Goal: Contribute content: Contribute content

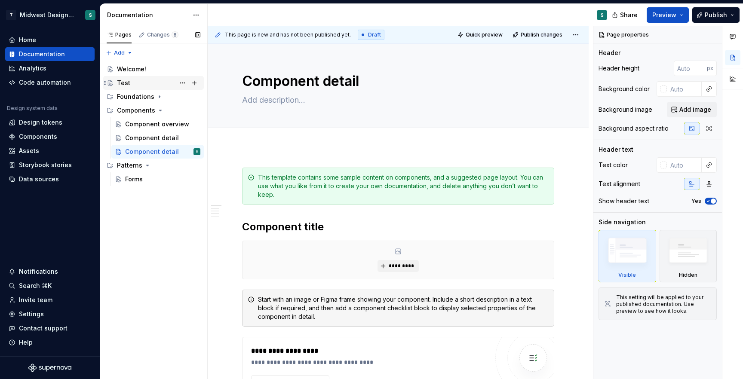
click at [137, 83] on div "Test" at bounding box center [158, 83] width 83 height 12
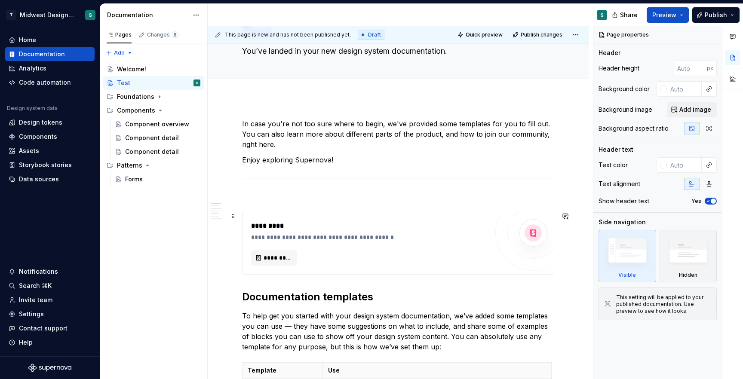
scroll to position [74, 0]
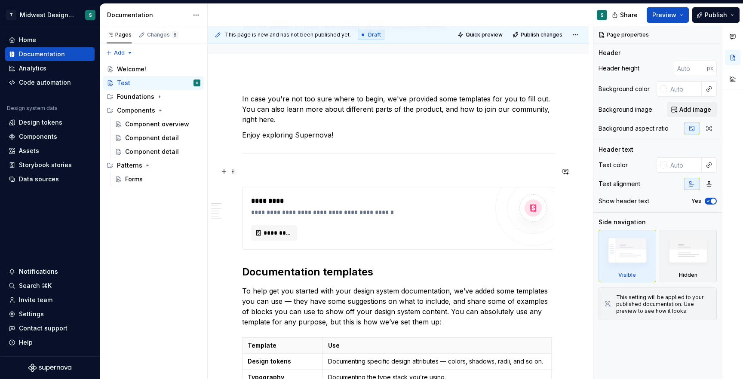
click at [261, 172] on p at bounding box center [398, 171] width 312 height 10
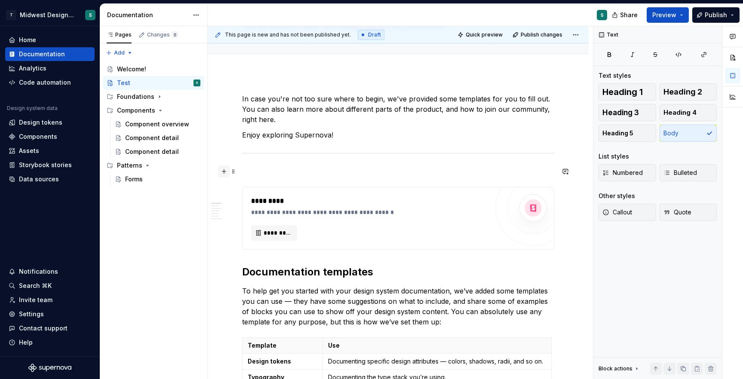
click at [225, 170] on button "button" at bounding box center [224, 172] width 12 height 12
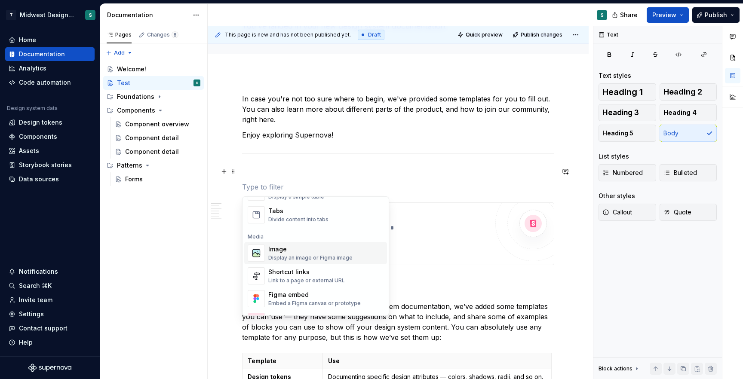
scroll to position [338, 0]
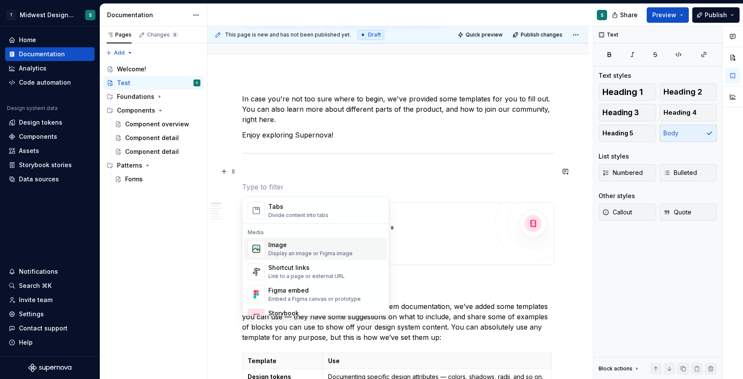
click at [303, 248] on div "Image" at bounding box center [310, 245] width 84 height 9
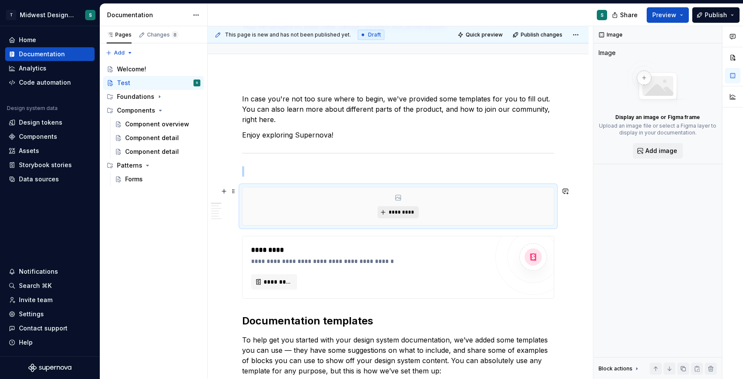
click at [399, 214] on span "*********" at bounding box center [401, 212] width 26 height 7
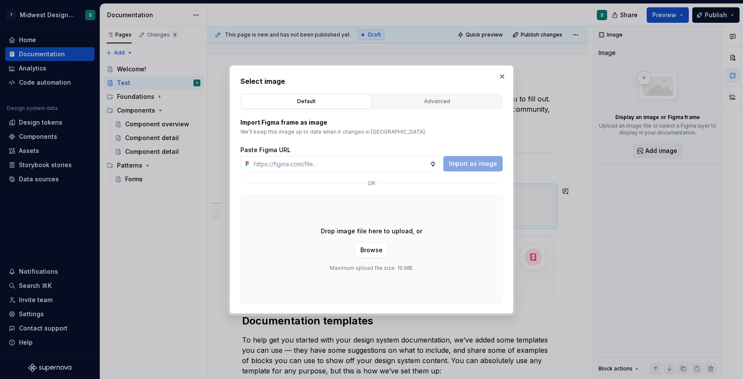
type textarea "*"
click at [289, 165] on input "text" at bounding box center [340, 163] width 179 height 15
paste input "[URL][DOMAIN_NAME]"
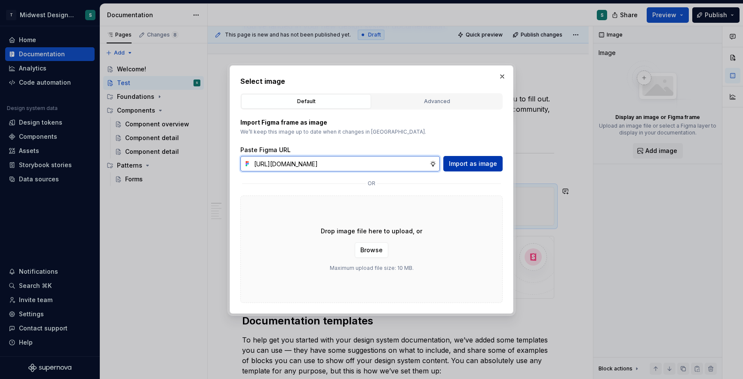
type input "[URL][DOMAIN_NAME]"
click at [474, 167] on span "Import as image" at bounding box center [473, 164] width 48 height 9
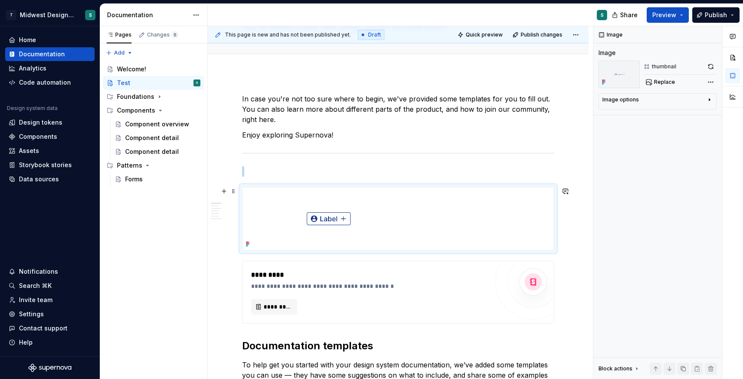
click at [333, 219] on img at bounding box center [328, 218] width 172 height 63
click at [325, 217] on img at bounding box center [328, 218] width 172 height 63
click at [245, 245] on icon at bounding box center [247, 244] width 7 height 7
click at [233, 192] on span at bounding box center [233, 191] width 7 height 12
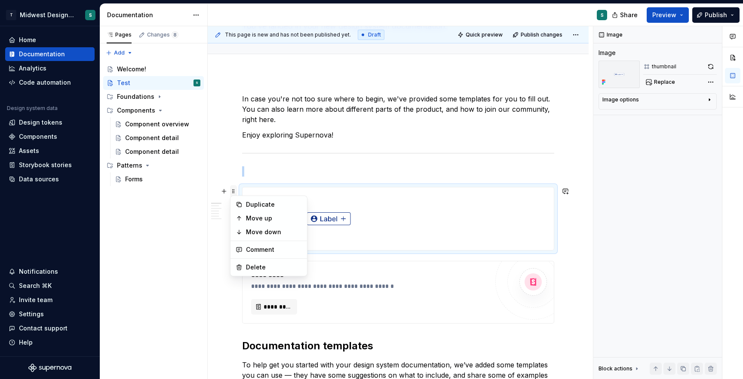
click at [233, 192] on span at bounding box center [233, 191] width 7 height 12
click at [222, 192] on button "button" at bounding box center [224, 191] width 12 height 12
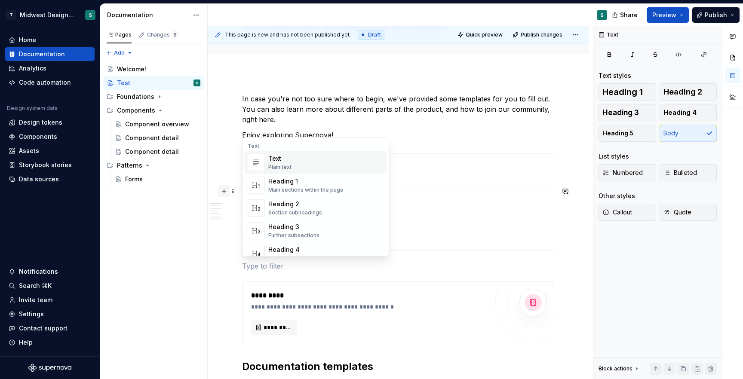
click at [222, 192] on button "button" at bounding box center [224, 191] width 12 height 12
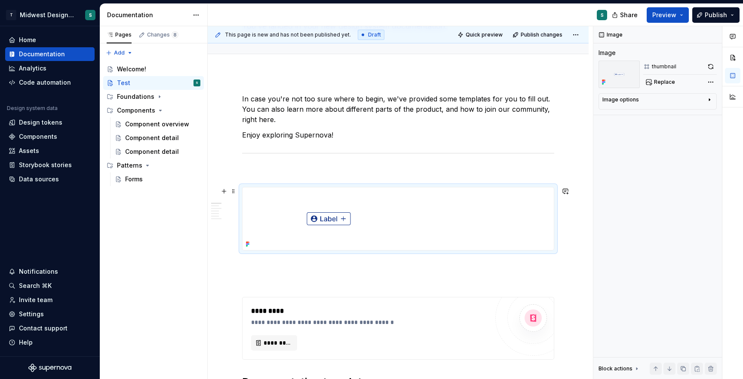
click at [498, 245] on div at bounding box center [397, 218] width 311 height 63
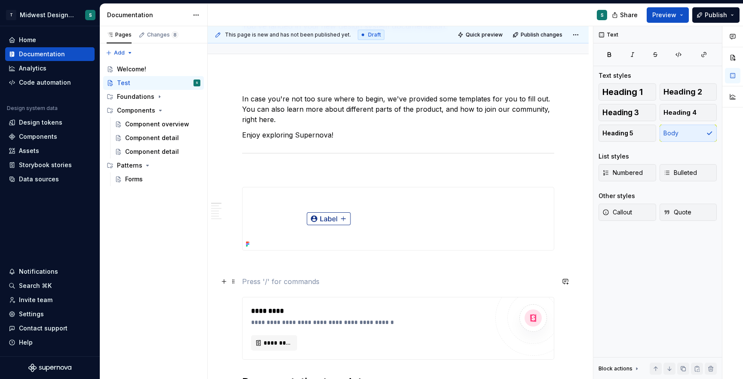
click at [282, 280] on p at bounding box center [398, 281] width 312 height 10
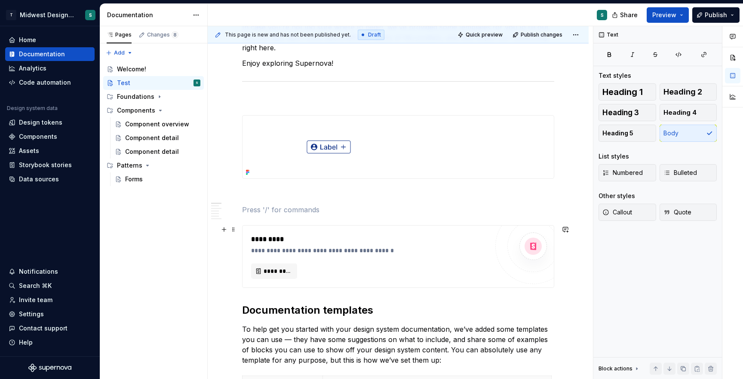
scroll to position [151, 0]
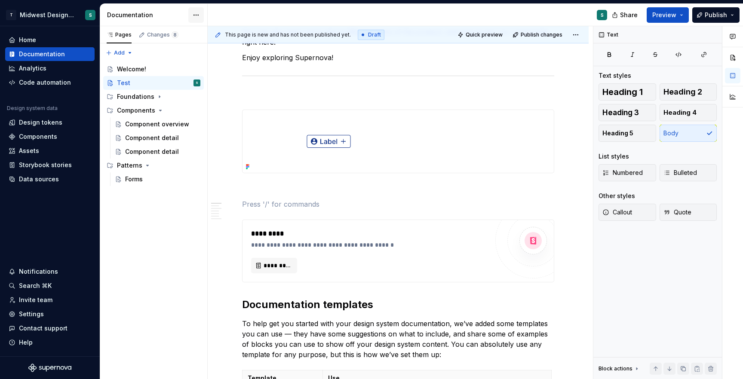
click at [197, 9] on html "T Midwest Design System S Home Documentation Analytics Code automation Design s…" at bounding box center [371, 189] width 743 height 379
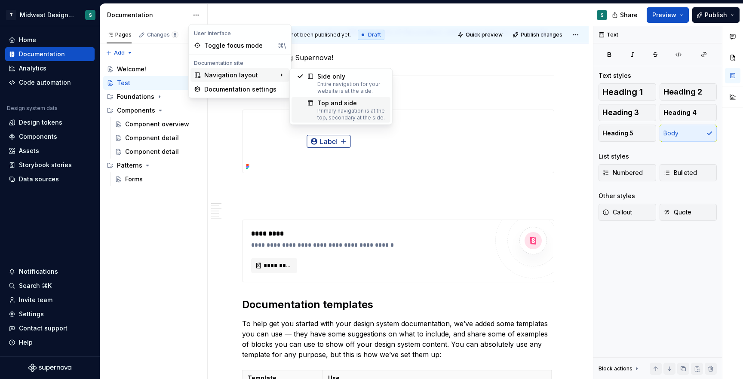
click at [336, 108] on div "Primary navigation is at the top, secondary at the side." at bounding box center [351, 114] width 68 height 14
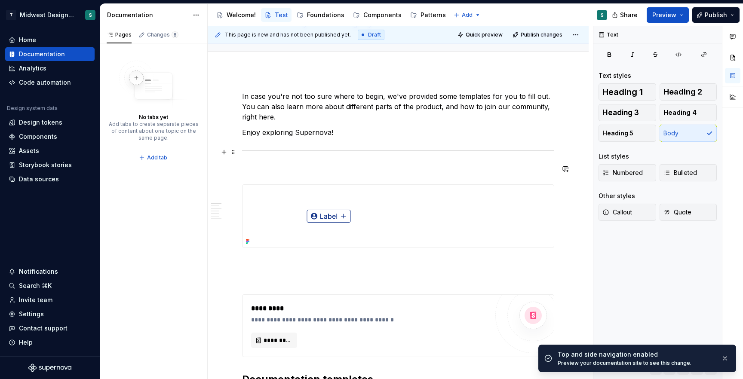
scroll to position [0, 0]
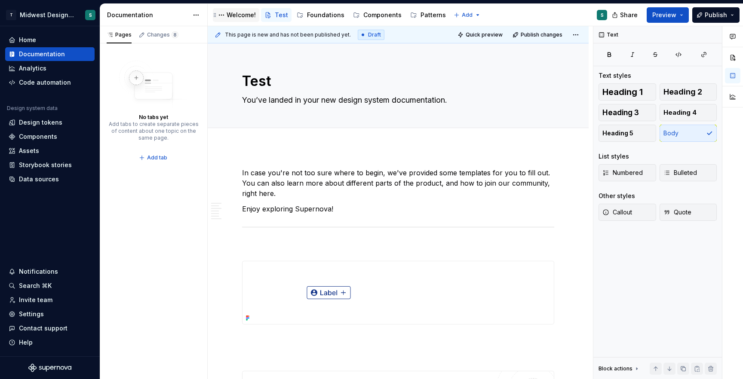
click at [243, 12] on div "Welcome!" at bounding box center [241, 15] width 29 height 9
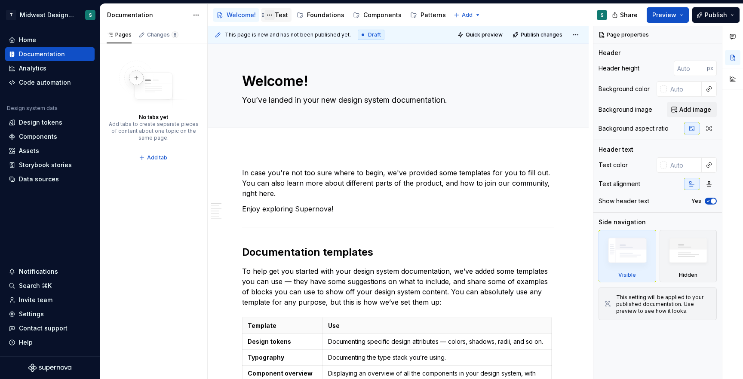
click at [266, 15] on button "Page tree" at bounding box center [269, 15] width 10 height 10
click at [444, 75] on html "T Midwest Design System S Home Documentation Analytics Code automation Design s…" at bounding box center [371, 189] width 743 height 379
click at [470, 16] on html "T Midwest Design System S Home Documentation Analytics Code automation Design s…" at bounding box center [371, 189] width 743 height 379
click at [189, 18] on html "T Midwest Design System S Home Documentation Analytics Code automation Design s…" at bounding box center [371, 189] width 743 height 379
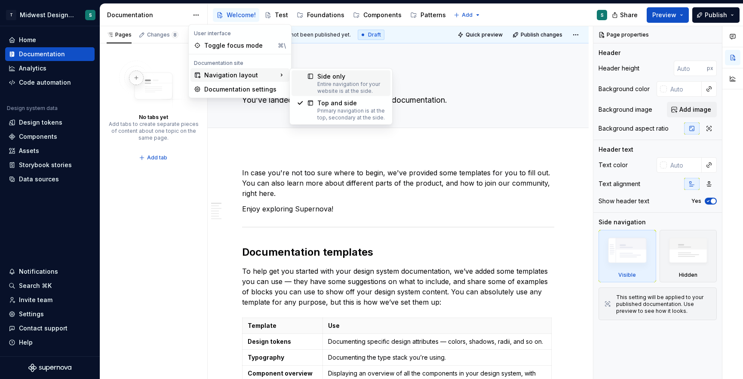
click at [334, 79] on div "Side only" at bounding box center [351, 76] width 68 height 9
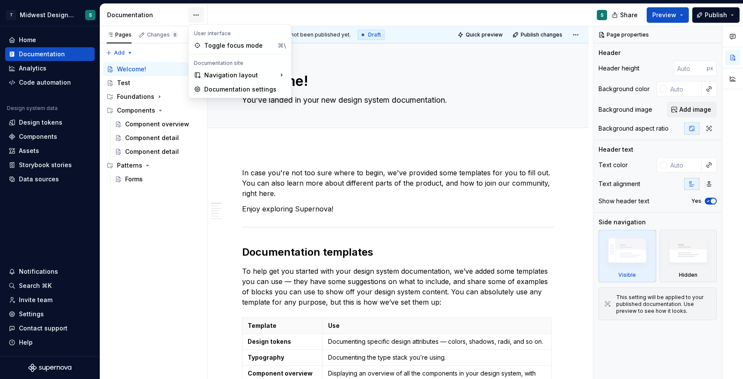
click at [192, 16] on html "T Midwest Design System S Home Documentation Analytics Code automation Design s…" at bounding box center [371, 189] width 743 height 379
click at [212, 87] on div "Documentation settings" at bounding box center [245, 89] width 82 height 9
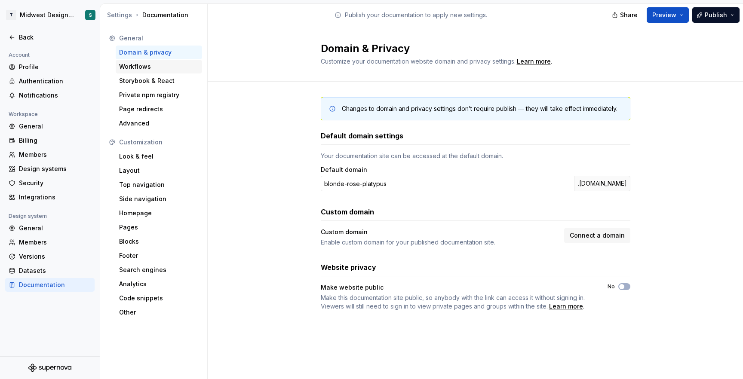
click at [146, 69] on div "Workflows" at bounding box center [159, 66] width 80 height 9
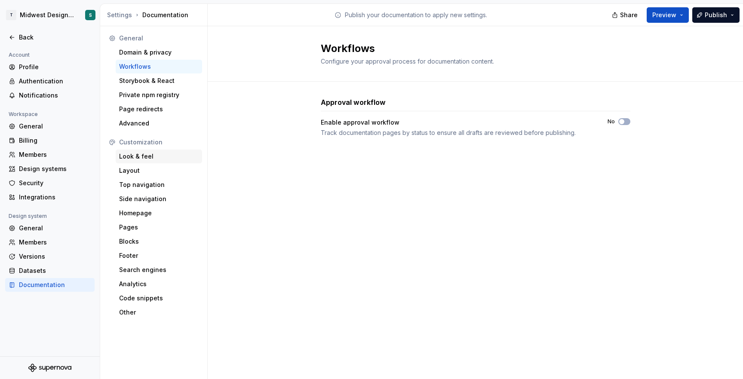
click at [151, 160] on div "Look & feel" at bounding box center [159, 156] width 80 height 9
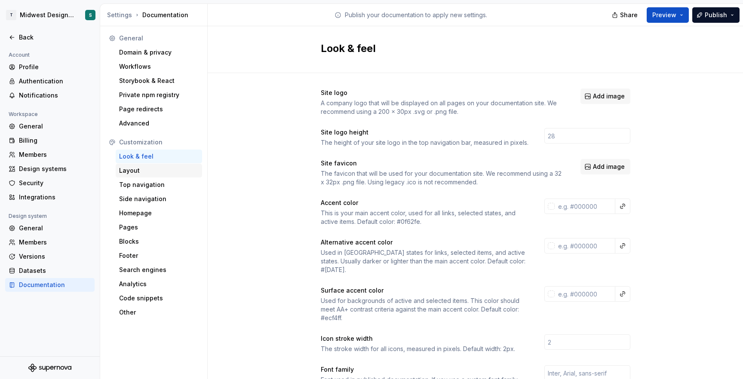
click at [128, 169] on div "Layout" at bounding box center [159, 170] width 80 height 9
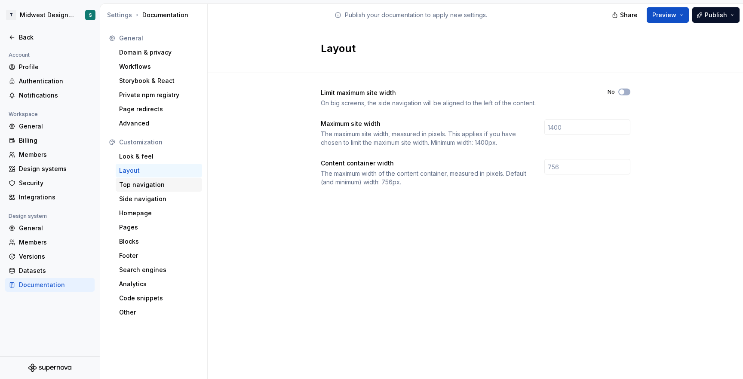
click at [134, 185] on div "Top navigation" at bounding box center [159, 185] width 80 height 9
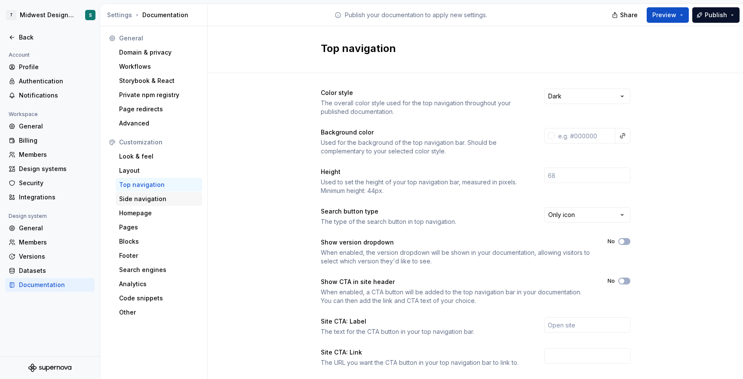
click at [151, 199] on div "Side navigation" at bounding box center [159, 199] width 80 height 9
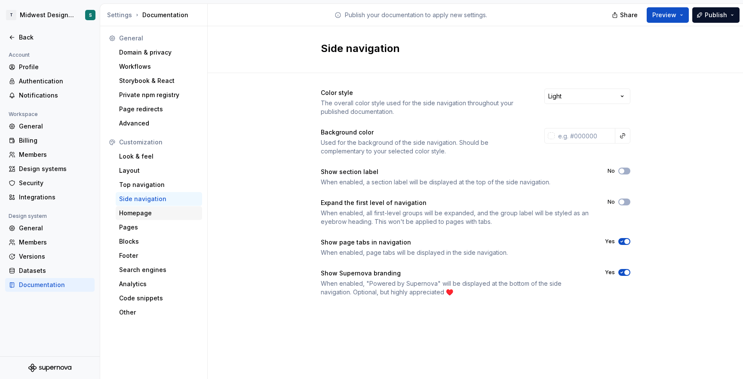
click at [145, 214] on div "Homepage" at bounding box center [159, 213] width 80 height 9
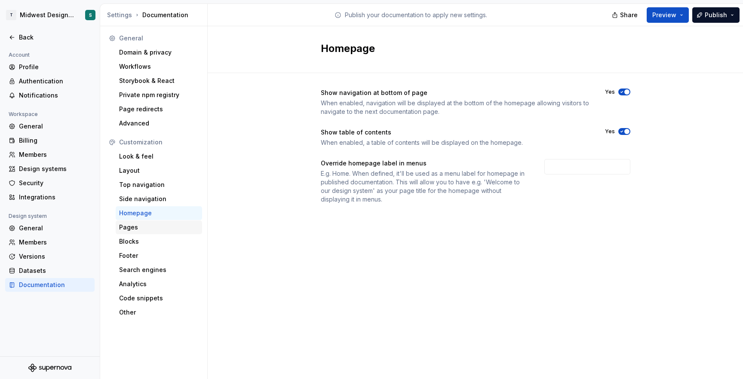
click at [139, 230] on div "Pages" at bounding box center [159, 227] width 80 height 9
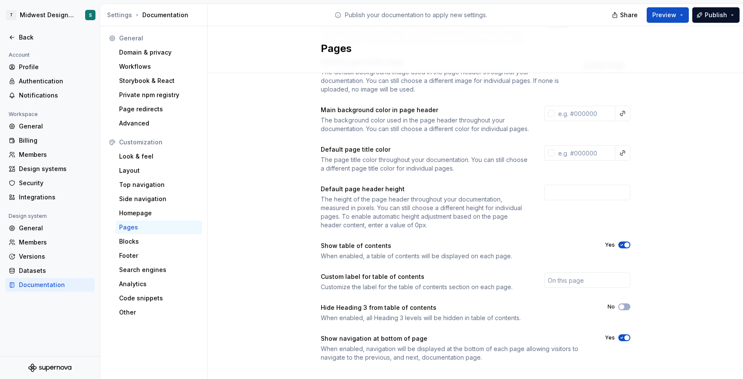
scroll to position [91, 0]
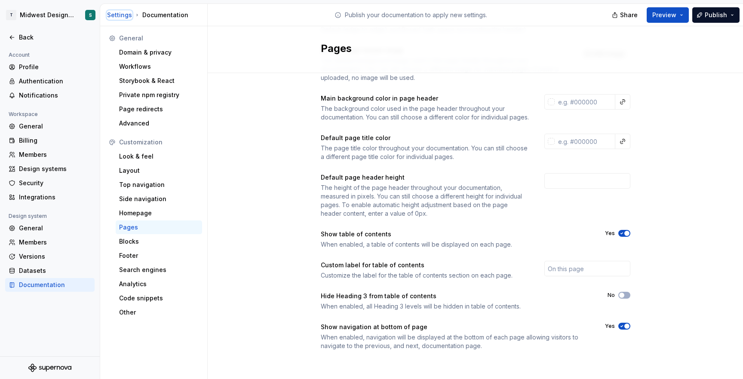
click at [114, 15] on div "Settings" at bounding box center [119, 15] width 25 height 9
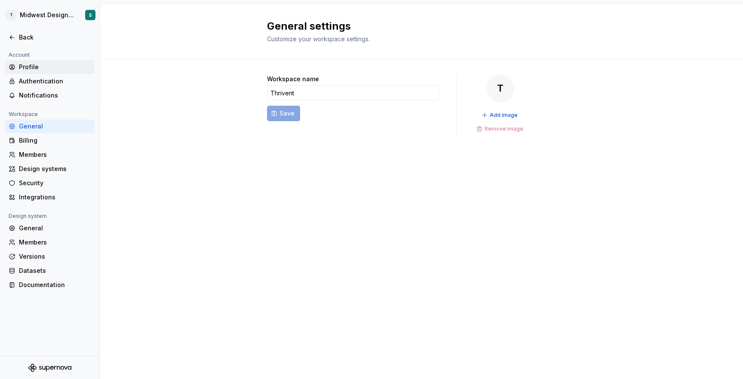
click at [39, 70] on div "Profile" at bounding box center [55, 67] width 72 height 9
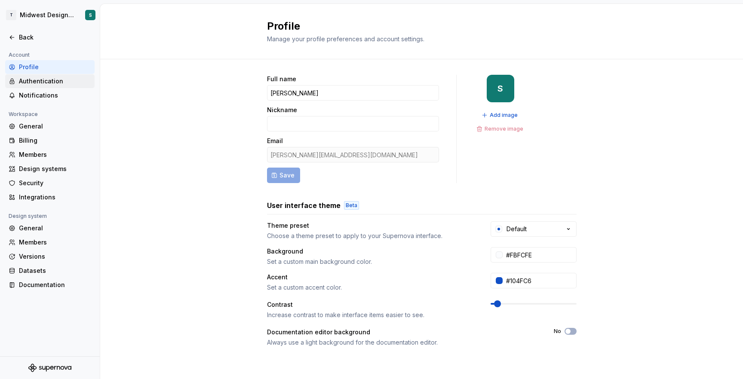
click at [39, 82] on div "Authentication" at bounding box center [55, 81] width 72 height 9
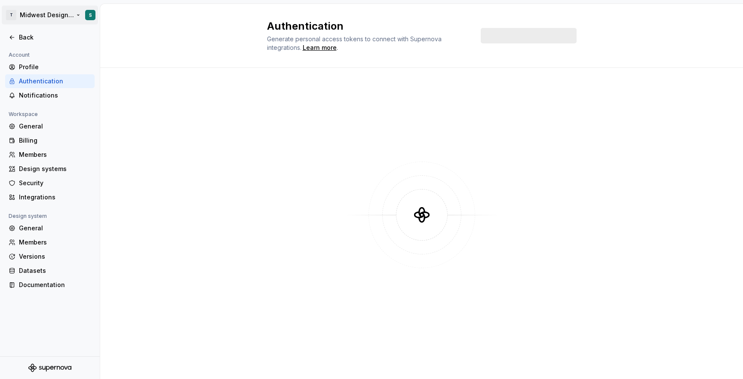
click at [27, 18] on html "T Midwest Design System S Back Account Profile Authentication Notifications Wor…" at bounding box center [371, 189] width 743 height 379
click at [37, 40] on div "Thrivent" at bounding box center [65, 42] width 73 height 9
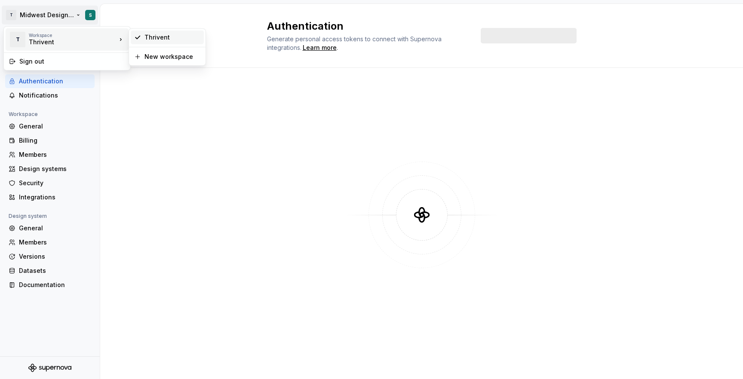
click at [158, 39] on div "Thrivent" at bounding box center [172, 37] width 56 height 9
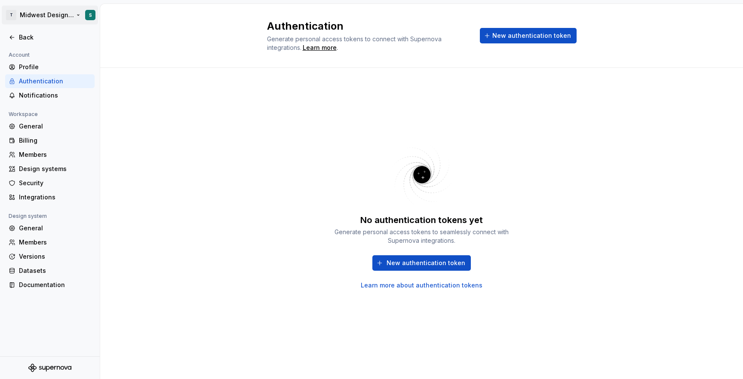
click at [89, 17] on html "T Midwest Design System S Back Account Profile Authentication Notifications Wor…" at bounding box center [371, 189] width 743 height 379
click at [68, 41] on div "Thrivent" at bounding box center [65, 42] width 73 height 9
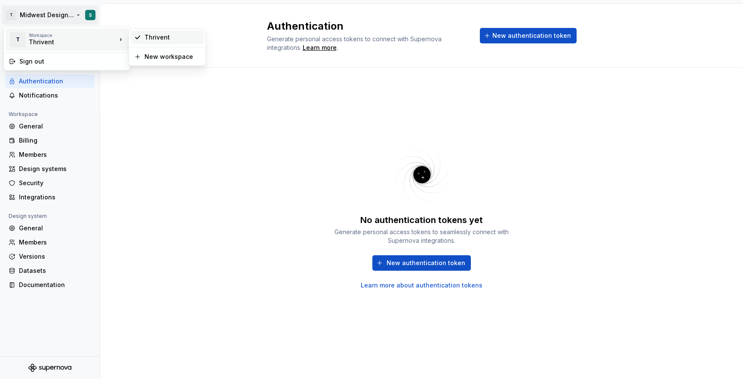
click at [147, 41] on div "Thrivent" at bounding box center [172, 37] width 56 height 9
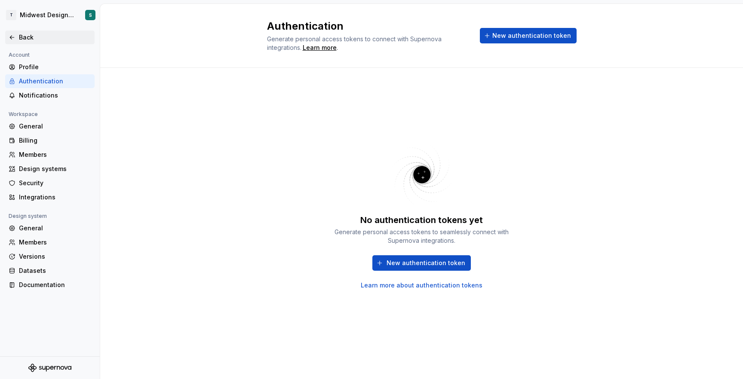
click at [16, 38] on div "Back" at bounding box center [50, 37] width 83 height 9
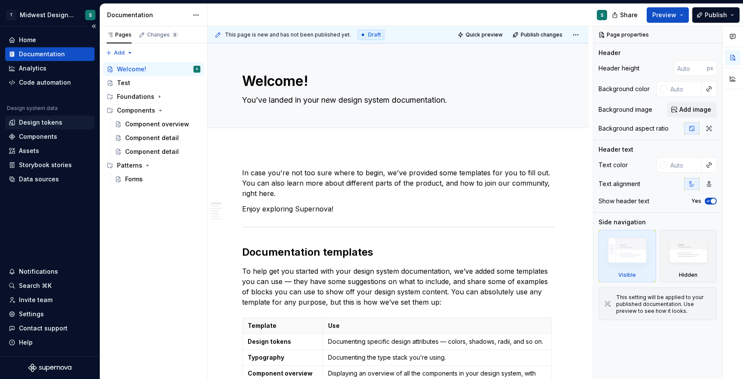
click at [43, 120] on div "Design tokens" at bounding box center [40, 122] width 43 height 9
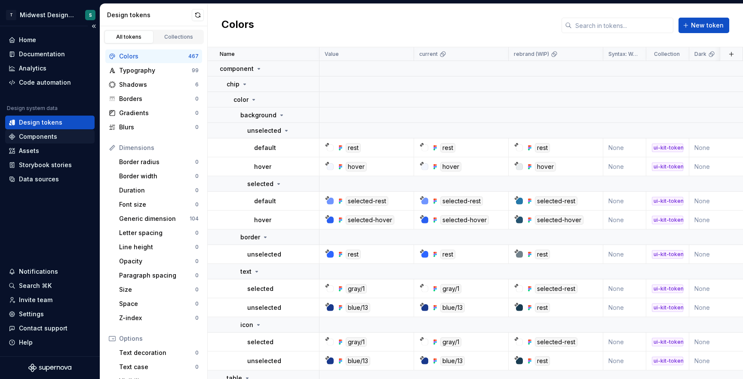
click at [46, 137] on div "Components" at bounding box center [38, 136] width 38 height 9
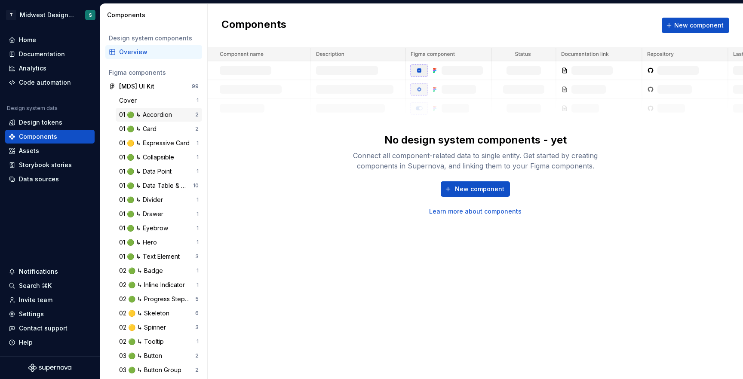
click at [175, 114] on div "01 🟢 ↳ Accordion" at bounding box center [157, 114] width 76 height 9
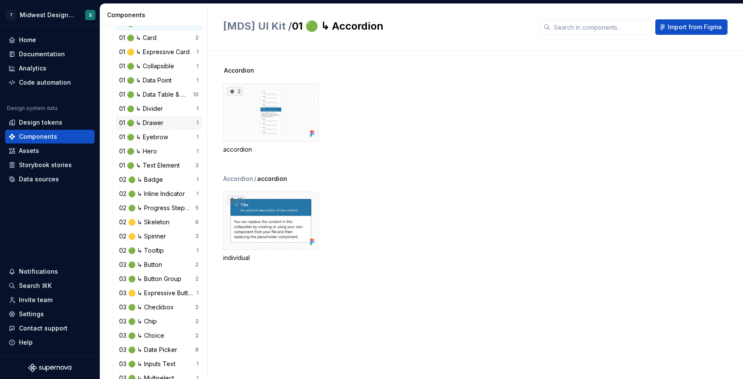
scroll to position [105, 0]
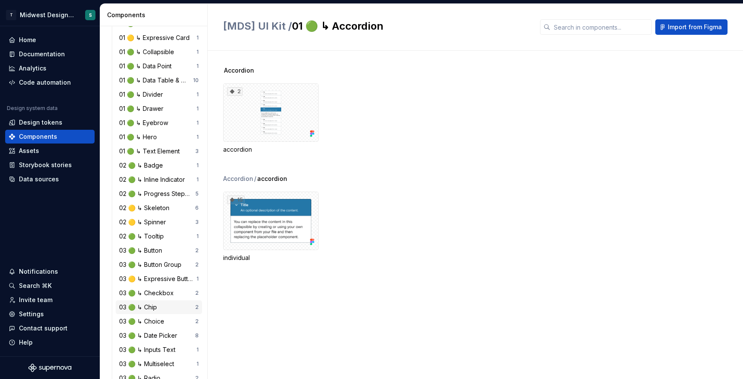
click at [151, 310] on div "03 🟢 ↳ Chip" at bounding box center [139, 307] width 41 height 9
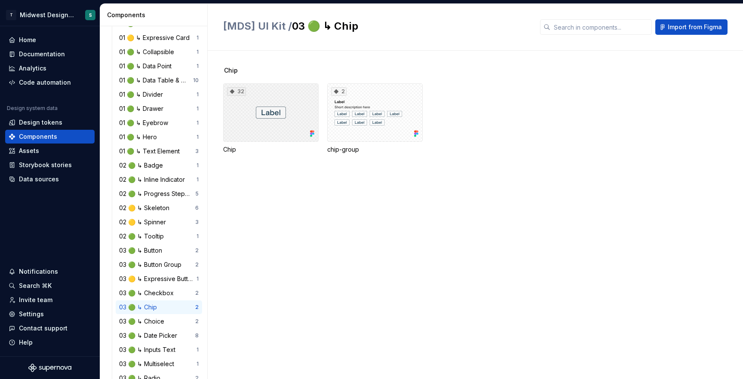
click at [260, 100] on div "32" at bounding box center [270, 112] width 95 height 58
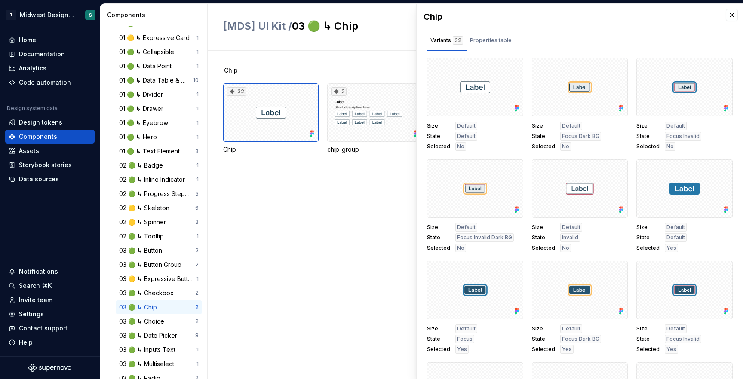
click at [221, 218] on div "Chip 32 Chip 2 chip-group" at bounding box center [475, 215] width 535 height 328
click at [253, 50] on div "[MDS] UI Kit / 03 🟢 ↳ Chip Import from [GEOGRAPHIC_DATA]" at bounding box center [475, 27] width 535 height 47
click at [37, 148] on div "Assets" at bounding box center [29, 151] width 20 height 9
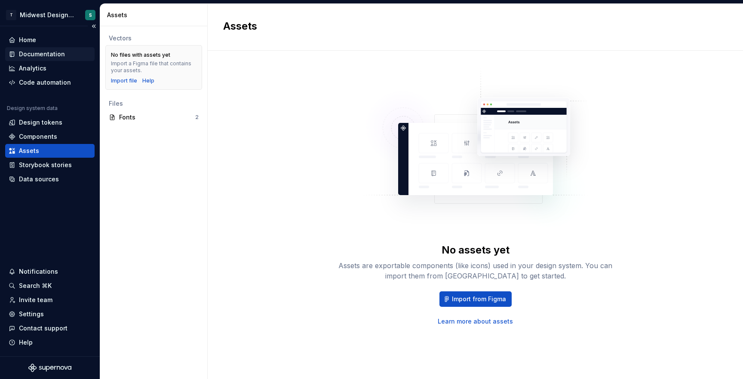
click at [42, 55] on div "Documentation" at bounding box center [42, 54] width 46 height 9
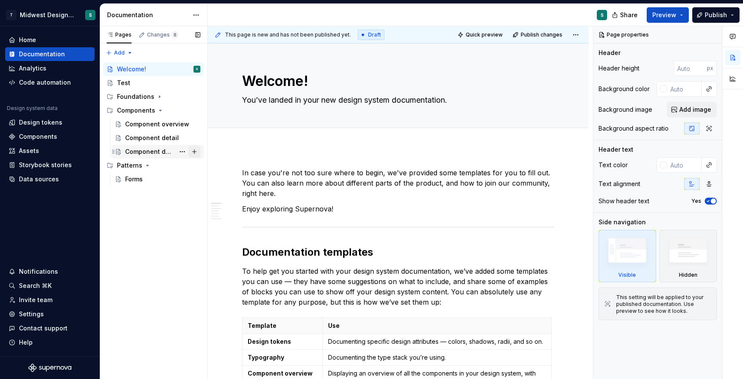
click at [196, 151] on button "Page tree" at bounding box center [194, 152] width 12 height 12
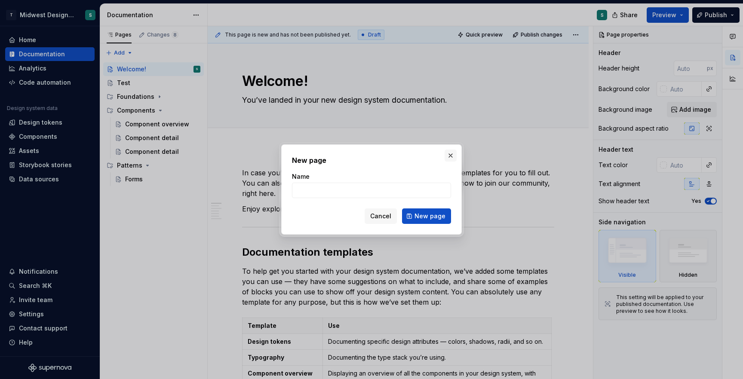
click at [450, 158] on button "button" at bounding box center [451, 156] width 12 height 12
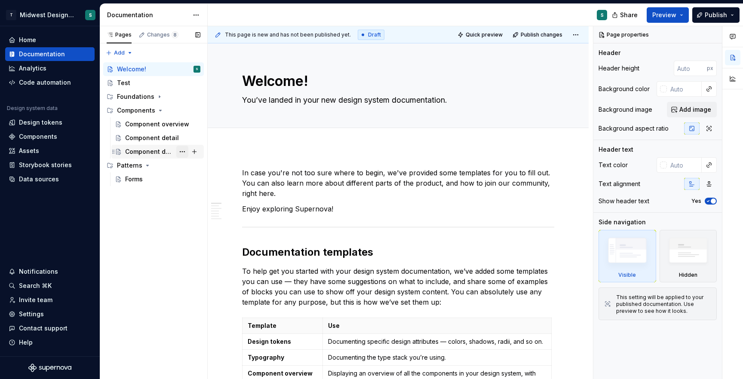
click at [181, 152] on button "Page tree" at bounding box center [182, 152] width 12 height 12
click at [142, 147] on div "Pages Changes 8 Add Accessibility guide for tree Page tree. Navigate the tree w…" at bounding box center [153, 202] width 107 height 353
click at [132, 152] on div "Component detail" at bounding box center [149, 151] width 49 height 9
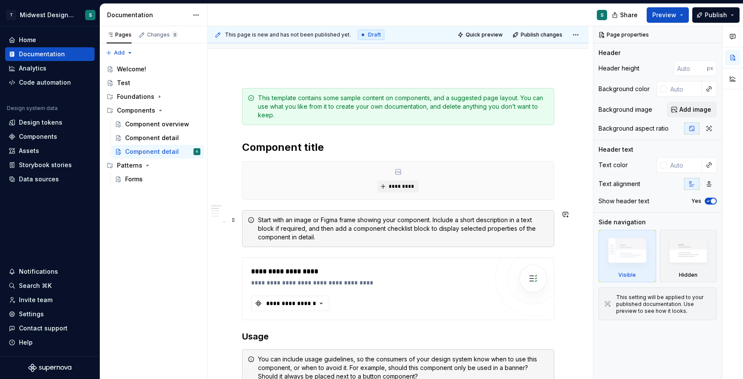
scroll to position [85, 0]
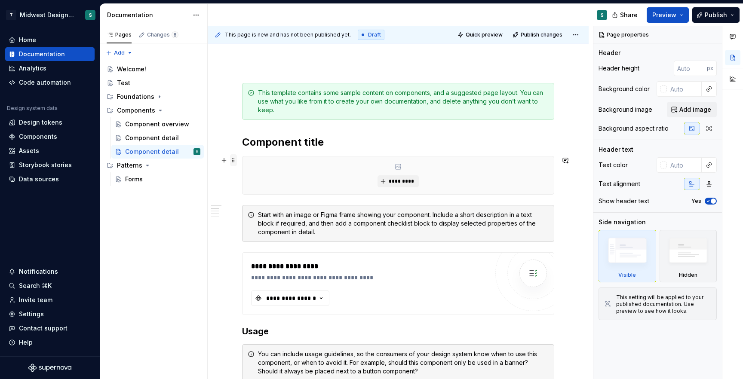
click at [236, 164] on span at bounding box center [233, 160] width 7 height 12
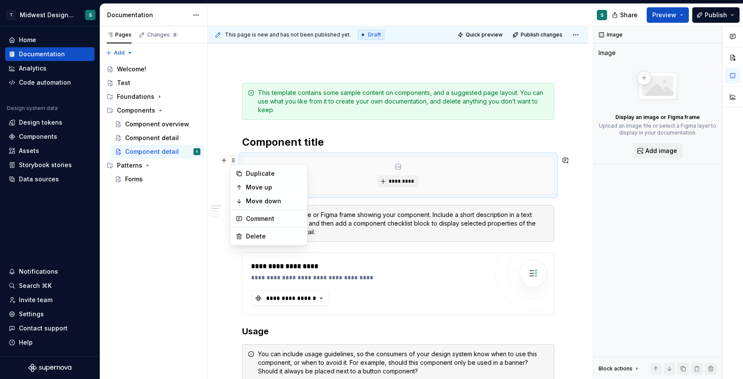
type textarea "*"
click at [257, 237] on div "Delete" at bounding box center [274, 236] width 56 height 9
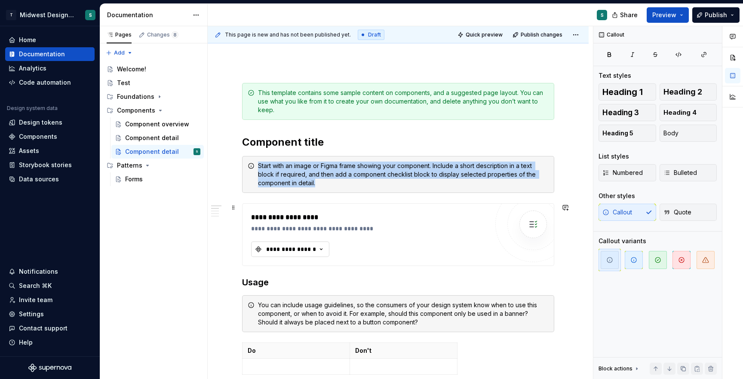
click at [306, 249] on div "**********" at bounding box center [291, 249] width 52 height 9
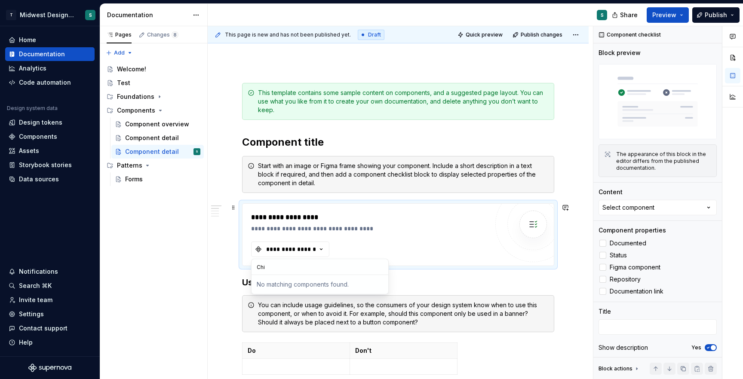
type input "Chip"
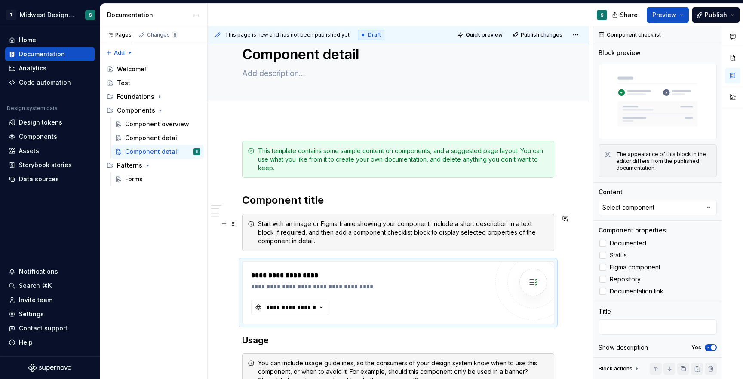
scroll to position [42, 0]
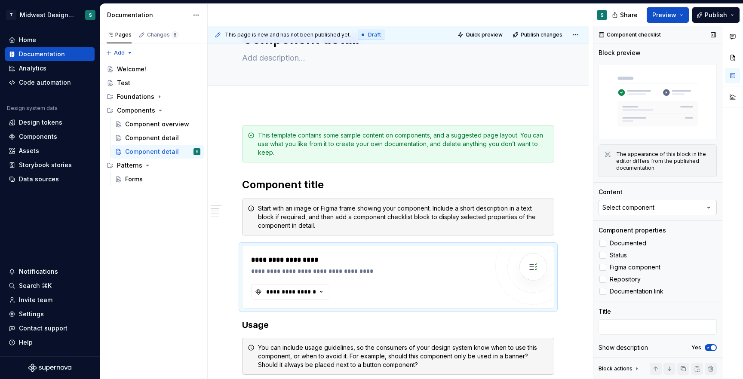
click at [669, 210] on button "Select component" at bounding box center [657, 207] width 118 height 15
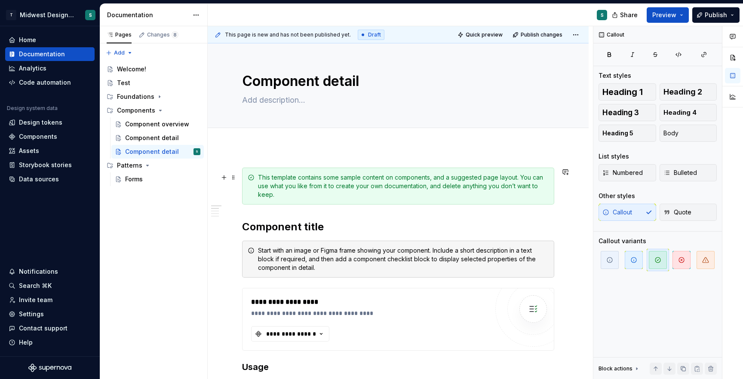
scroll to position [0, 0]
click at [441, 177] on div "This template contains some sample content on components, and a suggested page …" at bounding box center [403, 186] width 291 height 26
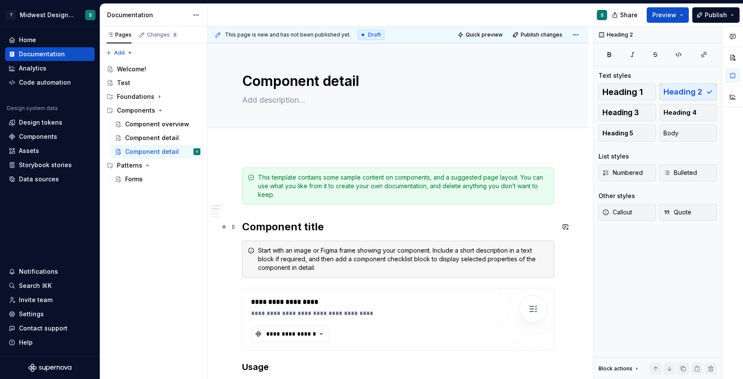
click at [479, 223] on h2 "Component title" at bounding box center [398, 227] width 312 height 14
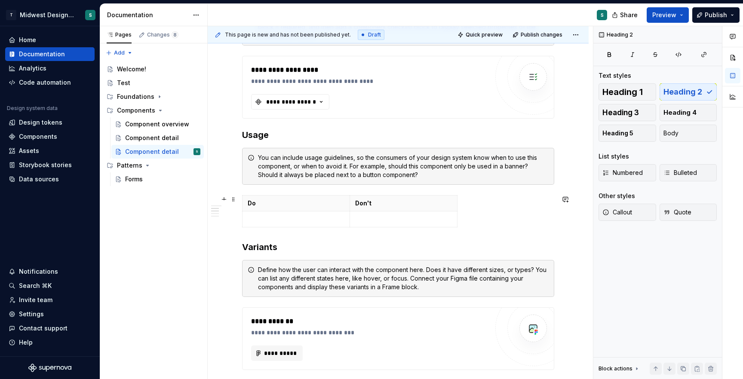
scroll to position [233, 0]
click at [25, 285] on div "Search ⌘K" at bounding box center [35, 286] width 33 height 9
type textarea "*"
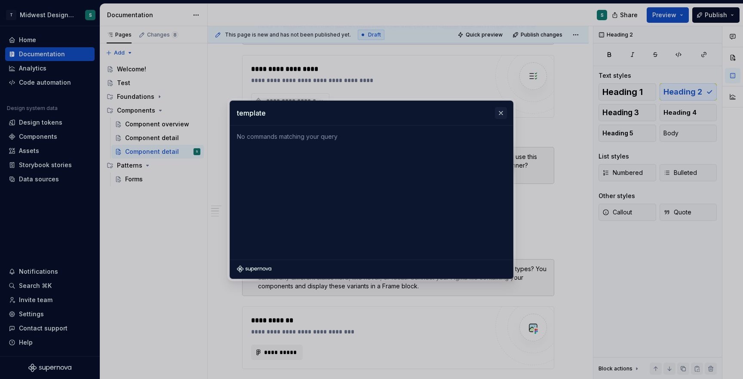
type input "template"
click at [498, 112] on button "button" at bounding box center [501, 113] width 12 height 12
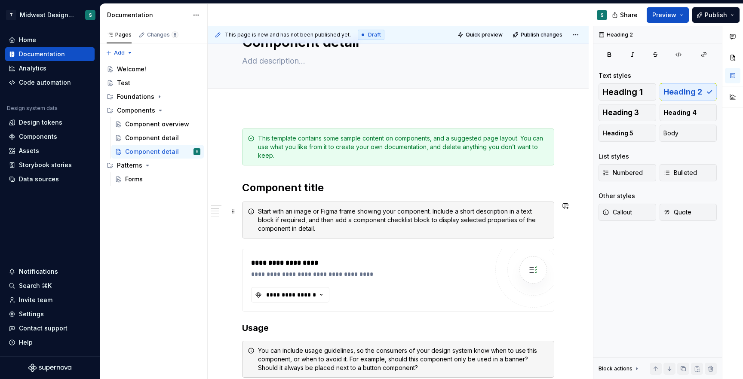
scroll to position [0, 0]
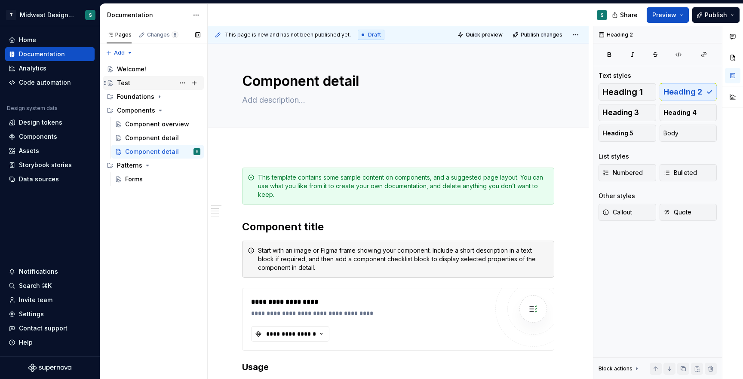
click at [132, 78] on div "Test" at bounding box center [158, 83] width 83 height 12
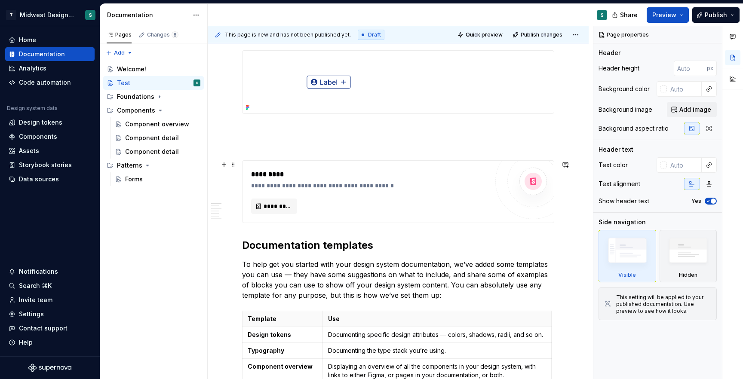
scroll to position [245, 0]
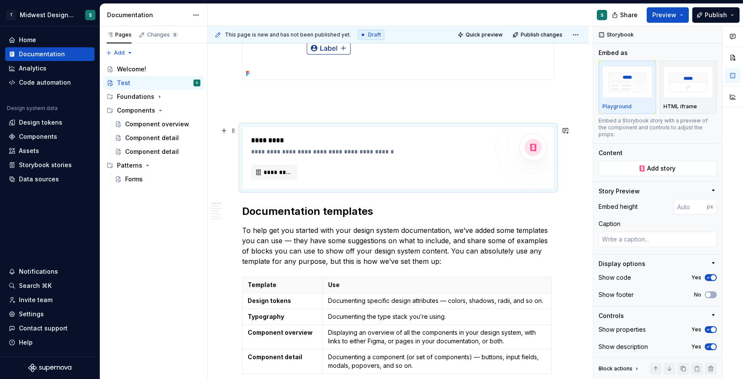
click at [553, 179] on div at bounding box center [533, 148] width 76 height 76
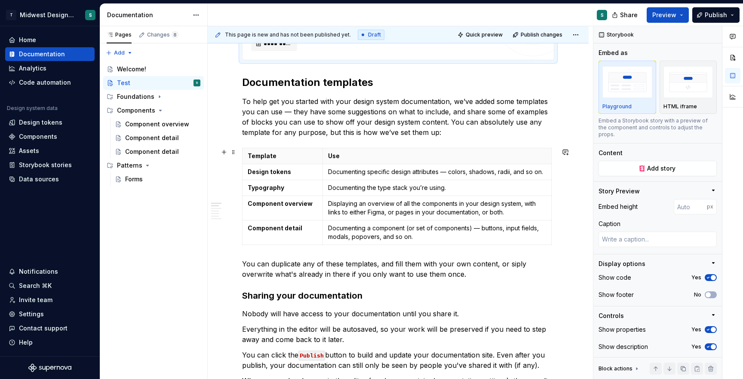
scroll to position [373, 0]
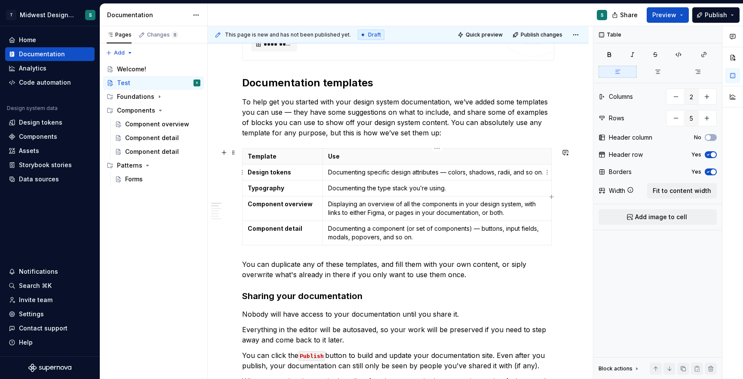
click at [412, 177] on td "Documenting specific design attributes — colors, shadows, radii, and so on." at bounding box center [437, 173] width 228 height 16
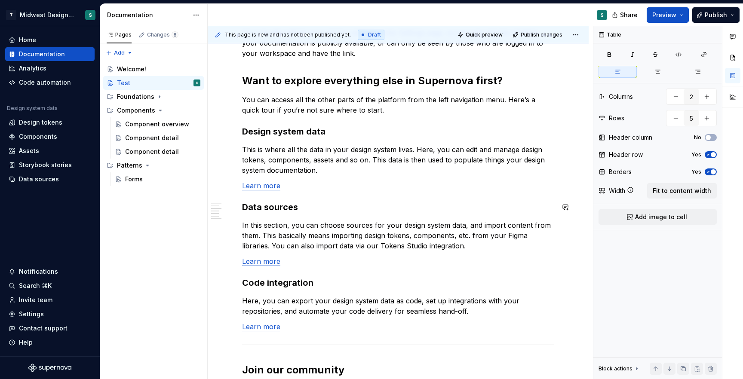
scroll to position [720, 0]
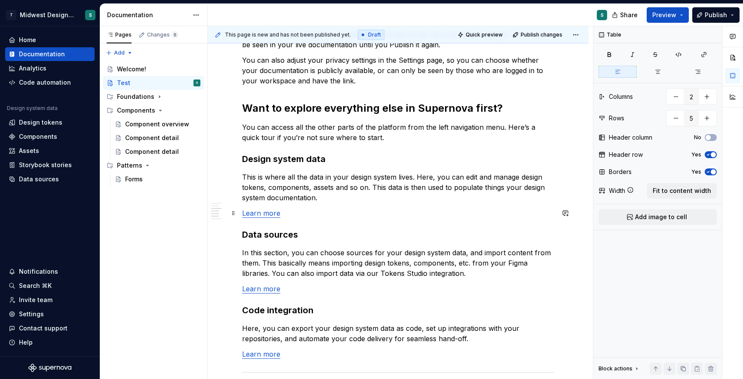
click at [267, 215] on link "Learn more" at bounding box center [261, 213] width 38 height 9
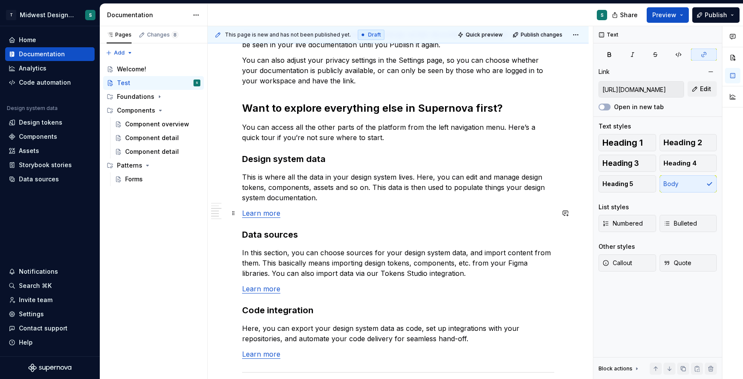
click at [263, 215] on link "Learn more" at bounding box center [261, 213] width 38 height 9
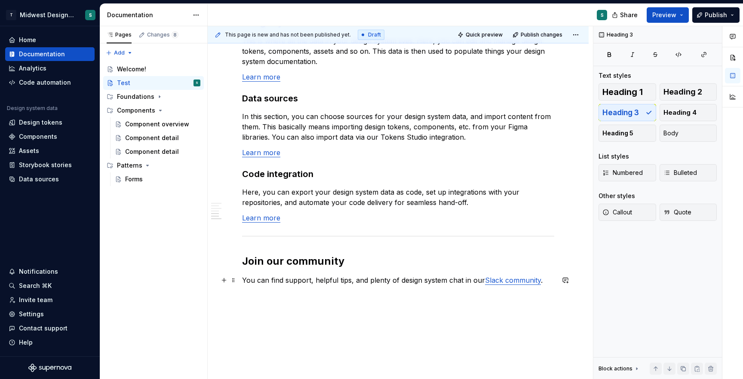
scroll to position [819, 0]
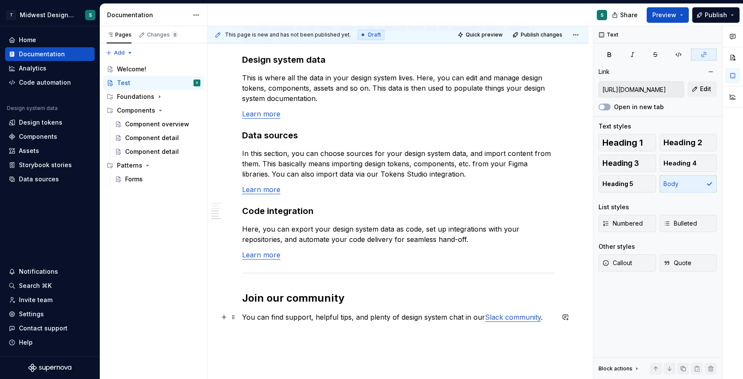
click at [497, 317] on link "Slack community" at bounding box center [513, 317] width 56 height 9
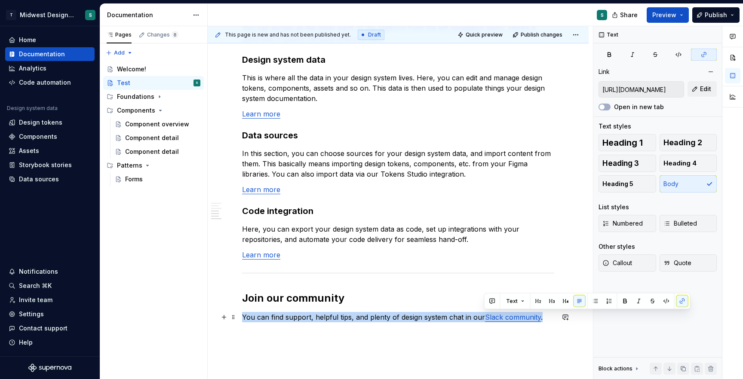
click at [497, 317] on link "Slack community" at bounding box center [513, 317] width 56 height 9
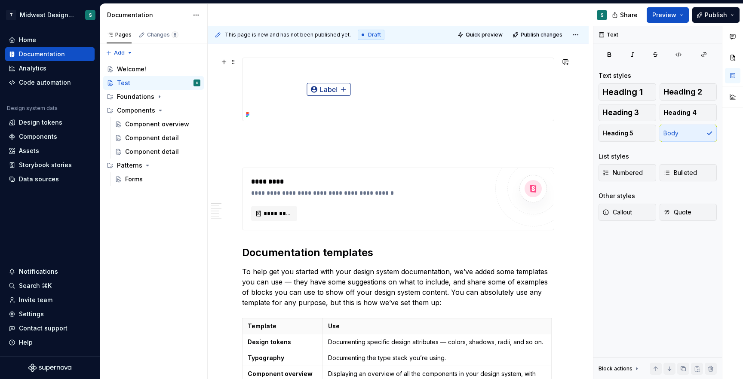
scroll to position [190, 0]
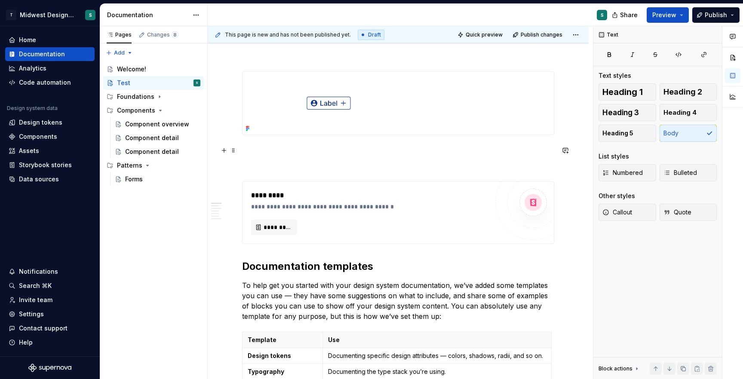
click at [223, 152] on button "button" at bounding box center [224, 150] width 12 height 12
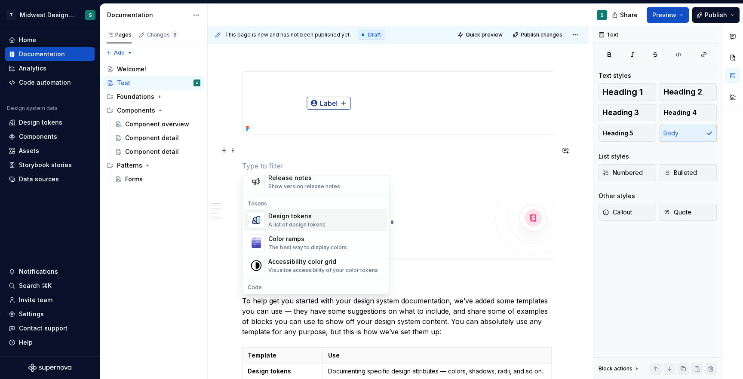
scroll to position [595, 0]
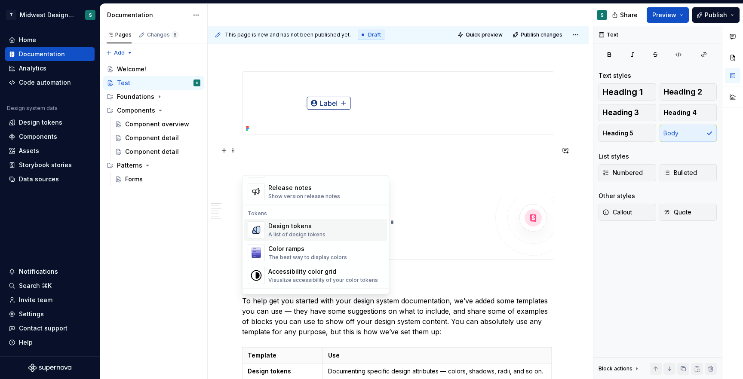
click at [321, 230] on div "Design tokens" at bounding box center [296, 226] width 57 height 9
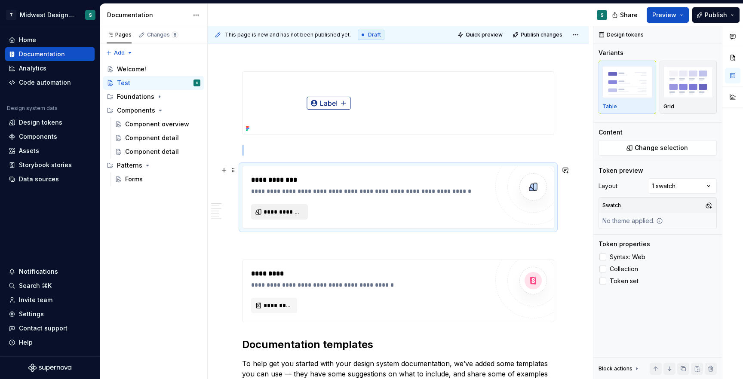
click at [287, 209] on span "**********" at bounding box center [283, 212] width 39 height 9
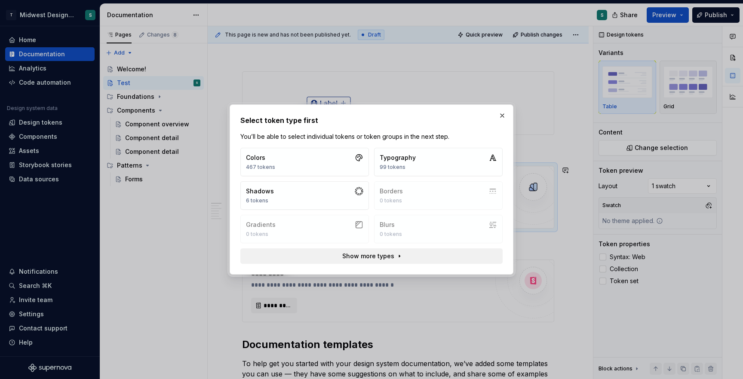
click at [376, 260] on span "Show more types" at bounding box center [368, 256] width 52 height 9
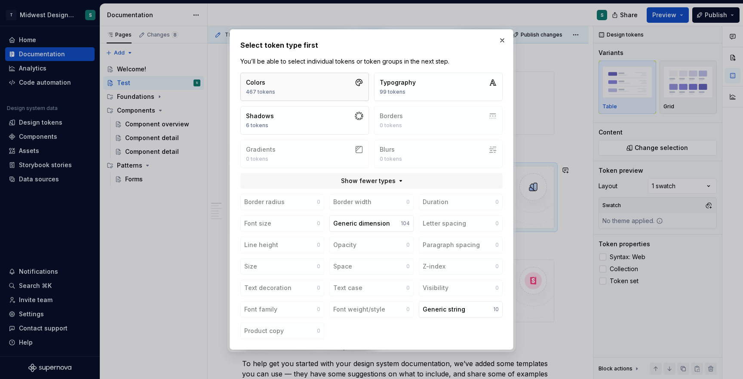
click at [328, 80] on button "Colors 467 tokens" at bounding box center [304, 87] width 129 height 28
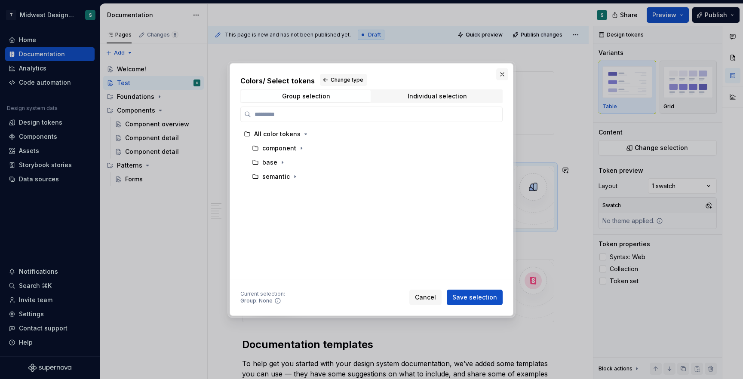
click at [504, 74] on button "button" at bounding box center [502, 74] width 12 height 12
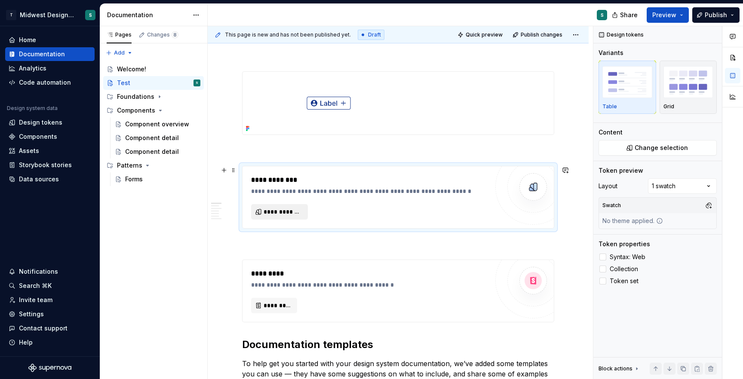
click at [275, 212] on span "**********" at bounding box center [283, 212] width 39 height 9
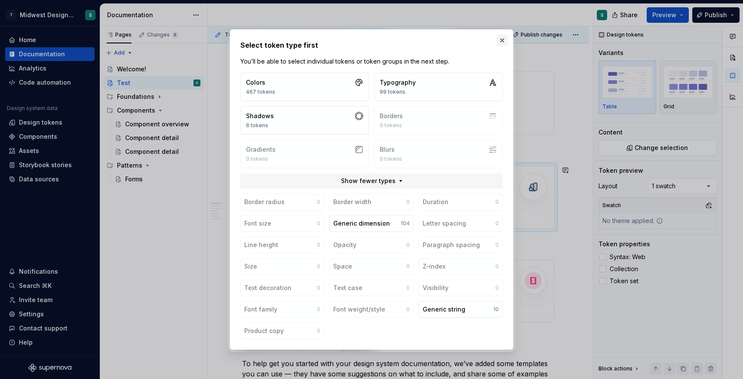
click at [501, 40] on button "button" at bounding box center [502, 40] width 12 height 12
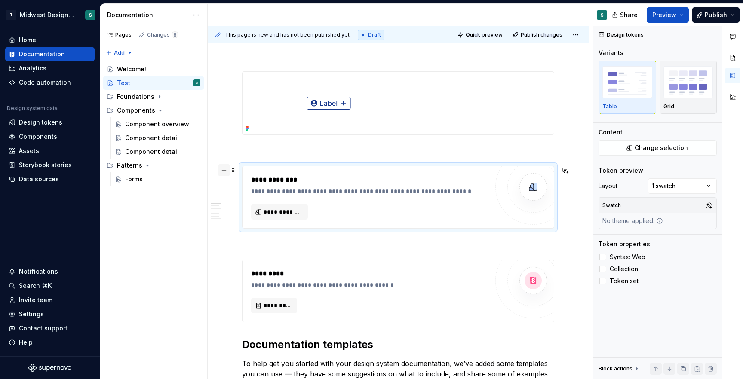
click at [225, 169] on button "button" at bounding box center [224, 170] width 12 height 12
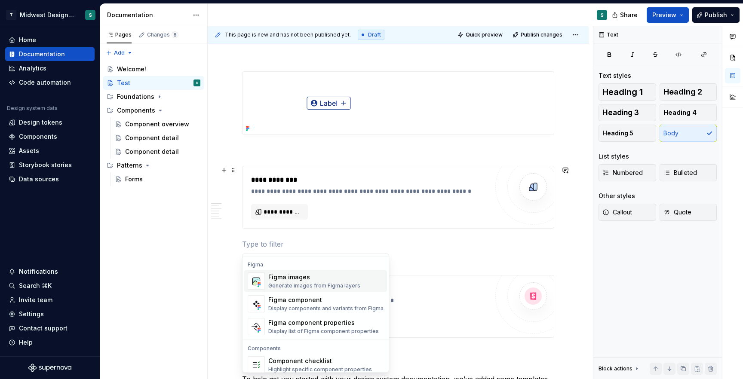
scroll to position [809, 0]
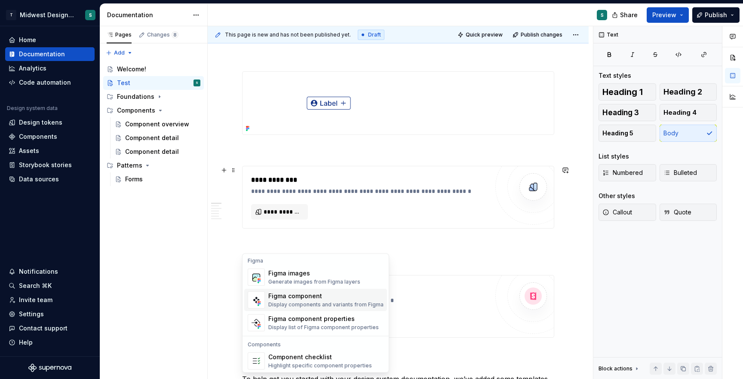
click at [300, 299] on div "Figma component" at bounding box center [325, 296] width 115 height 9
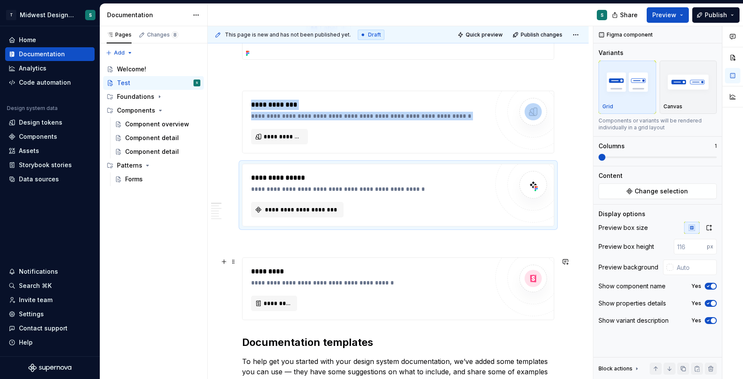
scroll to position [278, 0]
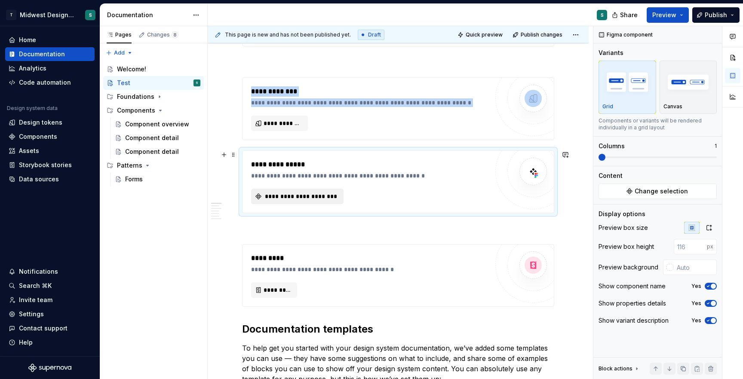
click at [308, 195] on span "**********" at bounding box center [301, 196] width 74 height 9
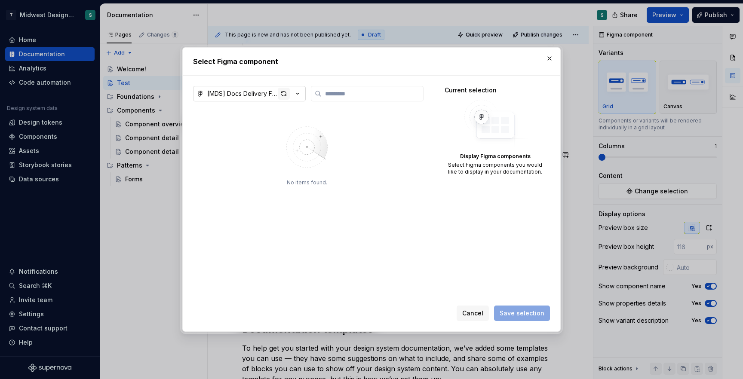
click at [285, 95] on div "button" at bounding box center [284, 94] width 12 height 12
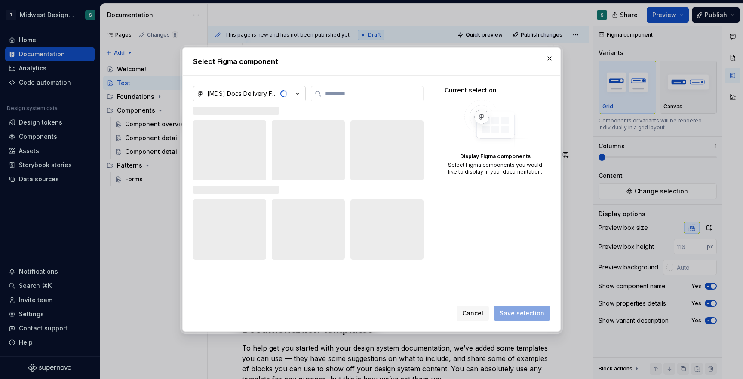
click at [300, 94] on icon "button" at bounding box center [297, 93] width 9 height 9
click at [259, 125] on div "[MDS] UI Kit" at bounding box center [255, 127] width 74 height 9
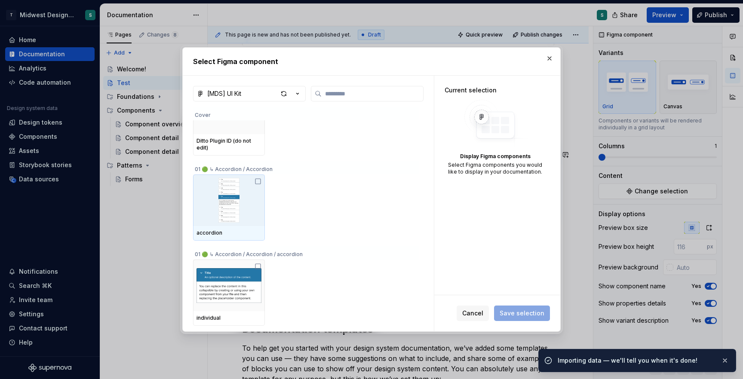
scroll to position [40, 0]
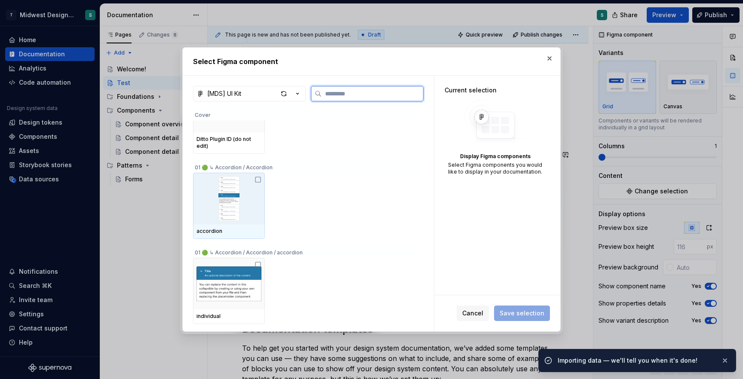
click at [259, 176] on icon at bounding box center [258, 179] width 7 height 7
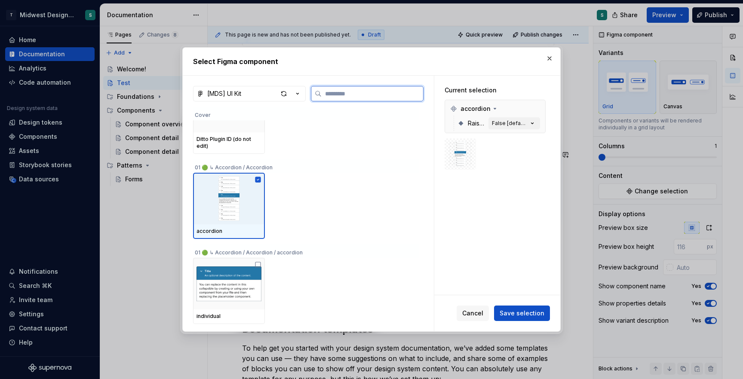
click at [259, 177] on icon at bounding box center [258, 180] width 6 height 6
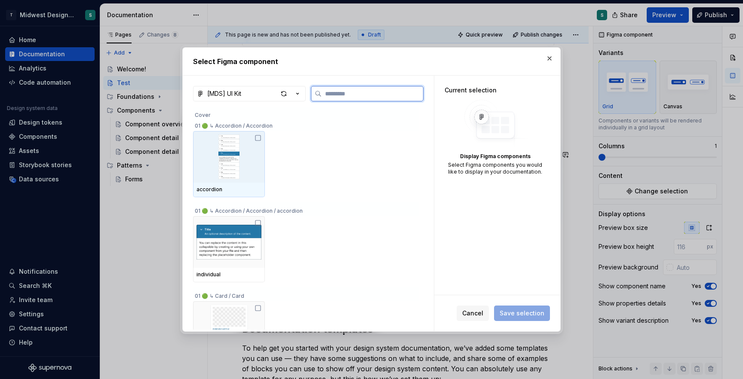
scroll to position [84, 0]
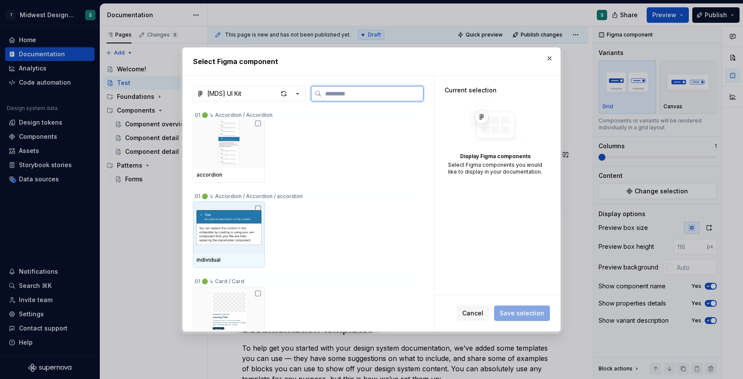
click at [260, 209] on icon at bounding box center [258, 208] width 7 height 7
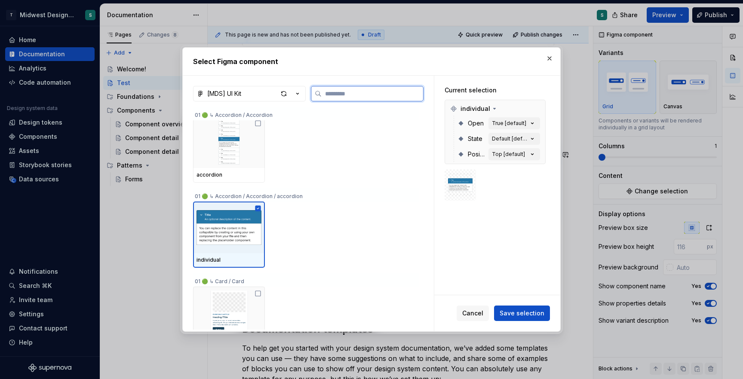
scroll to position [125, 0]
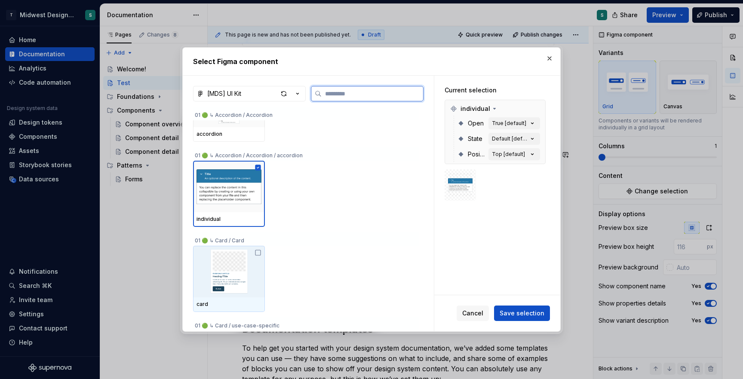
click at [261, 252] on icon at bounding box center [258, 252] width 7 height 7
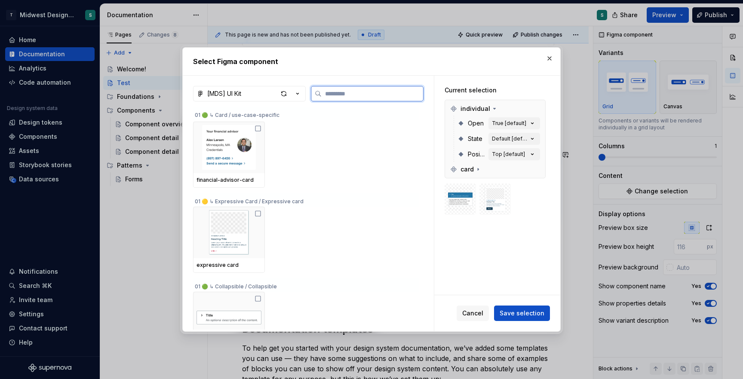
scroll to position [321, 0]
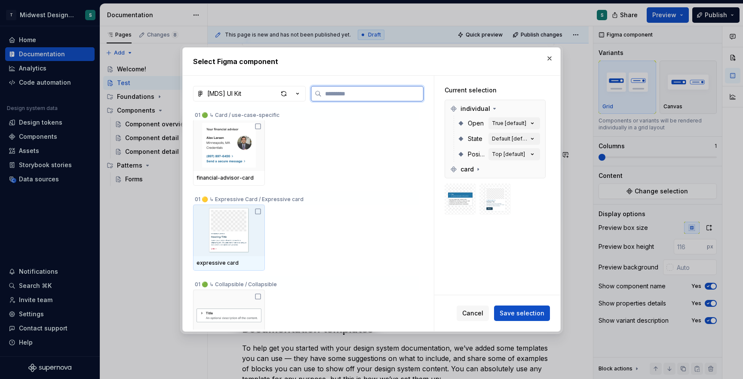
click at [261, 211] on icon at bounding box center [257, 211] width 5 height 5
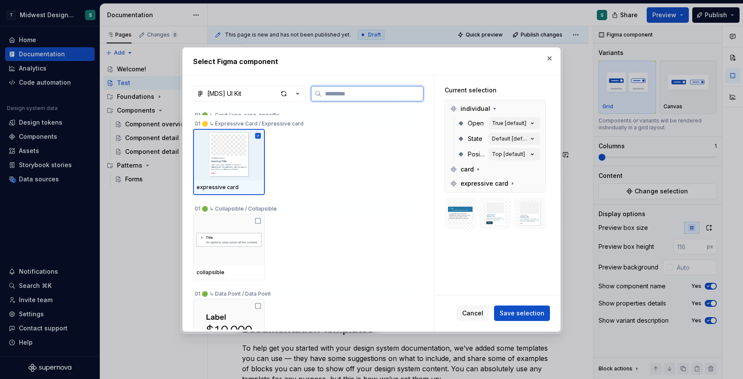
scroll to position [397, 0]
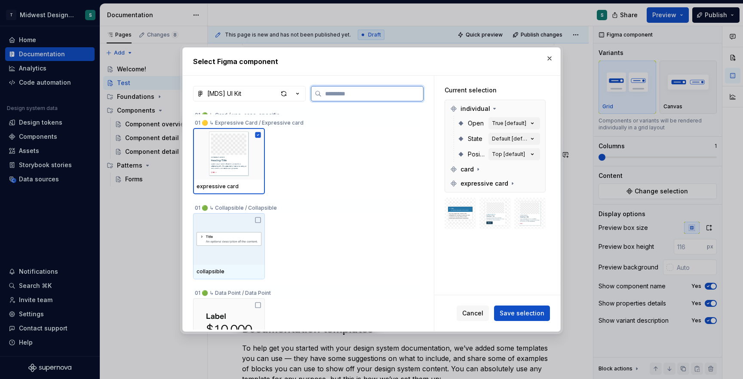
click at [260, 223] on icon at bounding box center [257, 220] width 5 height 5
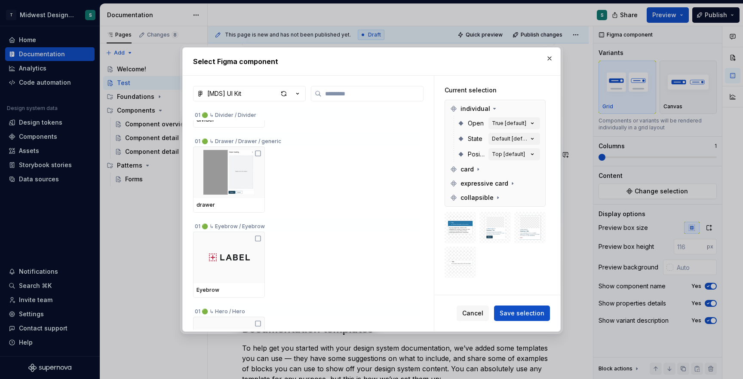
scroll to position [1171, 0]
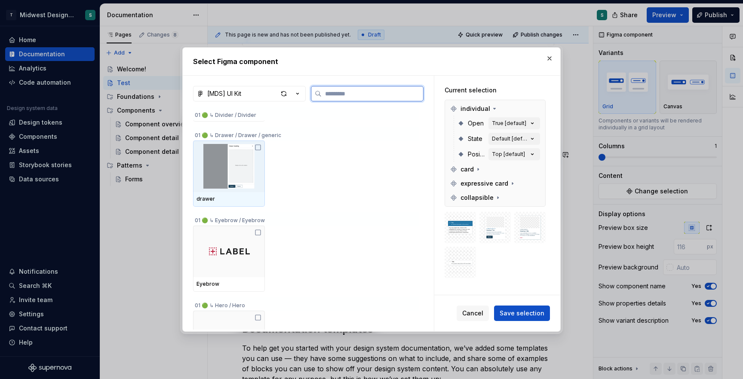
click at [259, 146] on icon at bounding box center [258, 147] width 7 height 7
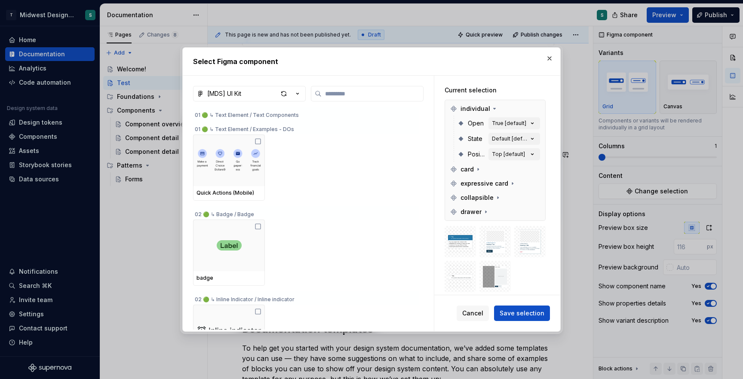
scroll to position [1521, 0]
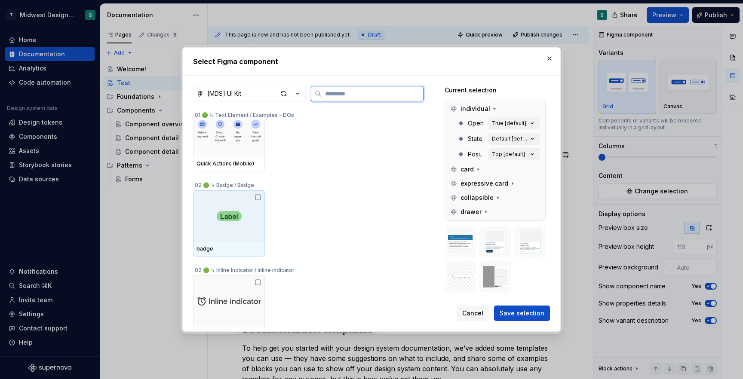
click at [261, 196] on icon at bounding box center [258, 197] width 7 height 7
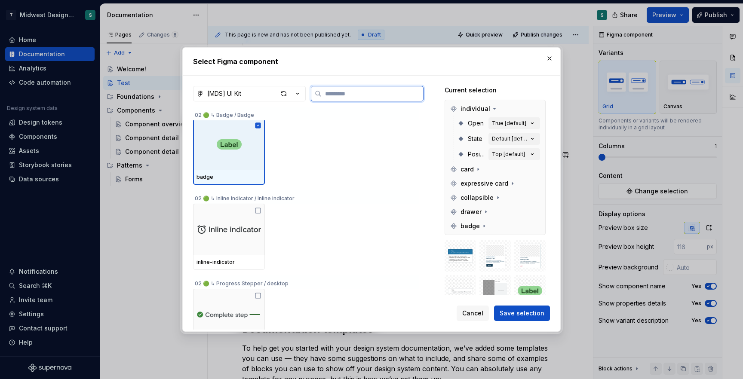
scroll to position [1590, 0]
type textarea "*"
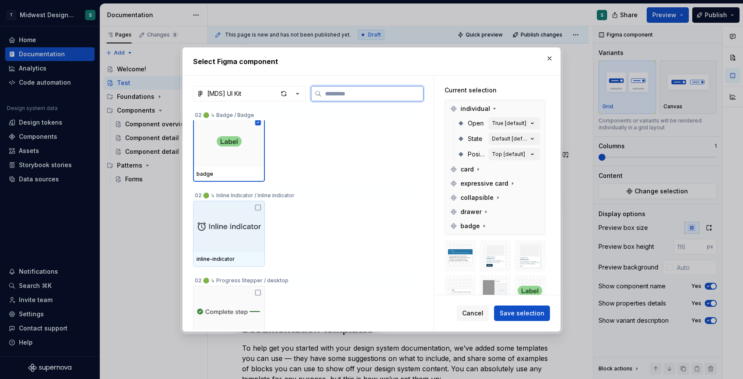
click at [258, 206] on icon at bounding box center [258, 207] width 7 height 7
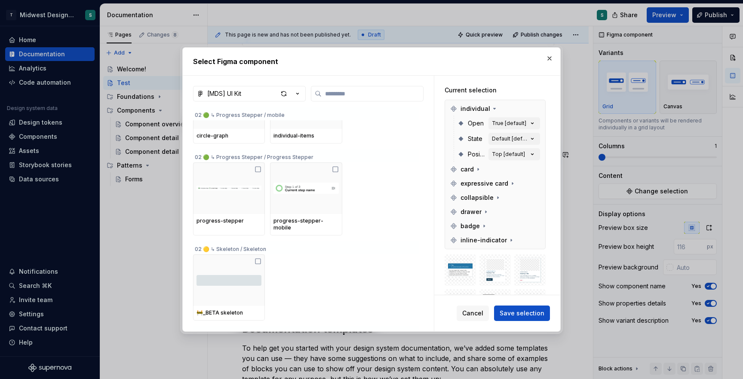
scroll to position [1858, 0]
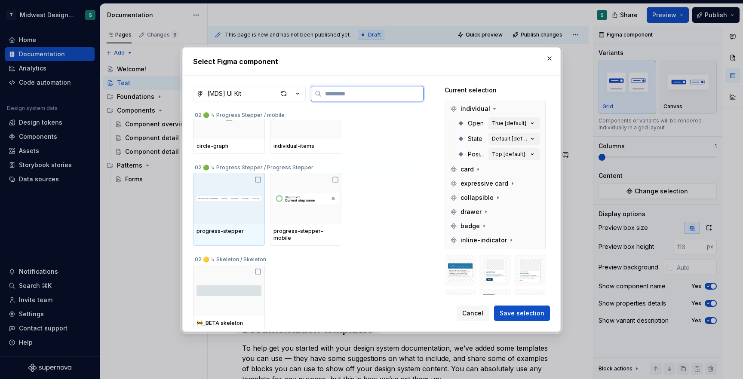
click at [260, 182] on icon at bounding box center [258, 179] width 7 height 7
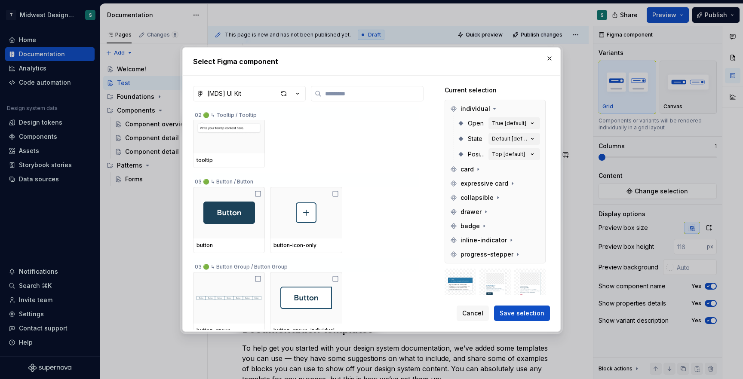
scroll to position [2394, 0]
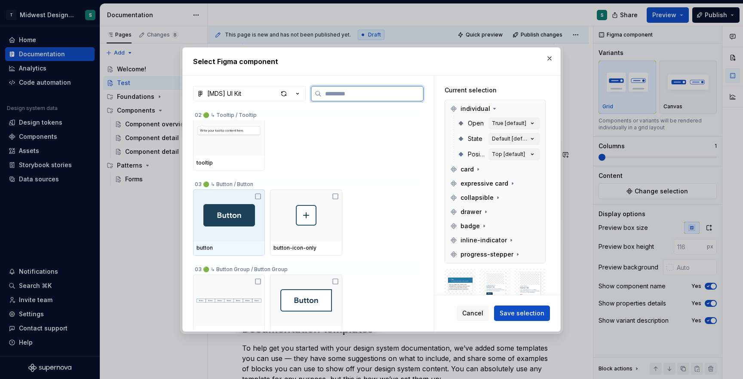
click at [261, 198] on icon at bounding box center [258, 196] width 7 height 7
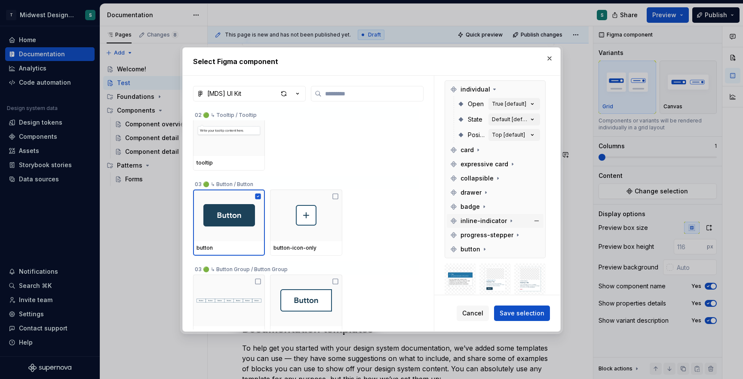
scroll to position [0, 0]
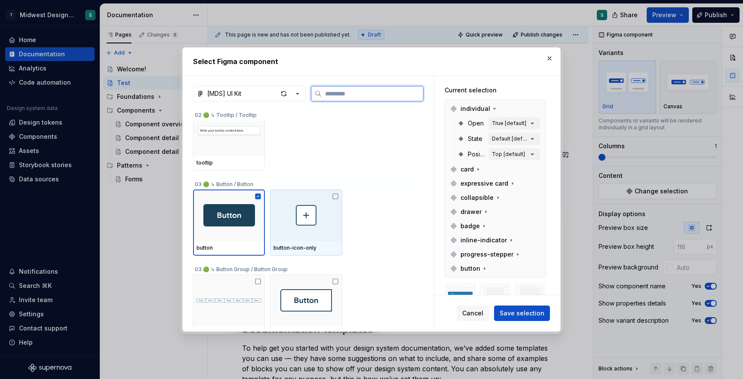
click at [339, 196] on icon at bounding box center [335, 196] width 7 height 7
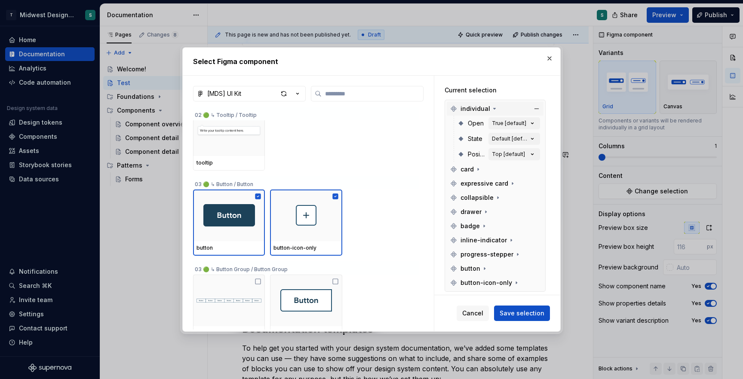
click at [491, 109] on icon at bounding box center [494, 108] width 7 height 7
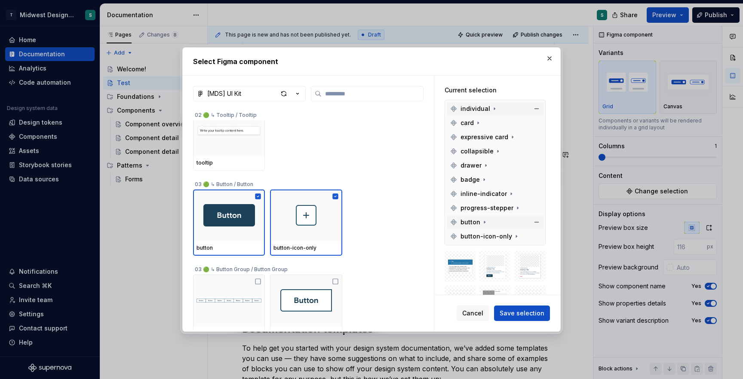
scroll to position [107, 0]
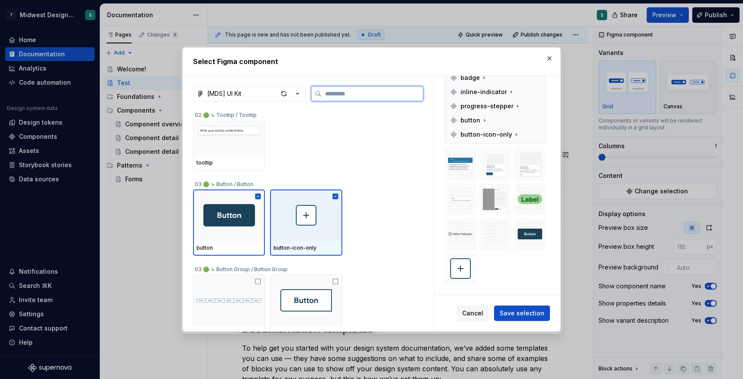
click at [338, 197] on icon at bounding box center [335, 196] width 7 height 7
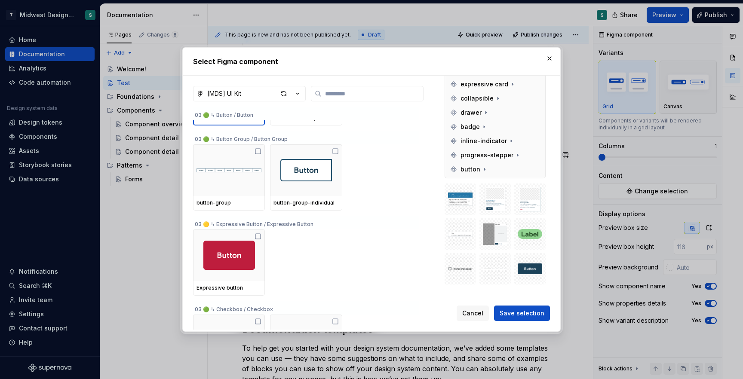
scroll to position [2528, 0]
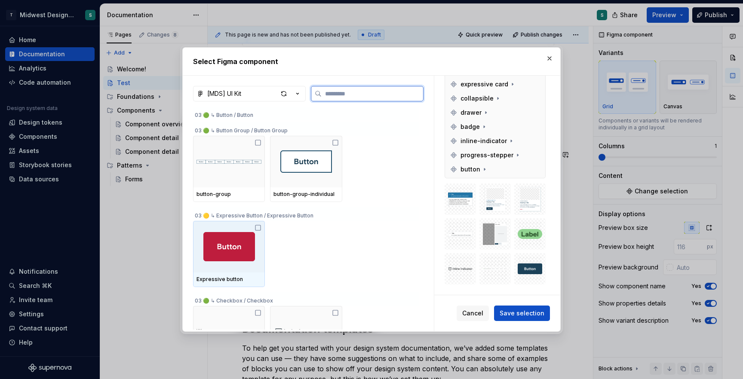
click at [261, 228] on icon at bounding box center [258, 227] width 7 height 7
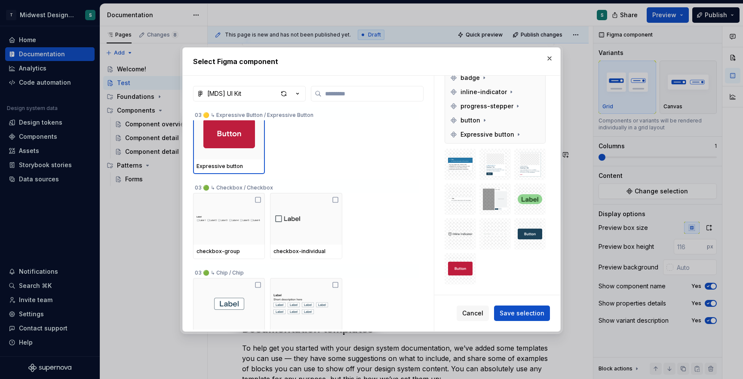
scroll to position [2636, 0]
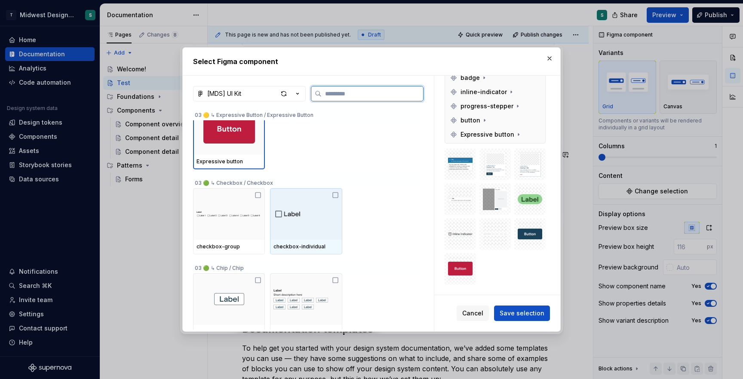
click at [339, 197] on icon at bounding box center [335, 195] width 7 height 7
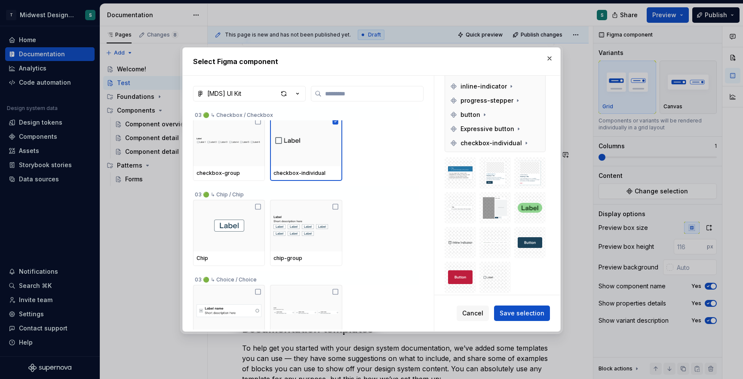
scroll to position [2705, 0]
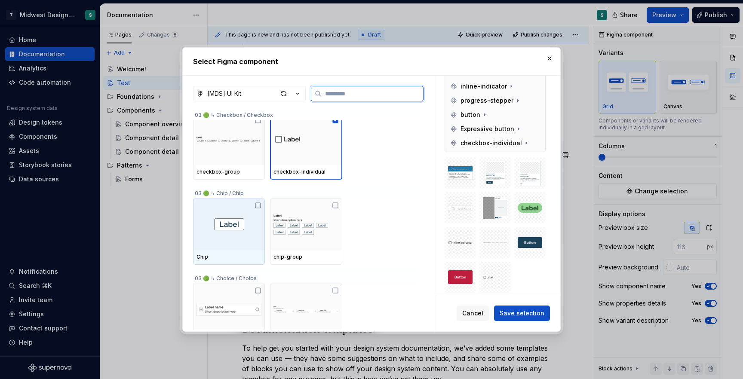
click at [259, 207] on icon at bounding box center [258, 205] width 7 height 7
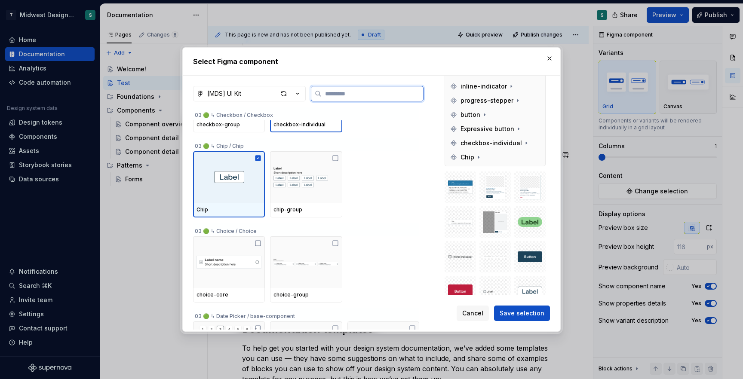
scroll to position [2753, 0]
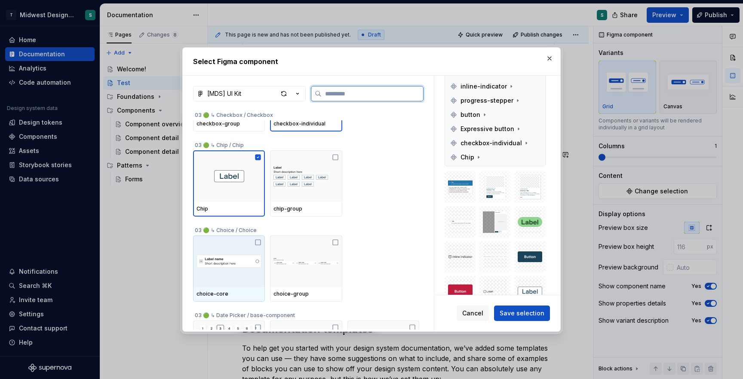
click at [260, 241] on icon at bounding box center [258, 242] width 7 height 7
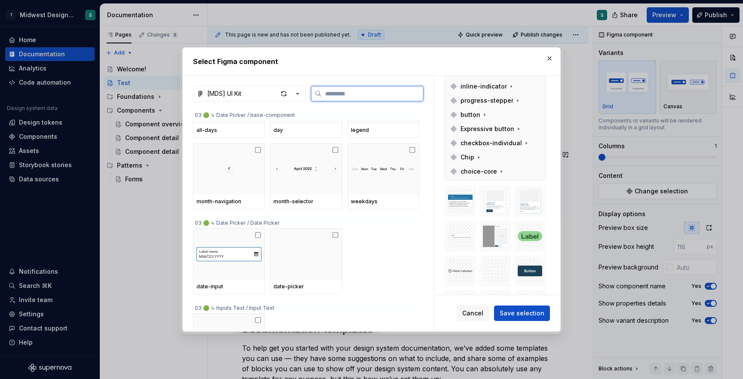
scroll to position [2992, 0]
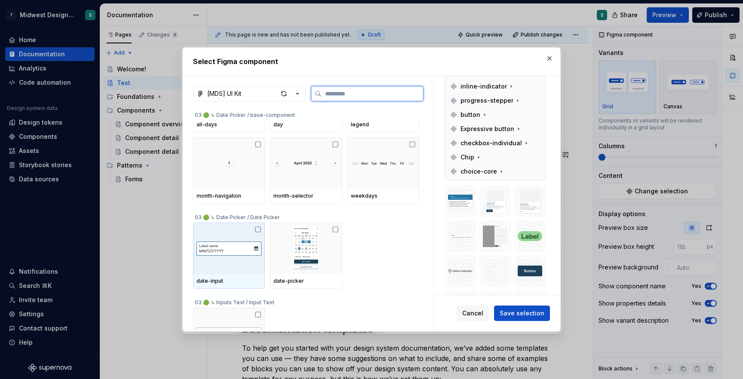
click at [259, 228] on icon at bounding box center [258, 229] width 7 height 7
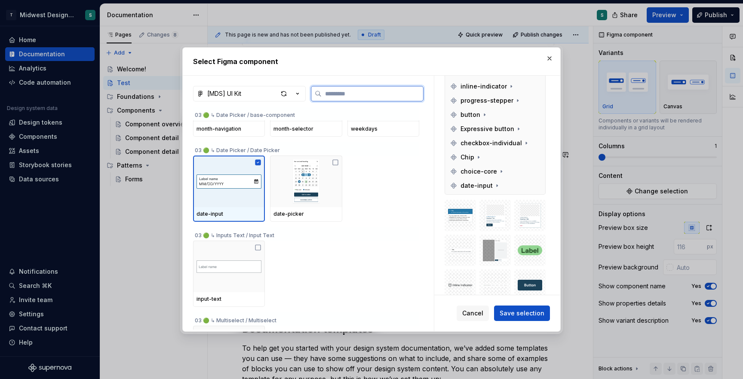
scroll to position [3084, 0]
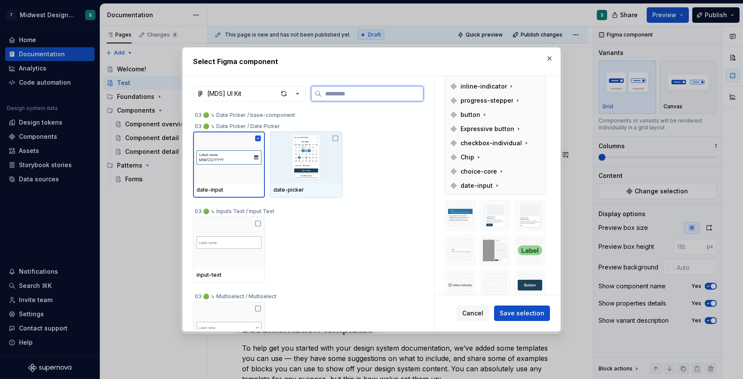
click at [338, 139] on icon at bounding box center [335, 138] width 7 height 7
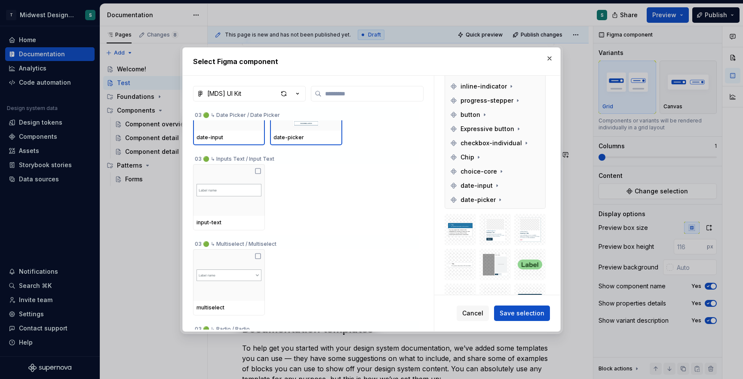
scroll to position [3127, 0]
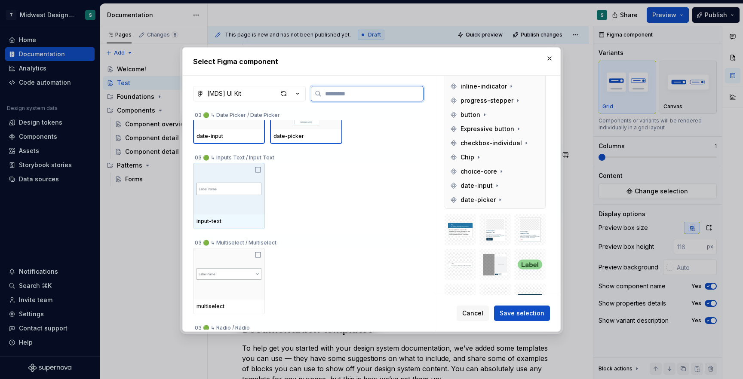
click at [260, 169] on icon at bounding box center [258, 169] width 7 height 7
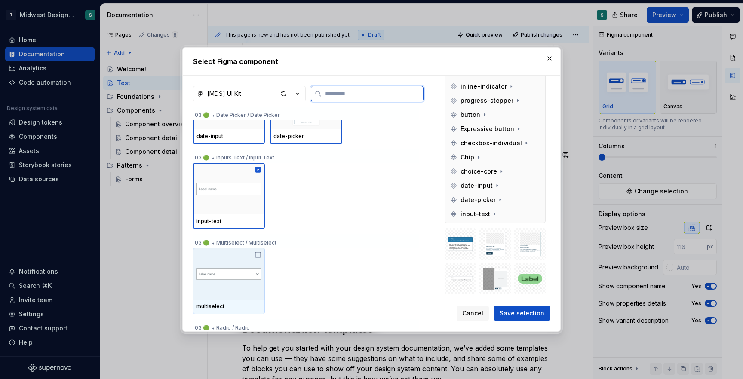
click at [260, 254] on icon at bounding box center [258, 255] width 7 height 7
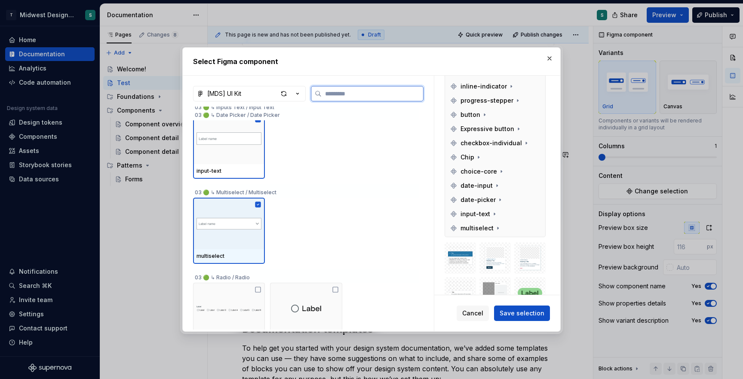
scroll to position [3218, 0]
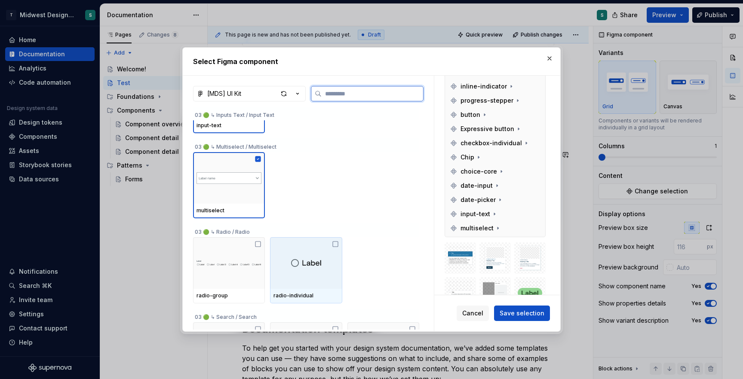
click at [334, 245] on div at bounding box center [306, 263] width 72 height 52
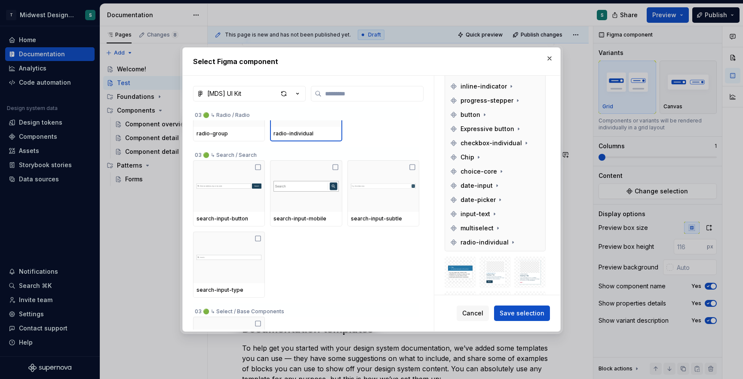
scroll to position [3370, 0]
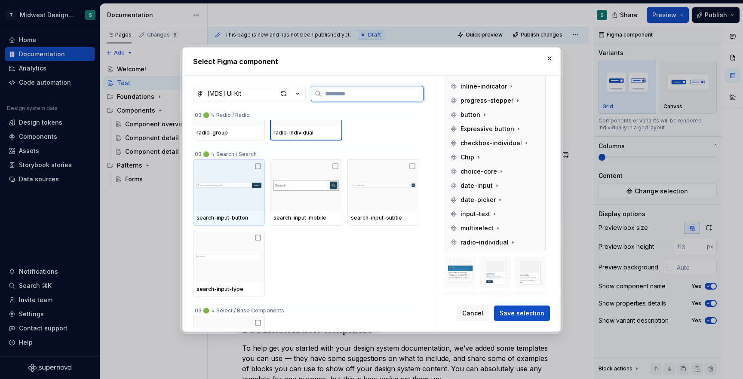
click at [259, 167] on icon at bounding box center [258, 166] width 7 height 7
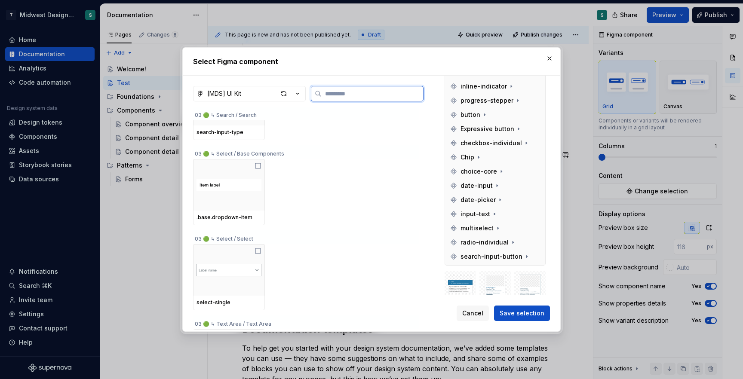
scroll to position [3522, 0]
click at [258, 166] on icon at bounding box center [258, 165] width 7 height 7
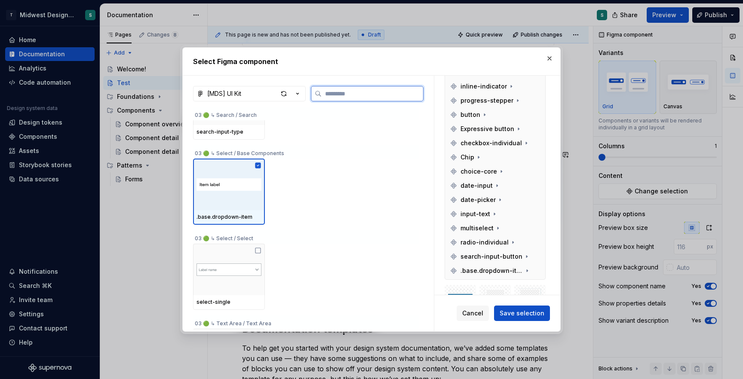
click at [258, 166] on icon at bounding box center [258, 166] width 6 height 6
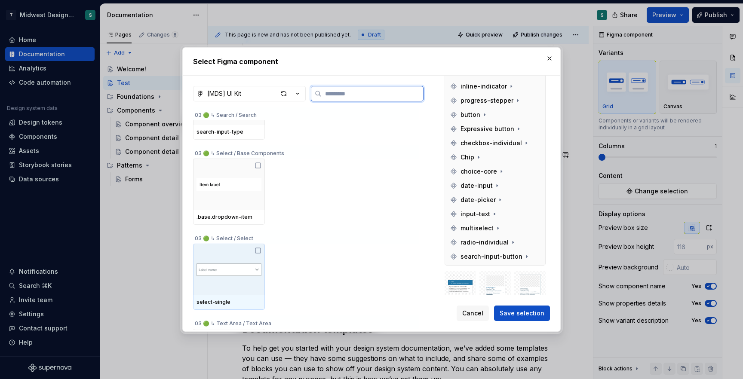
click at [261, 251] on icon at bounding box center [257, 250] width 5 height 5
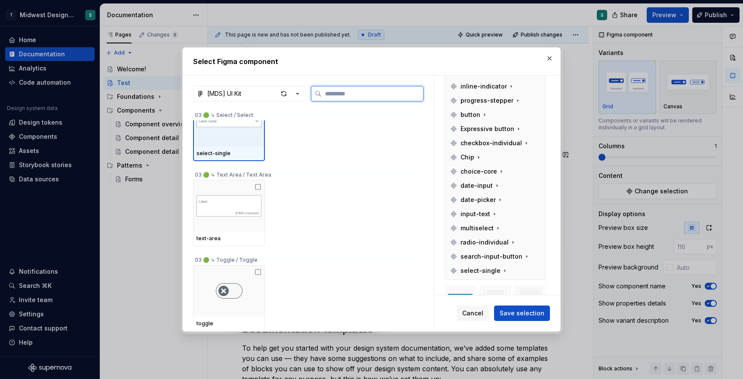
scroll to position [3666, 0]
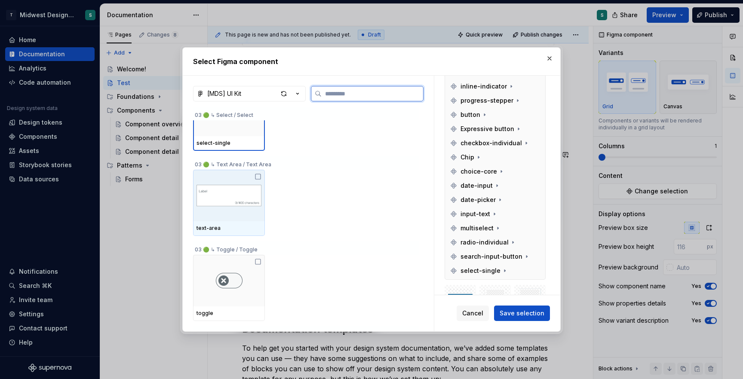
click at [258, 176] on icon at bounding box center [258, 176] width 7 height 7
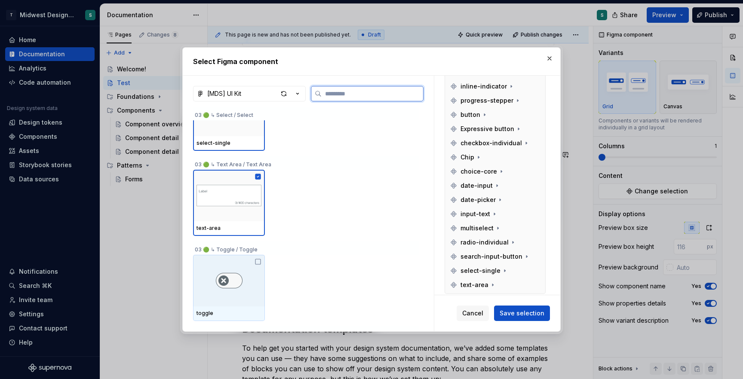
click at [260, 261] on icon at bounding box center [258, 261] width 7 height 7
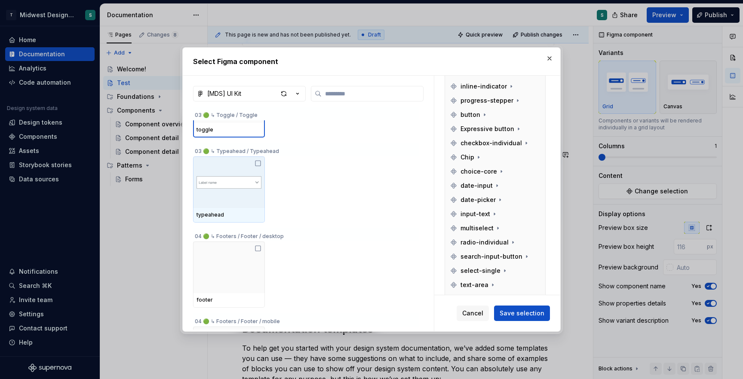
scroll to position [3841, 0]
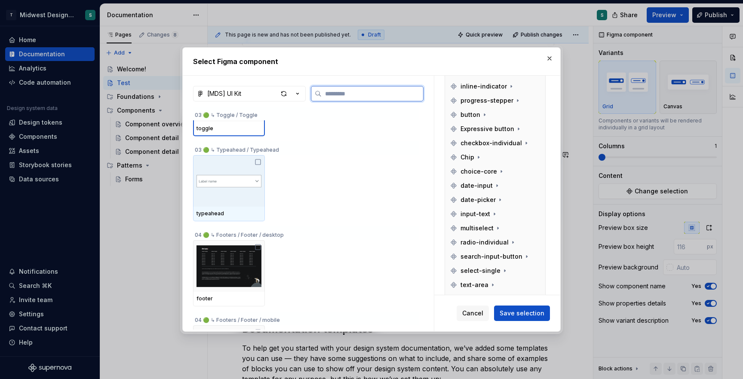
click at [259, 163] on icon at bounding box center [258, 162] width 7 height 7
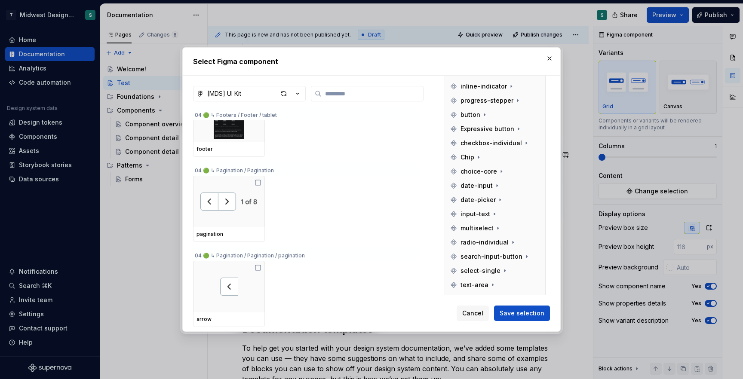
scroll to position [4166, 0]
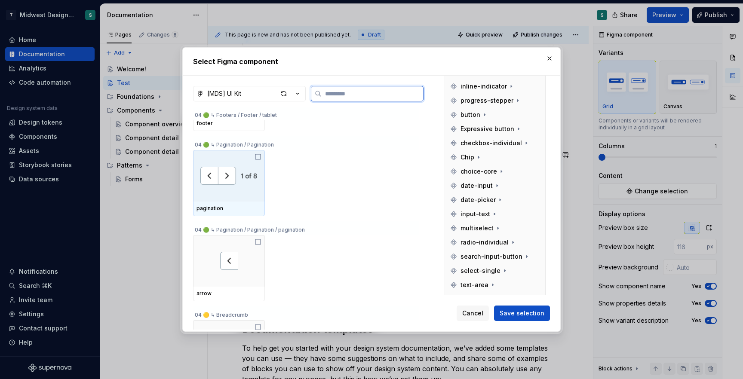
click at [260, 155] on icon at bounding box center [258, 156] width 7 height 7
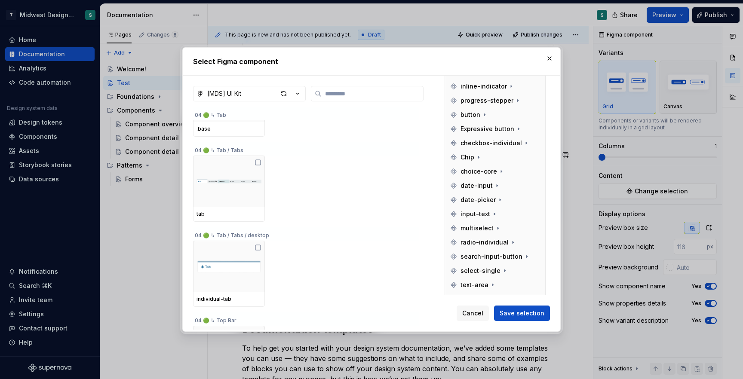
scroll to position [4557, 0]
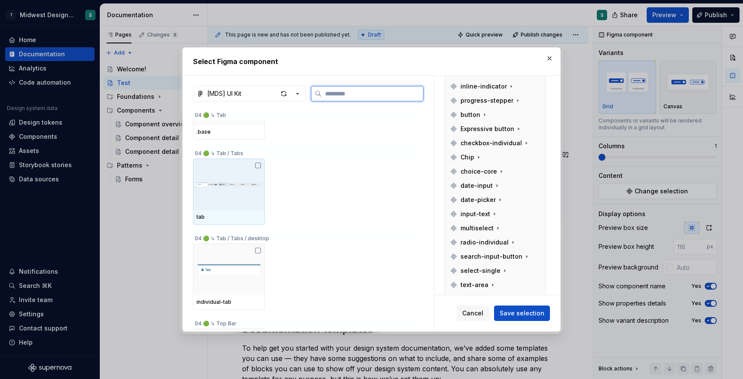
click at [258, 166] on icon at bounding box center [258, 165] width 7 height 7
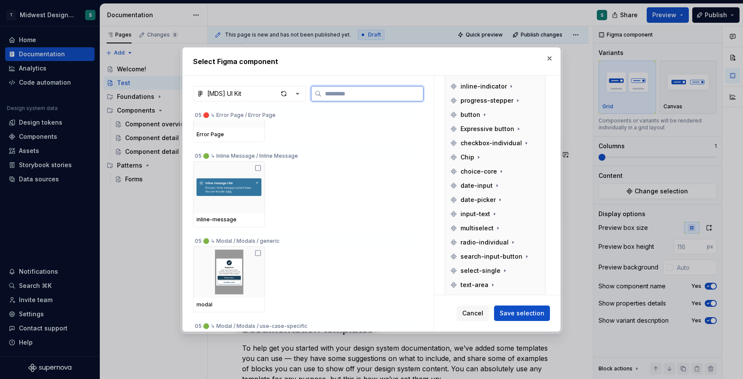
scroll to position [5202, 0]
click at [259, 167] on icon at bounding box center [258, 167] width 7 height 7
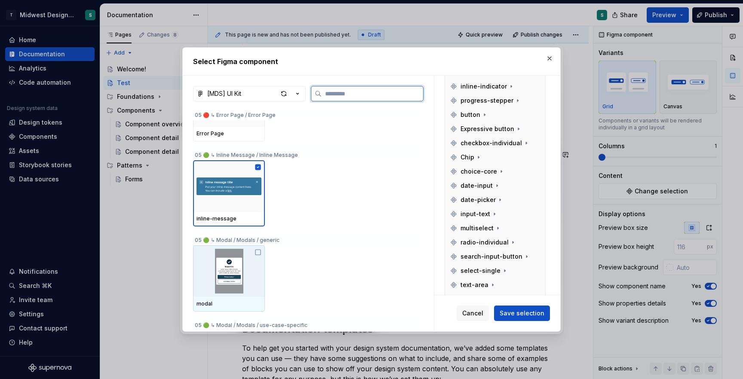
click at [259, 252] on icon at bounding box center [258, 252] width 7 height 7
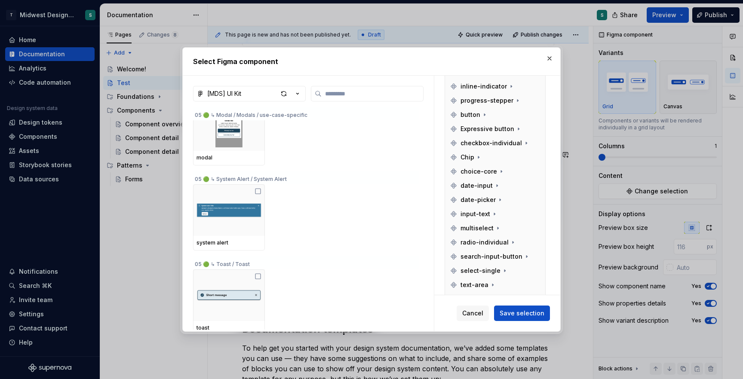
scroll to position [5424, 0]
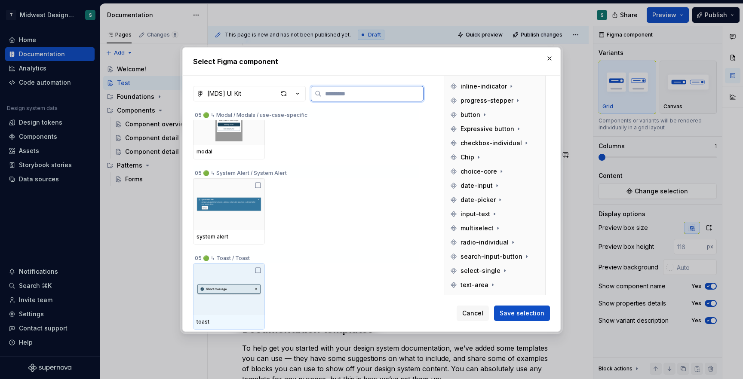
click at [261, 270] on icon at bounding box center [258, 270] width 7 height 7
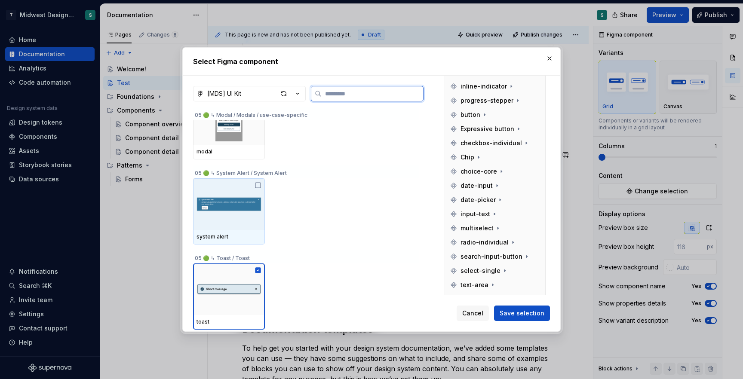
click at [259, 186] on icon at bounding box center [258, 185] width 7 height 7
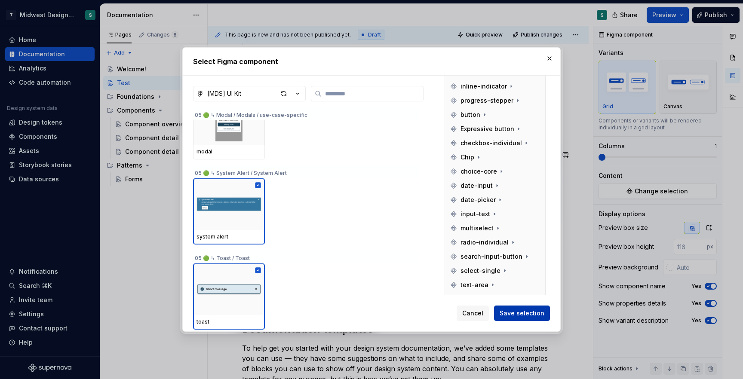
click at [520, 310] on span "Save selection" at bounding box center [522, 313] width 45 height 9
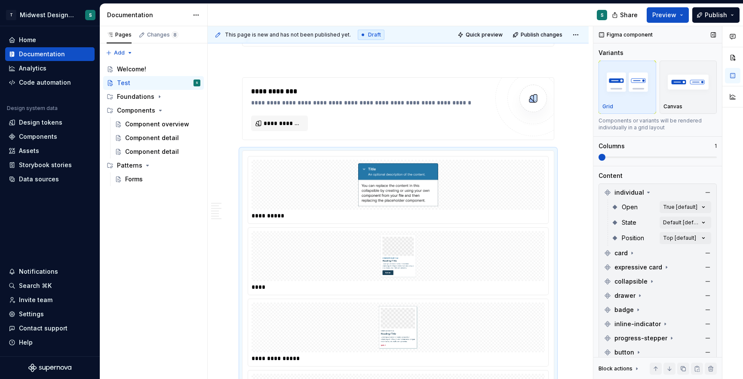
click at [605, 159] on span at bounding box center [601, 157] width 7 height 7
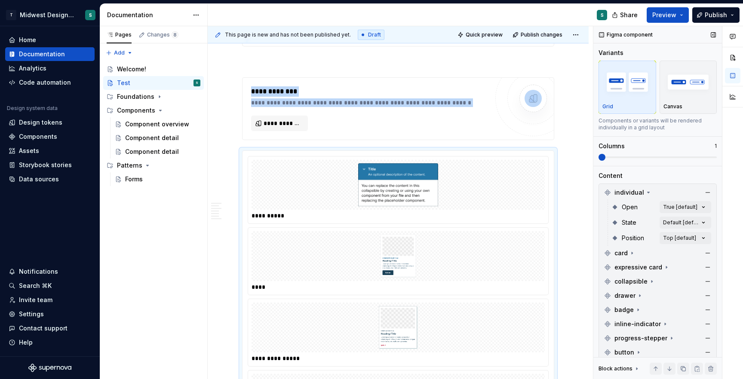
scroll to position [402, 0]
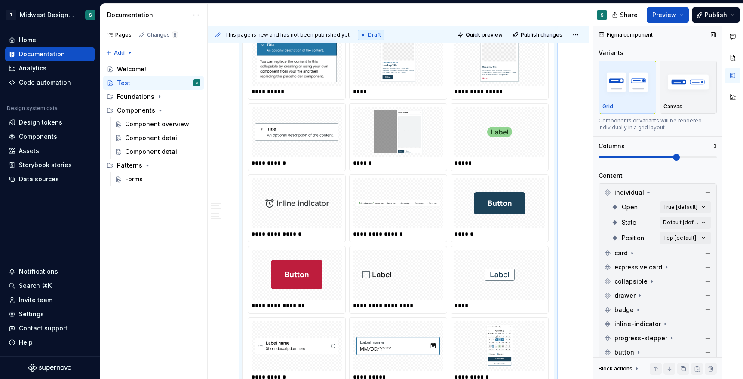
click at [678, 156] on span at bounding box center [657, 157] width 118 height 7
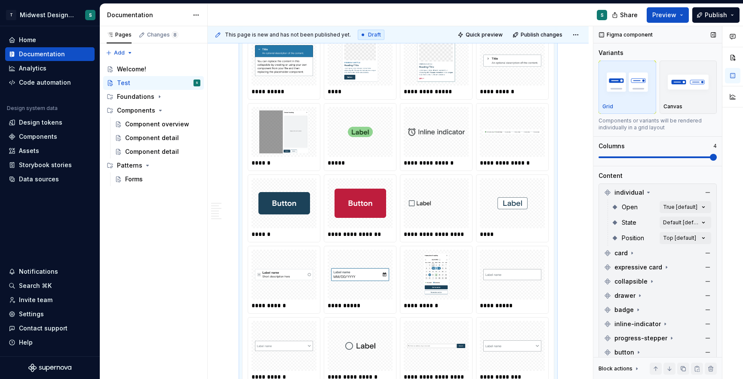
click at [710, 154] on span at bounding box center [713, 157] width 7 height 7
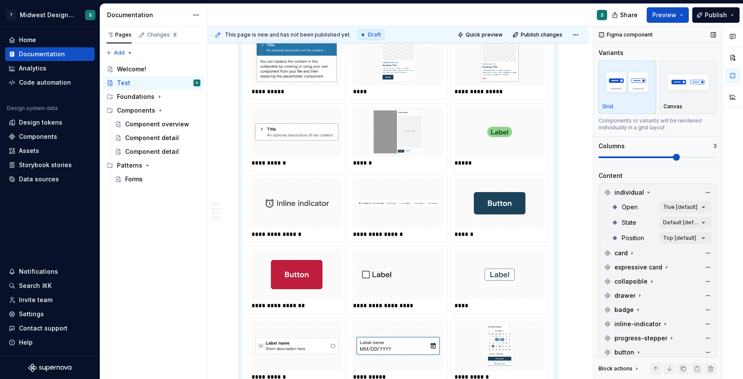
click at [673, 161] on span at bounding box center [676, 157] width 7 height 7
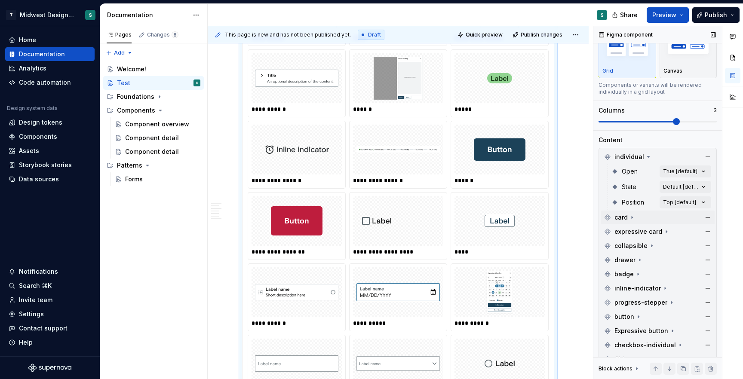
scroll to position [42, 0]
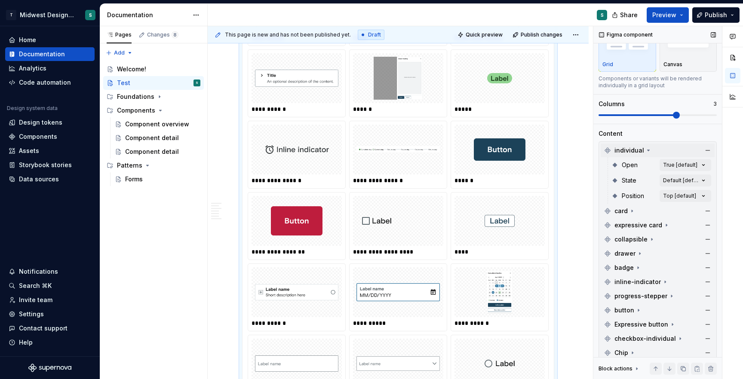
click at [646, 148] on icon at bounding box center [648, 150] width 7 height 7
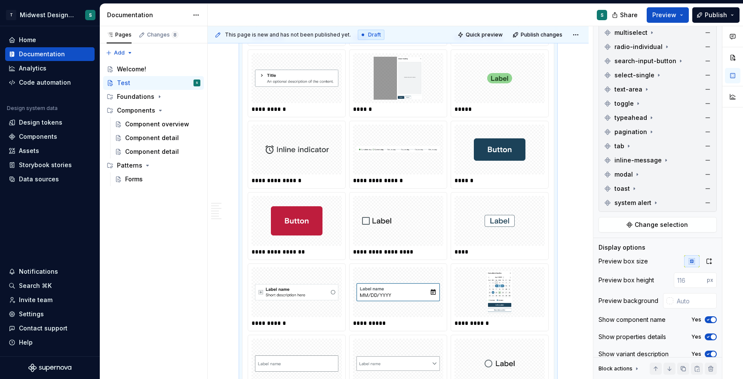
scroll to position [395, 0]
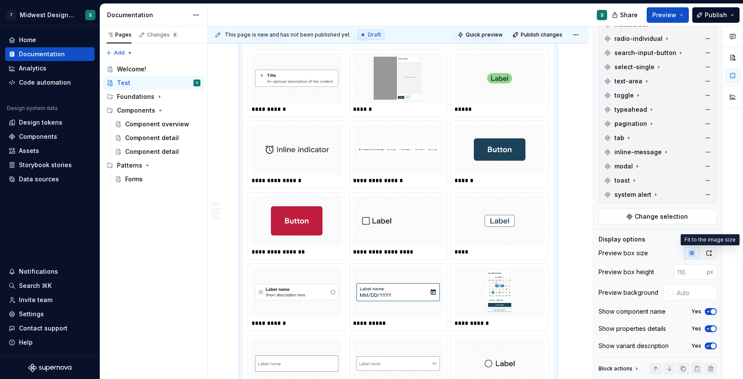
click at [708, 255] on icon "button" at bounding box center [709, 253] width 5 height 5
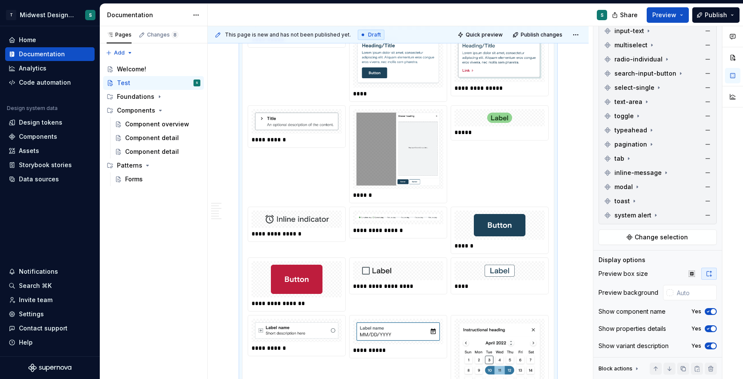
scroll to position [374, 0]
click at [692, 277] on button "button" at bounding box center [691, 274] width 15 height 12
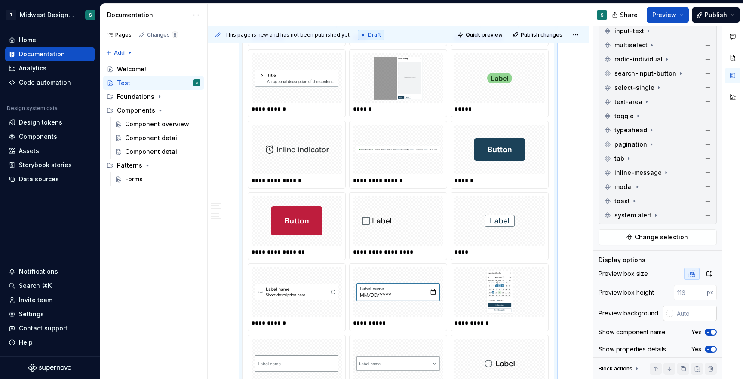
click at [670, 313] on div at bounding box center [669, 313] width 7 height 7
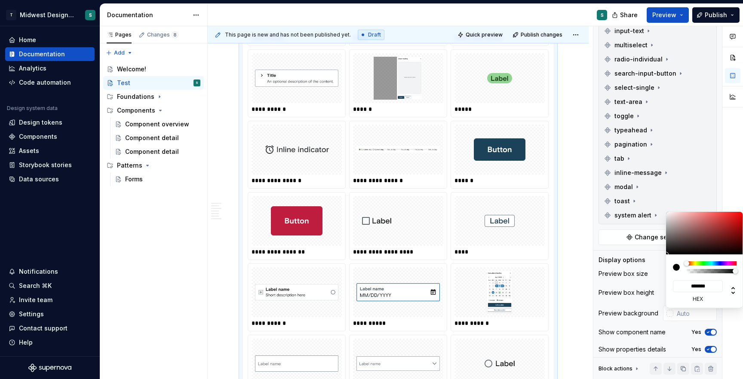
type input "#763333"
type input "*******"
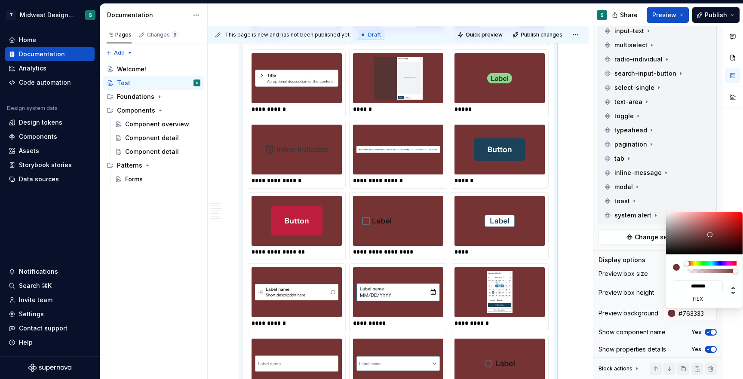
type input "#793737"
type input "*******"
type input "#7E3E3E"
type input "*******"
type input "#834343"
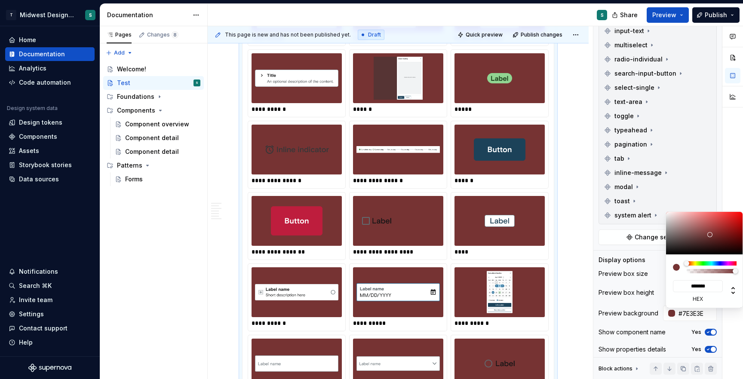
type input "*******"
type input "#864747"
type input "*******"
type input "#894C4C"
type input "*******"
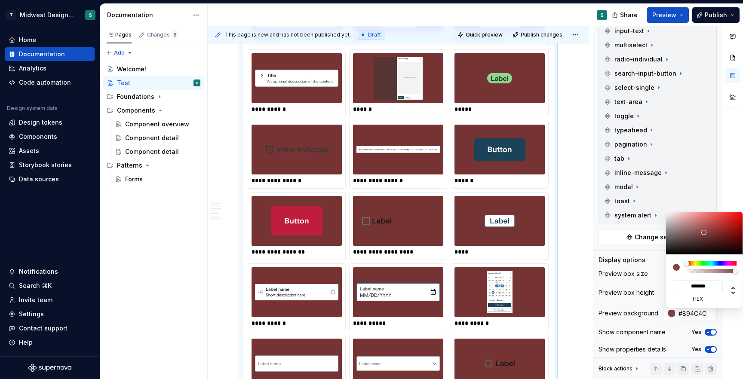
type input "#8B5353"
type input "*******"
type input "#8B5959"
type input "*******"
type input "#8B5E5E"
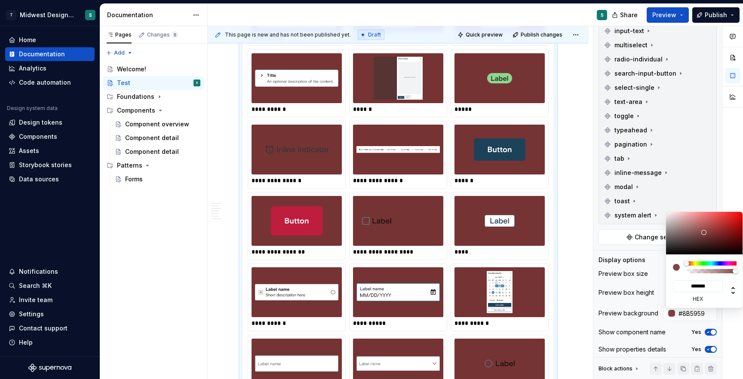
type input "*******"
type input "#8B6161"
type input "*******"
type input "#8B6262"
type input "*******"
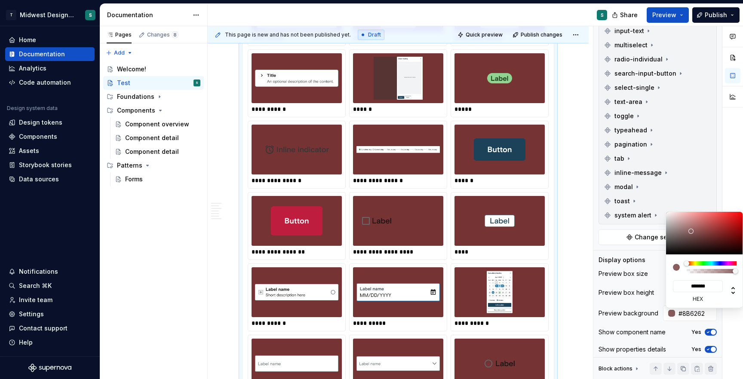
type input "#8E6767"
type input "*******"
type input "#9B7C7C"
type input "*******"
type input "#9D8484"
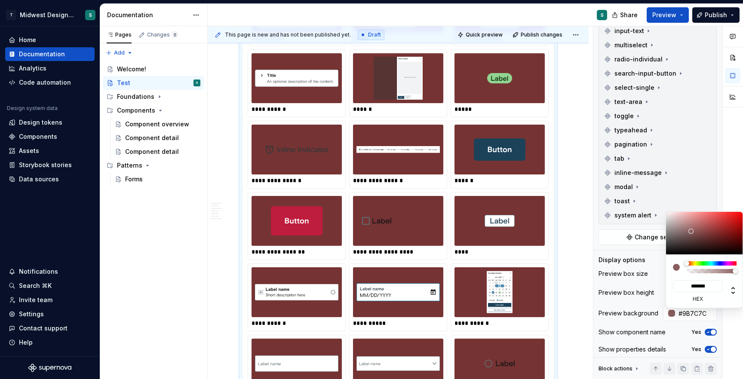
type input "*******"
type input "#9D8686"
type input "*******"
type input "#A08888"
type input "*******"
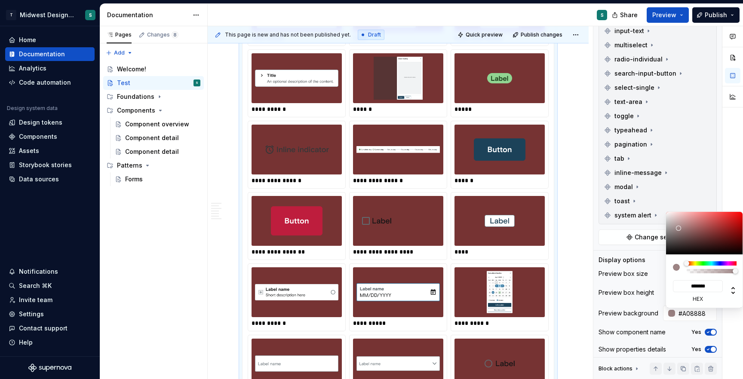
type input "#A28B8B"
type input "*******"
type input "#A79090"
type input "*******"
type input "#B49F9F"
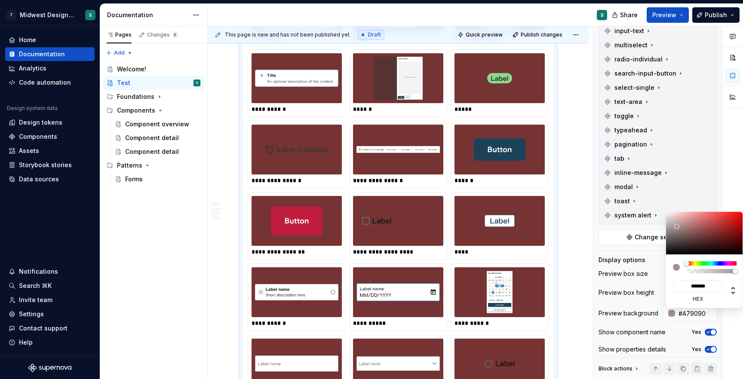
type input "*******"
type input "#C1B0B0"
type input "*******"
type input "#C9BDBD"
type input "*******"
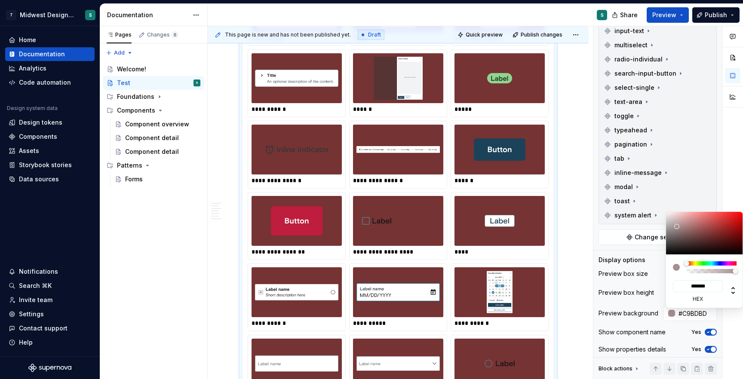
type input "#CEC8C8"
type input "*******"
type input "#D1CFCF"
type input "*******"
type input "#D3D3D3"
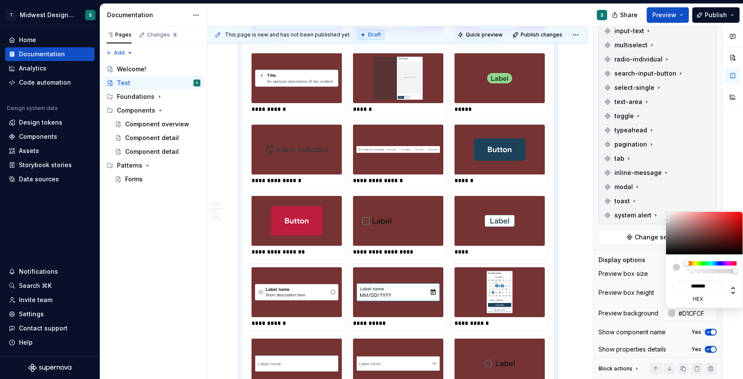
type input "*******"
type input "#D6D6D6"
type input "*******"
type input "#DBDBDB"
type input "*******"
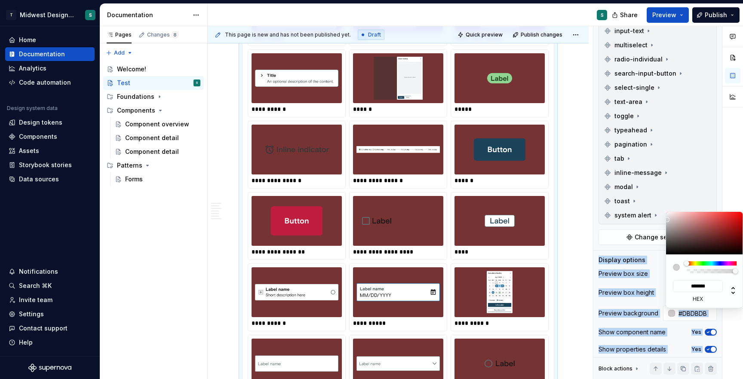
type input "#EAEAEA"
type input "*******"
type input "#FAFAFA"
type input "*******"
type input "#FFFFFF"
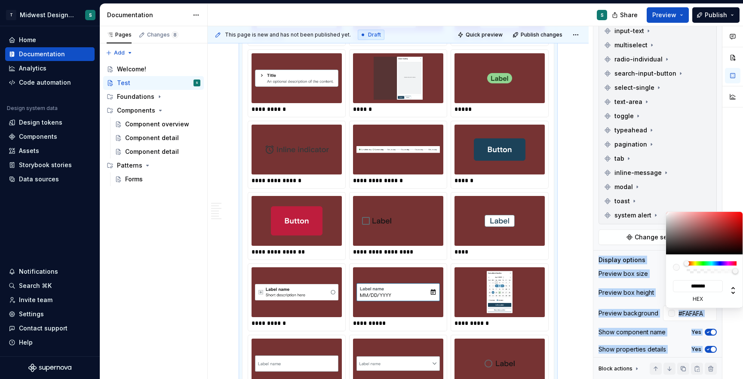
type input "*******"
type input "#FFFBFB"
type input "*******"
type input "#FFF9F9"
type input "*******"
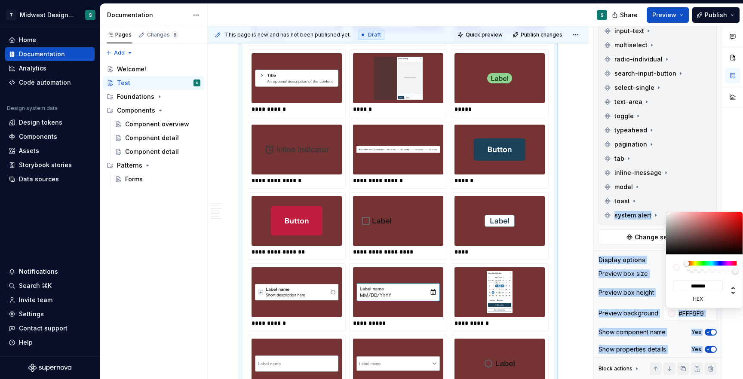
type input "#FFF8F8"
type input "*******"
type input "#FFF7F7"
type input "*******"
type input "#FFF4F4"
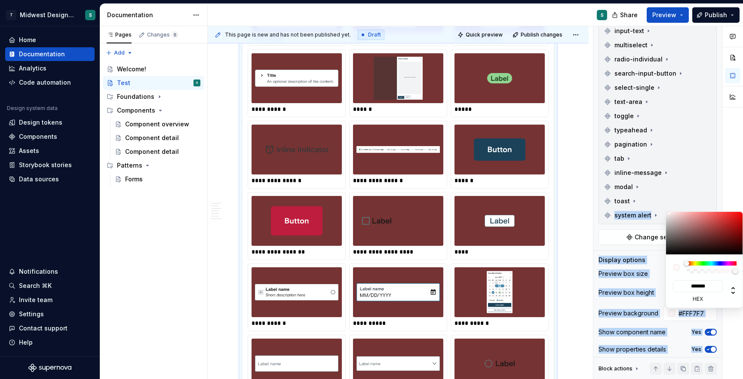
type input "*******"
type input "#FFEEEE"
type input "*******"
type input "#FFEAEA"
type input "*******"
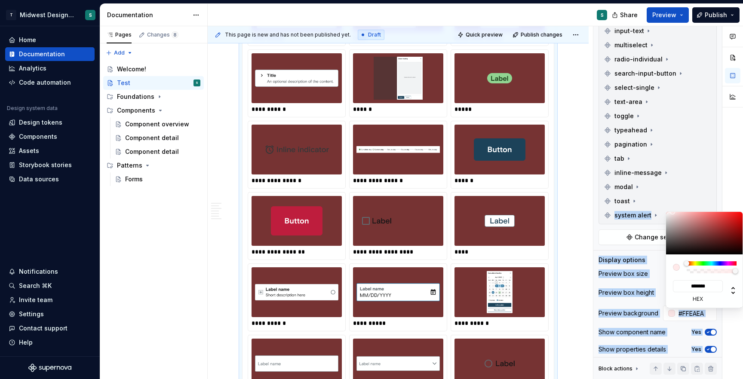
type input "#FFE8E8"
type input "*******"
type input "#FFE7E7"
type input "*******"
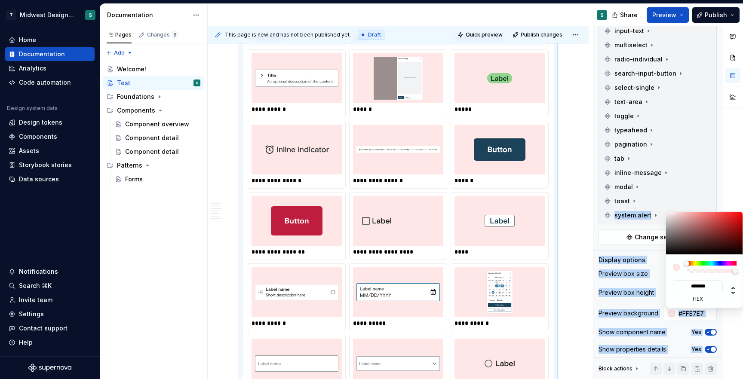
type input "#FFE8E8"
type input "*******"
type input "#FFF1F1"
type input "*******"
type input "#FFFFFF"
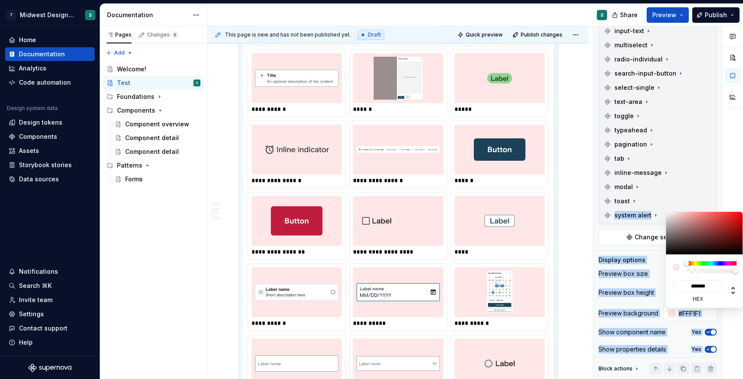
type input "*******"
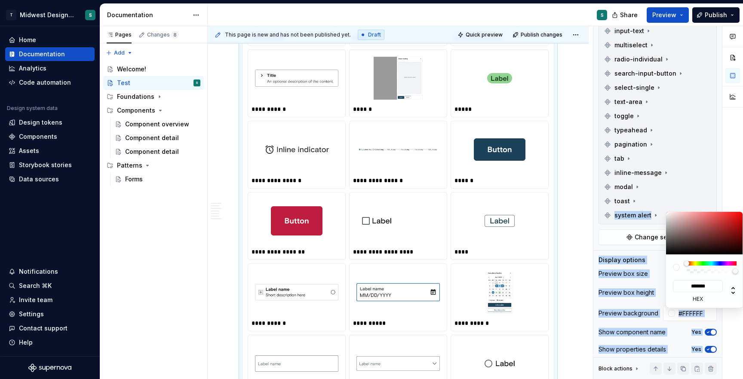
drag, startPoint x: 710, startPoint y: 235, endPoint x: 659, endPoint y: 203, distance: 60.8
click at [659, 203] on body "T Midwest Design System S Home Documentation Analytics Code automation Design s…" at bounding box center [371, 189] width 743 height 379
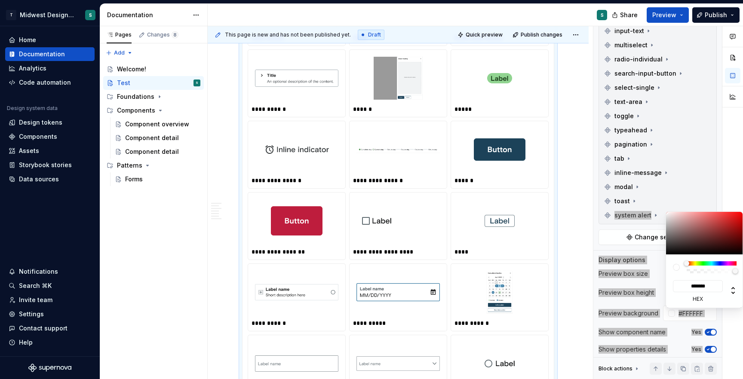
type textarea "*"
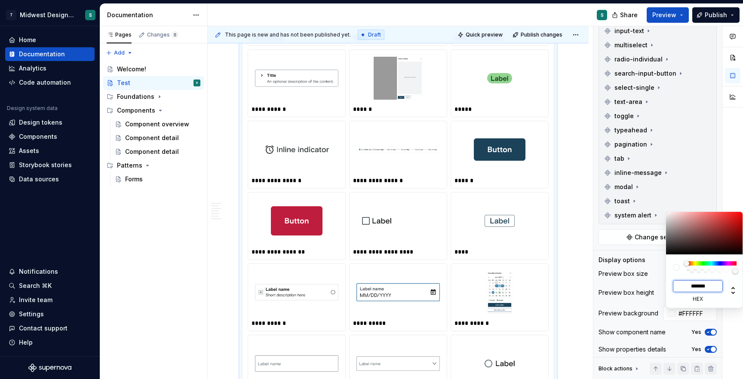
click at [701, 287] on input "*******" at bounding box center [698, 286] width 50 height 12
paste input
type input "#F5F8F9"
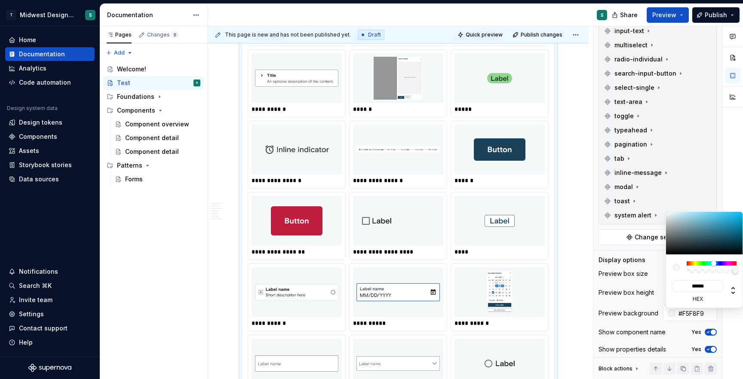
type input "*******"
click at [595, 248] on div "Comments Open comments No comments yet Select ‘Comment’ from the block context …" at bounding box center [668, 202] width 150 height 353
click at [605, 272] on div "Comments Open comments No comments yet Select ‘Comment’ from the block context …" at bounding box center [668, 202] width 150 height 353
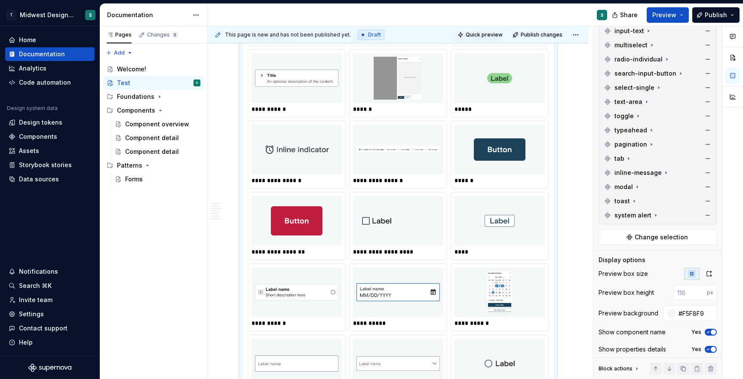
scroll to position [395, 0]
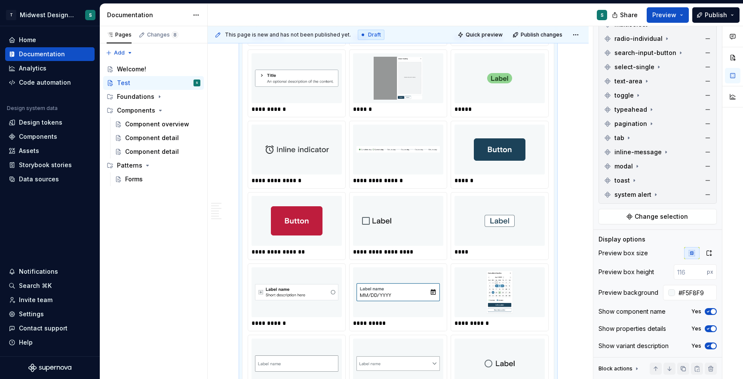
click at [609, 298] on div "Preview background #F5F8F9" at bounding box center [657, 292] width 118 height 15
click at [700, 270] on input "1" at bounding box center [690, 271] width 33 height 15
type input "2"
click at [700, 270] on input "2" at bounding box center [690, 271] width 33 height 15
drag, startPoint x: 685, startPoint y: 274, endPoint x: 647, endPoint y: 274, distance: 38.3
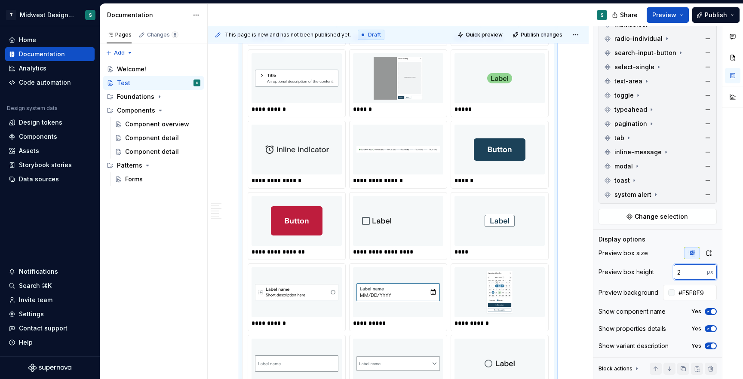
click at [647, 274] on div "Preview box height 2 px" at bounding box center [657, 271] width 118 height 15
type input "120"
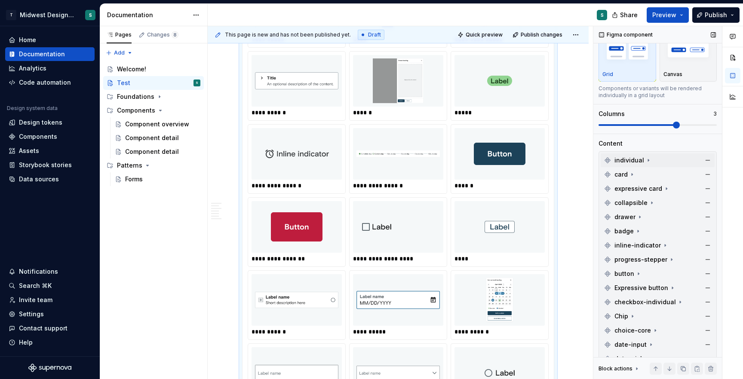
scroll to position [0, 0]
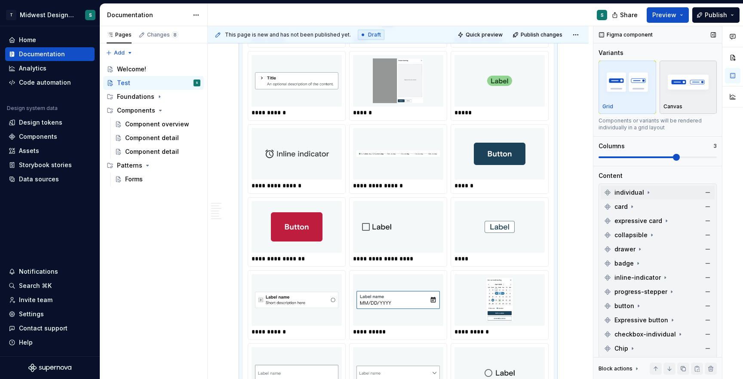
click at [686, 96] on img "button" at bounding box center [688, 81] width 50 height 31
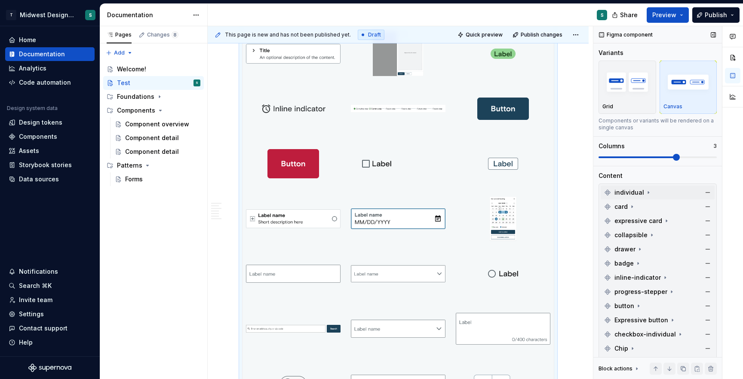
scroll to position [402, 0]
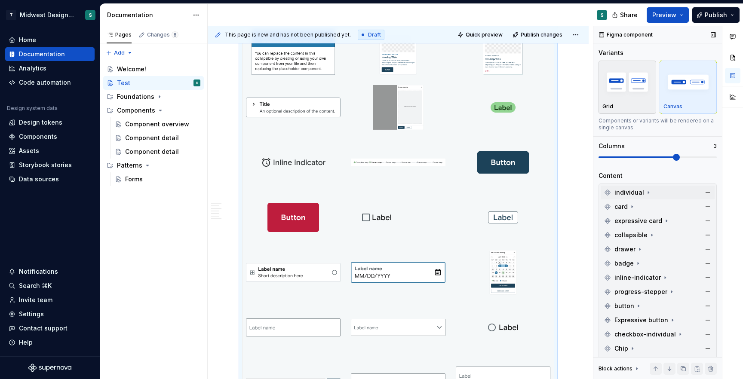
click at [621, 96] on img "button" at bounding box center [627, 81] width 50 height 31
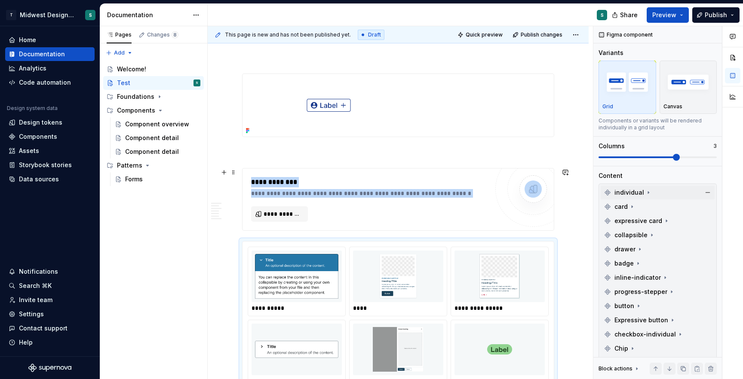
scroll to position [189, 0]
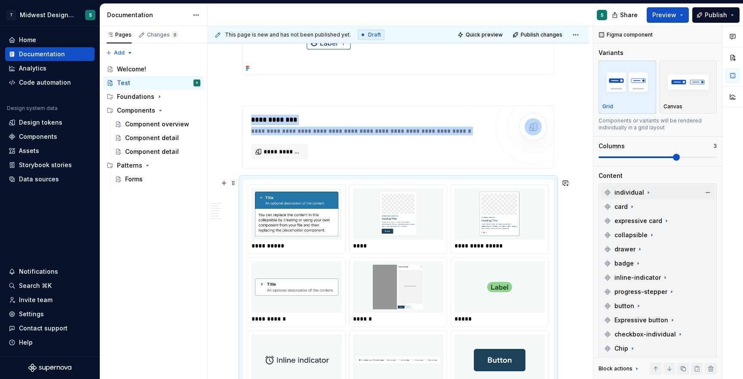
scroll to position [292, 0]
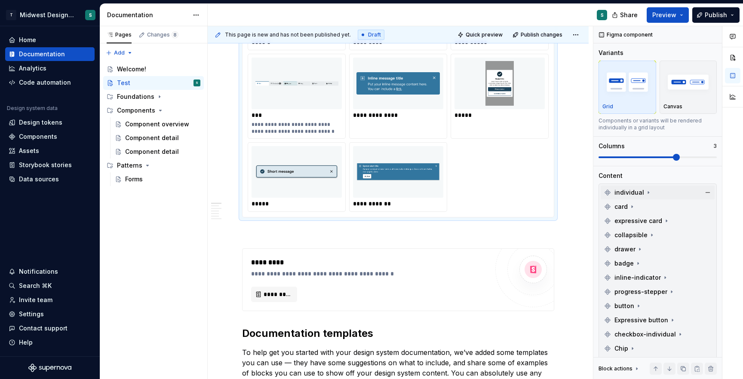
scroll to position [966, 0]
click at [521, 232] on p at bounding box center [398, 232] width 312 height 10
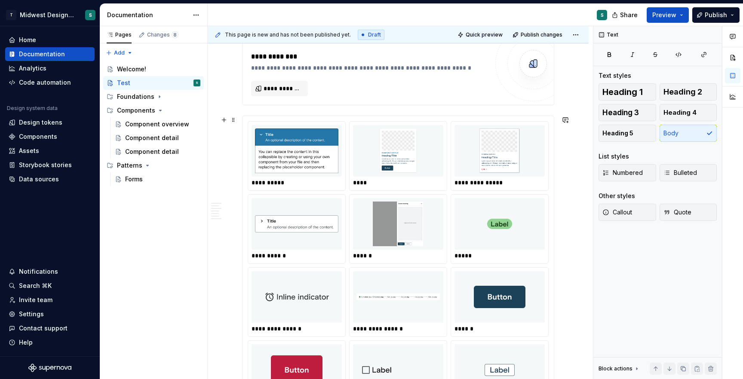
scroll to position [310, 0]
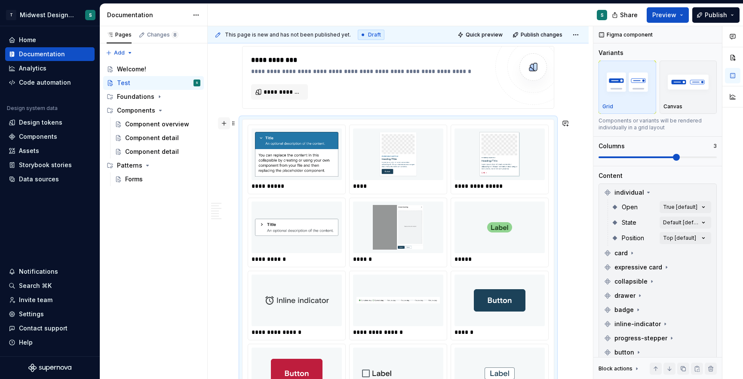
click at [223, 123] on button "button" at bounding box center [224, 123] width 12 height 12
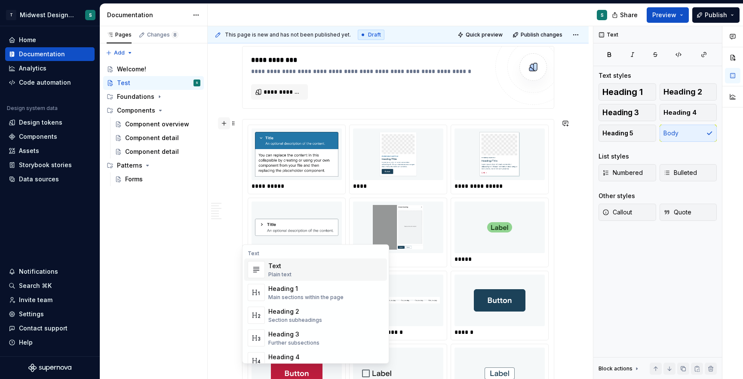
scroll to position [825, 0]
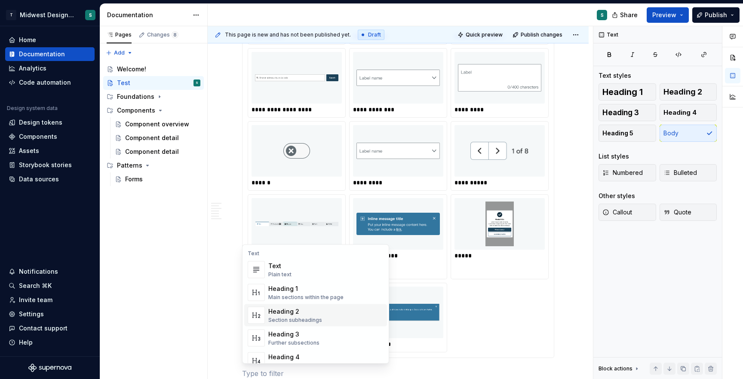
click at [291, 315] on div "Heading 2" at bounding box center [295, 311] width 54 height 9
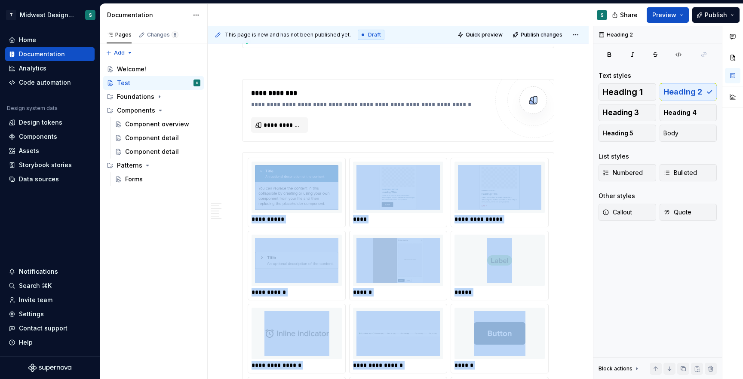
scroll to position [207, 0]
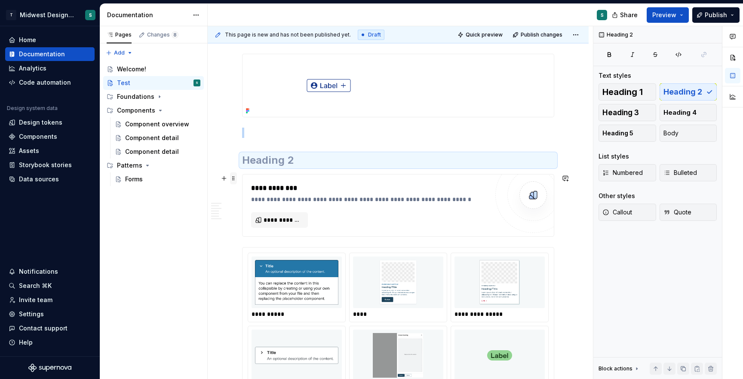
click at [234, 178] on span at bounding box center [233, 178] width 7 height 12
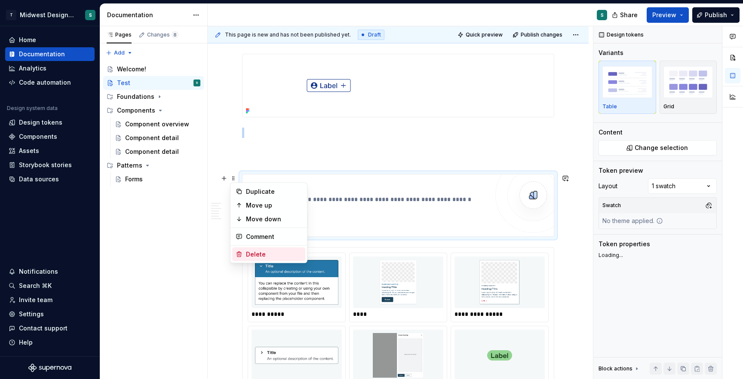
click at [254, 255] on div "Delete" at bounding box center [274, 254] width 56 height 9
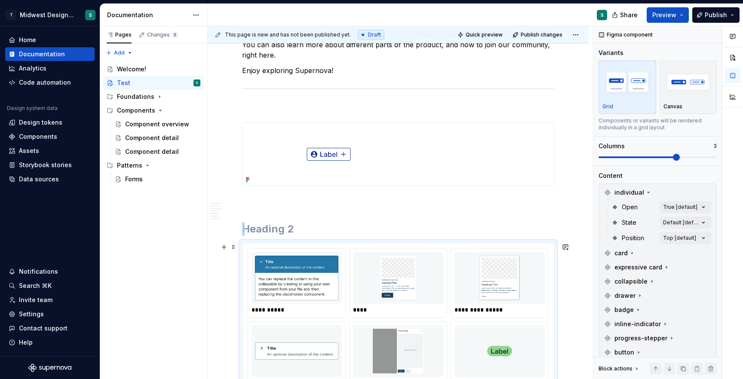
scroll to position [56, 0]
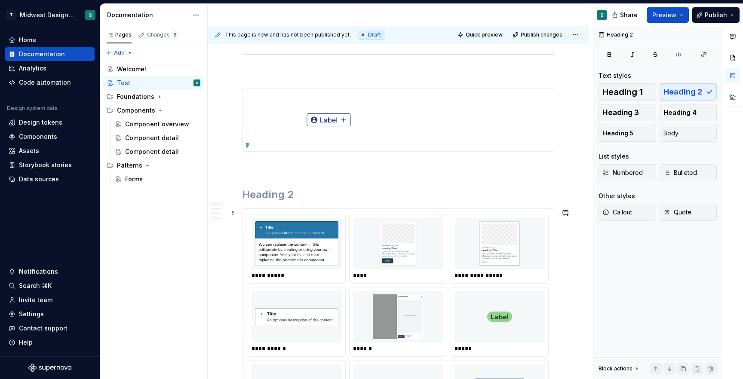
scroll to position [176, 0]
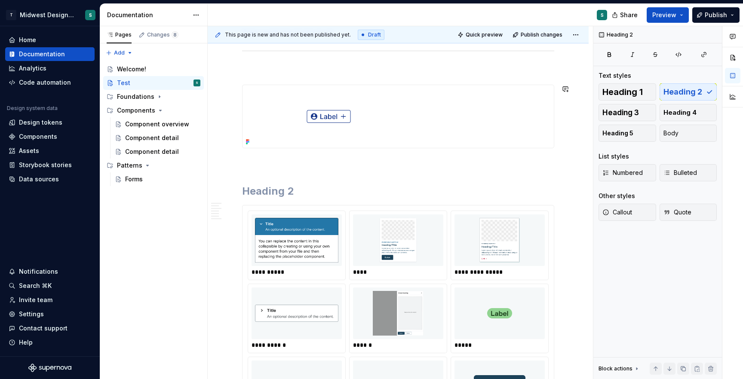
type textarea "*"
click at [473, 246] on img at bounding box center [499, 240] width 83 height 45
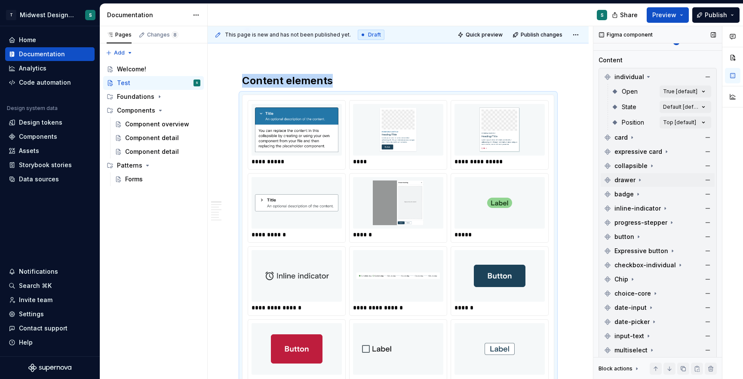
scroll to position [117, 0]
click at [227, 99] on button "button" at bounding box center [224, 99] width 12 height 12
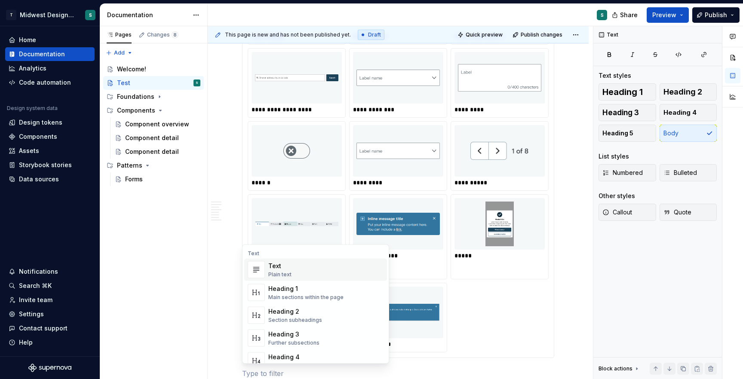
click at [237, 144] on div "**********" at bounding box center [398, 350] width 381 height 1961
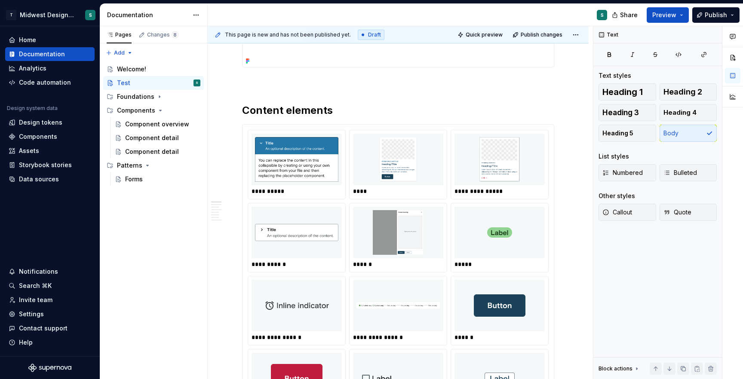
scroll to position [340, 0]
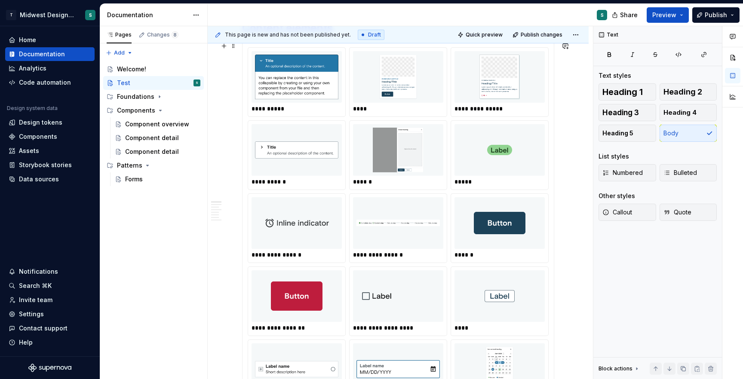
click at [336, 140] on img at bounding box center [296, 150] width 83 height 45
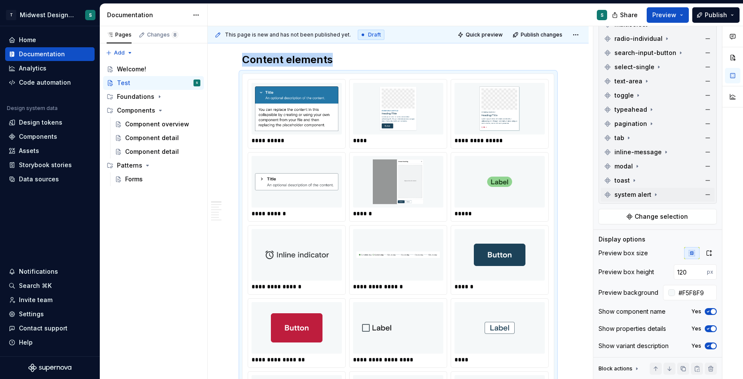
scroll to position [421, 0]
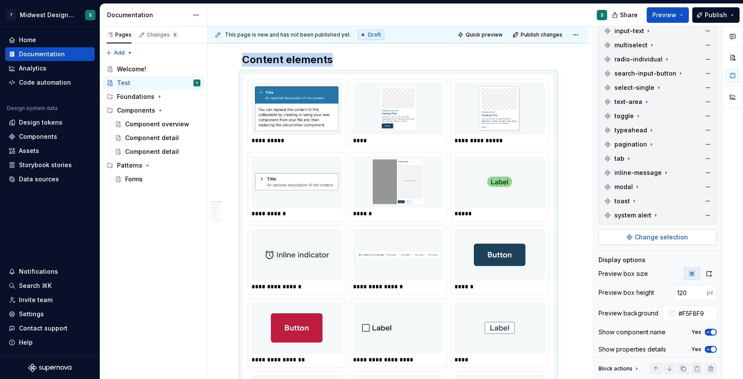
click at [669, 237] on span "Change selection" at bounding box center [661, 237] width 53 height 9
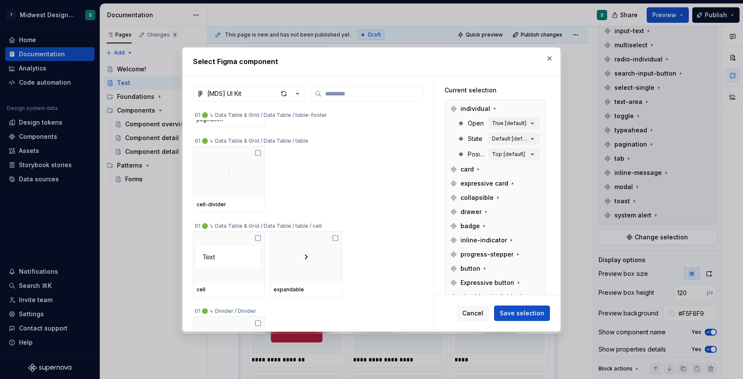
scroll to position [926, 0]
click at [538, 225] on button "button" at bounding box center [537, 226] width 12 height 12
click at [539, 227] on button "button" at bounding box center [537, 226] width 12 height 12
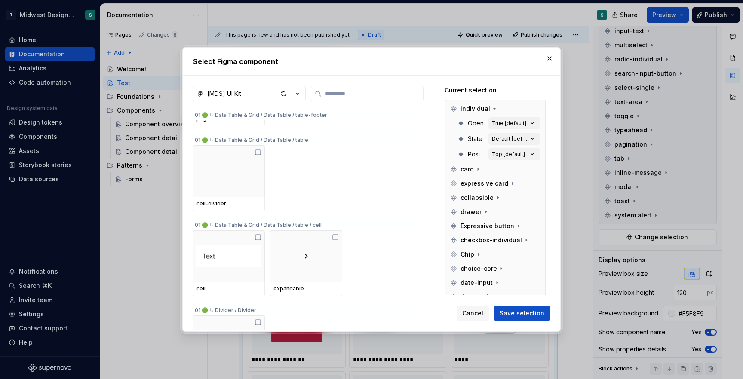
click at [539, 227] on button "button" at bounding box center [537, 226] width 12 height 12
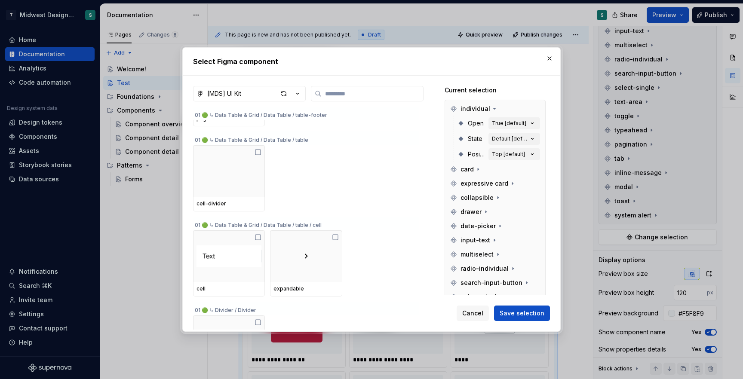
click at [539, 227] on button "button" at bounding box center [537, 226] width 12 height 12
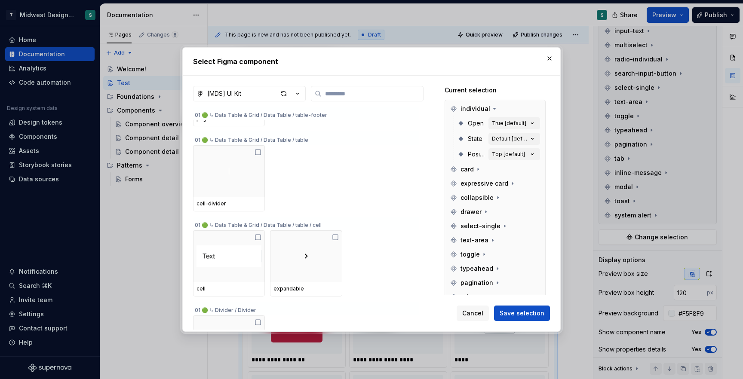
click at [539, 227] on button "button" at bounding box center [537, 226] width 12 height 12
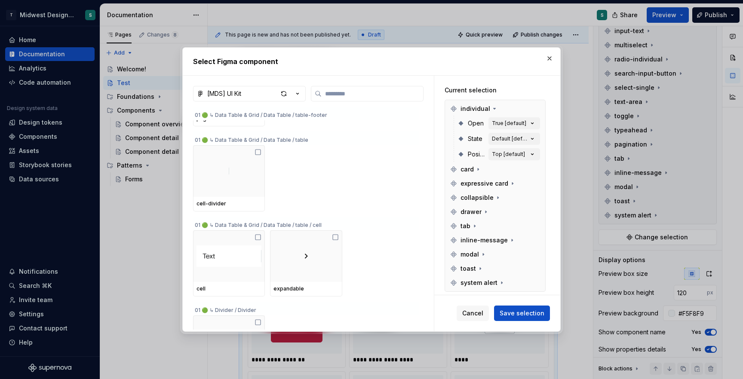
click at [539, 227] on button "button" at bounding box center [537, 226] width 12 height 12
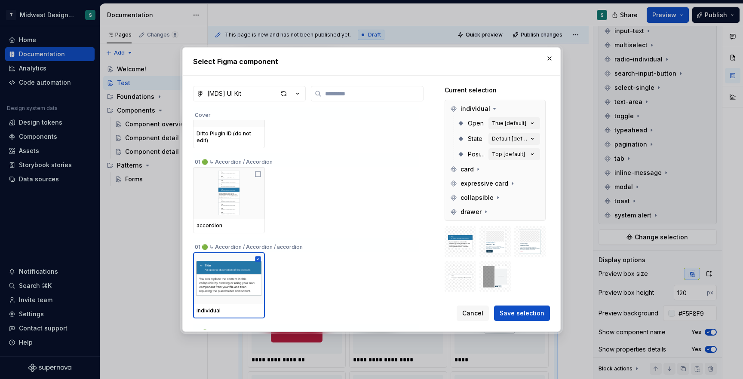
scroll to position [74, 0]
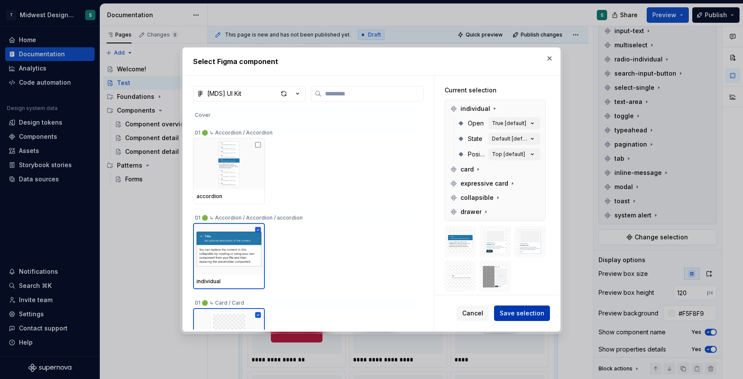
click at [517, 317] on button "Save selection" at bounding box center [522, 313] width 56 height 15
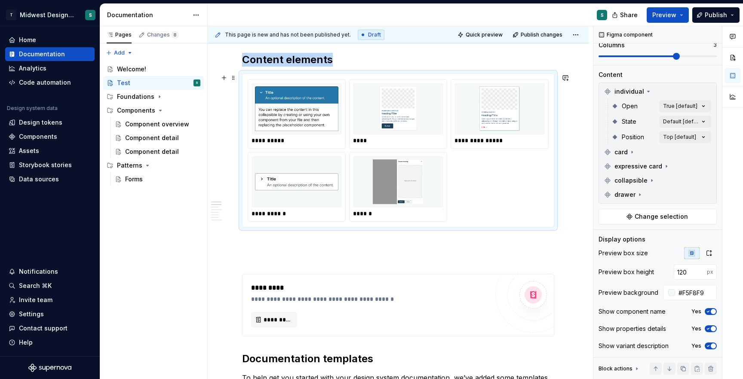
click at [271, 204] on div at bounding box center [297, 182] width 90 height 52
click at [299, 129] on img at bounding box center [296, 108] width 83 height 45
click at [697, 107] on div "Comments Open comments No comments yet Select ‘Comment’ from the block context …" at bounding box center [668, 202] width 150 height 353
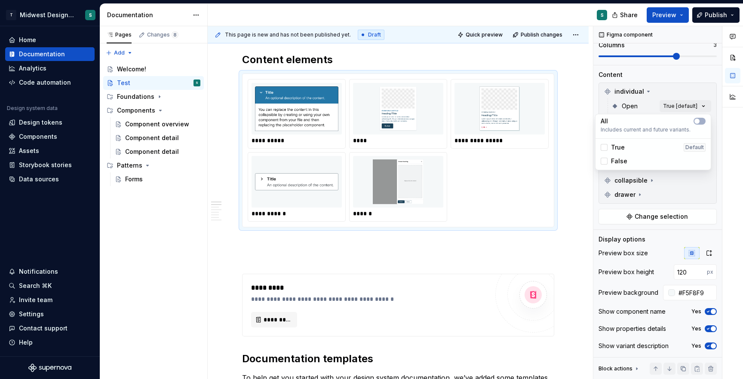
click at [697, 107] on div "Comments Open comments No comments yet Select ‘Comment’ from the block context …" at bounding box center [668, 202] width 150 height 353
click at [691, 123] on div "All" at bounding box center [653, 121] width 105 height 9
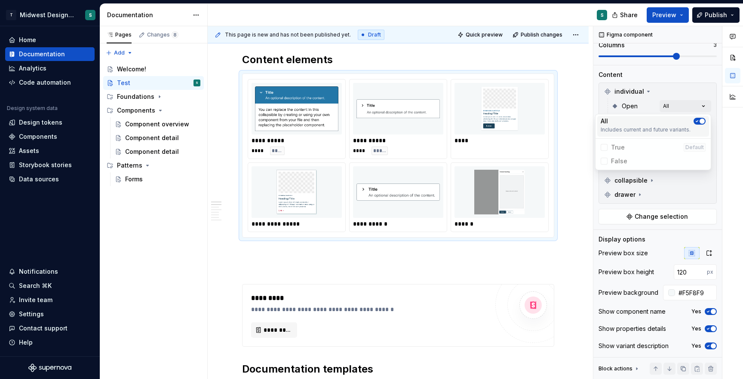
click at [692, 122] on div "All" at bounding box center [653, 121] width 105 height 9
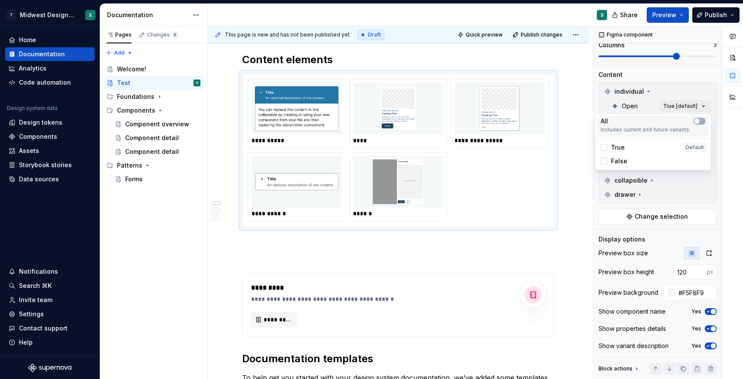
click at [692, 122] on div "All" at bounding box center [653, 121] width 105 height 9
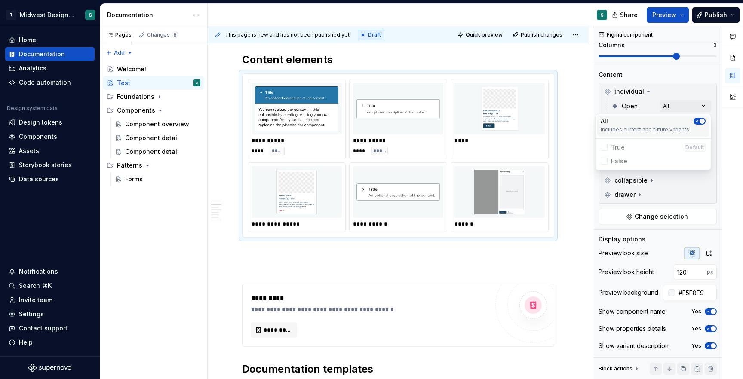
click at [692, 122] on div "All" at bounding box center [653, 121] width 105 height 9
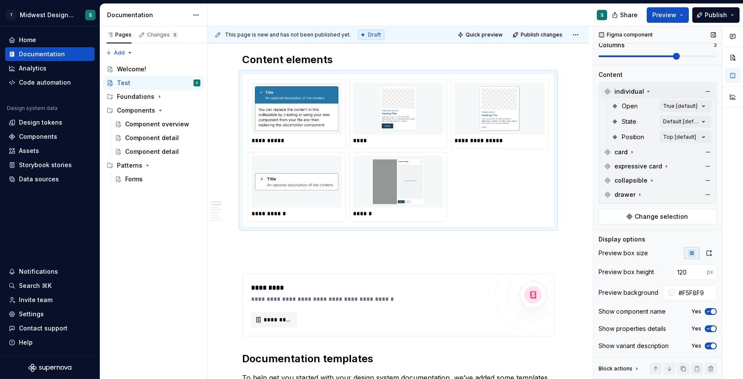
click at [647, 92] on div "Comments Open comments No comments yet Select ‘Comment’ from the block context …" at bounding box center [668, 202] width 150 height 353
click at [647, 92] on icon at bounding box center [648, 91] width 7 height 7
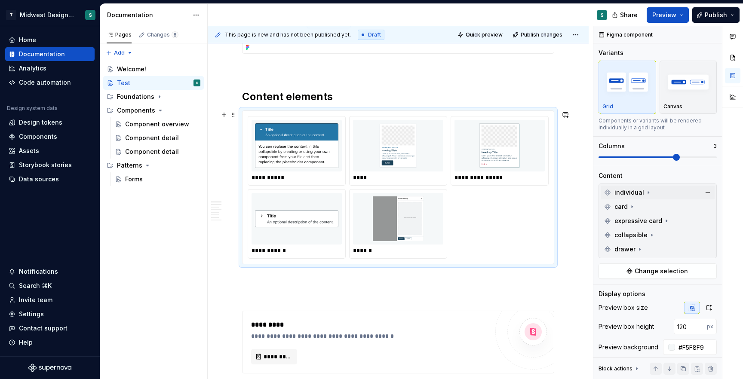
scroll to position [260, 0]
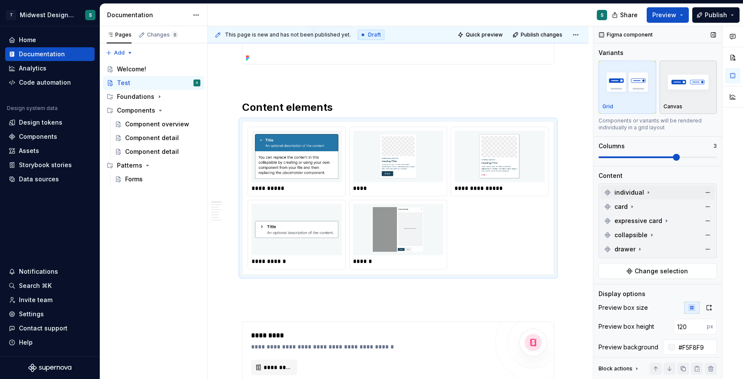
click at [684, 99] on div "button" at bounding box center [688, 81] width 50 height 35
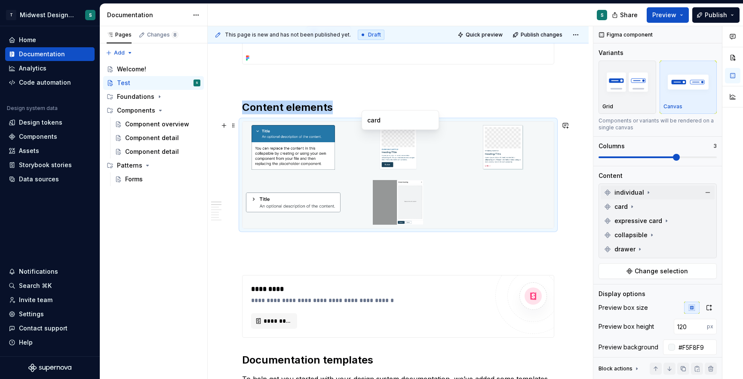
click at [419, 149] on img at bounding box center [398, 147] width 95 height 45
click at [282, 154] on img at bounding box center [293, 147] width 95 height 45
click at [622, 90] on img "button" at bounding box center [627, 81] width 50 height 31
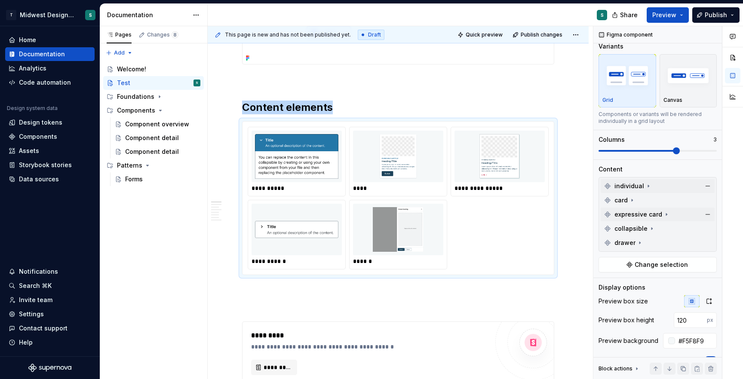
scroll to position [12, 0]
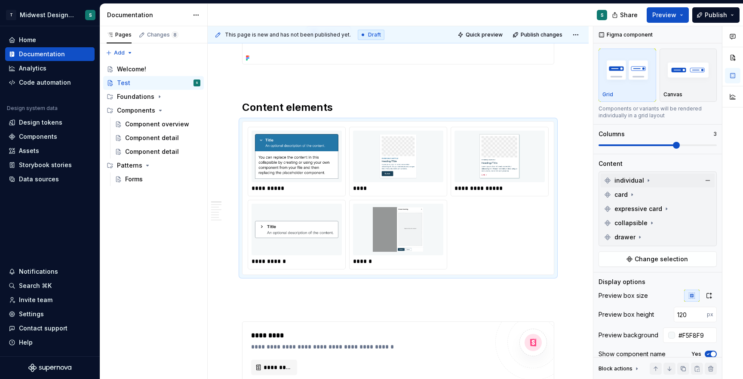
click at [647, 180] on icon at bounding box center [648, 180] width 7 height 7
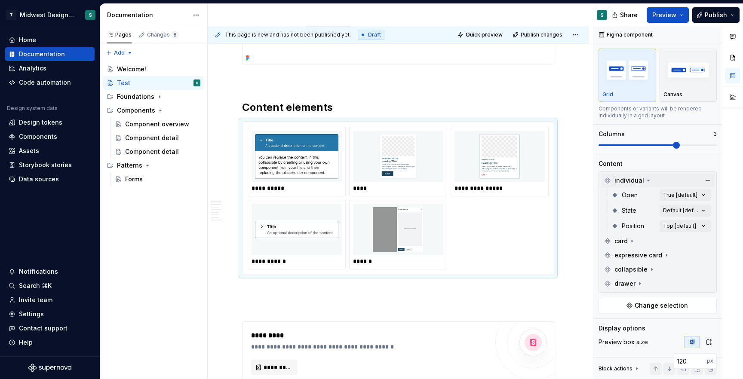
click at [647, 180] on icon at bounding box center [648, 180] width 7 height 7
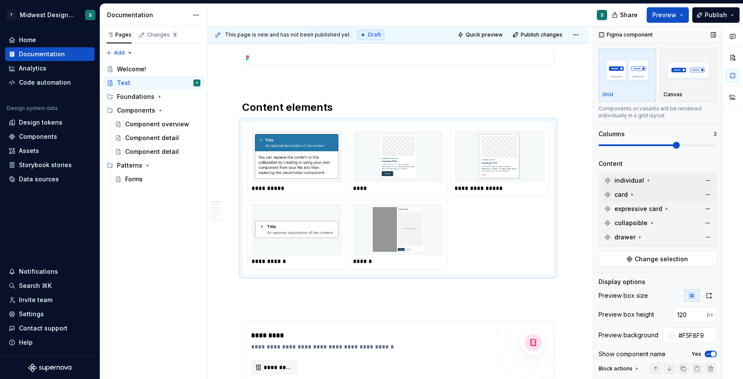
click at [634, 195] on icon at bounding box center [632, 194] width 7 height 7
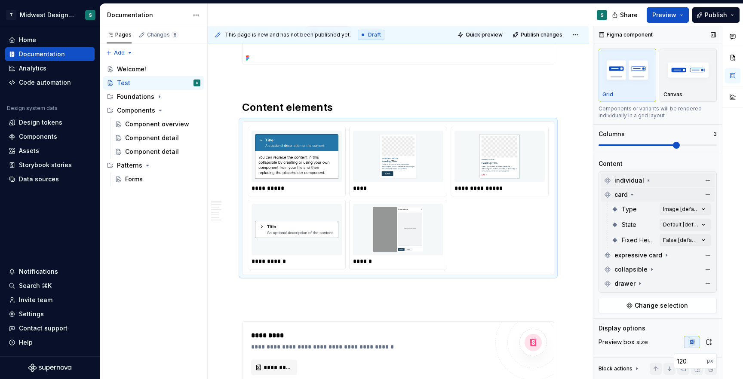
click at [634, 195] on icon at bounding box center [632, 194] width 7 height 7
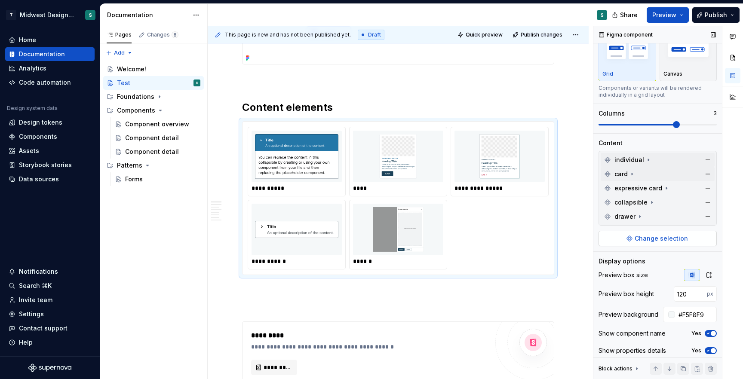
scroll to position [55, 0]
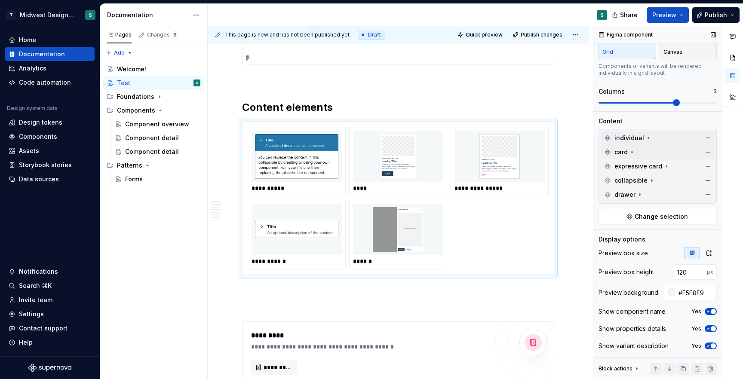
click at [708, 313] on icon "button" at bounding box center [708, 311] width 7 height 5
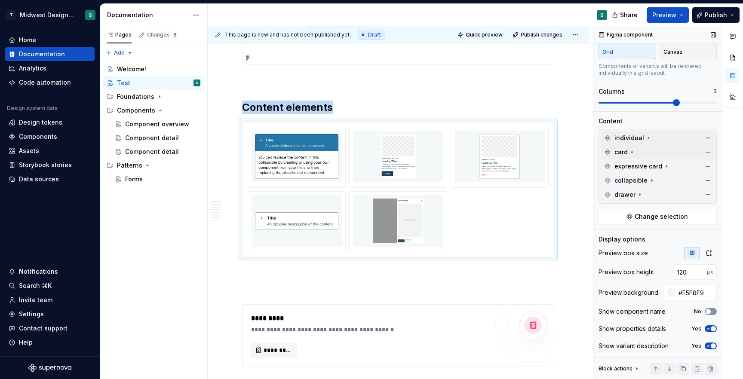
click at [708, 313] on span "button" at bounding box center [708, 311] width 5 height 5
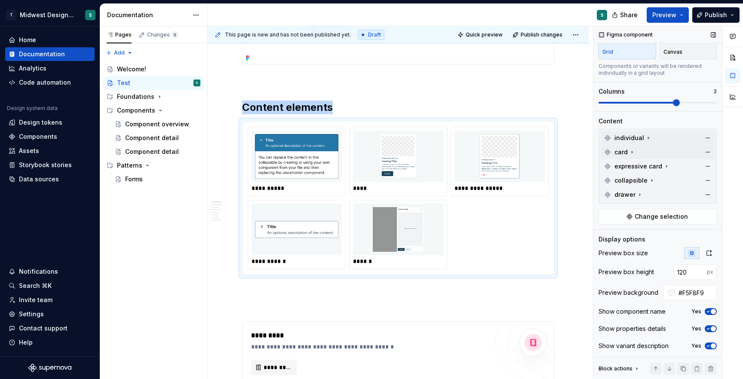
click at [709, 327] on icon "button" at bounding box center [708, 328] width 7 height 5
click at [709, 347] on icon "button" at bounding box center [708, 346] width 7 height 5
click at [709, 347] on span "button" at bounding box center [708, 346] width 5 height 5
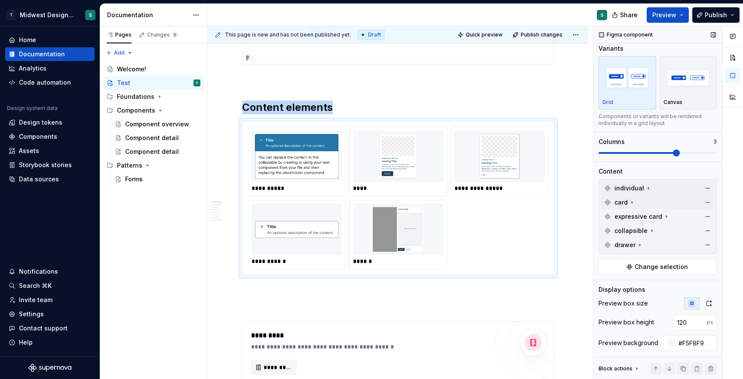
scroll to position [0, 0]
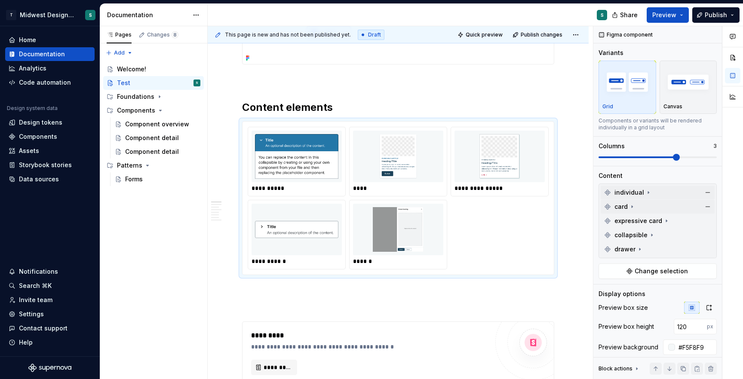
click at [647, 190] on icon at bounding box center [648, 192] width 7 height 7
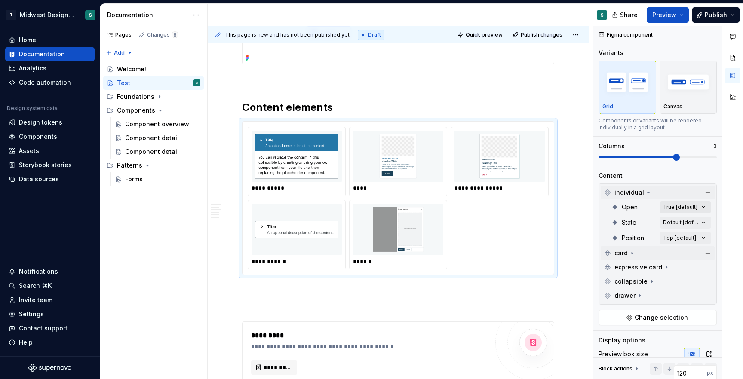
click at [686, 206] on div "Comments Open comments No comments yet Select ‘Comment’ from the block context …" at bounding box center [668, 202] width 150 height 353
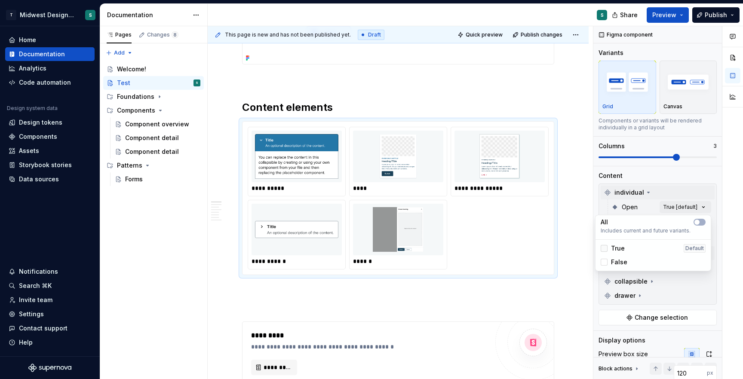
click at [601, 247] on div at bounding box center [604, 248] width 7 height 7
click at [604, 249] on icon at bounding box center [604, 249] width 0 height 0
click at [604, 247] on div at bounding box center [604, 248] width 7 height 7
click at [604, 249] on icon at bounding box center [604, 249] width 0 height 0
click at [659, 193] on div "Comments Open comments No comments yet Select ‘Comment’ from the block context …" at bounding box center [668, 202] width 150 height 353
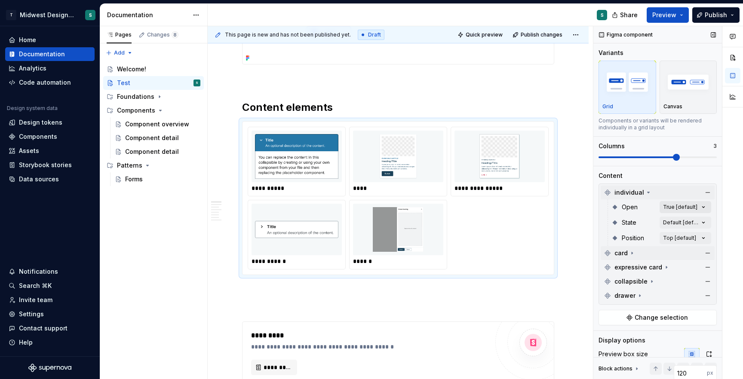
click at [691, 209] on div "Comments Open comments No comments yet Select ‘Comment’ from the block context …" at bounding box center [668, 202] width 150 height 353
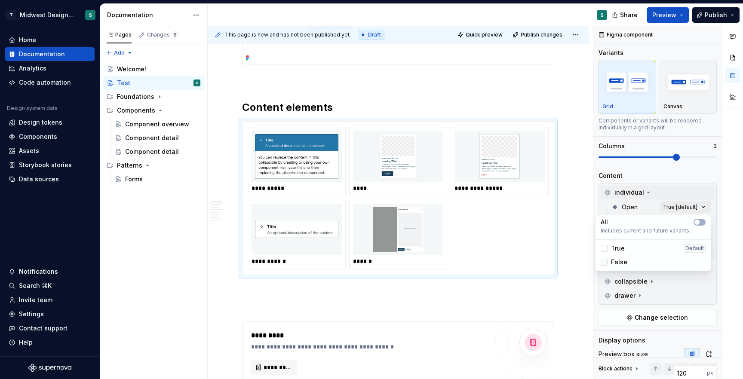
click at [605, 261] on div at bounding box center [604, 262] width 7 height 7
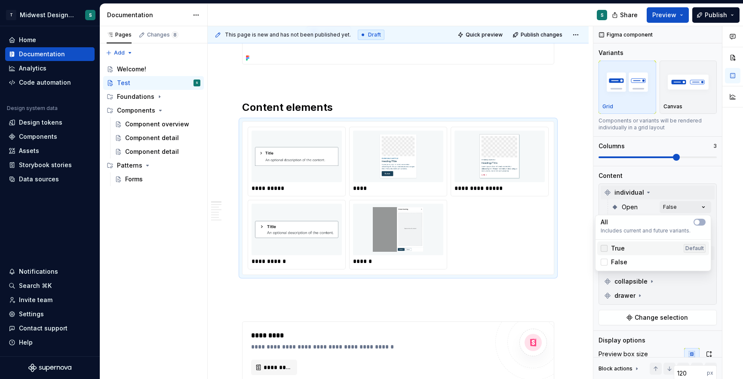
click at [604, 249] on div at bounding box center [604, 248] width 7 height 7
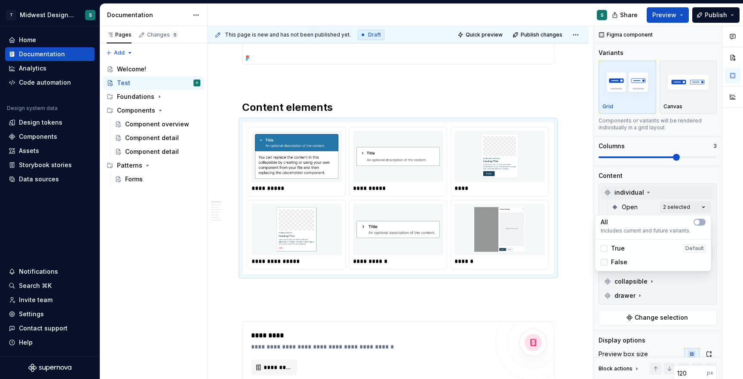
click at [604, 262] on icon at bounding box center [604, 262] width 0 height 0
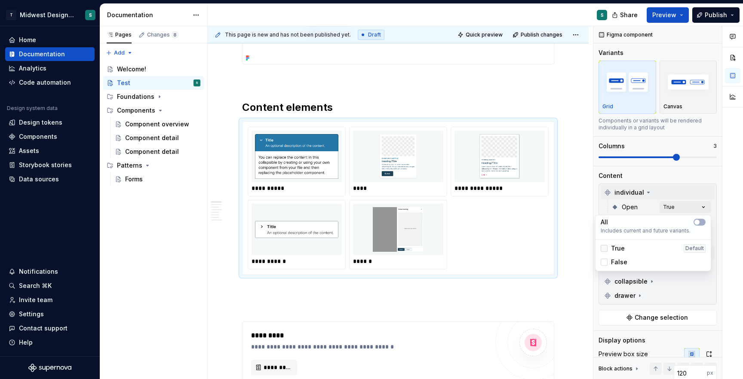
click at [604, 249] on polyline at bounding box center [604, 249] width 0 height 0
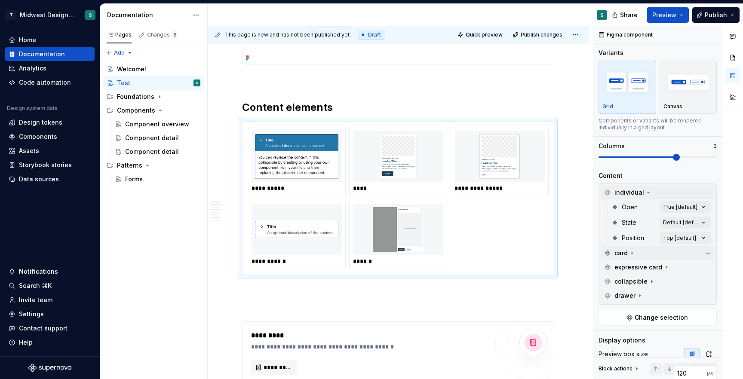
click at [690, 193] on div "Comments Open comments No comments yet Select ‘Comment’ from the block context …" at bounding box center [668, 202] width 150 height 353
click at [625, 190] on span "individual" at bounding box center [629, 192] width 30 height 9
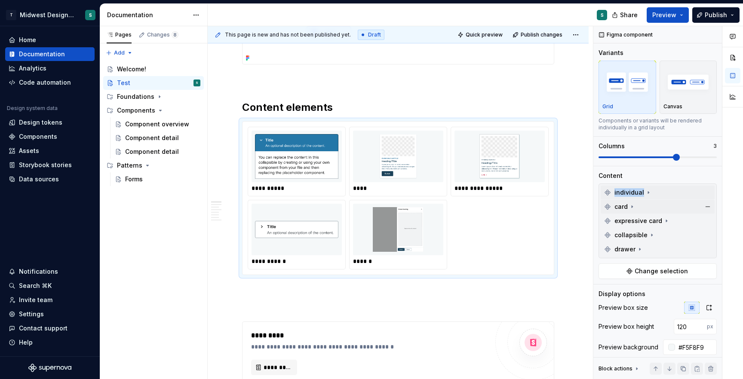
click at [625, 190] on span "individual" at bounding box center [629, 192] width 30 height 9
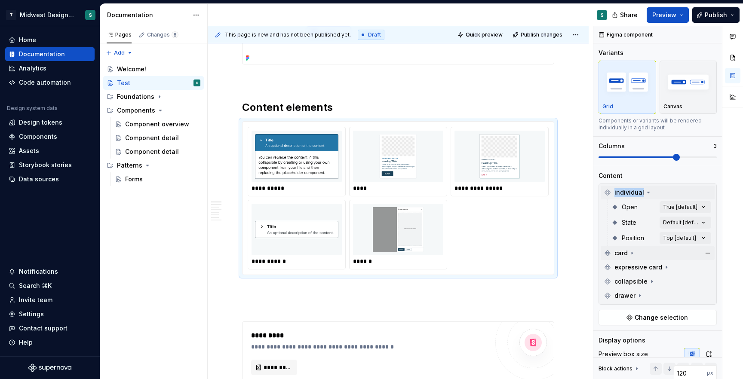
click at [625, 190] on span "individual" at bounding box center [629, 192] width 30 height 9
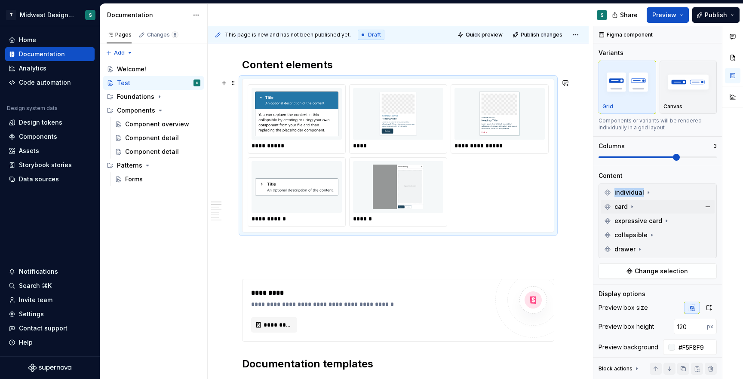
scroll to position [309, 0]
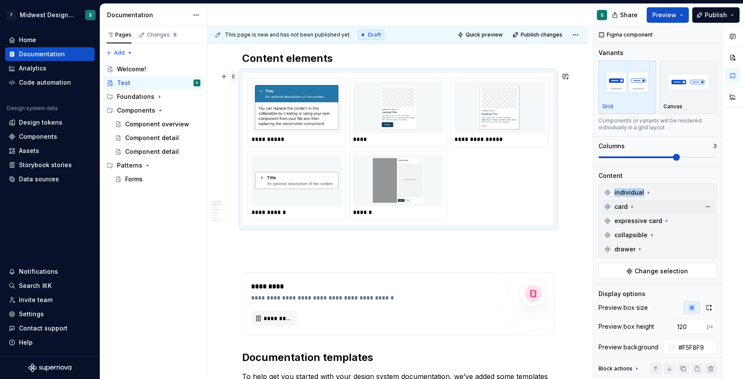
click at [236, 77] on span at bounding box center [233, 77] width 7 height 12
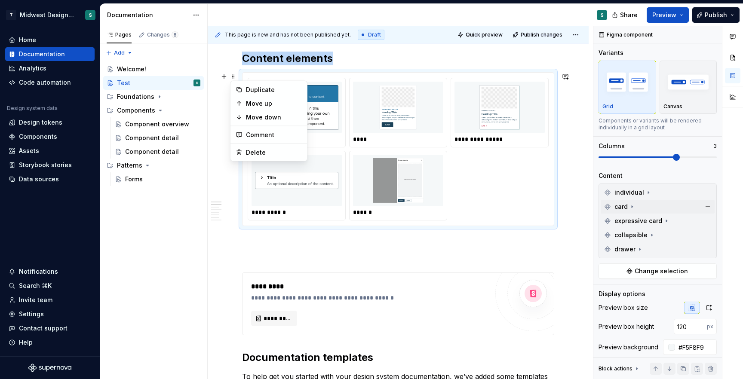
click at [322, 195] on img at bounding box center [296, 180] width 83 height 45
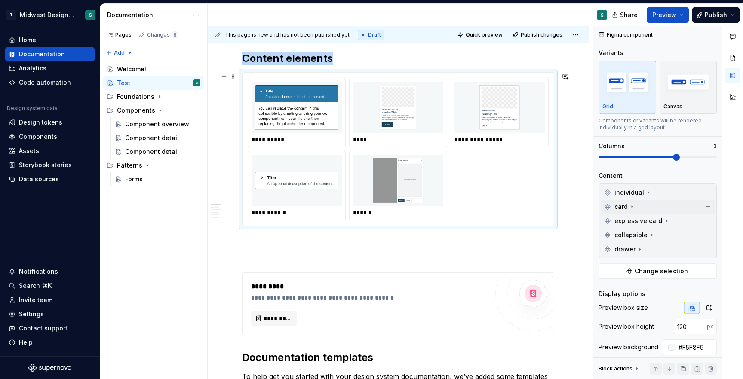
click at [282, 118] on img at bounding box center [296, 107] width 83 height 45
click at [226, 244] on button "button" at bounding box center [224, 242] width 12 height 12
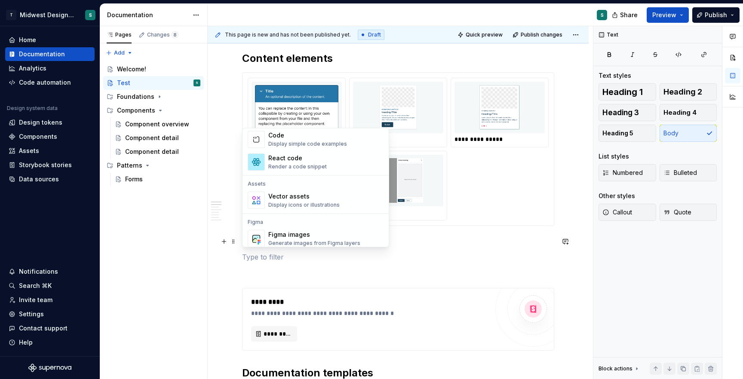
scroll to position [856, 0]
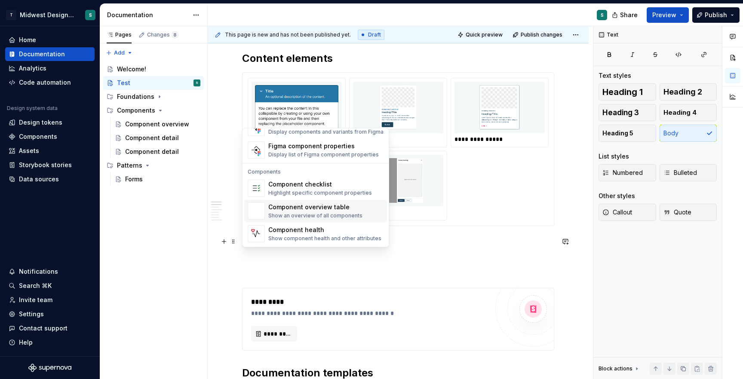
click at [300, 213] on div "Show an overview of all components" at bounding box center [315, 216] width 94 height 7
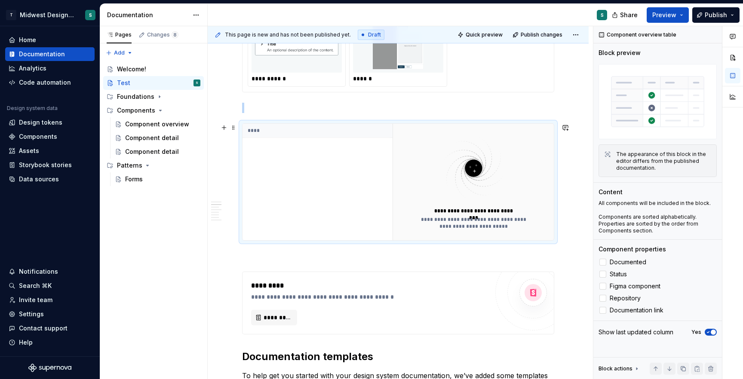
scroll to position [439, 0]
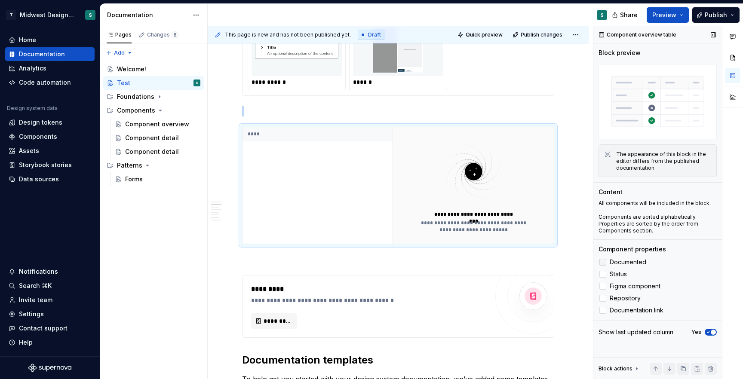
click at [603, 260] on div at bounding box center [602, 262] width 7 height 7
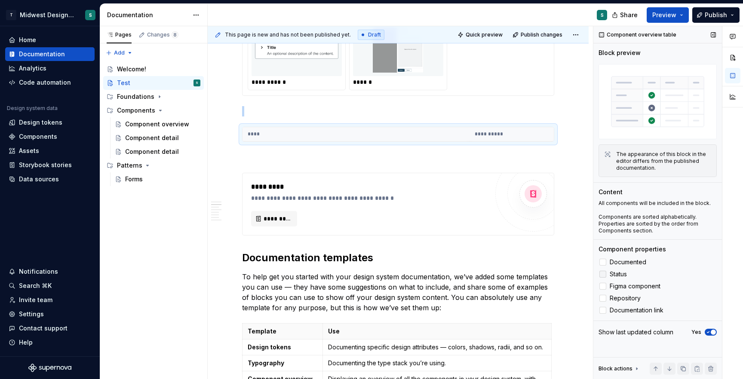
click at [603, 276] on div at bounding box center [602, 274] width 7 height 7
click at [603, 284] on div at bounding box center [602, 286] width 7 height 7
click at [603, 312] on div at bounding box center [602, 310] width 7 height 7
click at [283, 132] on th "****" at bounding box center [301, 134] width 118 height 14
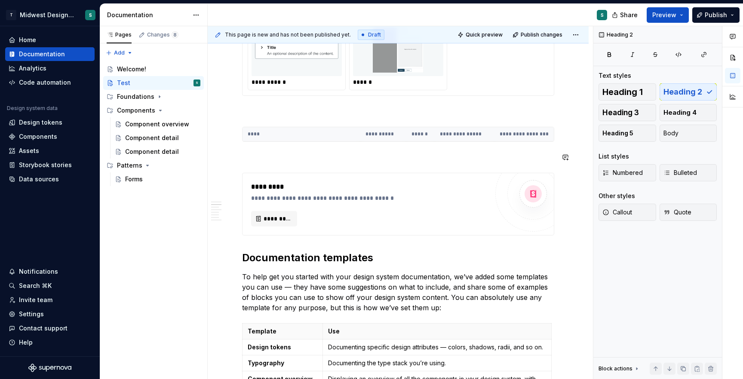
click at [482, 163] on div "**********" at bounding box center [398, 351] width 312 height 1246
click at [373, 128] on th "**********" at bounding box center [383, 134] width 46 height 14
click at [424, 155] on p at bounding box center [398, 157] width 312 height 10
click at [666, 13] on span "Preview" at bounding box center [664, 15] width 24 height 9
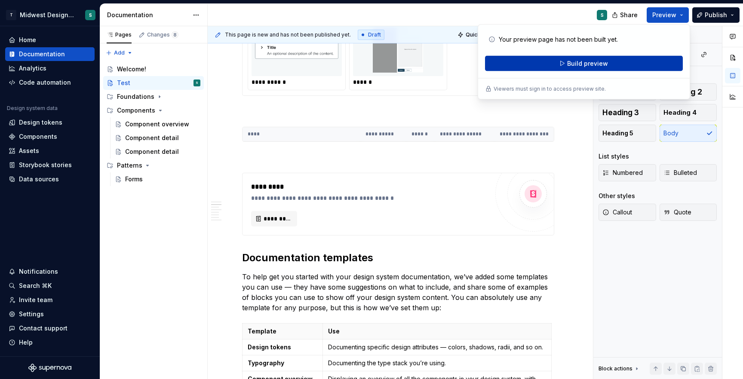
click at [612, 61] on button "Build preview" at bounding box center [584, 63] width 198 height 15
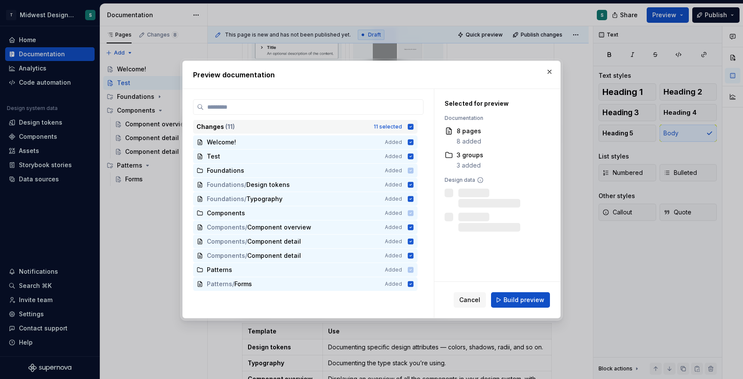
click at [413, 124] on icon at bounding box center [410, 126] width 7 height 7
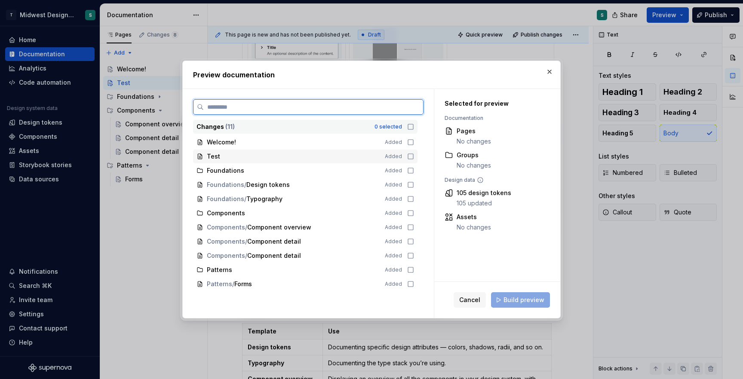
click at [414, 158] on icon at bounding box center [410, 156] width 7 height 7
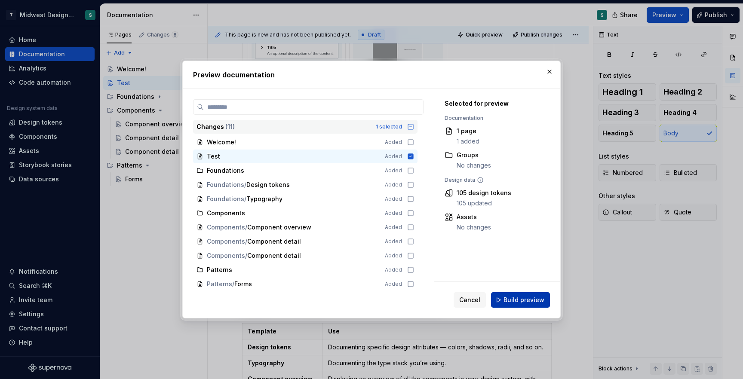
click at [525, 301] on span "Build preview" at bounding box center [523, 300] width 41 height 9
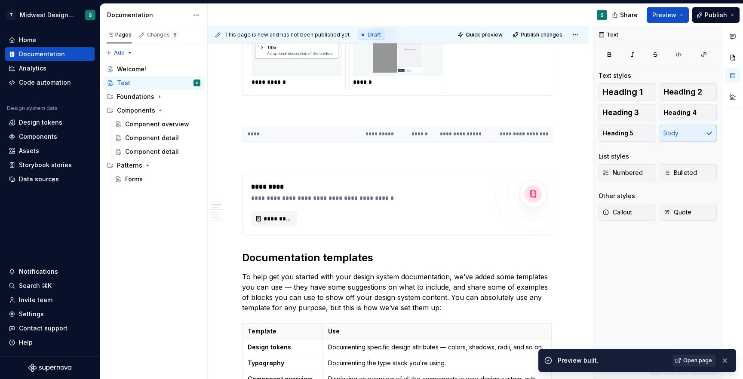
click at [696, 361] on span "Open page" at bounding box center [697, 360] width 29 height 7
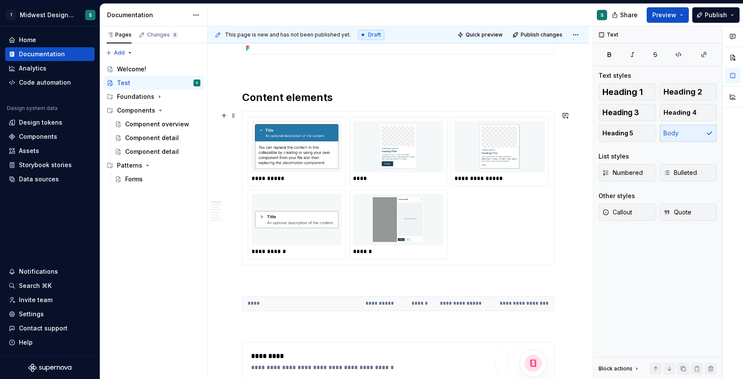
scroll to position [245, 0]
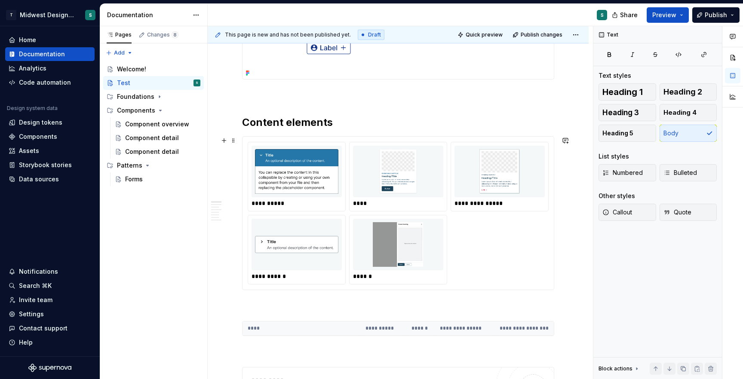
click at [437, 200] on div "****" at bounding box center [399, 203] width 92 height 9
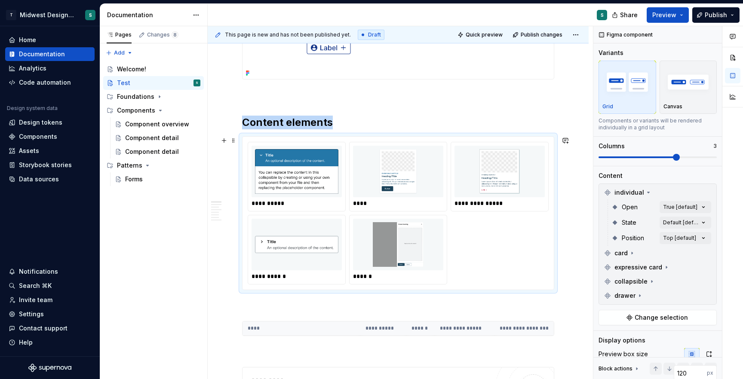
type textarea "*"
click at [645, 191] on icon at bounding box center [648, 192] width 7 height 7
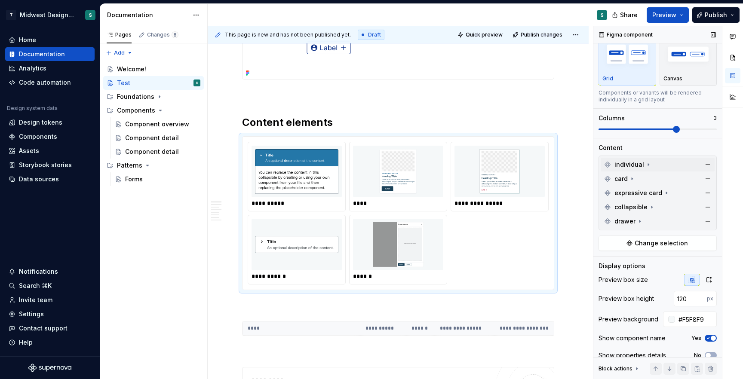
scroll to position [55, 0]
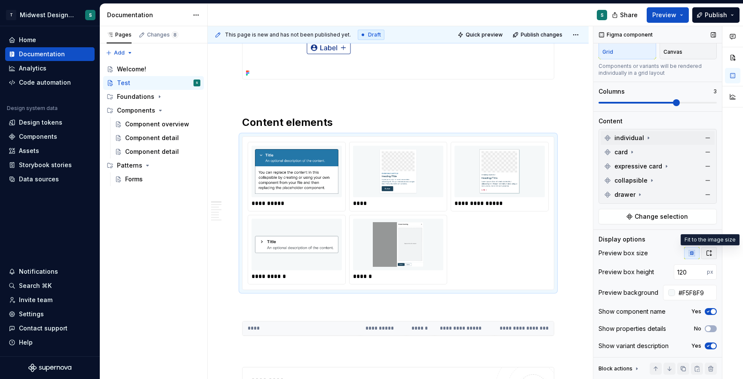
click at [708, 253] on icon "button" at bounding box center [709, 253] width 7 height 7
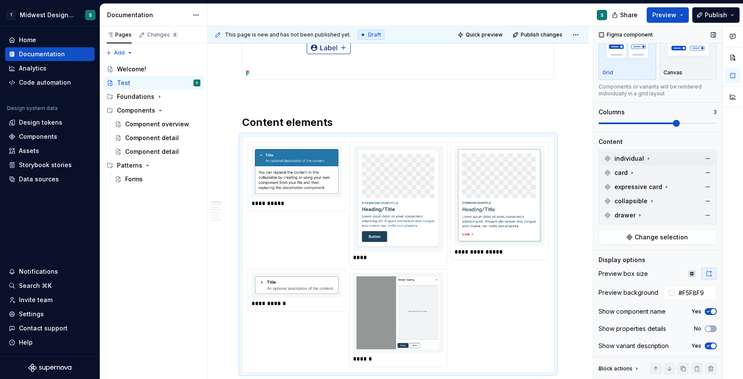
scroll to position [34, 0]
click at [692, 276] on icon "button" at bounding box center [691, 273] width 7 height 7
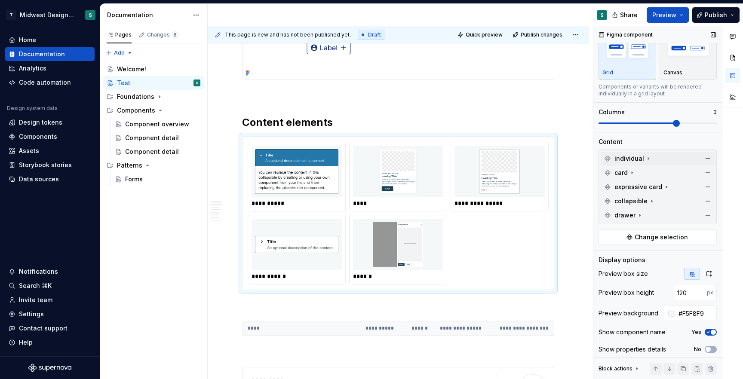
scroll to position [55, 0]
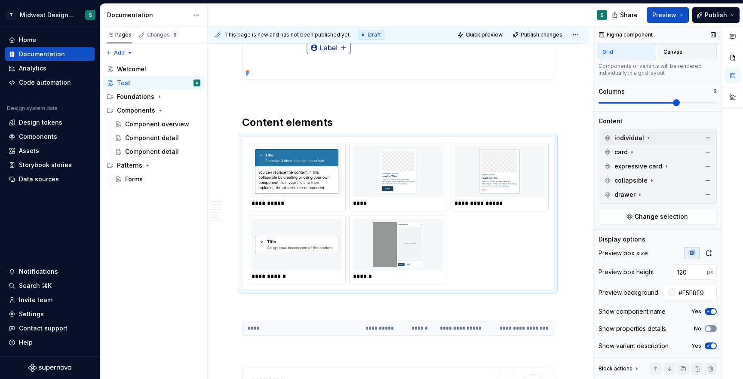
click at [710, 330] on icon "button" at bounding box center [708, 328] width 7 height 5
click at [664, 270] on button "button" at bounding box center [664, 272] width 12 height 12
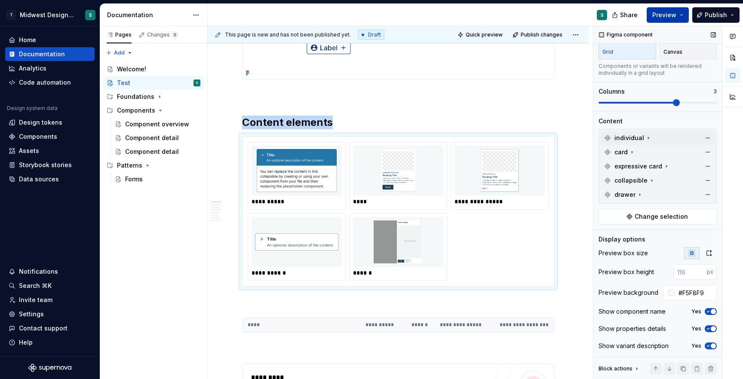
click at [668, 12] on span "Preview" at bounding box center [664, 15] width 24 height 9
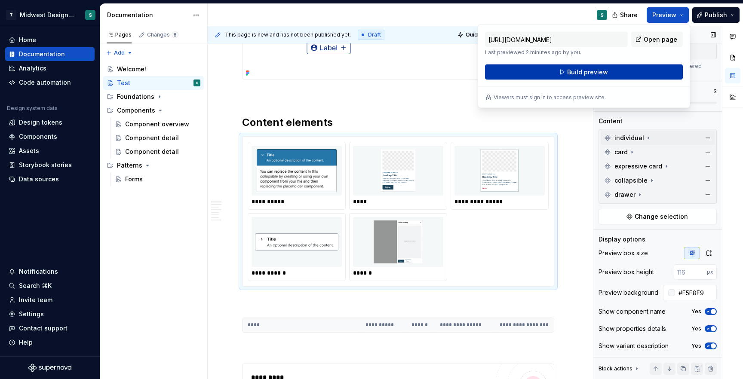
click at [601, 72] on span "Build preview" at bounding box center [587, 72] width 41 height 9
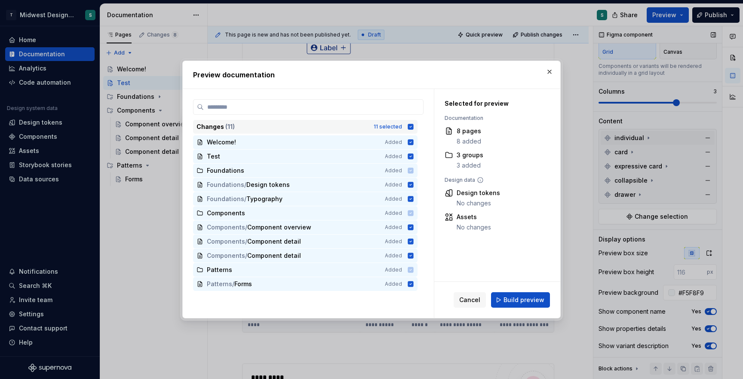
click at [414, 126] on icon at bounding box center [411, 127] width 6 height 6
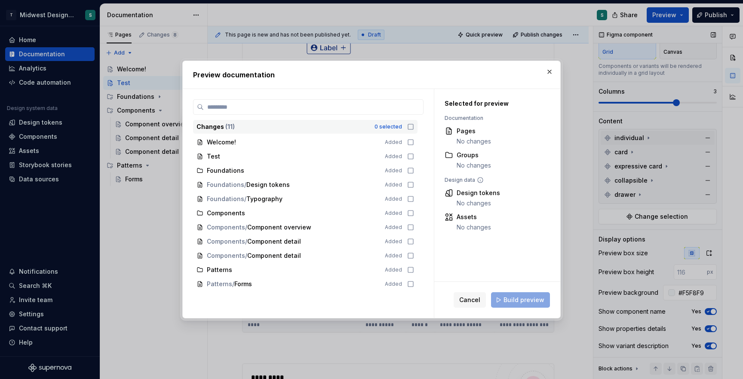
click at [414, 126] on icon at bounding box center [410, 126] width 7 height 7
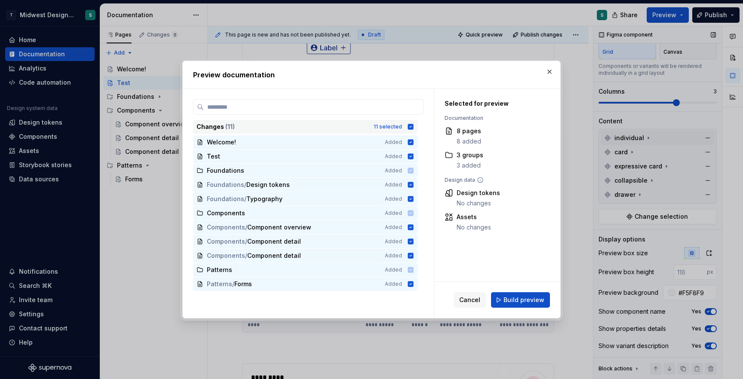
click at [414, 126] on icon at bounding box center [410, 126] width 7 height 7
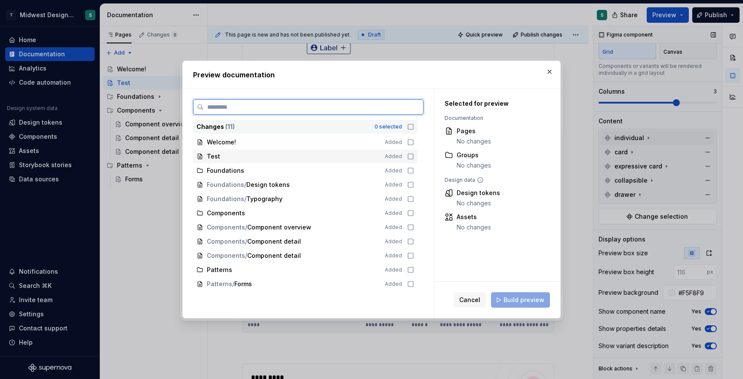
click at [414, 154] on icon at bounding box center [410, 156] width 7 height 7
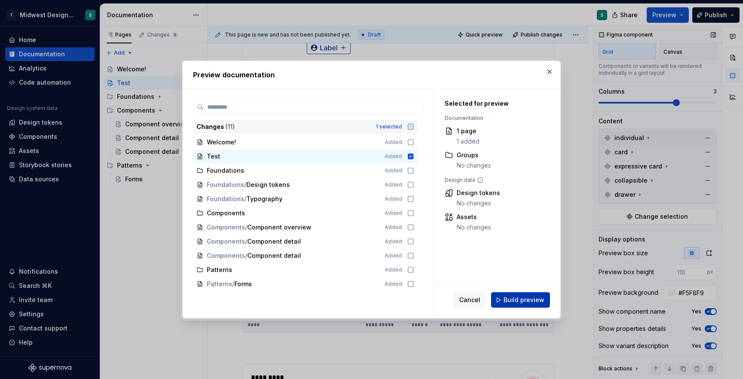
click at [525, 298] on span "Build preview" at bounding box center [523, 300] width 41 height 9
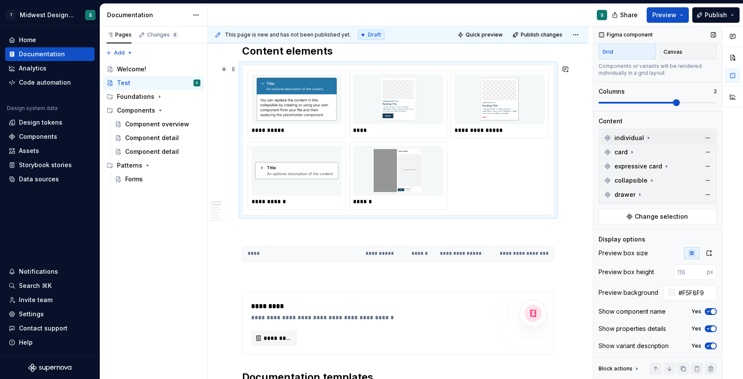
scroll to position [385, 0]
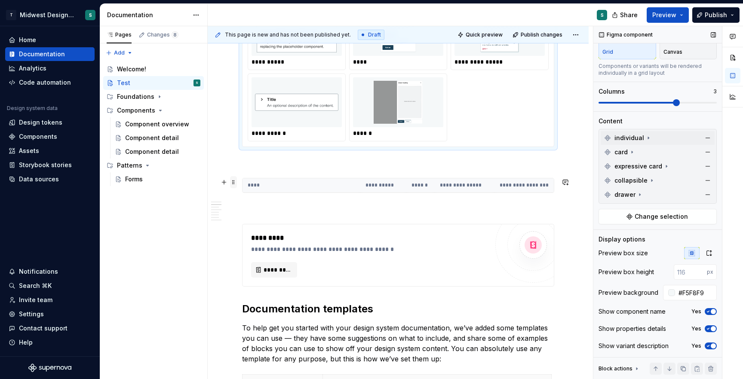
click at [236, 181] on span at bounding box center [233, 182] width 7 height 12
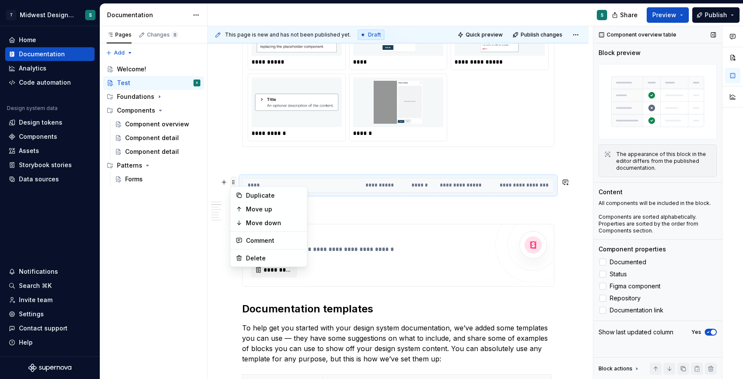
scroll to position [0, 0]
click at [257, 260] on div "Delete" at bounding box center [274, 258] width 56 height 9
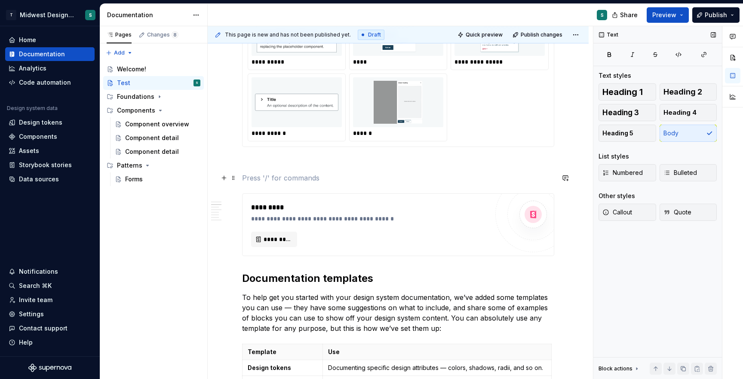
click at [285, 175] on p at bounding box center [398, 178] width 312 height 10
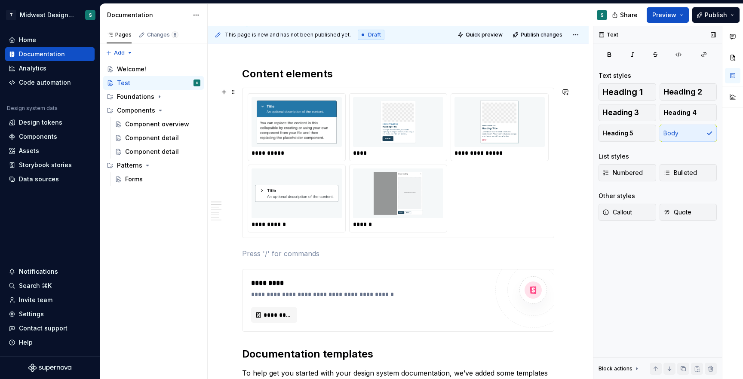
scroll to position [306, 0]
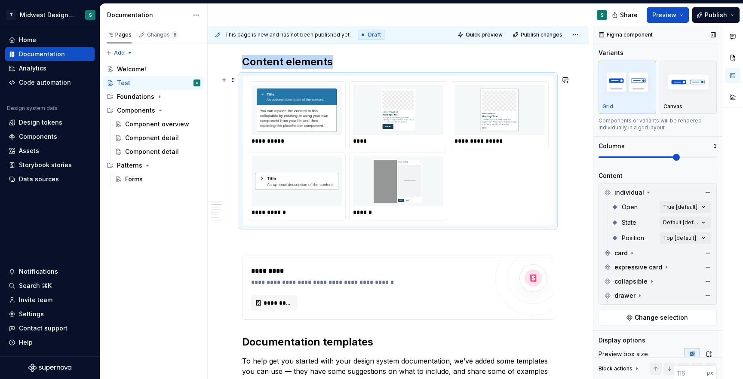
click at [306, 127] on img at bounding box center [296, 110] width 83 height 43
click at [712, 33] on button "button" at bounding box center [713, 35] width 12 height 12
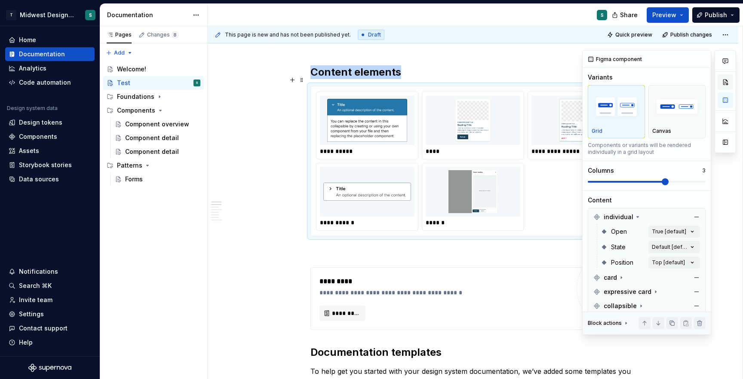
click at [730, 82] on button "button" at bounding box center [725, 81] width 15 height 15
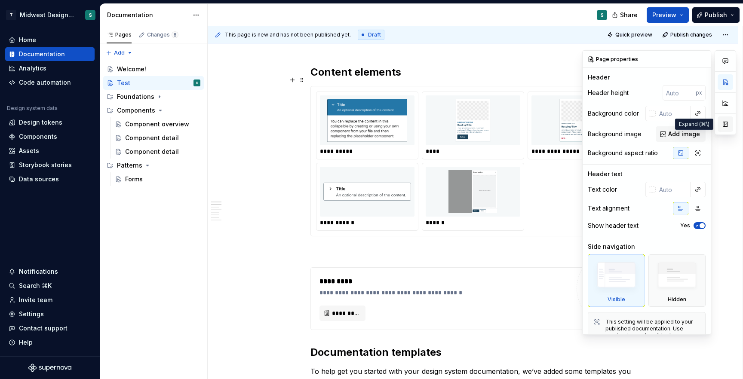
click at [724, 124] on button "button" at bounding box center [725, 124] width 15 height 15
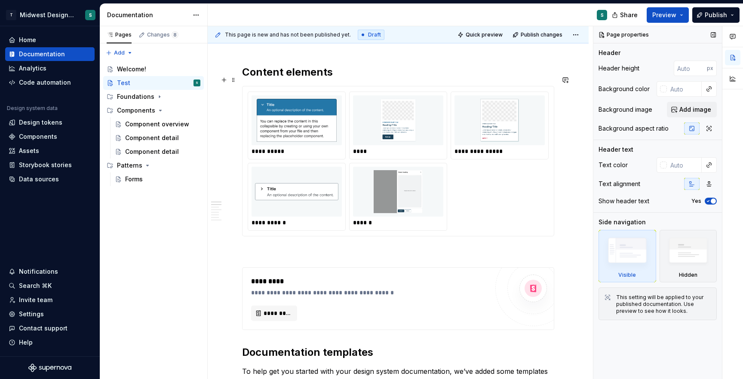
scroll to position [306, 0]
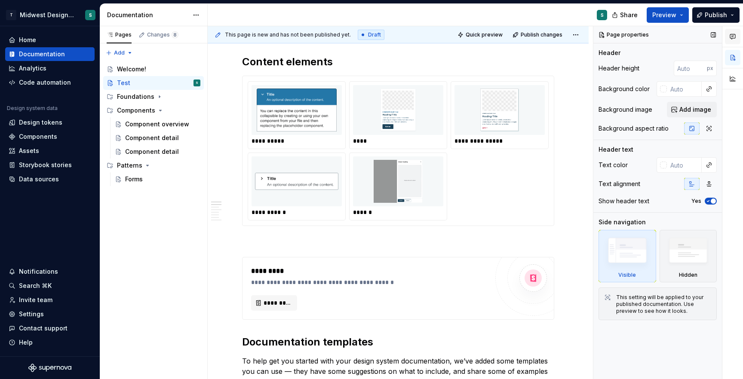
click at [737, 37] on button "button" at bounding box center [732, 36] width 15 height 15
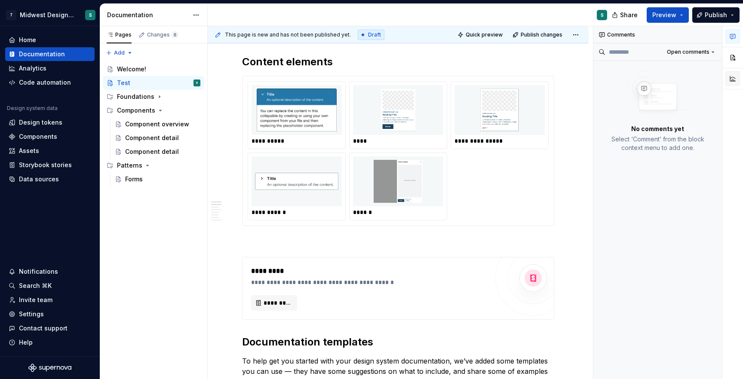
click at [733, 74] on button "button" at bounding box center [732, 78] width 15 height 15
click at [731, 58] on button "button" at bounding box center [732, 57] width 15 height 15
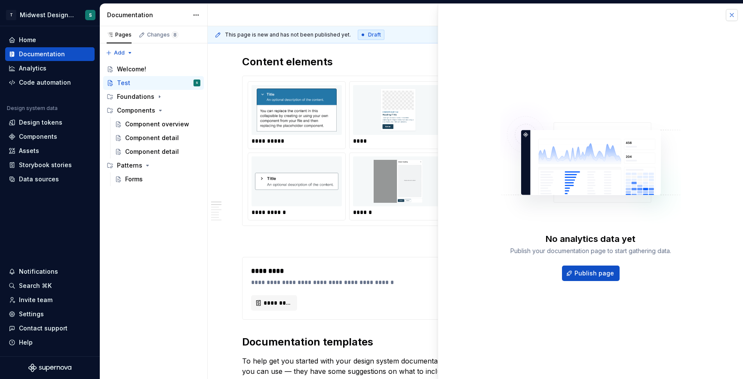
click at [734, 15] on button "button" at bounding box center [732, 15] width 12 height 12
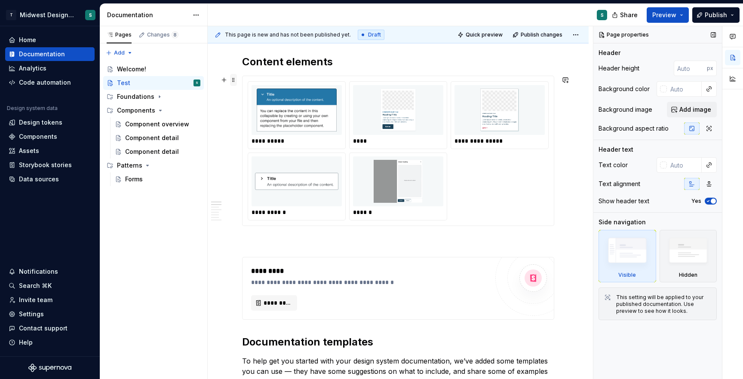
click at [235, 83] on span at bounding box center [233, 80] width 7 height 12
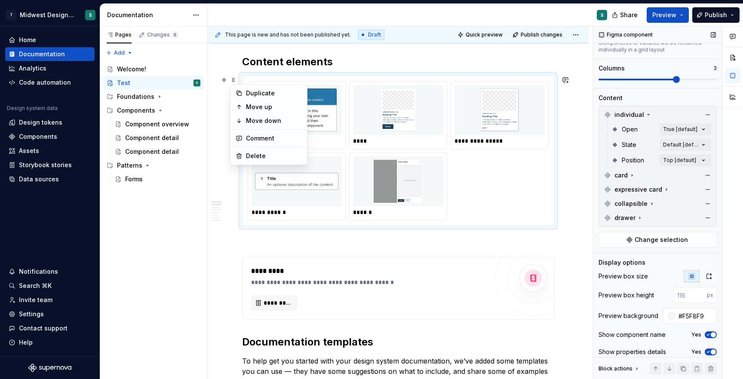
scroll to position [101, 0]
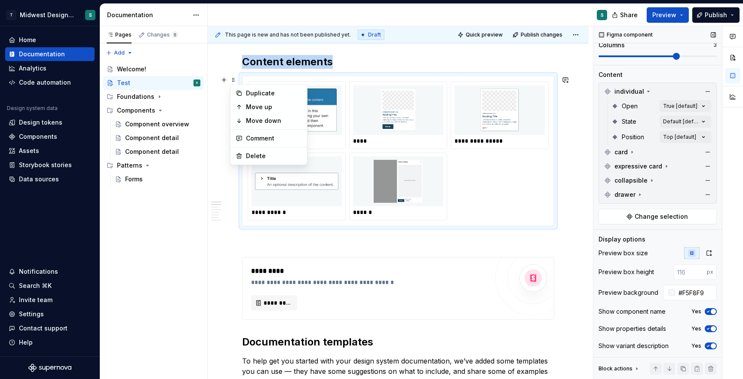
click at [636, 369] on icon at bounding box center [636, 369] width 1 height 2
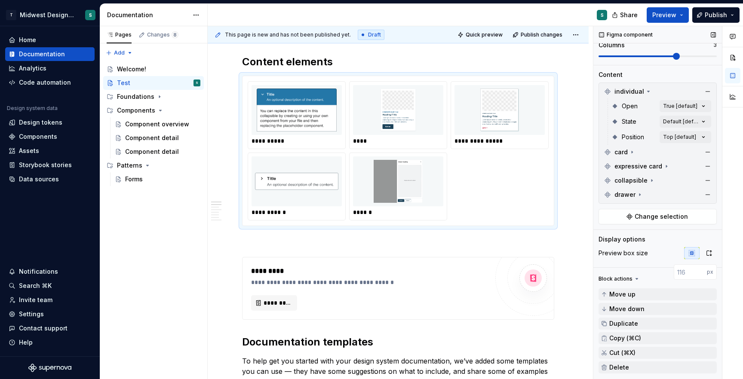
click at [635, 264] on div "Preview box height px" at bounding box center [657, 271] width 118 height 15
click at [648, 90] on icon at bounding box center [648, 91] width 7 height 7
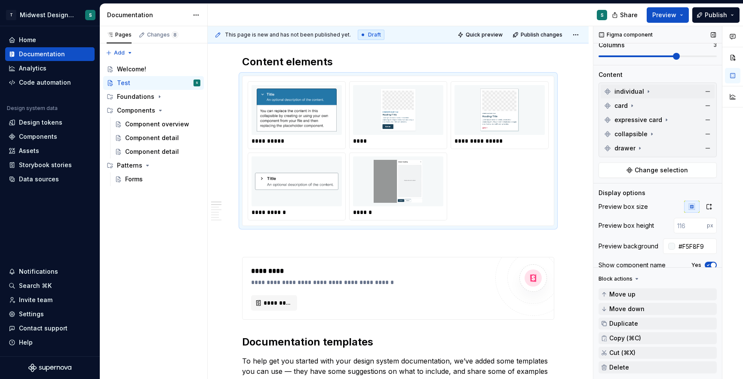
click at [601, 91] on div "individual" at bounding box center [658, 92] width 114 height 14
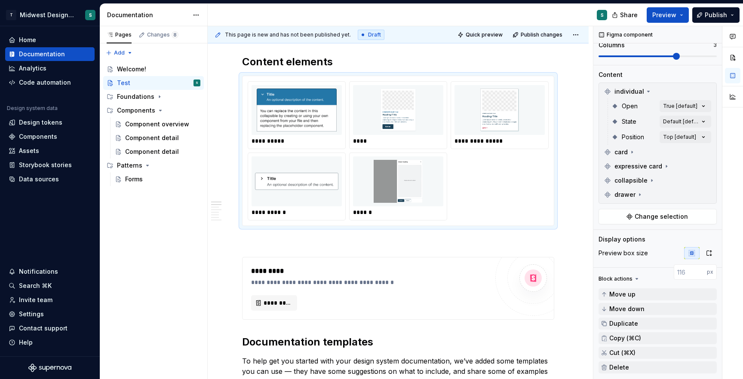
click at [606, 91] on icon at bounding box center [607, 91] width 5 height 5
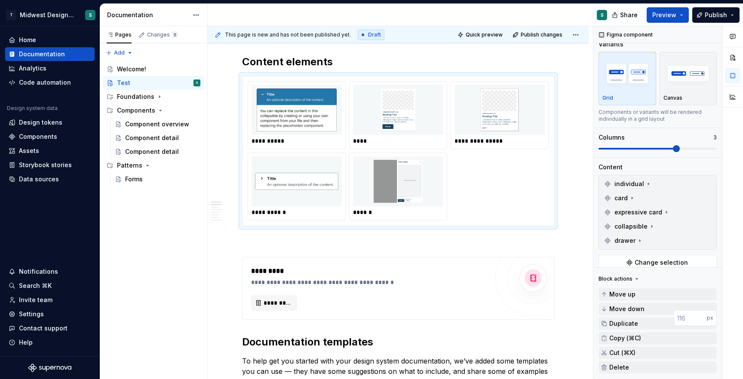
scroll to position [0, 0]
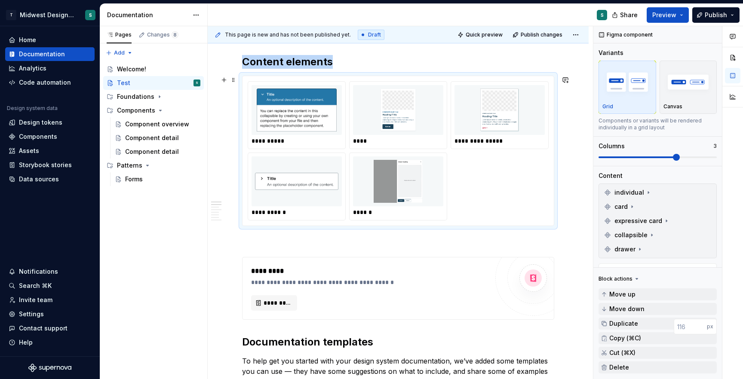
click at [315, 130] on img at bounding box center [296, 110] width 83 height 43
click at [326, 111] on img at bounding box center [296, 110] width 83 height 43
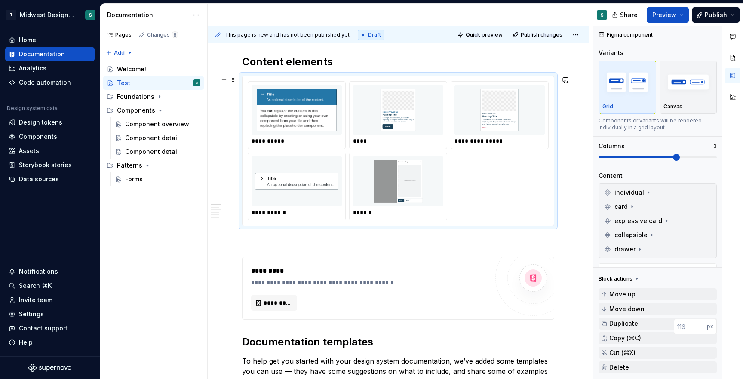
click at [338, 132] on div at bounding box center [297, 110] width 90 height 50
click at [234, 79] on span at bounding box center [233, 80] width 7 height 12
click at [224, 81] on button "button" at bounding box center [224, 80] width 12 height 12
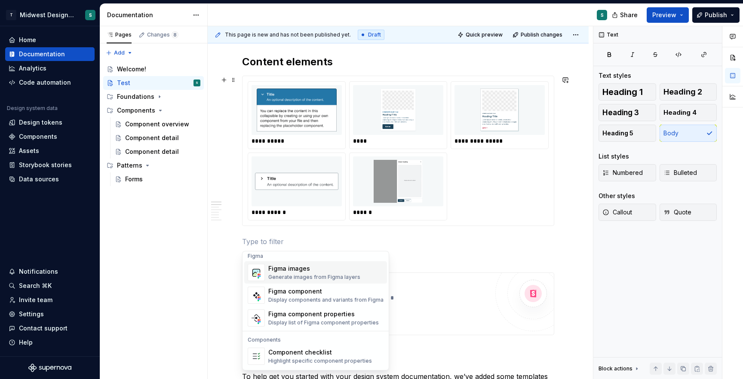
scroll to position [808, 0]
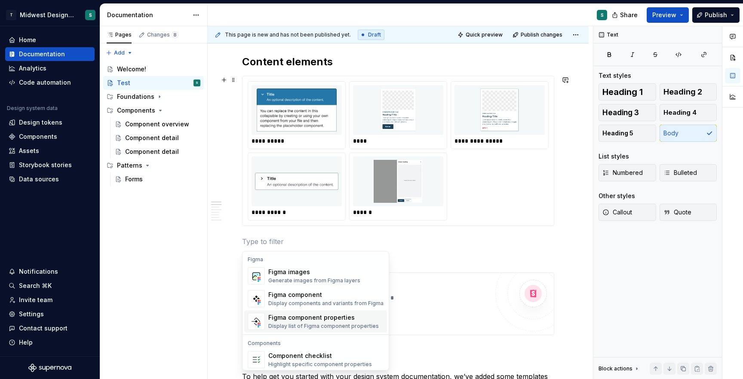
click at [325, 324] on div "Display list of Figma component properties" at bounding box center [323, 326] width 110 height 7
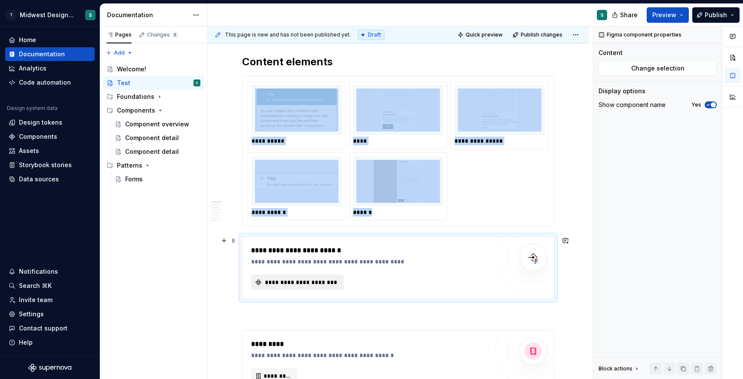
click at [284, 281] on span "**********" at bounding box center [301, 282] width 74 height 9
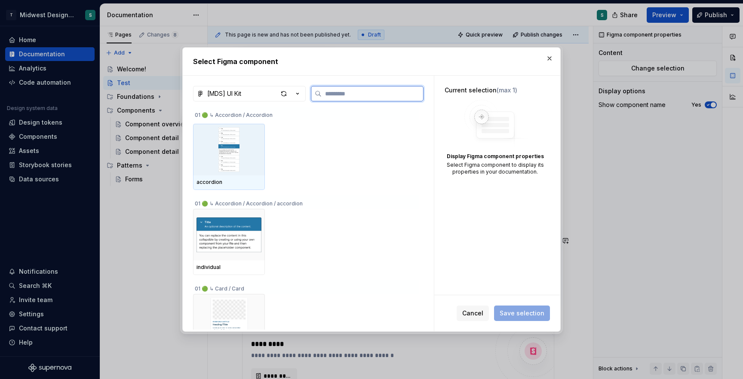
scroll to position [136, 0]
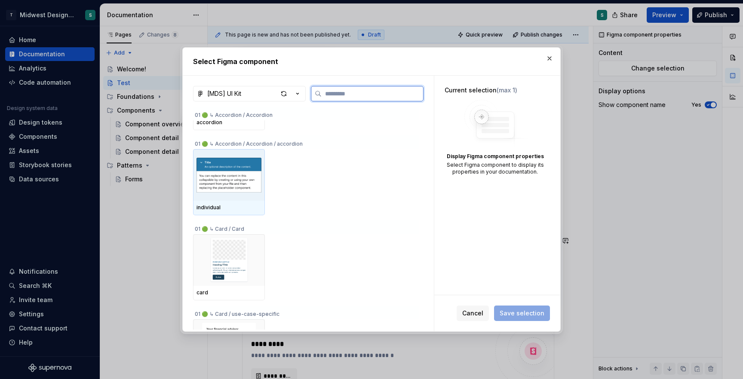
click at [252, 197] on img at bounding box center [228, 175] width 65 height 45
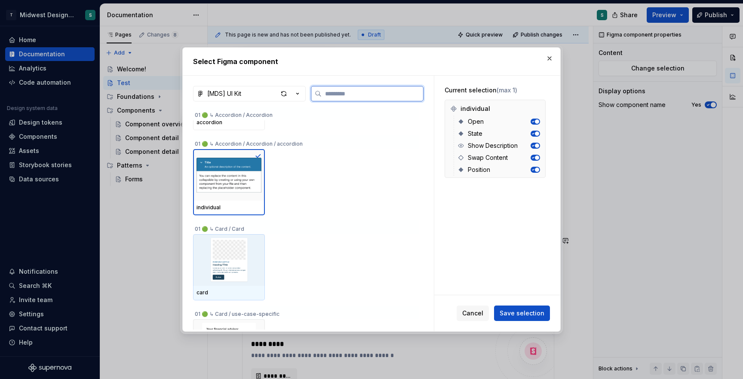
click at [263, 249] on div at bounding box center [229, 260] width 72 height 52
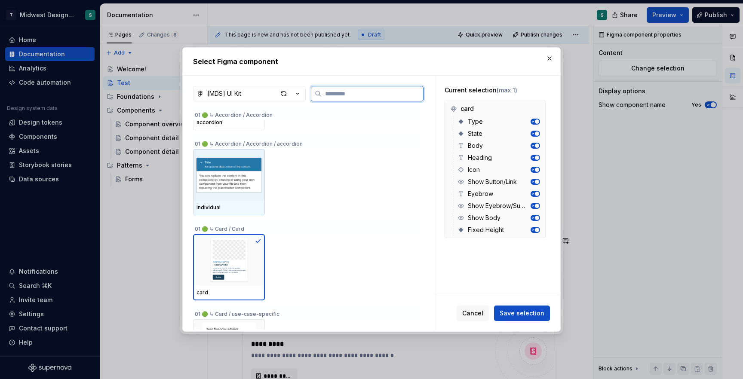
click at [258, 160] on div at bounding box center [258, 156] width 7 height 7
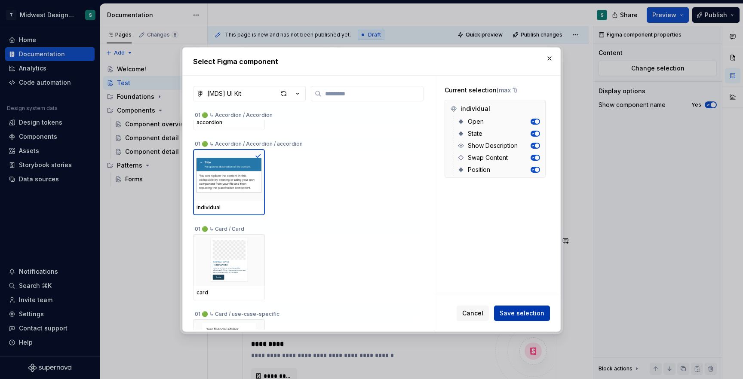
click at [522, 316] on span "Save selection" at bounding box center [522, 313] width 45 height 9
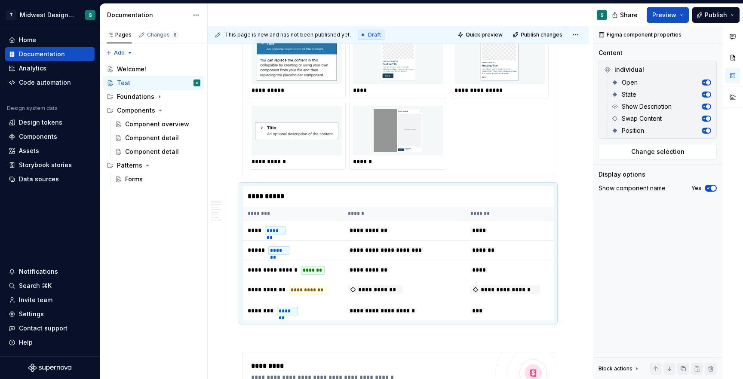
scroll to position [360, 0]
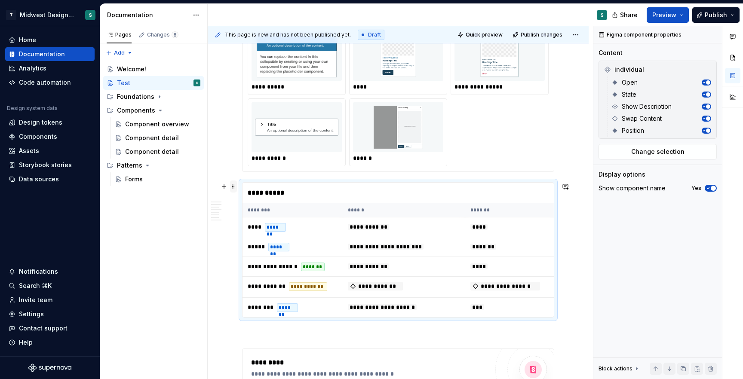
click at [235, 187] on span at bounding box center [233, 187] width 7 height 12
click at [251, 257] on div "Delete" at bounding box center [268, 263] width 73 height 14
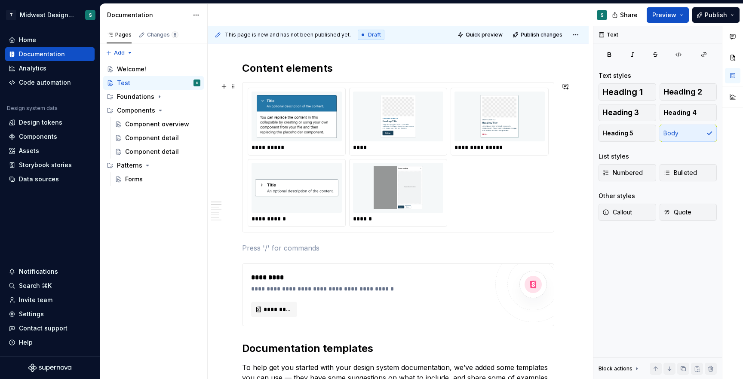
scroll to position [261, 0]
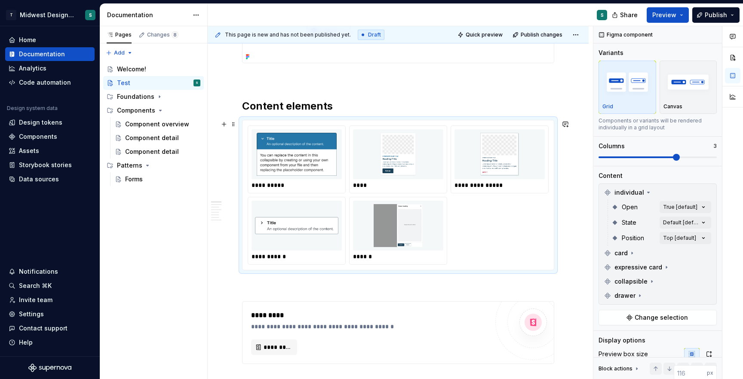
click at [257, 120] on div "**********" at bounding box center [398, 195] width 312 height 150
click at [221, 126] on button "button" at bounding box center [224, 124] width 12 height 12
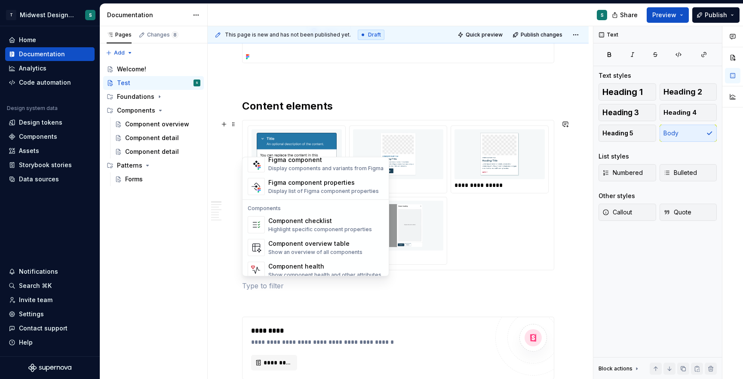
scroll to position [856, 0]
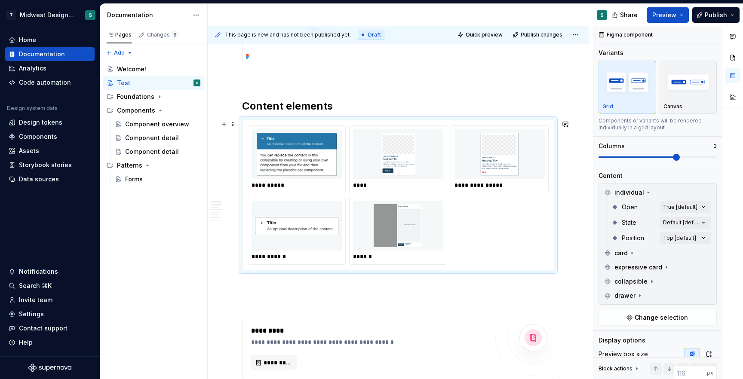
click at [402, 248] on div at bounding box center [398, 226] width 90 height 50
click at [226, 285] on button "button" at bounding box center [224, 286] width 12 height 12
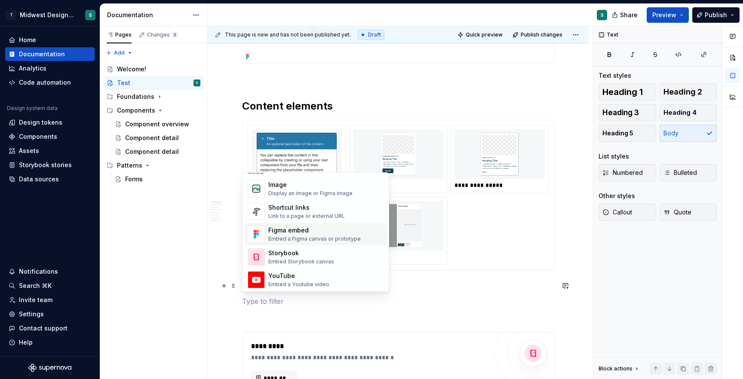
scroll to position [384, 0]
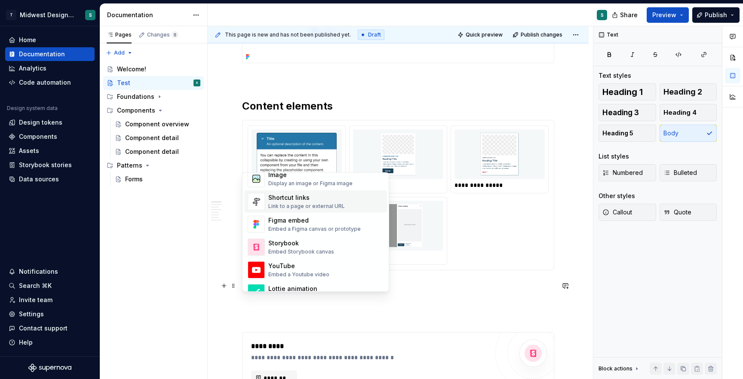
click at [325, 205] on div "Link to a page or external URL" at bounding box center [306, 206] width 77 height 7
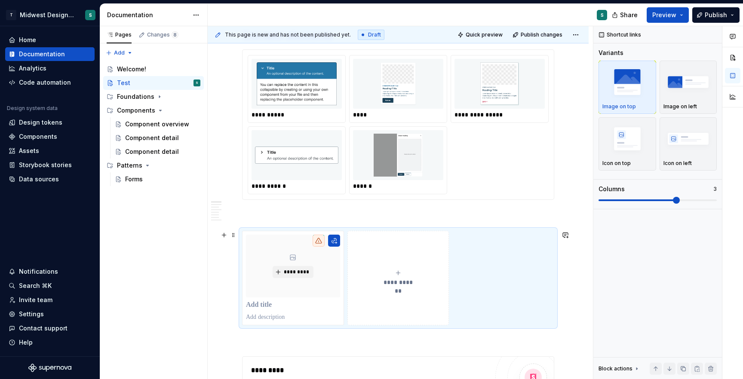
scroll to position [387, 0]
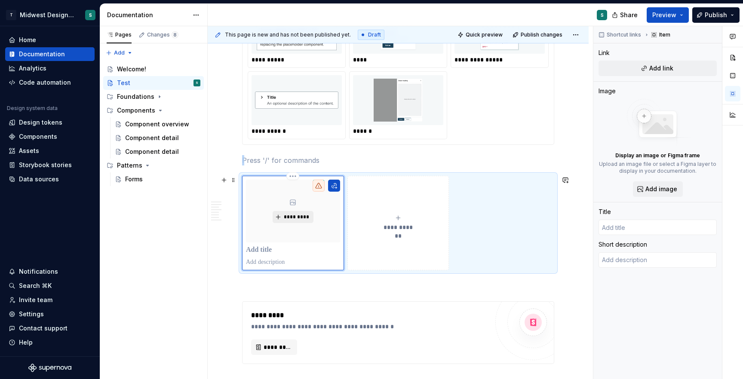
click at [293, 218] on span "*********" at bounding box center [296, 217] width 26 height 7
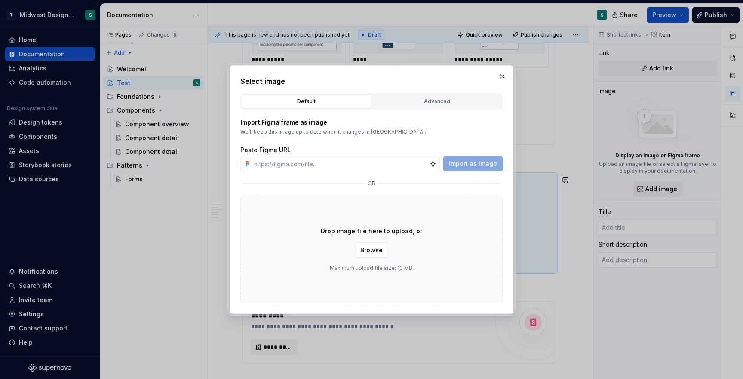
click at [309, 133] on p "We’ll keep this image up to date when it changes in [GEOGRAPHIC_DATA]." at bounding box center [371, 132] width 262 height 7
click at [410, 101] on div "Advanced" at bounding box center [437, 101] width 124 height 9
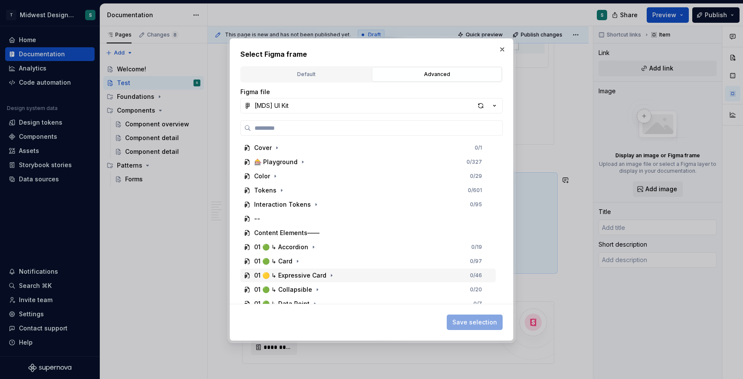
scroll to position [23, 0]
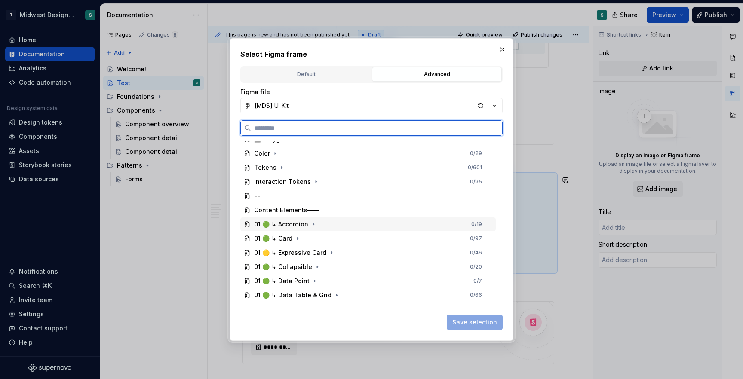
click at [300, 226] on div "01 🟢 ↳ Accordion" at bounding box center [281, 224] width 54 height 9
click at [281, 238] on div "accordion/individual" at bounding box center [293, 238] width 62 height 9
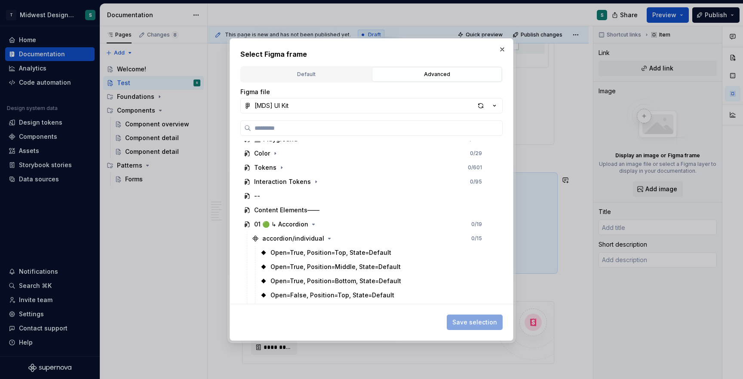
click at [462, 325] on span "Save selection" at bounding box center [475, 322] width 56 height 15
click at [256, 219] on div "01 🟢 ↳ Accordion 0 / 19" at bounding box center [367, 225] width 255 height 14
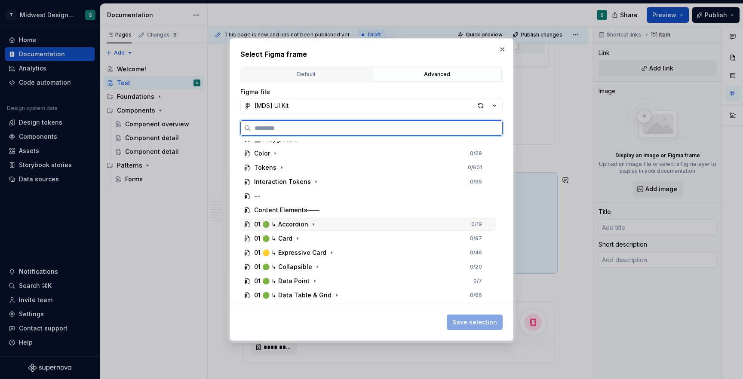
click at [252, 224] on div "01 🟢 ↳ Accordion" at bounding box center [281, 224] width 74 height 9
click at [313, 225] on icon "button" at bounding box center [313, 224] width 1 height 2
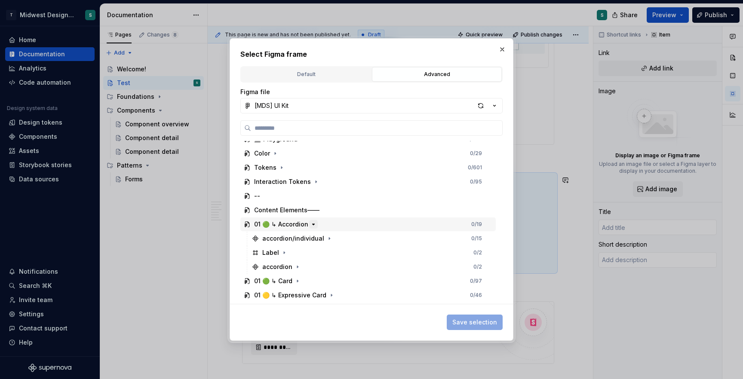
scroll to position [38, 0]
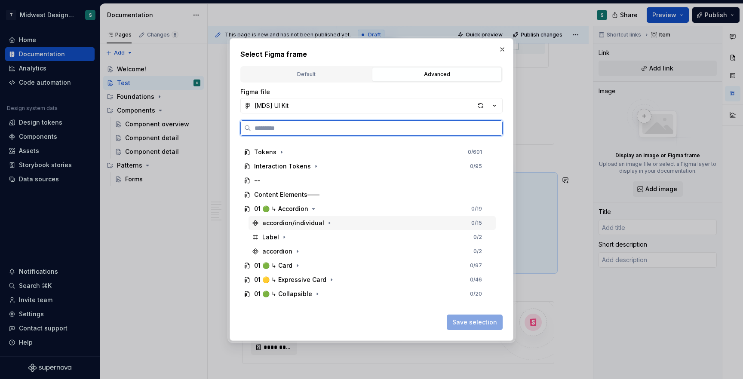
click at [299, 222] on div "accordion/individual" at bounding box center [293, 223] width 62 height 9
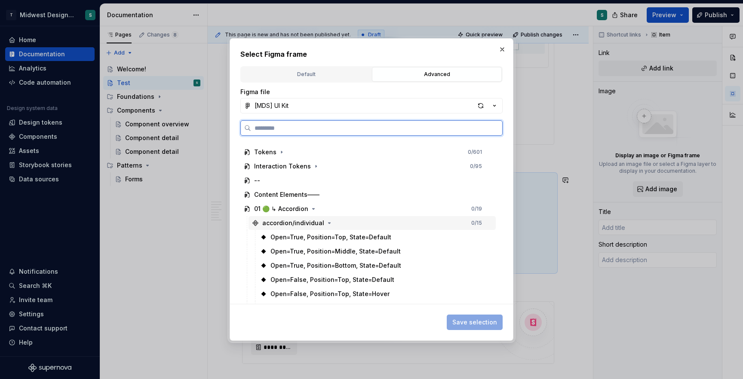
click at [299, 222] on div "accordion/individual" at bounding box center [293, 223] width 62 height 9
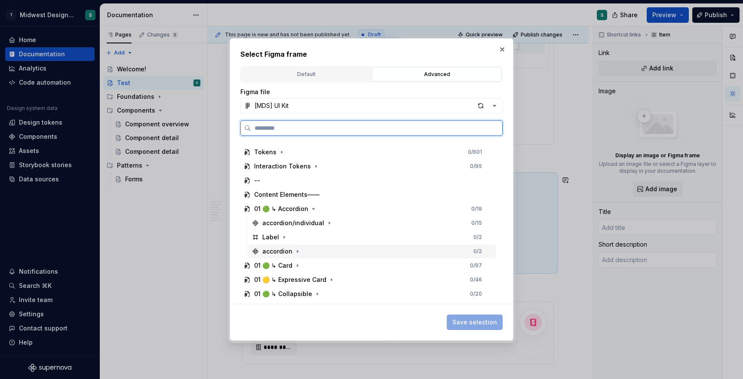
click at [291, 255] on div "accordion" at bounding box center [282, 251] width 40 height 9
click at [296, 266] on div "Raised=False" at bounding box center [290, 265] width 40 height 9
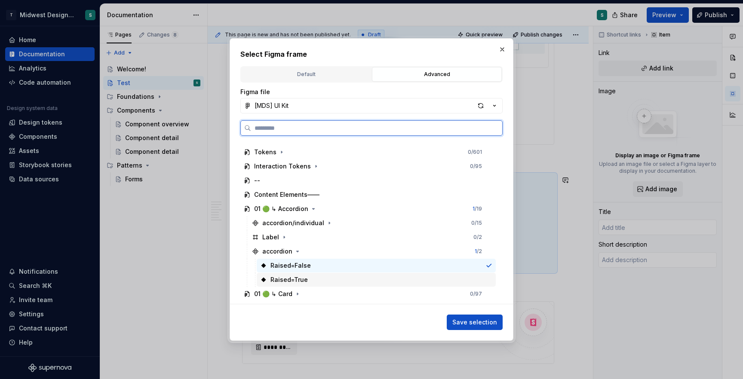
click at [298, 276] on div "Raised=True" at bounding box center [288, 280] width 37 height 9
click at [295, 264] on div "Raised=False" at bounding box center [290, 265] width 40 height 9
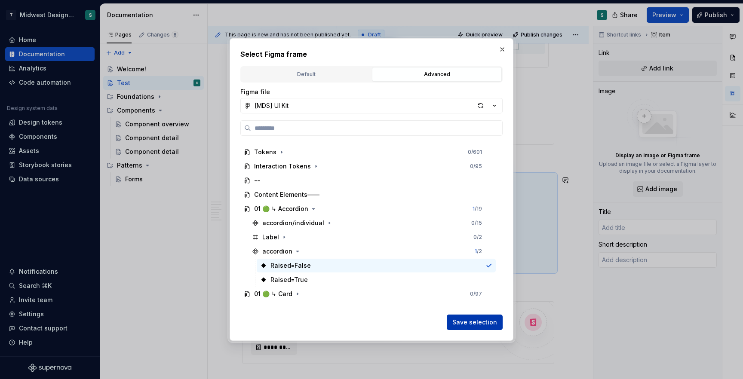
click at [467, 316] on button "Save selection" at bounding box center [475, 322] width 56 height 15
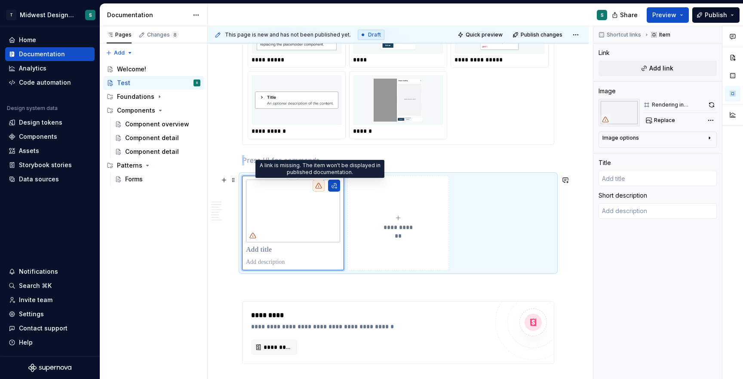
click at [319, 187] on icon at bounding box center [319, 185] width 6 height 5
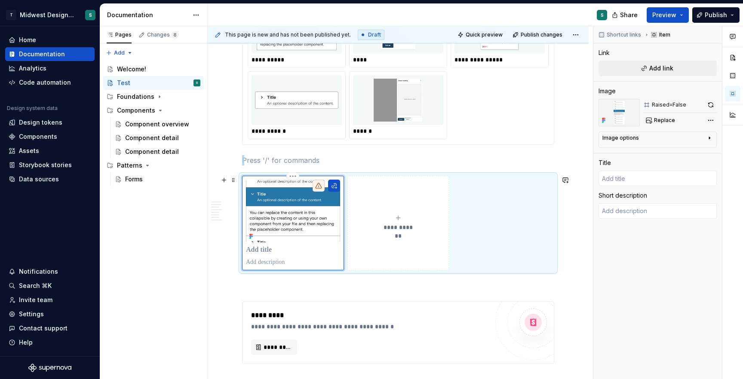
click at [316, 211] on img at bounding box center [293, 211] width 94 height 63
click at [335, 186] on button "button" at bounding box center [334, 186] width 12 height 12
click at [318, 188] on icon at bounding box center [318, 185] width 7 height 7
click at [305, 206] on img at bounding box center [293, 211] width 94 height 63
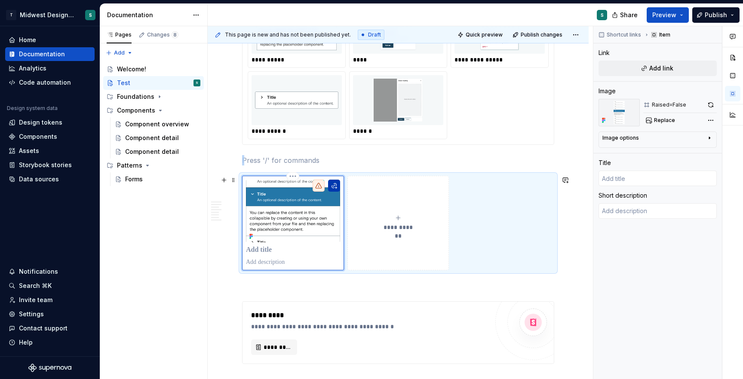
click at [334, 187] on button "button" at bounding box center [334, 186] width 12 height 12
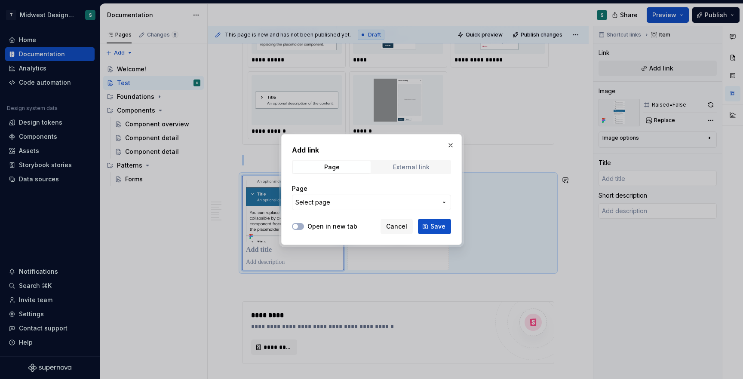
click at [411, 169] on div "External link" at bounding box center [411, 167] width 37 height 7
click at [359, 169] on span "Page" at bounding box center [332, 167] width 78 height 12
click at [448, 147] on button "button" at bounding box center [451, 145] width 12 height 12
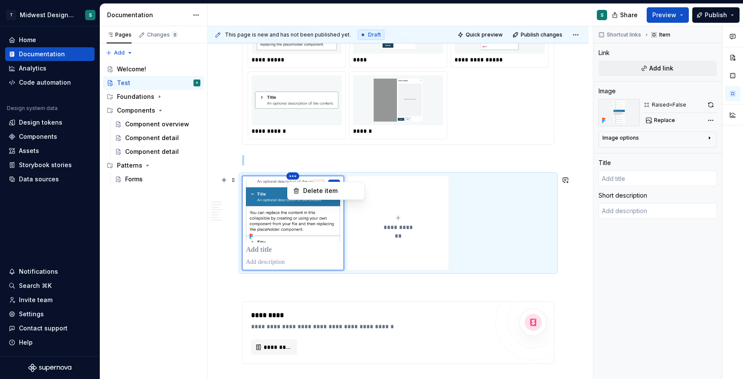
click at [292, 175] on html "T Midwest Design System S Home Documentation Analytics Code automation Design s…" at bounding box center [371, 189] width 743 height 379
click at [303, 193] on div "Delete item" at bounding box center [331, 191] width 56 height 9
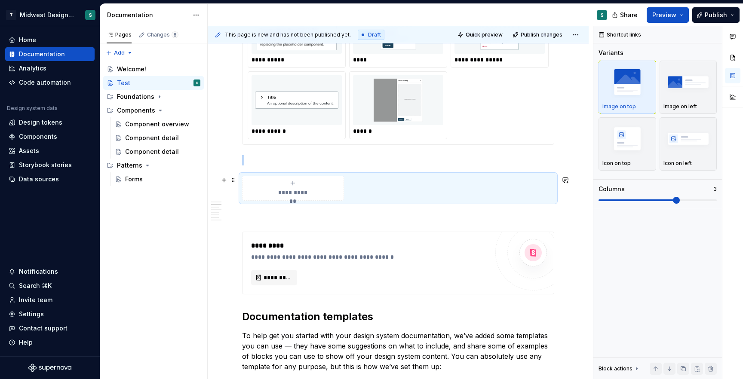
click at [295, 187] on div "**********" at bounding box center [293, 188] width 94 height 17
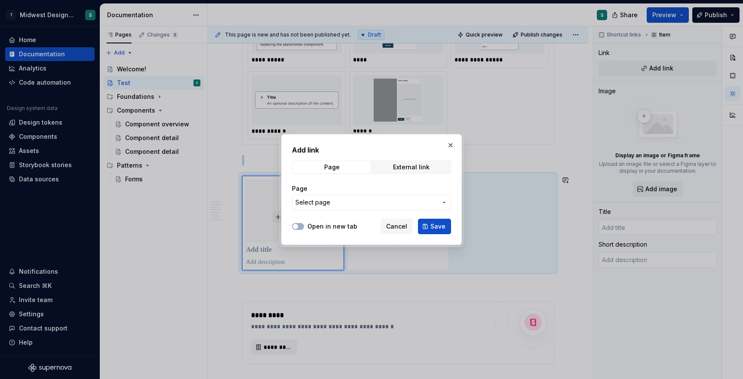
click at [389, 204] on span "Select page" at bounding box center [366, 202] width 142 height 9
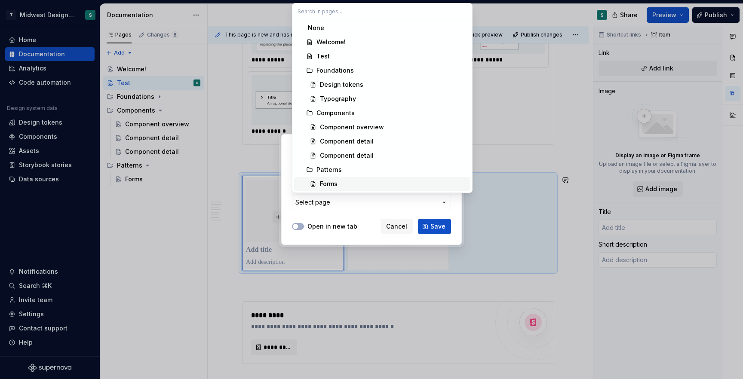
click at [355, 184] on div "Forms" at bounding box center [393, 184] width 147 height 9
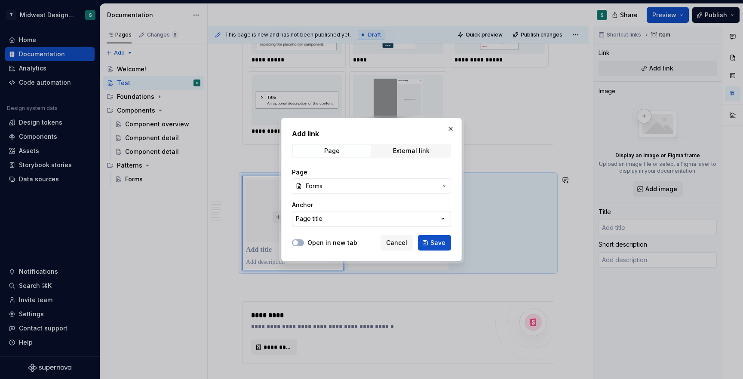
click at [336, 218] on button "Page title" at bounding box center [371, 218] width 159 height 15
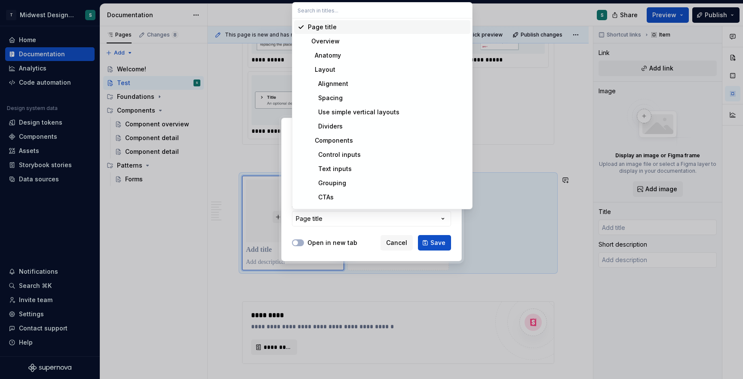
click at [337, 28] on div "Page title" at bounding box center [387, 27] width 159 height 9
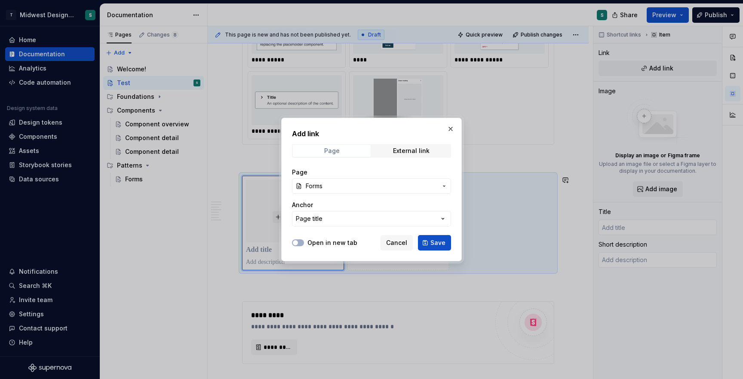
click at [345, 152] on span "Page" at bounding box center [332, 151] width 78 height 12
click at [439, 241] on span "Save" at bounding box center [437, 243] width 15 height 9
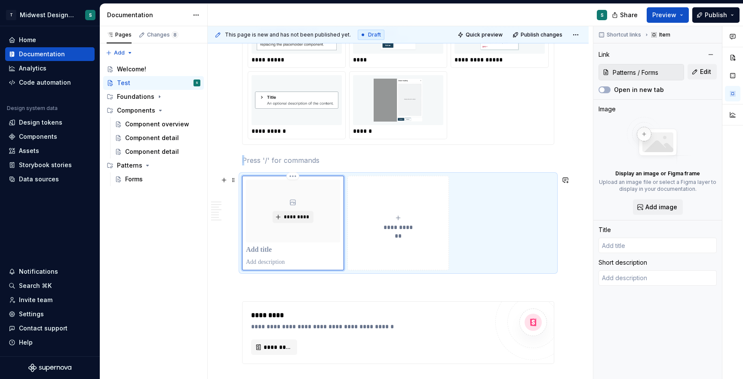
type textarea "*"
type input "Forms"
type textarea "Forms help us gather information from our users."
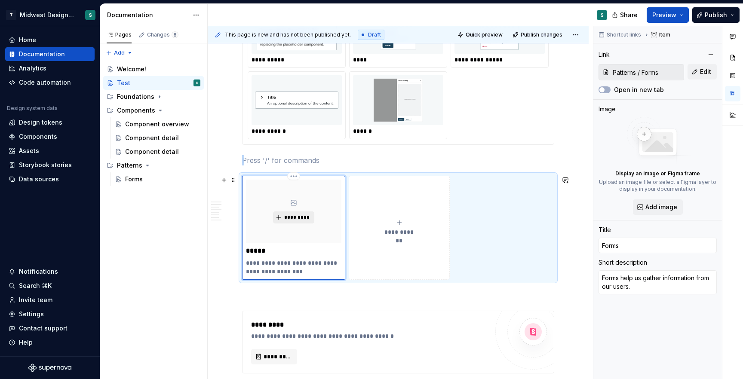
click at [286, 217] on span "*********" at bounding box center [297, 217] width 26 height 7
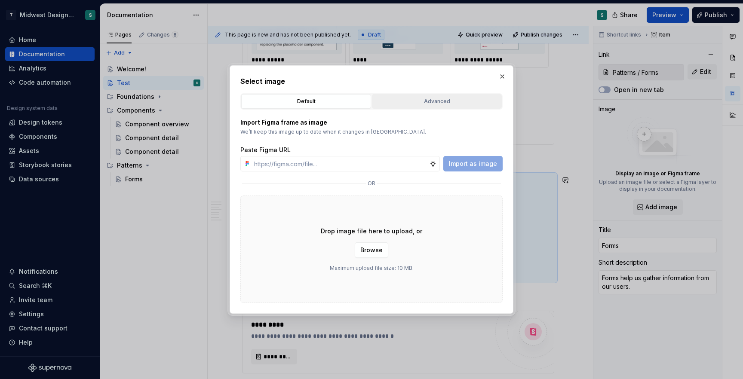
click at [435, 102] on div "Advanced" at bounding box center [437, 101] width 124 height 9
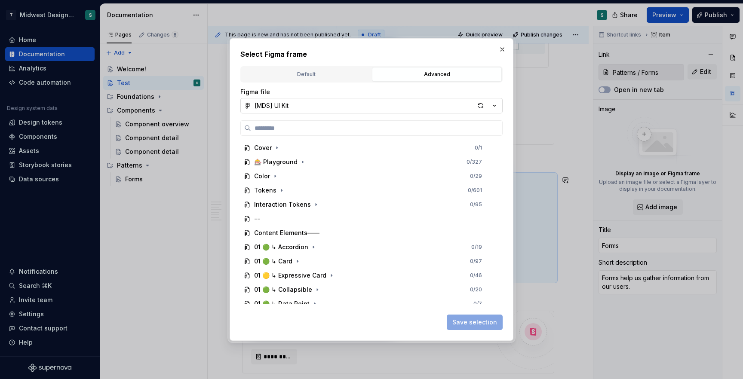
click at [322, 108] on button "[MDS] UI Kit" at bounding box center [371, 105] width 262 height 15
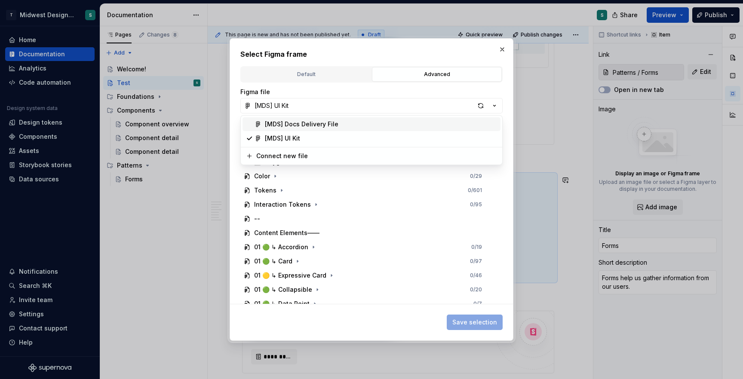
click at [307, 122] on div "[MDS] Docs Delivery File" at bounding box center [302, 124] width 74 height 9
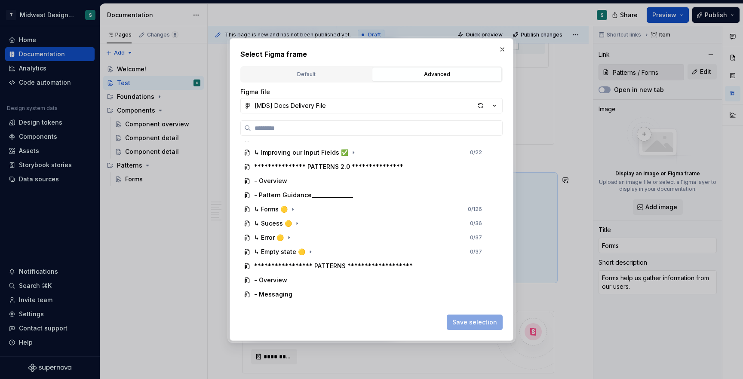
scroll to position [1225, 0]
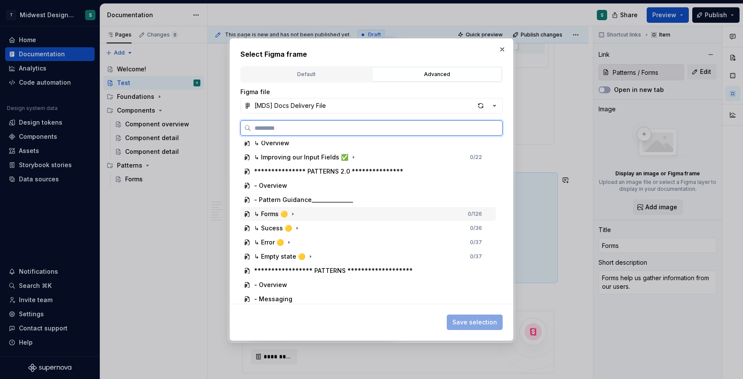
click at [270, 216] on div "↳ Forms 🟡" at bounding box center [271, 214] width 34 height 9
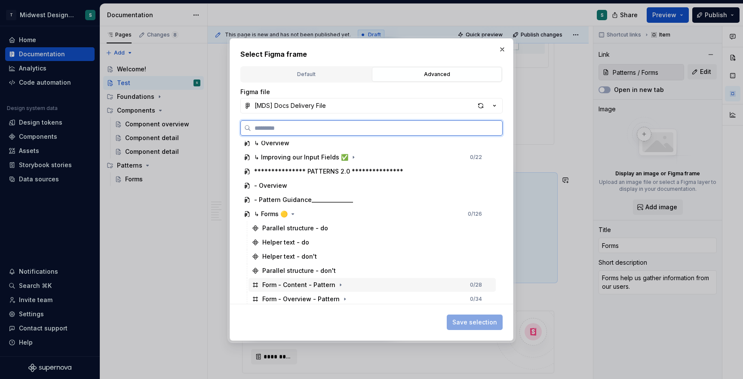
click at [277, 285] on div "Form - Content - Pattern" at bounding box center [298, 285] width 73 height 9
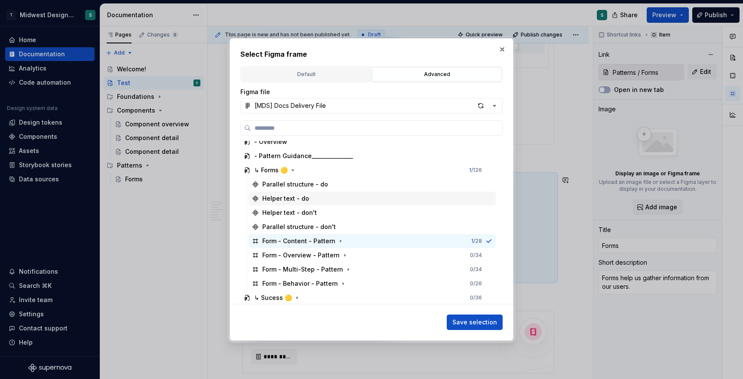
scroll to position [1269, 0]
click at [481, 321] on span "Save selection" at bounding box center [474, 322] width 45 height 9
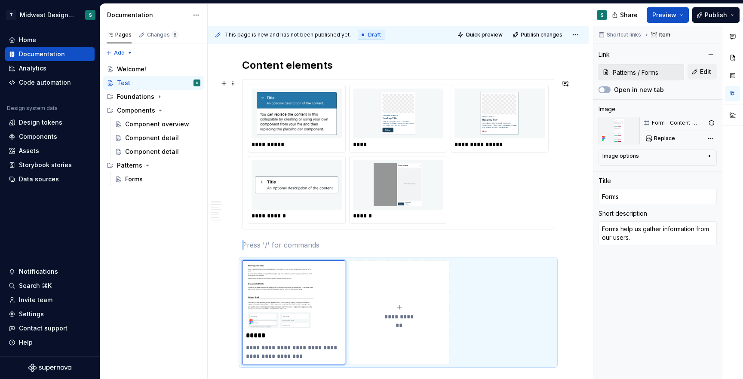
scroll to position [301, 0]
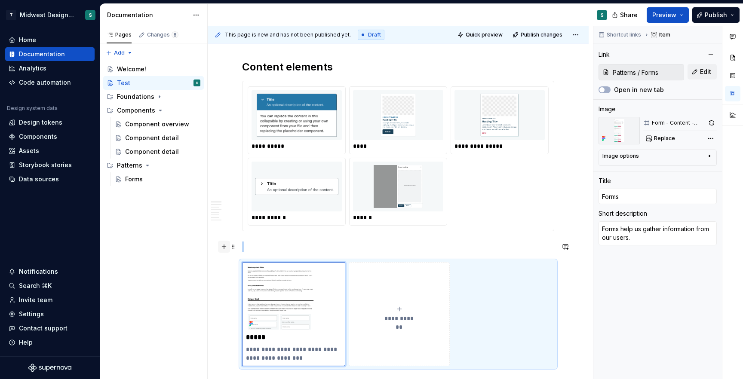
click at [225, 248] on button "button" at bounding box center [224, 247] width 12 height 12
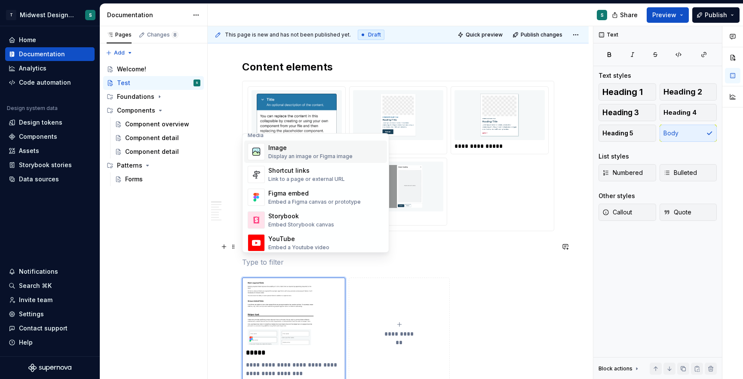
scroll to position [375, 0]
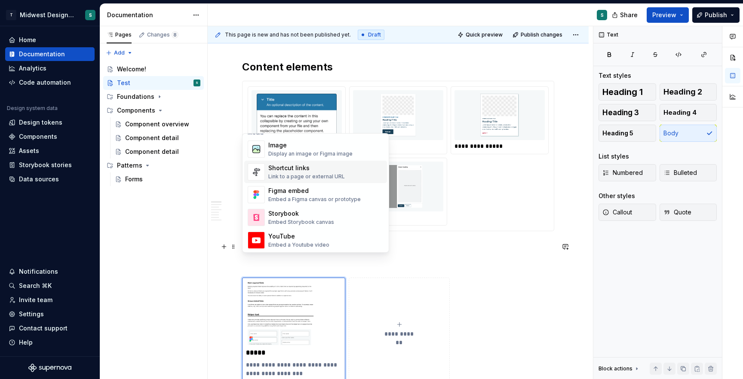
drag, startPoint x: 320, startPoint y: 176, endPoint x: 313, endPoint y: 172, distance: 8.1
click at [313, 172] on div "Shortcut links Link to a page or external URL" at bounding box center [306, 172] width 77 height 16
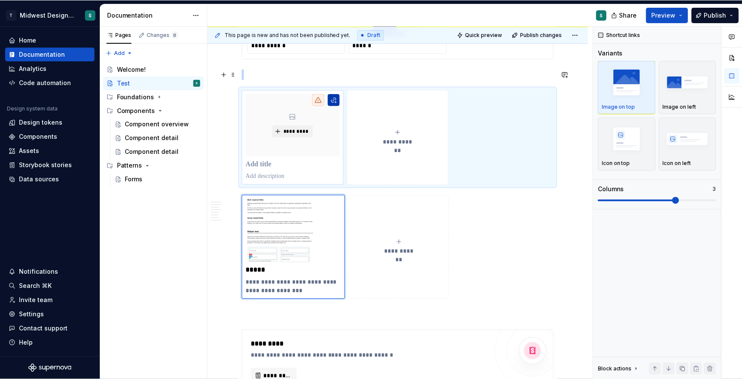
scroll to position [468, 0]
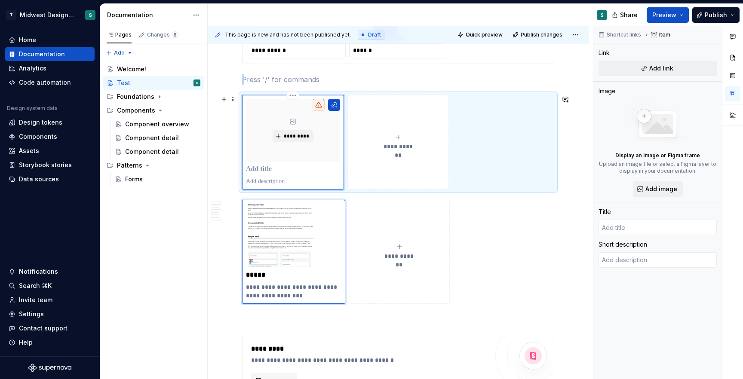
click at [320, 104] on icon at bounding box center [318, 104] width 7 height 7
click at [335, 103] on button "button" at bounding box center [334, 105] width 12 height 12
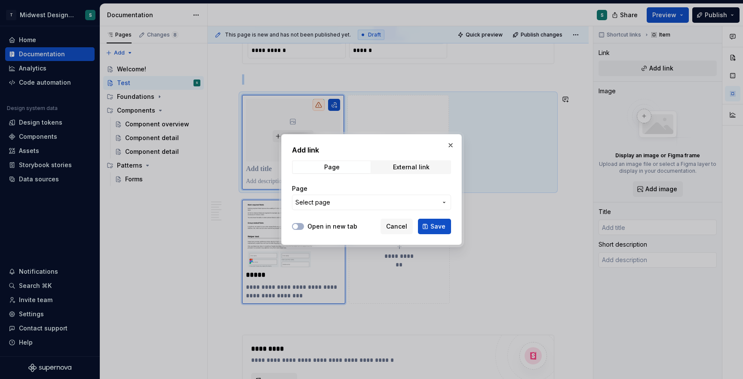
click at [337, 200] on span "Select page" at bounding box center [366, 202] width 142 height 9
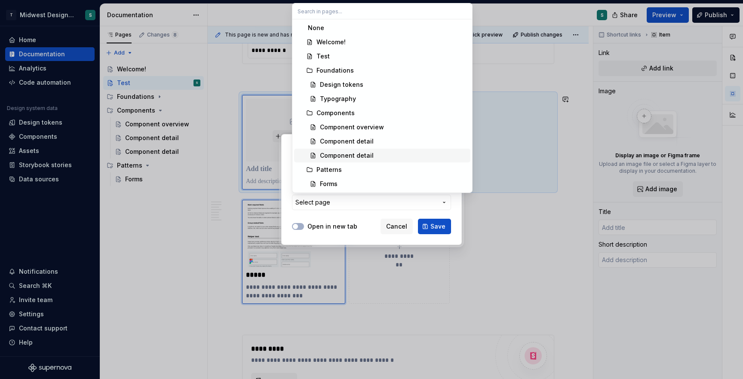
click at [346, 157] on div "Component detail" at bounding box center [347, 155] width 54 height 9
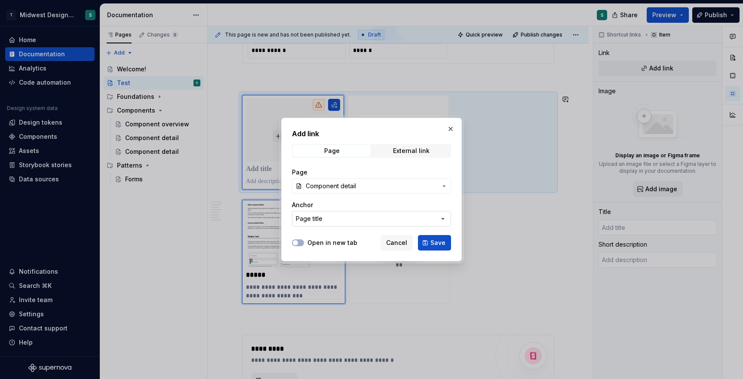
click at [367, 218] on button "Page title" at bounding box center [371, 218] width 159 height 15
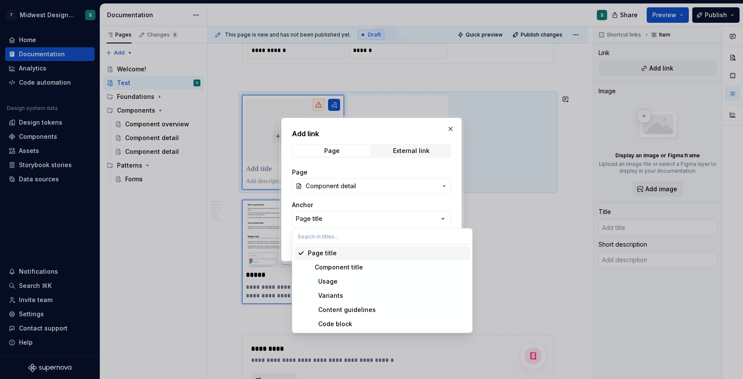
click at [345, 256] on div "Page title" at bounding box center [387, 253] width 159 height 9
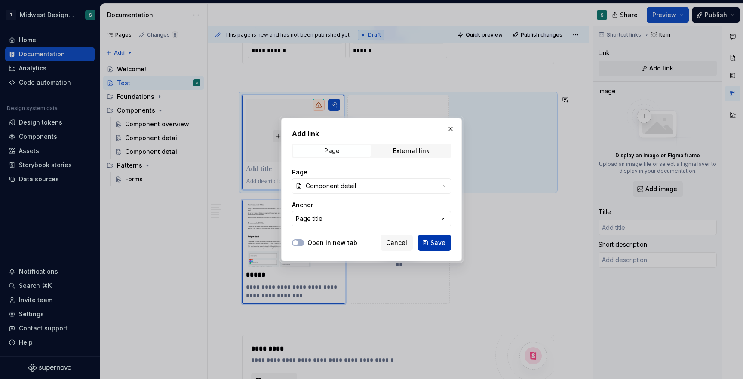
click at [440, 241] on span "Save" at bounding box center [437, 243] width 15 height 9
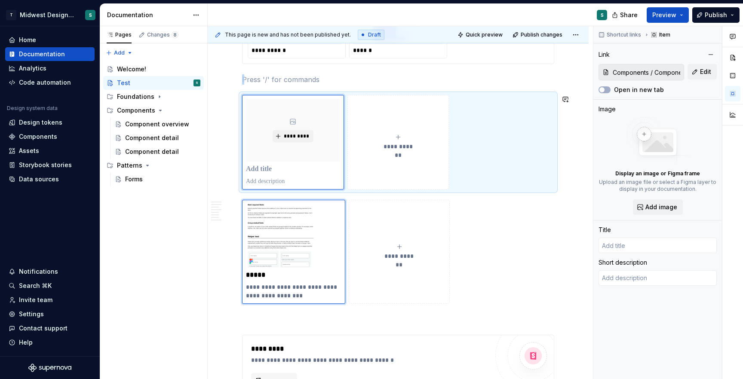
type textarea "*"
type input "Component detail"
click at [141, 153] on div "Component detail" at bounding box center [149, 151] width 49 height 9
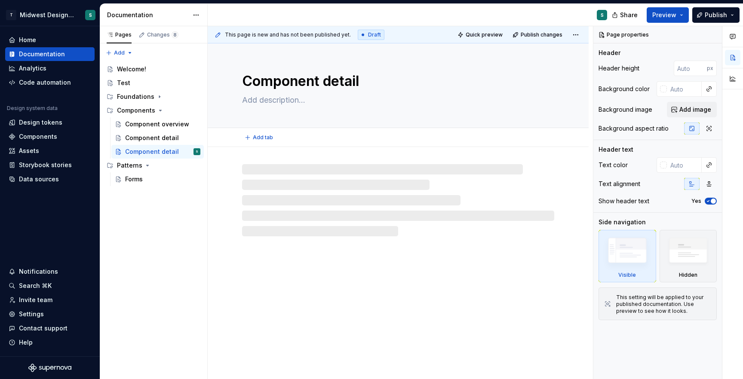
click at [321, 80] on textarea "Component detail" at bounding box center [396, 81] width 312 height 21
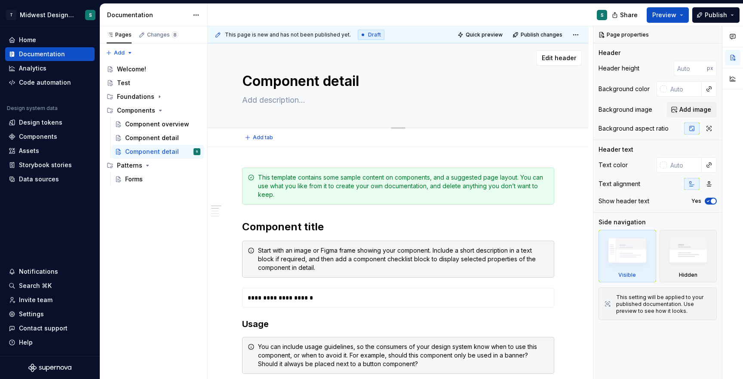
click at [321, 80] on textarea "Component detail" at bounding box center [396, 81] width 312 height 21
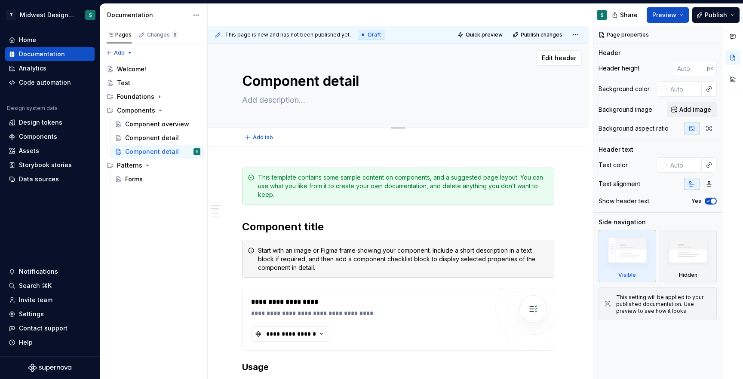
type textarea "*"
type textarea "C"
type textarea "*"
type textarea "Ch"
type textarea "*"
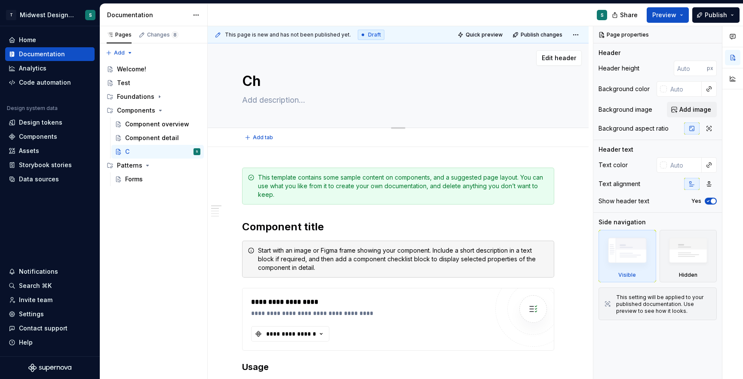
type textarea "Chi"
type textarea "*"
type textarea "Chip"
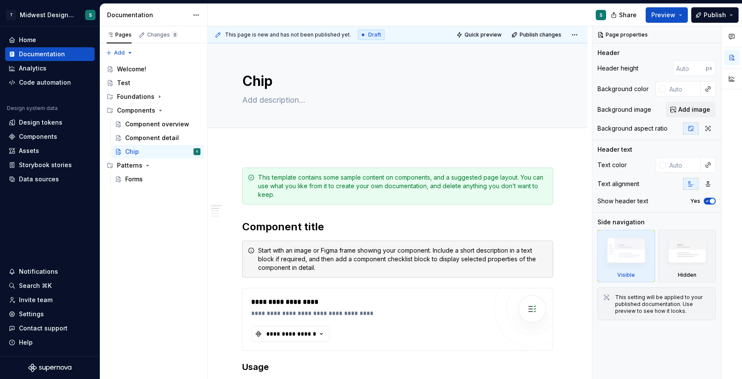
type textarea "*"
type textarea "Chip"
click at [276, 98] on textarea at bounding box center [395, 100] width 311 height 14
paste textarea "Chips allow users to make selections or filter information. Chips are interacti…"
type textarea "*"
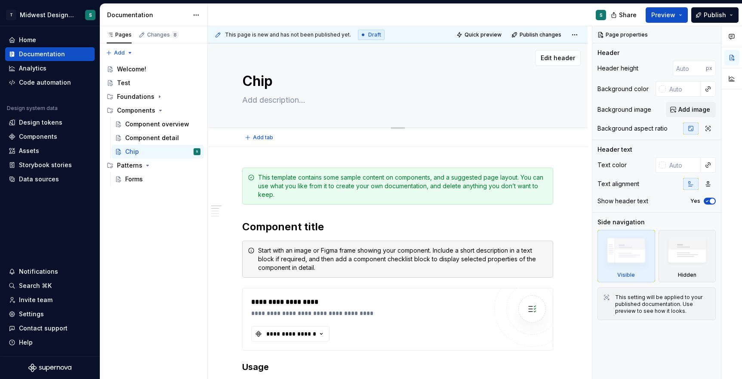
type textarea "Chips allow users to make selections or filter information. Chips are interacti…"
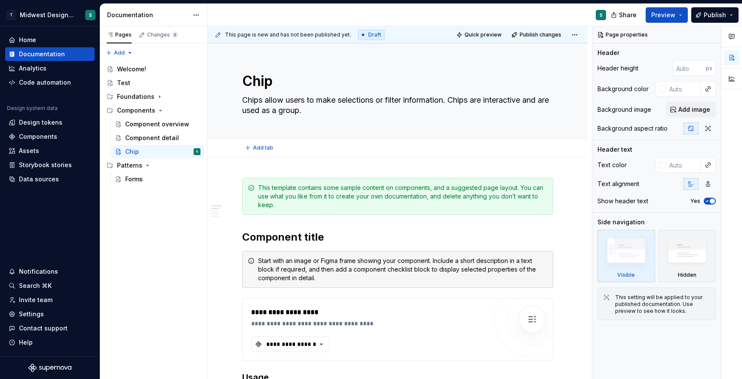
type textarea "*"
type textarea "Chips allow users to make selections or filter information. Chips are interacti…"
click at [181, 227] on div "Pages Changes 8 Add Accessibility guide for tree Page tree. Navigate the tree w…" at bounding box center [153, 202] width 107 height 353
click at [129, 89] on div "Test" at bounding box center [153, 83] width 101 height 14
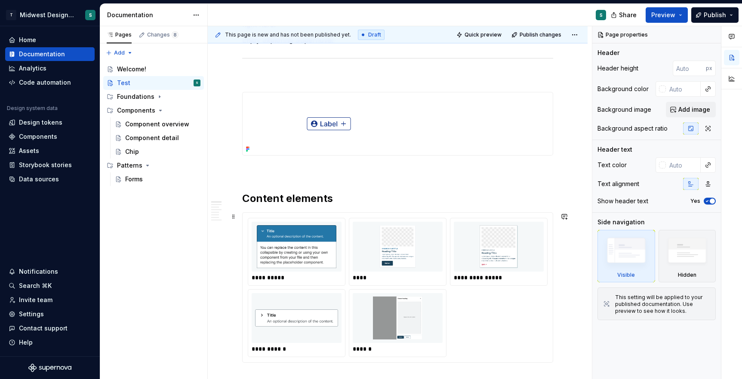
scroll to position [180, 0]
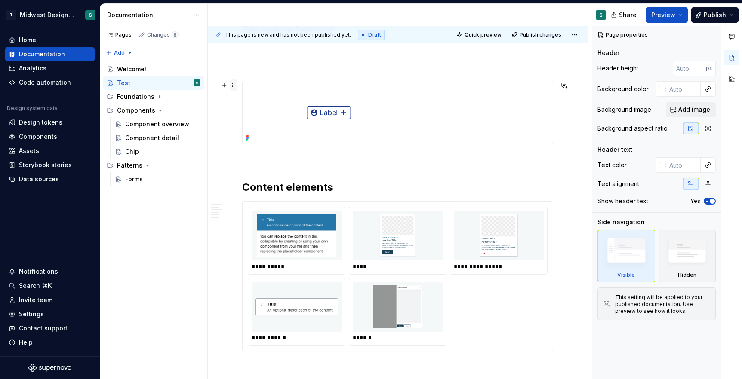
click at [233, 86] on span at bounding box center [233, 85] width 7 height 12
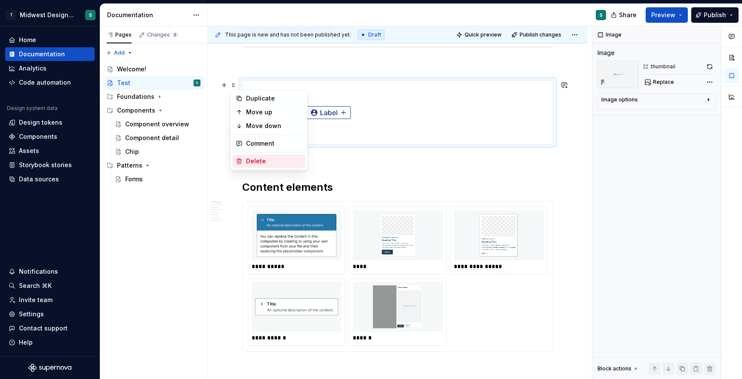
click at [251, 161] on div "Delete" at bounding box center [274, 161] width 56 height 9
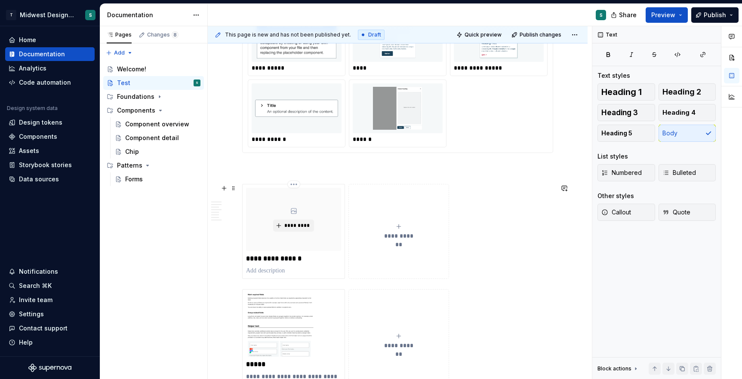
scroll to position [320, 0]
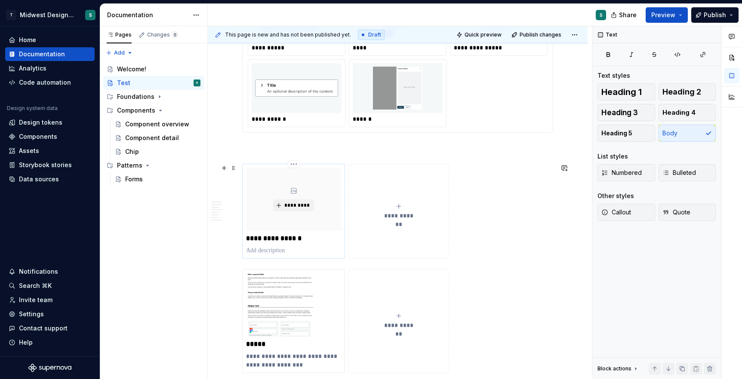
click at [301, 239] on p "**********" at bounding box center [293, 238] width 95 height 9
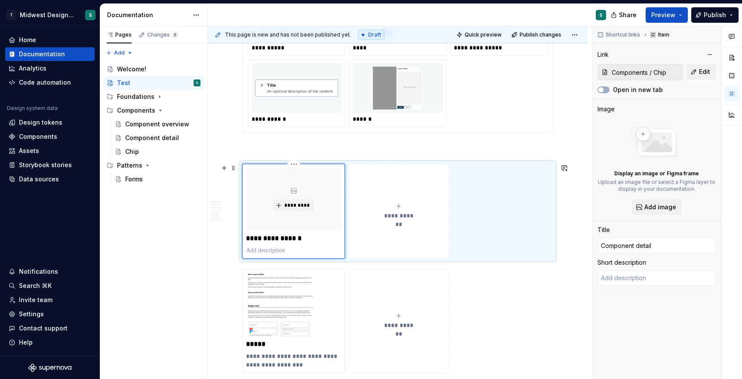
click at [310, 239] on p "**********" at bounding box center [293, 238] width 95 height 9
click at [341, 171] on div "*********" at bounding box center [293, 199] width 95 height 63
click at [327, 180] on div "*********" at bounding box center [293, 199] width 95 height 63
click at [294, 163] on html "T Midwest Design System S Home Documentation Analytics Code automation Design s…" at bounding box center [371, 189] width 742 height 379
click at [306, 209] on html "T Midwest Design System S Home Documentation Analytics Code automation Design s…" at bounding box center [371, 189] width 742 height 379
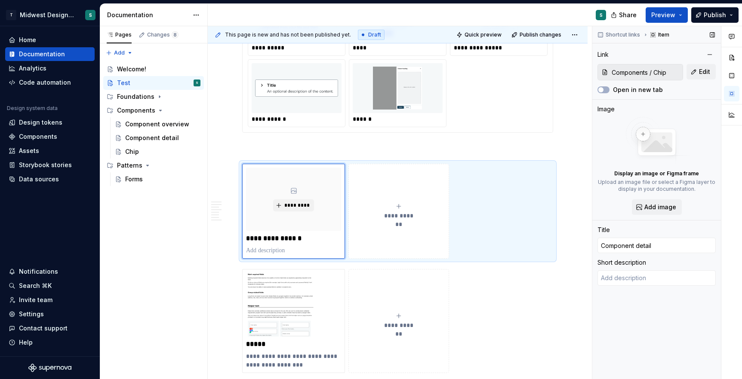
click at [643, 71] on input "Components / Chip" at bounding box center [645, 71] width 74 height 15
click at [712, 71] on button "Edit" at bounding box center [700, 71] width 29 height 15
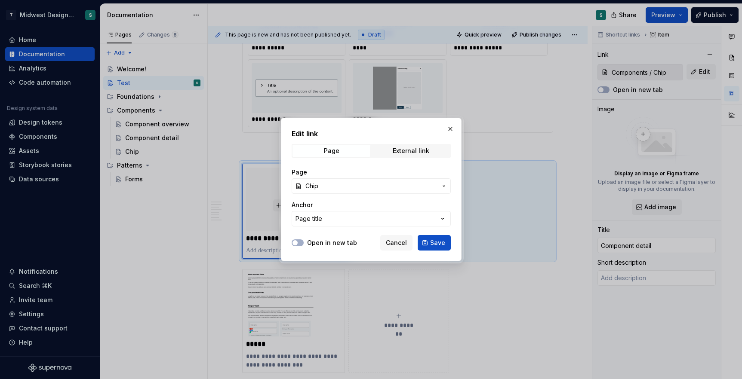
click at [331, 189] on span "Chip" at bounding box center [371, 186] width 132 height 9
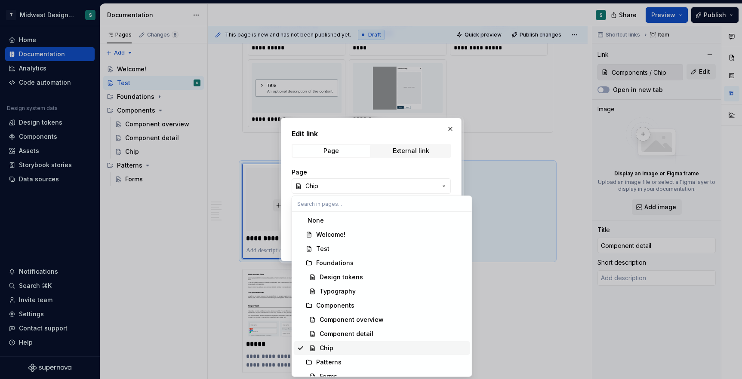
click at [328, 347] on div "Chip" at bounding box center [326, 348] width 14 height 9
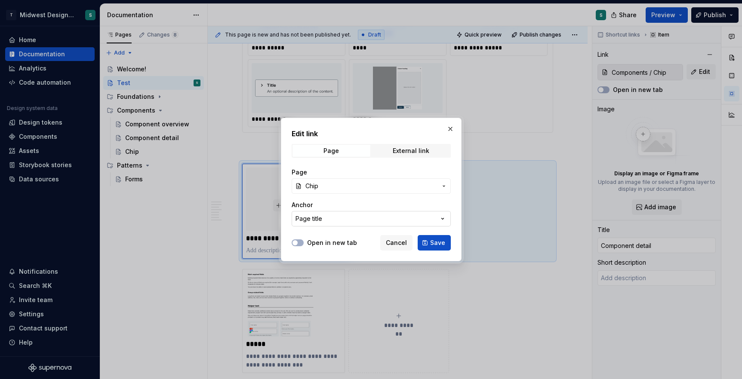
click at [343, 223] on button "Page title" at bounding box center [370, 218] width 159 height 15
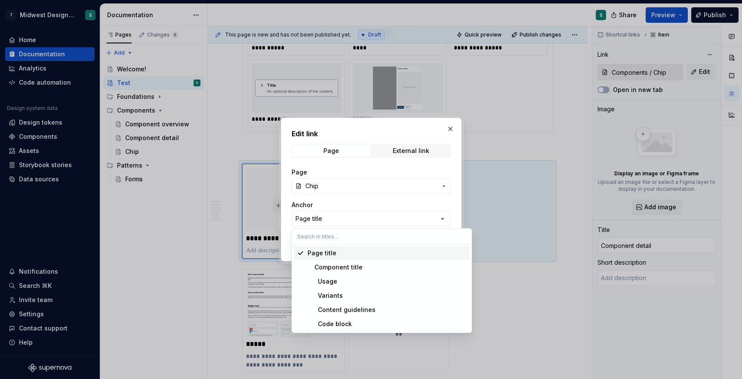
click at [338, 253] on div "Page title" at bounding box center [386, 253] width 159 height 9
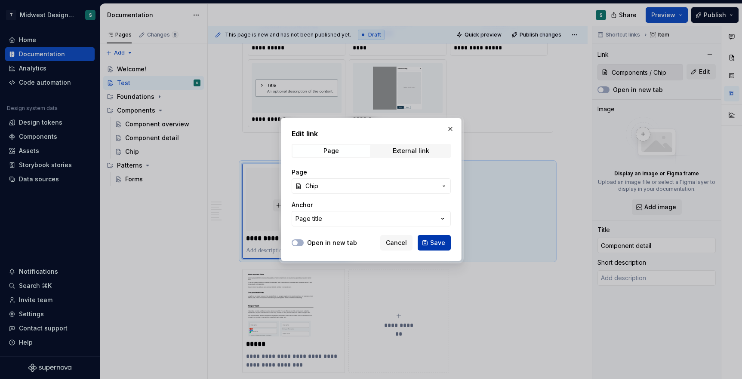
click at [439, 245] on span "Save" at bounding box center [437, 243] width 15 height 9
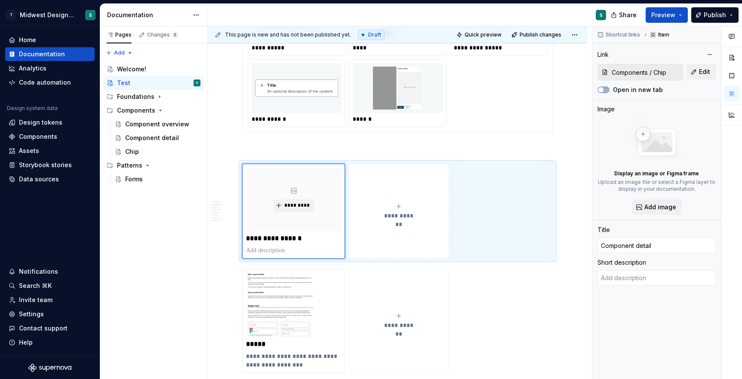
type textarea "*"
type textarea "Chips allow users to make selections or filter information. Chips are interacti…"
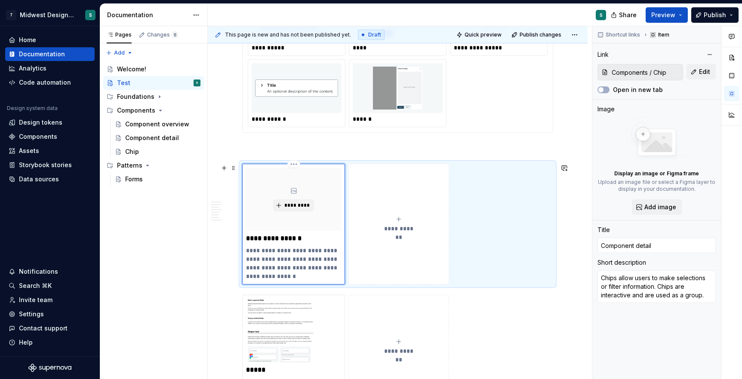
click at [279, 238] on p "**********" at bounding box center [293, 238] width 95 height 9
type textarea "*"
type input "C"
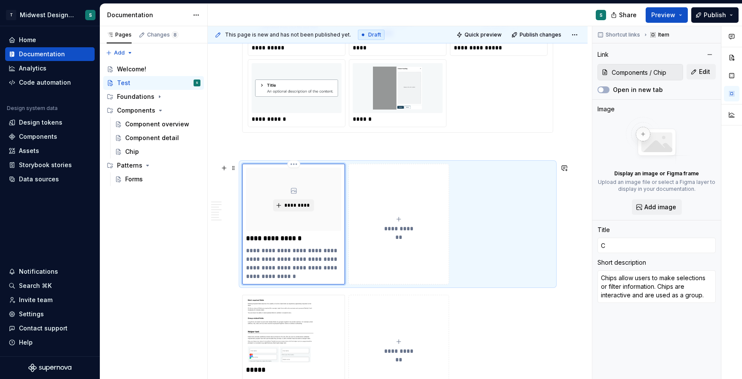
type textarea "*"
type input "Ch"
type textarea "*"
type input "Chi"
type textarea "*"
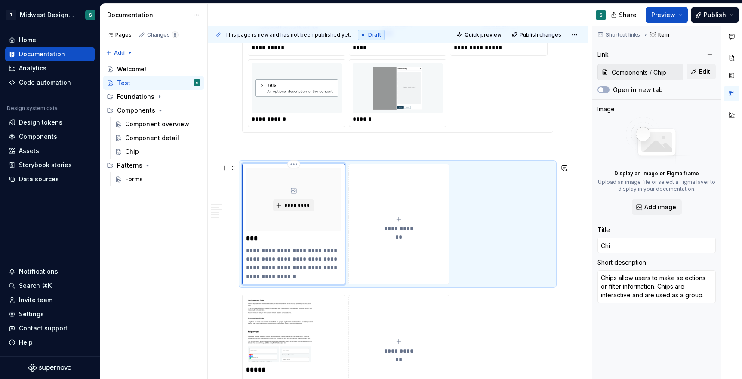
type input "Chip"
click at [301, 206] on span "*********" at bounding box center [297, 205] width 26 height 7
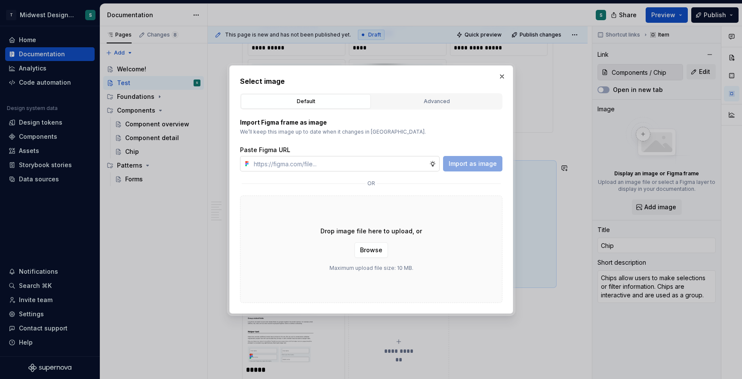
click at [402, 165] on input "text" at bounding box center [339, 163] width 179 height 15
click at [396, 160] on input "text" at bounding box center [339, 163] width 179 height 15
click at [428, 255] on div "Drop image file here to upload, or Browse Maximum upload file size: 10 MB." at bounding box center [371, 249] width 262 height 107
click at [467, 95] on button "Advanced" at bounding box center [436, 101] width 130 height 15
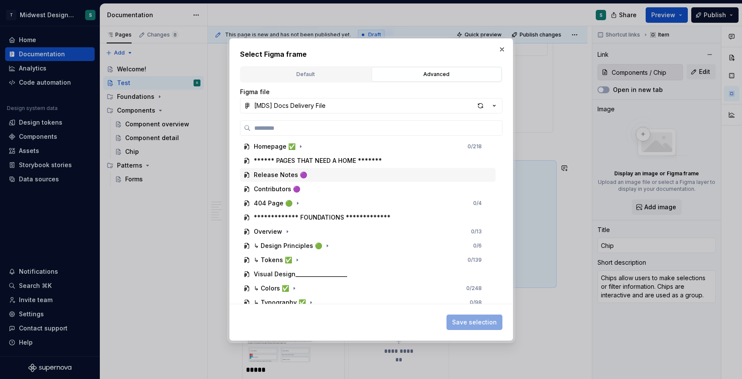
scroll to position [0, 0]
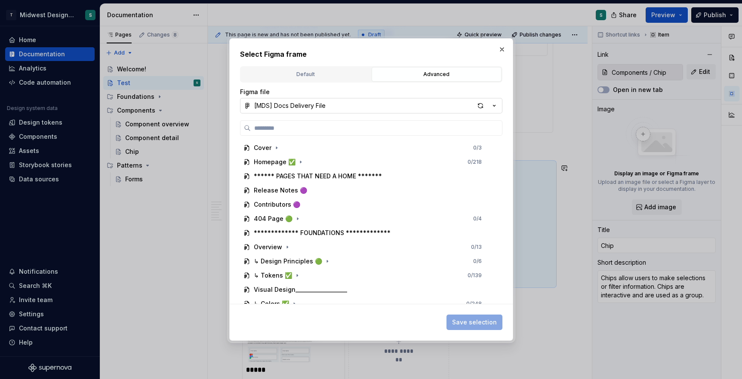
click at [338, 106] on button "[MDS] Docs Delivery File" at bounding box center [371, 105] width 262 height 15
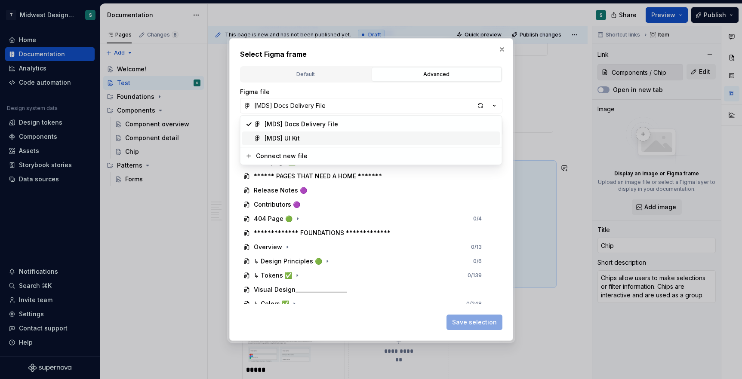
click at [316, 139] on div "[MDS] UI Kit" at bounding box center [380, 138] width 232 height 9
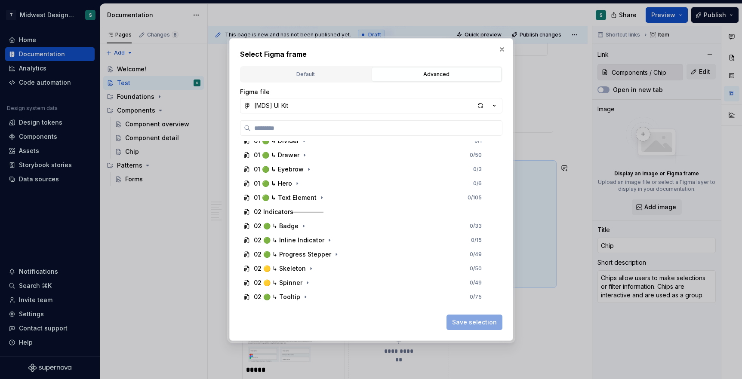
scroll to position [200, 0]
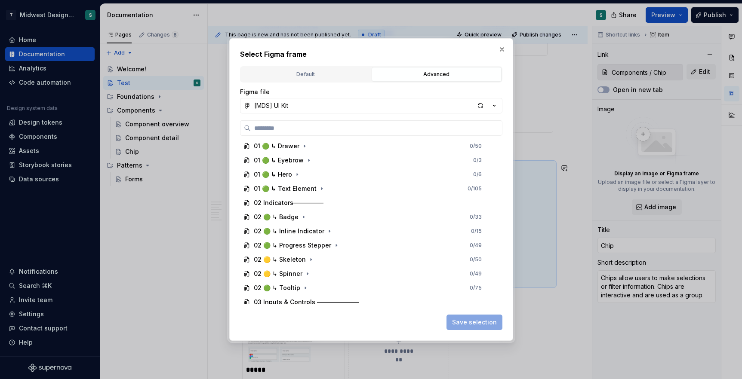
type textarea "*"
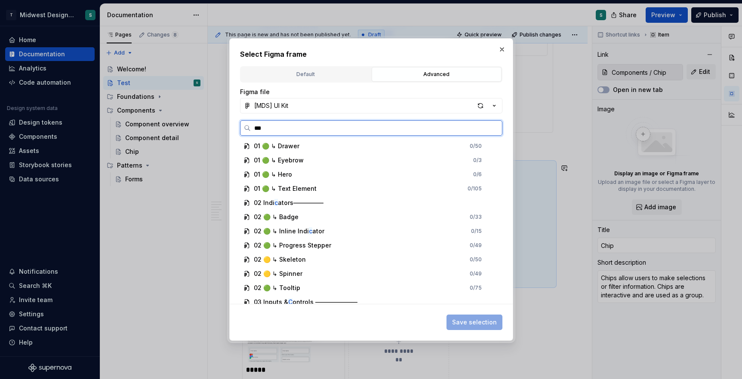
scroll to position [0, 0]
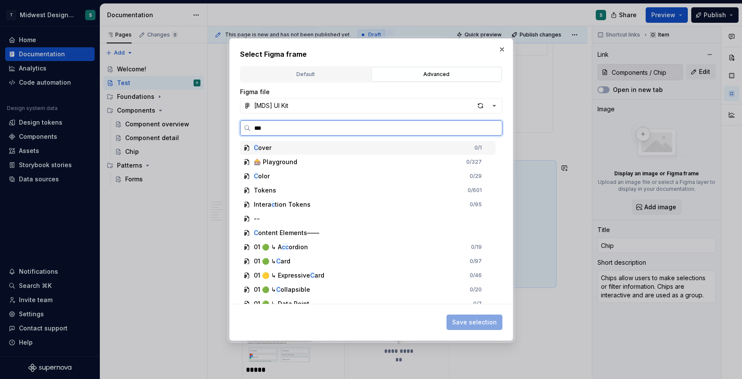
type input "****"
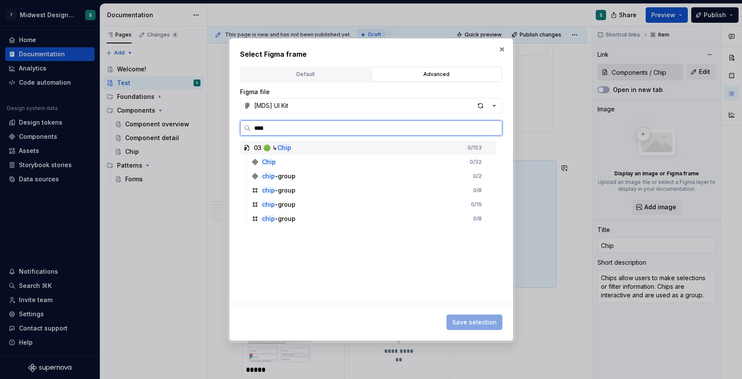
click at [308, 148] on div "03 🟢 ↳ Chip 0 / 153" at bounding box center [367, 148] width 255 height 14
click at [307, 162] on div "Chip 0 / 32" at bounding box center [371, 162] width 247 height 14
click at [252, 160] on icon at bounding box center [255, 162] width 7 height 7
click at [316, 191] on div "chip -group 0 / 8" at bounding box center [371, 191] width 247 height 14
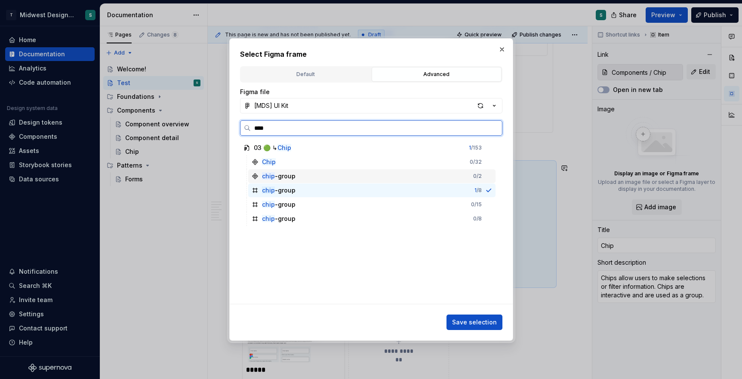
click at [316, 178] on div "chip -group 0 / 2" at bounding box center [371, 176] width 247 height 14
click at [270, 162] on mark "Chip" at bounding box center [269, 161] width 14 height 7
click at [292, 162] on div "Chip 0 / 32" at bounding box center [371, 162] width 247 height 14
click at [270, 167] on div "Chip 0 / 32" at bounding box center [371, 162] width 247 height 14
click at [256, 163] on icon at bounding box center [254, 162] width 5 height 5
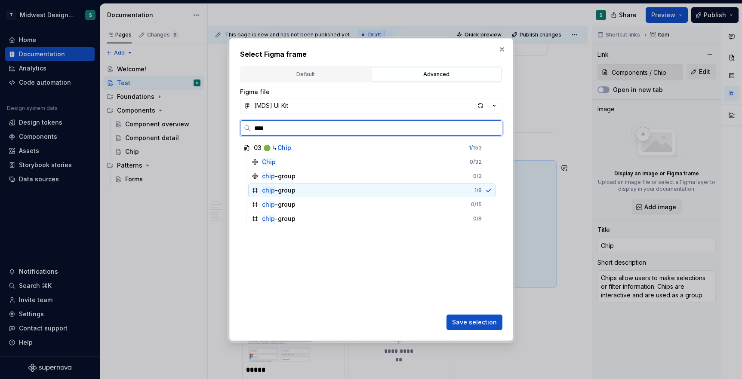
click at [344, 190] on div "chip -group 1 / 8" at bounding box center [371, 191] width 247 height 14
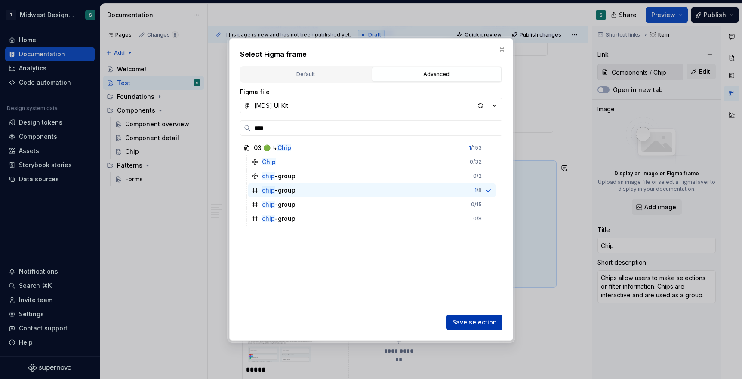
click at [486, 324] on span "Save selection" at bounding box center [474, 322] width 45 height 9
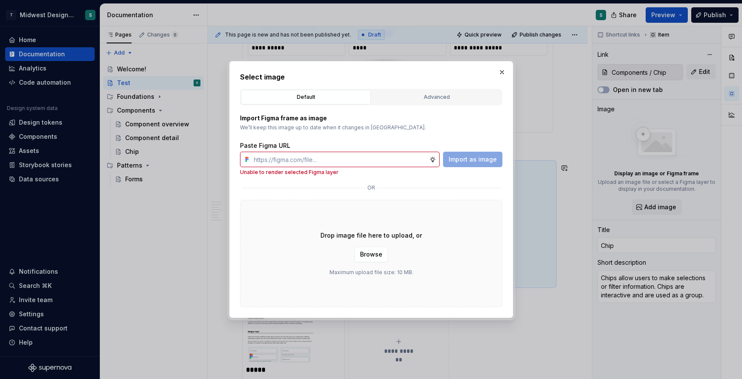
type textarea "*"
click at [380, 255] on span "Browse" at bounding box center [371, 254] width 22 height 9
click at [430, 101] on div "Advanced" at bounding box center [436, 97] width 124 height 9
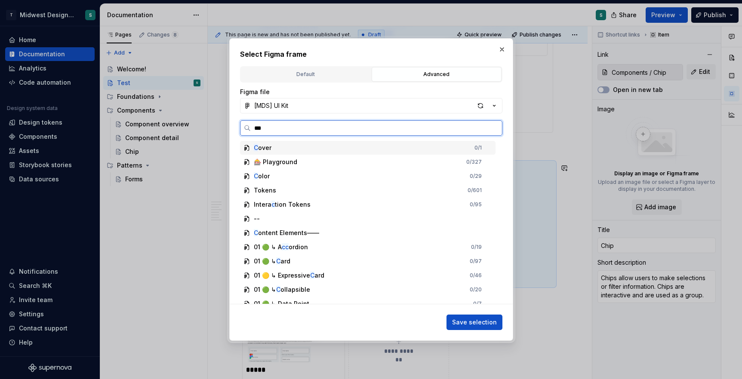
type input "****"
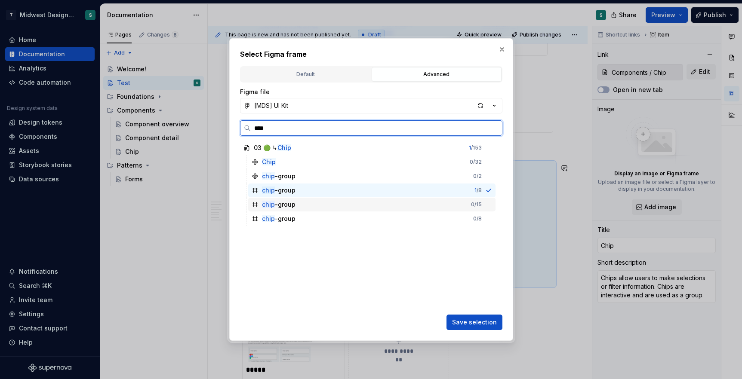
click at [309, 203] on div "chip -group 0 / 15" at bounding box center [371, 205] width 247 height 14
click at [311, 185] on div "chip -group 0 / 8" at bounding box center [371, 191] width 247 height 14
click at [271, 178] on mark "chip" at bounding box center [268, 175] width 13 height 7
click at [252, 163] on icon at bounding box center [255, 162] width 7 height 7
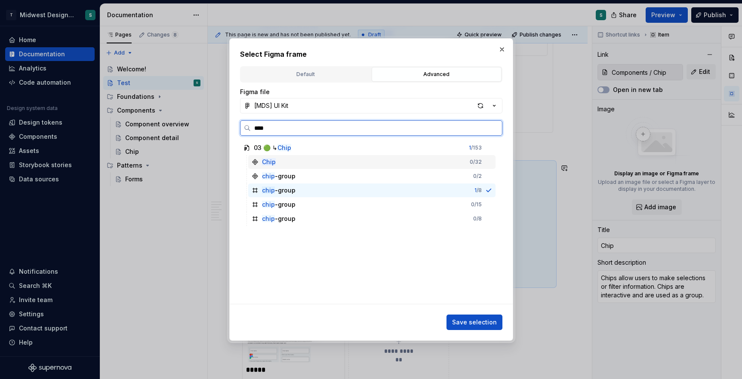
click at [252, 163] on icon at bounding box center [255, 162] width 7 height 7
click at [301, 164] on div "Chip 0 / 32" at bounding box center [371, 162] width 247 height 14
click at [321, 195] on div "chip -group 1 / 8" at bounding box center [371, 191] width 247 height 14
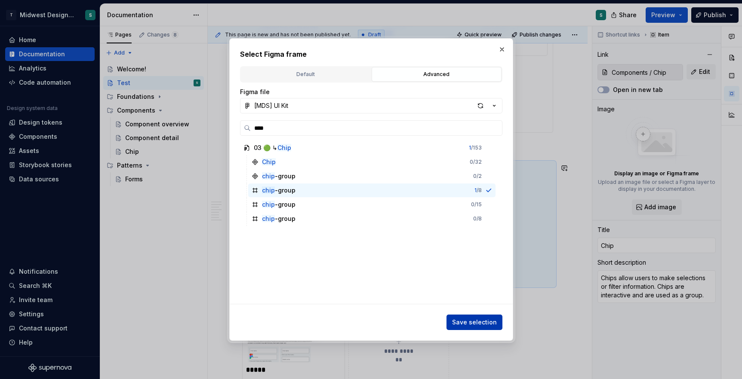
click at [472, 323] on span "Save selection" at bounding box center [474, 322] width 45 height 9
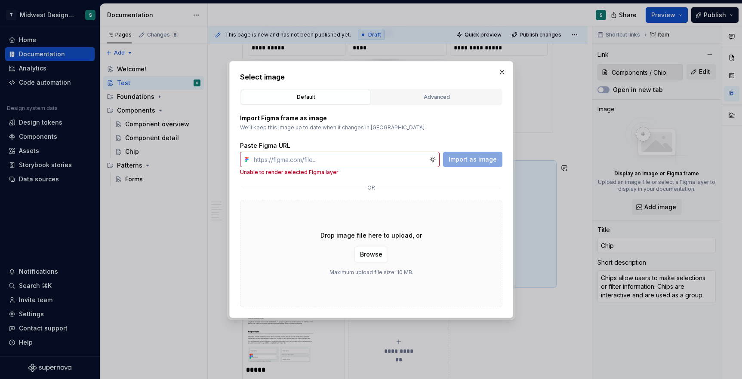
type textarea "*"
paste input "[URL][DOMAIN_NAME]"
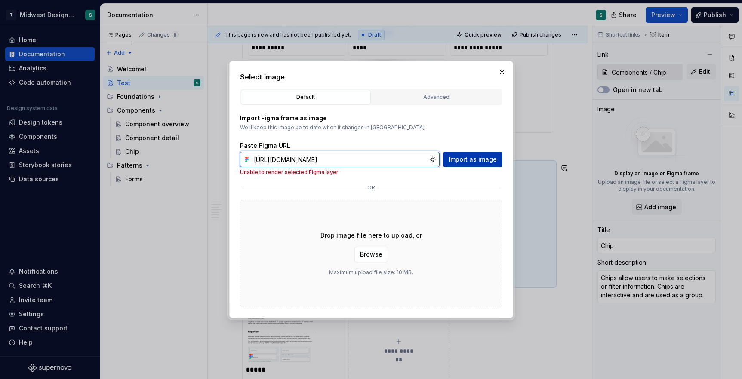
type input "[URL][DOMAIN_NAME]"
click at [461, 163] on span "Import as image" at bounding box center [472, 159] width 48 height 9
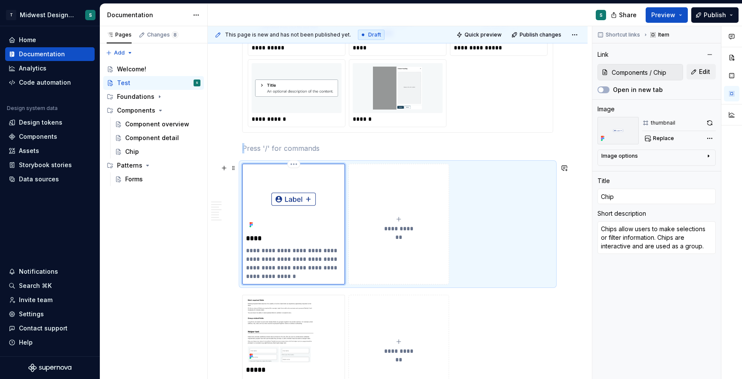
click at [292, 245] on div "**********" at bounding box center [293, 224] width 95 height 113
click at [280, 186] on img at bounding box center [293, 199] width 95 height 63
click at [269, 261] on p "**********" at bounding box center [293, 263] width 95 height 34
click at [294, 164] on html "T Midwest Design System S Home Documentation Analytics Code automation Design s…" at bounding box center [371, 189] width 742 height 379
click at [301, 239] on html "T Midwest Design System S Home Documentation Analytics Code automation Design s…" at bounding box center [371, 189] width 742 height 379
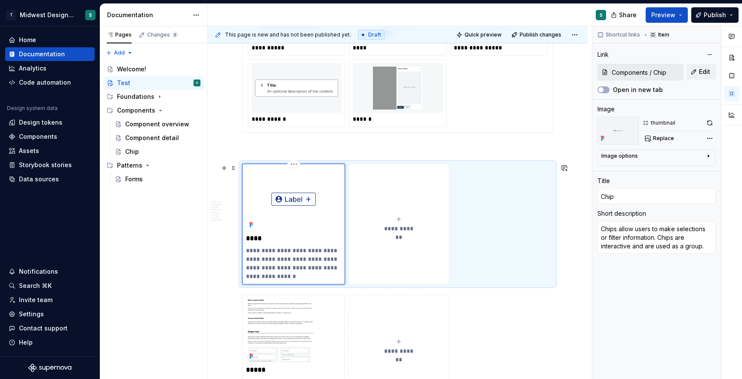
click at [301, 239] on p "****" at bounding box center [293, 238] width 95 height 9
click at [335, 171] on img at bounding box center [293, 199] width 95 height 63
click at [279, 257] on p "**********" at bounding box center [293, 263] width 95 height 34
click at [662, 286] on div "Shortcut links Item Link Components / Chip Edit Open in new tab Image thumbnail…" at bounding box center [656, 202] width 129 height 353
click at [672, 72] on input "Components / Chip" at bounding box center [645, 71] width 74 height 15
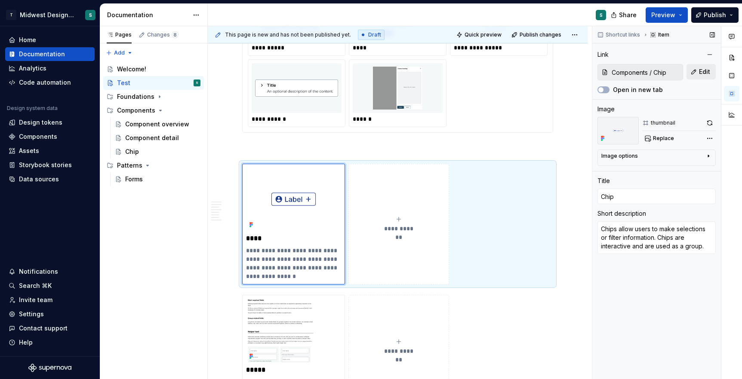
click at [703, 74] on span "Edit" at bounding box center [704, 72] width 11 height 9
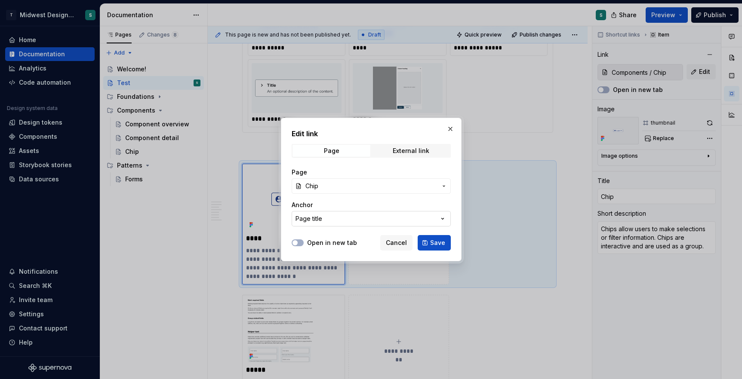
click at [356, 220] on button "Page title" at bounding box center [370, 218] width 159 height 15
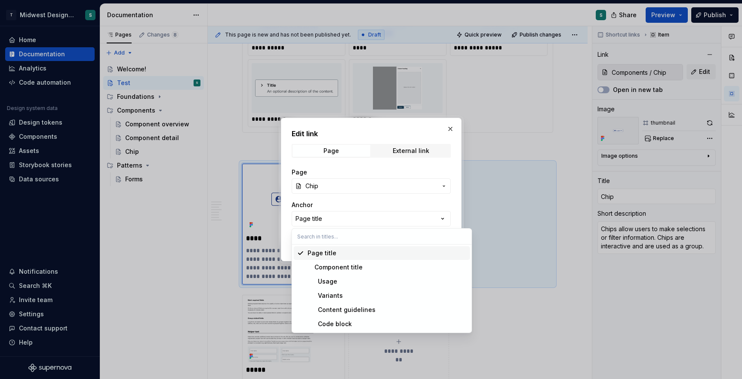
click at [340, 255] on div "Page title" at bounding box center [386, 253] width 159 height 9
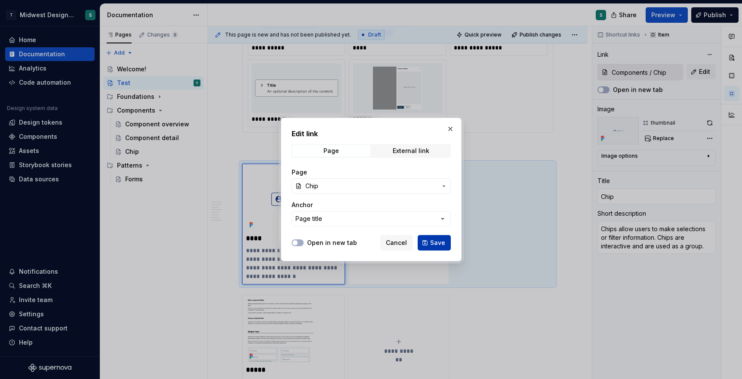
click at [434, 245] on span "Save" at bounding box center [437, 243] width 15 height 9
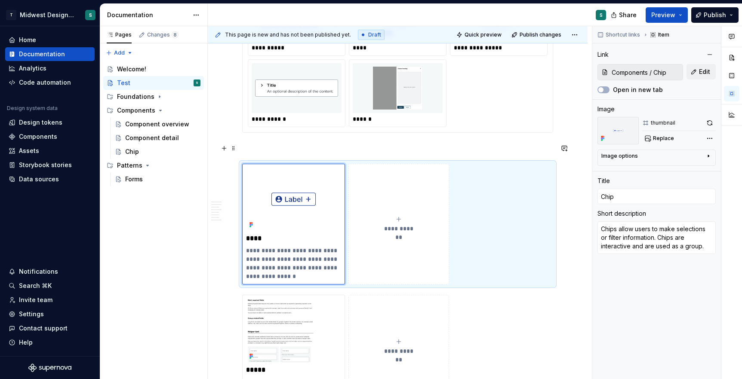
click at [306, 143] on p at bounding box center [397, 148] width 311 height 10
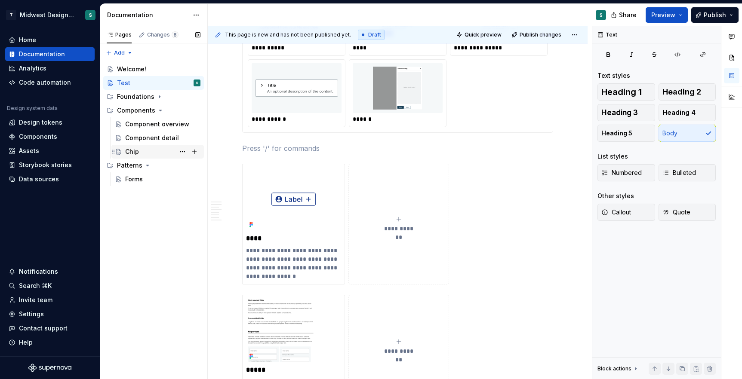
click at [149, 156] on div "Chip" at bounding box center [162, 152] width 75 height 12
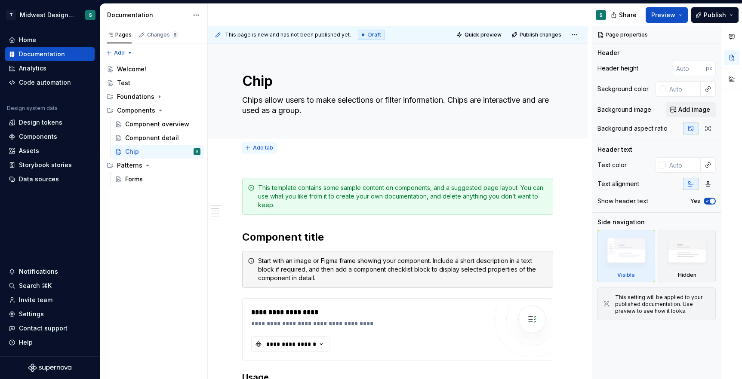
click at [254, 148] on span "Add tab" at bounding box center [263, 147] width 20 height 7
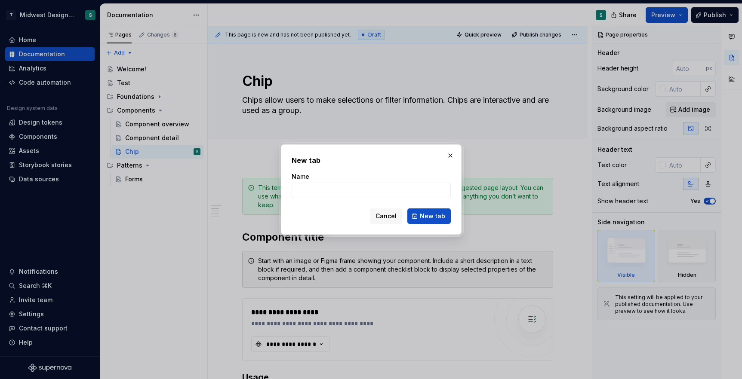
type textarea "*"
type input "Overview"
click button "New tab" at bounding box center [428, 216] width 43 height 15
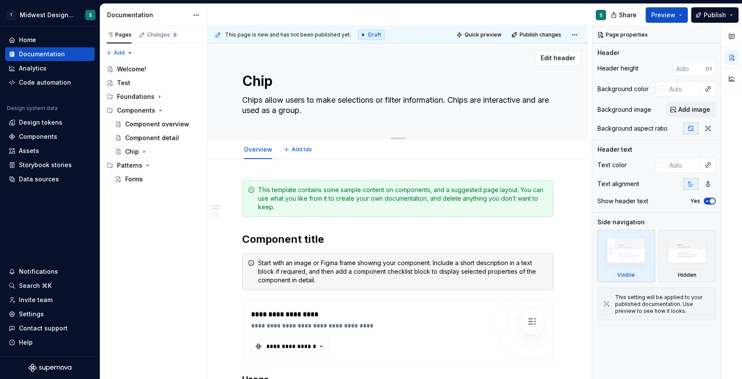
click at [258, 84] on textarea "Chip" at bounding box center [395, 81] width 311 height 21
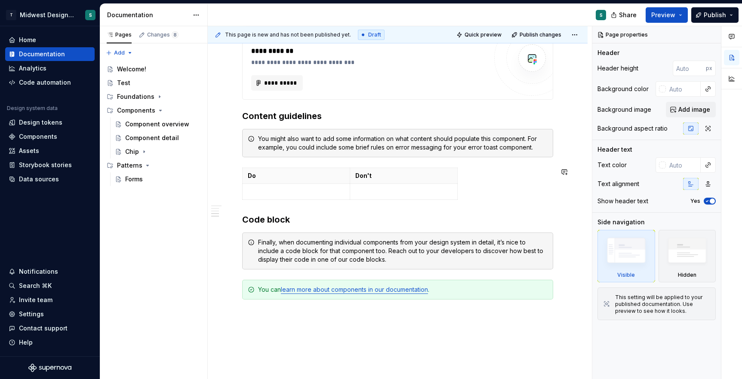
scroll to position [580, 0]
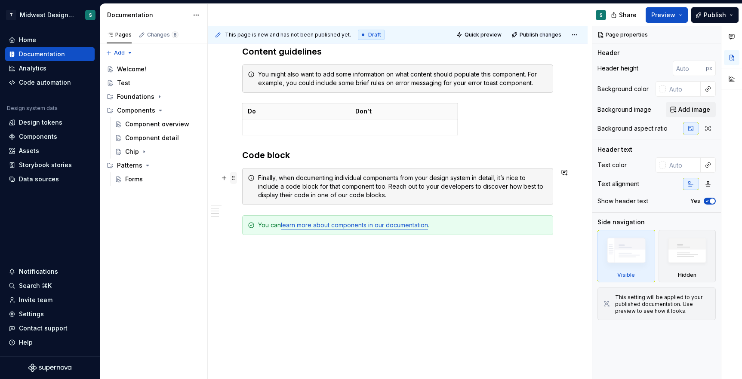
click at [234, 178] on span at bounding box center [233, 178] width 7 height 12
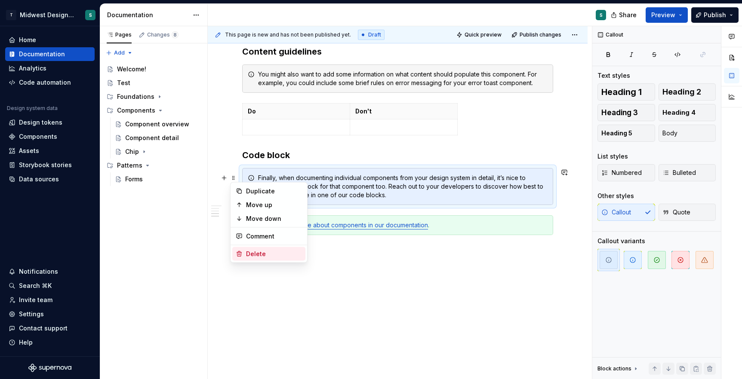
click at [245, 255] on div "Delete" at bounding box center [268, 254] width 73 height 14
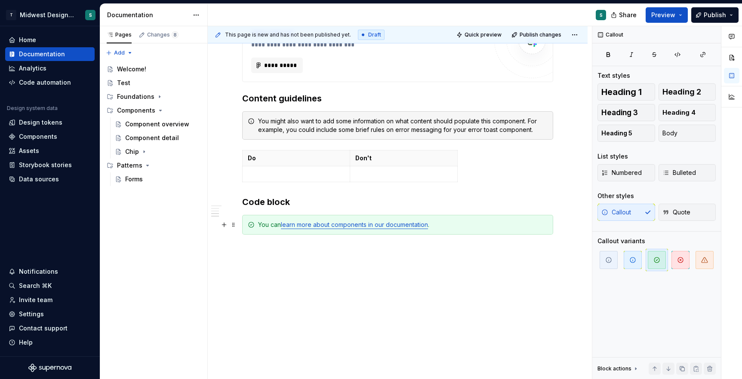
scroll to position [532, 0]
click at [233, 224] on span at bounding box center [233, 225] width 7 height 12
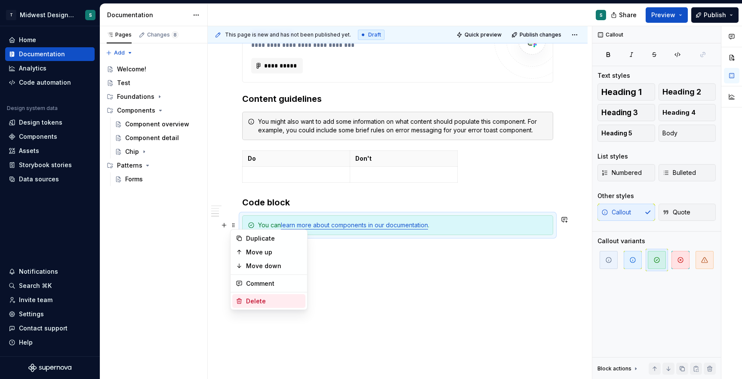
click at [242, 302] on icon at bounding box center [239, 301] width 7 height 7
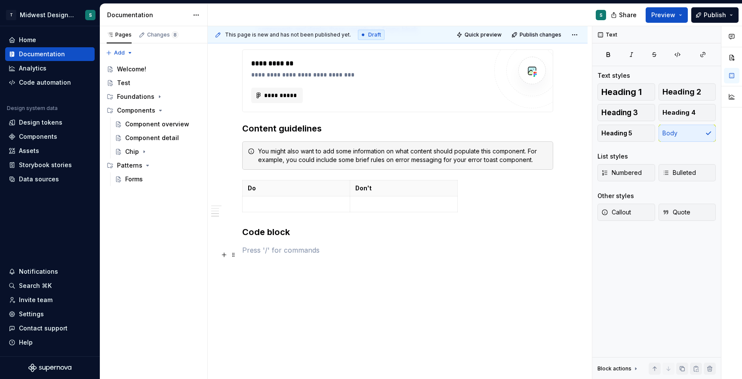
scroll to position [502, 0]
click at [233, 184] on span at bounding box center [233, 185] width 7 height 12
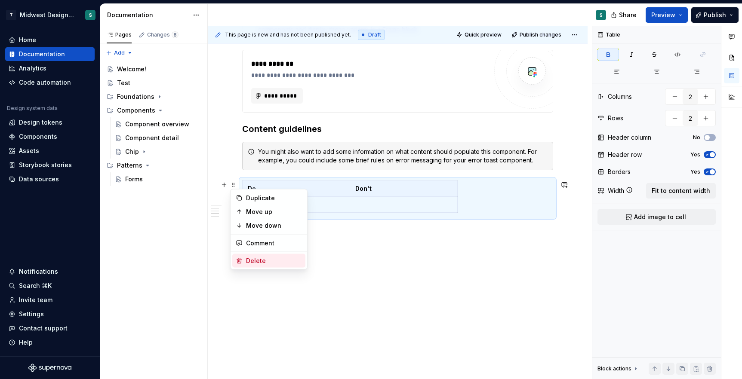
click at [248, 261] on div "Delete" at bounding box center [274, 261] width 56 height 9
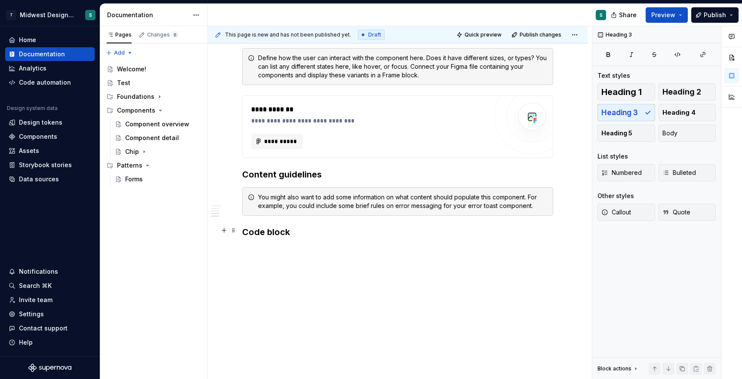
scroll to position [456, 0]
click at [234, 203] on span at bounding box center [233, 198] width 7 height 12
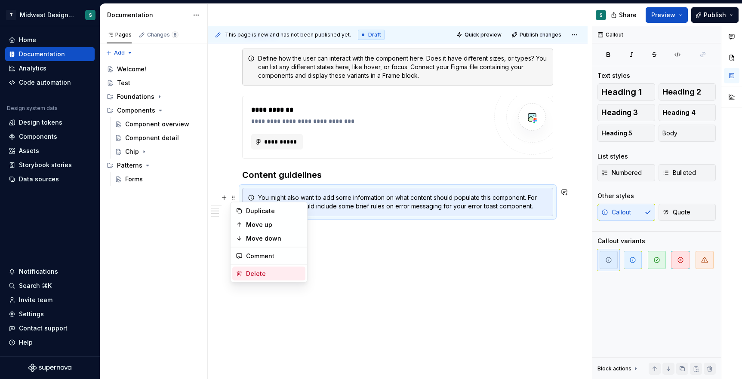
click at [247, 276] on div "Delete" at bounding box center [274, 274] width 56 height 9
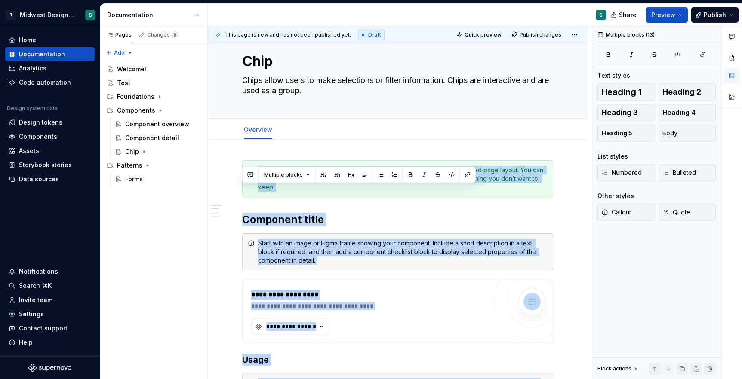
scroll to position [0, 0]
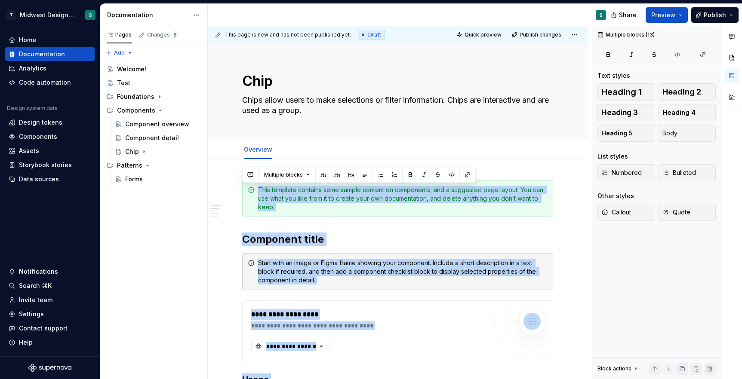
drag, startPoint x: 320, startPoint y: 246, endPoint x: 220, endPoint y: 172, distance: 124.4
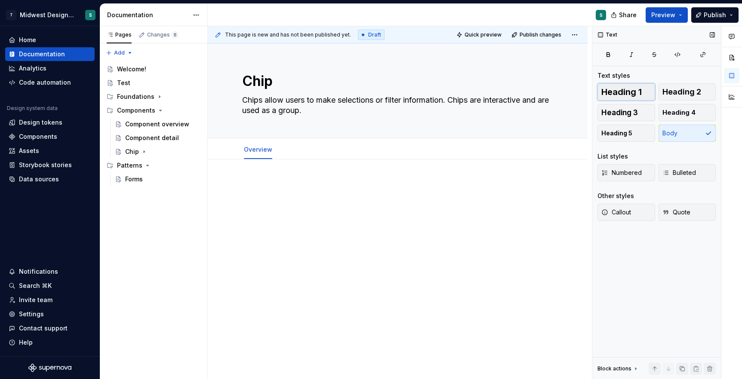
click at [633, 97] on button "Heading 1" at bounding box center [626, 91] width 58 height 17
click at [343, 192] on h1 at bounding box center [397, 187] width 311 height 15
type textarea "*"
click at [684, 92] on span "Heading 2" at bounding box center [681, 92] width 39 height 9
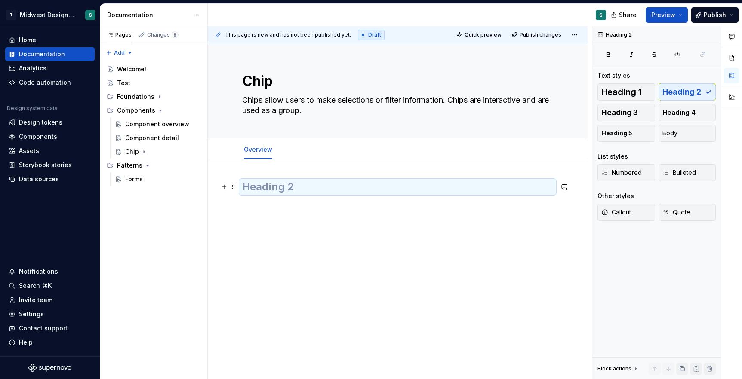
click at [325, 190] on h2 at bounding box center [397, 187] width 311 height 14
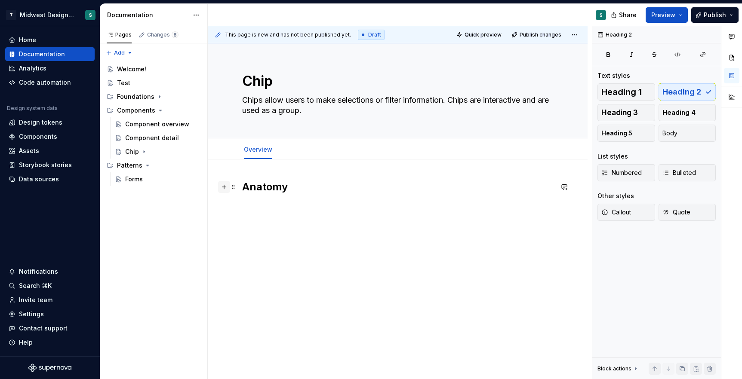
click at [227, 190] on button "button" at bounding box center [224, 187] width 12 height 12
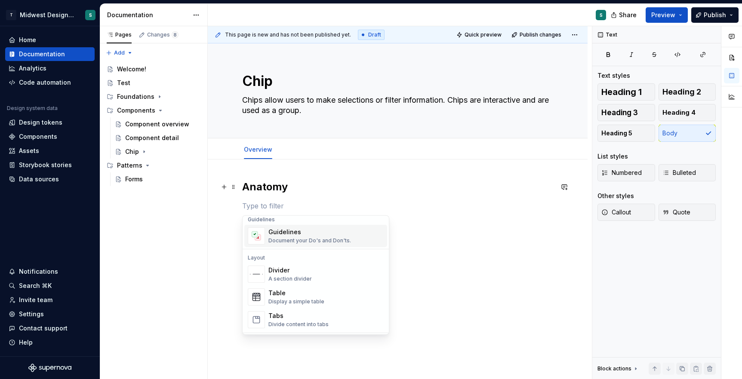
scroll to position [250, 0]
click at [274, 270] on div "Divider" at bounding box center [289, 268] width 43 height 9
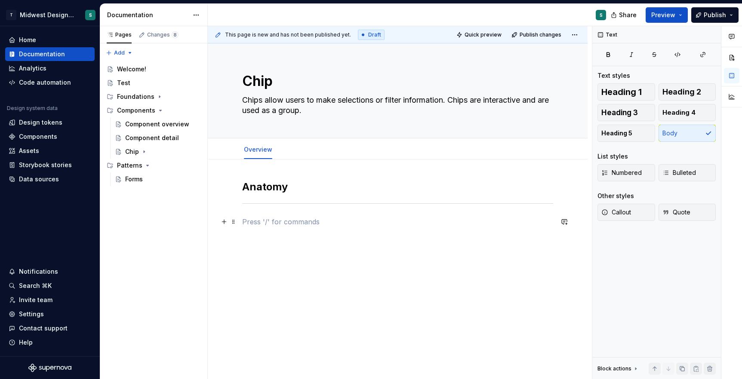
click at [259, 218] on p at bounding box center [397, 222] width 311 height 10
click at [235, 203] on span at bounding box center [233, 205] width 7 height 12
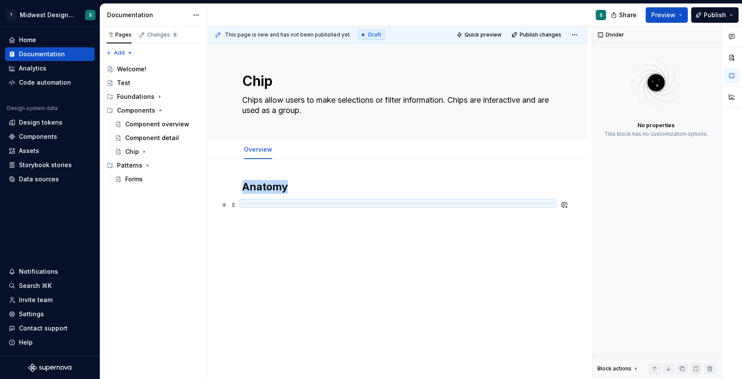
click at [231, 189] on div "Anatomy" at bounding box center [398, 256] width 380 height 192
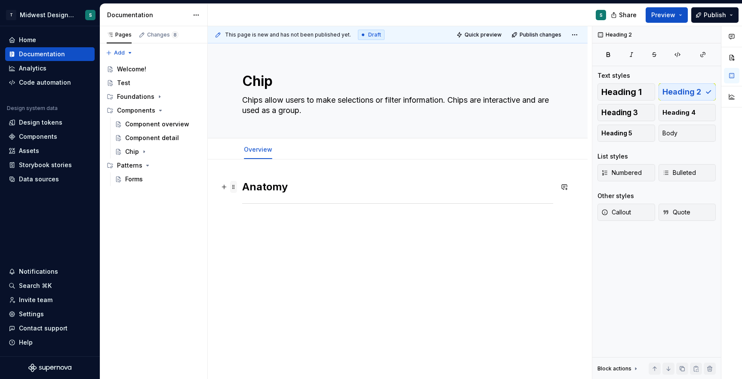
click at [231, 189] on span at bounding box center [233, 187] width 7 height 12
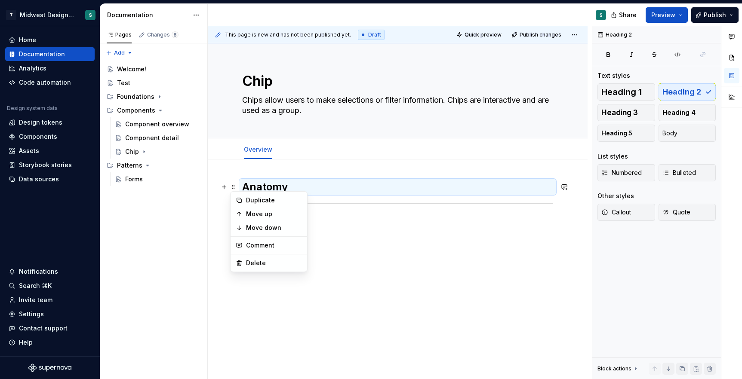
click at [340, 232] on div "Anatomy" at bounding box center [397, 208] width 311 height 57
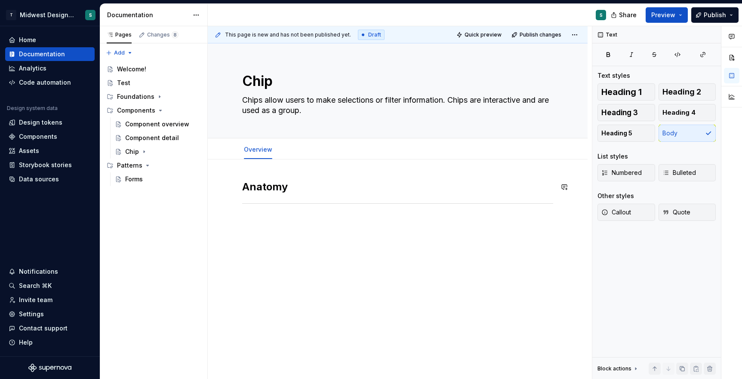
drag, startPoint x: 340, startPoint y: 232, endPoint x: 238, endPoint y: 172, distance: 118.5
click at [238, 172] on div "Anatomy" at bounding box center [398, 256] width 380 height 192
click at [233, 188] on span at bounding box center [233, 187] width 7 height 12
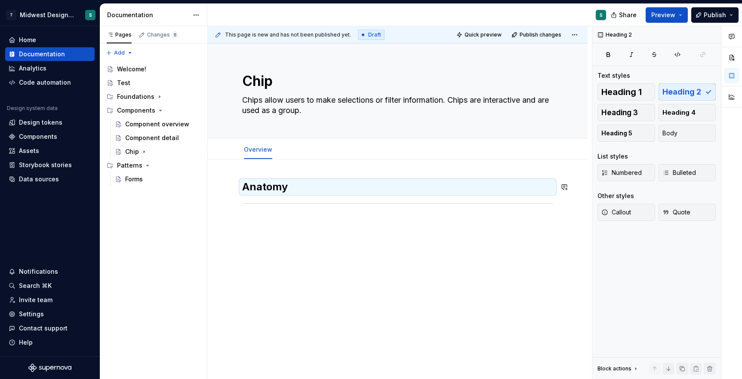
click at [347, 239] on div "Anatomy" at bounding box center [398, 256] width 380 height 192
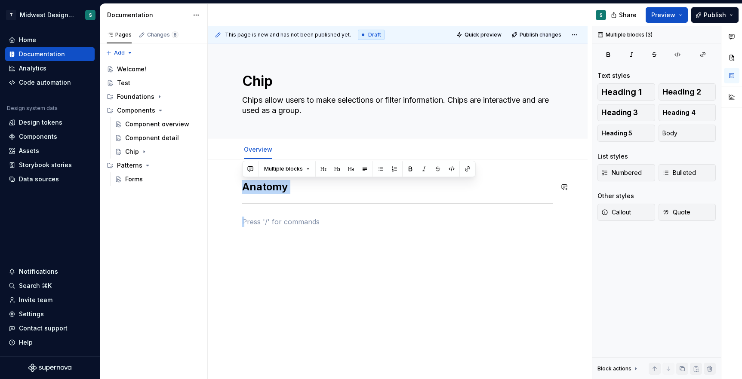
drag, startPoint x: 545, startPoint y: 236, endPoint x: 227, endPoint y: 171, distance: 325.3
click at [227, 171] on div "Anatomy" at bounding box center [398, 256] width 380 height 192
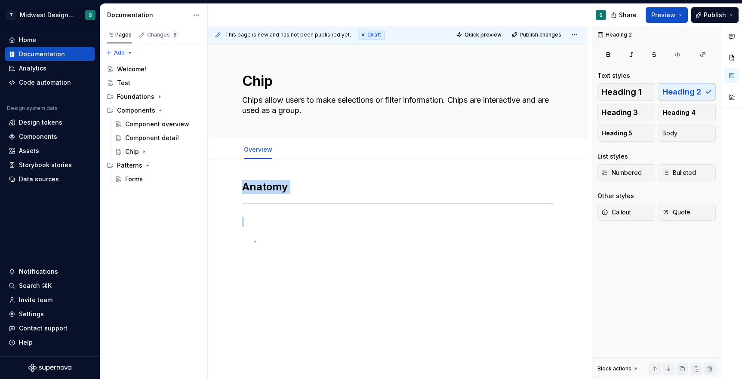
click at [255, 241] on div "This page is new and has not been published yet. Draft Quick preview Publish ch…" at bounding box center [400, 202] width 384 height 353
click at [232, 185] on span at bounding box center [233, 187] width 7 height 12
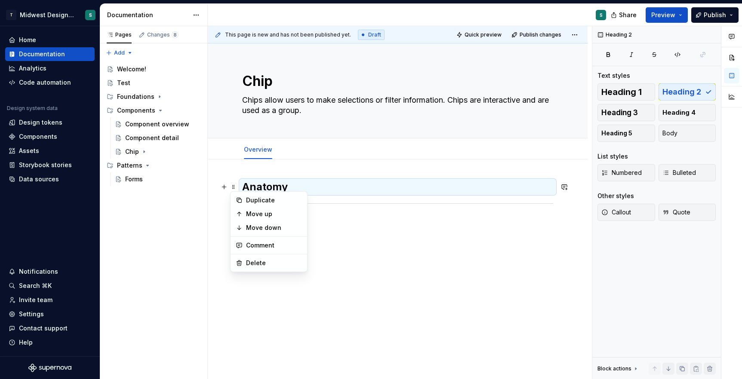
click at [347, 242] on div "Anatomy" at bounding box center [398, 256] width 380 height 192
click at [243, 212] on div "Anatomy" at bounding box center [397, 203] width 311 height 47
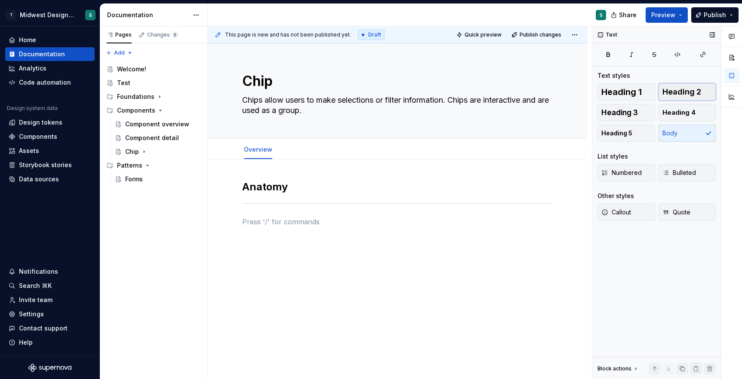
click at [691, 93] on span "Heading 2" at bounding box center [681, 92] width 39 height 9
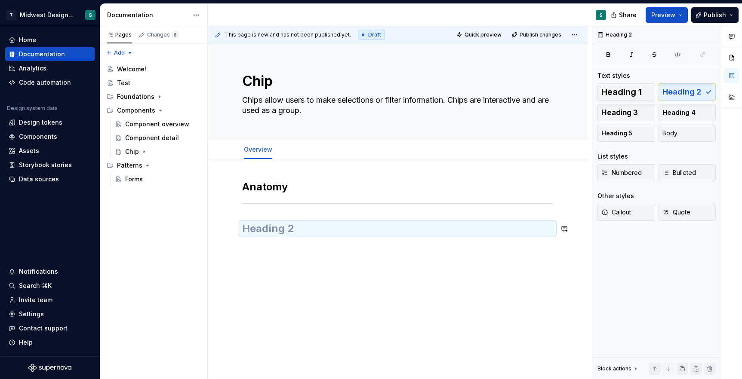
click at [348, 234] on h2 at bounding box center [397, 229] width 311 height 14
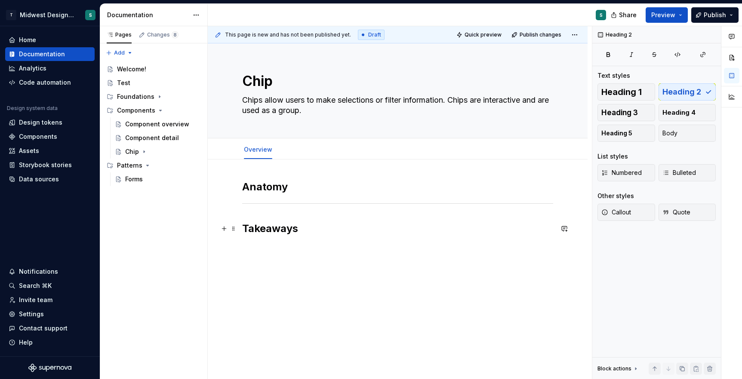
click at [233, 230] on span at bounding box center [233, 229] width 7 height 12
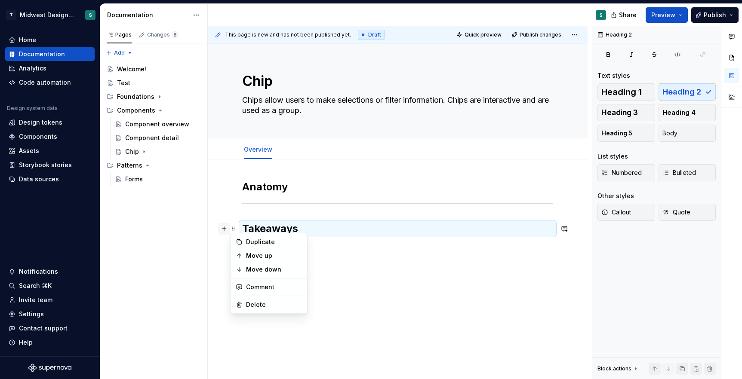
click at [225, 232] on button "button" at bounding box center [224, 229] width 12 height 12
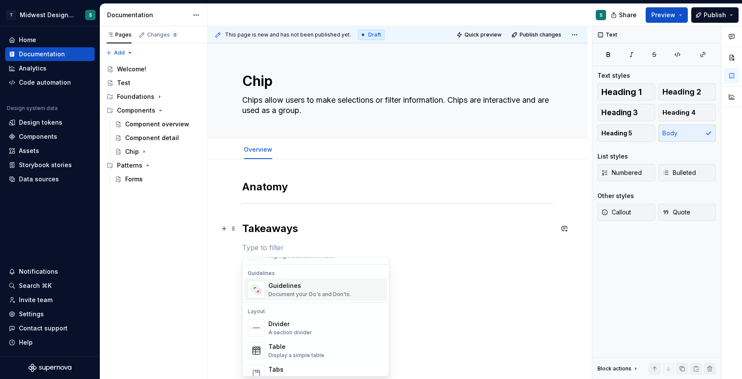
scroll to position [240, 0]
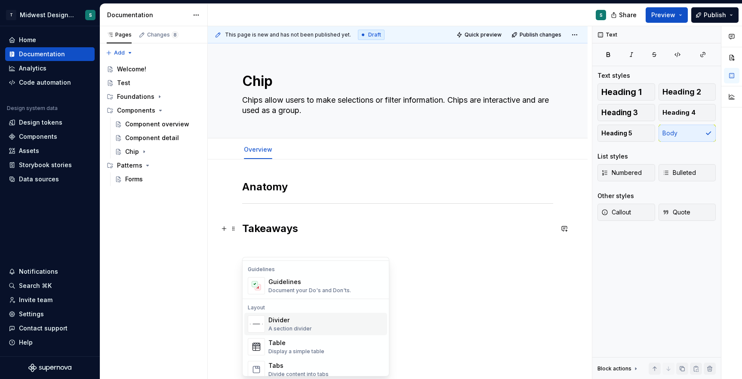
click at [279, 320] on div "Divider" at bounding box center [289, 320] width 43 height 9
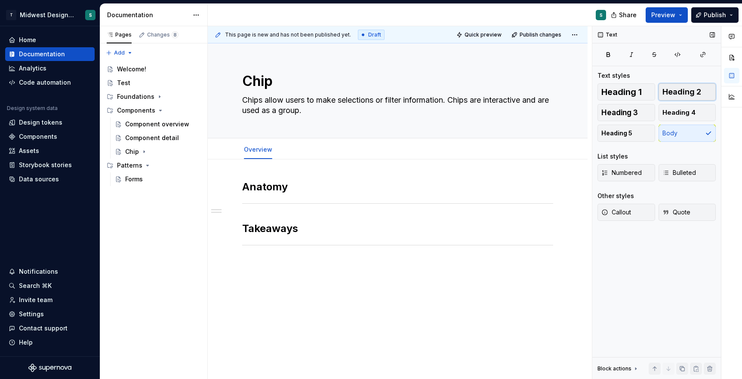
click at [683, 92] on span "Heading 2" at bounding box center [681, 92] width 39 height 9
click at [358, 273] on h2 at bounding box center [397, 271] width 311 height 14
click at [224, 272] on button "button" at bounding box center [224, 270] width 12 height 12
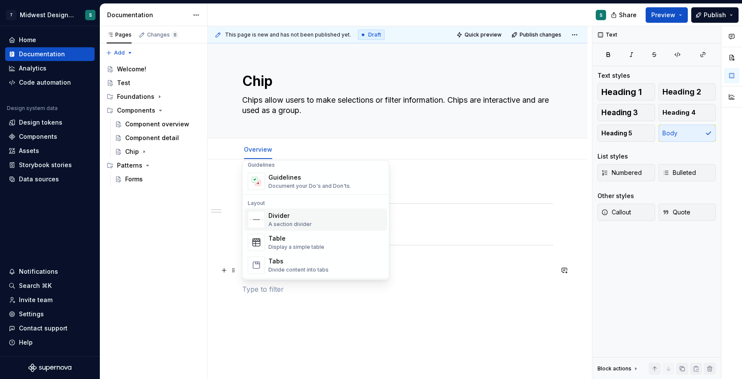
scroll to position [265, 0]
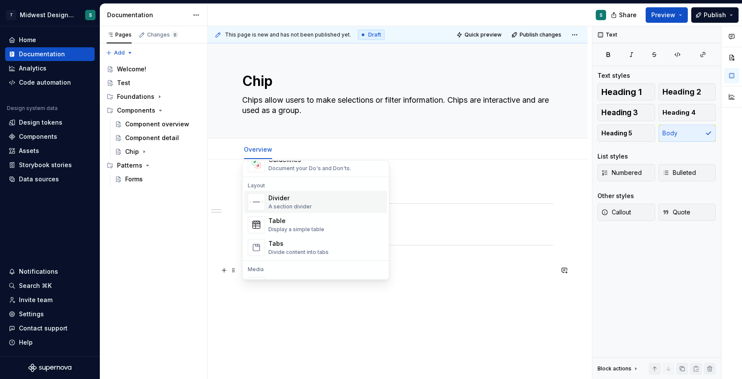
click at [293, 210] on div "A section divider" at bounding box center [289, 206] width 43 height 7
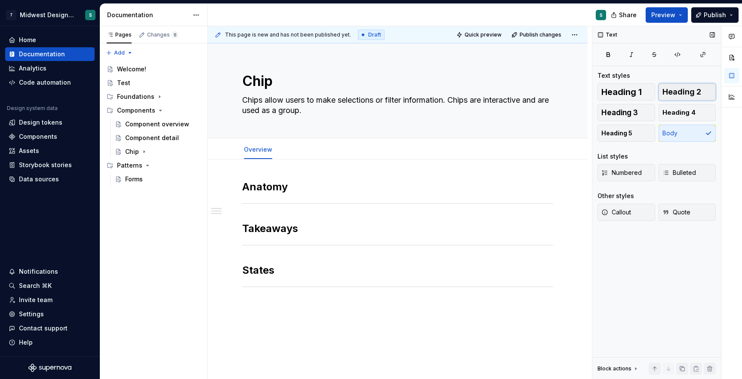
click at [690, 90] on span "Heading 2" at bounding box center [681, 92] width 39 height 9
click at [331, 308] on h2 at bounding box center [397, 312] width 311 height 14
click at [223, 313] on button "button" at bounding box center [224, 312] width 12 height 12
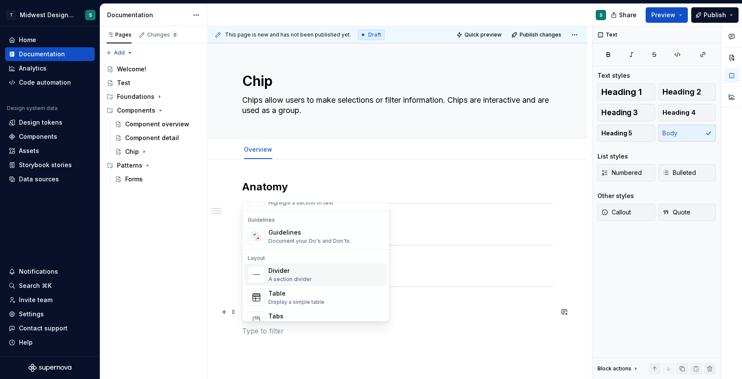
scroll to position [240, 0]
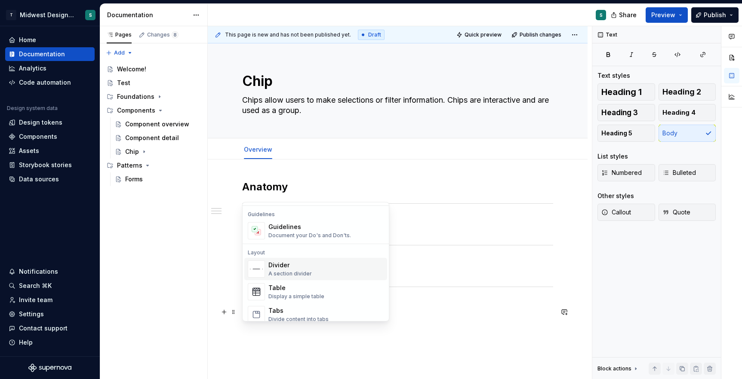
click at [309, 270] on div "A section divider" at bounding box center [289, 273] width 43 height 7
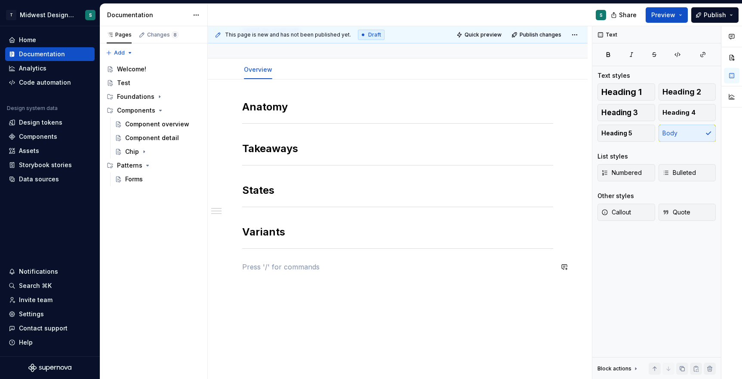
scroll to position [82, 0]
click at [221, 265] on button "button" at bounding box center [224, 265] width 12 height 12
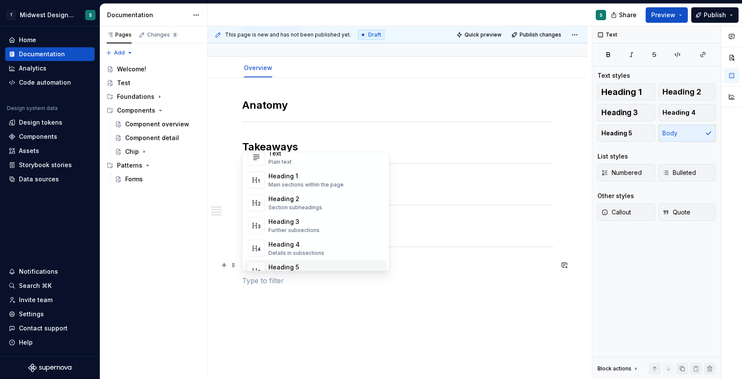
scroll to position [0, 0]
click at [296, 219] on div "Heading 2" at bounding box center [295, 219] width 54 height 9
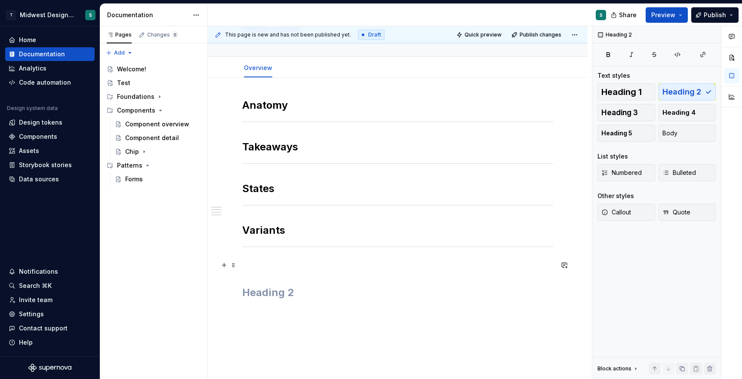
click at [276, 266] on p at bounding box center [397, 265] width 311 height 10
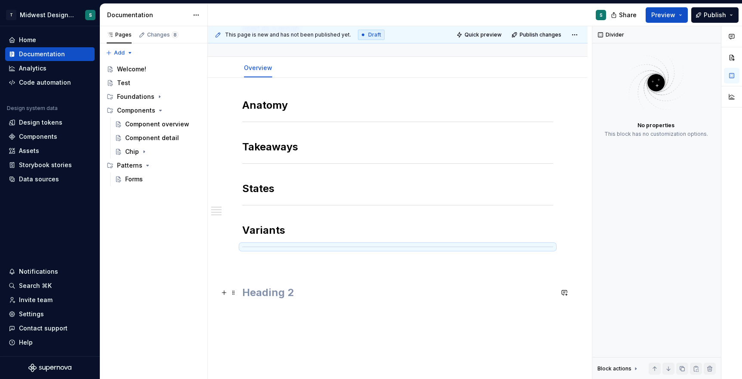
click at [276, 294] on h2 at bounding box center [397, 293] width 311 height 14
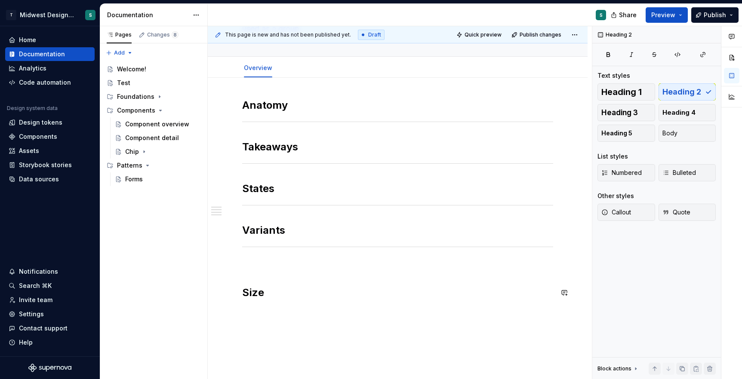
click at [264, 272] on div "Anatomy Takeaways States Variants Size" at bounding box center [397, 198] width 311 height 201
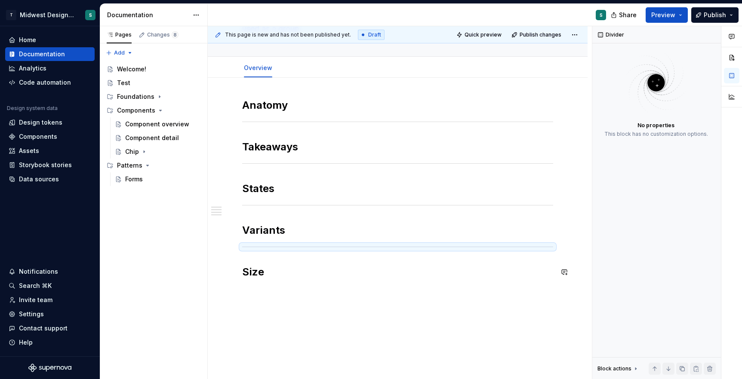
click at [252, 280] on div "Anatomy Takeaways States Variants Size" at bounding box center [397, 193] width 311 height 191
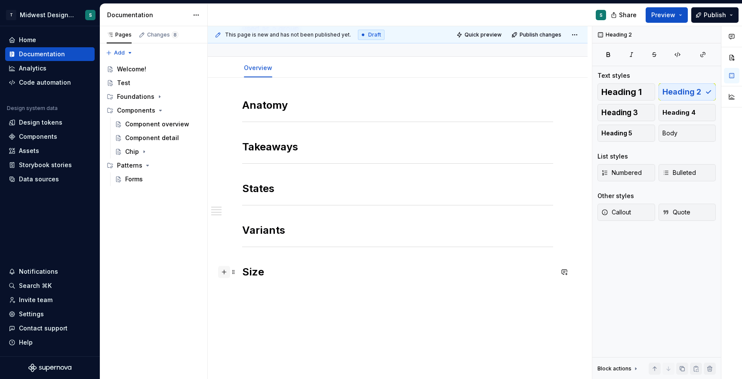
click at [227, 273] on button "button" at bounding box center [224, 272] width 12 height 12
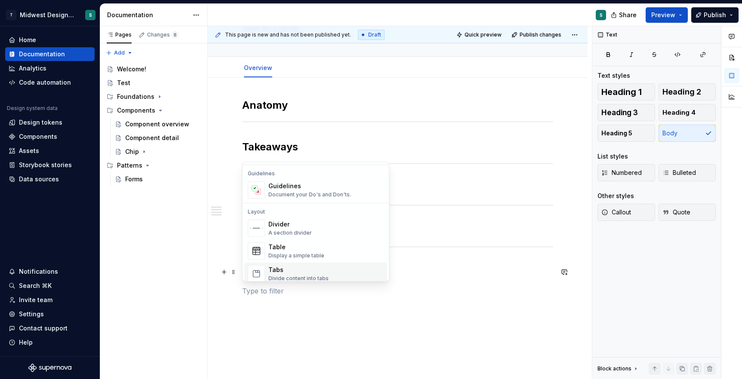
scroll to position [239, 0]
click at [286, 231] on div "A section divider" at bounding box center [289, 234] width 43 height 7
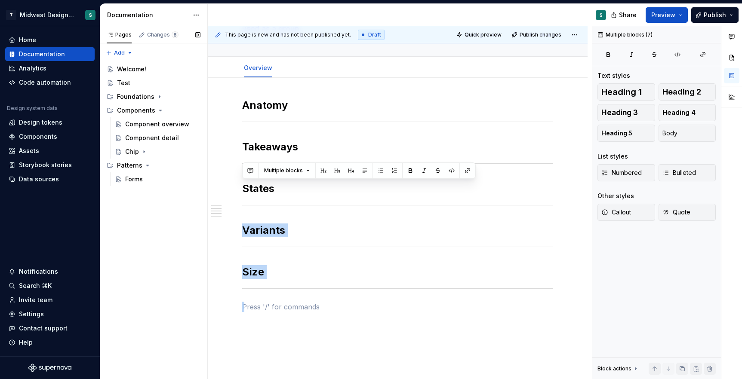
drag, startPoint x: 276, startPoint y: 308, endPoint x: 203, endPoint y: 203, distance: 127.8
click at [203, 203] on div "Pages Changes 8 Add Accessibility guide for tree Page tree. Navigate the tree w…" at bounding box center [420, 202] width 641 height 353
copy div "Variants Size"
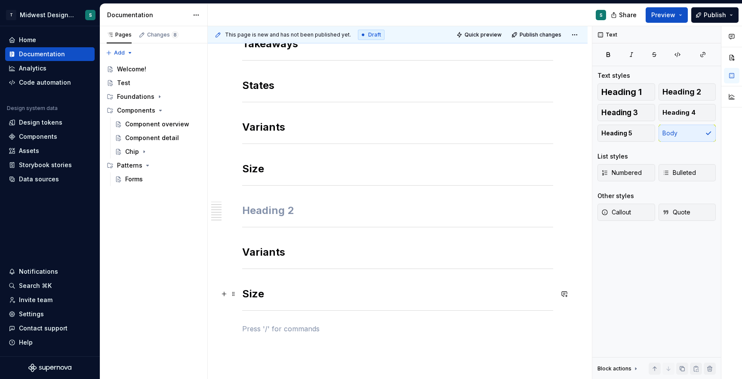
scroll to position [187, 0]
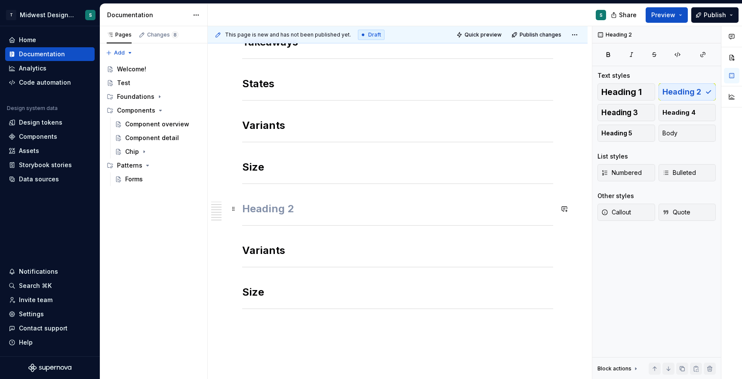
click at [259, 208] on h2 at bounding box center [397, 209] width 311 height 14
click at [260, 247] on h2 "Variants" at bounding box center [397, 251] width 311 height 14
click at [319, 322] on p at bounding box center [397, 327] width 311 height 10
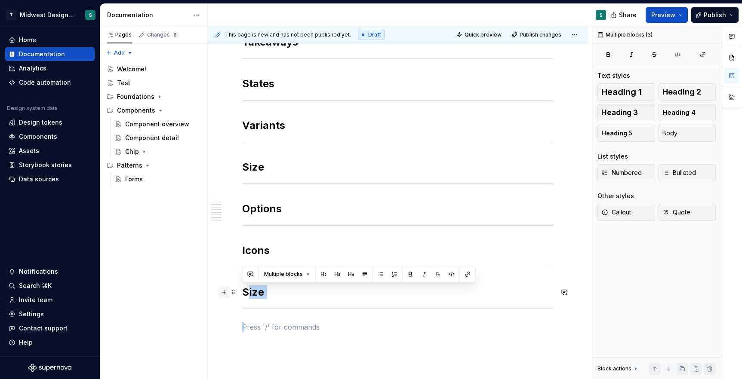
drag, startPoint x: 314, startPoint y: 329, endPoint x: 229, endPoint y: 295, distance: 91.3
click at [242, 295] on div "Anatomy Takeaways States Variants Size Options Icons Size" at bounding box center [397, 168] width 311 height 349
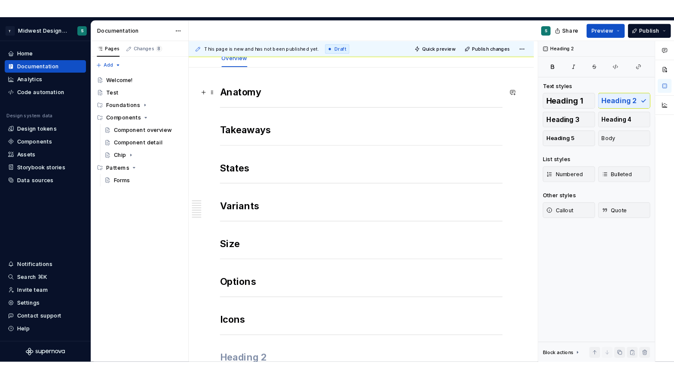
scroll to position [103, 0]
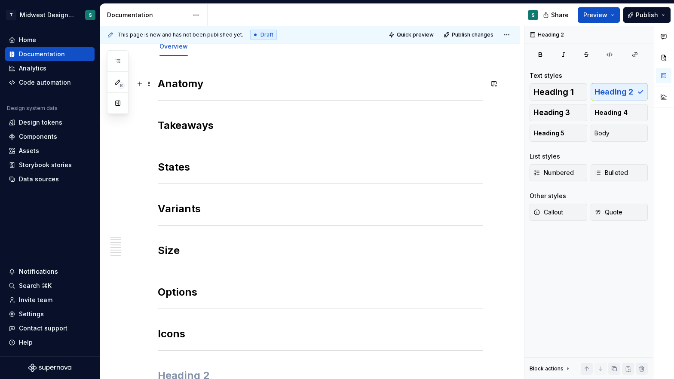
click at [225, 89] on h2 "Anatomy" at bounding box center [320, 84] width 325 height 14
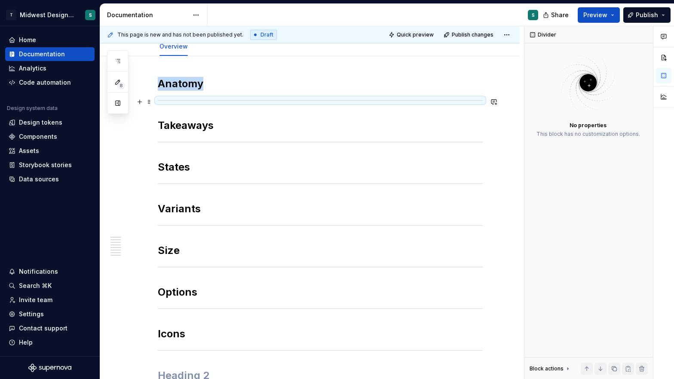
click at [224, 102] on div at bounding box center [320, 101] width 325 height 6
click at [225, 109] on div "Anatomy Takeaways States Variants Size Options Icons" at bounding box center [320, 230] width 325 height 306
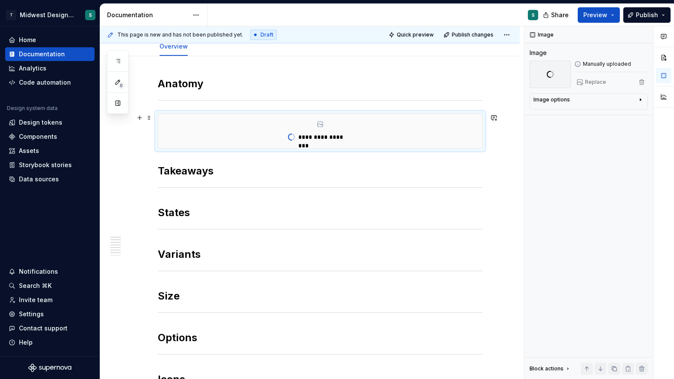
click at [183, 114] on div "**********" at bounding box center [320, 131] width 325 height 35
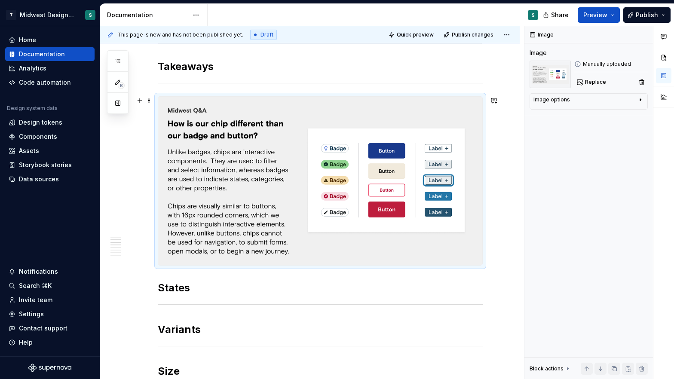
scroll to position [241, 0]
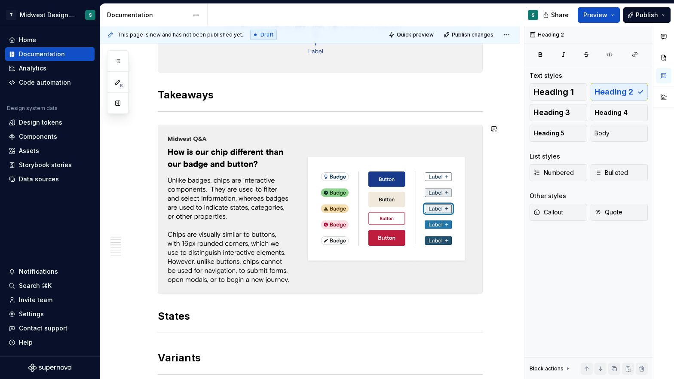
click at [193, 116] on div "Anatomy Takeaways States Variants Size Options Icons" at bounding box center [320, 235] width 325 height 592
click at [193, 116] on div "Chips are interactive elements designed to allow users to make a selection or f…" at bounding box center [320, 187] width 325 height 689
click at [143, 114] on button "button" at bounding box center [140, 113] width 12 height 12
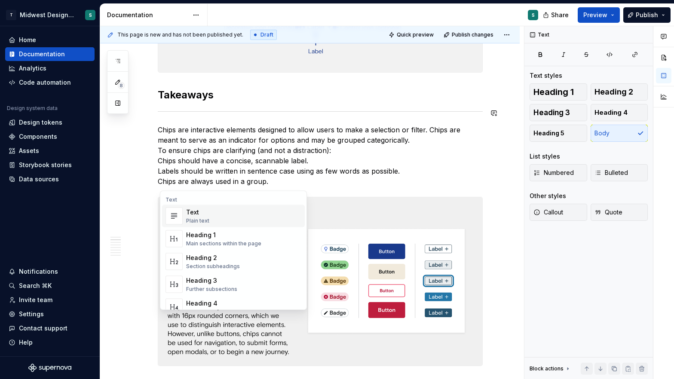
click at [280, 159] on p "Chips are interactive elements designed to allow users to make a selection or f…" at bounding box center [320, 156] width 325 height 62
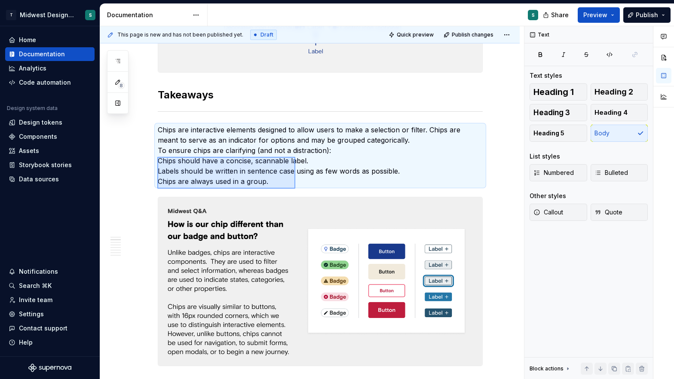
drag, startPoint x: 157, startPoint y: 157, endPoint x: 297, endPoint y: 190, distance: 143.5
click at [297, 190] on div "This page is new and has not been published yet. Draft Quick preview Publish ch…" at bounding box center [312, 202] width 424 height 353
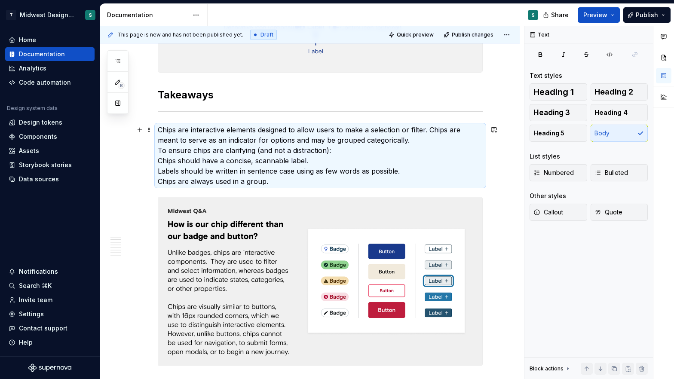
click at [267, 182] on p "Chips are interactive elements designed to allow users to make a selection or f…" at bounding box center [320, 156] width 325 height 62
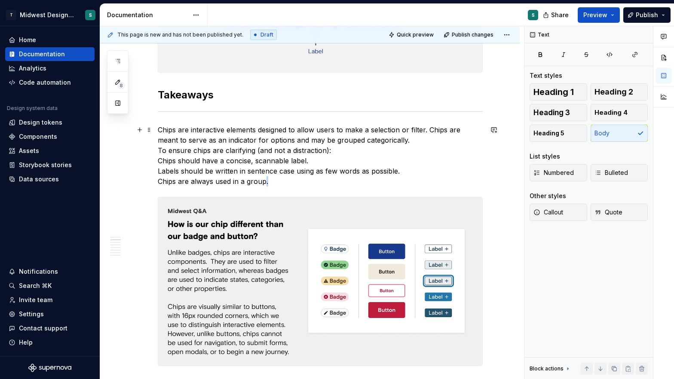
click at [267, 182] on p "Chips are interactive elements designed to allow users to make a selection or f…" at bounding box center [320, 156] width 325 height 62
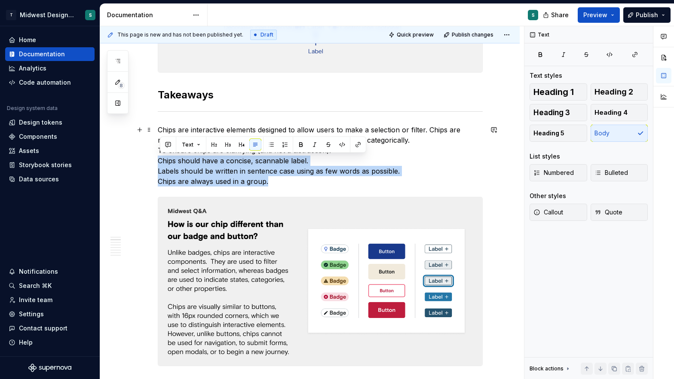
drag, startPoint x: 277, startPoint y: 182, endPoint x: 146, endPoint y: 162, distance: 132.7
click at [146, 162] on div "Chips are interactive elements designed to allow users to make a selection or f…" at bounding box center [310, 274] width 420 height 905
click at [269, 145] on button "button" at bounding box center [271, 145] width 12 height 12
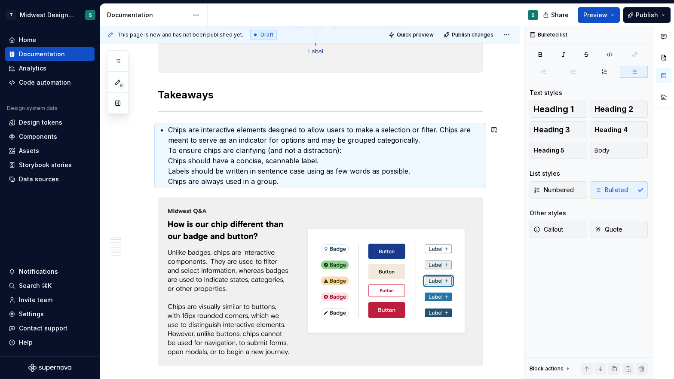
scroll to position [354, 0]
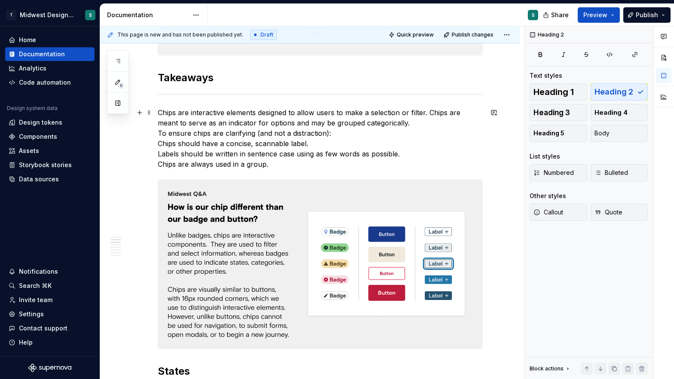
click at [159, 146] on div "Chips are interactive elements designed to allow users to make a selection or f…" at bounding box center [310, 257] width 420 height 905
click at [622, 175] on span "Bulleted" at bounding box center [612, 173] width 34 height 9
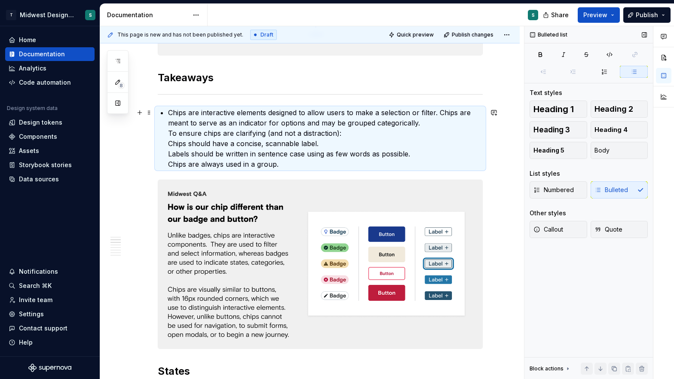
click at [170, 117] on p "Chips are interactive elements designed to allow users to make a selection or f…" at bounding box center [325, 138] width 315 height 62
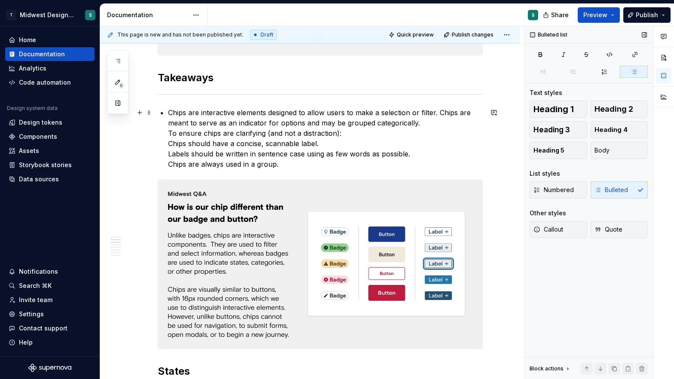
click at [169, 114] on div "Chips are interactive elements designed to allow users to make a selection or f…" at bounding box center [320, 206] width 325 height 761
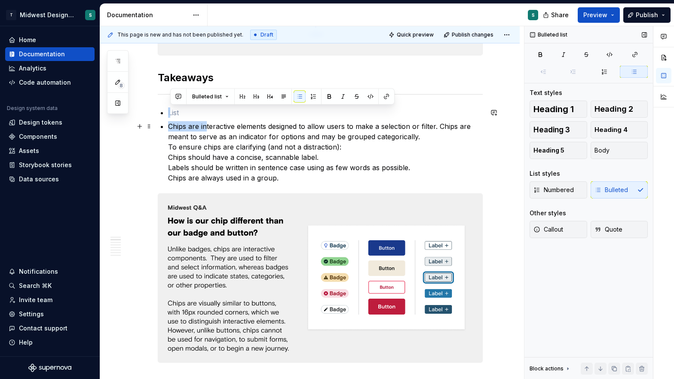
drag, startPoint x: 169, startPoint y: 114, endPoint x: 208, endPoint y: 128, distance: 41.4
click at [208, 128] on div "Chips are interactive elements designed to allow users to make a selection or f…" at bounding box center [320, 213] width 325 height 775
click at [205, 129] on p "Chips are interactive elements designed to allow users to make a selection or f…" at bounding box center [325, 152] width 315 height 62
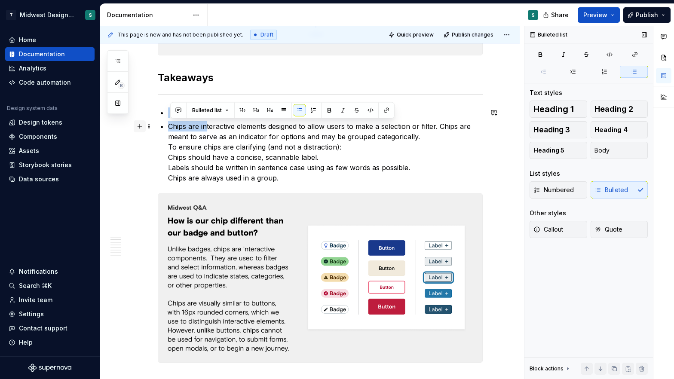
drag, startPoint x: 324, startPoint y: 158, endPoint x: 139, endPoint y: 128, distance: 186.9
click at [158, 128] on div "Chips are interactive elements designed to allow users to make a selection or f…" at bounding box center [320, 218] width 325 height 785
click at [256, 154] on p "Chips are interactive elements designed to allow users to make a selection or f…" at bounding box center [325, 152] width 315 height 62
drag, startPoint x: 358, startPoint y: 145, endPoint x: 162, endPoint y: 128, distance: 196.8
click at [162, 128] on div "Chips are interactive elements designed to allow users to make a selection or f…" at bounding box center [320, 213] width 325 height 775
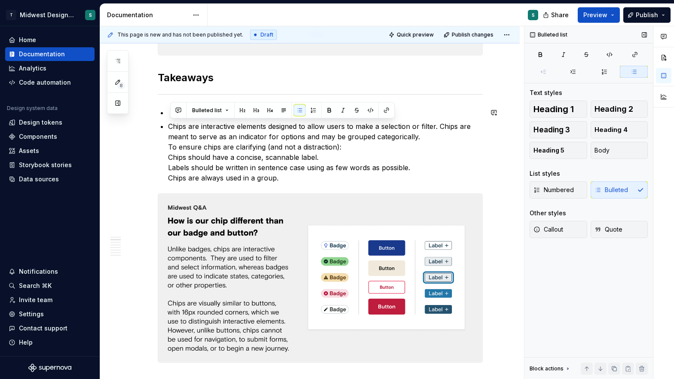
copy p "Chips are interactive elements designed to allow users to make a selection or f…"
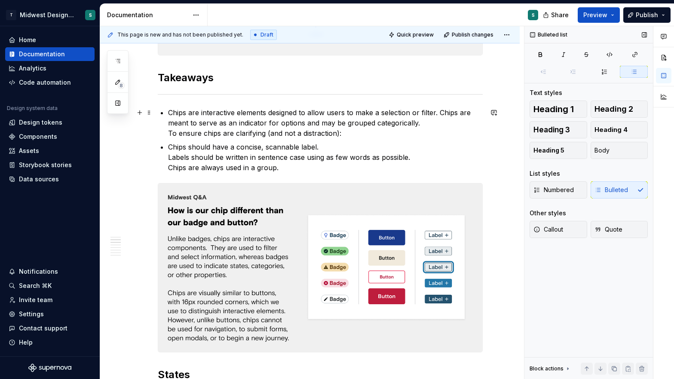
click at [169, 113] on div "Chips are interactive elements designed to allow users to make a selection or f…" at bounding box center [320, 208] width 325 height 764
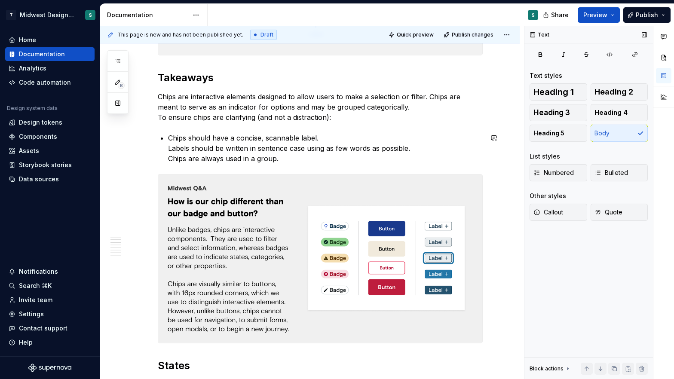
click at [171, 131] on div "Chips are interactive elements designed to allow users to make a selection or f…" at bounding box center [320, 203] width 325 height 755
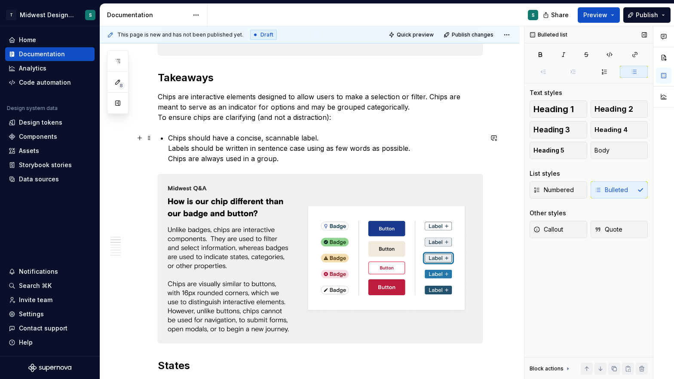
click at [166, 146] on div "Chips are interactive elements designed to allow users to make a selection or f…" at bounding box center [320, 203] width 325 height 755
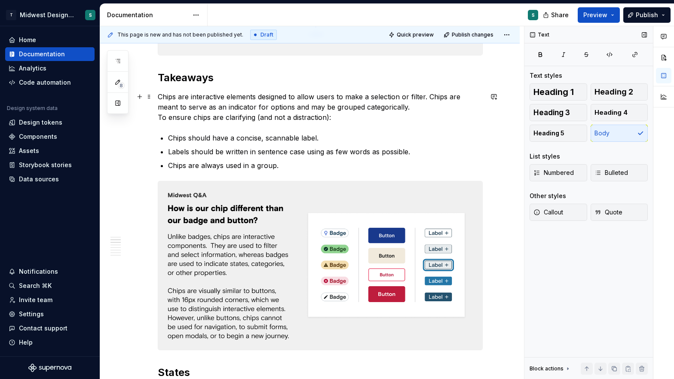
click at [161, 117] on p "Chips are interactive elements designed to allow users to make a selection or f…" at bounding box center [320, 107] width 325 height 31
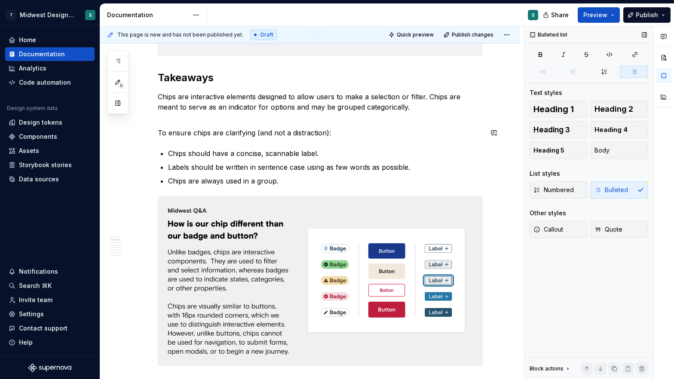
click at [196, 144] on div "Chips are interactive elements designed to allow users to make a selection or f…" at bounding box center [320, 215] width 325 height 778
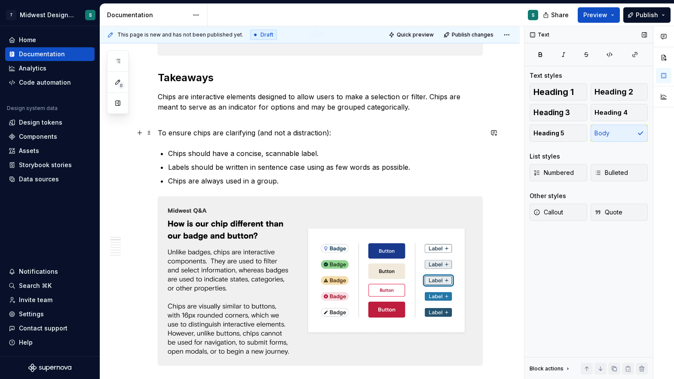
click at [164, 137] on p "To ensure chips are clarifying (and not a distraction):" at bounding box center [320, 133] width 325 height 10
click at [160, 133] on div "Chips are interactive elements designed to allow users to make a selection or f…" at bounding box center [310, 266] width 420 height 922
click at [428, 109] on p "Chips are interactive elements designed to allow users to make a selection or f…" at bounding box center [320, 107] width 325 height 31
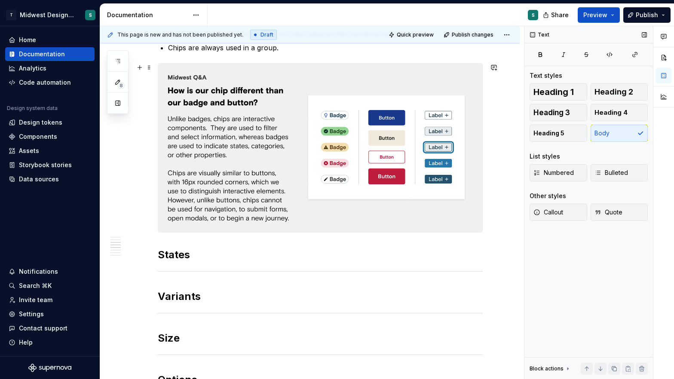
scroll to position [488, 0]
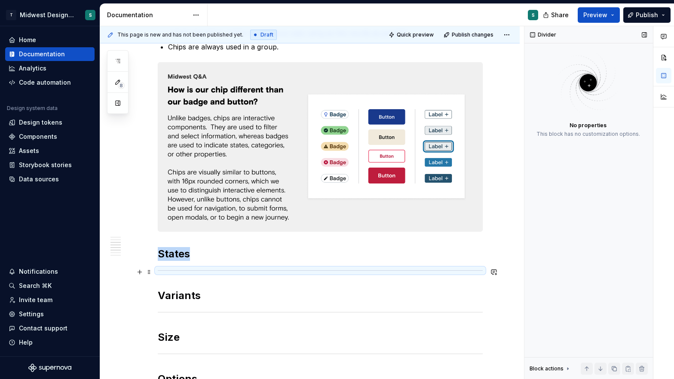
click at [168, 273] on div at bounding box center [320, 271] width 325 height 6
click at [166, 261] on div "Chips are interactive elements designed to allow users to make a selection or f…" at bounding box center [320, 81] width 325 height 778
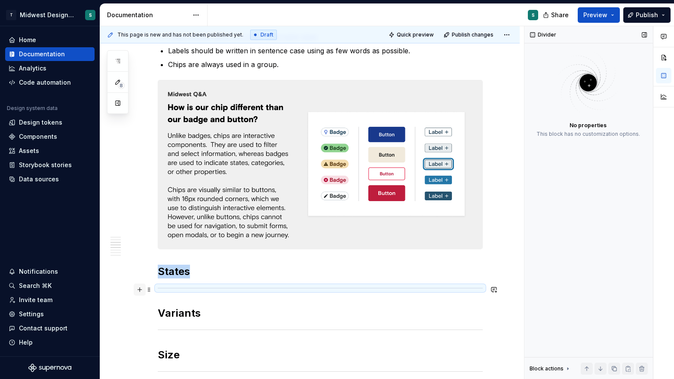
click at [141, 288] on button "button" at bounding box center [140, 290] width 12 height 12
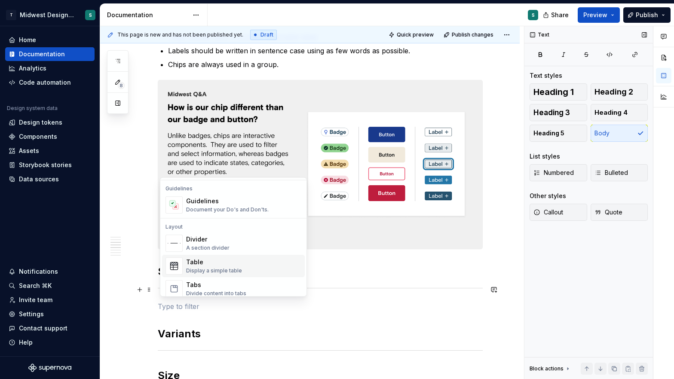
scroll to position [230, 0]
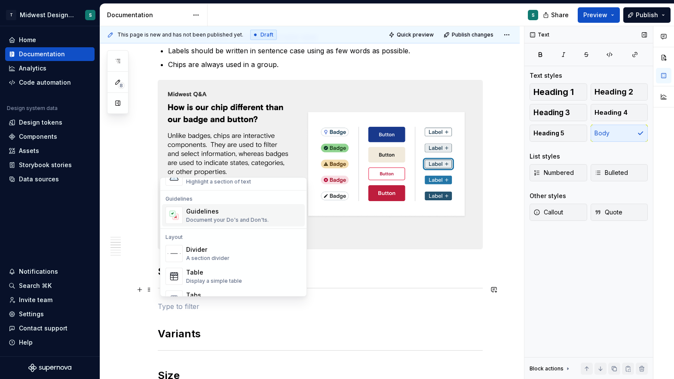
click at [221, 212] on div "Guidelines" at bounding box center [227, 212] width 83 height 9
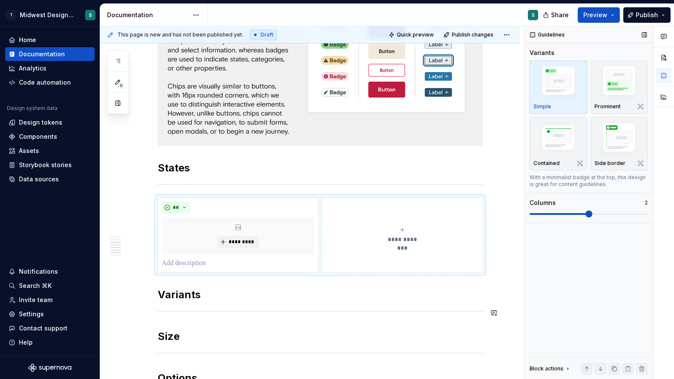
scroll to position [618, 0]
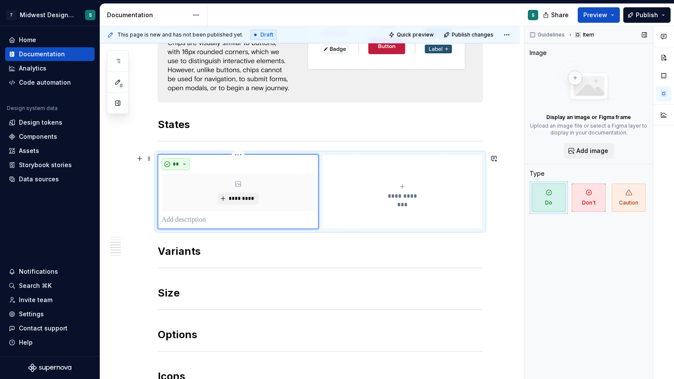
click at [183, 165] on button "**" at bounding box center [176, 164] width 28 height 12
click at [187, 163] on button "**" at bounding box center [176, 164] width 28 height 12
click at [245, 199] on span "*********" at bounding box center [241, 198] width 26 height 7
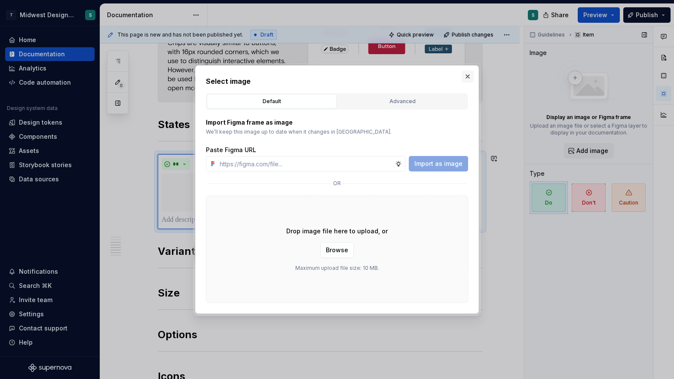
click at [466, 77] on button "button" at bounding box center [468, 77] width 12 height 12
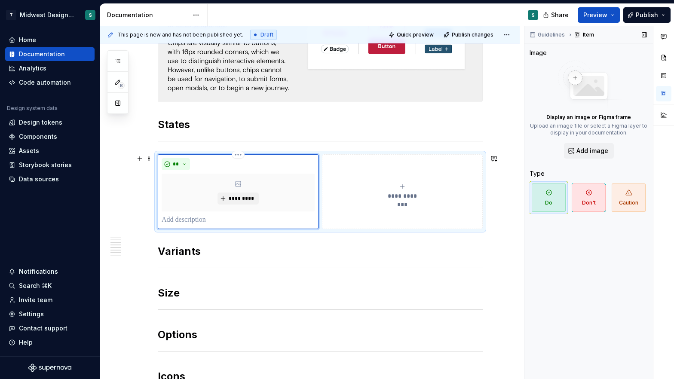
click at [400, 193] on span "**********" at bounding box center [403, 196] width 40 height 9
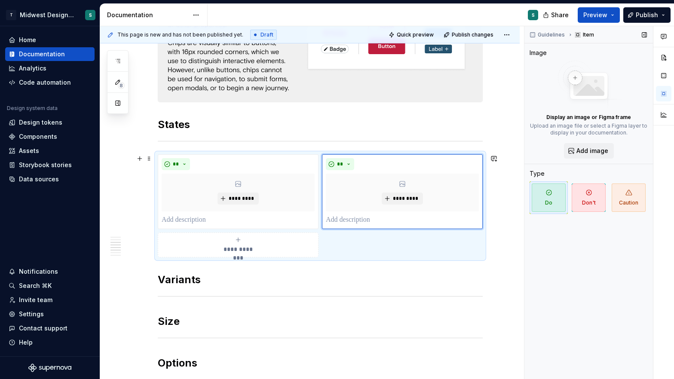
click at [497, 229] on div "**********" at bounding box center [310, 60] width 420 height 1036
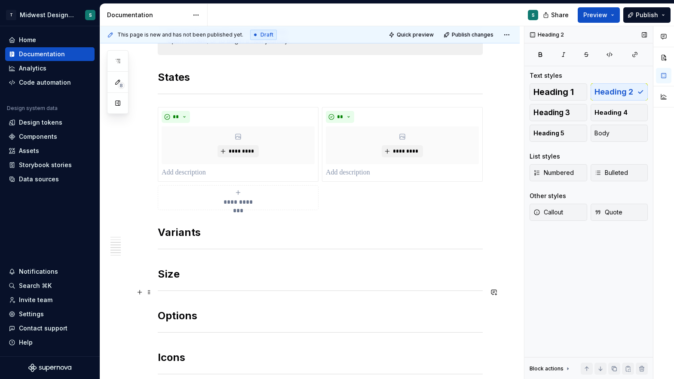
scroll to position [674, 0]
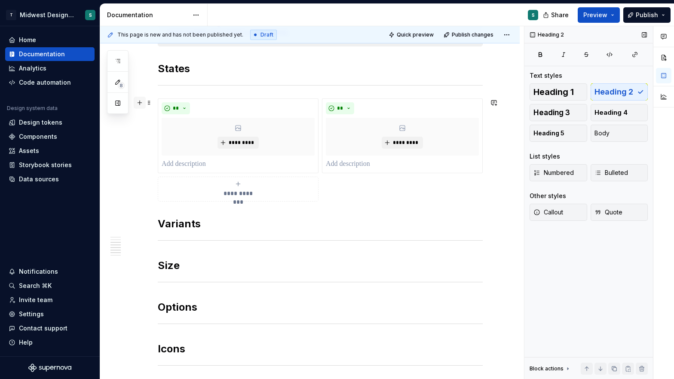
click at [144, 105] on button "button" at bounding box center [140, 103] width 12 height 12
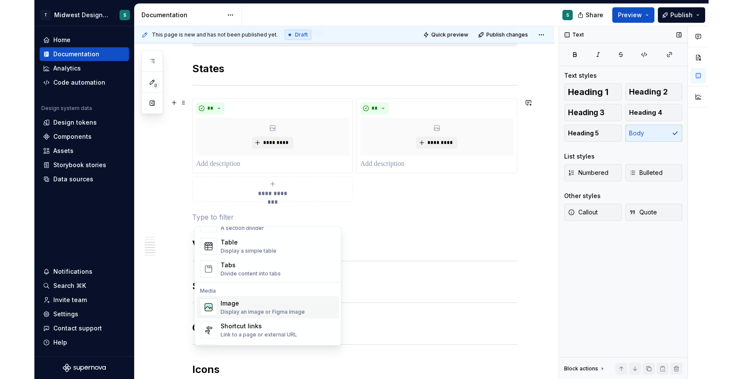
scroll to position [298, 0]
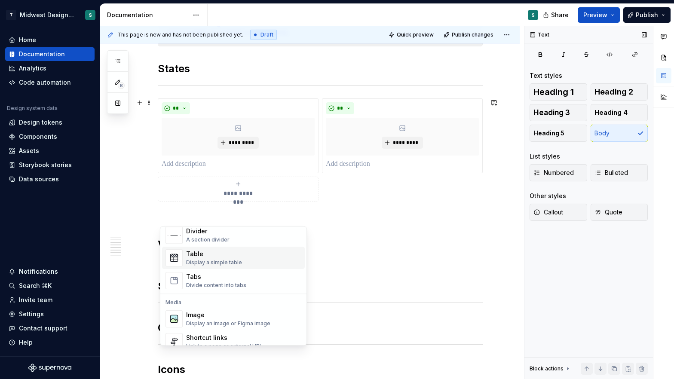
drag, startPoint x: 201, startPoint y: 242, endPoint x: 208, endPoint y: 257, distance: 15.8
click at [208, 257] on div "Divider A section divider Table Display a simple table Tabs Divide content into…" at bounding box center [233, 258] width 143 height 68
click at [208, 258] on div "Table" at bounding box center [214, 254] width 56 height 9
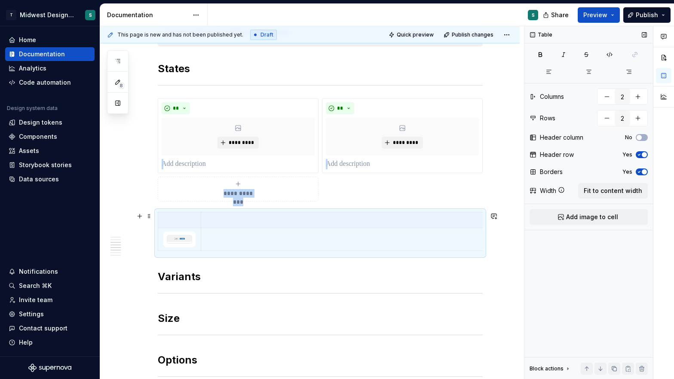
drag, startPoint x: 244, startPoint y: 242, endPoint x: 489, endPoint y: 232, distance: 244.8
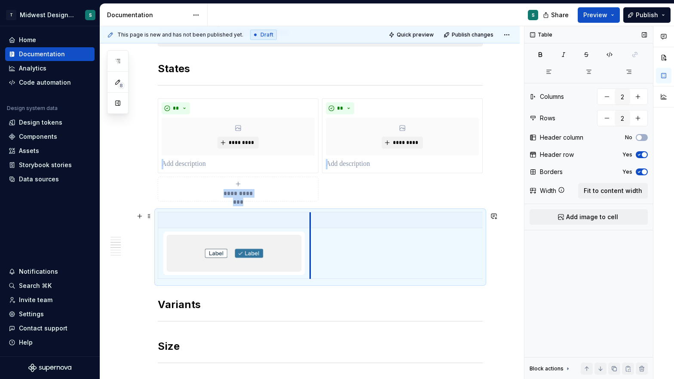
drag, startPoint x: 203, startPoint y: 237, endPoint x: 312, endPoint y: 240, distance: 108.8
click at [312, 240] on td at bounding box center [453, 253] width 287 height 51
click at [506, 239] on div "**********" at bounding box center [310, 44] width 420 height 1117
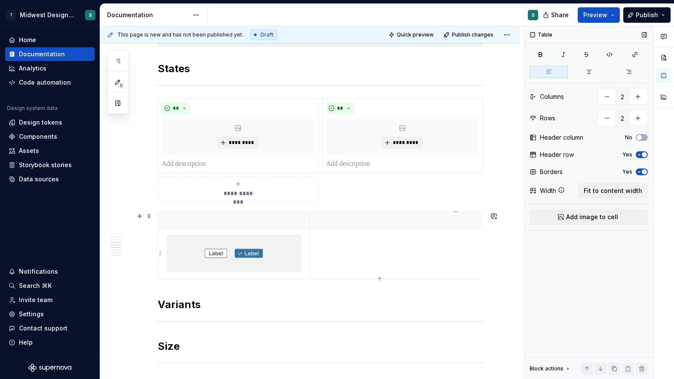
click at [404, 259] on td at bounding box center [453, 253] width 287 height 51
click at [463, 221] on p at bounding box center [453, 220] width 276 height 9
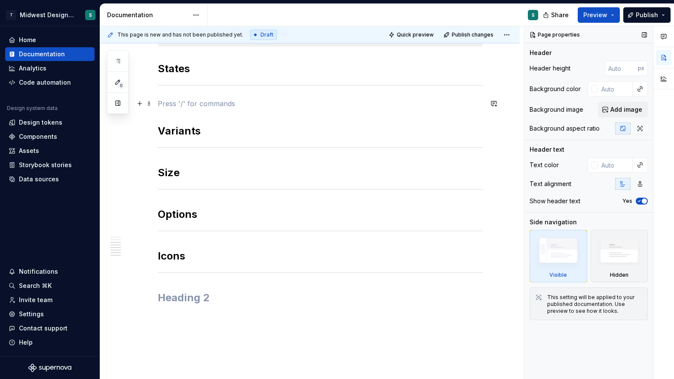
click at [190, 107] on p at bounding box center [320, 103] width 325 height 10
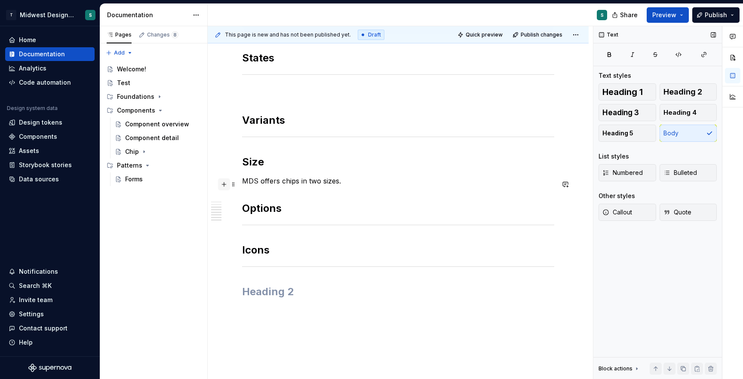
click at [224, 182] on button "button" at bounding box center [224, 184] width 12 height 12
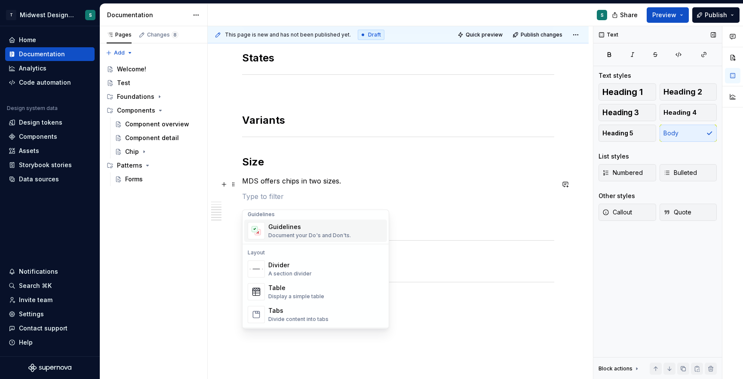
scroll to position [251, 0]
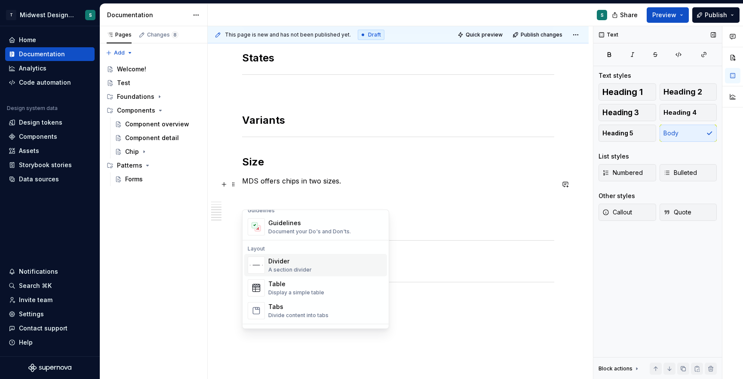
click at [288, 270] on div "A section divider" at bounding box center [289, 270] width 43 height 7
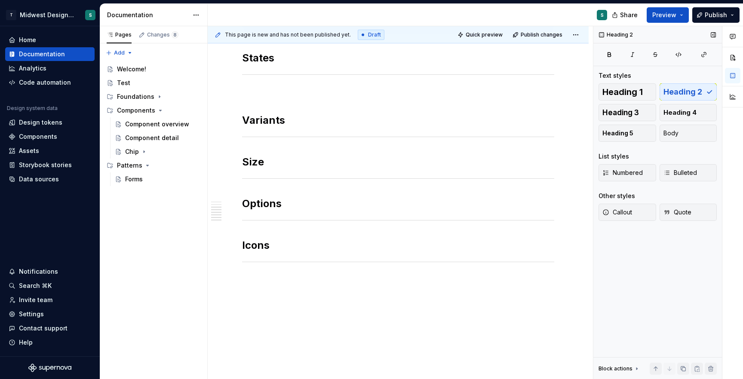
click at [245, 206] on h2 "Options" at bounding box center [398, 204] width 312 height 14
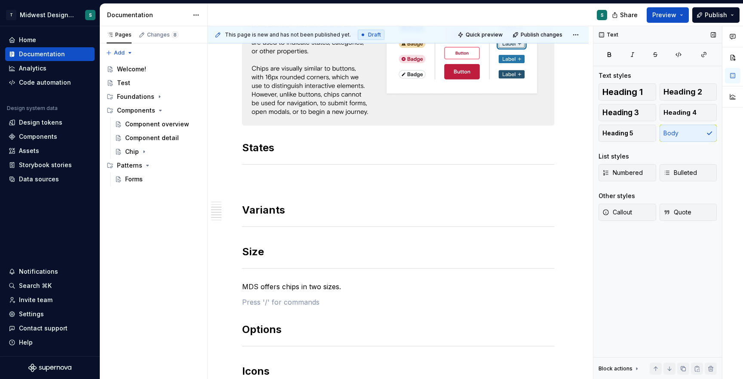
scroll to position [585, 0]
click at [244, 179] on div "Chips are interactive elements designed to allow users to make a selection or f…" at bounding box center [398, 7] width 312 height 824
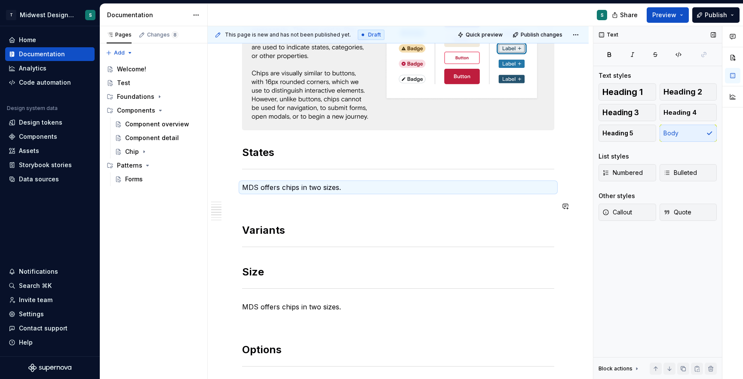
scroll to position [613, 0]
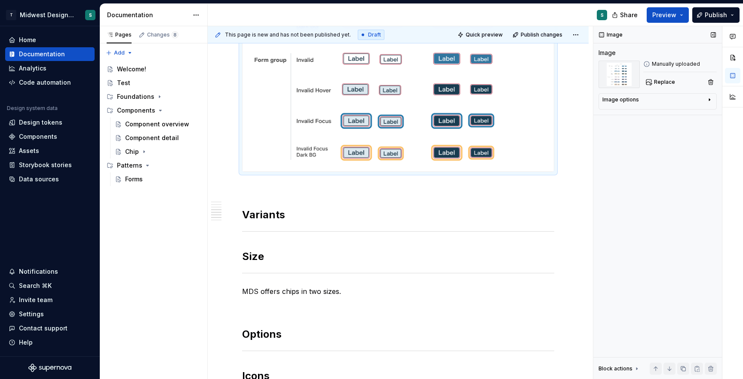
scroll to position [883, 0]
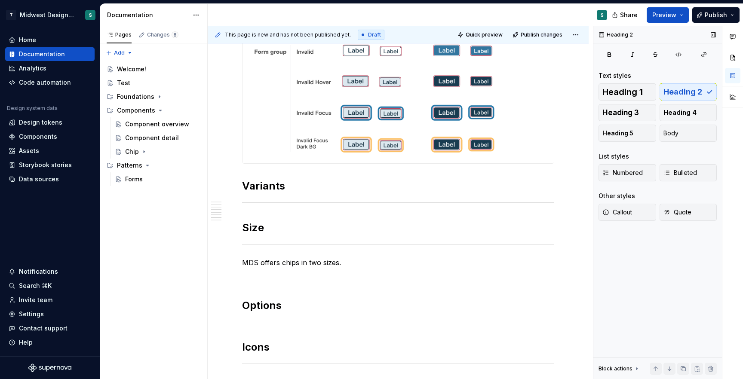
scroll to position [890, 0]
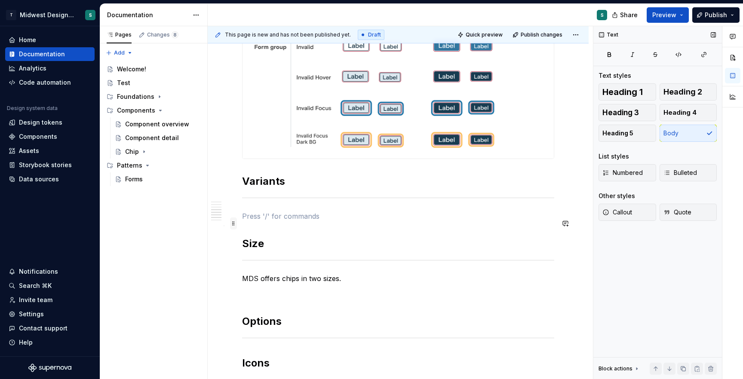
click at [234, 226] on span at bounding box center [233, 224] width 7 height 12
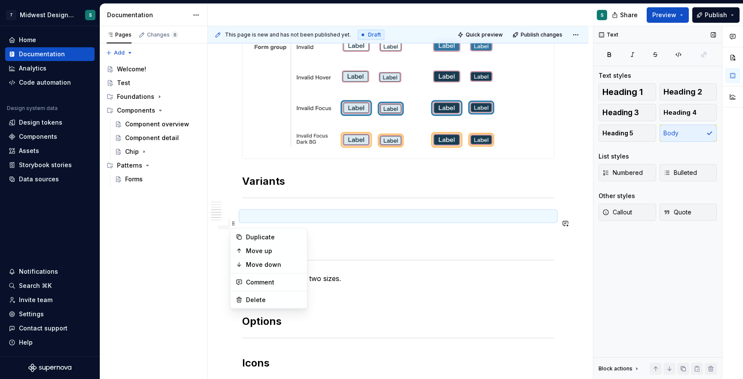
click at [222, 226] on button "button" at bounding box center [224, 224] width 12 height 12
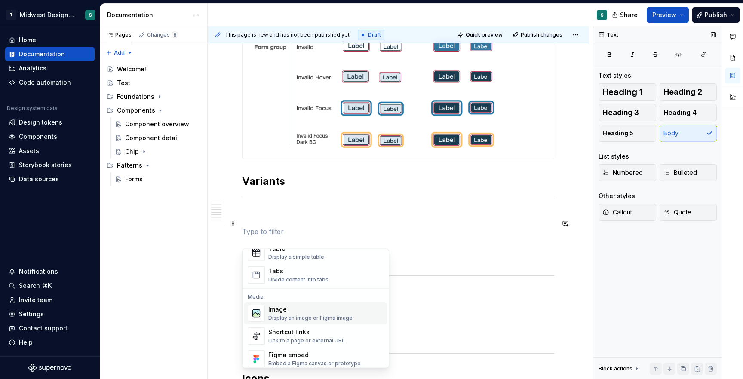
scroll to position [325, 0]
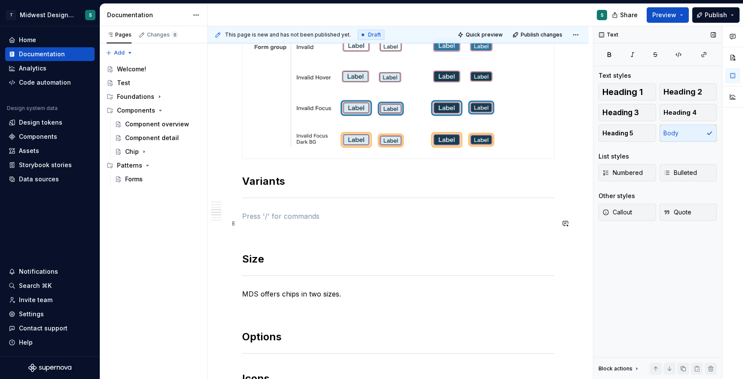
click at [288, 220] on p at bounding box center [398, 216] width 312 height 10
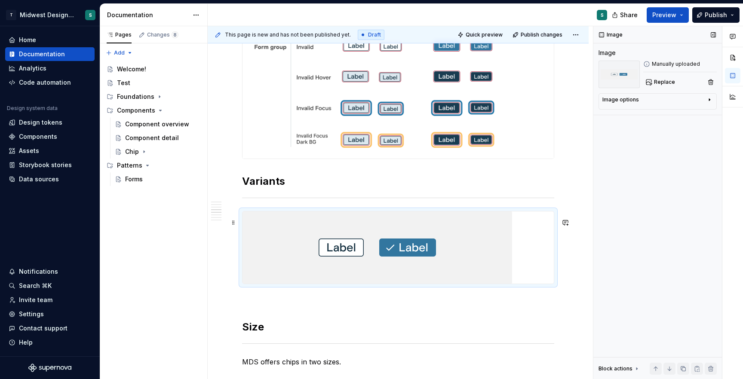
click at [501, 255] on img at bounding box center [377, 248] width 270 height 72
click at [554, 240] on div at bounding box center [398, 247] width 312 height 73
click at [687, 104] on div "Image options" at bounding box center [654, 101] width 104 height 10
click at [664, 117] on button "button" at bounding box center [670, 113] width 15 height 12
click at [627, 77] on img at bounding box center [618, 75] width 41 height 28
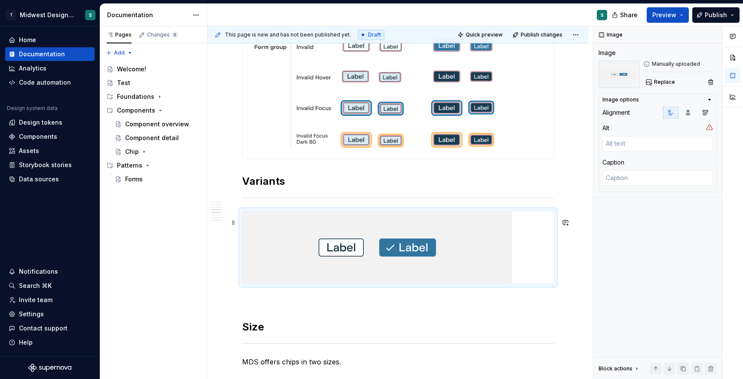
click at [288, 265] on img at bounding box center [377, 248] width 270 height 72
click at [233, 223] on span at bounding box center [233, 223] width 7 height 12
click at [463, 232] on img at bounding box center [377, 248] width 270 height 72
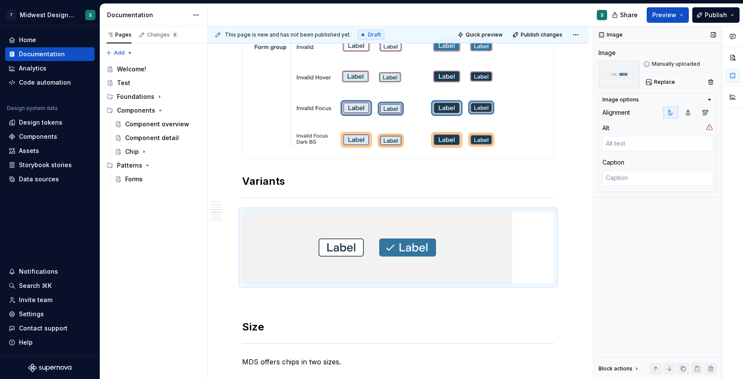
click at [707, 99] on icon "button" at bounding box center [709, 99] width 7 height 7
click at [418, 274] on img at bounding box center [377, 248] width 270 height 72
click at [435, 269] on img at bounding box center [377, 248] width 270 height 72
click at [233, 224] on span at bounding box center [233, 223] width 7 height 12
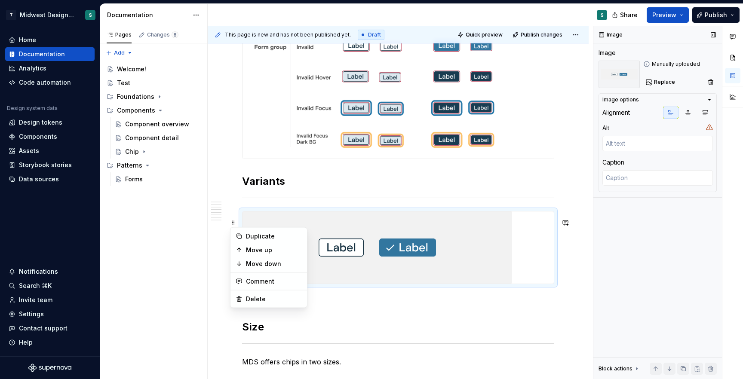
click at [334, 215] on div at bounding box center [398, 247] width 312 height 73
click at [225, 308] on button "button" at bounding box center [224, 307] width 12 height 12
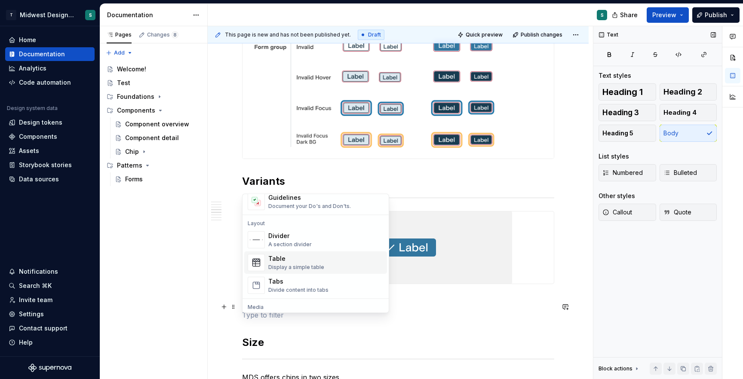
scroll to position [261, 0]
click at [307, 262] on div "Table" at bounding box center [296, 258] width 56 height 9
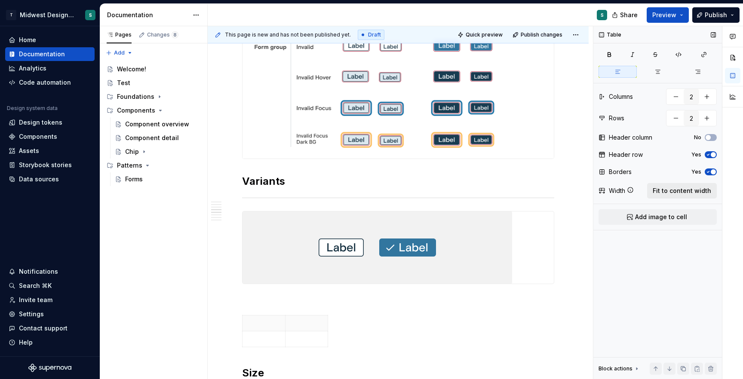
click at [700, 190] on span "Fit to content width" at bounding box center [682, 191] width 58 height 9
click at [697, 193] on span "Fit to content width" at bounding box center [682, 191] width 58 height 9
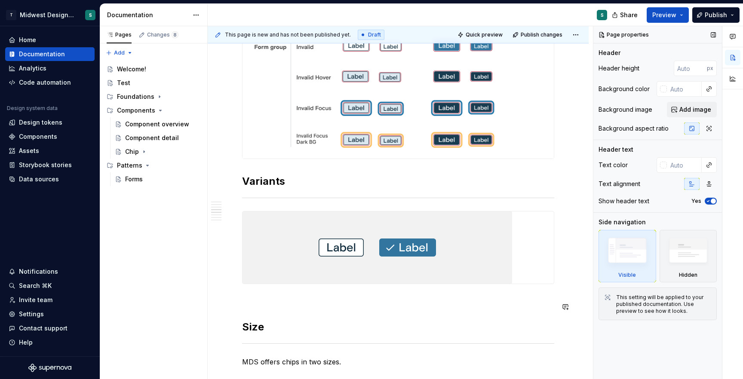
click at [222, 309] on button "button" at bounding box center [224, 307] width 12 height 12
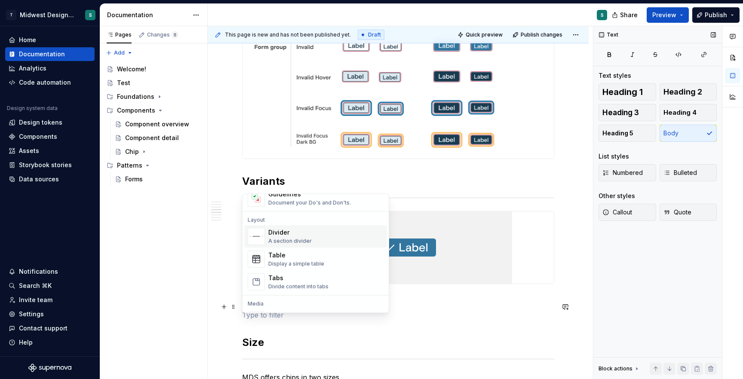
scroll to position [265, 0]
click at [301, 262] on div "Display a simple table" at bounding box center [296, 263] width 56 height 7
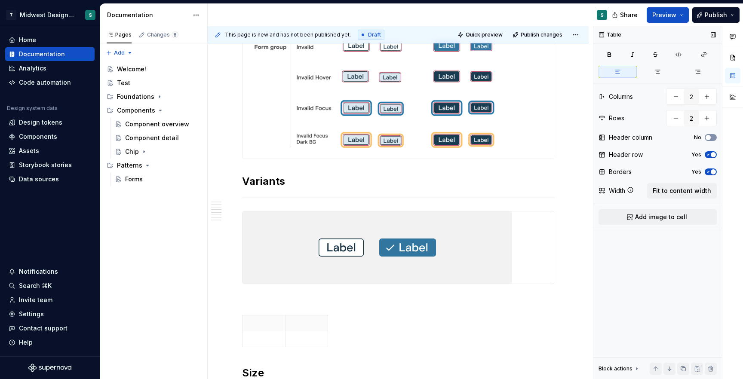
click at [712, 138] on button "No" at bounding box center [711, 137] width 12 height 7
click at [712, 138] on span "button" at bounding box center [713, 137] width 5 height 5
click at [709, 173] on icon "button" at bounding box center [708, 171] width 7 height 5
click at [709, 153] on icon "button" at bounding box center [708, 154] width 7 height 5
click at [654, 218] on span "Add image to cell" at bounding box center [661, 217] width 52 height 9
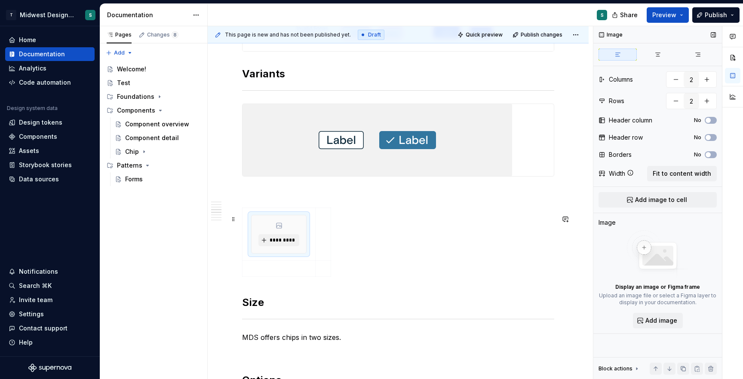
scroll to position [1000, 0]
click at [652, 316] on button "Add image" at bounding box center [658, 320] width 50 height 15
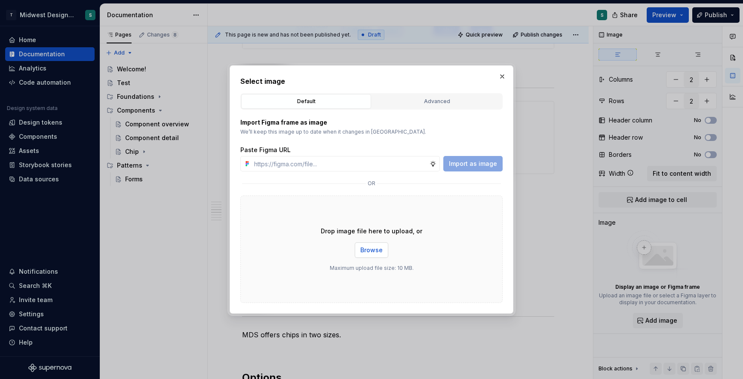
click at [381, 255] on button "Browse" at bounding box center [372, 249] width 34 height 15
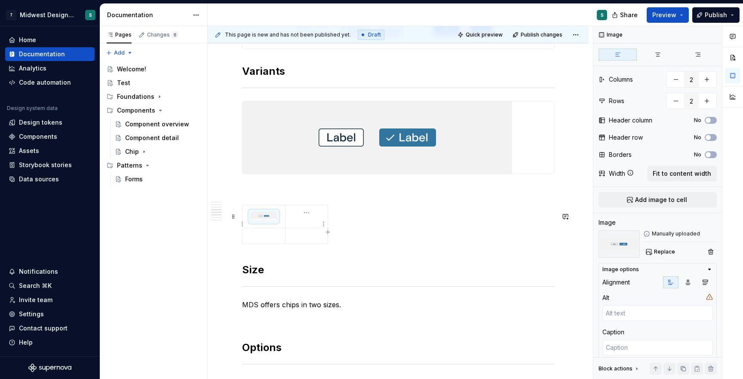
click at [302, 225] on td at bounding box center [306, 217] width 43 height 23
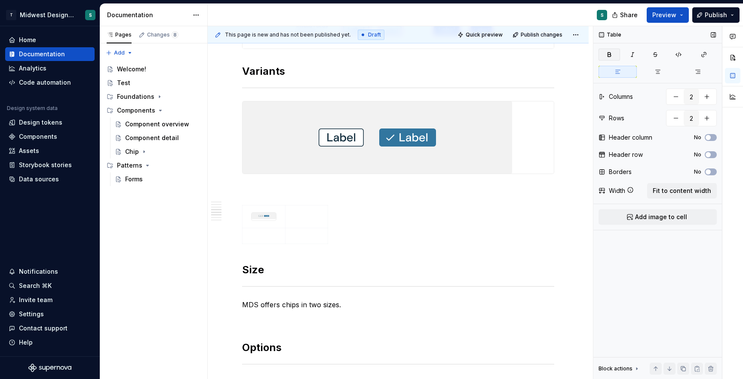
click at [611, 55] on icon "button" at bounding box center [609, 54] width 3 height 4
click at [609, 55] on icon "button" at bounding box center [609, 54] width 7 height 7
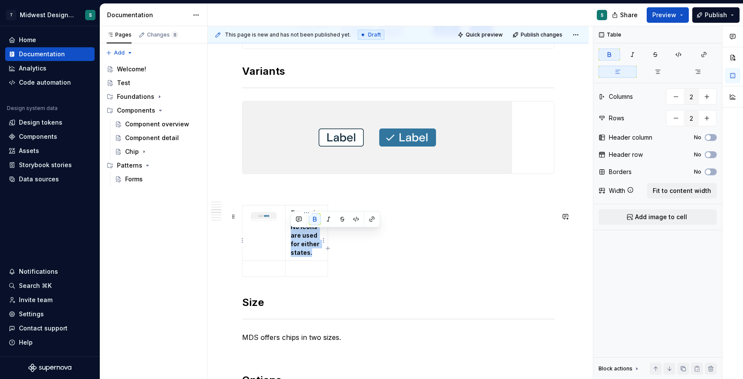
drag, startPoint x: 312, startPoint y: 264, endPoint x: 287, endPoint y: 236, distance: 36.8
click at [287, 236] on td "Text only No icons are used for either states." at bounding box center [306, 233] width 43 height 55
click at [316, 216] on button "button" at bounding box center [315, 219] width 12 height 12
click at [322, 269] on td at bounding box center [306, 269] width 43 height 16
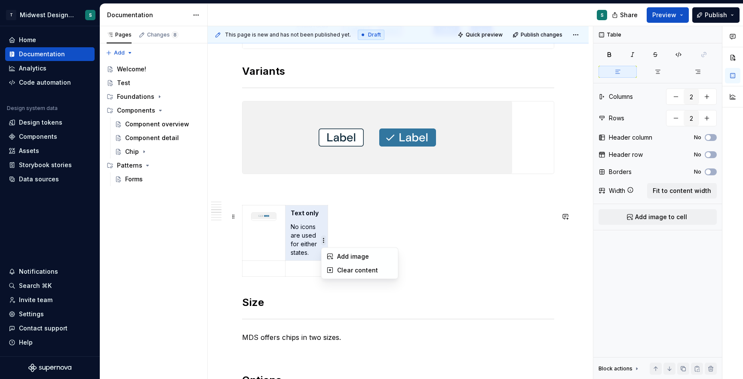
click at [324, 241] on html "T Midwest Design System S Home Documentation Analytics Code automation Design s…" at bounding box center [371, 189] width 743 height 379
click at [353, 224] on html "T Midwest Design System S Home Documentation Analytics Code automation Design s…" at bounding box center [371, 189] width 743 height 379
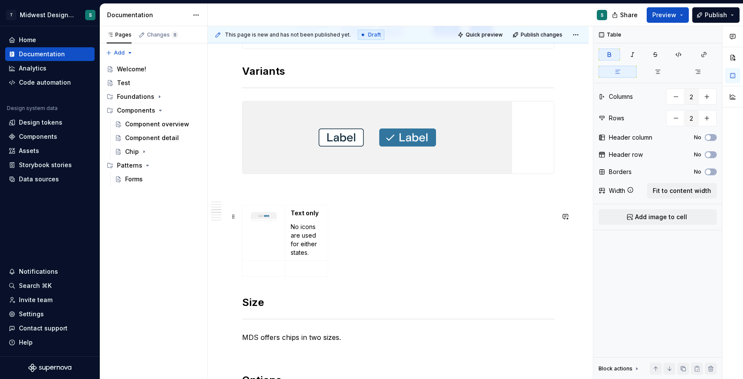
click at [421, 252] on div "Text only No icons are used for either states." at bounding box center [398, 242] width 312 height 75
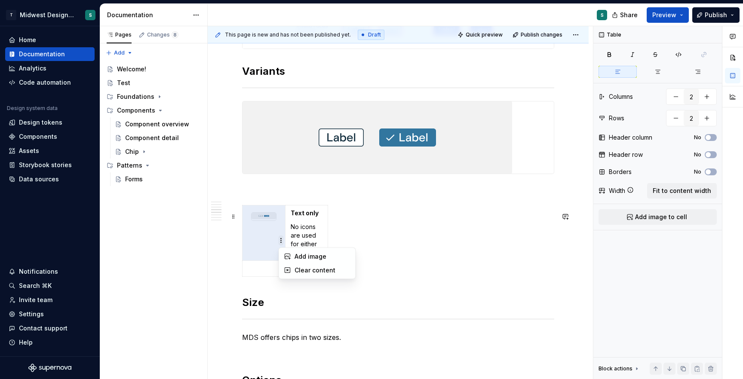
click at [280, 242] on html "T Midwest Design System S Home Documentation Analytics Code automation Design s…" at bounding box center [371, 189] width 743 height 379
click at [265, 222] on html "T Midwest Design System S Home Documentation Analytics Code automation Design s…" at bounding box center [371, 189] width 743 height 379
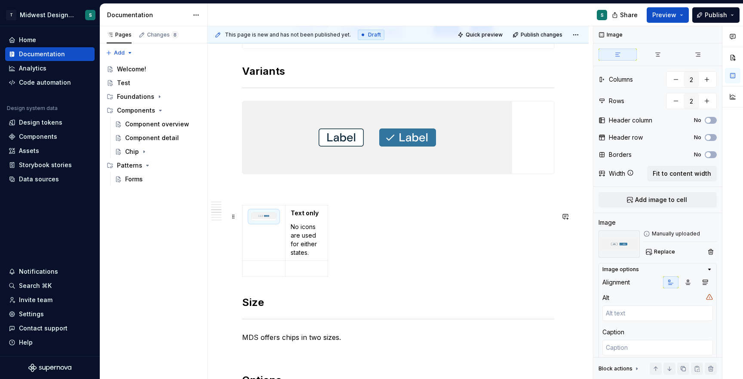
click at [265, 219] on img at bounding box center [264, 216] width 25 height 6
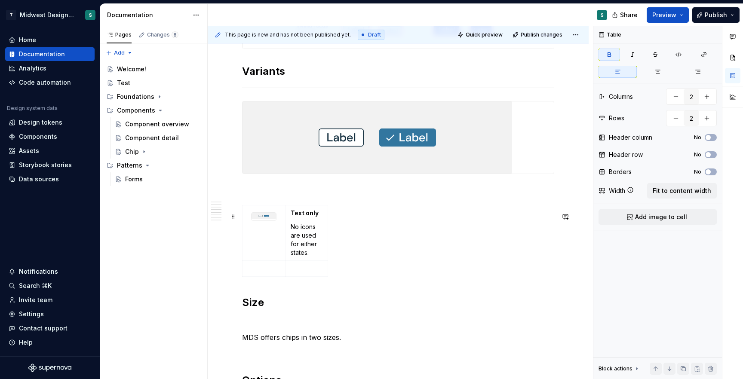
click at [464, 233] on div "Text only No icons are used for either states." at bounding box center [398, 242] width 312 height 75
click at [328, 273] on td at bounding box center [306, 269] width 43 height 16
click at [233, 218] on span at bounding box center [233, 217] width 7 height 12
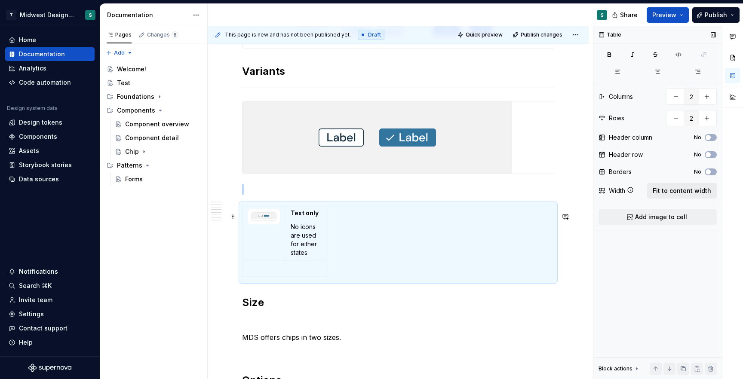
click at [660, 190] on span "Fit to content width" at bounding box center [682, 191] width 58 height 9
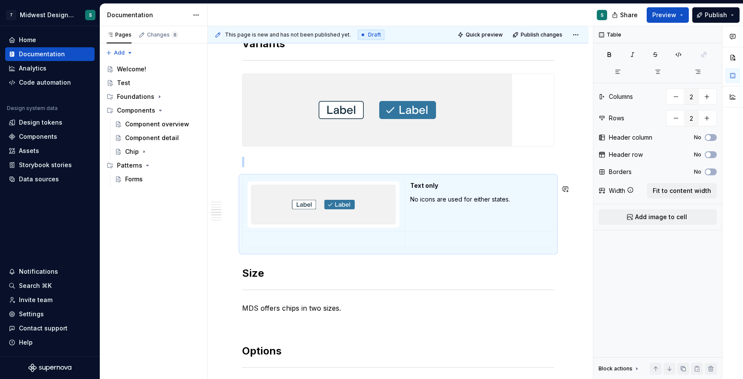
scroll to position [1031, 0]
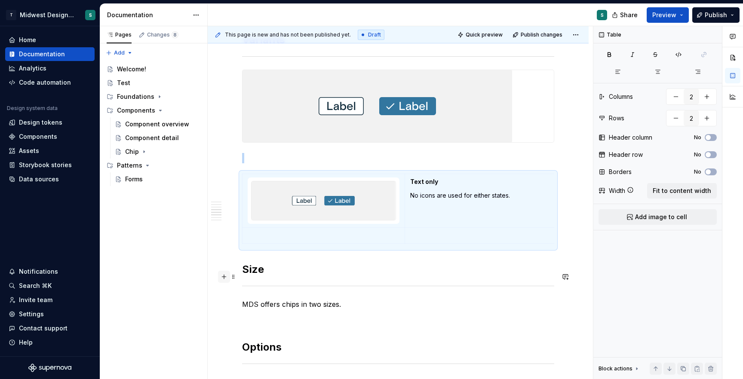
click at [220, 279] on button "button" at bounding box center [224, 277] width 12 height 12
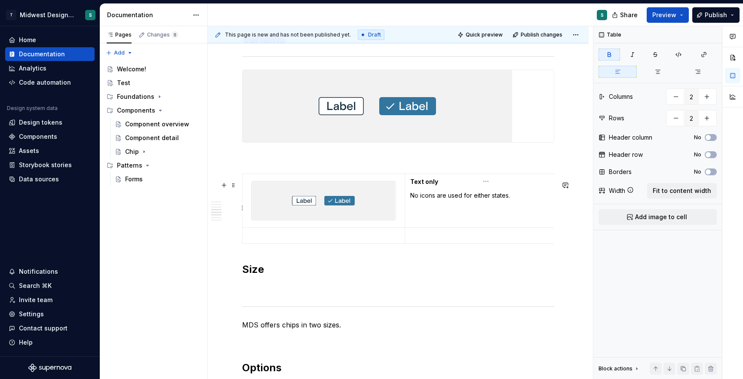
click at [412, 185] on strong "Text only" at bounding box center [424, 181] width 28 height 7
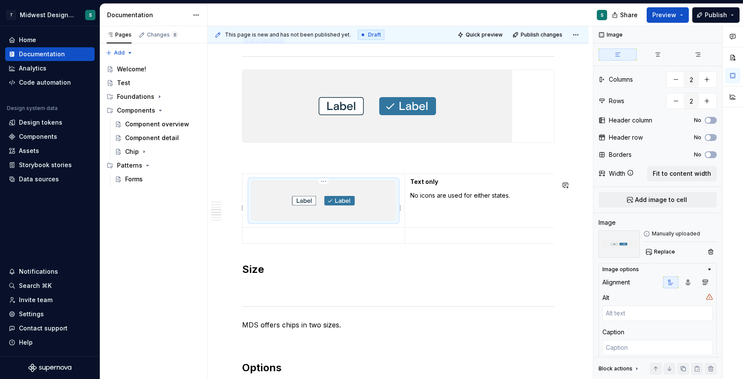
click at [252, 213] on img at bounding box center [324, 200] width 144 height 39
click at [251, 214] on div at bounding box center [323, 201] width 145 height 40
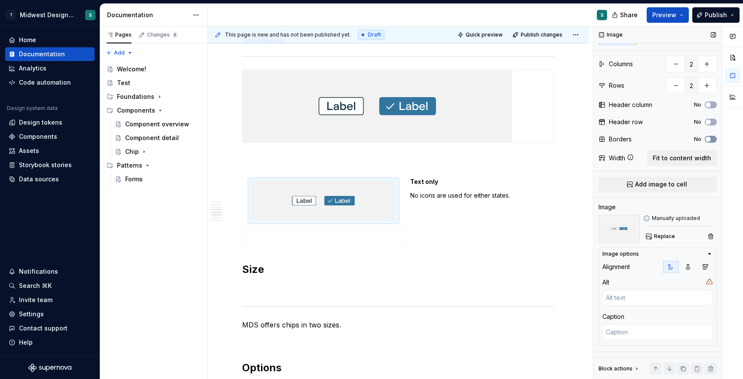
click at [711, 141] on icon "button" at bounding box center [708, 139] width 7 height 5
click at [707, 139] on icon "button" at bounding box center [708, 139] width 2 height 1
type textarea "*"
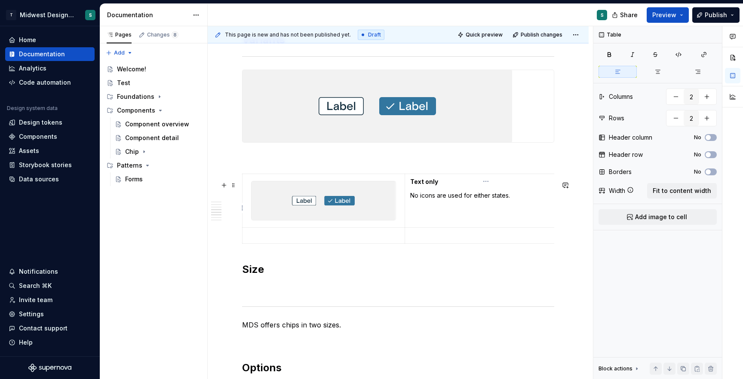
scroll to position [0, 0]
click at [470, 211] on td "Text only No icons are used for either states." at bounding box center [486, 201] width 162 height 54
click at [456, 199] on p "No icons are used for either states." at bounding box center [485, 195] width 151 height 9
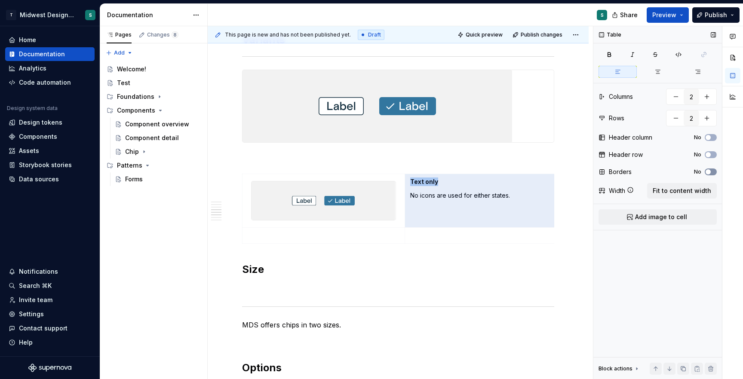
click at [711, 174] on icon "button" at bounding box center [708, 171] width 7 height 5
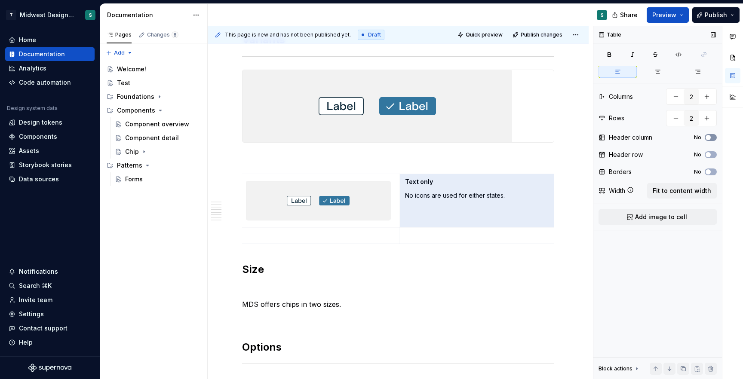
click at [709, 136] on span "button" at bounding box center [708, 137] width 5 height 5
click at [709, 136] on icon "button" at bounding box center [708, 137] width 7 height 5
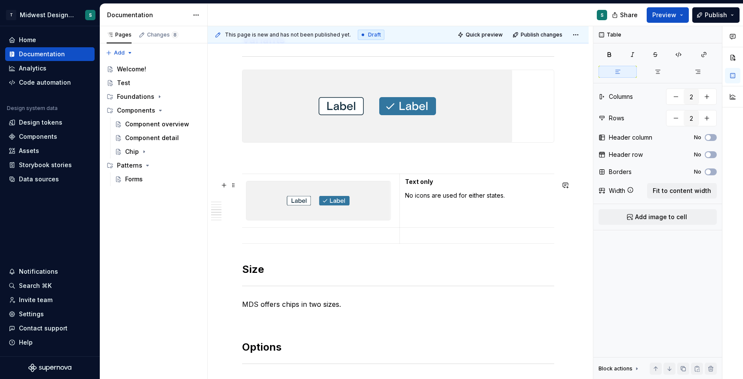
click at [374, 235] on td at bounding box center [318, 235] width 163 height 16
click at [399, 250] on icon "button" at bounding box center [399, 251] width 4 height 4
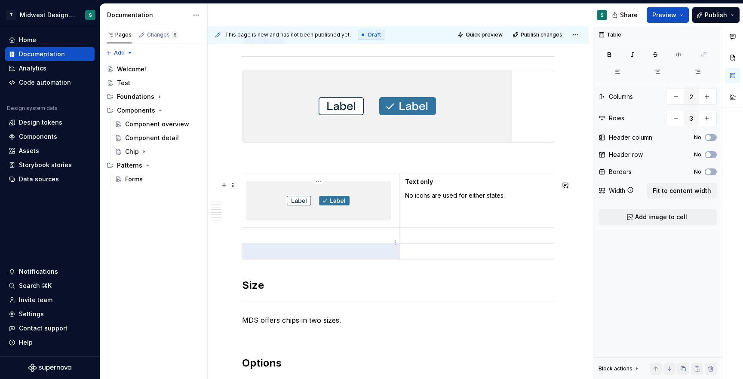
click at [325, 240] on p at bounding box center [318, 235] width 152 height 9
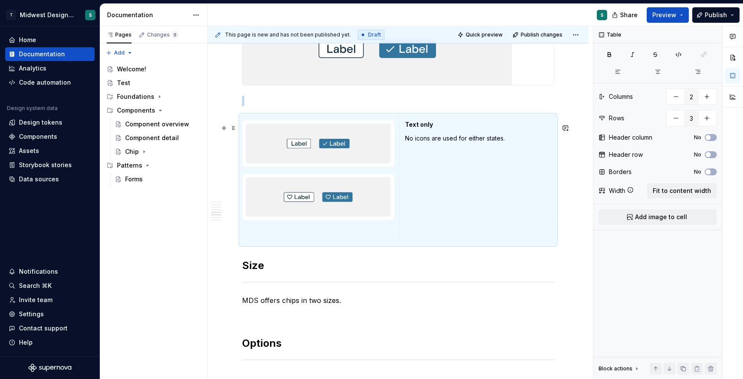
scroll to position [1089, 0]
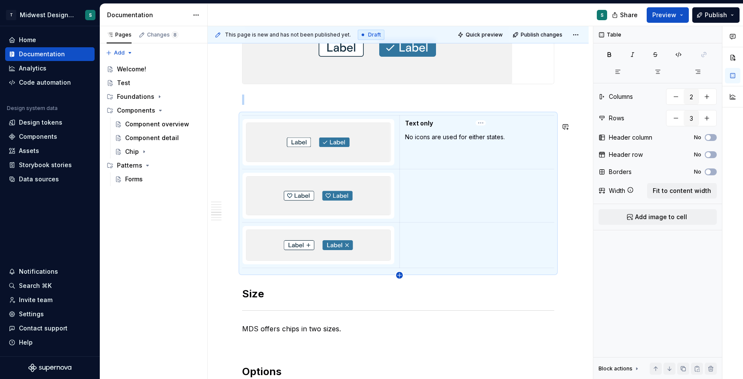
click at [398, 274] on icon "button" at bounding box center [399, 275] width 7 height 7
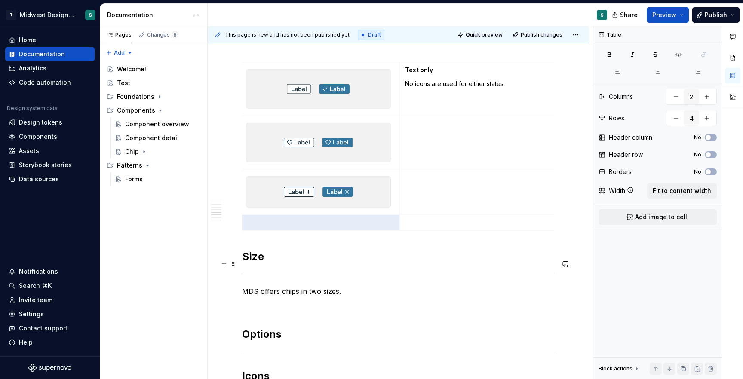
scroll to position [1146, 0]
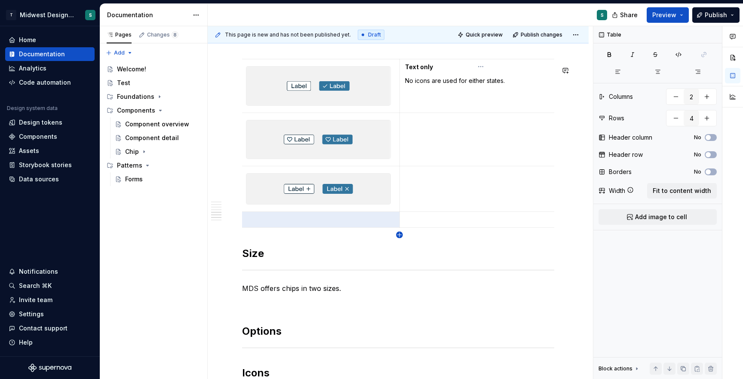
click at [399, 233] on icon "button" at bounding box center [399, 235] width 7 height 7
type input "5"
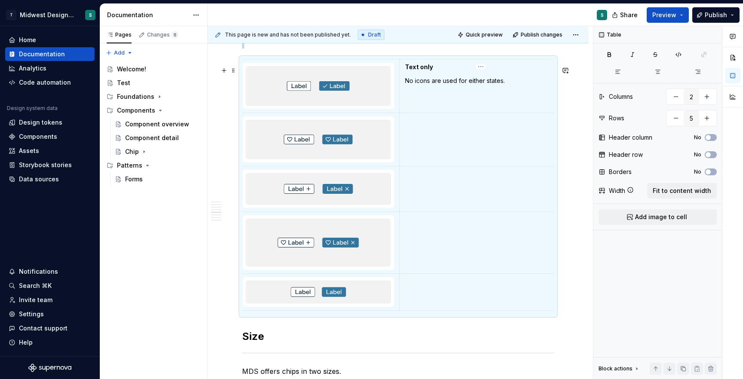
click at [469, 85] on p "No icons are used for either states." at bounding box center [480, 81] width 151 height 9
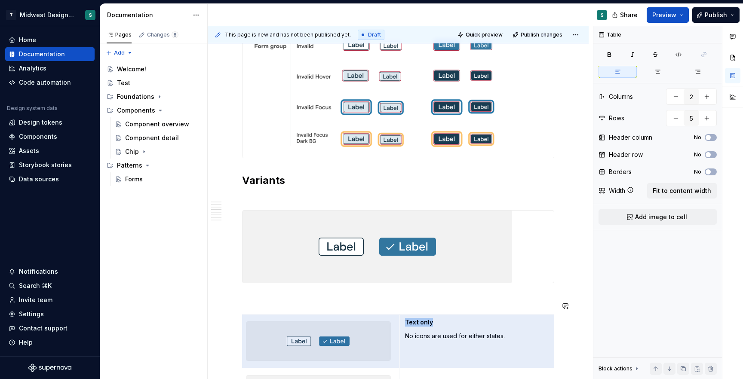
drag, startPoint x: 518, startPoint y: 88, endPoint x: 403, endPoint y: 325, distance: 263.4
click at [403, 325] on td "Text only No icons are used for either states." at bounding box center [480, 342] width 162 height 54
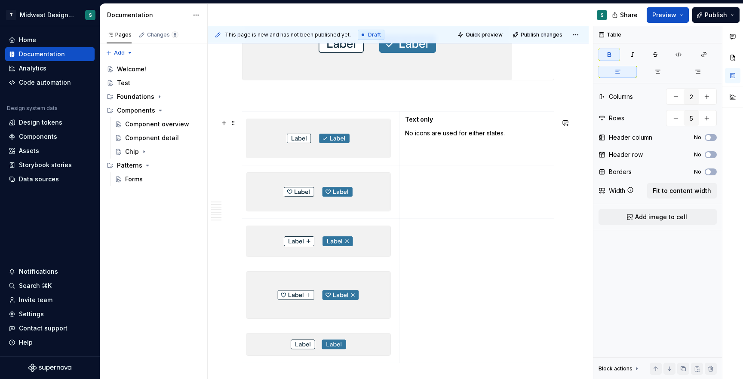
scroll to position [1104, 0]
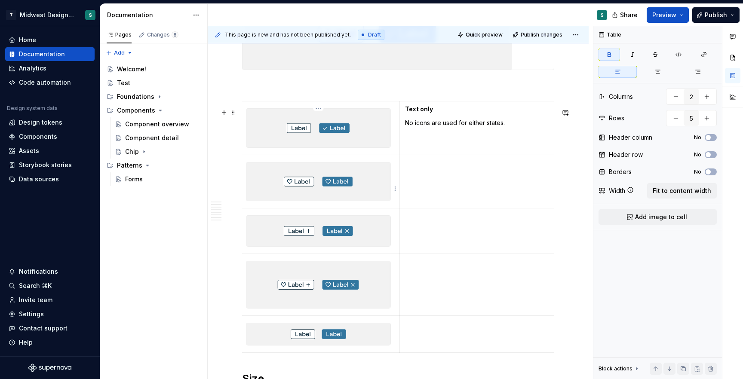
click at [321, 166] on div at bounding box center [318, 182] width 145 height 40
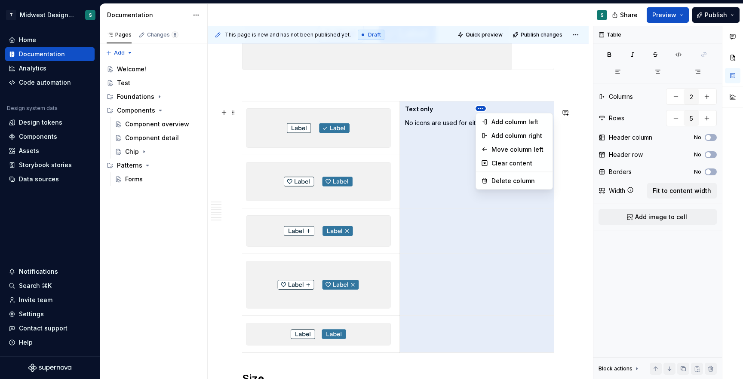
click at [484, 111] on html "T Midwest Design System S Home Documentation Analytics Code automation Design s…" at bounding box center [371, 189] width 743 height 379
click at [444, 142] on html "T Midwest Design System S Home Documentation Analytics Code automation Design s…" at bounding box center [371, 189] width 743 height 379
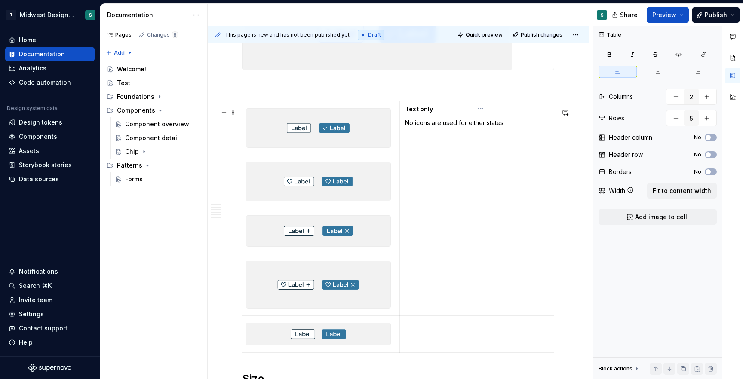
click at [444, 137] on td "Text only No icons are used for either states." at bounding box center [480, 128] width 162 height 54
click at [438, 127] on p "No icons are used for either states." at bounding box center [480, 123] width 151 height 9
copy p "No icons are used for either states."
click at [448, 176] on td at bounding box center [480, 182] width 162 height 54
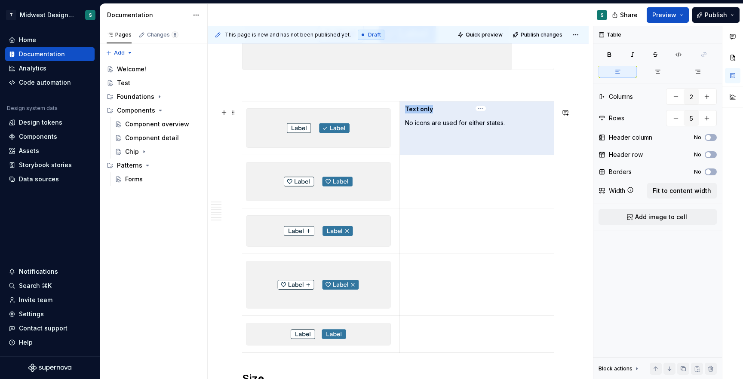
drag, startPoint x: 513, startPoint y: 134, endPoint x: 411, endPoint y: 113, distance: 104.6
click at [411, 113] on td "Text only No icons are used for either states." at bounding box center [480, 128] width 162 height 54
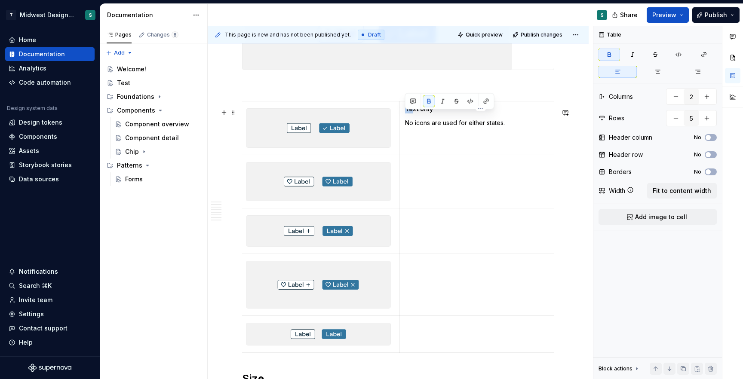
click at [411, 113] on strong "Text only" at bounding box center [419, 108] width 28 height 7
drag, startPoint x: 405, startPoint y: 114, endPoint x: 503, endPoint y: 143, distance: 102.2
click at [503, 144] on td "Text only No icons are used for either states." at bounding box center [480, 128] width 162 height 54
copy td "Text only No icons are used for either states."
click at [466, 177] on td at bounding box center [480, 182] width 162 height 54
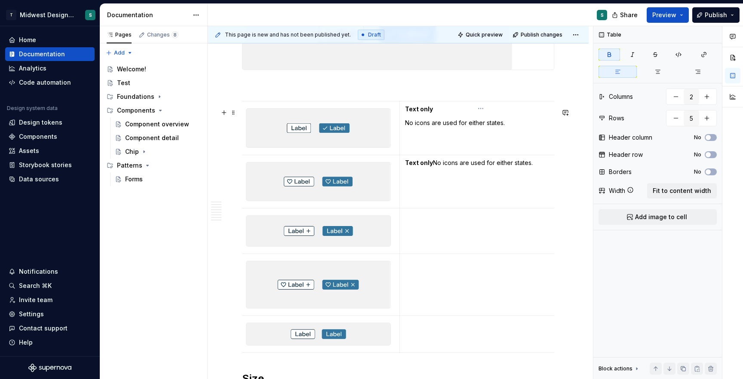
click at [432, 167] on p "Text only No icons are used for either states." at bounding box center [480, 163] width 151 height 9
click at [426, 233] on td at bounding box center [480, 231] width 162 height 45
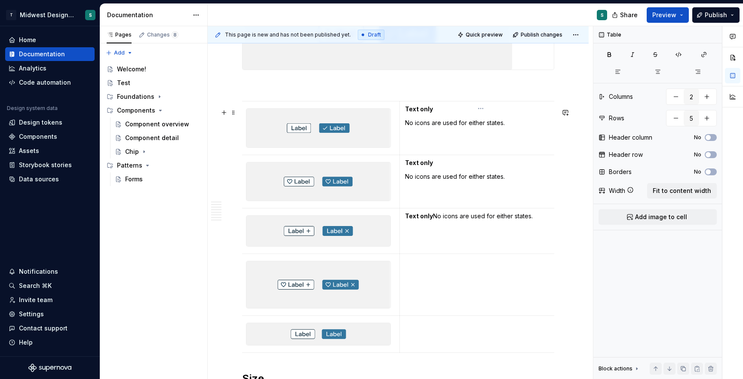
click at [432, 221] on p "Text only No icons are used for either states." at bounding box center [480, 216] width 151 height 9
click at [426, 285] on td at bounding box center [480, 285] width 162 height 62
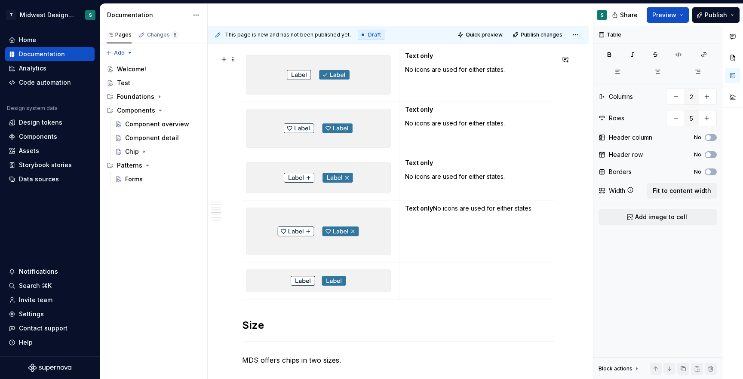
scroll to position [1170, 0]
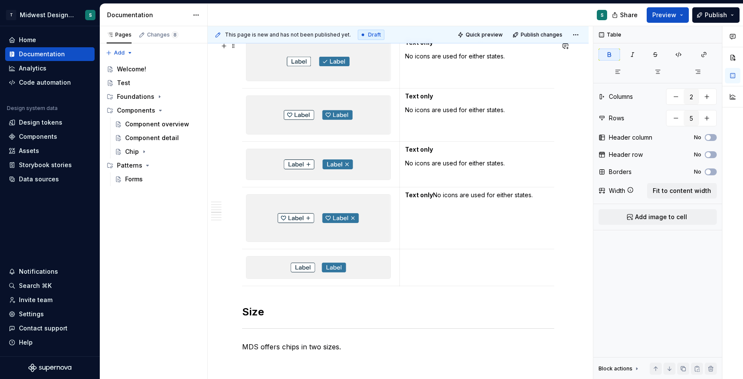
click at [431, 199] on p "Text only No icons are used for either states." at bounding box center [480, 195] width 151 height 9
click at [430, 273] on td at bounding box center [480, 267] width 162 height 37
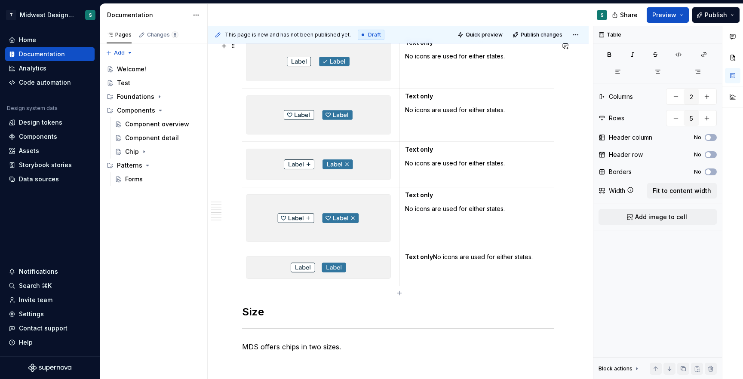
click at [432, 260] on p "Text only No icons are used for either states." at bounding box center [480, 257] width 151 height 9
click at [427, 261] on strong "Text only" at bounding box center [419, 256] width 28 height 7
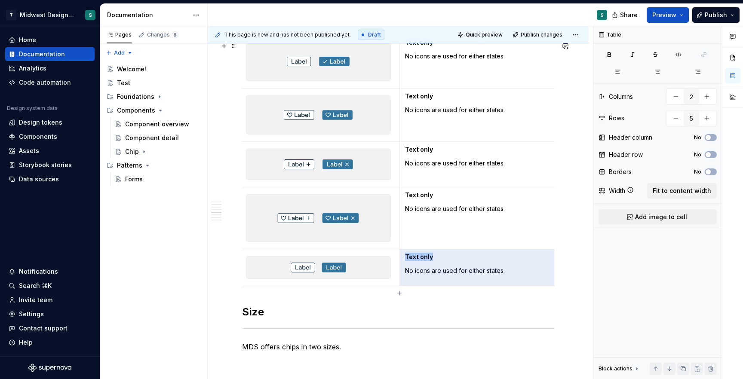
click at [427, 261] on strong "Text only" at bounding box center [419, 256] width 28 height 7
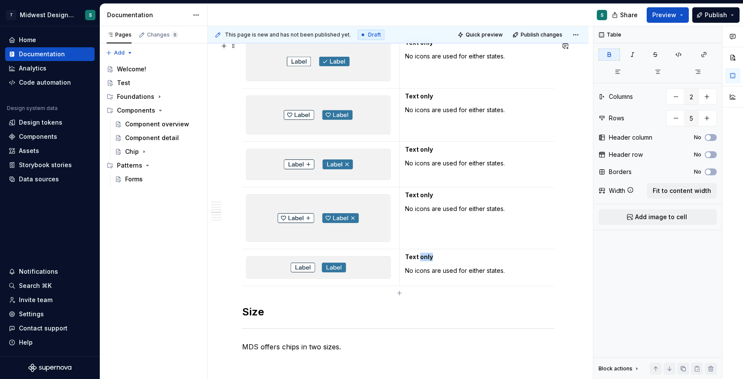
click at [427, 261] on strong "Text only" at bounding box center [419, 256] width 28 height 7
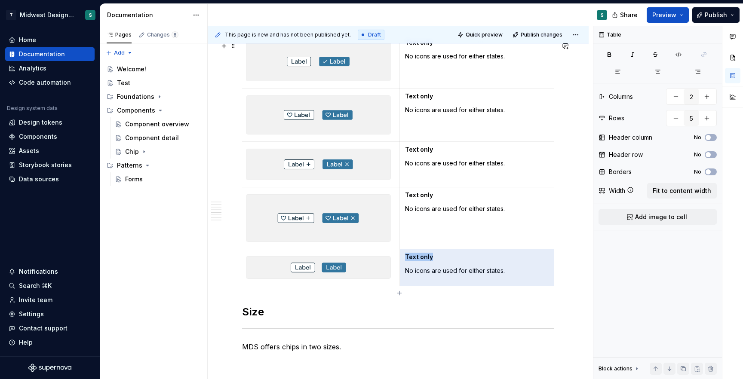
click at [427, 261] on strong "Text only" at bounding box center [419, 256] width 28 height 7
drag, startPoint x: 439, startPoint y: 265, endPoint x: 407, endPoint y: 264, distance: 31.8
click at [408, 261] on p "Text only" at bounding box center [480, 257] width 151 height 9
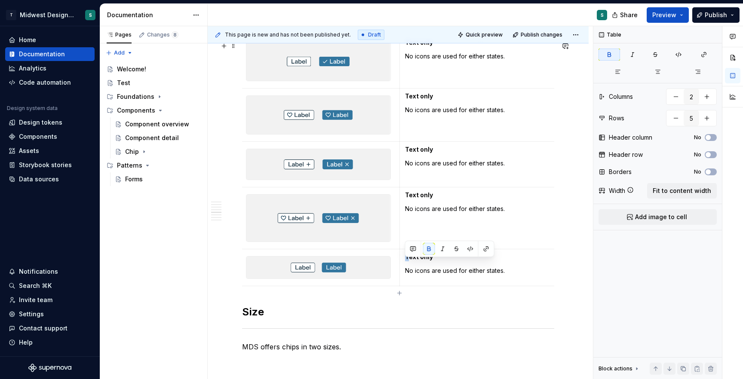
click at [407, 261] on strong "Text only" at bounding box center [419, 256] width 28 height 7
click at [426, 261] on strong "Text only" at bounding box center [419, 256] width 28 height 7
click at [427, 275] on p "No icons are used for either states." at bounding box center [480, 271] width 151 height 9
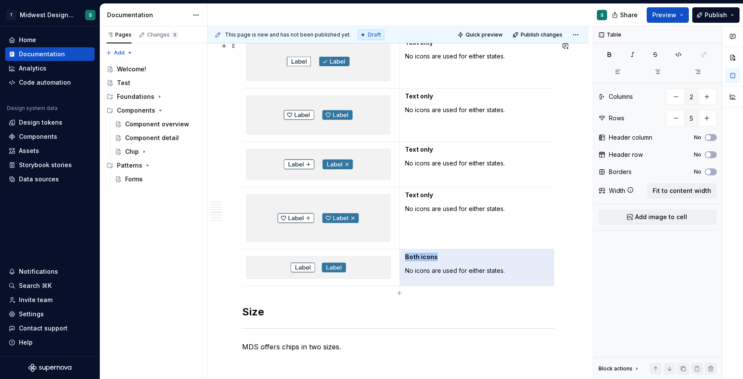
click at [427, 275] on p "No icons are used for either states." at bounding box center [480, 271] width 151 height 9
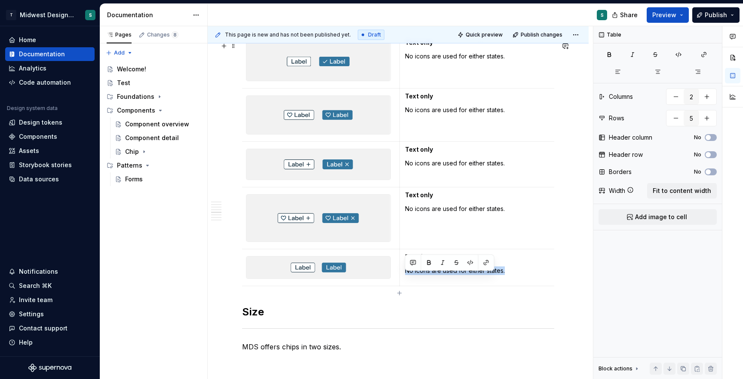
click at [427, 275] on p "No icons are used for either states." at bounding box center [480, 271] width 151 height 9
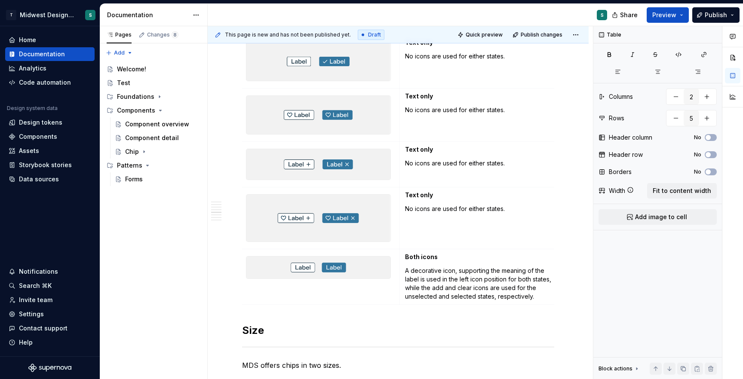
click at [442, 213] on p "No icons are used for either states." at bounding box center [480, 209] width 151 height 9
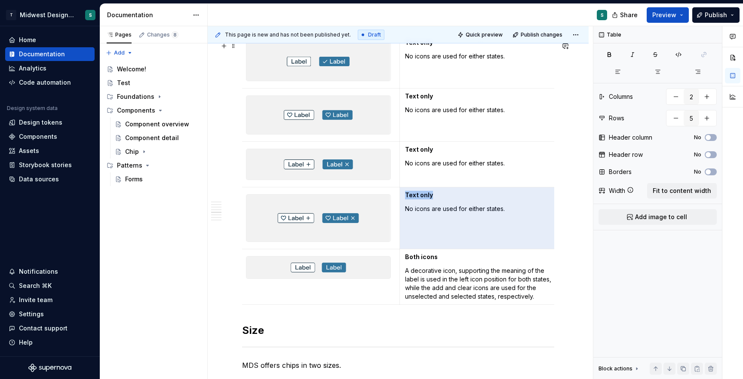
click at [442, 213] on p "No icons are used for either states." at bounding box center [480, 209] width 151 height 9
click at [432, 213] on p "No icons are used for either states." at bounding box center [480, 209] width 151 height 9
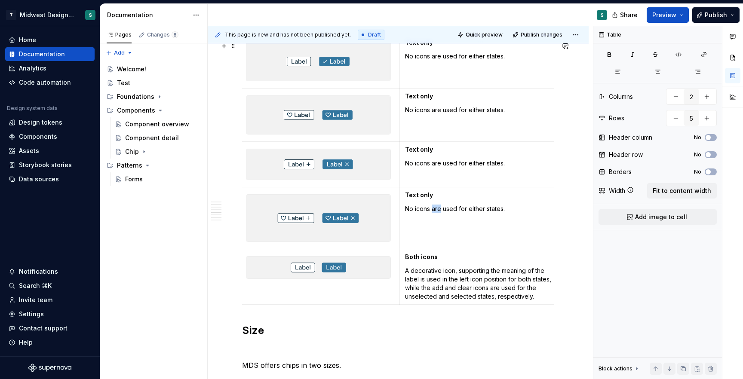
click at [432, 213] on p "No icons are used for either states." at bounding box center [480, 209] width 151 height 9
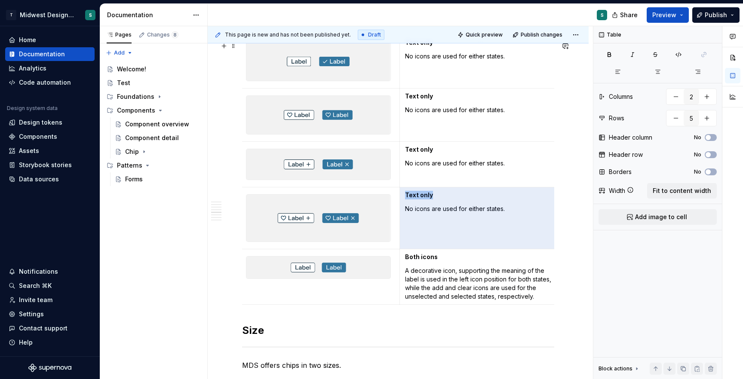
click at [432, 213] on p "No icons are used for either states." at bounding box center [480, 209] width 151 height 9
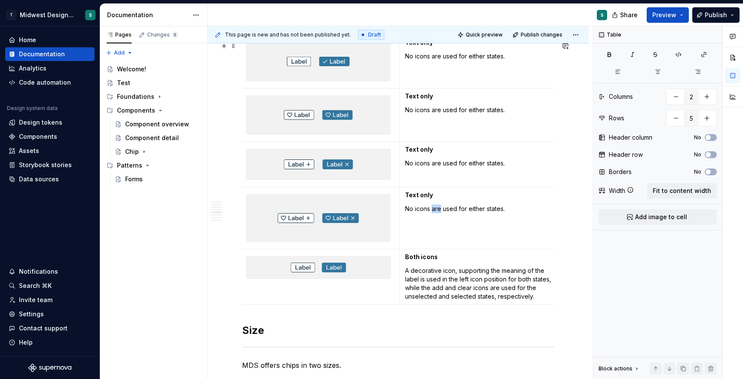
click at [432, 213] on p "No icons are used for either states." at bounding box center [480, 209] width 151 height 9
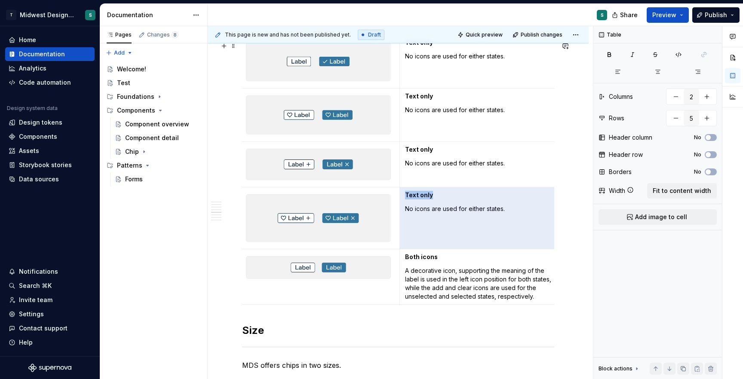
click at [432, 213] on p "No icons are used for either states." at bounding box center [480, 209] width 151 height 9
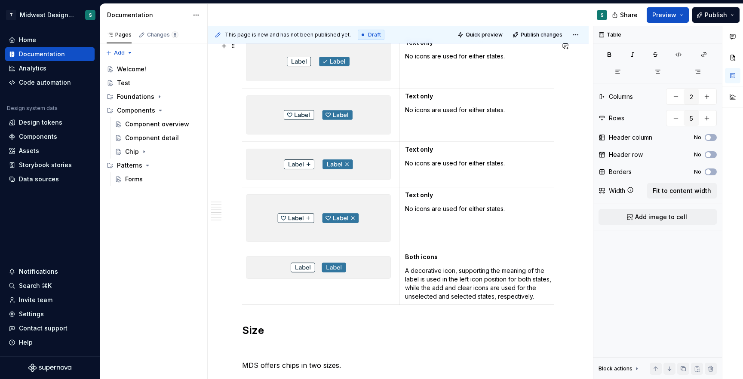
click at [496, 213] on p "No icons are used for either states." at bounding box center [480, 209] width 151 height 9
drag, startPoint x: 512, startPoint y: 216, endPoint x: 402, endPoint y: 217, distance: 109.6
click at [402, 217] on td "Text only No icons are used for either states." at bounding box center [480, 218] width 162 height 62
click at [416, 199] on strong "Text only" at bounding box center [419, 194] width 28 height 7
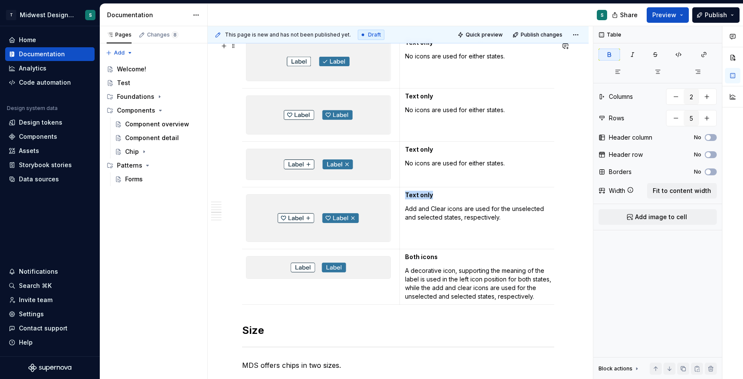
click at [416, 199] on strong "Text only" at bounding box center [419, 194] width 28 height 7
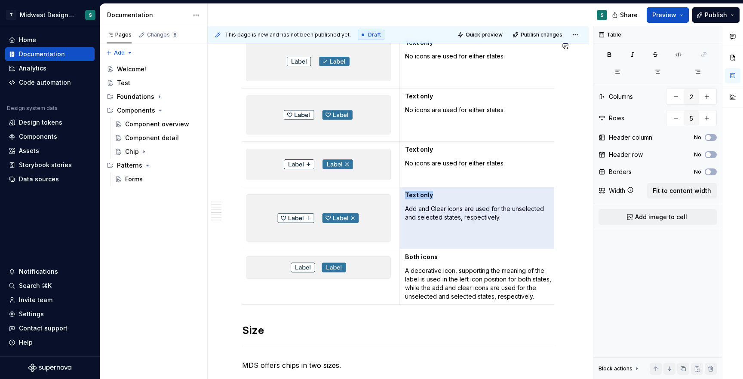
click at [416, 199] on strong "Text only" at bounding box center [419, 194] width 28 height 7
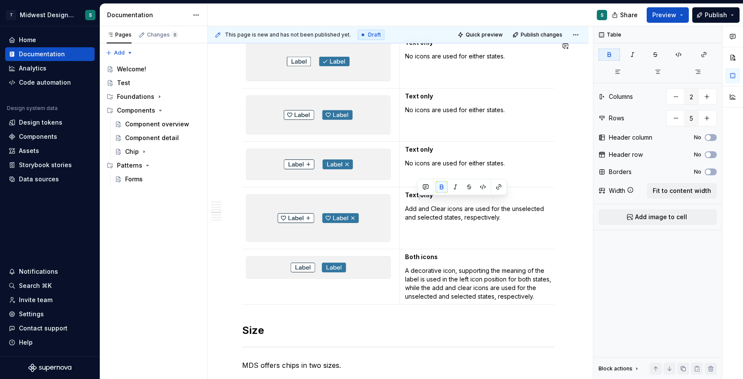
click at [416, 199] on strong "Text only" at bounding box center [419, 194] width 28 height 7
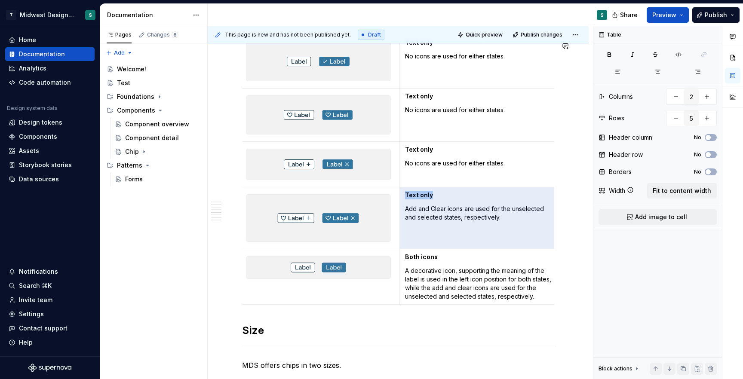
click at [416, 199] on strong "Text only" at bounding box center [419, 194] width 28 height 7
click at [435, 199] on p "Text only" at bounding box center [480, 195] width 151 height 9
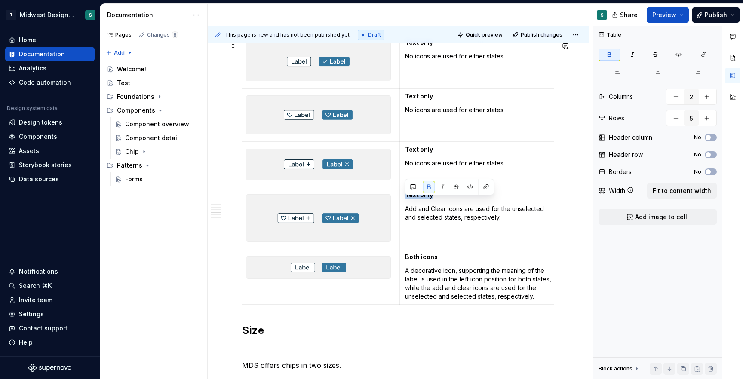
drag, startPoint x: 430, startPoint y: 200, endPoint x: 402, endPoint y: 200, distance: 27.9
click at [402, 200] on td "Text only Add and Clear icons are used for the unselected and selected states, …" at bounding box center [480, 218] width 162 height 62
click at [332, 278] on img at bounding box center [318, 268] width 144 height 22
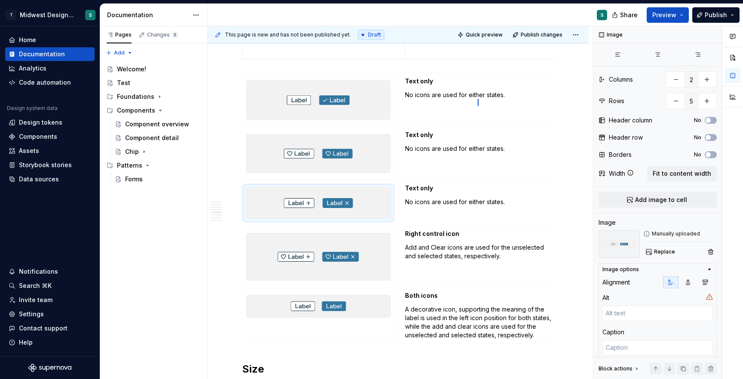
scroll to position [1248, 0]
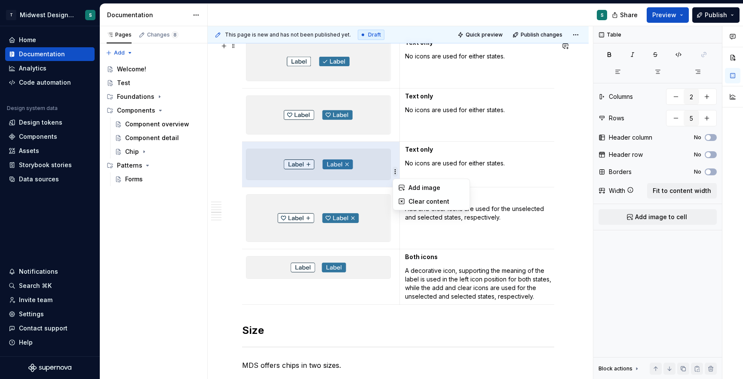
click at [392, 101] on html "T Midwest Design System S Home Documentation Analytics Code automation Design s…" at bounding box center [371, 189] width 743 height 379
click at [356, 246] on html "T Midwest Design System S Home Documentation Analytics Code automation Design s…" at bounding box center [371, 189] width 743 height 379
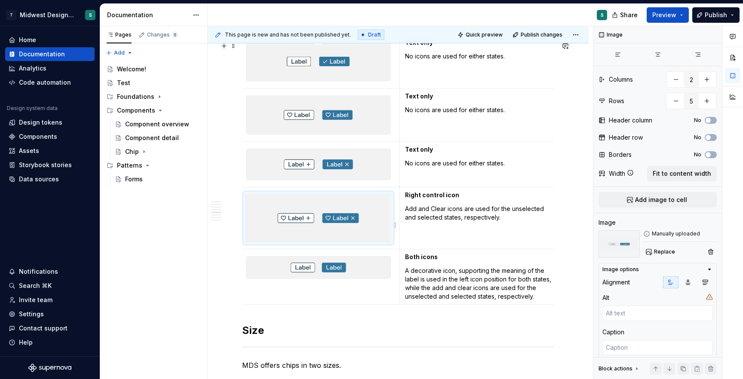
click at [350, 221] on img at bounding box center [318, 218] width 144 height 47
click at [396, 224] on html "T Midwest Design System S Home Documentation Analytics Code automation Design s…" at bounding box center [371, 189] width 743 height 379
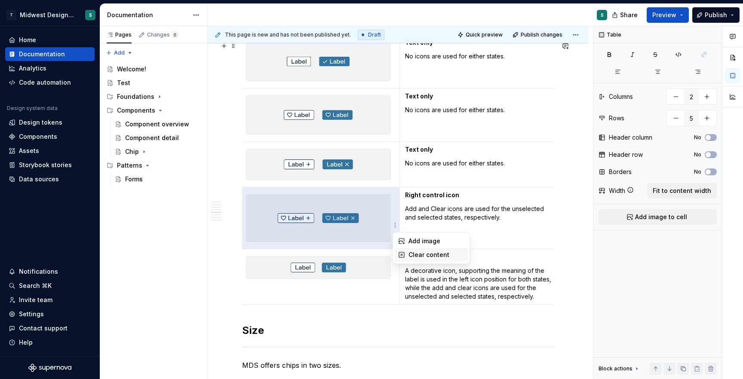
click at [409, 254] on div "Clear content" at bounding box center [436, 255] width 56 height 9
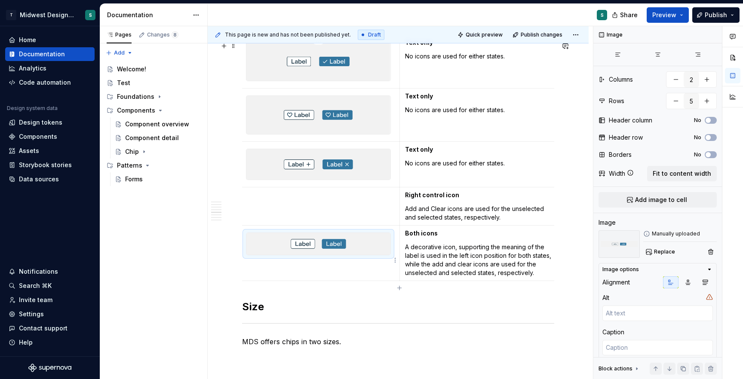
click at [359, 255] on img at bounding box center [318, 244] width 144 height 22
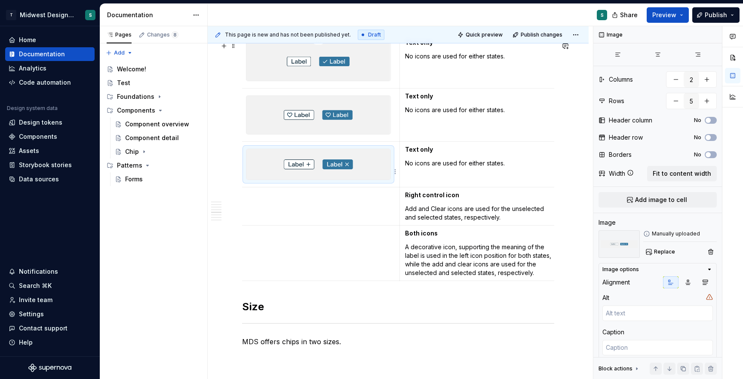
click at [335, 179] on img at bounding box center [318, 164] width 144 height 30
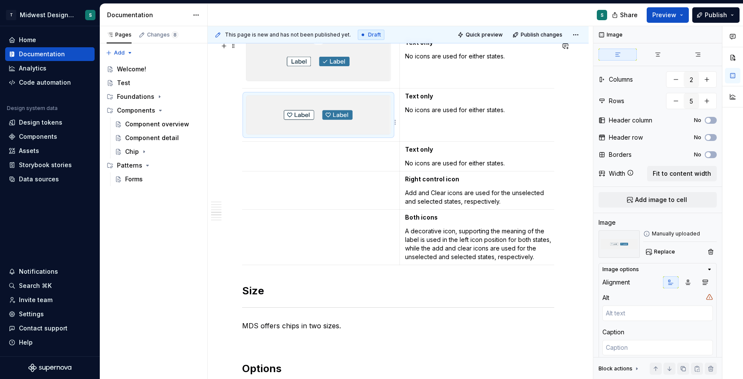
click at [370, 123] on img at bounding box center [318, 115] width 144 height 39
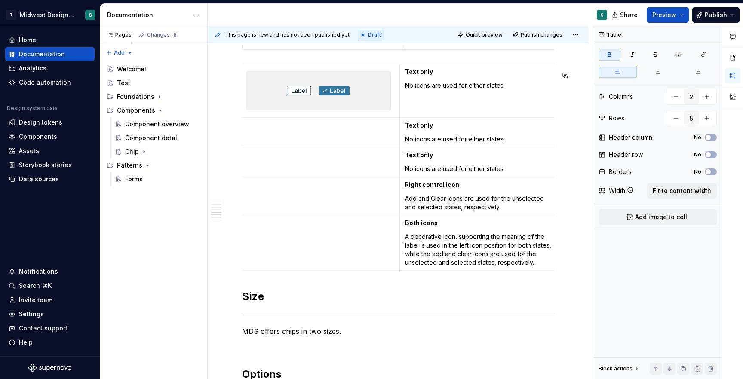
scroll to position [1231, 0]
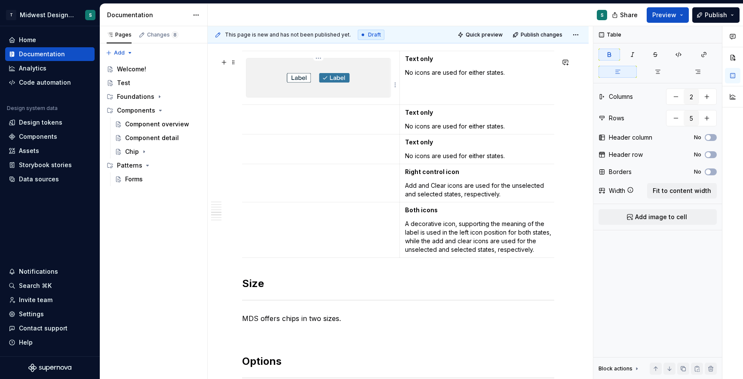
click at [353, 82] on img at bounding box center [318, 77] width 144 height 39
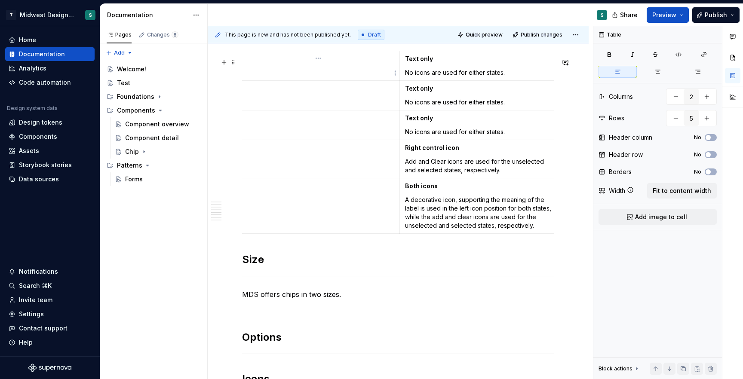
click at [342, 80] on td at bounding box center [318, 66] width 163 height 30
click at [427, 122] on strong "Text only" at bounding box center [419, 117] width 28 height 7
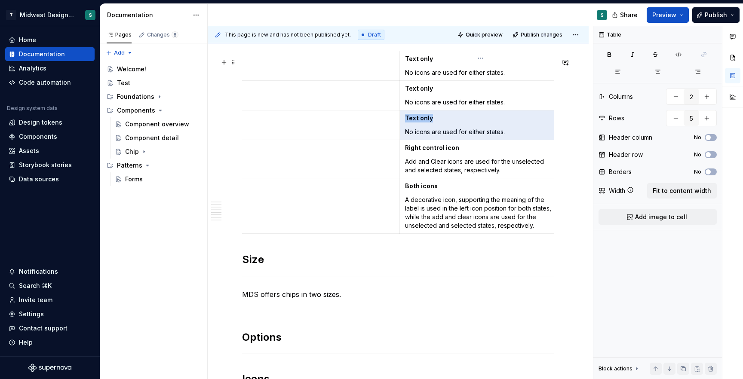
drag, startPoint x: 433, startPoint y: 126, endPoint x: 409, endPoint y: 127, distance: 24.5
click at [409, 123] on p "Text only" at bounding box center [481, 118] width 152 height 9
click at [409, 122] on strong "Text only" at bounding box center [419, 117] width 28 height 7
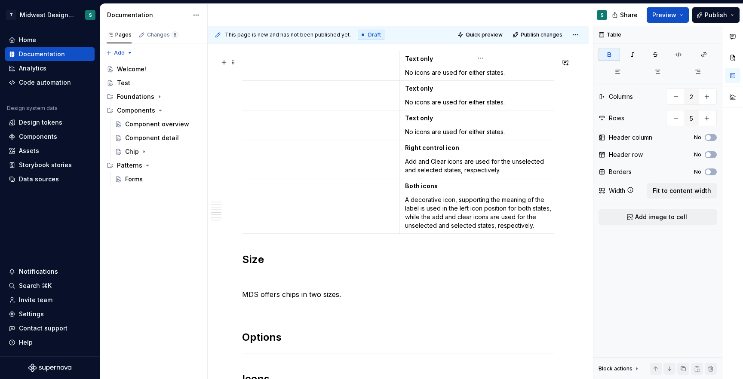
click at [402, 124] on td "Text only No icons are used for either states." at bounding box center [480, 125] width 163 height 30
drag, startPoint x: 406, startPoint y: 125, endPoint x: 431, endPoint y: 125, distance: 25.4
click at [431, 122] on strong "Text only" at bounding box center [419, 117] width 28 height 7
click at [446, 136] on p "No icons are used for either states." at bounding box center [481, 132] width 152 height 9
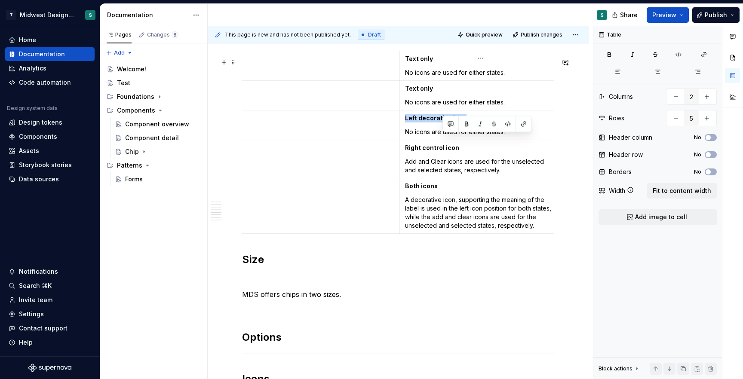
click at [446, 136] on p "No icons are used for either states." at bounding box center [481, 132] width 152 height 9
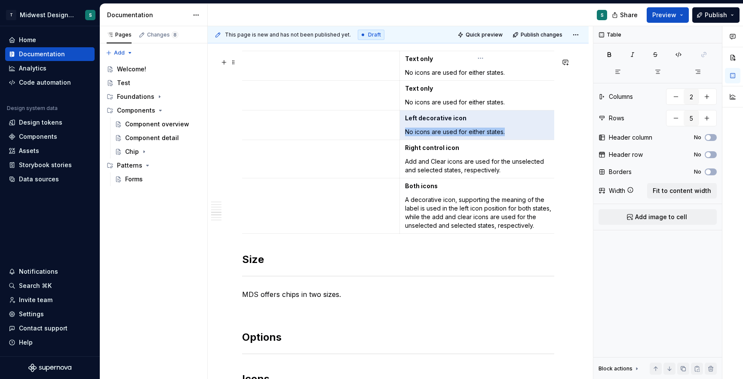
click at [446, 136] on p "No icons are used for either states." at bounding box center [481, 132] width 152 height 9
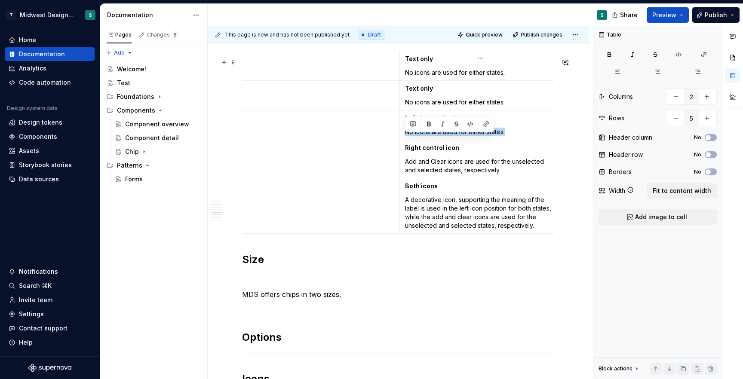
click at [446, 136] on p "No icons are used for either states." at bounding box center [481, 132] width 152 height 9
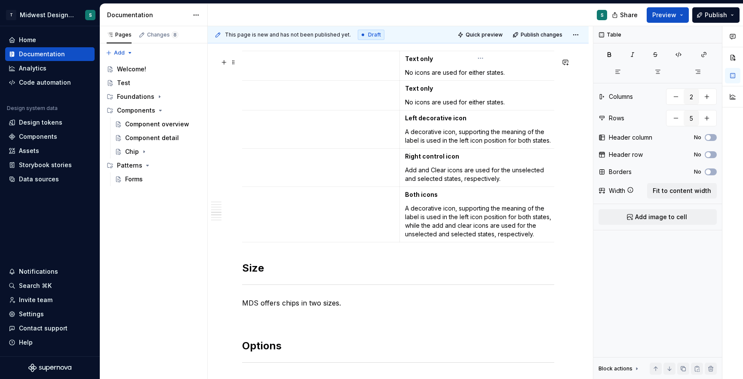
click at [430, 92] on strong "Text only" at bounding box center [419, 88] width 28 height 7
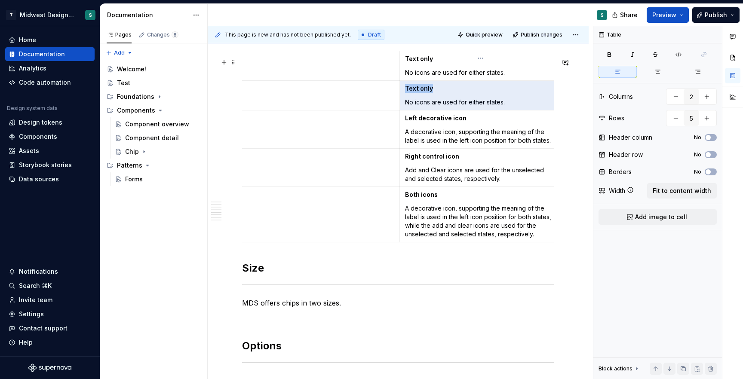
click at [430, 92] on strong "Text only" at bounding box center [419, 88] width 28 height 7
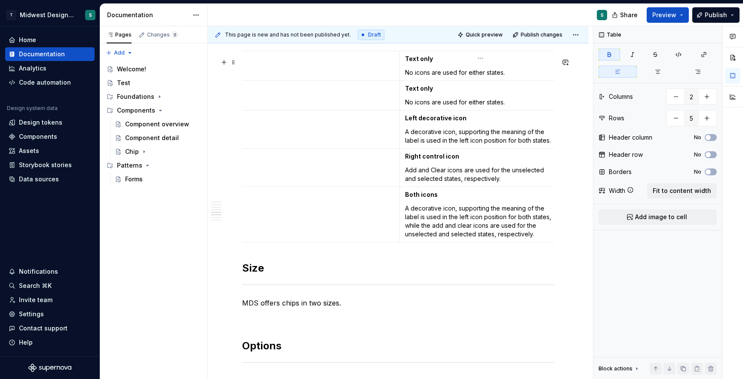
click at [434, 93] on p "Text only" at bounding box center [481, 88] width 152 height 9
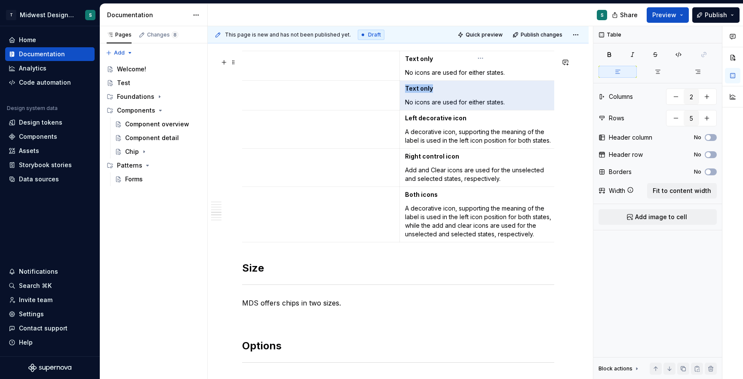
drag, startPoint x: 432, startPoint y: 94, endPoint x: 417, endPoint y: 96, distance: 15.2
click at [417, 93] on p "Text only" at bounding box center [481, 88] width 152 height 9
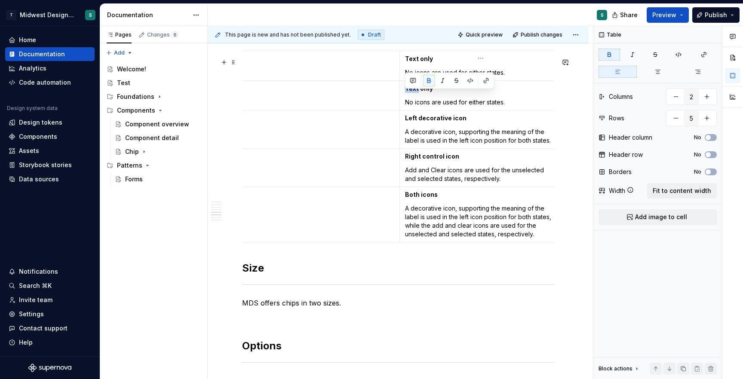
click at [417, 92] on strong "Text only" at bounding box center [419, 88] width 28 height 7
drag, startPoint x: 405, startPoint y: 95, endPoint x: 432, endPoint y: 96, distance: 26.2
click at [432, 93] on p "Text only" at bounding box center [481, 88] width 152 height 9
click at [429, 107] on p "No icons are used for either states." at bounding box center [481, 102] width 152 height 9
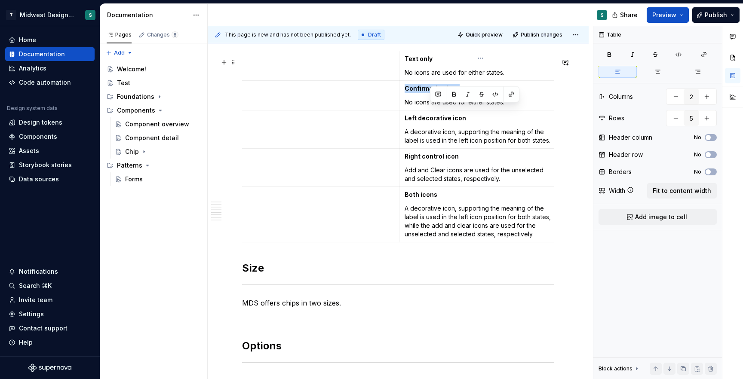
click at [429, 107] on p "No icons are used for either states." at bounding box center [481, 102] width 152 height 9
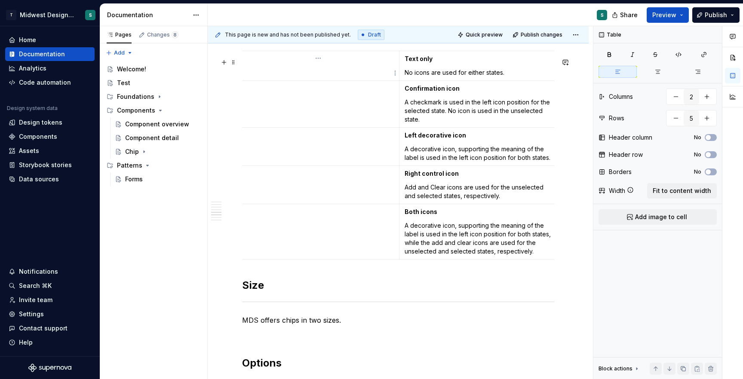
click at [299, 71] on td at bounding box center [318, 66] width 162 height 30
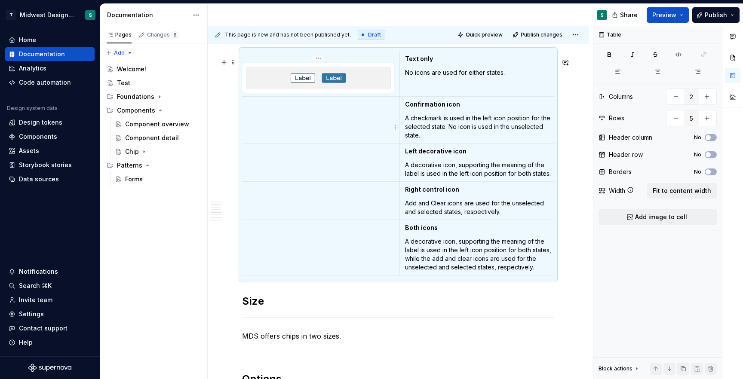
click at [324, 116] on td at bounding box center [318, 120] width 163 height 47
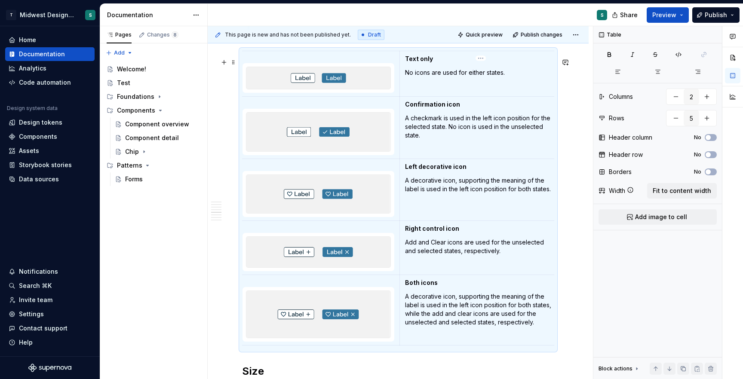
click at [494, 216] on td "Left decorative icon A decorative icon, supporting the meaning of the label is …" at bounding box center [480, 190] width 162 height 62
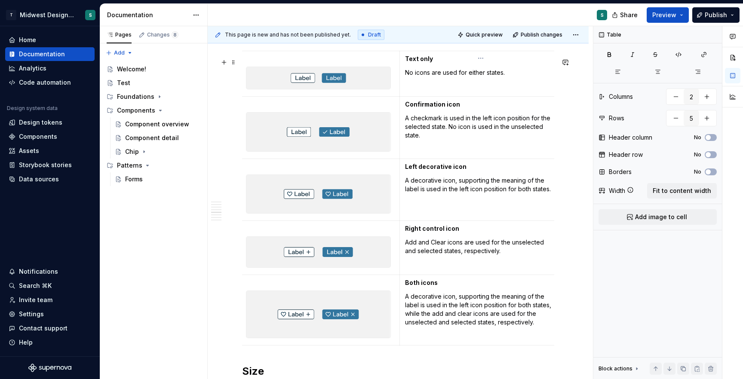
click at [464, 88] on td "Text only No icons are used for either states." at bounding box center [480, 74] width 162 height 46
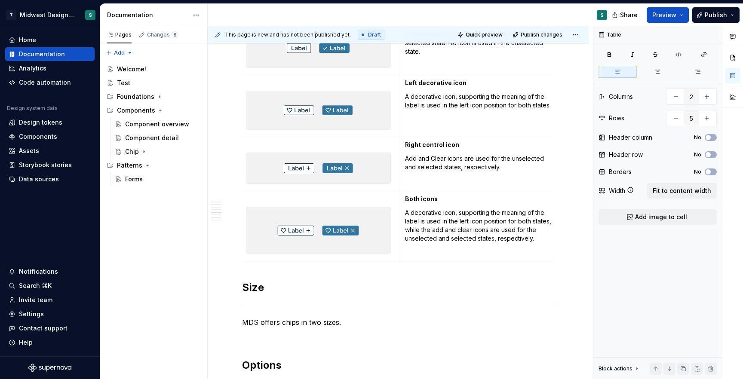
scroll to position [1378, 0]
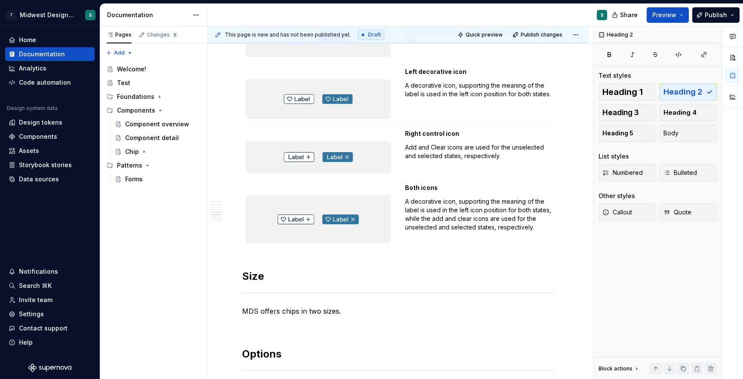
scroll to position [1322, 0]
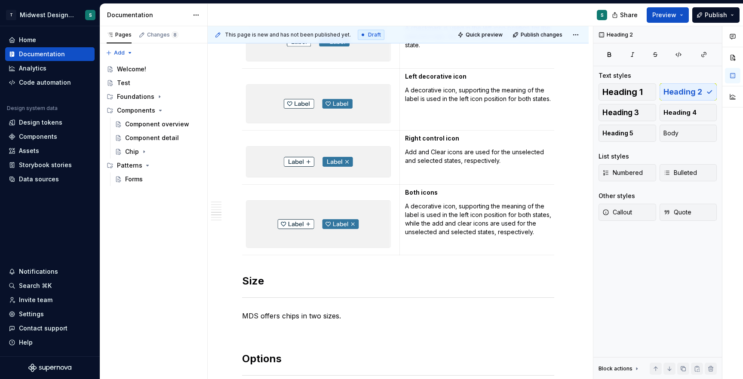
click at [428, 156] on p "Add and Clear icons are used for the unselected and selected states, respective…" at bounding box center [480, 156] width 151 height 17
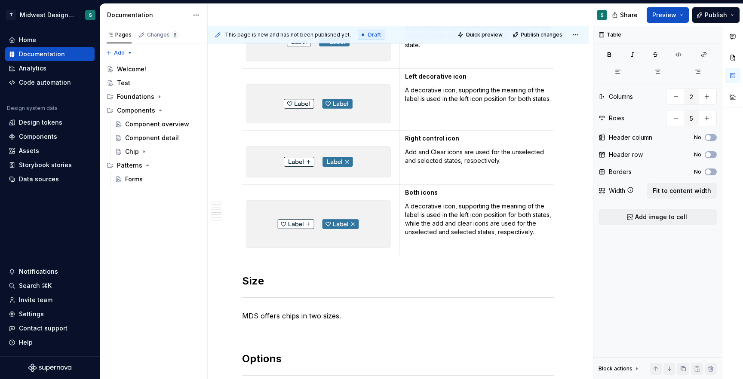
click at [413, 152] on td "Right control icon Add and Clear icons are used for the unselected and selected…" at bounding box center [480, 158] width 162 height 54
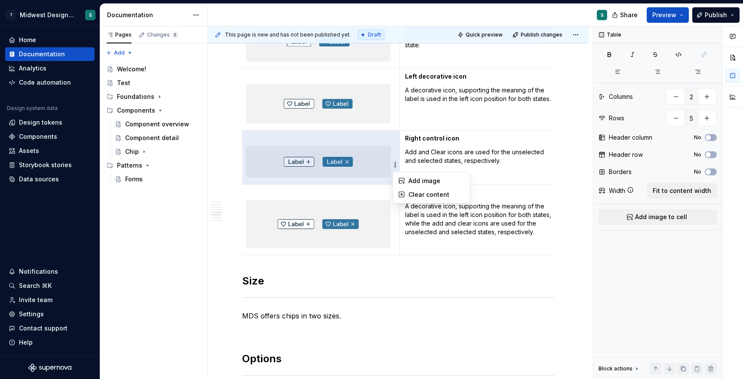
click at [396, 164] on html "T Midwest Design System S Home Documentation Analytics Code automation Design s…" at bounding box center [371, 189] width 743 height 379
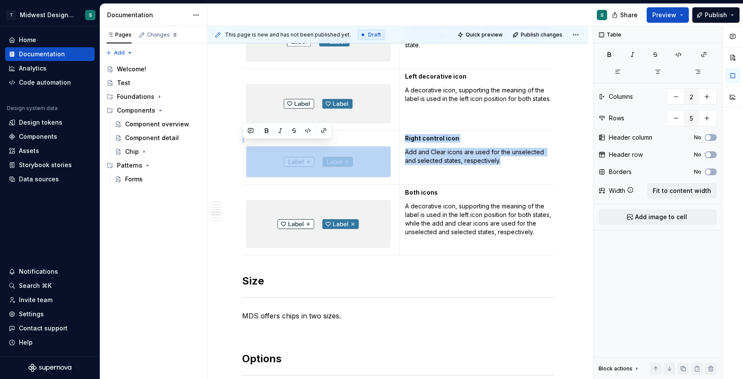
click at [478, 173] on html "T Midwest Design System S Home Documentation Analytics Code automation Design s…" at bounding box center [371, 189] width 743 height 379
click at [502, 184] on td "Right control icon Add and Clear icons are used for the unselected and selected…" at bounding box center [480, 158] width 162 height 54
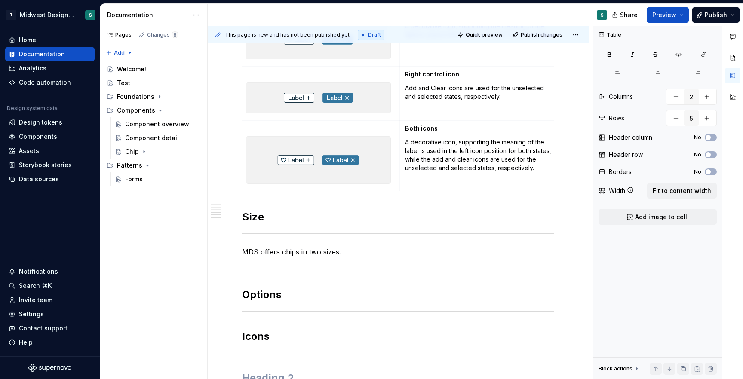
scroll to position [1408, 0]
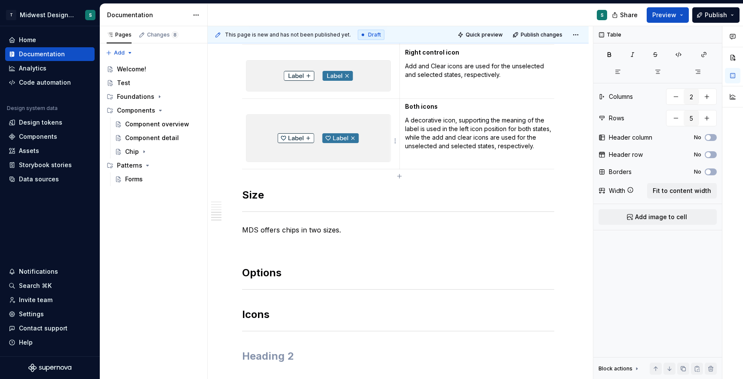
click at [314, 109] on p at bounding box center [318, 106] width 152 height 9
click at [254, 64] on div at bounding box center [318, 75] width 145 height 31
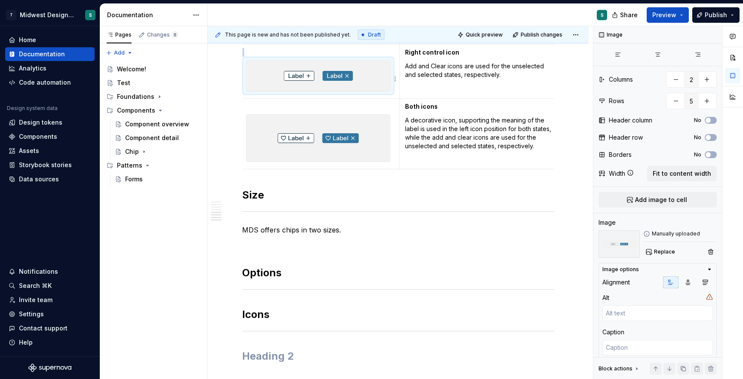
type textarea "*"
click at [249, 57] on p at bounding box center [318, 52] width 152 height 9
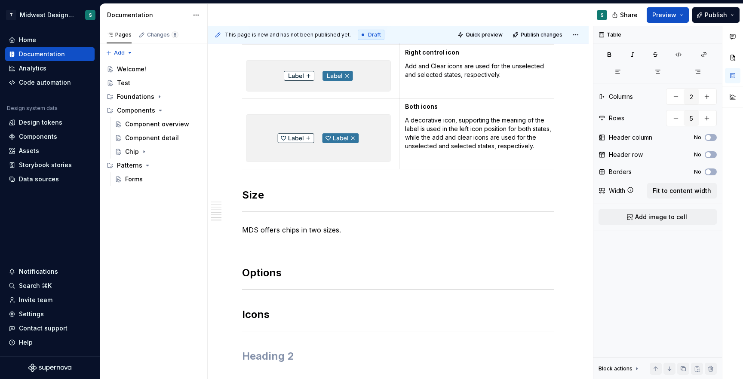
click at [406, 56] on strong "Right control icon" at bounding box center [432, 52] width 54 height 7
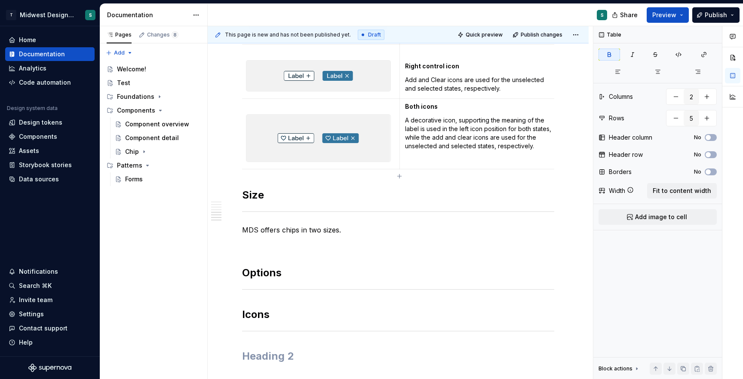
click at [405, 110] on strong "Both icons" at bounding box center [421, 106] width 33 height 7
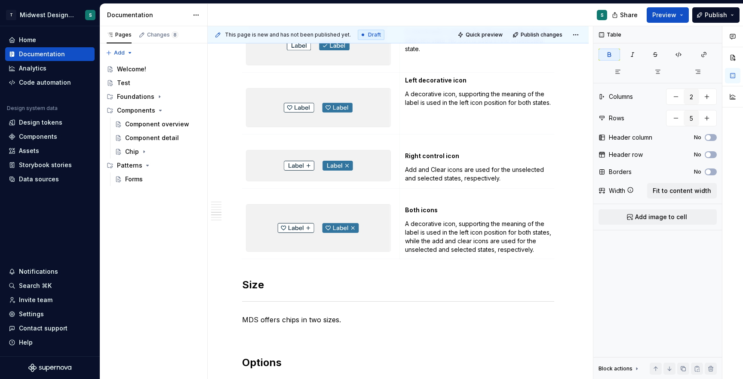
scroll to position [1314, 0]
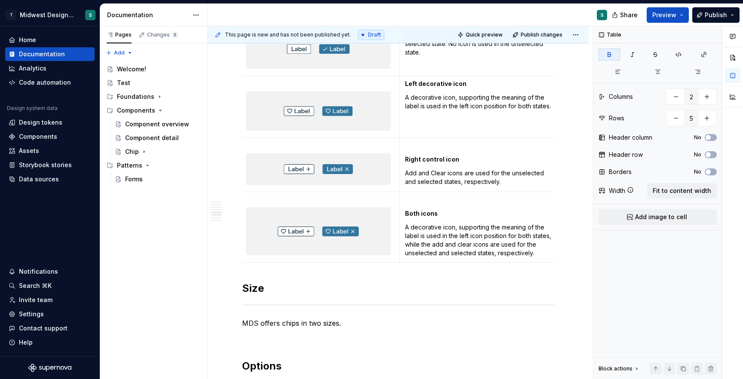
click at [404, 90] on td "Left decorative icon A decorative icon, supporting the meaning of the label is …" at bounding box center [480, 107] width 162 height 62
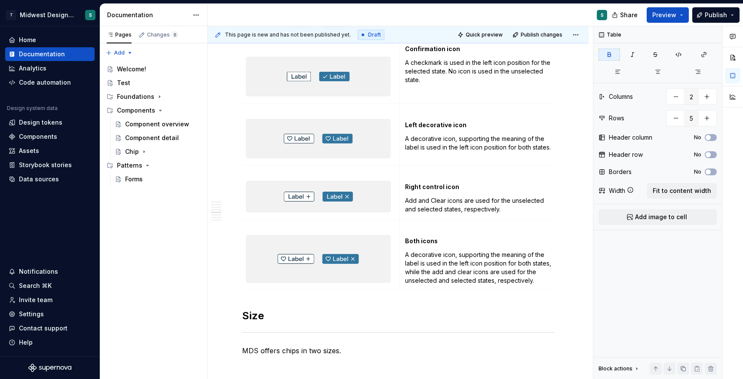
scroll to position [1258, 0]
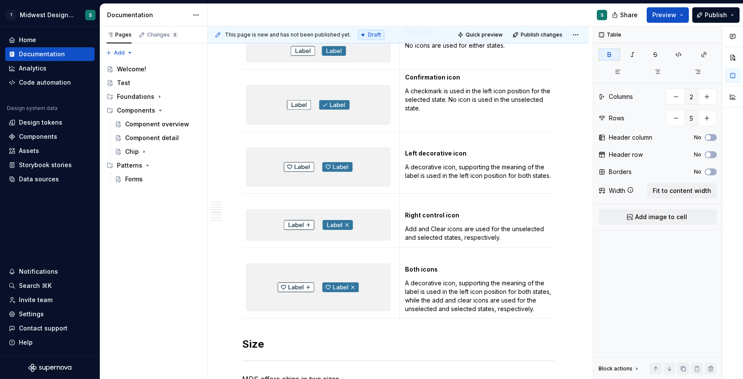
click at [404, 86] on td "Confirmation icon A checkmark is used in the left icon position for the selecte…" at bounding box center [480, 101] width 162 height 62
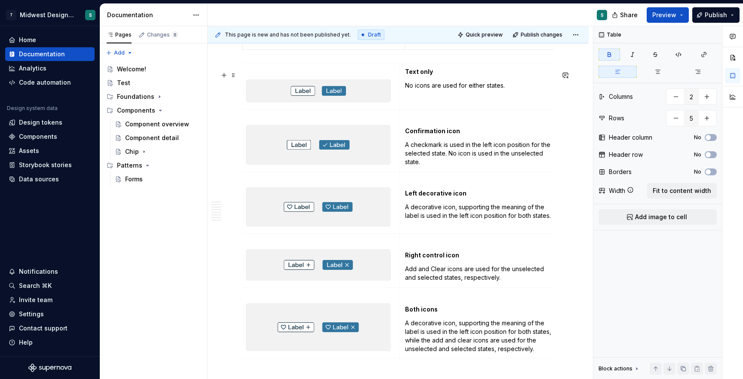
scroll to position [1210, 0]
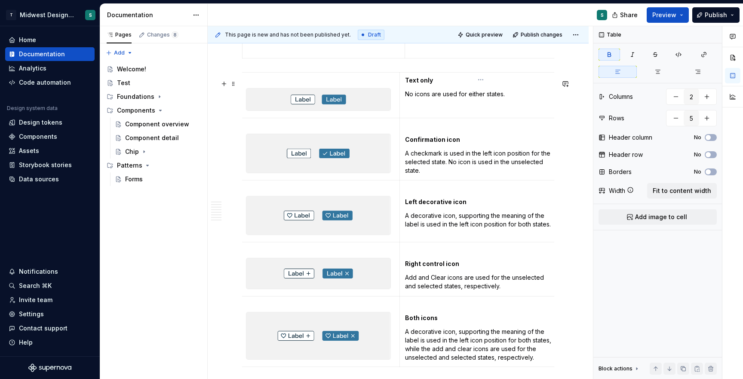
click at [405, 84] on strong "Text only" at bounding box center [419, 80] width 28 height 7
click at [356, 84] on p at bounding box center [318, 80] width 152 height 9
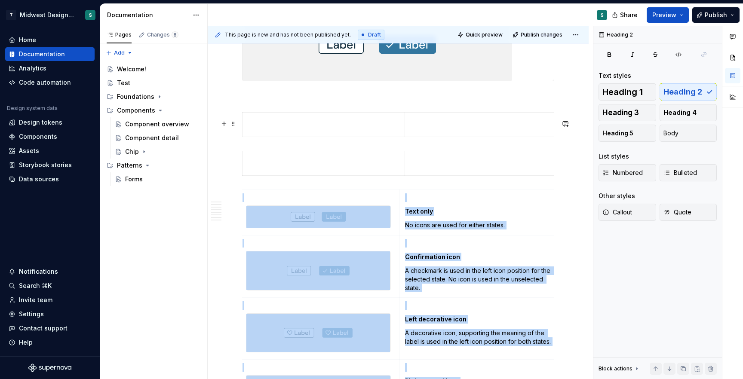
scroll to position [1081, 0]
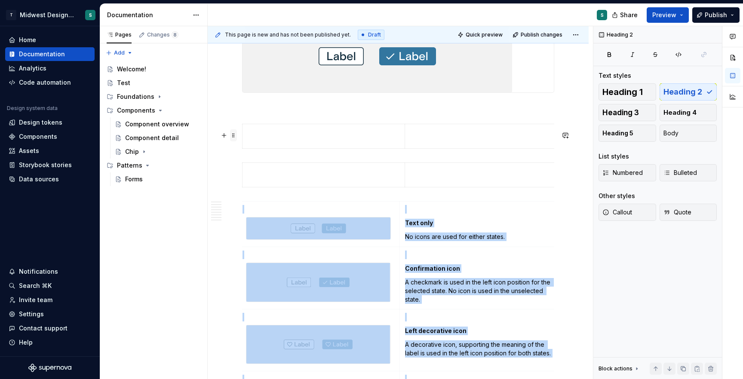
click at [232, 137] on span at bounding box center [233, 135] width 7 height 12
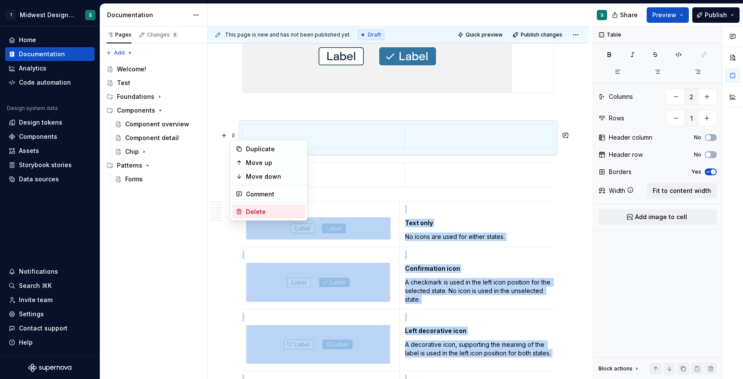
click at [255, 209] on div "Delete" at bounding box center [274, 212] width 56 height 9
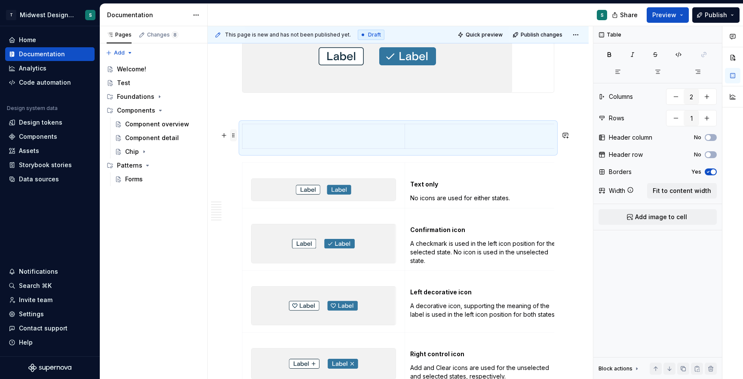
click at [230, 134] on span at bounding box center [233, 135] width 7 height 12
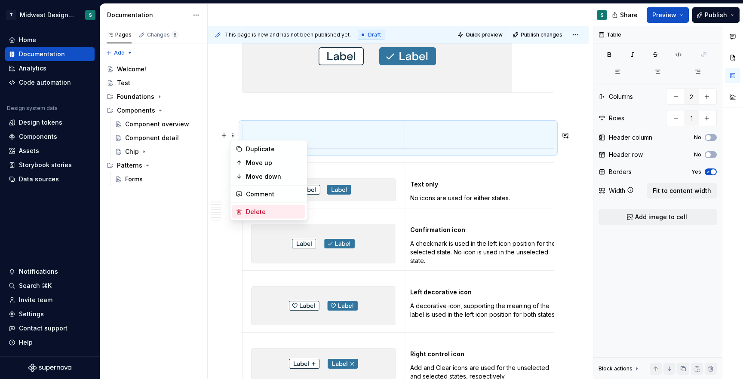
click at [260, 213] on div "Delete" at bounding box center [274, 212] width 56 height 9
type input "5"
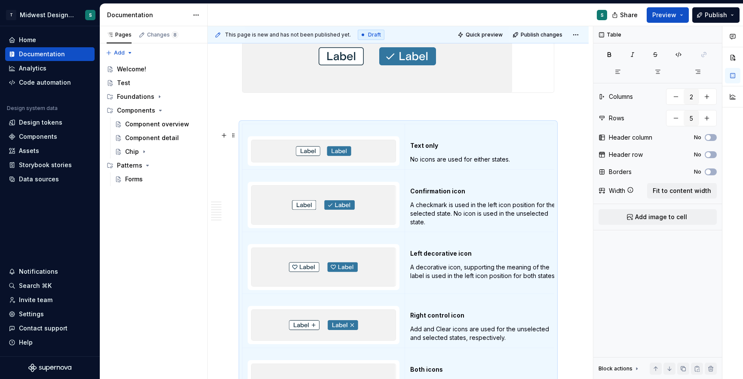
scroll to position [1116, 0]
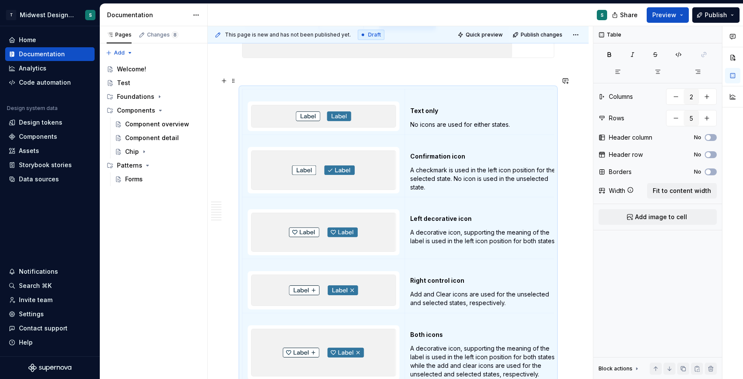
click at [505, 79] on p at bounding box center [398, 73] width 312 height 10
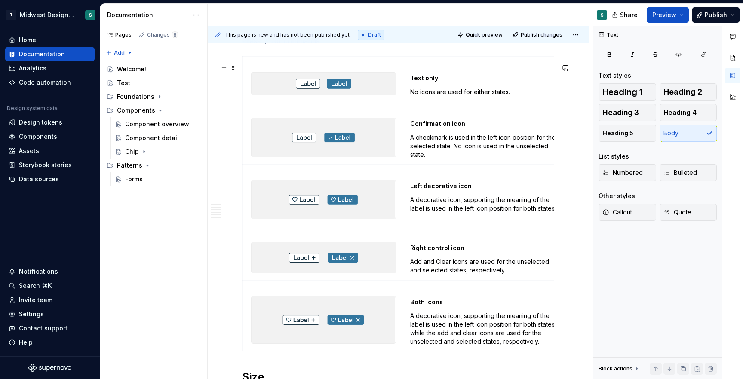
scroll to position [1151, 0]
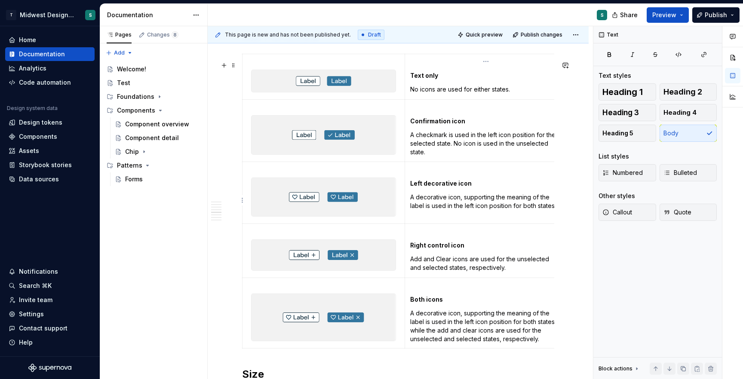
click at [426, 174] on p at bounding box center [485, 170] width 151 height 9
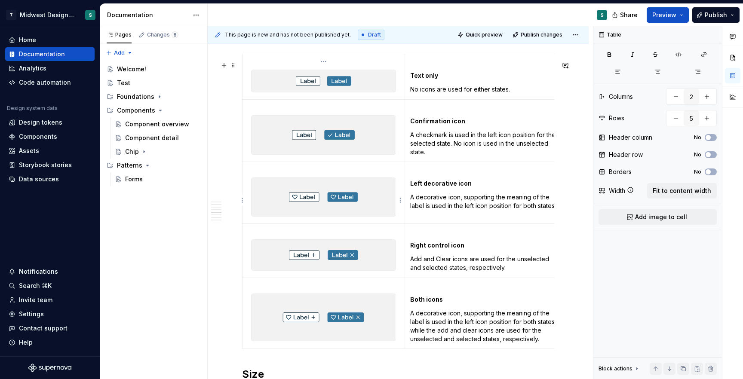
click at [374, 172] on p at bounding box center [324, 170] width 152 height 9
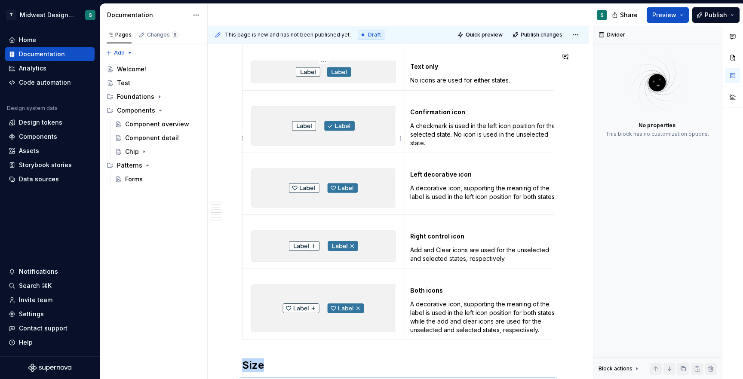
scroll to position [1172, 0]
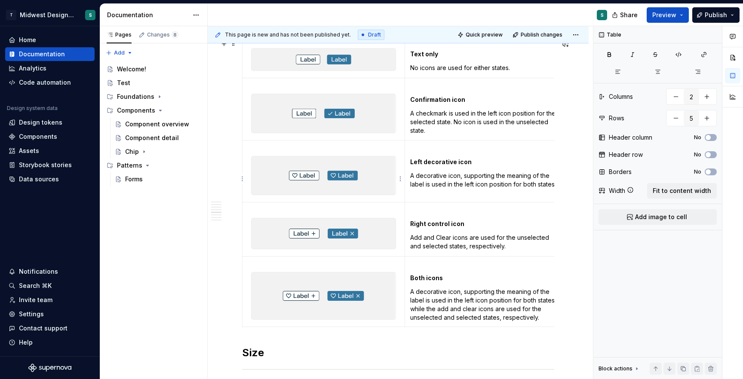
click at [255, 153] on p at bounding box center [324, 148] width 152 height 9
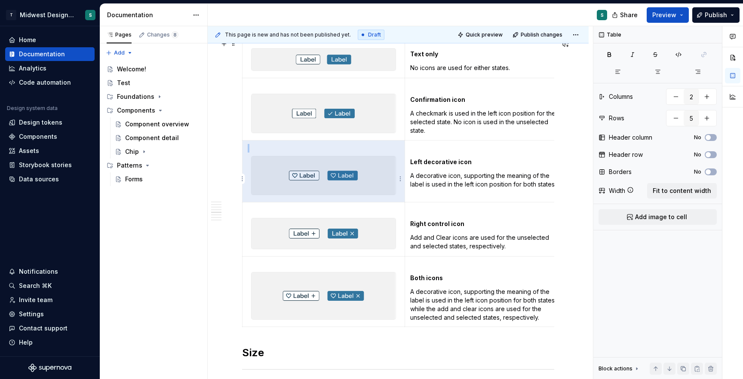
click at [255, 153] on p at bounding box center [324, 148] width 152 height 9
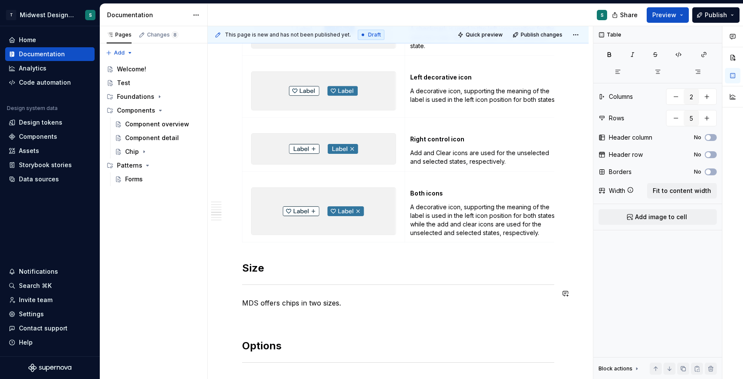
scroll to position [1270, 0]
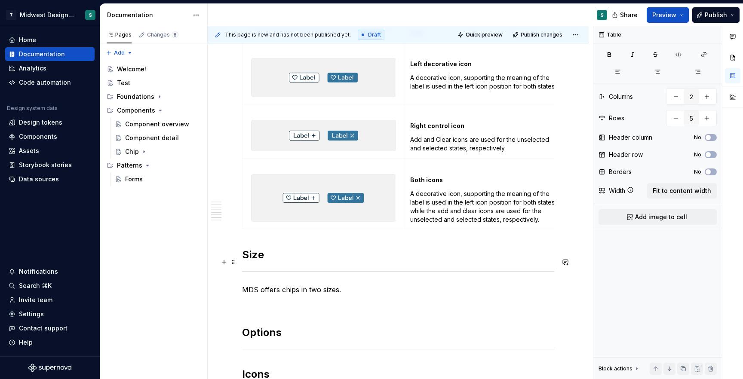
click at [519, 258] on h2 "Size" at bounding box center [398, 255] width 312 height 14
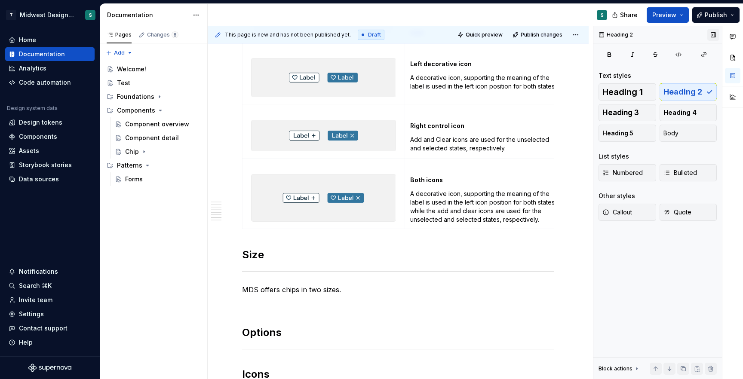
click at [715, 37] on button "button" at bounding box center [713, 35] width 12 height 12
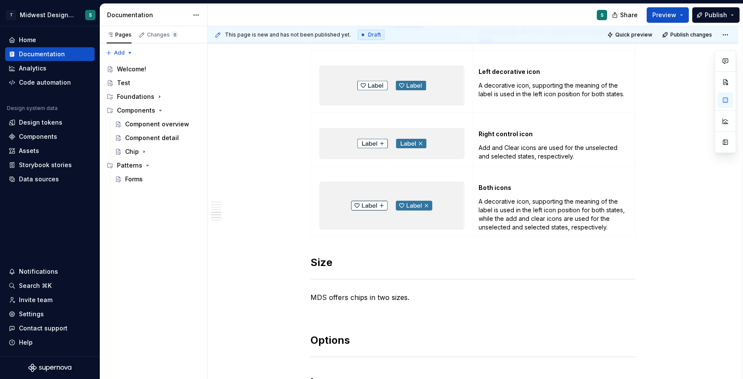
click at [712, 37] on span "Publish changes" at bounding box center [691, 34] width 42 height 7
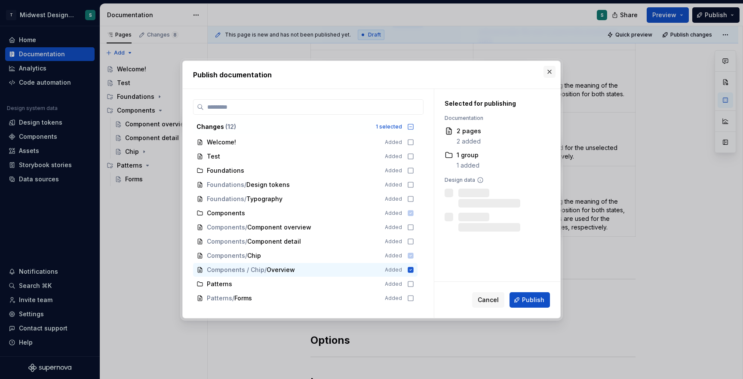
click at [551, 73] on button "button" at bounding box center [549, 72] width 12 height 12
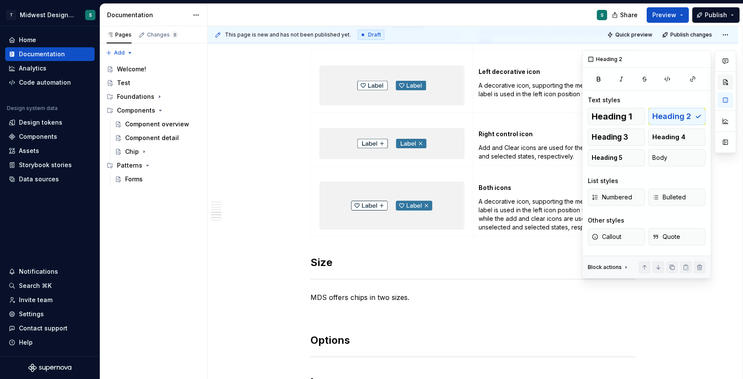
click at [725, 88] on button "button" at bounding box center [725, 81] width 15 height 15
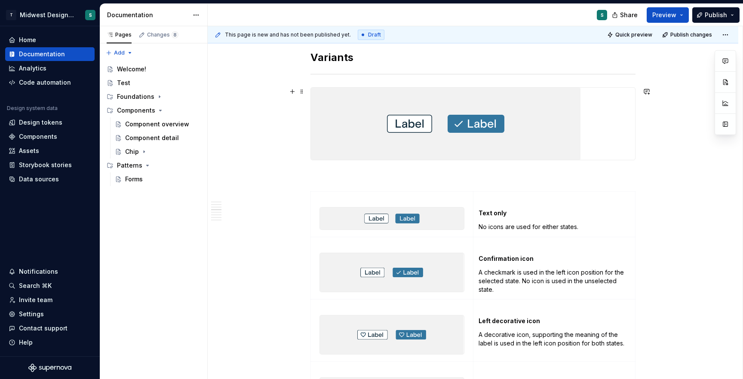
scroll to position [1031, 0]
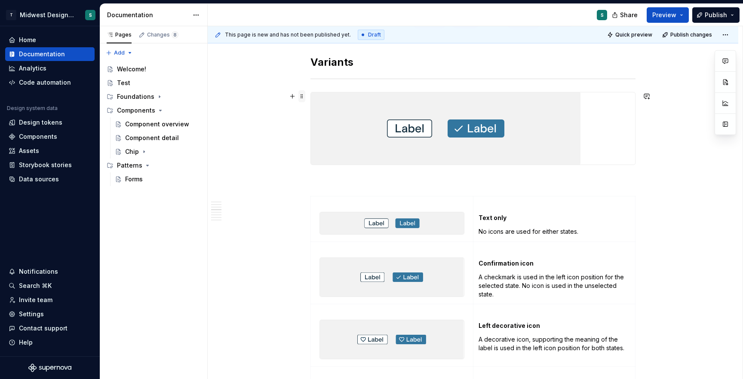
click at [304, 97] on span at bounding box center [301, 96] width 7 height 12
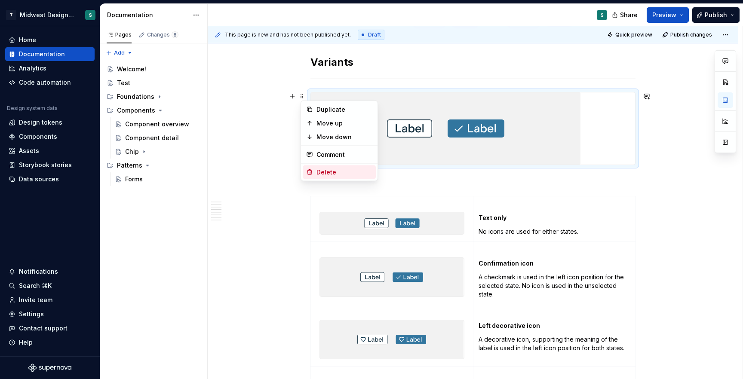
click at [318, 175] on div "Delete" at bounding box center [344, 172] width 56 height 9
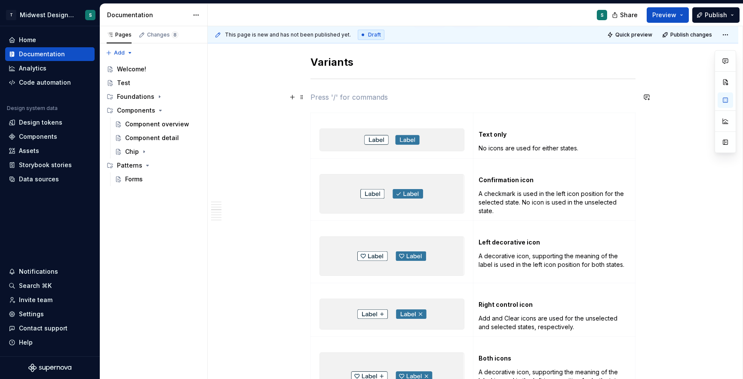
click at [365, 96] on p at bounding box center [472, 97] width 325 height 10
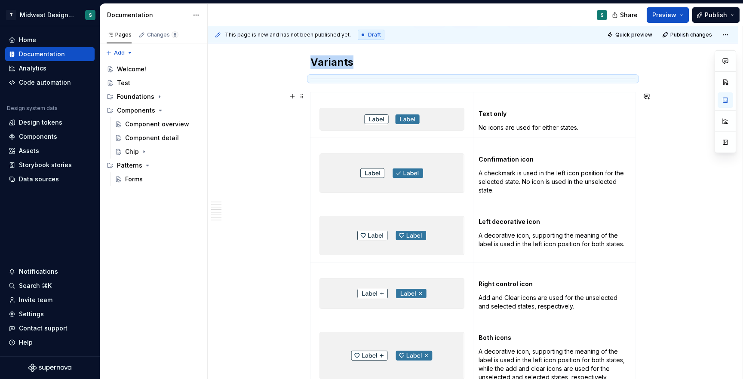
click at [663, 171] on div "This page is new and has not been published yet. Draft Quick preview Publish ch…" at bounding box center [475, 202] width 535 height 353
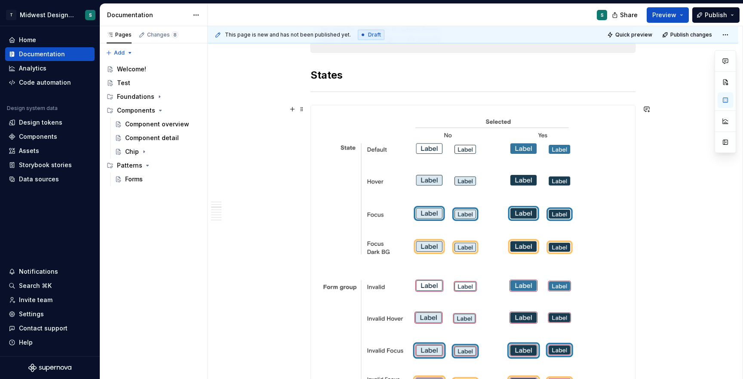
scroll to position [651, 0]
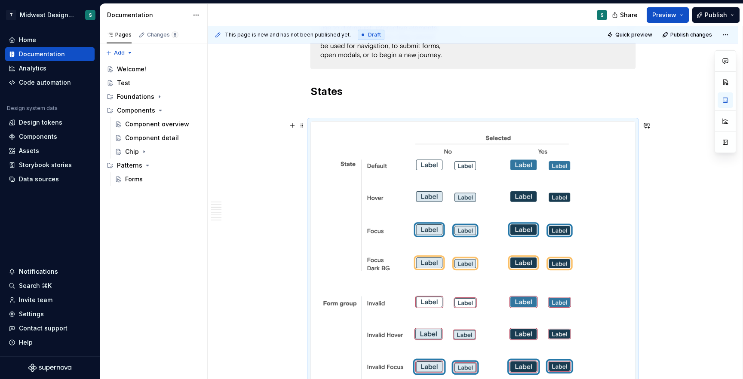
click at [606, 130] on img at bounding box center [473, 271] width 324 height 298
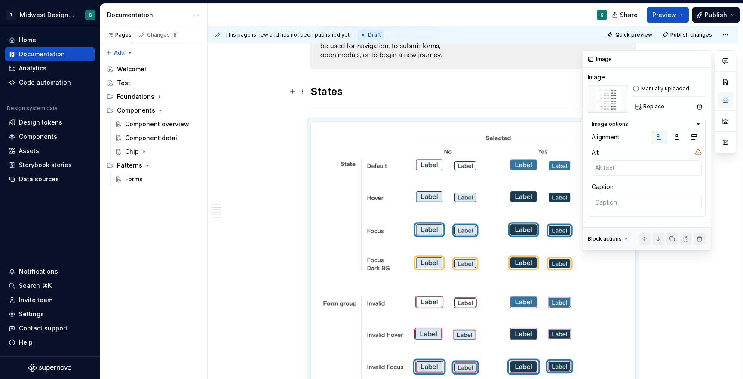
click at [726, 97] on button "button" at bounding box center [725, 99] width 15 height 15
click at [724, 85] on button "button" at bounding box center [725, 81] width 15 height 15
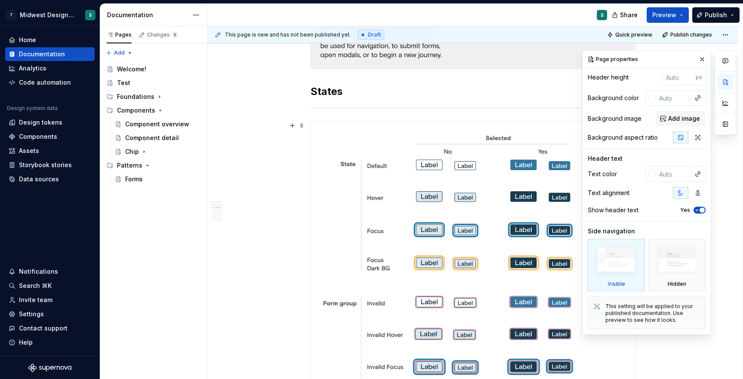
scroll to position [0, 0]
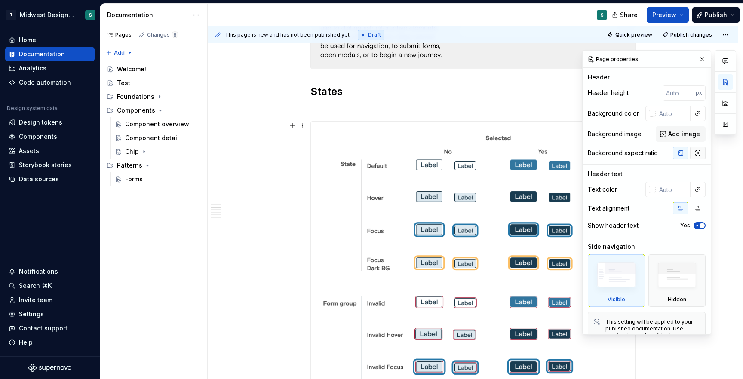
click at [697, 154] on icon "button" at bounding box center [697, 153] width 7 height 7
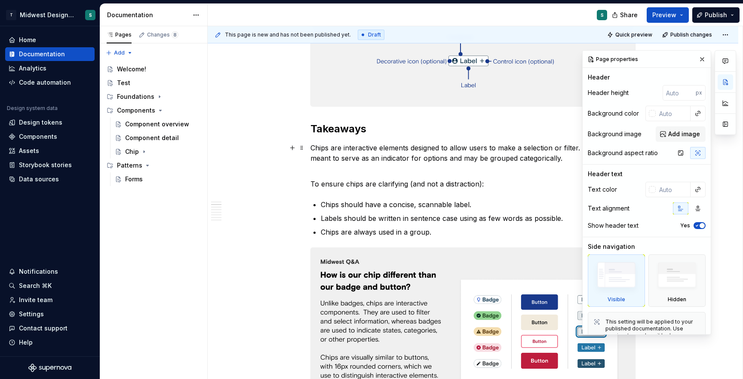
scroll to position [305, 0]
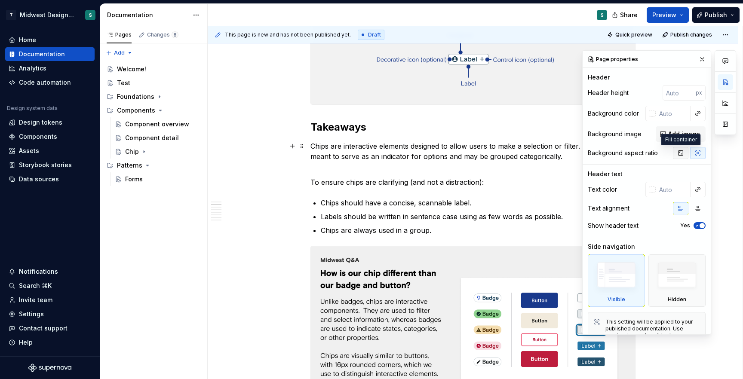
click at [679, 153] on icon "button" at bounding box center [680, 153] width 7 height 7
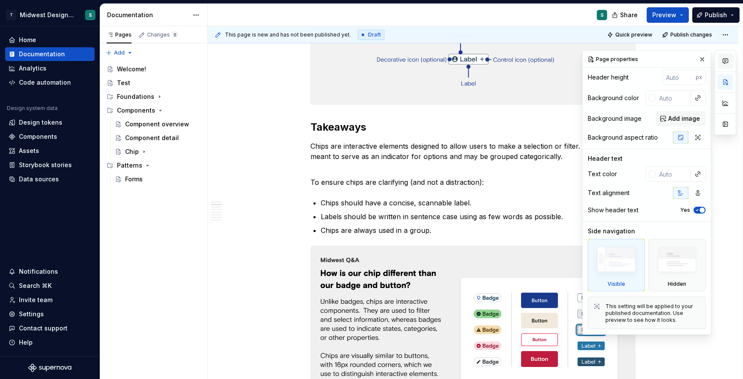
click at [721, 63] on button "button" at bounding box center [725, 60] width 15 height 15
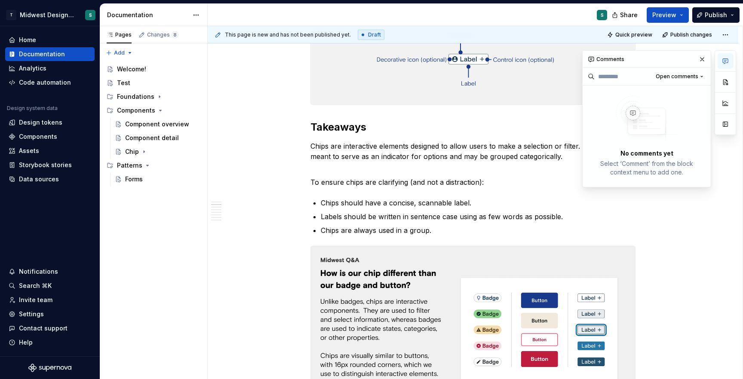
scroll to position [0, 0]
click at [725, 102] on button "button" at bounding box center [725, 102] width 15 height 15
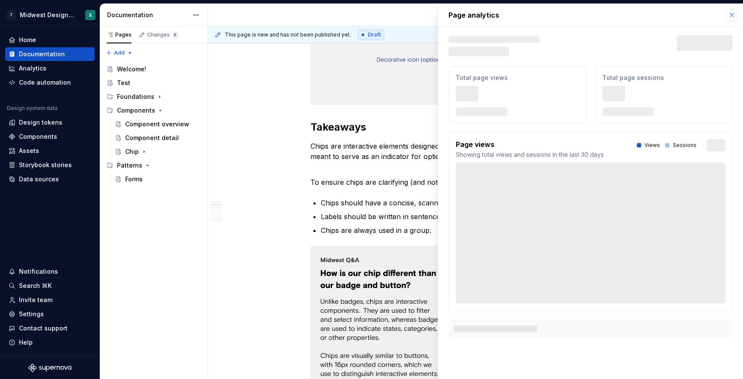
click at [731, 13] on button "button" at bounding box center [732, 15] width 12 height 12
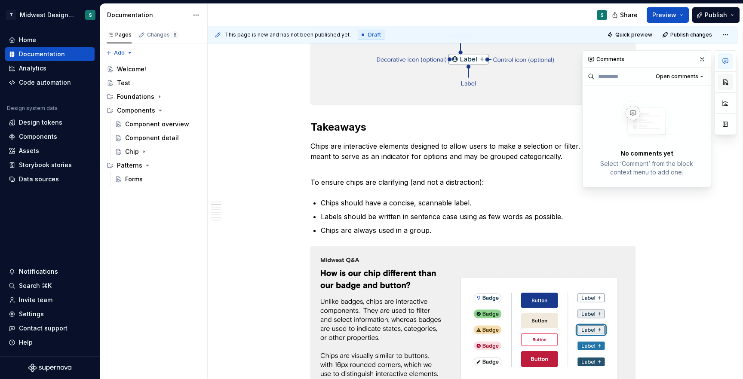
click at [726, 82] on button "button" at bounding box center [725, 81] width 15 height 15
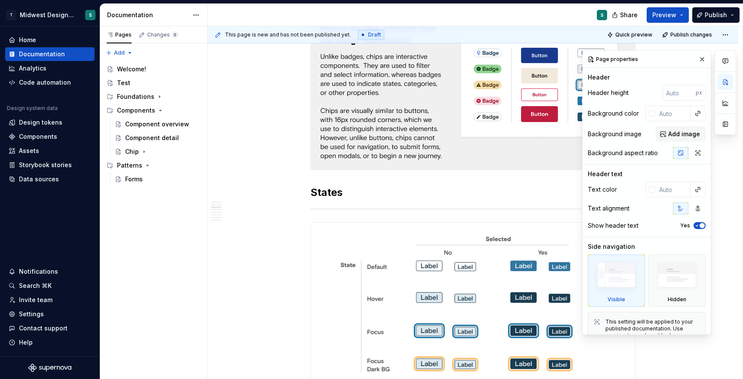
scroll to position [627, 0]
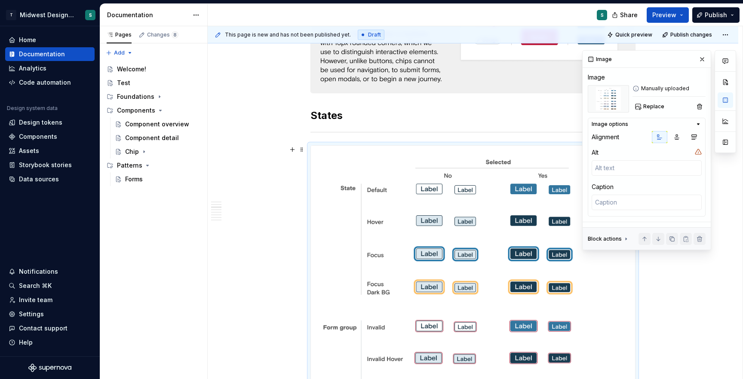
click at [362, 150] on img at bounding box center [473, 295] width 324 height 298
click at [633, 55] on div "Image" at bounding box center [647, 59] width 128 height 17
click at [730, 33] on html "T Midwest Design System S Home Documentation Analytics Code automation Design s…" at bounding box center [371, 189] width 743 height 379
click at [706, 55] on div "Open preview" at bounding box center [702, 51] width 56 height 9
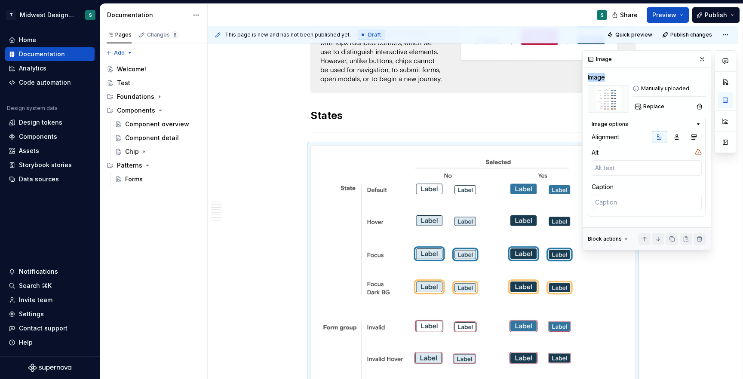
scroll to position [459, 0]
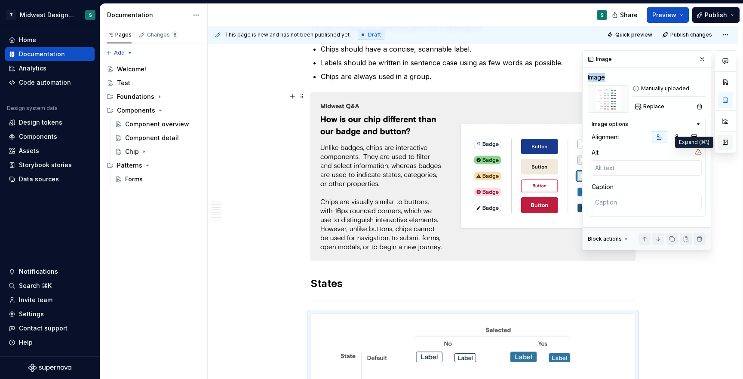
click at [724, 140] on button "button" at bounding box center [725, 142] width 15 height 15
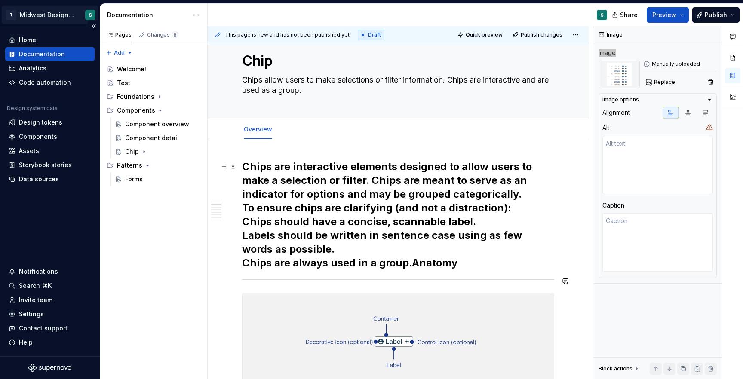
scroll to position [0, 0]
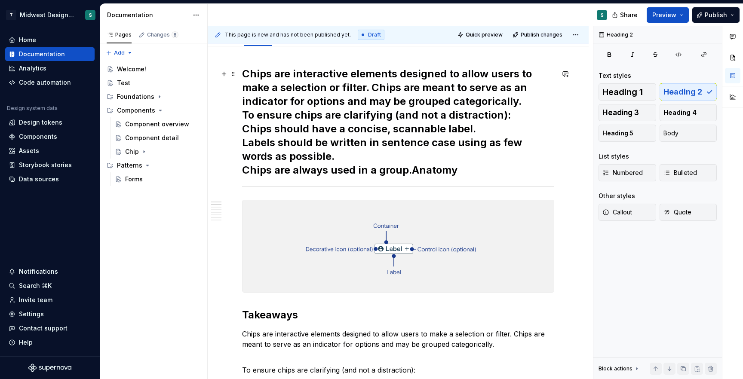
click at [360, 121] on h2 "Chips are interactive elements designed to allow users to make a selection or f…" at bounding box center [398, 122] width 312 height 110
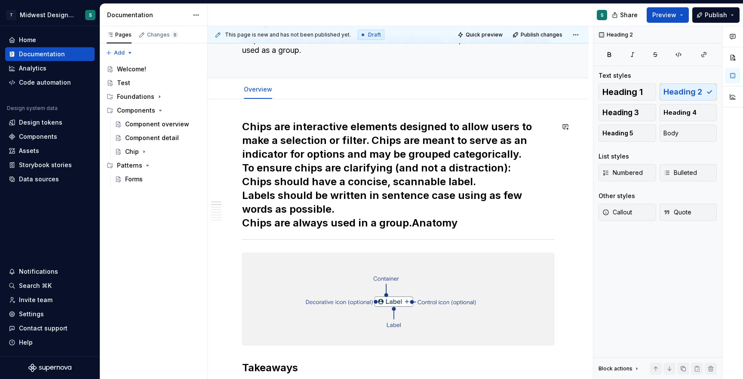
scroll to position [58, 0]
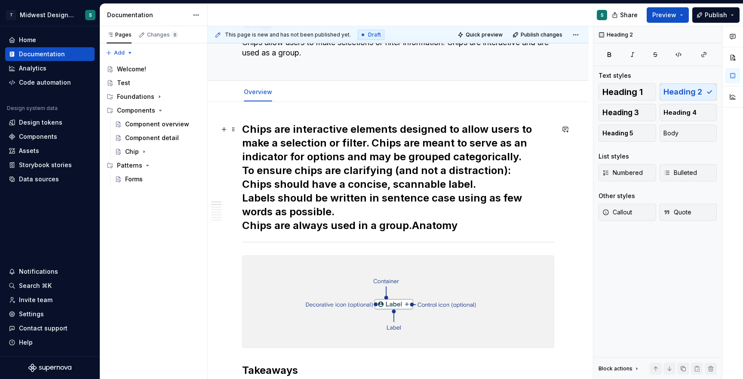
click at [322, 172] on h2 "Chips are interactive elements designed to allow users to make a selection or f…" at bounding box center [398, 178] width 312 height 110
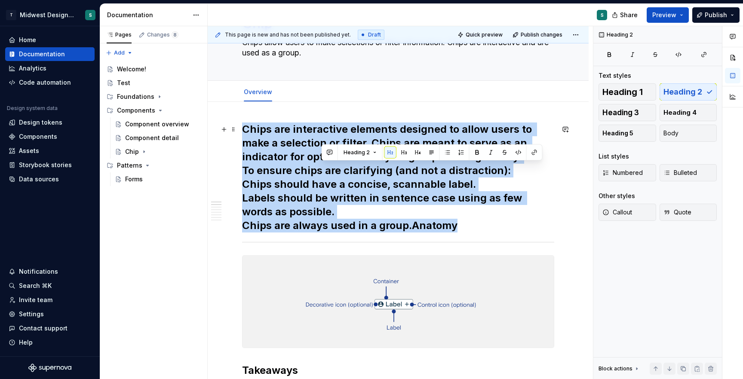
click at [322, 172] on h2 "Chips are interactive elements designed to allow users to make a selection or f…" at bounding box center [398, 178] width 312 height 110
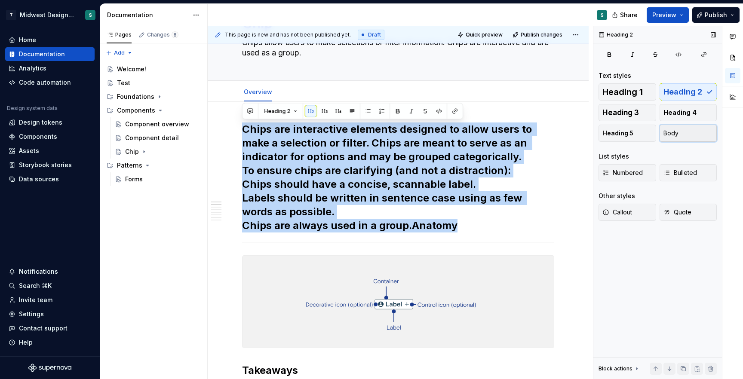
click at [690, 131] on button "Body" at bounding box center [689, 133] width 58 height 17
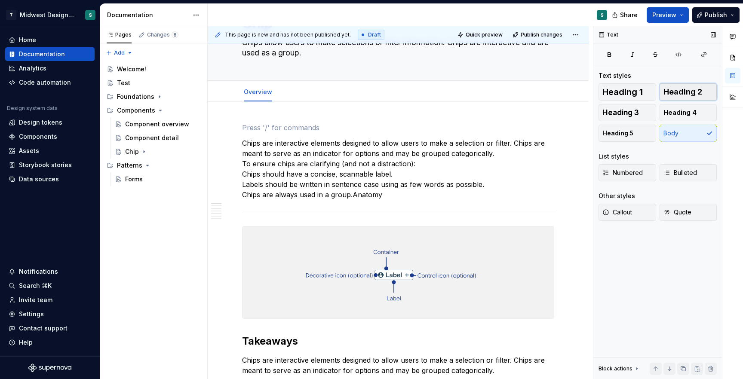
click at [673, 94] on span "Heading 2" at bounding box center [682, 92] width 39 height 9
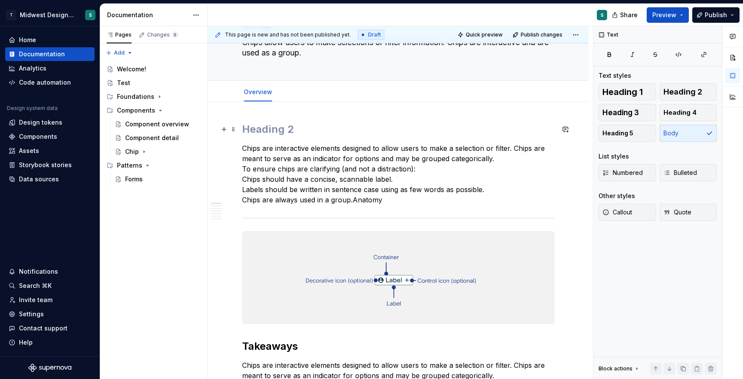
click at [271, 126] on h2 at bounding box center [398, 130] width 312 height 14
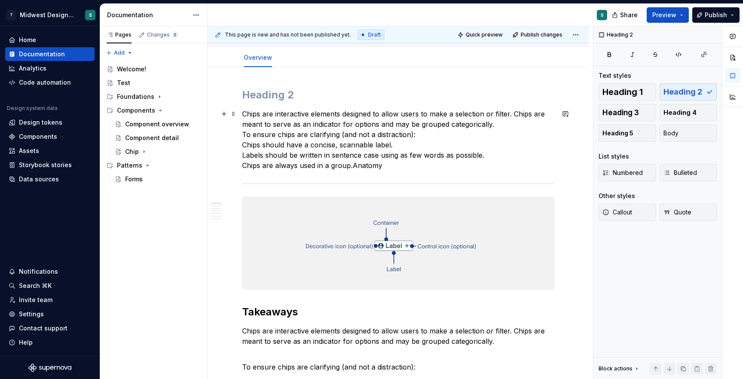
scroll to position [90, 0]
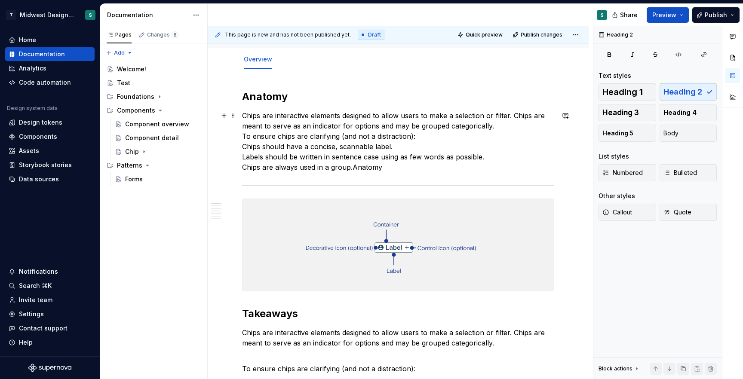
click at [325, 151] on p "Chips are interactive elements designed to allow users to make a selection or f…" at bounding box center [398, 141] width 312 height 62
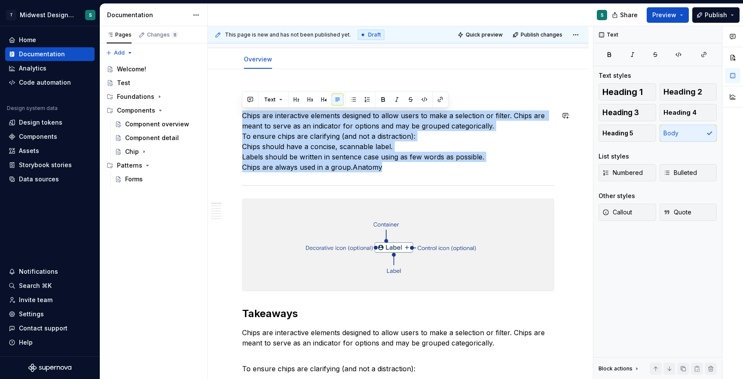
drag, startPoint x: 396, startPoint y: 171, endPoint x: 230, endPoint y: 109, distance: 177.7
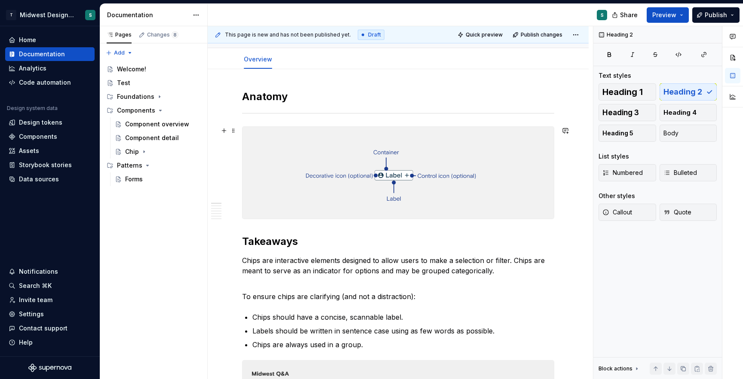
click at [262, 126] on div at bounding box center [398, 172] width 312 height 93
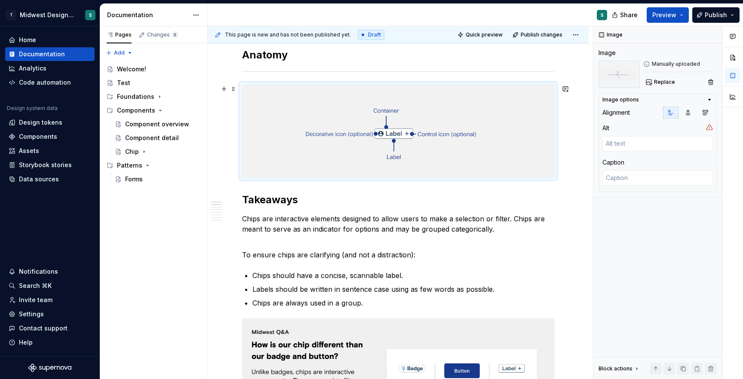
scroll to position [136, 0]
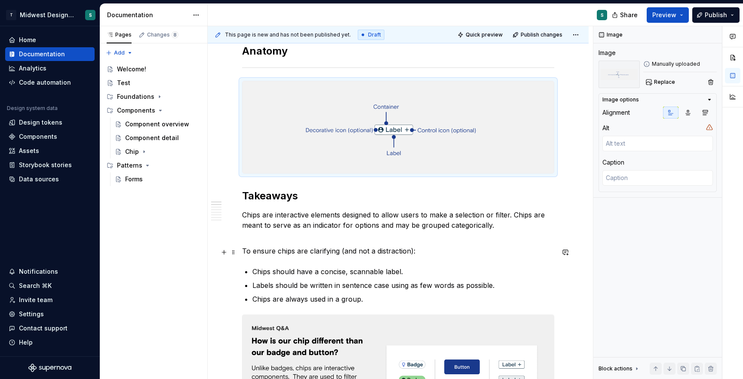
click at [305, 252] on p "To ensure chips are clarifying (and not a distraction):" at bounding box center [398, 251] width 312 height 10
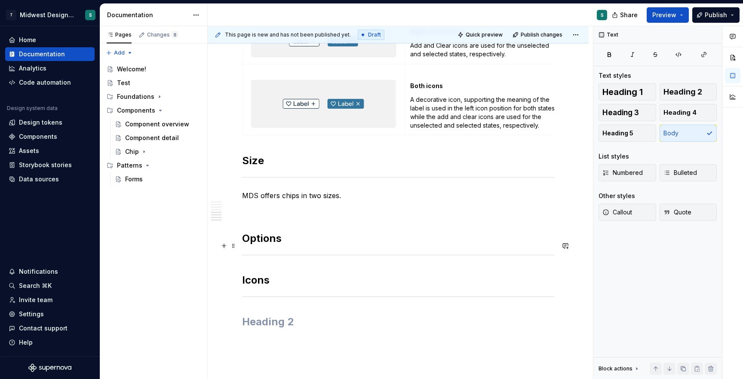
scroll to position [1165, 0]
click at [313, 200] on p "MDS offers chips in two sizes." at bounding box center [398, 195] width 312 height 10
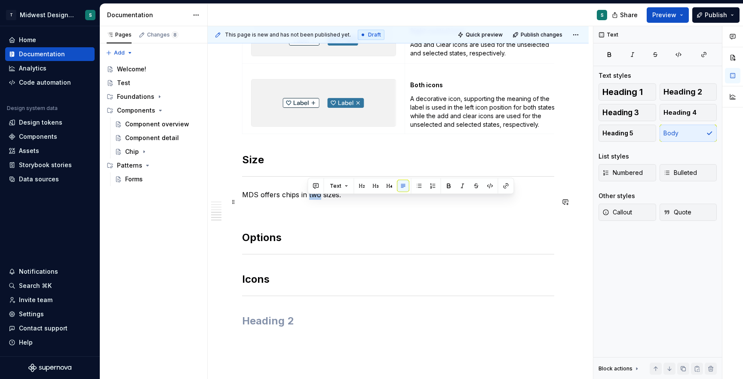
click at [313, 200] on p "MDS offers chips in two sizes." at bounding box center [398, 195] width 312 height 10
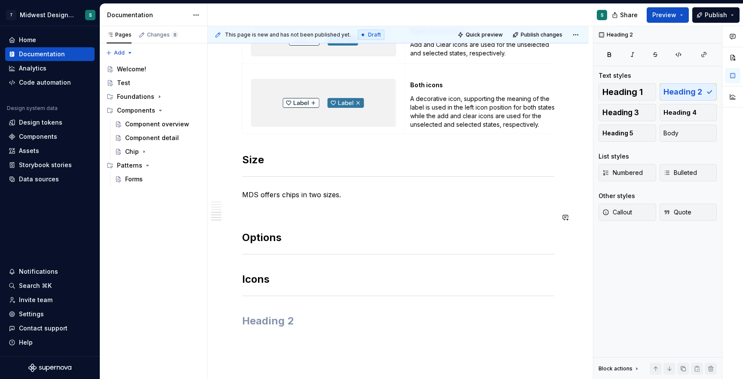
click at [252, 215] on p at bounding box center [398, 210] width 312 height 10
click at [233, 218] on span at bounding box center [233, 218] width 7 height 12
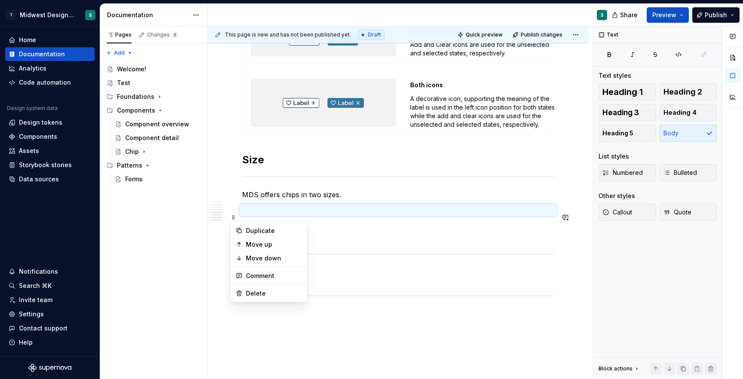
click at [270, 215] on p at bounding box center [398, 210] width 312 height 10
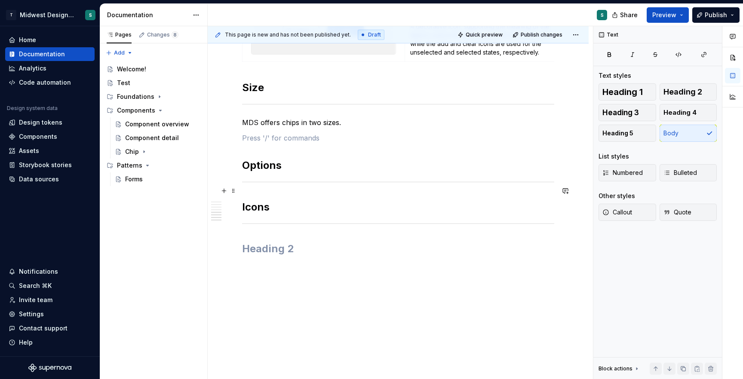
scroll to position [1245, 0]
click at [223, 139] on button "button" at bounding box center [224, 145] width 12 height 12
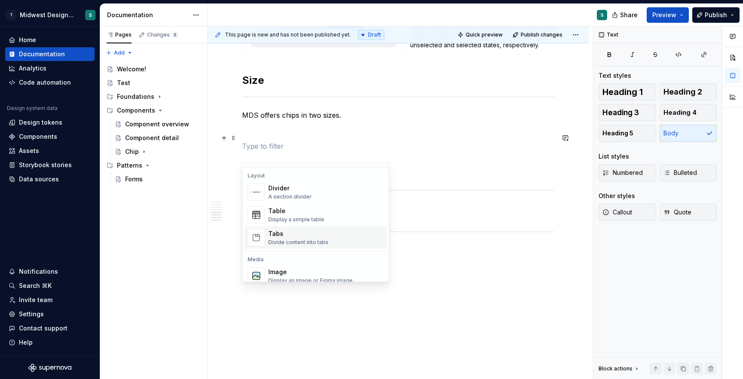
scroll to position [278, 0]
click at [302, 217] on div "Display a simple table" at bounding box center [296, 219] width 56 height 7
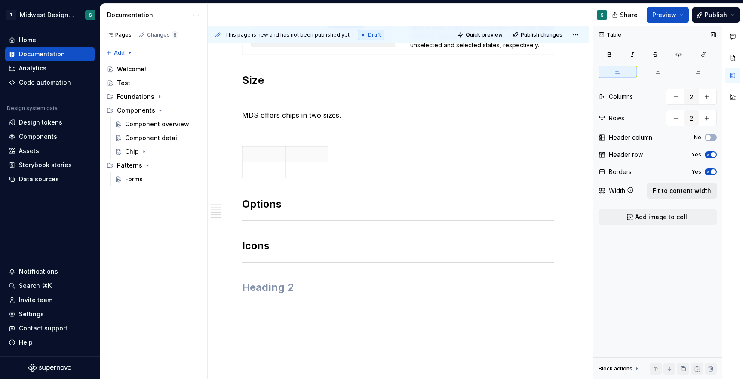
click at [687, 193] on span "Fit to content width" at bounding box center [682, 191] width 58 height 9
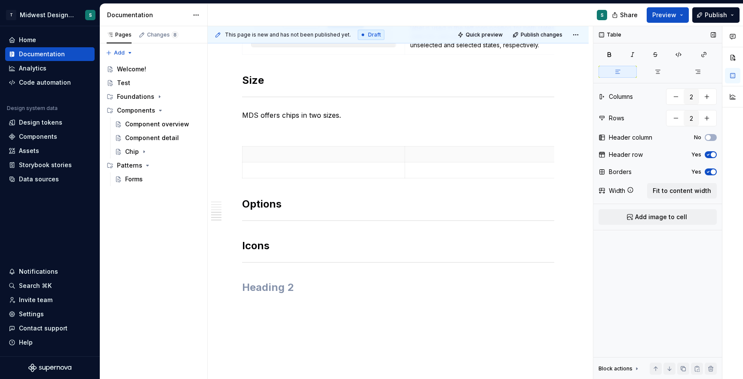
click at [711, 154] on span "button" at bounding box center [713, 154] width 5 height 5
click at [708, 174] on icon "button" at bounding box center [708, 171] width 7 height 5
click at [423, 159] on p at bounding box center [486, 154] width 152 height 9
click at [435, 175] on p at bounding box center [486, 170] width 152 height 9
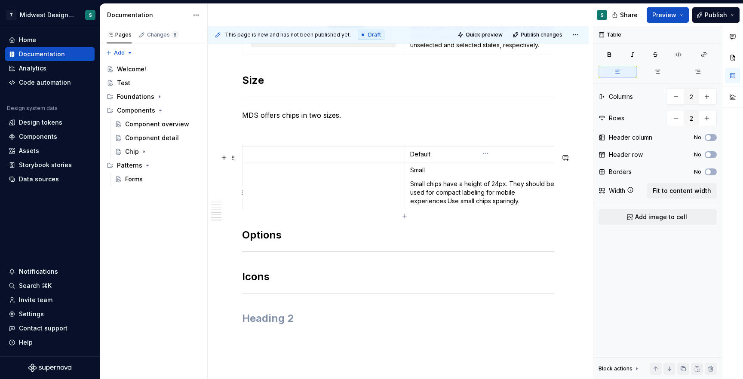
click at [517, 200] on p "Small chips have a height of 24px. They should be used for compact labeling for…" at bounding box center [486, 193] width 152 height 26
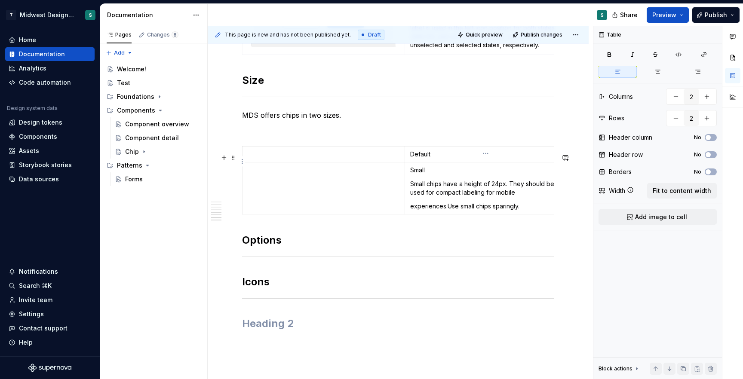
click at [419, 159] on p "Default" at bounding box center [486, 154] width 152 height 9
click at [447, 159] on p "Default" at bounding box center [486, 154] width 152 height 9
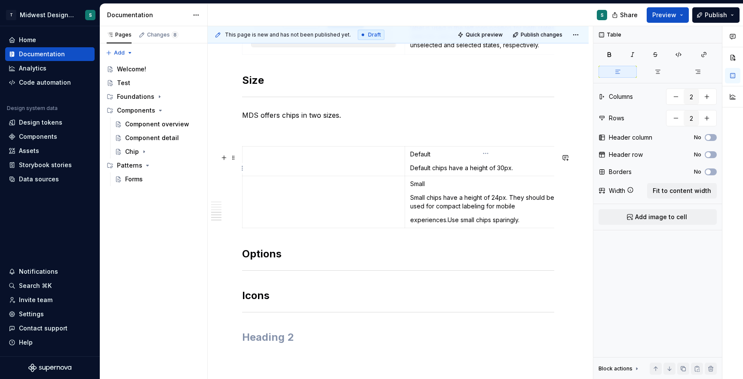
click at [424, 159] on p "Default" at bounding box center [486, 154] width 152 height 9
click at [422, 159] on p "Default" at bounding box center [486, 154] width 152 height 9
click at [418, 188] on p "Small" at bounding box center [486, 184] width 152 height 9
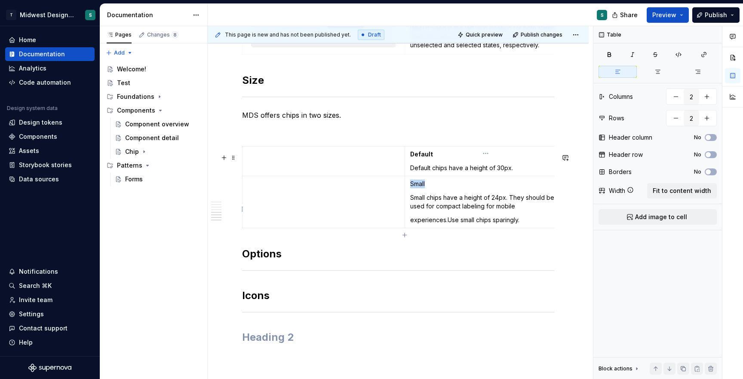
click at [418, 188] on p "Small" at bounding box center [486, 184] width 152 height 9
click at [378, 201] on td at bounding box center [323, 202] width 162 height 52
click at [331, 167] on td at bounding box center [323, 161] width 162 height 30
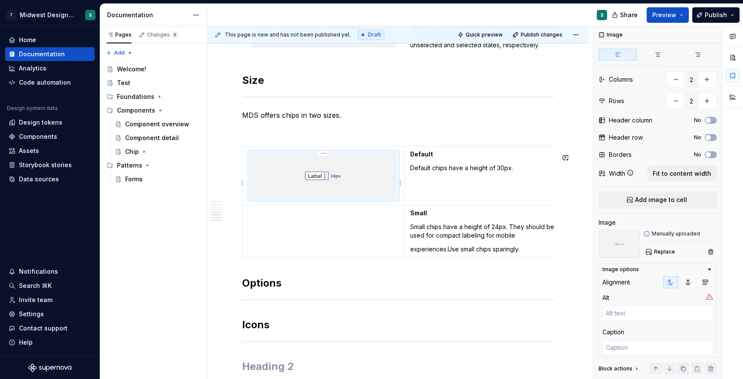
click at [333, 181] on img at bounding box center [324, 176] width 144 height 44
click at [376, 186] on img at bounding box center [324, 176] width 144 height 44
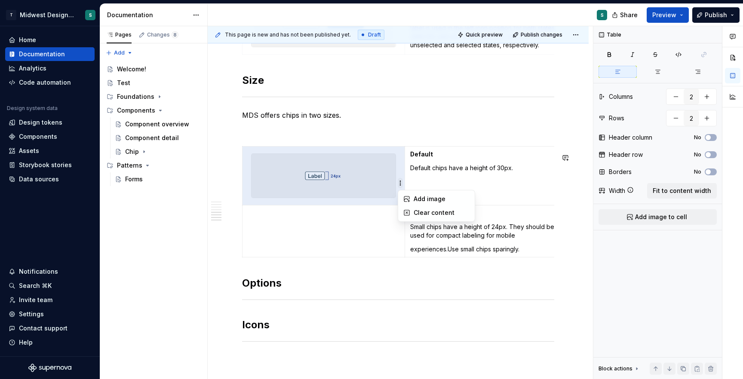
click at [402, 183] on html "T Midwest Design System S Home Documentation Analytics Code automation Design s…" at bounding box center [371, 189] width 743 height 379
click at [425, 214] on div "Clear content" at bounding box center [442, 213] width 56 height 9
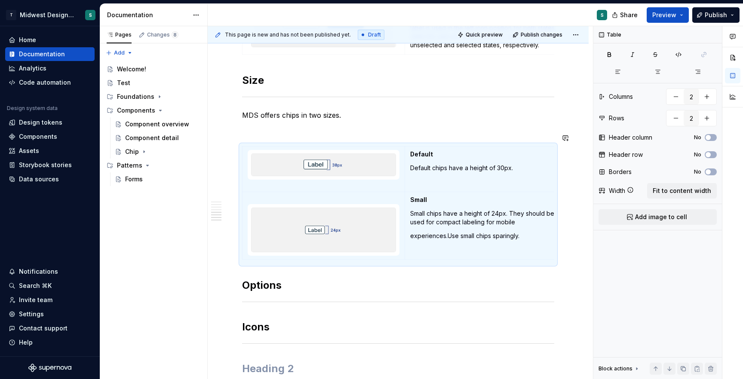
click at [423, 120] on p "MDS offers chips in two sizes." at bounding box center [398, 115] width 312 height 10
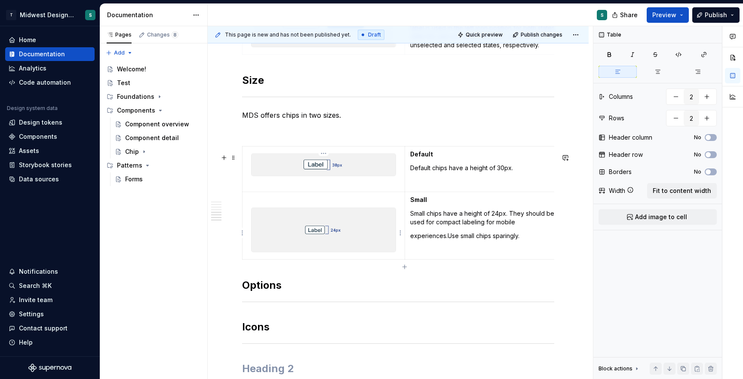
click at [384, 204] on p at bounding box center [324, 200] width 152 height 9
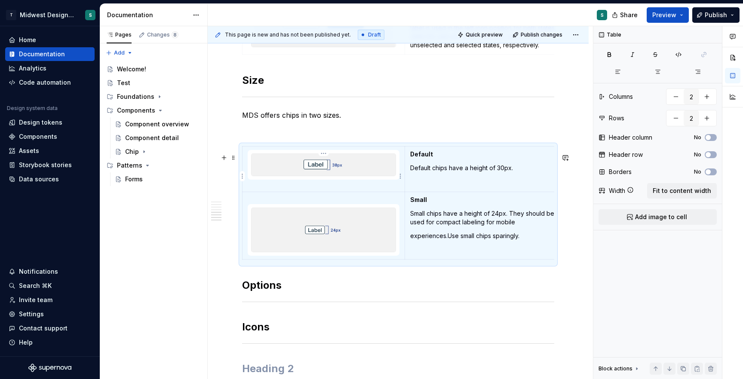
click at [306, 192] on td at bounding box center [323, 169] width 163 height 46
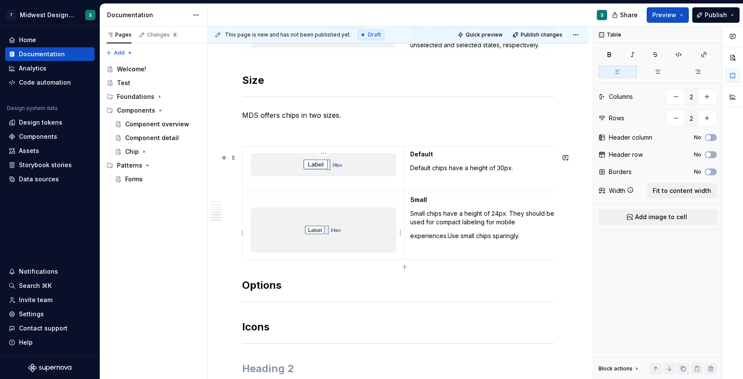
click at [301, 204] on p at bounding box center [324, 200] width 152 height 9
click at [320, 188] on p at bounding box center [324, 184] width 152 height 9
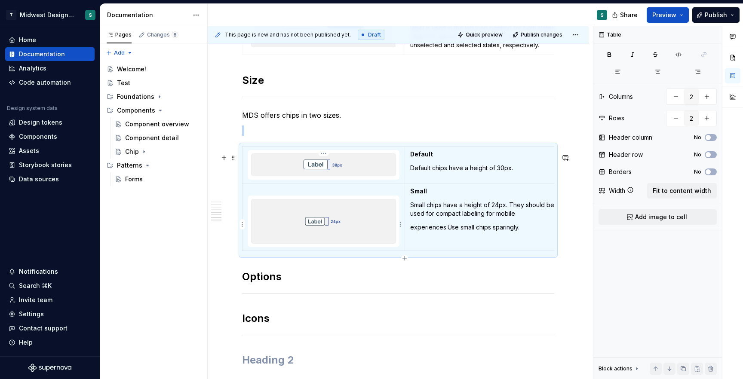
click at [303, 196] on p at bounding box center [324, 191] width 152 height 9
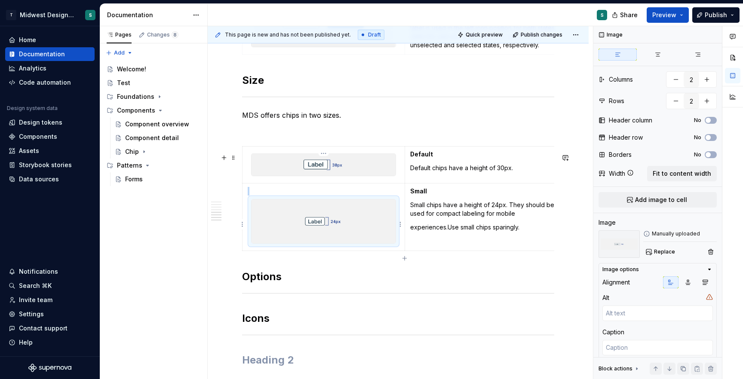
click at [348, 217] on img at bounding box center [324, 221] width 144 height 44
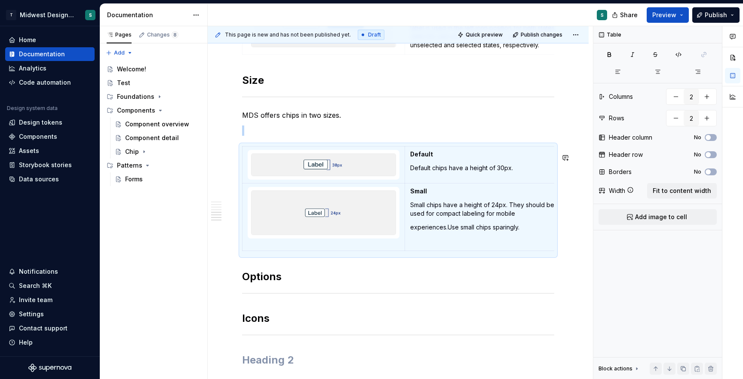
type textarea "*"
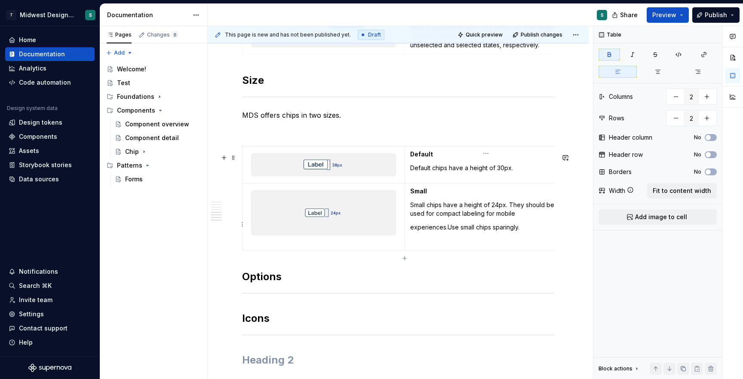
click at [469, 232] on p "experiences.Use small chips sparingly." at bounding box center [485, 227] width 151 height 9
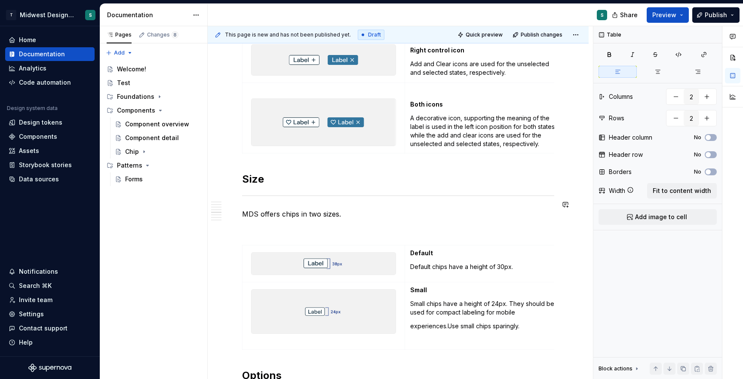
scroll to position [1095, 0]
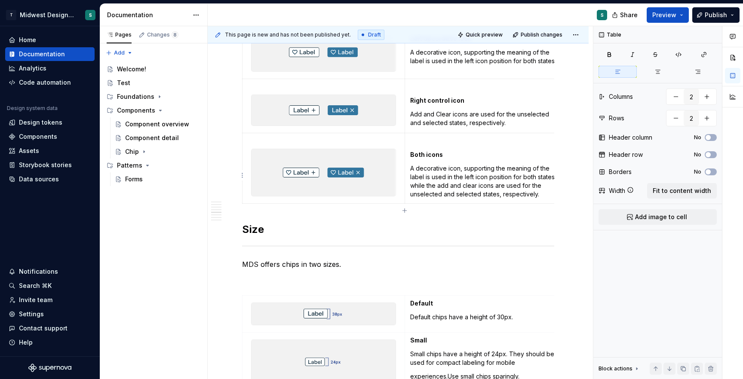
type input "5"
click at [418, 155] on td "Both icons A decorative icon, supporting the meaning of the label is used in th…" at bounding box center [486, 168] width 162 height 71
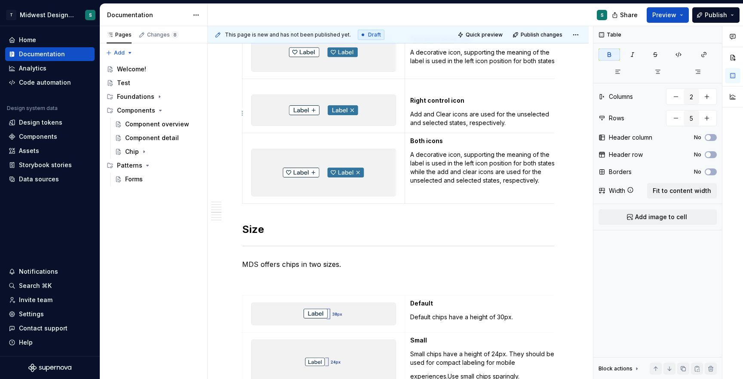
click at [412, 104] on strong "Right control icon" at bounding box center [437, 100] width 54 height 7
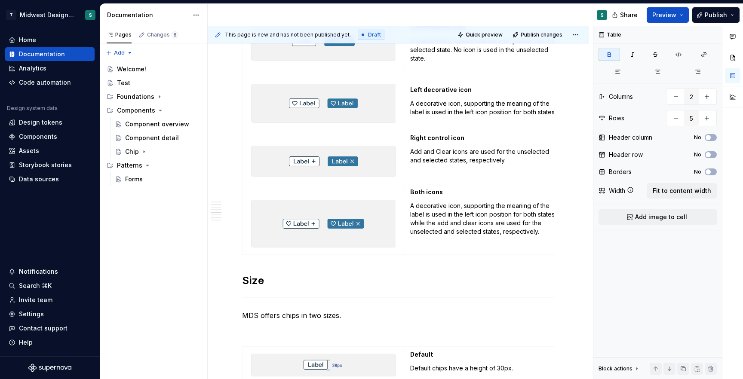
scroll to position [1000, 0]
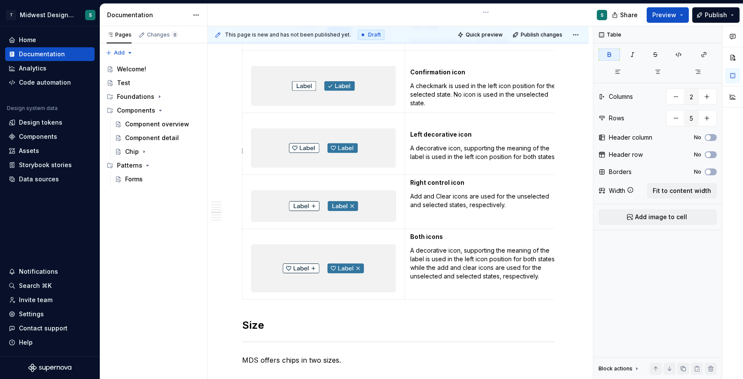
click at [410, 138] on strong "Left decorative icon" at bounding box center [440, 134] width 61 height 7
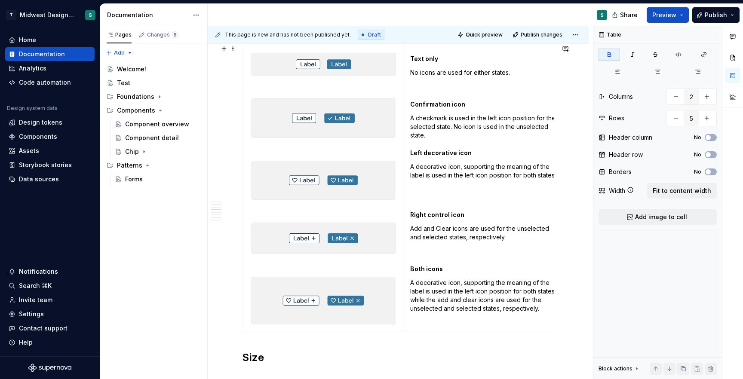
scroll to position [921, 0]
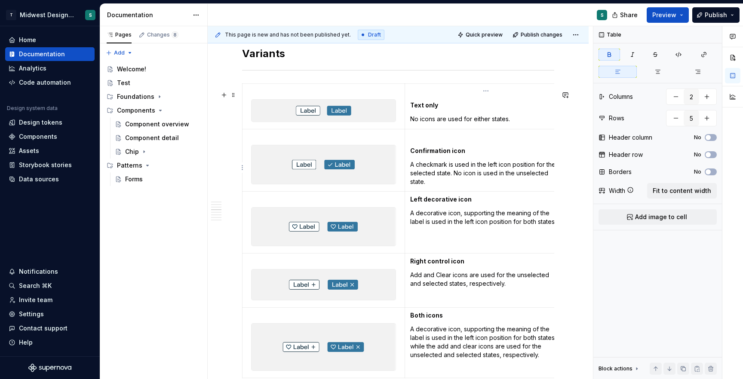
click at [411, 154] on strong "Confirmation icon" at bounding box center [437, 150] width 55 height 7
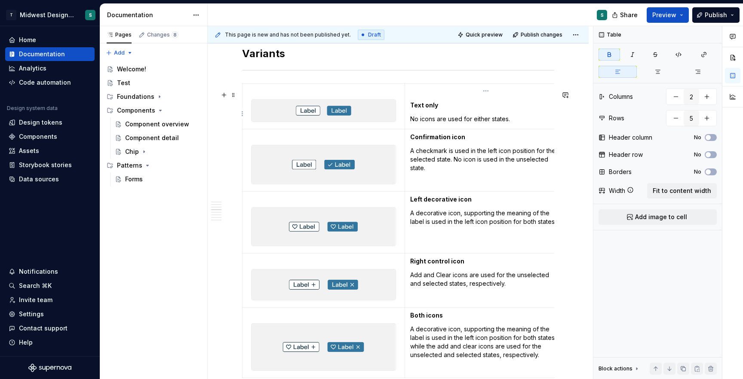
click at [411, 109] on strong "Text only" at bounding box center [424, 104] width 28 height 7
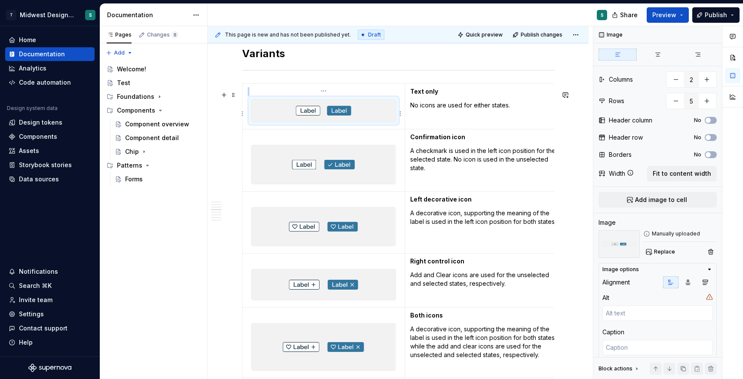
click at [379, 120] on img at bounding box center [324, 111] width 144 height 22
click at [403, 113] on td at bounding box center [323, 107] width 163 height 46
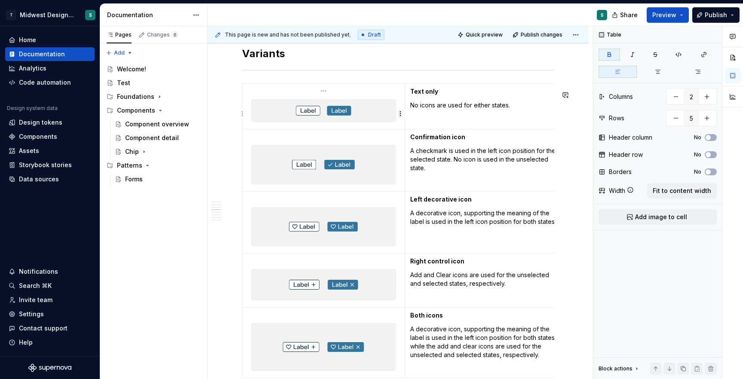
click at [399, 113] on html "T Midwest Design System S Home Documentation Analytics Code automation Design s…" at bounding box center [371, 189] width 743 height 379
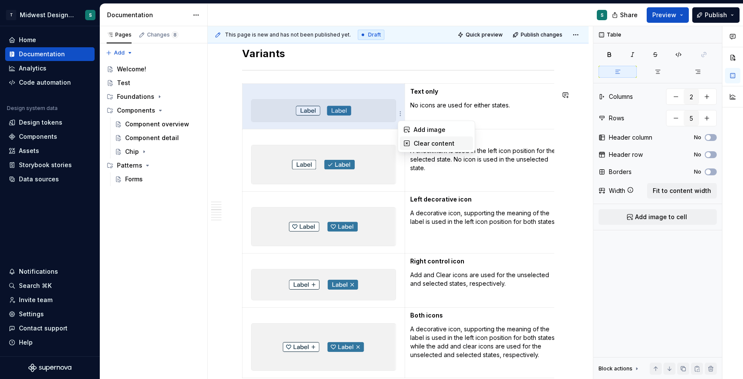
click at [413, 144] on div "Clear content" at bounding box center [436, 144] width 73 height 14
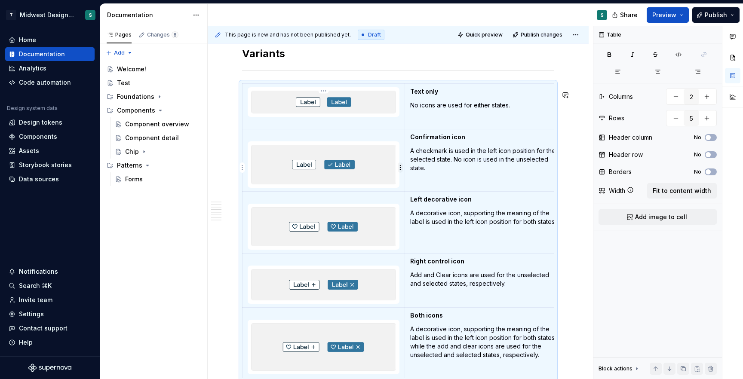
click at [401, 168] on html "T Midwest Design System S Home Documentation Analytics Code automation Design s…" at bounding box center [371, 189] width 743 height 379
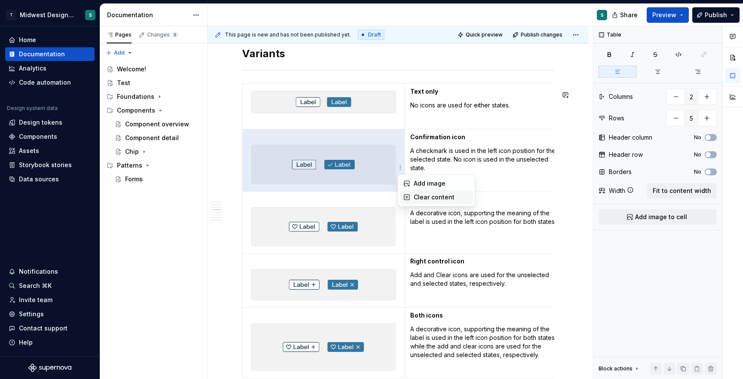
click at [415, 201] on div "Clear content" at bounding box center [442, 197] width 56 height 9
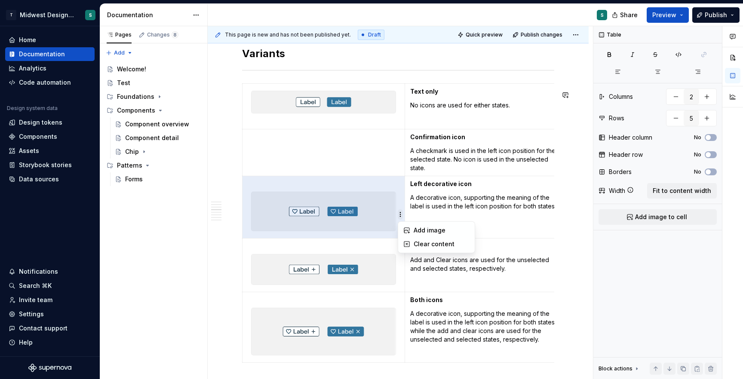
click at [399, 214] on html "T Midwest Design System S Home Documentation Analytics Code automation Design s…" at bounding box center [371, 189] width 743 height 379
click at [408, 240] on div "Clear content" at bounding box center [436, 244] width 73 height 14
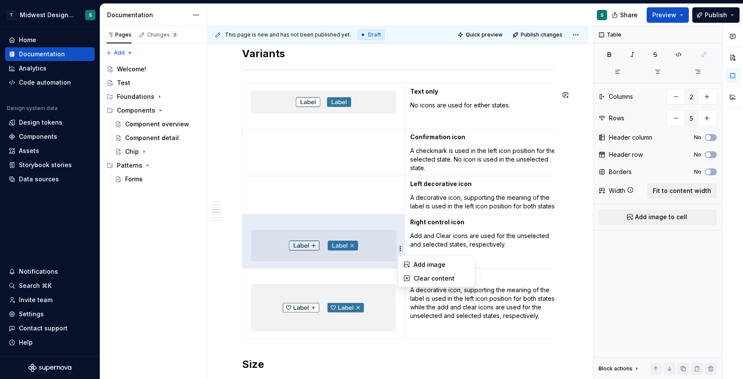
click at [399, 250] on html "T Midwest Design System S Home Documentation Analytics Code automation Design s…" at bounding box center [371, 189] width 743 height 379
click at [408, 275] on icon at bounding box center [406, 278] width 7 height 7
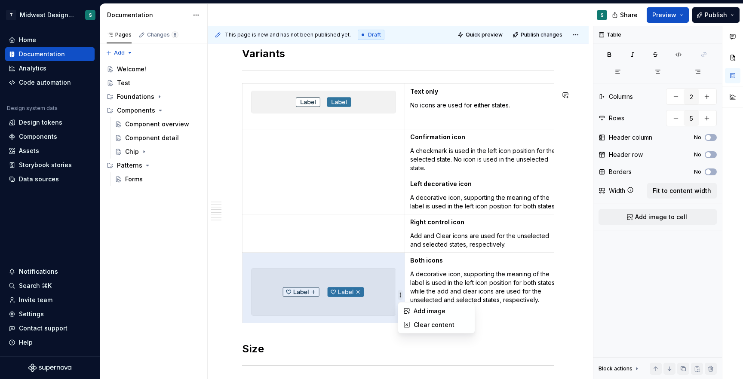
click at [400, 292] on html "T Midwest Design System S Home Documentation Analytics Code automation Design s…" at bounding box center [371, 189] width 743 height 379
click at [414, 328] on div "Clear content" at bounding box center [442, 325] width 56 height 9
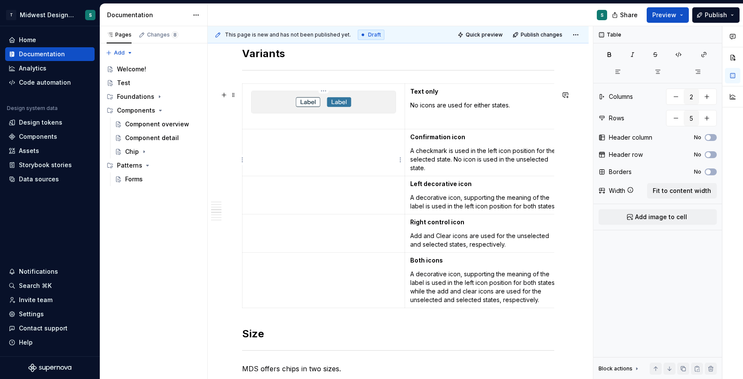
click at [329, 141] on p at bounding box center [324, 137] width 152 height 9
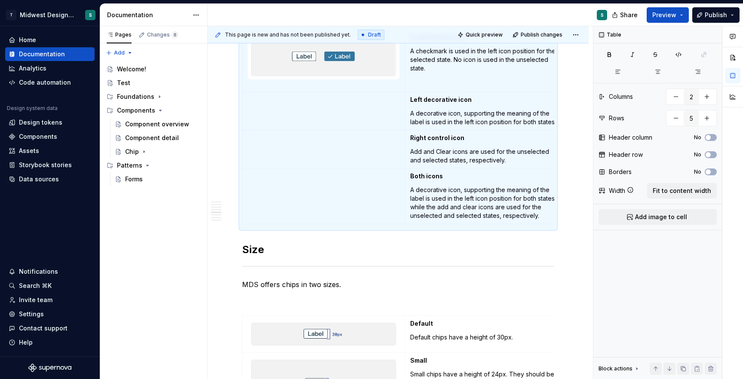
scroll to position [1022, 0]
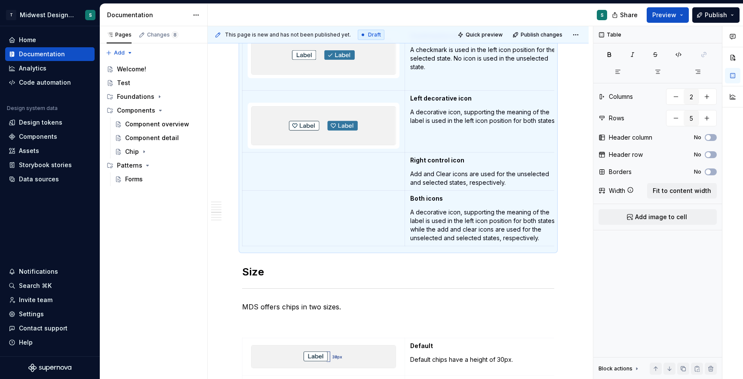
type textarea "*"
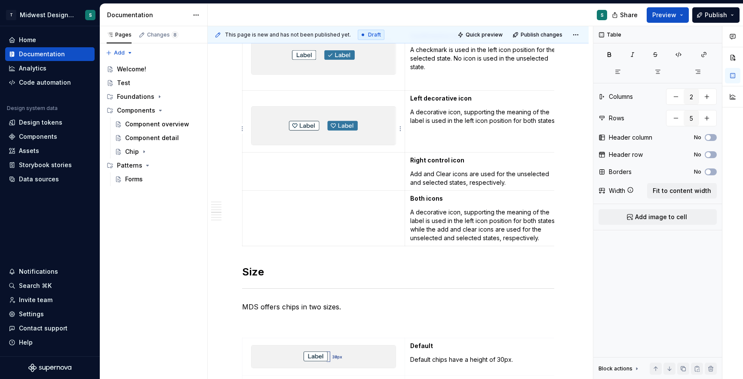
click at [338, 103] on p at bounding box center [324, 98] width 152 height 9
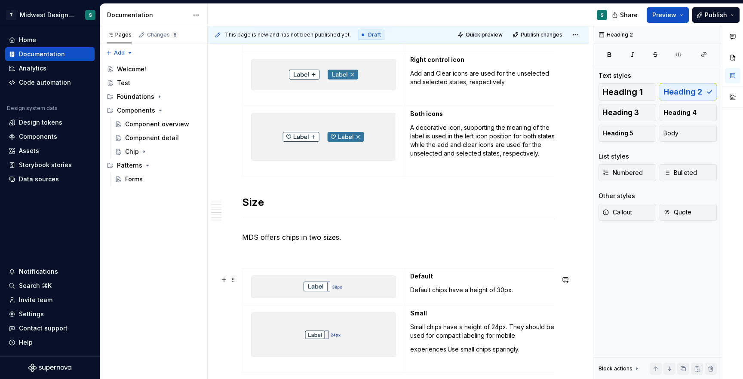
scroll to position [1207, 0]
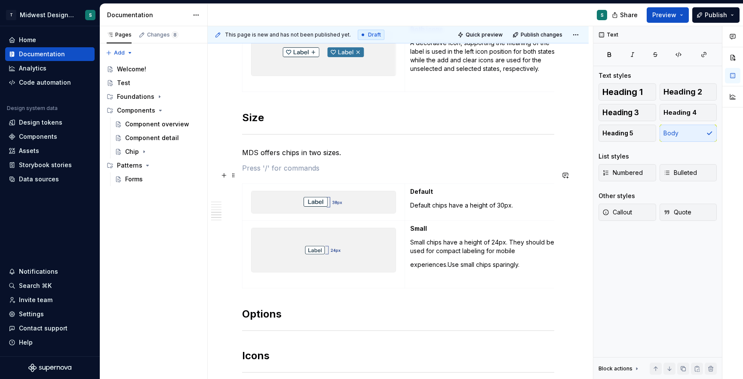
click at [267, 173] on p at bounding box center [398, 168] width 312 height 10
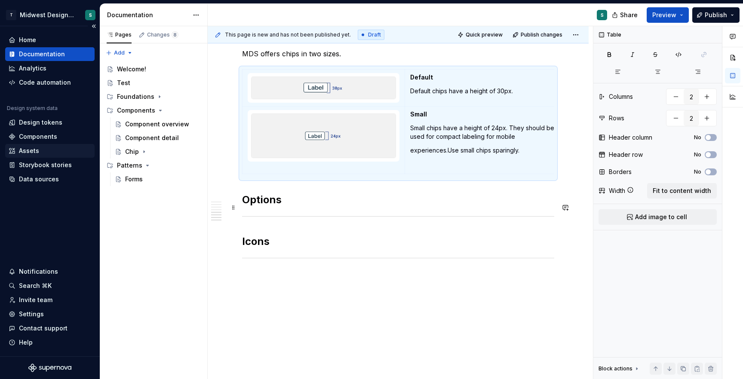
scroll to position [1312, 0]
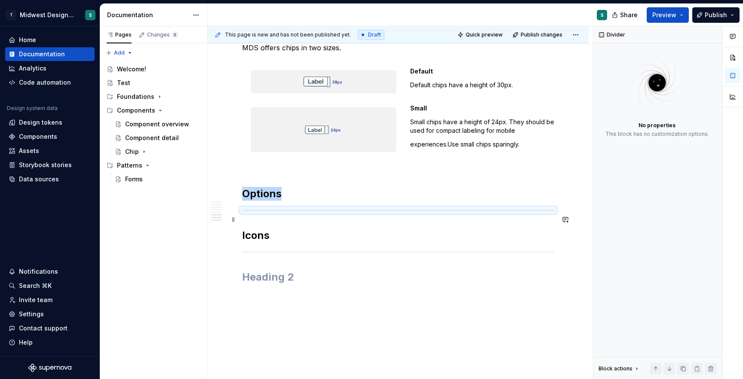
click at [271, 213] on div at bounding box center [398, 211] width 312 height 6
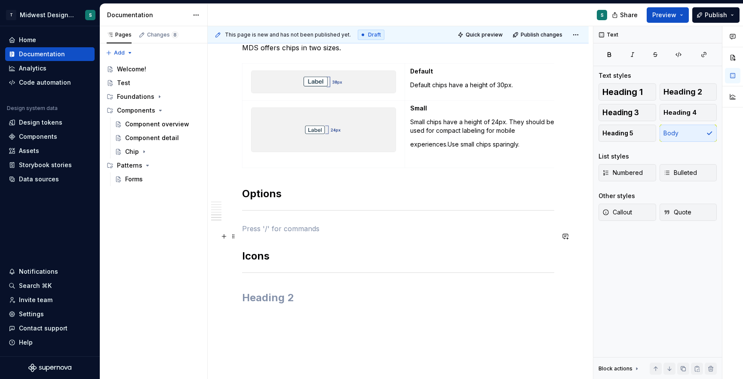
click at [226, 236] on button "button" at bounding box center [224, 236] width 12 height 12
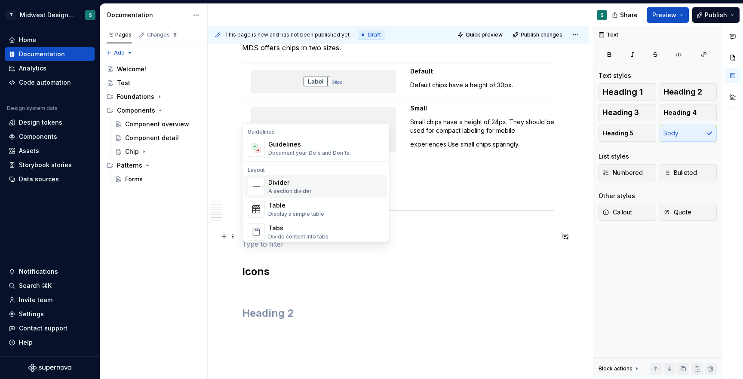
scroll to position [260, 0]
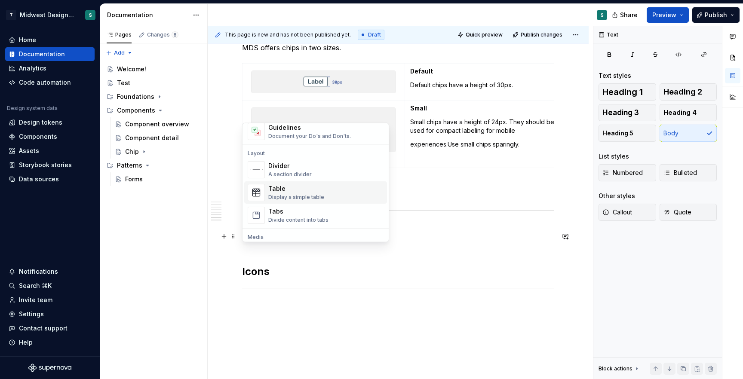
click at [316, 193] on div "Table" at bounding box center [296, 189] width 56 height 9
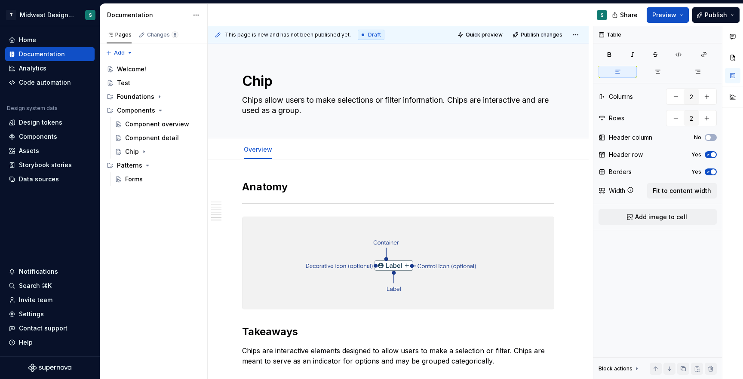
scroll to position [1312, 0]
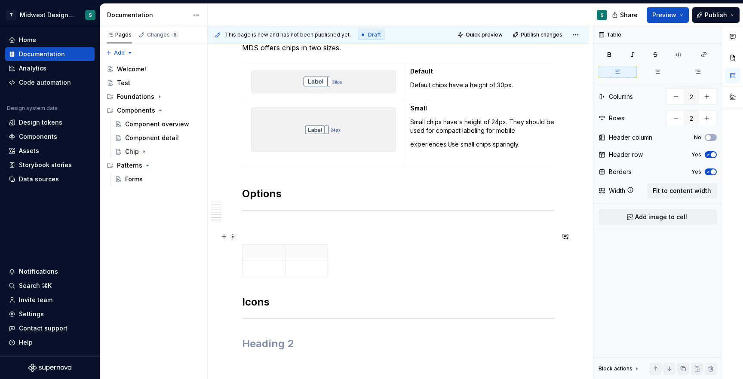
click at [245, 234] on p at bounding box center [398, 229] width 312 height 10
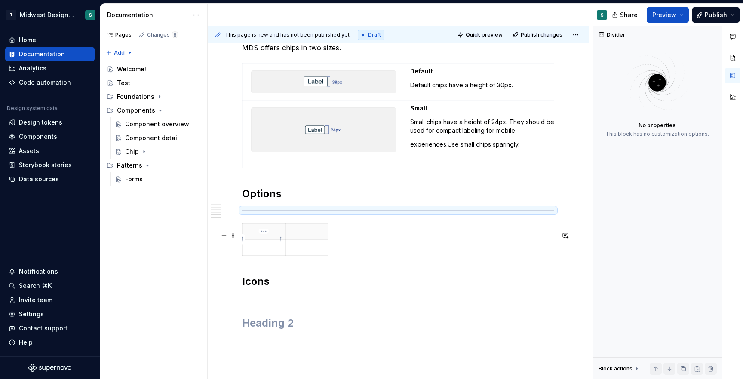
click at [261, 236] on p at bounding box center [264, 231] width 32 height 9
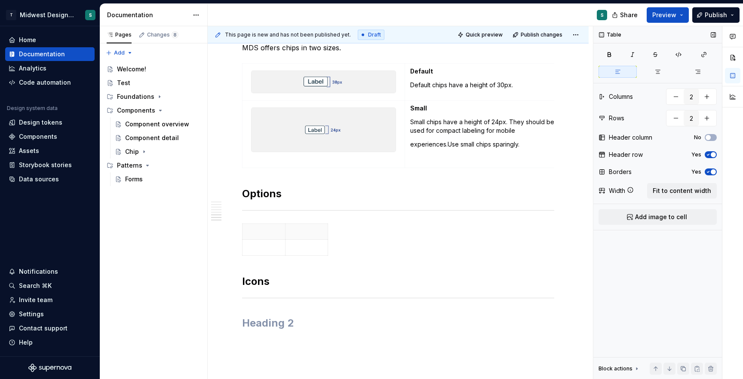
click at [707, 153] on icon "button" at bounding box center [708, 154] width 7 height 5
click at [710, 172] on icon "button" at bounding box center [708, 171] width 7 height 5
click at [697, 189] on span "Fit to content width" at bounding box center [682, 191] width 58 height 9
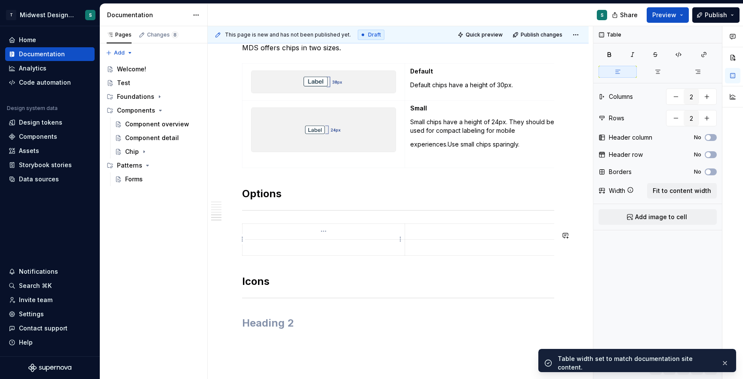
click at [280, 236] on p at bounding box center [324, 231] width 152 height 9
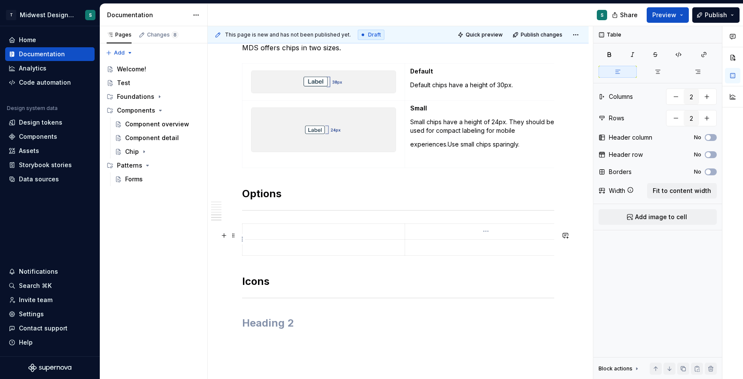
type textarea "*"
click at [413, 236] on p at bounding box center [486, 231] width 152 height 9
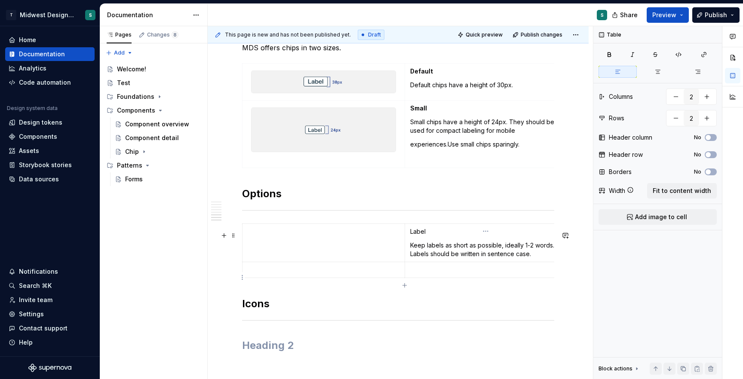
click at [424, 274] on p at bounding box center [486, 270] width 152 height 9
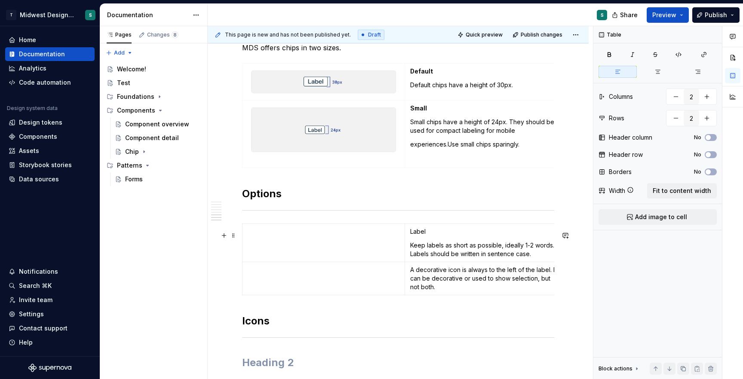
click at [402, 299] on div "Label Keep labels as short as possible, ideally 1-2 words. Labels should be wri…" at bounding box center [398, 261] width 312 height 75
click at [404, 299] on div "Label Keep labels as short as possible, ideally 1-2 words. Labels should be wri…" at bounding box center [398, 261] width 312 height 75
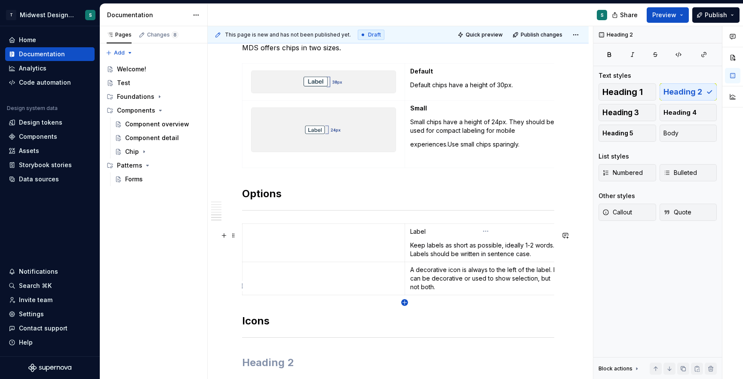
click at [404, 301] on icon "button" at bounding box center [404, 303] width 4 height 4
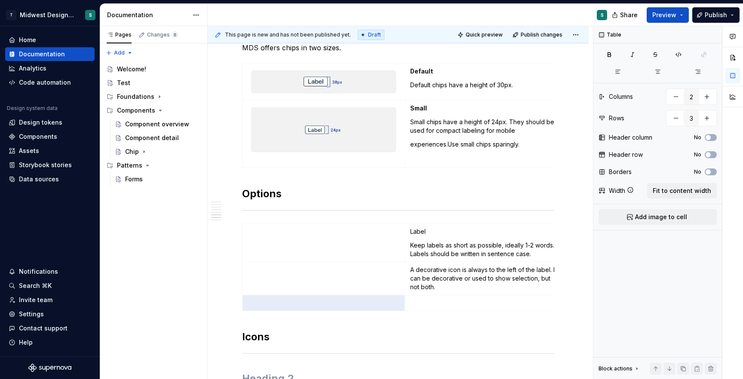
click at [423, 307] on p at bounding box center [486, 303] width 152 height 9
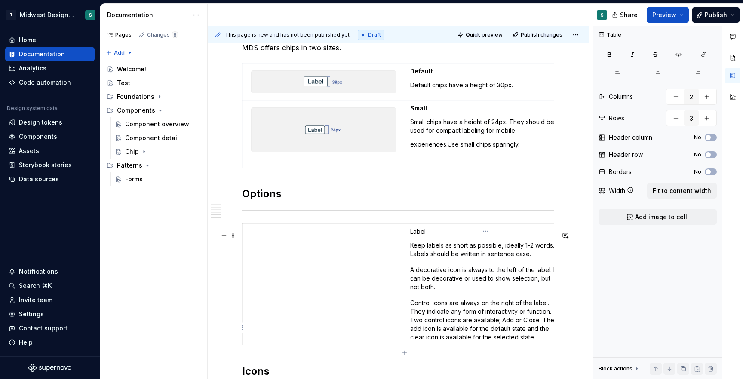
click at [408, 328] on td "Control icons are always on the right of the label. They indicate any form of i…" at bounding box center [486, 320] width 163 height 50
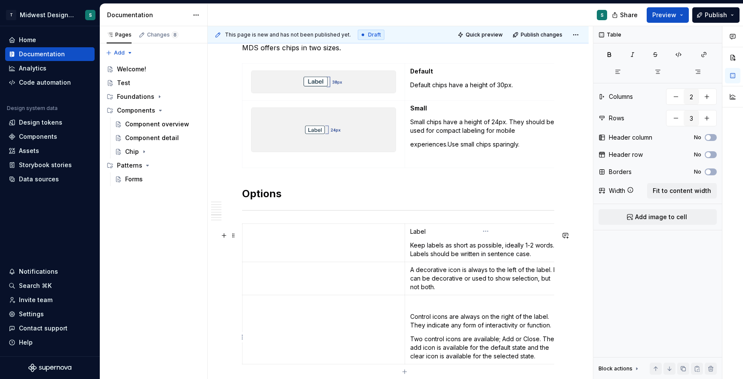
click at [415, 307] on p at bounding box center [486, 303] width 152 height 9
click at [462, 307] on p "Control Icon (optional)" at bounding box center [486, 303] width 152 height 9
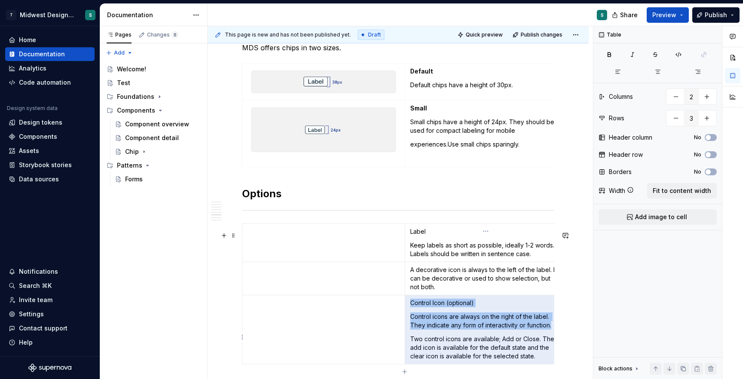
click at [462, 307] on p "Control Icon (optional)" at bounding box center [486, 303] width 152 height 9
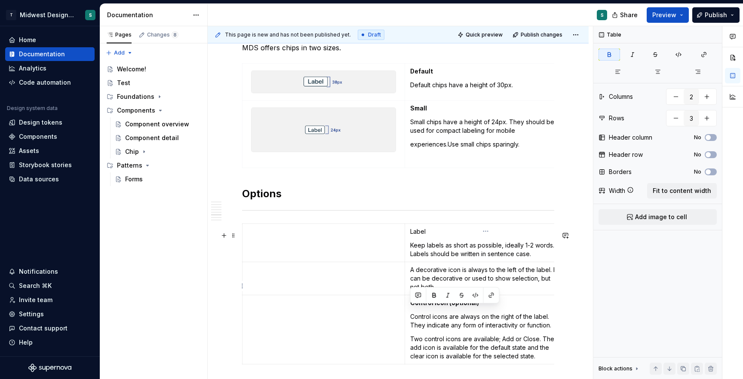
click at [415, 271] on td "A decorative icon is always to the left of the label. It can be decorative or u…" at bounding box center [486, 278] width 163 height 33
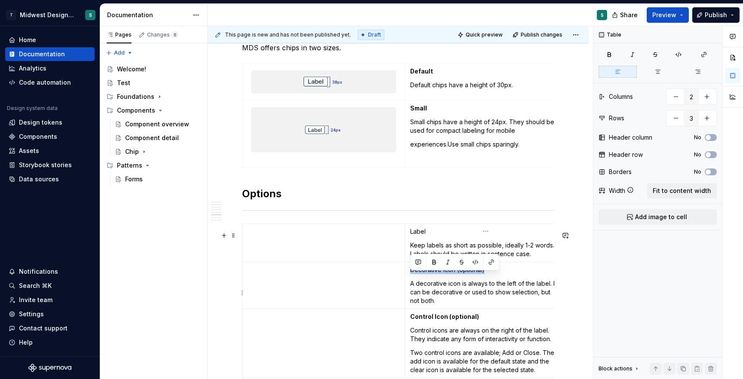
drag, startPoint x: 495, startPoint y: 277, endPoint x: 407, endPoint y: 277, distance: 87.7
click at [407, 277] on td "Decorative Icon (optional) A decorative icon is always to the left of the label…" at bounding box center [486, 285] width 163 height 47
click at [435, 267] on button "button" at bounding box center [434, 262] width 12 height 12
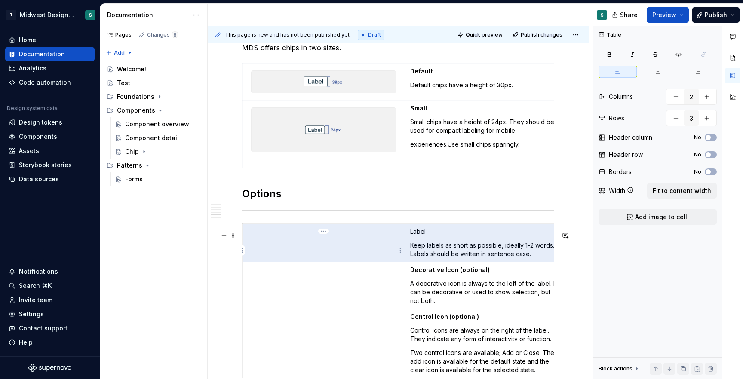
drag, startPoint x: 431, startPoint y: 239, endPoint x: 396, endPoint y: 239, distance: 34.4
click at [396, 239] on tr "Label Keep labels as short as possible, ideally 1-2 words. Labels should be wri…" at bounding box center [404, 243] width 325 height 38
click at [432, 236] on p "Label" at bounding box center [486, 231] width 152 height 9
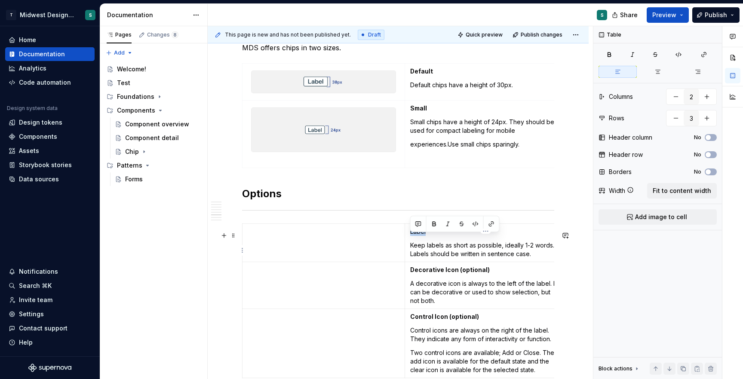
drag, startPoint x: 427, startPoint y: 239, endPoint x: 410, endPoint y: 239, distance: 17.2
click at [410, 236] on p "Label" at bounding box center [486, 231] width 152 height 9
click at [432, 224] on button "button" at bounding box center [434, 224] width 12 height 12
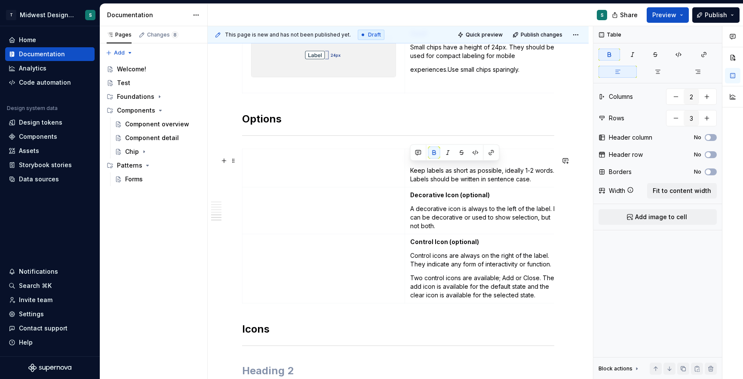
scroll to position [1398, 0]
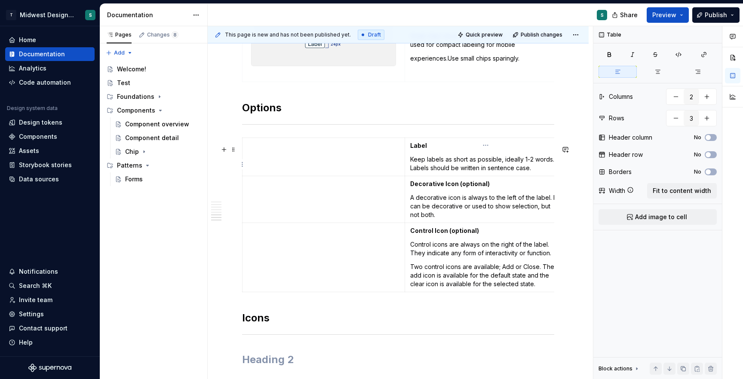
click at [438, 162] on td "Label Keep labels as short as possible, ideally 1-2 words. Labels should be wri…" at bounding box center [486, 157] width 163 height 38
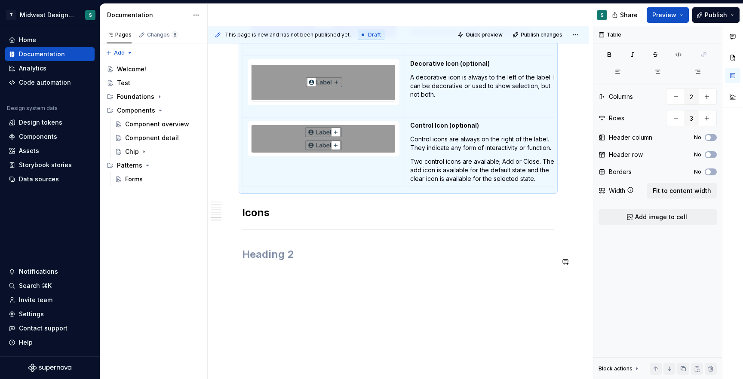
scroll to position [1544, 0]
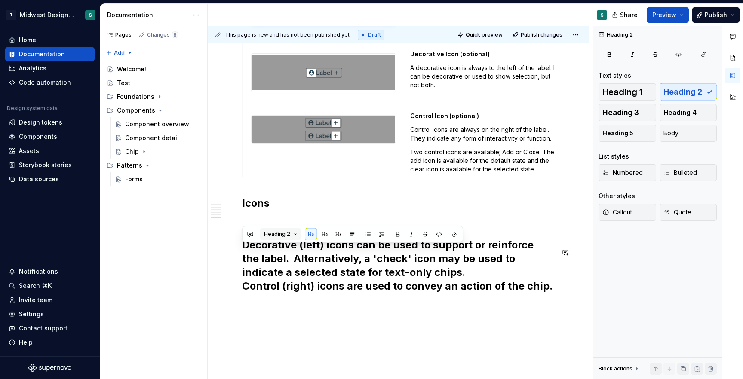
click at [295, 234] on button "Heading 2" at bounding box center [280, 234] width 41 height 12
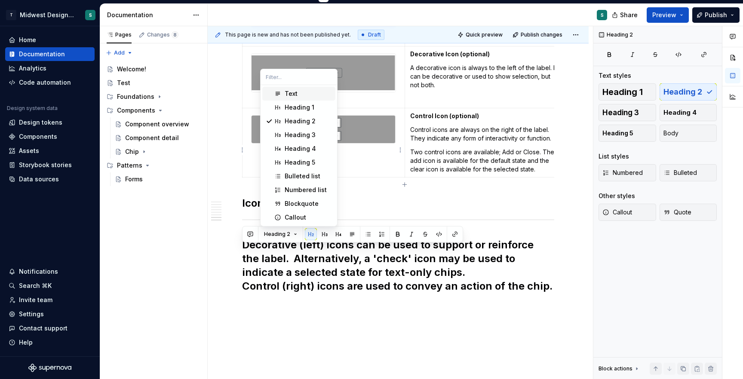
click at [290, 95] on div "Text" at bounding box center [291, 93] width 13 height 9
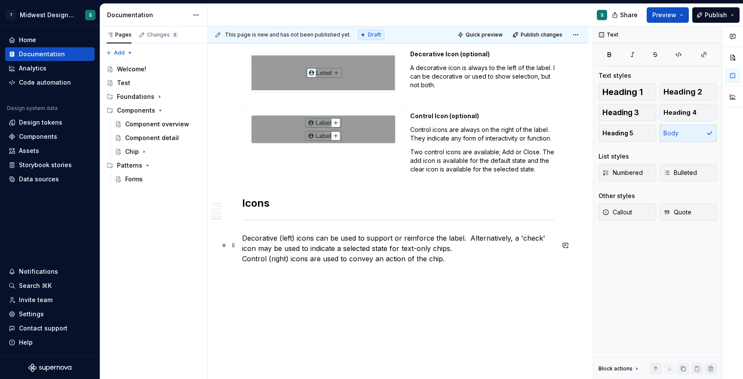
click at [442, 255] on p "Decorative (left) icons can be used to support or reinforce the label. Alternat…" at bounding box center [398, 248] width 312 height 31
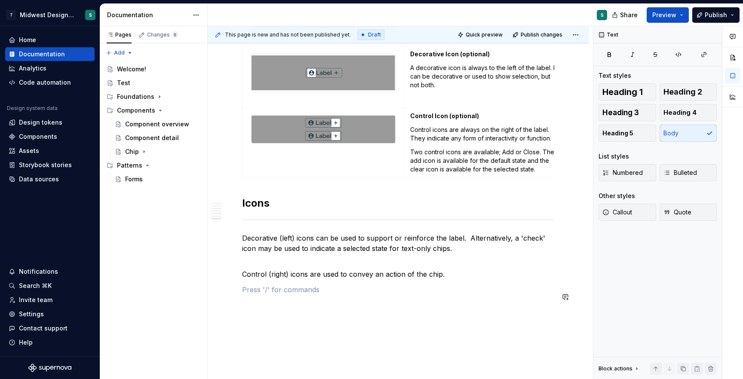
scroll to position [1568, 0]
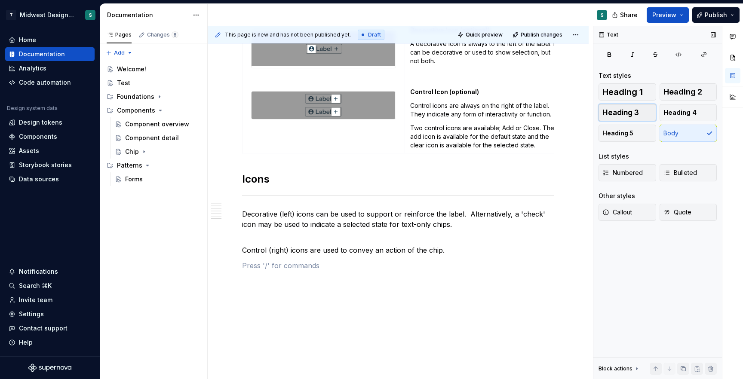
click at [637, 117] on button "Heading 3" at bounding box center [627, 112] width 58 height 17
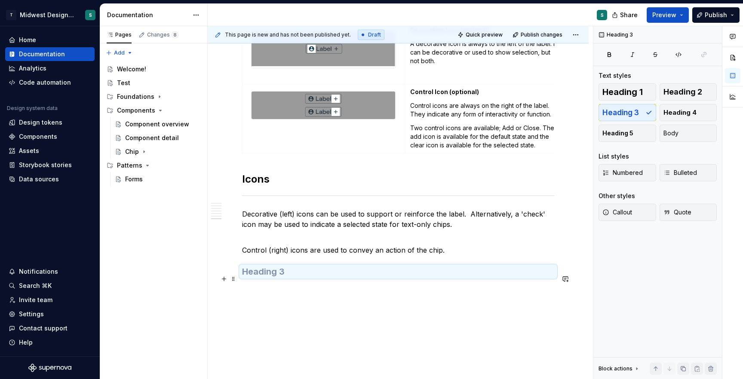
click at [270, 278] on h3 at bounding box center [398, 272] width 312 height 12
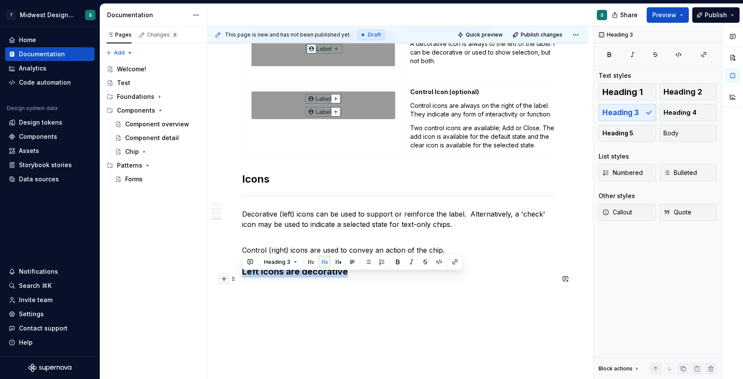
drag, startPoint x: 350, startPoint y: 279, endPoint x: 223, endPoint y: 282, distance: 127.3
click at [680, 113] on span "Heading 4" at bounding box center [679, 112] width 33 height 9
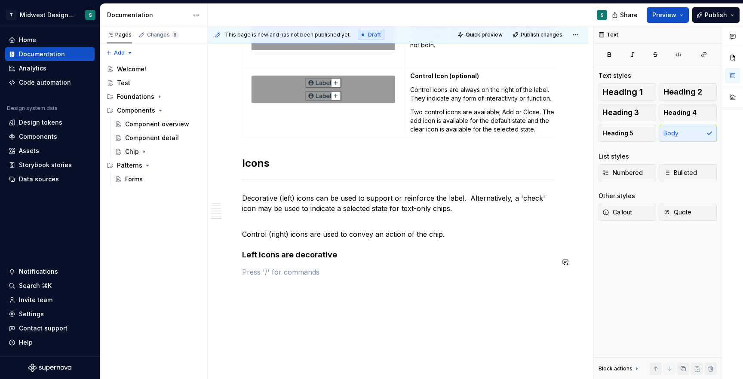
scroll to position [1591, 0]
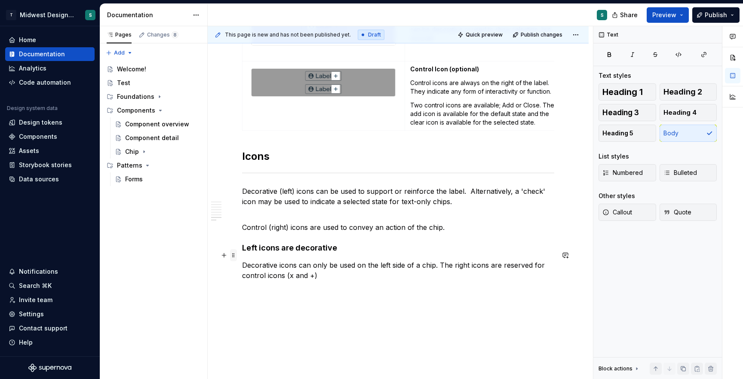
click at [233, 255] on span at bounding box center [233, 255] width 7 height 12
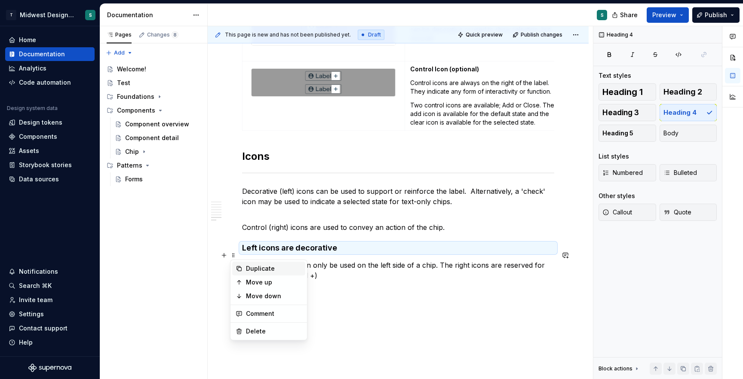
click at [257, 272] on div "Duplicate" at bounding box center [274, 268] width 56 height 9
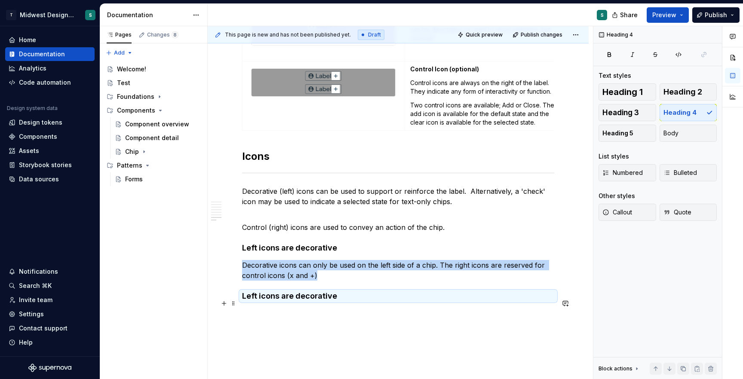
click at [280, 301] on h4 "Left icons are decorative" at bounding box center [398, 296] width 312 height 10
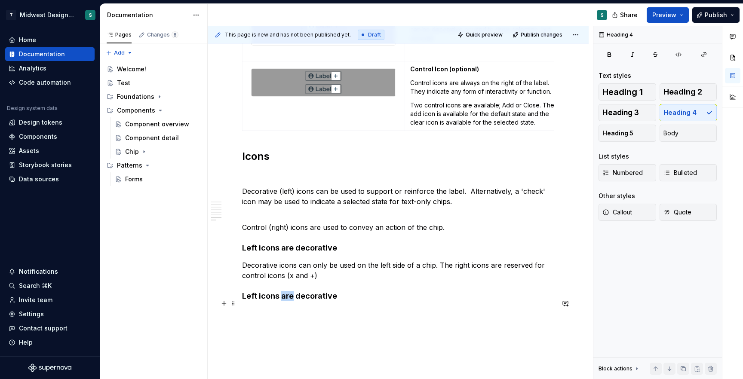
click at [280, 301] on h4 "Left icons are decorative" at bounding box center [398, 296] width 312 height 10
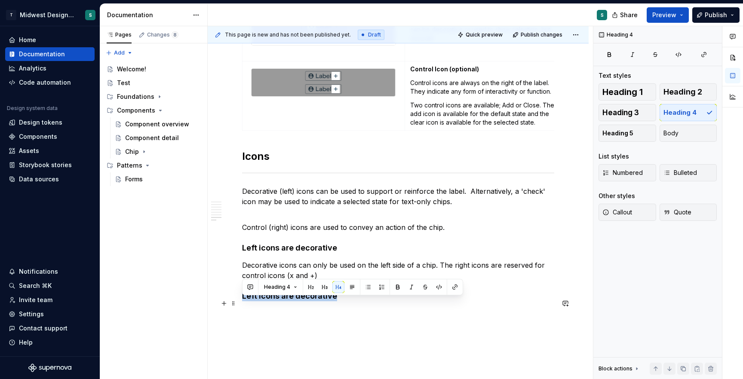
click at [280, 301] on h4 "Left icons are decorative" at bounding box center [398, 296] width 312 height 10
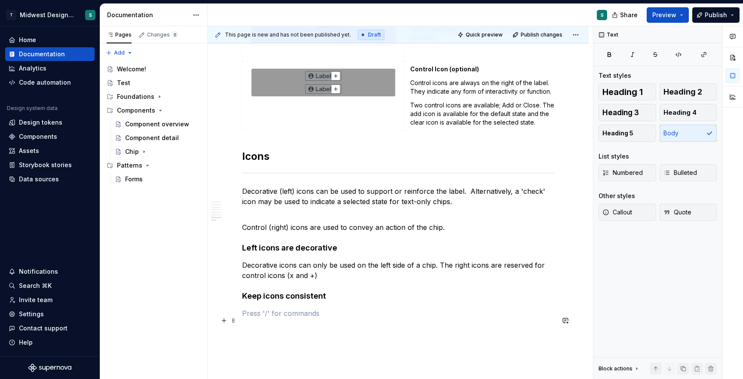
click at [286, 319] on p at bounding box center [398, 313] width 312 height 10
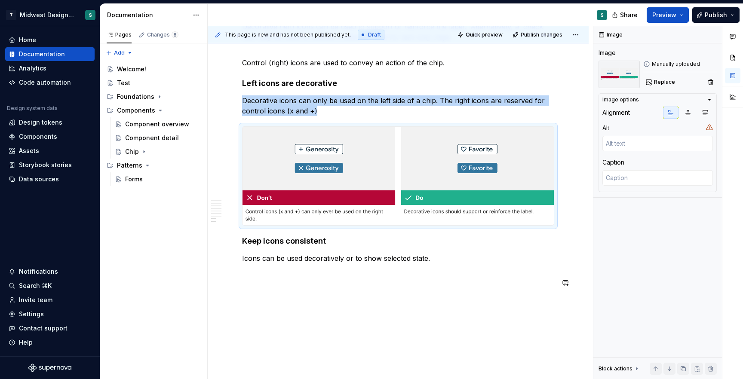
scroll to position [1757, 0]
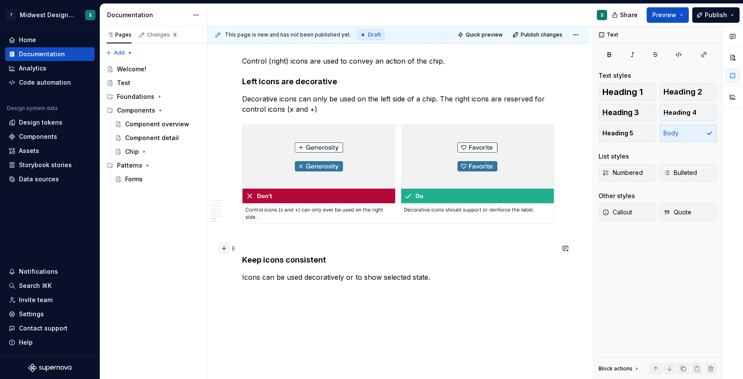
click at [225, 248] on button "button" at bounding box center [224, 248] width 12 height 12
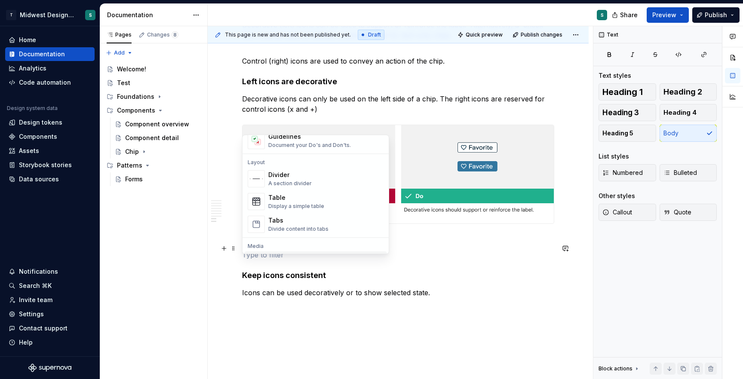
scroll to position [190, 0]
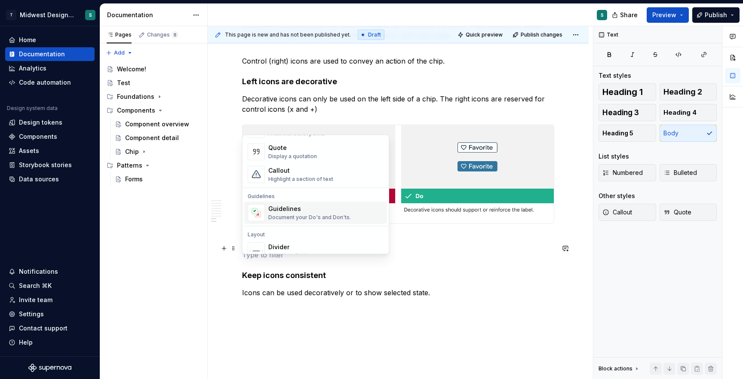
click at [298, 215] on div "Document your Do's and Don'ts." at bounding box center [309, 218] width 83 height 7
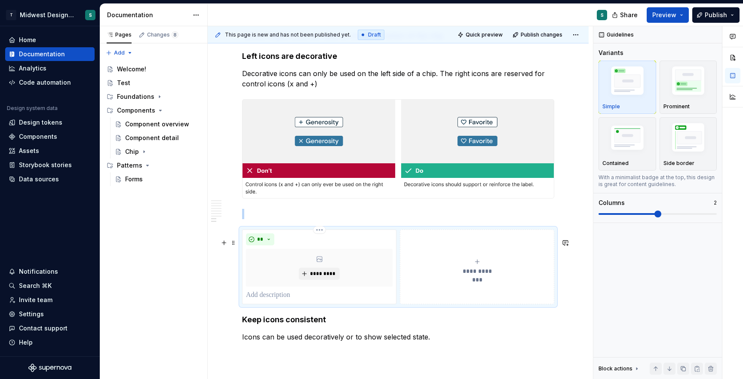
scroll to position [1786, 0]
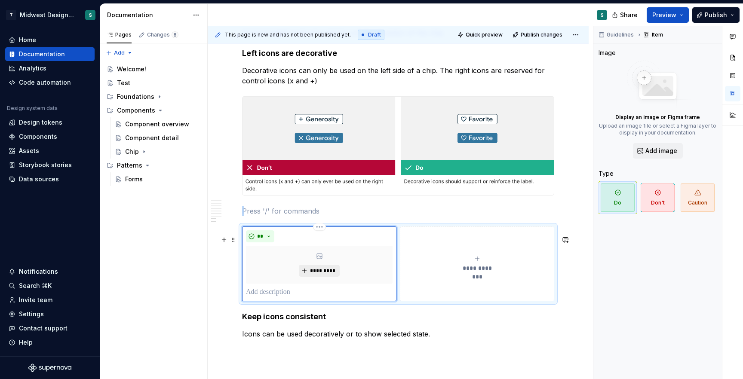
click at [323, 274] on span "*********" at bounding box center [323, 270] width 26 height 7
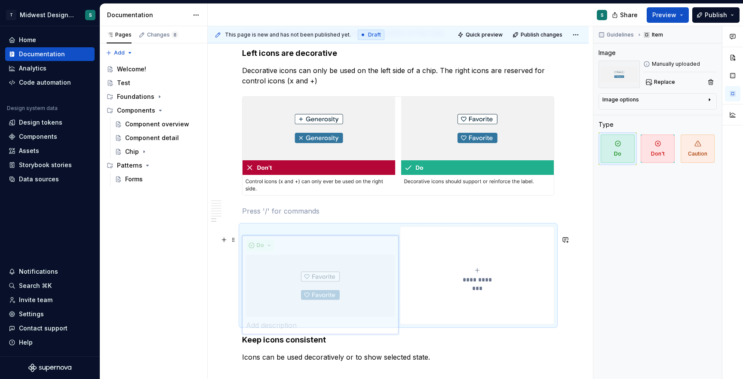
drag, startPoint x: 309, startPoint y: 287, endPoint x: 494, endPoint y: 275, distance: 184.8
click at [497, 275] on body "T Midwest Design System S Home Documentation Analytics Code automation Design s…" at bounding box center [371, 189] width 743 height 379
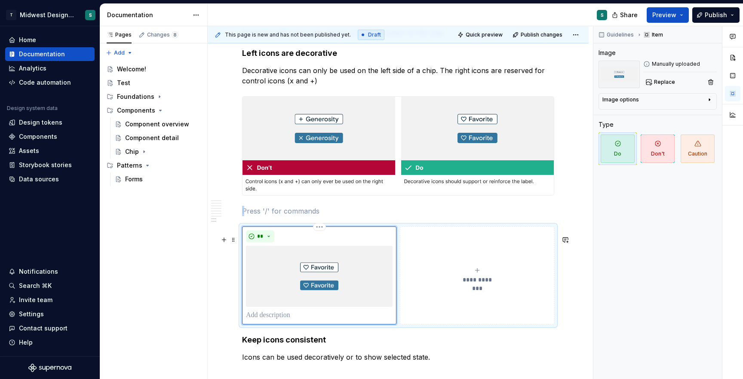
click at [304, 285] on img at bounding box center [319, 276] width 147 height 61
click at [270, 242] on button "**" at bounding box center [260, 236] width 28 height 12
click at [281, 274] on div "Don't" at bounding box center [280, 276] width 16 height 9
click at [331, 287] on img at bounding box center [319, 276] width 147 height 61
click at [320, 281] on img at bounding box center [319, 276] width 147 height 61
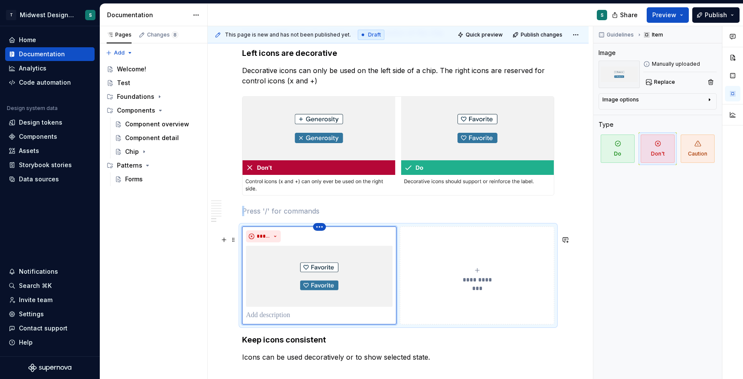
click at [320, 235] on html "T Midwest Design System S Home Documentation Analytics Code automation Design s…" at bounding box center [371, 189] width 743 height 379
click at [320, 287] on html "T Midwest Design System S Home Documentation Analytics Code automation Design s…" at bounding box center [371, 189] width 743 height 379
click at [319, 290] on img at bounding box center [319, 276] width 147 height 61
click at [658, 85] on span "Replace" at bounding box center [664, 82] width 21 height 7
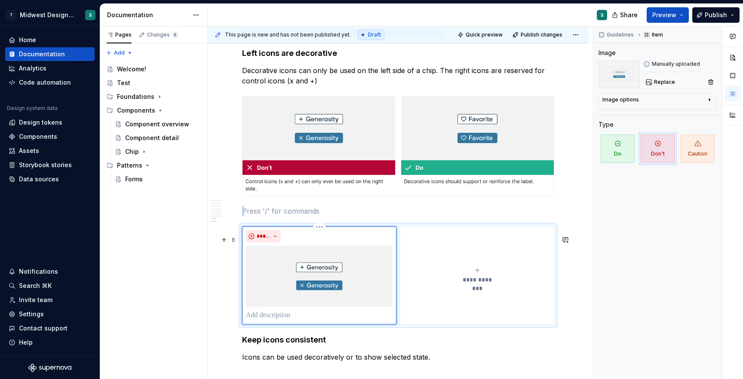
click at [274, 321] on p at bounding box center [319, 315] width 147 height 10
type textarea "*"
click at [255, 322] on p "***" at bounding box center [320, 316] width 149 height 10
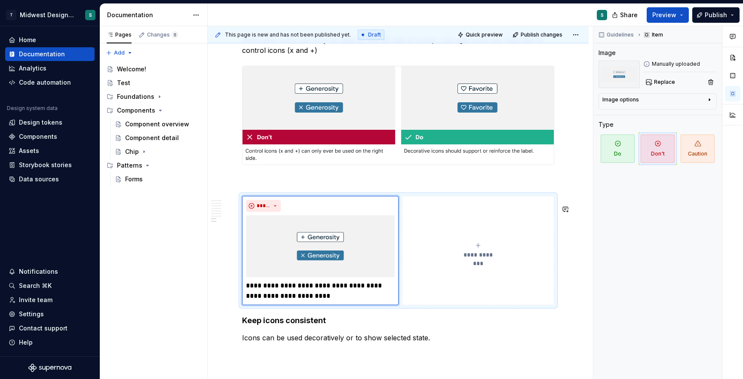
scroll to position [1819, 0]
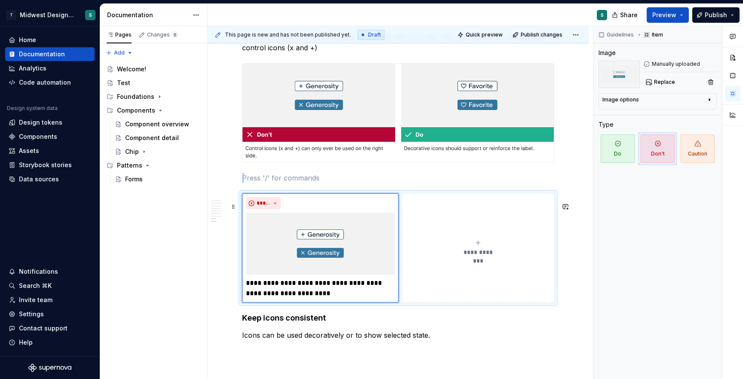
click at [481, 257] on span "**********" at bounding box center [478, 252] width 40 height 9
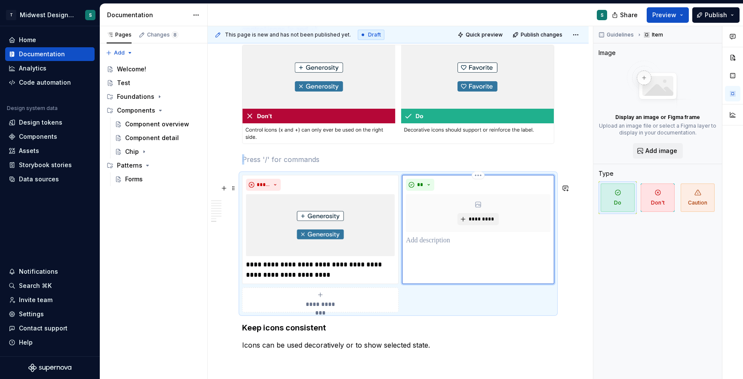
scroll to position [1844, 0]
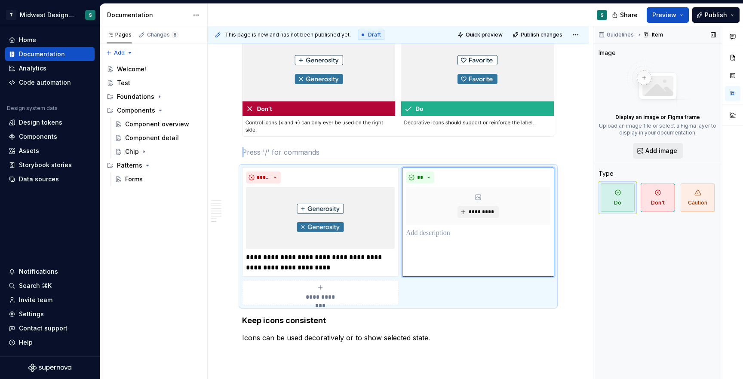
click at [665, 156] on button "Add image" at bounding box center [658, 150] width 50 height 15
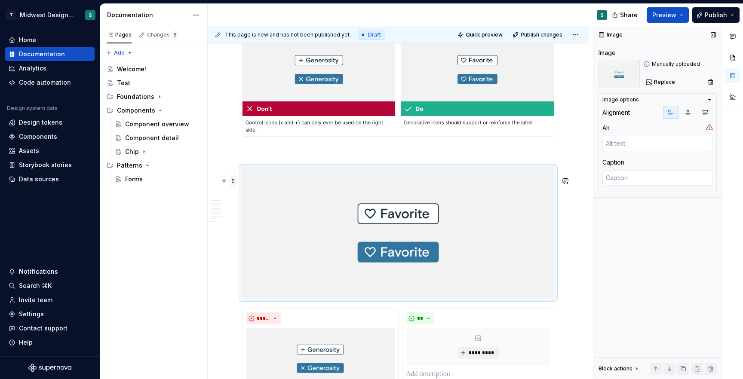
click at [233, 180] on span at bounding box center [233, 181] width 7 height 12
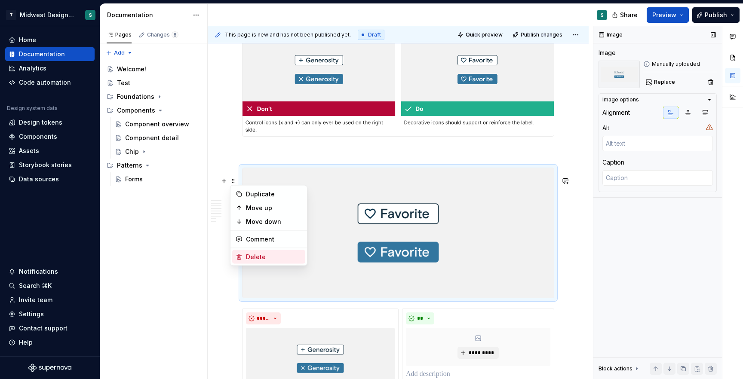
click at [249, 253] on div "Delete" at bounding box center [274, 257] width 56 height 9
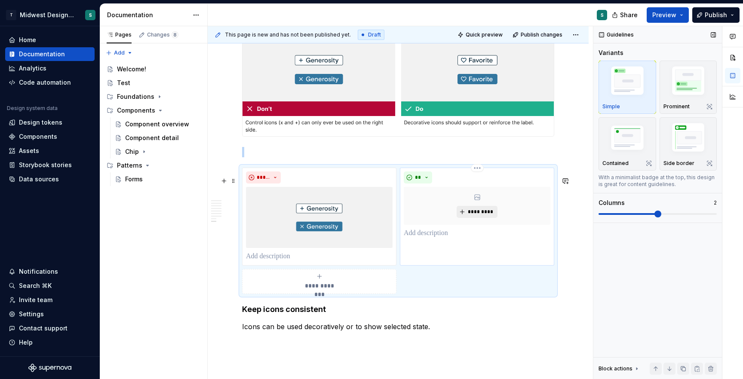
click at [479, 215] on span "*********" at bounding box center [480, 212] width 26 height 7
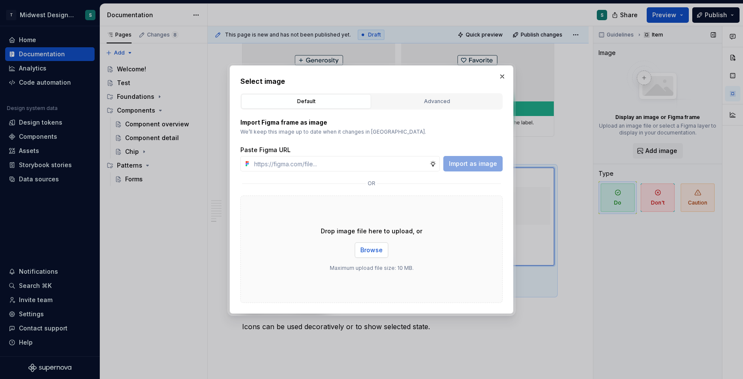
click at [369, 249] on span "Browse" at bounding box center [371, 250] width 22 height 9
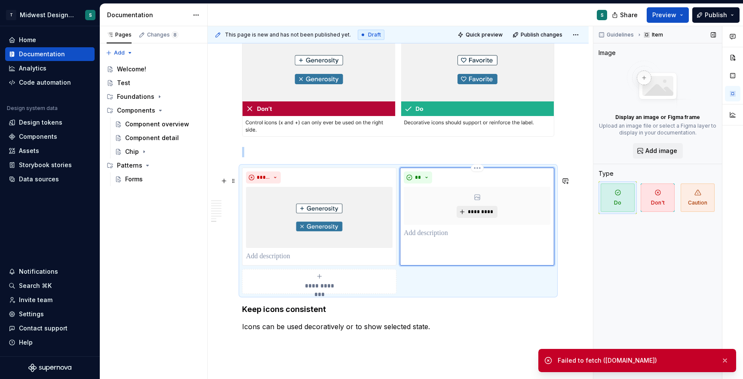
click at [478, 215] on span "*********" at bounding box center [480, 212] width 26 height 7
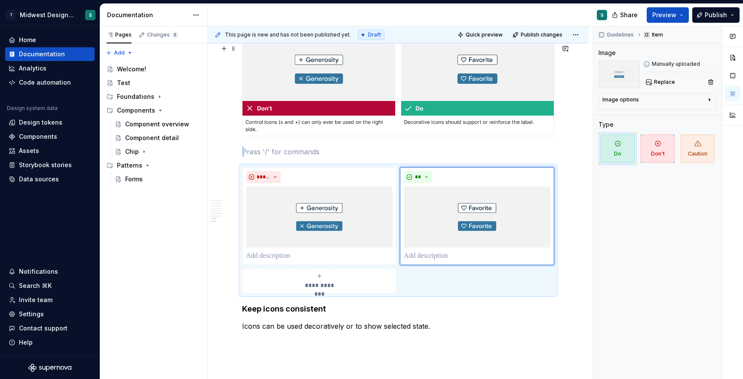
scroll to position [1894, 0]
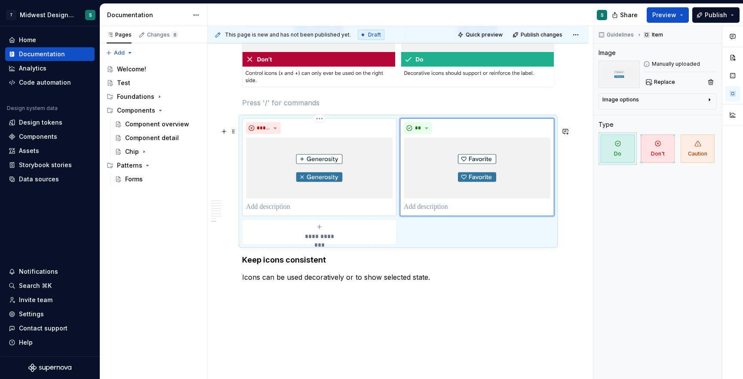
click at [289, 212] on p at bounding box center [319, 207] width 147 height 10
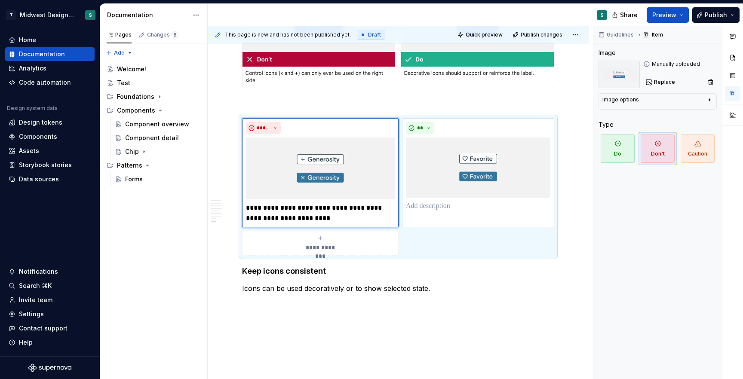
click at [420, 212] on p at bounding box center [478, 206] width 144 height 10
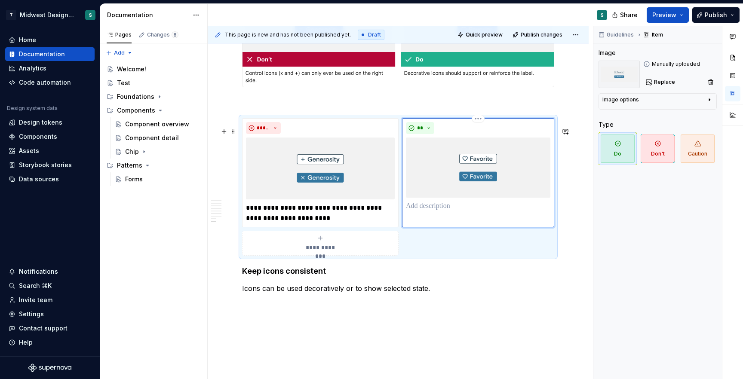
click at [420, 212] on p at bounding box center [478, 206] width 144 height 10
click at [335, 252] on span "**********" at bounding box center [321, 247] width 40 height 9
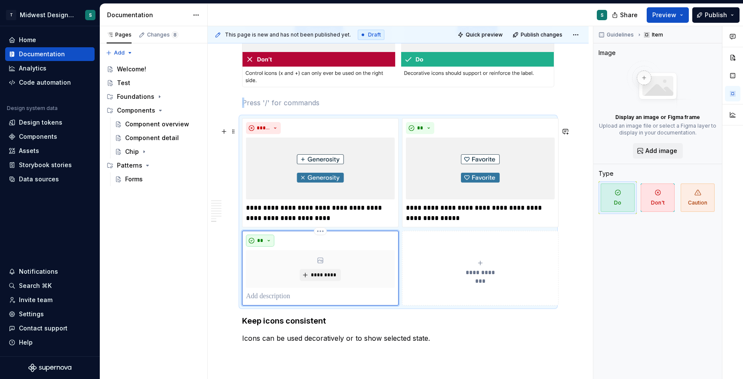
click at [270, 247] on button "**" at bounding box center [260, 241] width 28 height 12
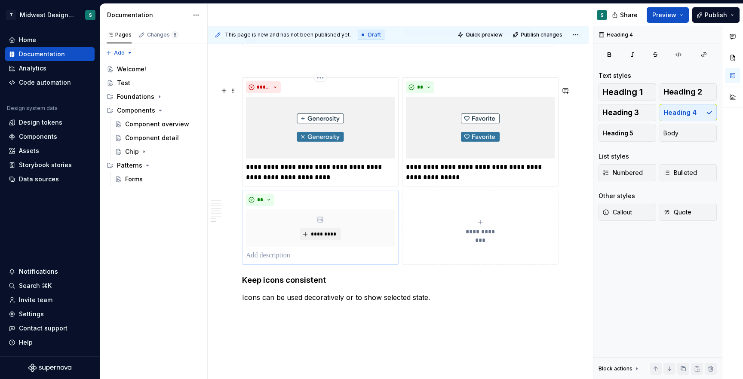
scroll to position [1939, 0]
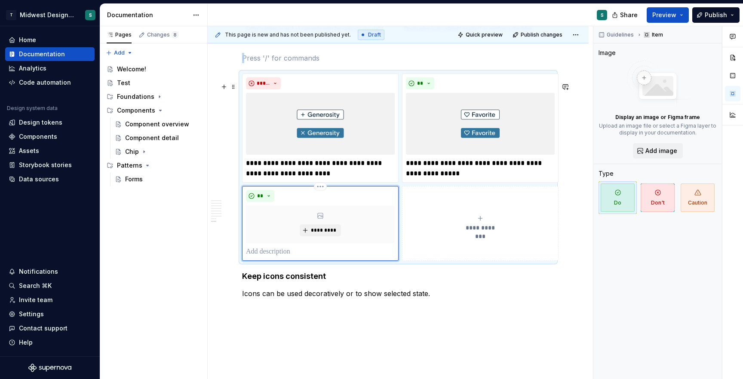
click at [315, 200] on div "**" at bounding box center [320, 196] width 149 height 12
click at [319, 197] on html "T Midwest Design System S Home Documentation Analytics Code automation Design s…" at bounding box center [371, 189] width 743 height 379
click at [329, 209] on div "Delete item" at bounding box center [352, 210] width 73 height 14
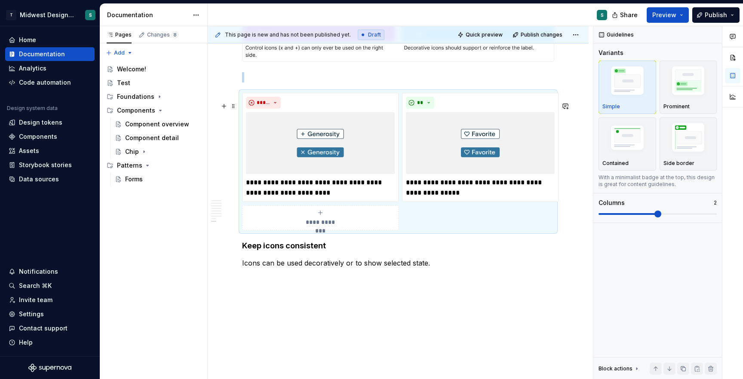
scroll to position [1920, 0]
click at [681, 90] on img "button" at bounding box center [688, 82] width 50 height 37
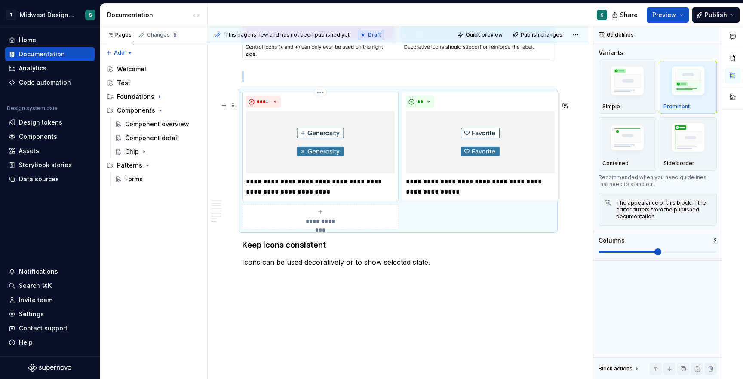
click at [367, 197] on p "**********" at bounding box center [320, 187] width 149 height 21
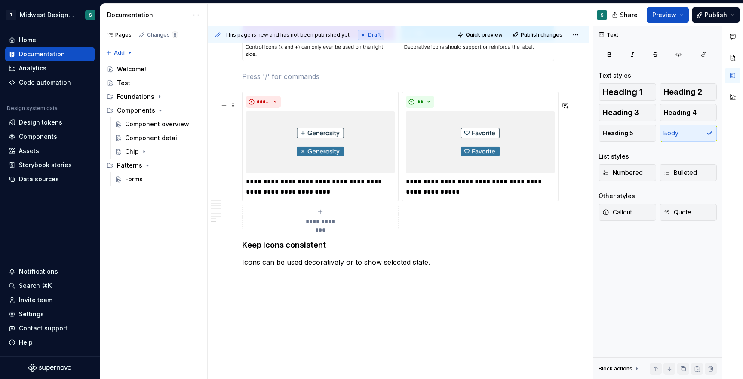
click at [417, 227] on div "**********" at bounding box center [398, 161] width 312 height 138
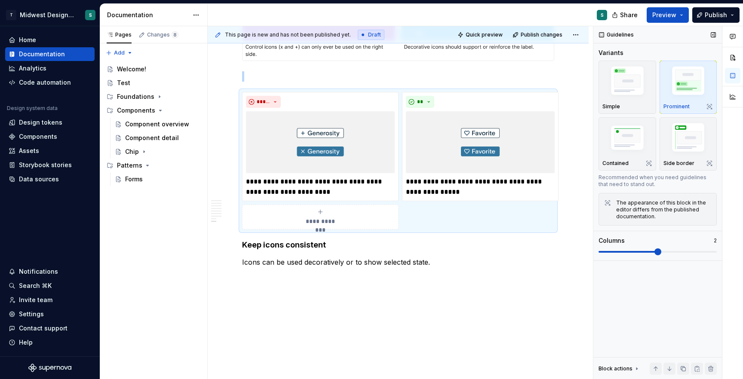
click at [685, 80] on img "button" at bounding box center [688, 82] width 50 height 37
click at [689, 152] on img "button" at bounding box center [688, 138] width 50 height 37
click at [630, 146] on img "button" at bounding box center [627, 139] width 50 height 34
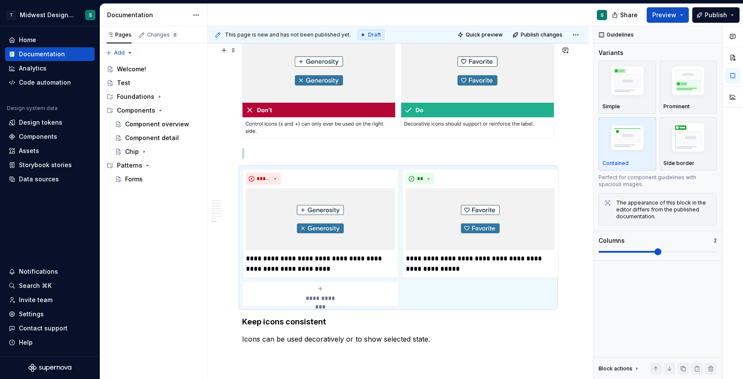
scroll to position [1839, 0]
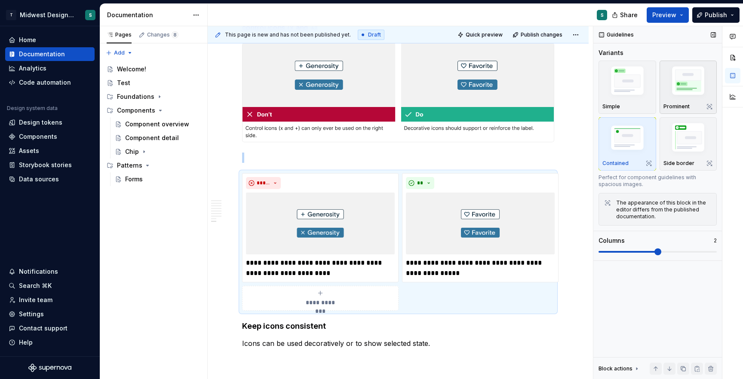
click at [688, 92] on img "button" at bounding box center [688, 82] width 50 height 37
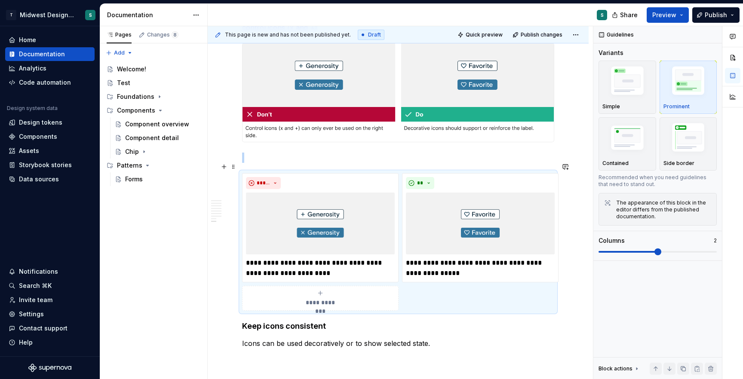
click at [540, 163] on p at bounding box center [398, 158] width 312 height 10
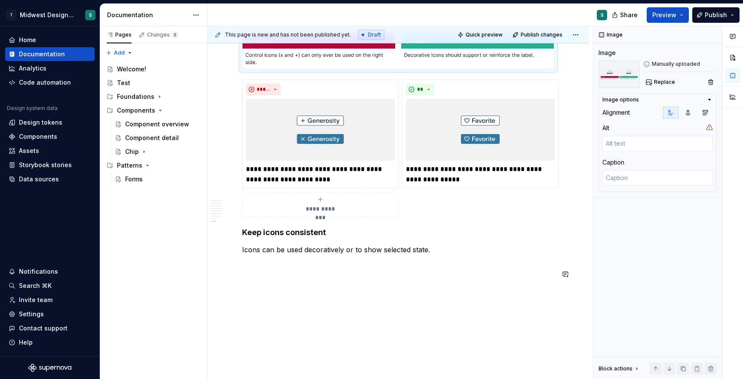
scroll to position [1915, 0]
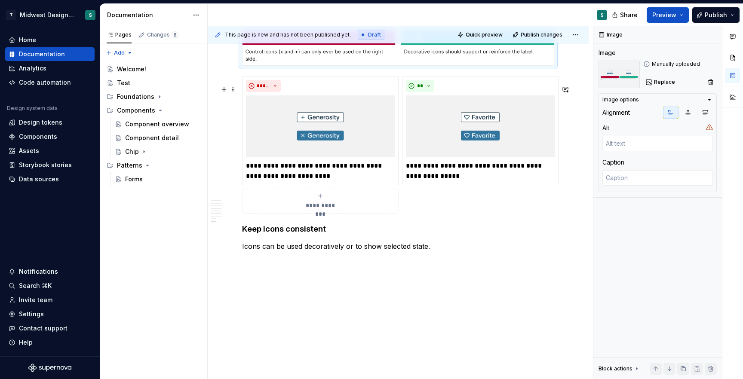
click at [402, 208] on div "**********" at bounding box center [398, 145] width 312 height 138
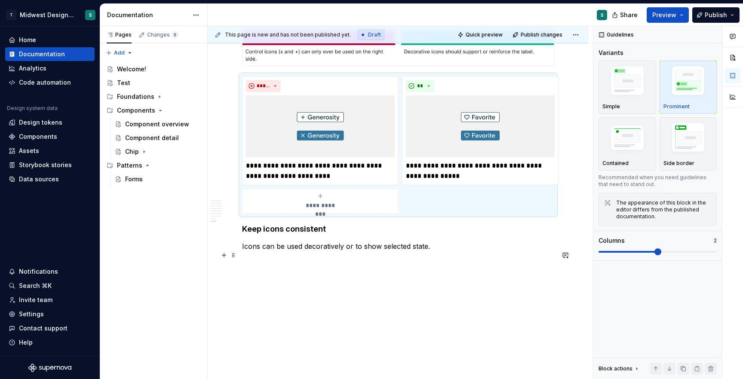
click at [511, 252] on p "Icons can be used decoratively or to show selected state." at bounding box center [398, 246] width 312 height 10
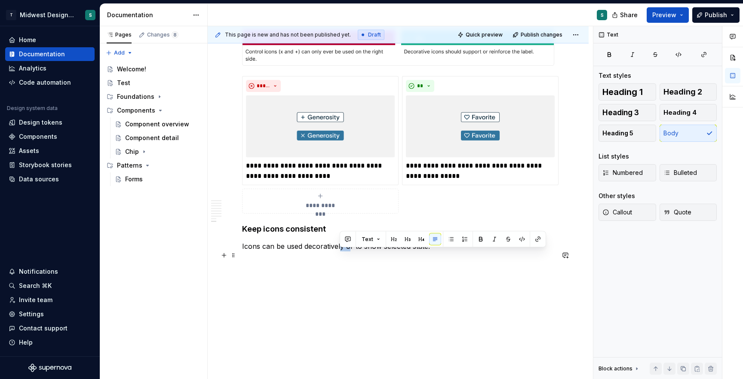
drag, startPoint x: 350, startPoint y: 255, endPoint x: 341, endPoint y: 255, distance: 9.0
click at [341, 252] on p "Icons can be used decoratively or to show selected state." at bounding box center [398, 246] width 312 height 10
click at [350, 252] on p "Icons can be used decoratively or to show selected state." at bounding box center [398, 246] width 312 height 10
drag, startPoint x: 352, startPoint y: 256, endPoint x: 346, endPoint y: 255, distance: 5.7
click at [346, 252] on p "Icons can be used decoratively or to show selected state." at bounding box center [398, 246] width 312 height 10
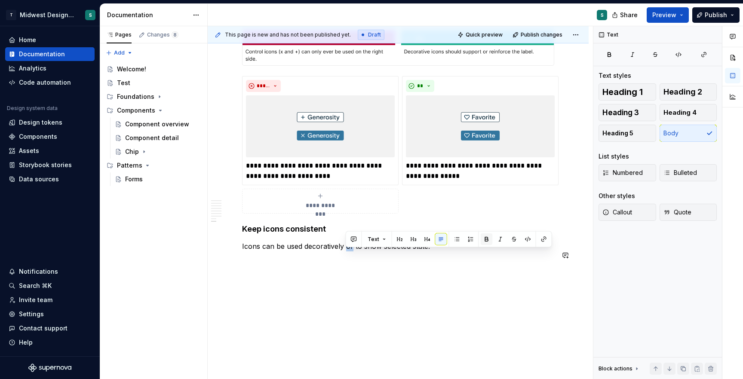
click at [483, 239] on button "button" at bounding box center [487, 239] width 12 height 12
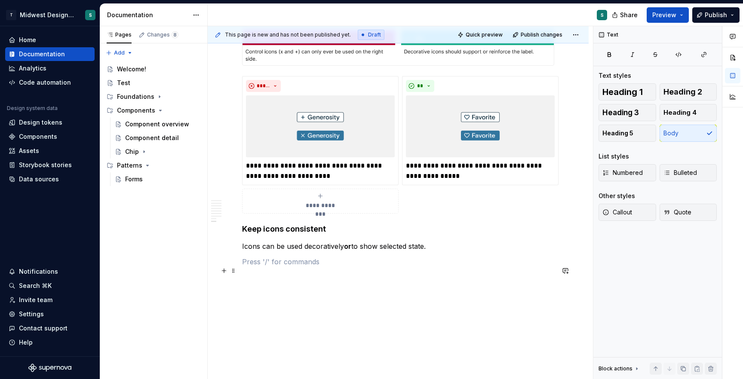
click at [421, 267] on p at bounding box center [398, 262] width 312 height 10
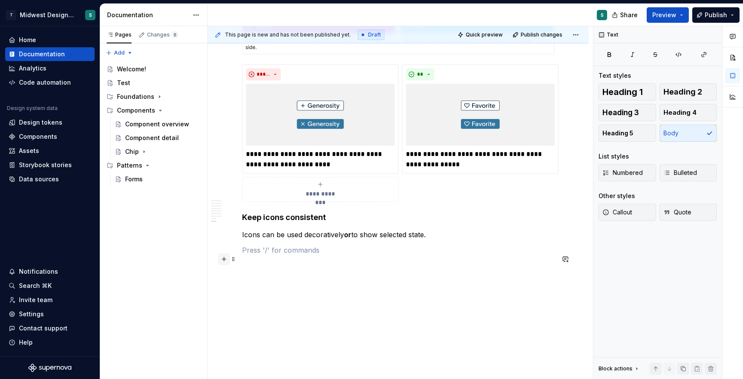
click at [223, 253] on button "button" at bounding box center [224, 259] width 12 height 12
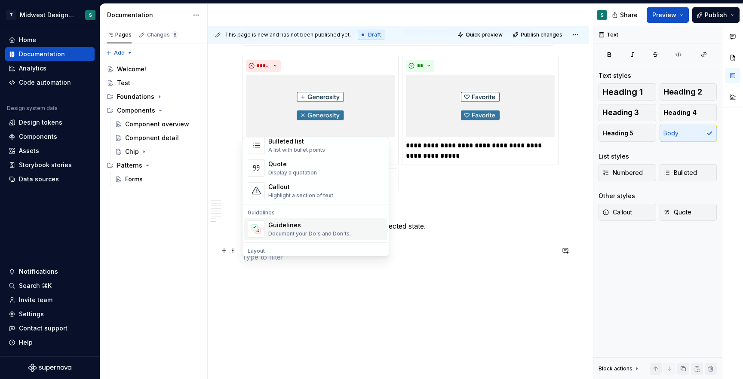
scroll to position [177, 0]
click at [290, 226] on div "Guidelines" at bounding box center [309, 225] width 83 height 9
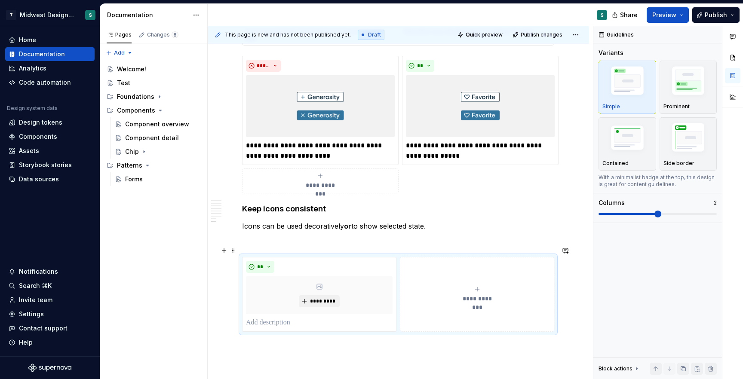
click at [270, 247] on p at bounding box center [398, 241] width 312 height 10
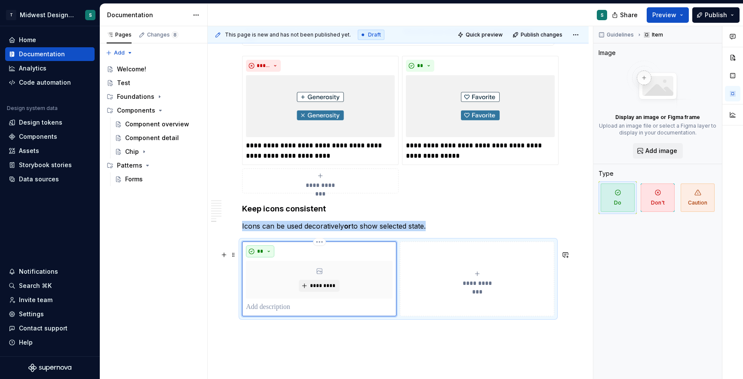
click at [271, 258] on button "**" at bounding box center [260, 251] width 28 height 12
click at [288, 293] on div "Don't" at bounding box center [295, 291] width 46 height 9
click at [659, 154] on span "Add image" at bounding box center [661, 151] width 32 height 9
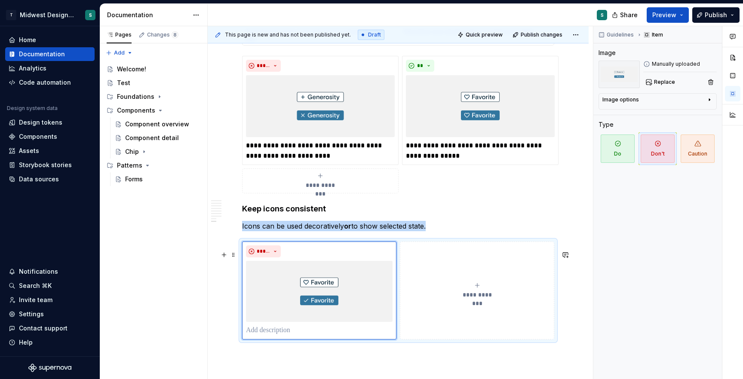
click at [479, 282] on button "**********" at bounding box center [477, 291] width 154 height 98
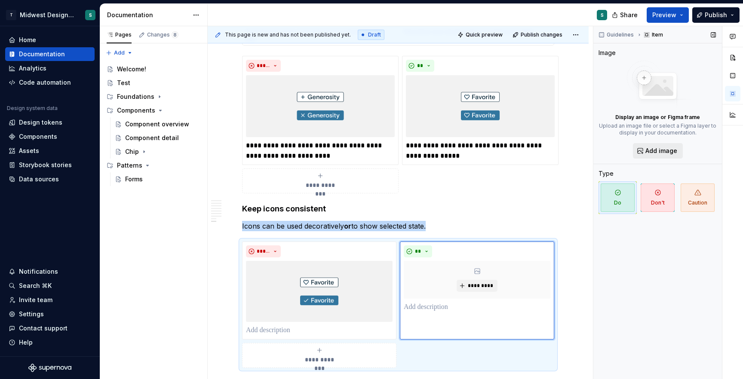
click at [671, 149] on span "Add image" at bounding box center [661, 151] width 32 height 9
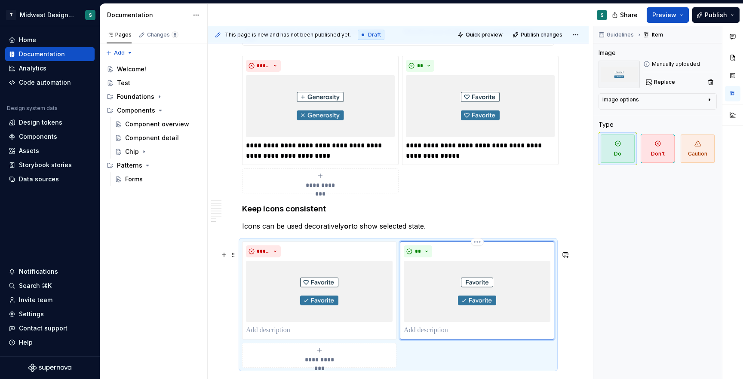
click at [442, 336] on p at bounding box center [477, 330] width 147 height 10
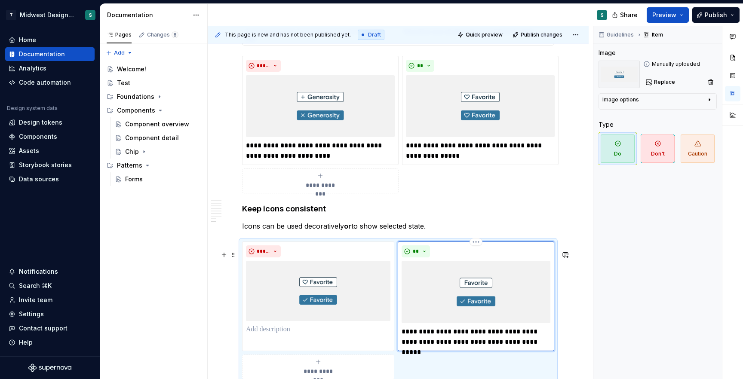
click at [430, 341] on p "**********" at bounding box center [476, 337] width 149 height 21
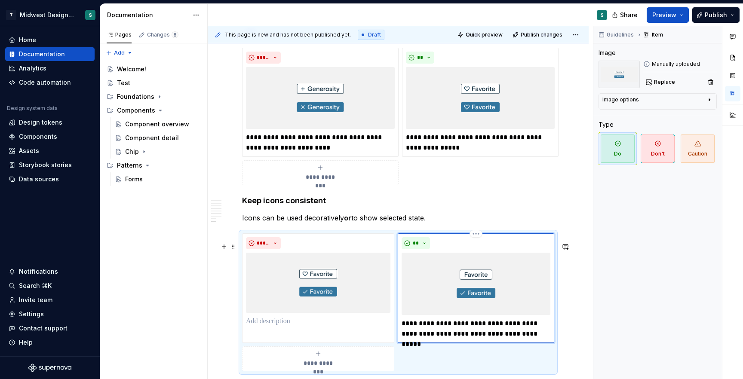
type textarea "*"
click at [331, 327] on p at bounding box center [318, 321] width 144 height 10
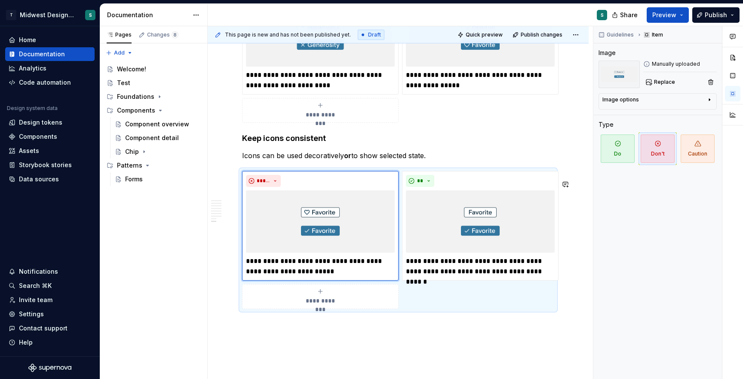
scroll to position [2060, 0]
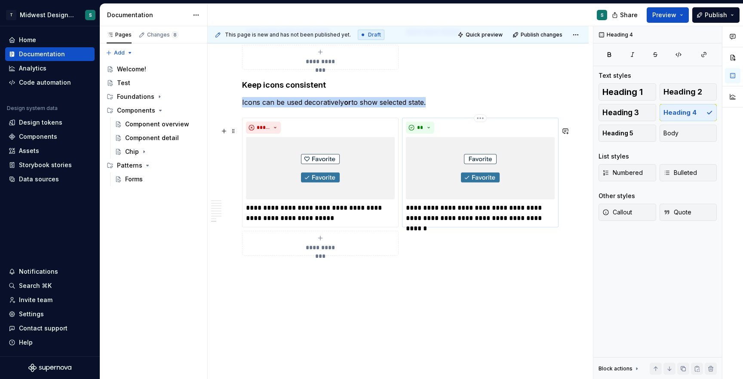
click at [536, 134] on div "**" at bounding box center [480, 128] width 149 height 12
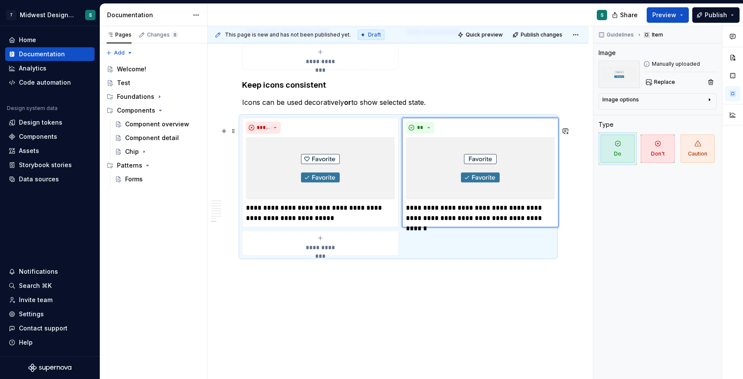
click at [542, 255] on div "**********" at bounding box center [398, 187] width 312 height 138
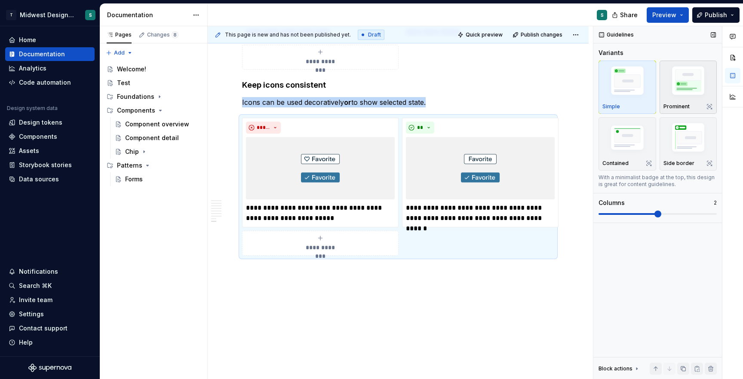
click at [695, 100] on div "Prominent" at bounding box center [688, 87] width 50 height 46
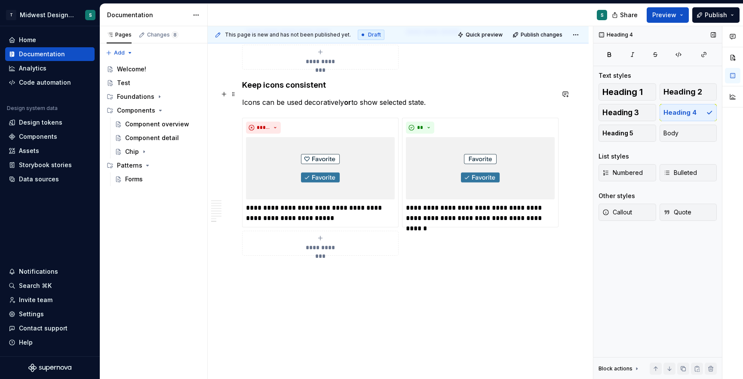
click at [532, 89] on h4 "Keep icons consistent" at bounding box center [398, 85] width 312 height 10
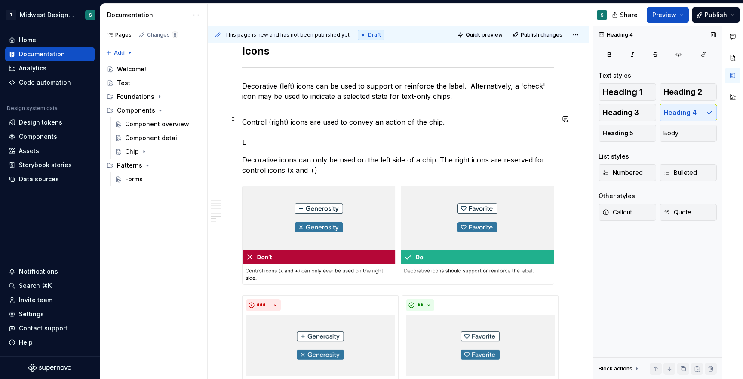
scroll to position [1694, 0]
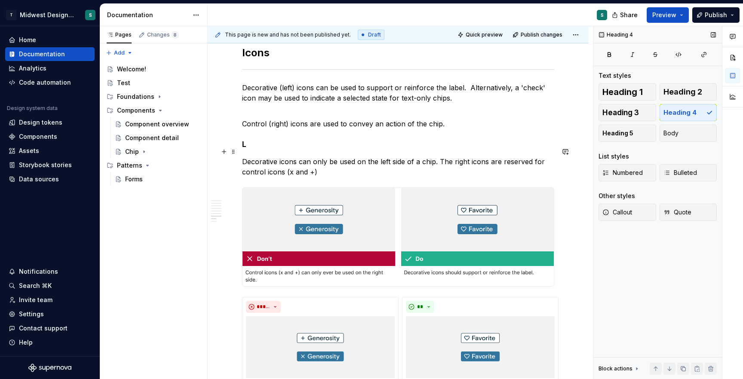
click at [248, 150] on h4 "L" at bounding box center [398, 144] width 312 height 10
click at [248, 150] on h4 "LLeft icons are decorative" at bounding box center [398, 144] width 312 height 10
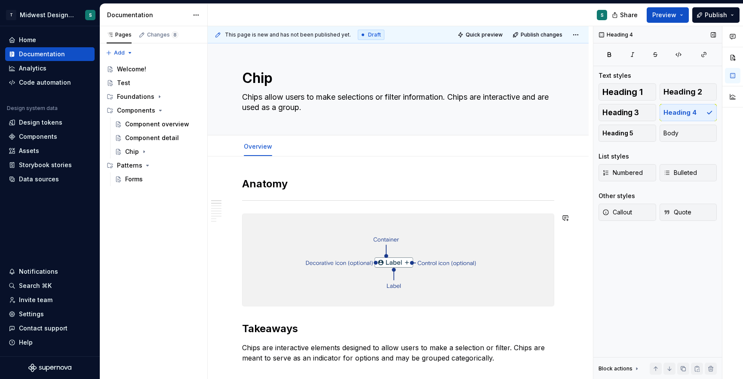
scroll to position [0, 0]
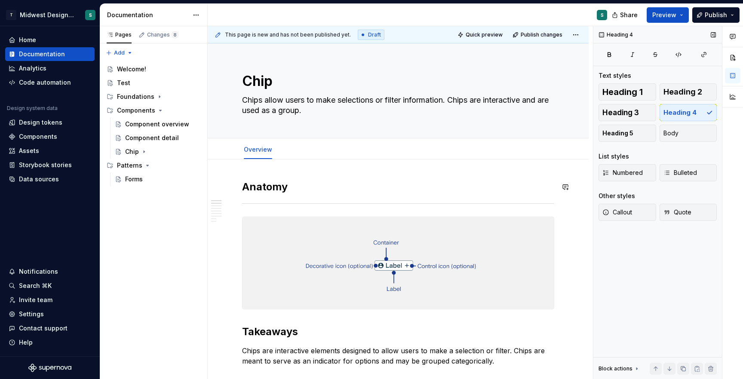
click at [299, 150] on span "Add tab" at bounding box center [301, 149] width 20 height 7
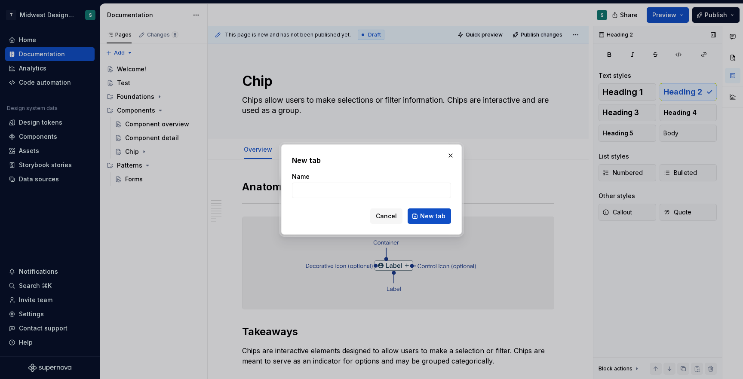
type textarea "*"
type input "Usage"
type textarea "*"
type input "Usage"
click at [431, 217] on span "New tab" at bounding box center [432, 216] width 25 height 9
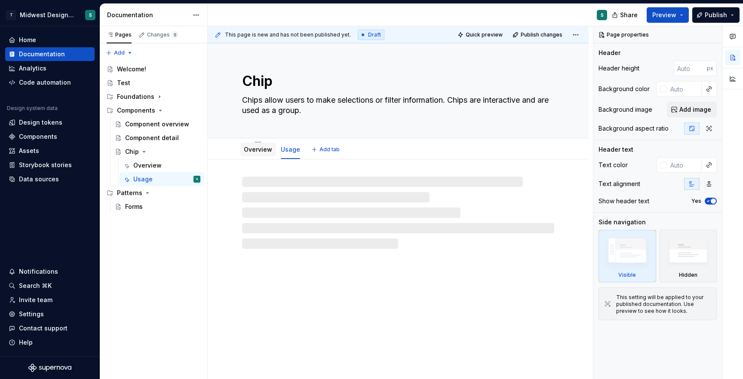
click at [254, 148] on link "Overview" at bounding box center [258, 149] width 28 height 7
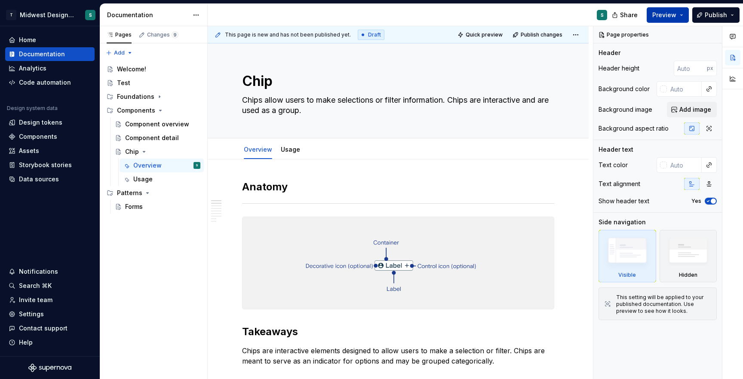
click at [677, 12] on button "Preview" at bounding box center [668, 14] width 42 height 15
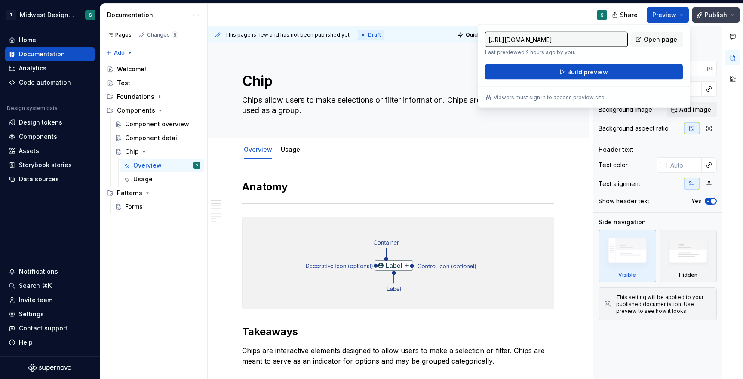
click at [721, 11] on span "Publish" at bounding box center [716, 15] width 22 height 9
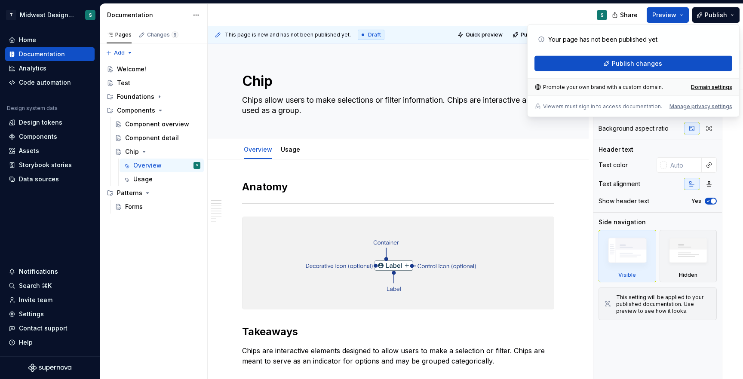
click at [544, 5] on div "S" at bounding box center [411, 15] width 406 height 22
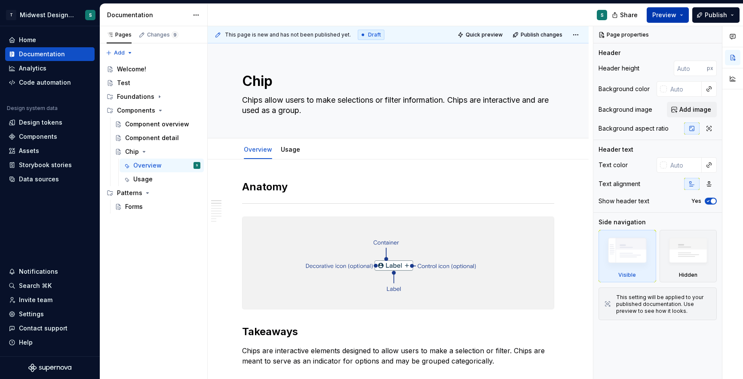
click at [663, 15] on span "Preview" at bounding box center [664, 15] width 24 height 9
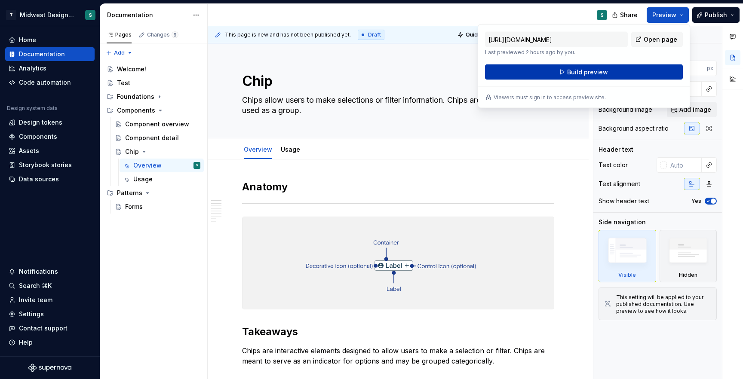
click at [582, 74] on span "Build preview" at bounding box center [587, 72] width 41 height 9
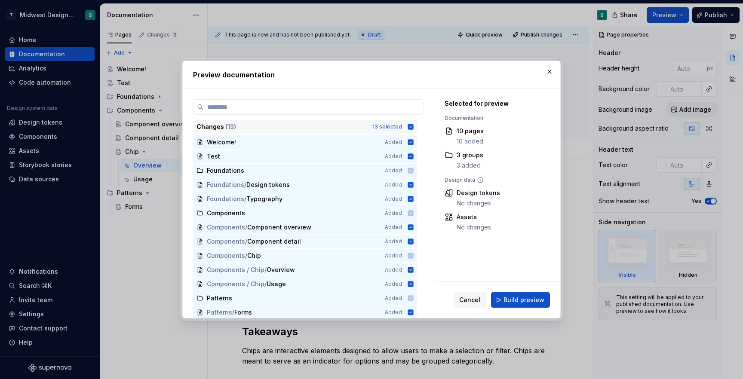
click at [414, 126] on icon at bounding box center [411, 127] width 6 height 6
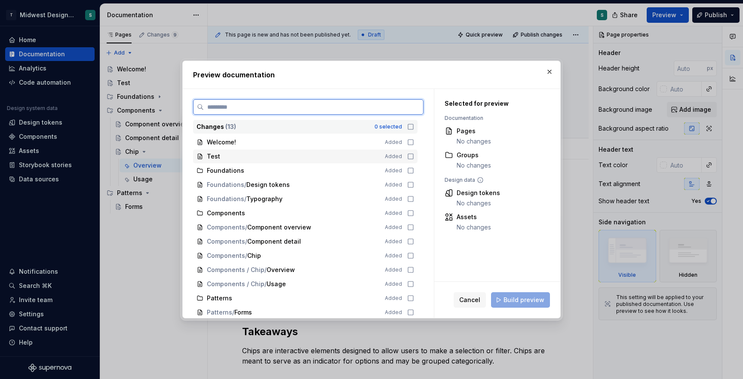
click at [414, 155] on icon at bounding box center [410, 156] width 7 height 7
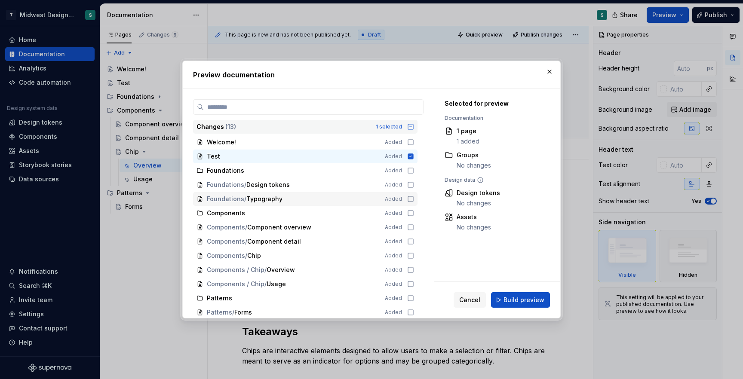
scroll to position [2, 0]
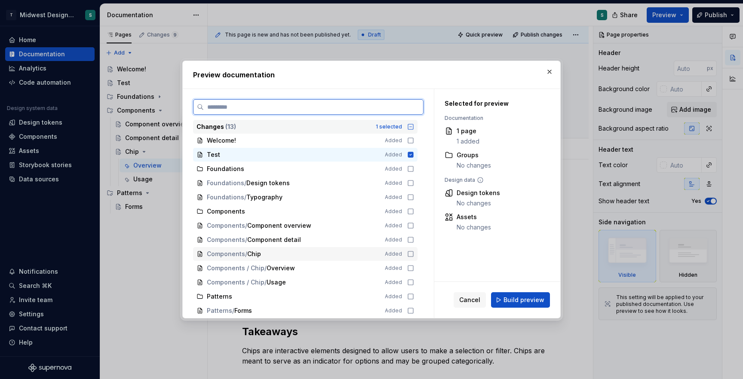
click at [414, 254] on icon at bounding box center [410, 254] width 7 height 7
click at [414, 268] on icon at bounding box center [410, 268] width 7 height 7
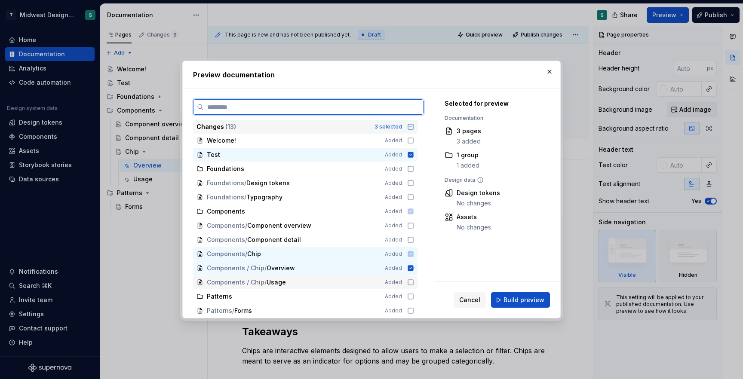
click at [414, 282] on icon at bounding box center [410, 282] width 7 height 7
click at [414, 297] on icon at bounding box center [410, 296] width 7 height 7
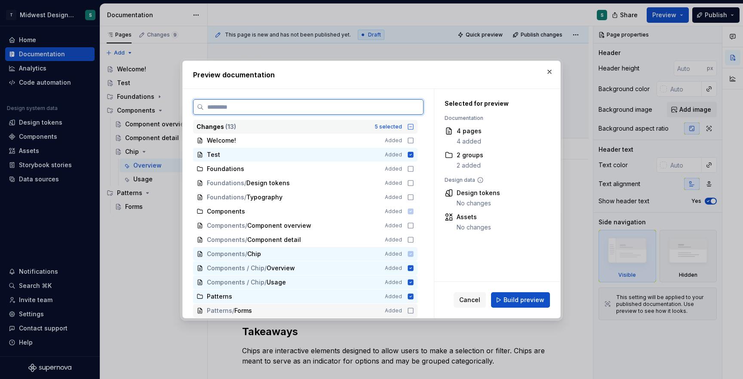
click at [414, 311] on icon at bounding box center [410, 310] width 7 height 7
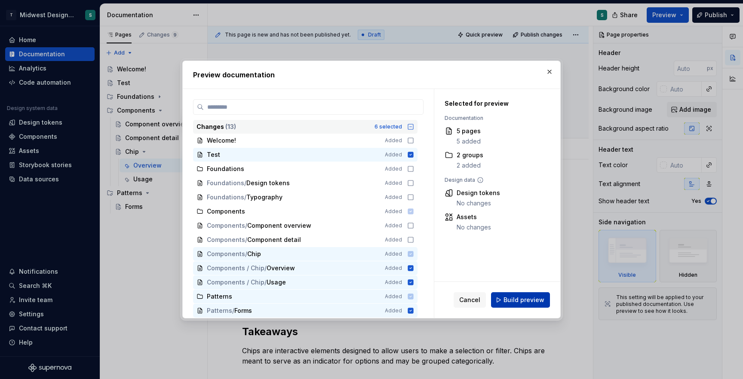
click at [531, 299] on span "Build preview" at bounding box center [523, 300] width 41 height 9
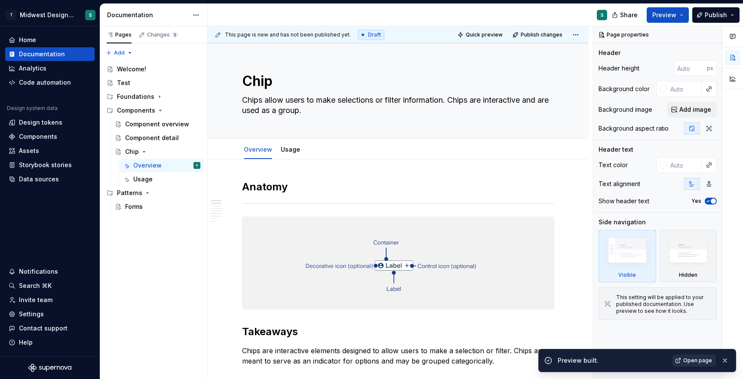
click at [695, 362] on span "Open page" at bounding box center [697, 360] width 29 height 7
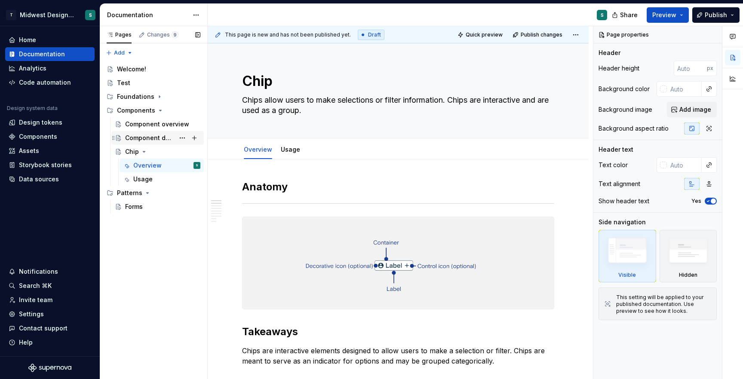
click at [144, 137] on div "Component detail" at bounding box center [149, 138] width 49 height 9
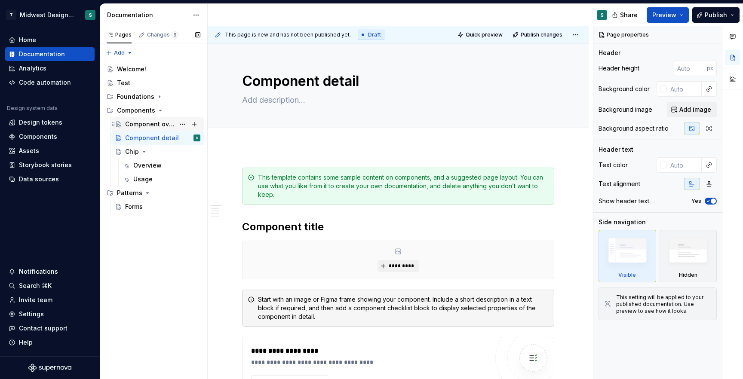
click at [147, 119] on div "Component overview" at bounding box center [162, 124] width 75 height 12
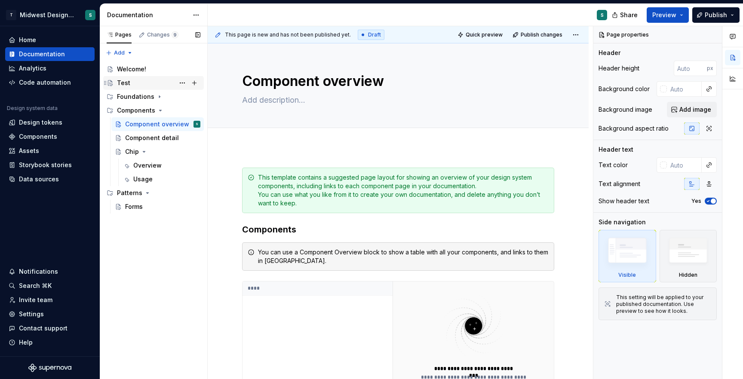
click at [128, 85] on div "Test" at bounding box center [123, 83] width 13 height 9
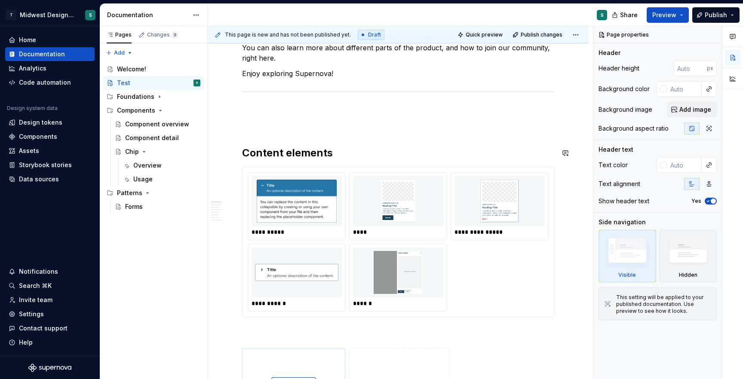
scroll to position [179, 0]
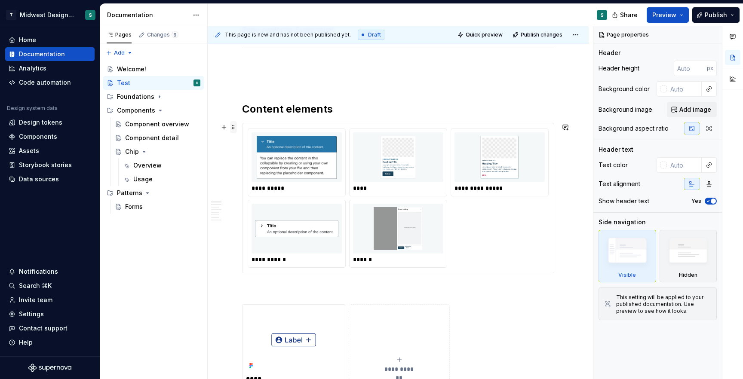
type textarea "*"
click at [233, 132] on span at bounding box center [233, 127] width 7 height 12
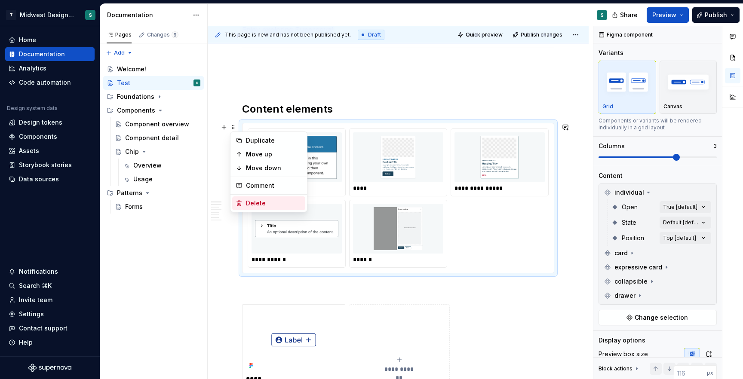
click at [264, 201] on div "Delete" at bounding box center [274, 203] width 56 height 9
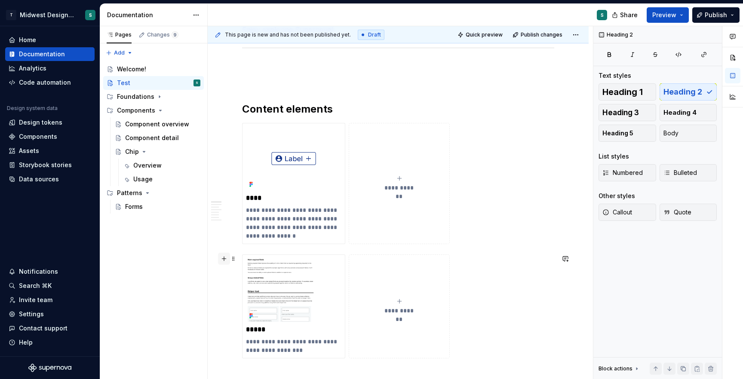
click at [227, 261] on button "button" at bounding box center [224, 259] width 12 height 12
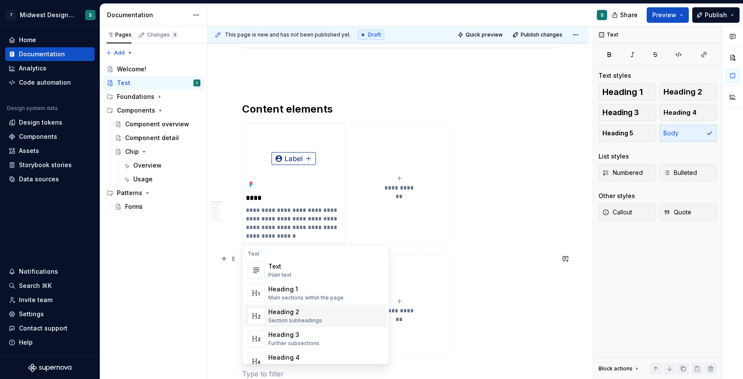
click at [298, 314] on div "Heading 2" at bounding box center [295, 312] width 54 height 9
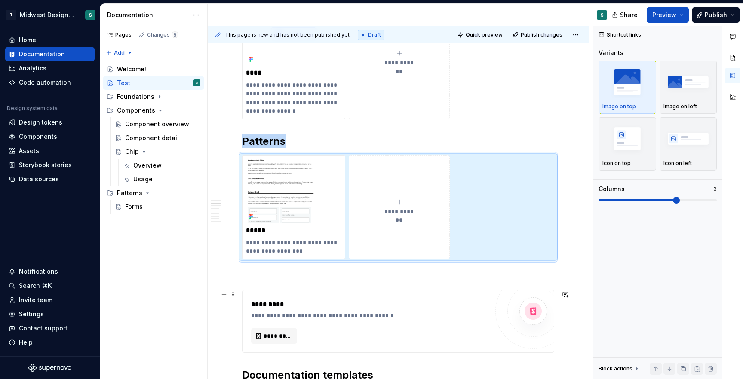
scroll to position [305, 0]
click at [248, 275] on p at bounding box center [398, 274] width 312 height 10
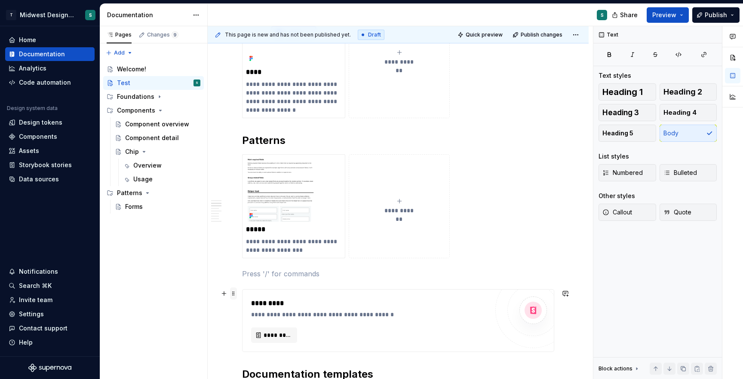
click at [231, 296] on span at bounding box center [233, 294] width 7 height 12
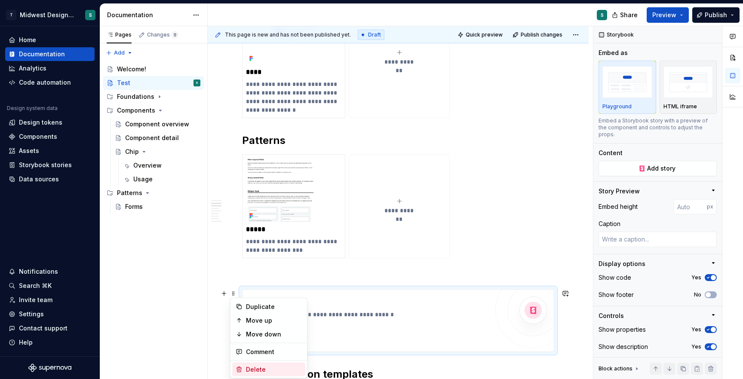
click at [256, 368] on div "Delete" at bounding box center [274, 369] width 56 height 9
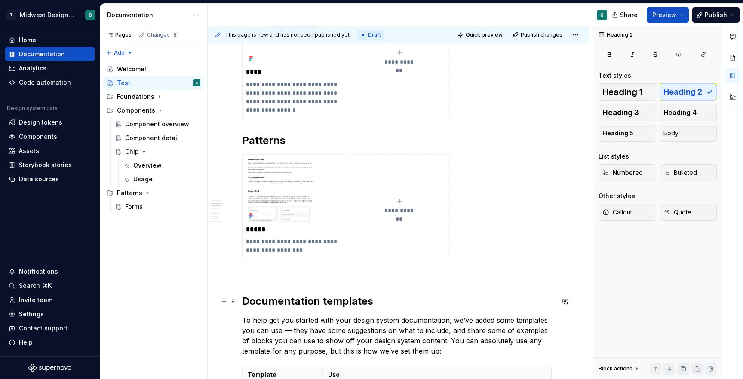
type textarea "*"
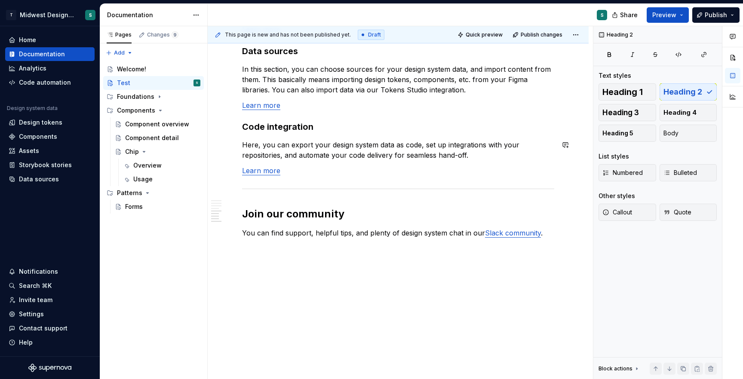
scroll to position [1047, 0]
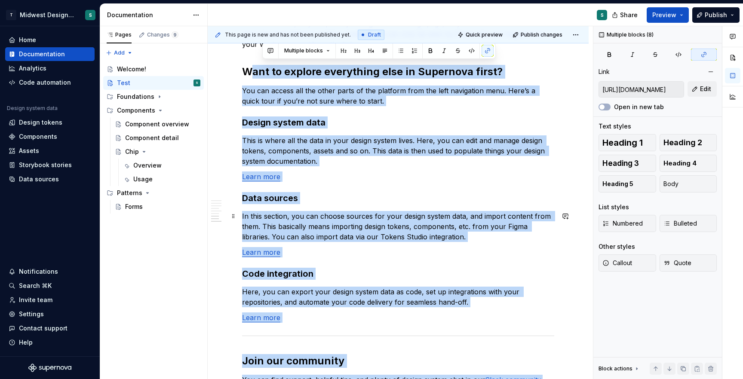
type input "[URL][DOMAIN_NAME]"
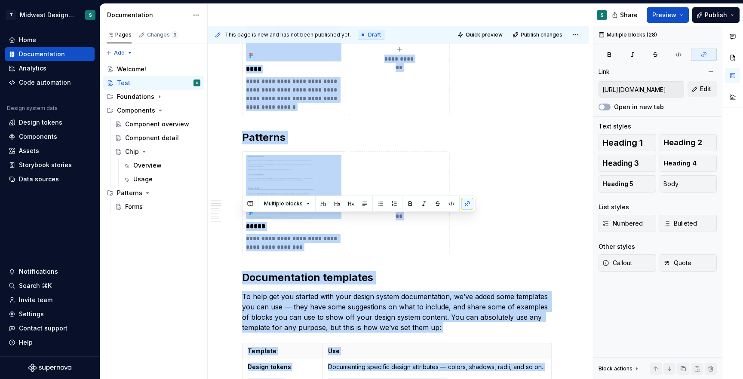
scroll to position [0, 0]
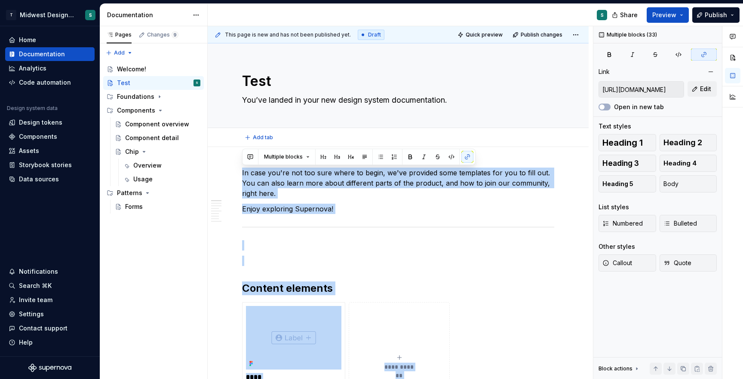
type textarea "*"
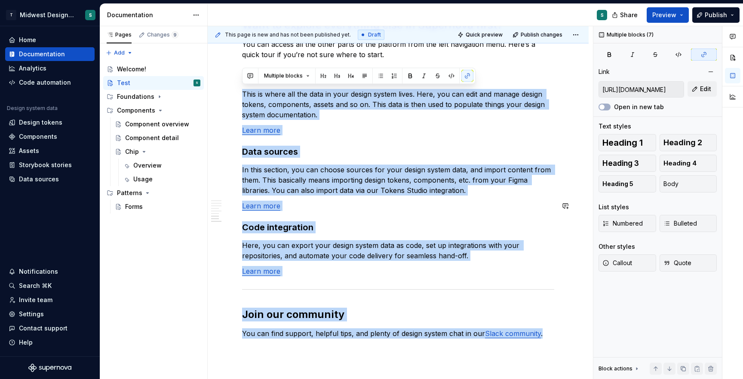
type input "[URL][DOMAIN_NAME]"
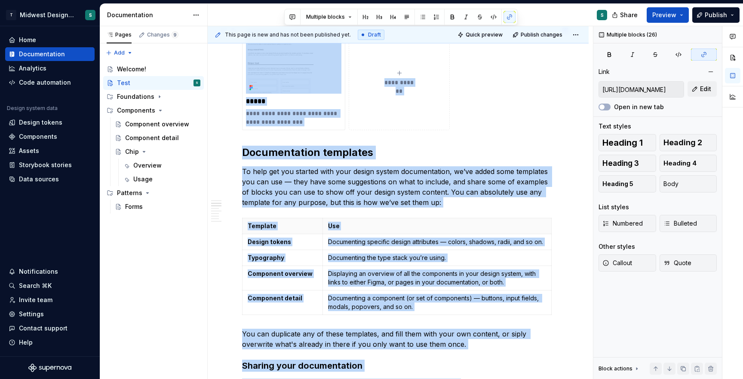
scroll to position [379, 0]
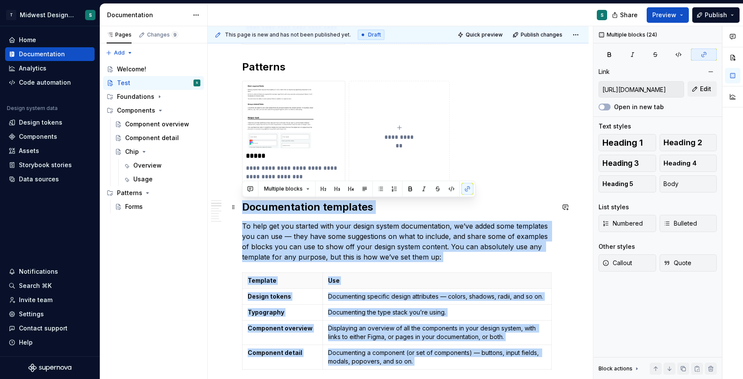
drag, startPoint x: 549, startPoint y: 221, endPoint x: 245, endPoint y: 211, distance: 303.7
click at [245, 211] on div "**********" at bounding box center [398, 356] width 312 height 1135
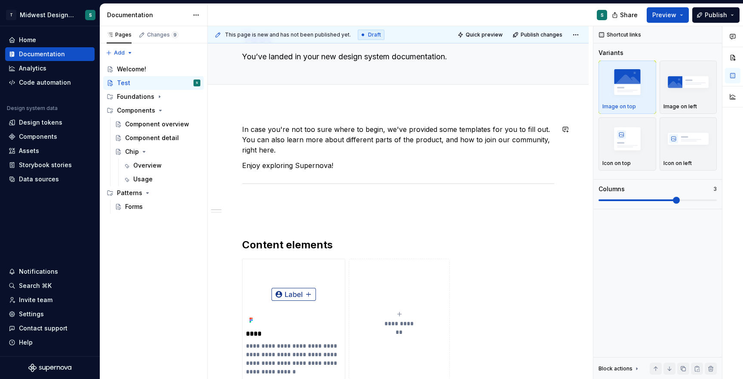
scroll to position [0, 0]
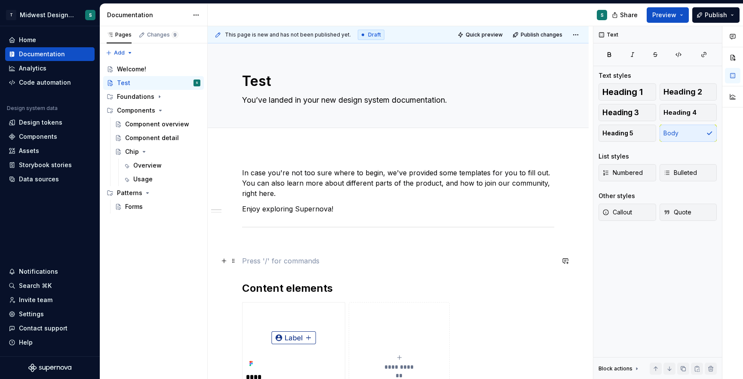
click at [289, 259] on p at bounding box center [398, 261] width 312 height 10
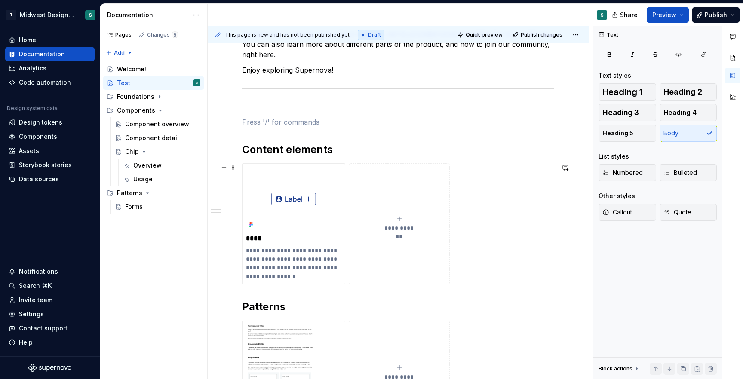
scroll to position [158, 0]
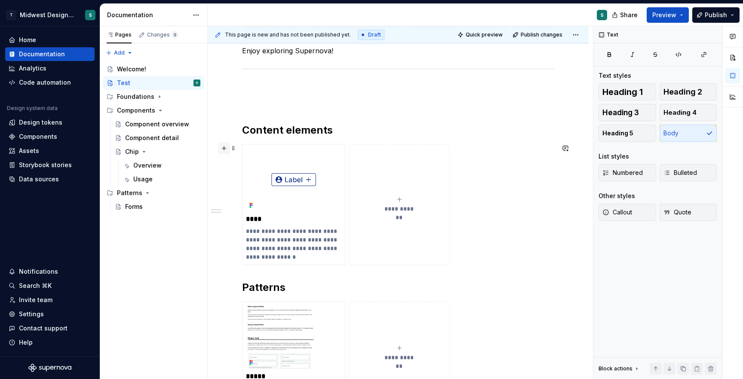
click at [224, 147] on button "button" at bounding box center [224, 148] width 12 height 12
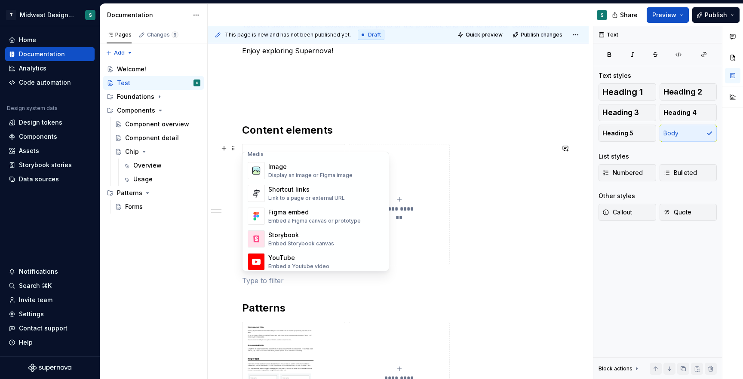
scroll to position [372, 0]
click at [301, 191] on div "Shortcut links" at bounding box center [306, 189] width 77 height 9
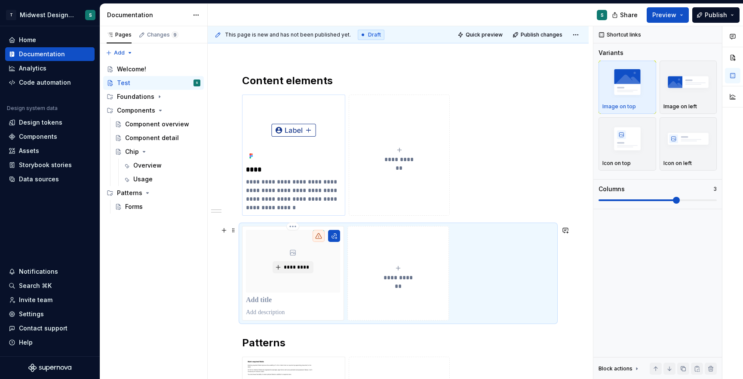
scroll to position [213, 0]
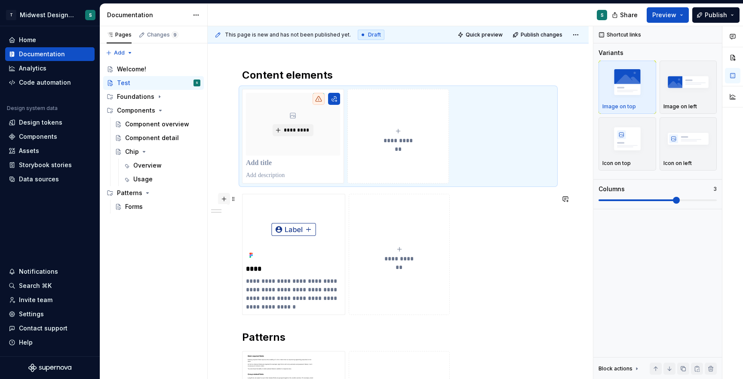
click at [225, 202] on button "button" at bounding box center [224, 199] width 12 height 12
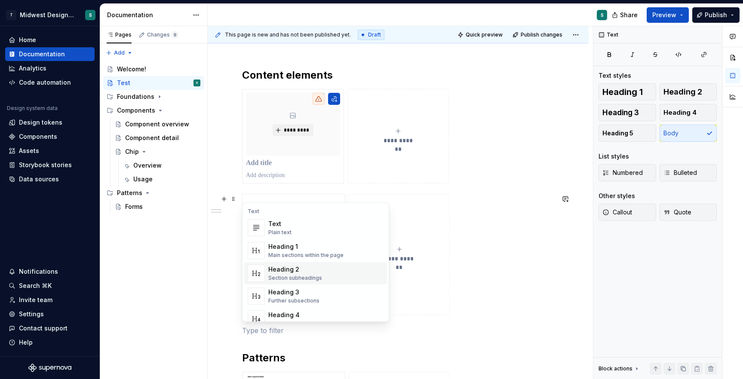
click at [285, 271] on div "Heading 2" at bounding box center [295, 269] width 54 height 9
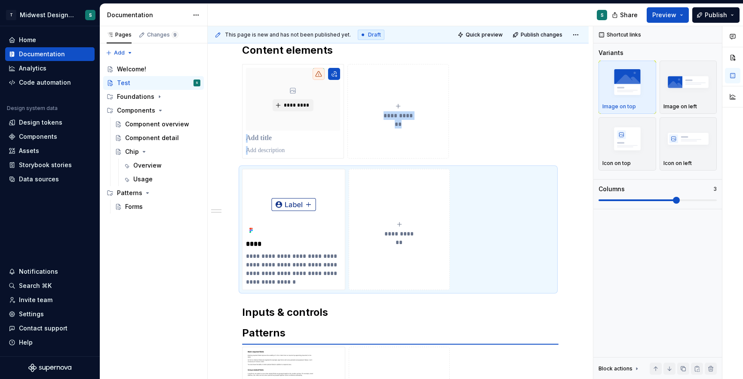
scroll to position [249, 0]
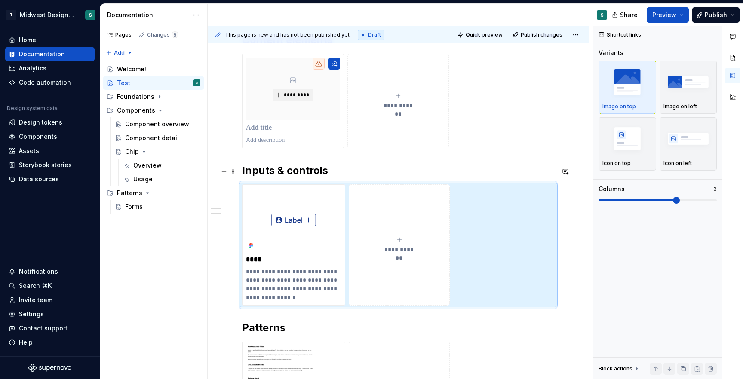
click at [351, 172] on h2 "Inputs & controls" at bounding box center [398, 171] width 312 height 14
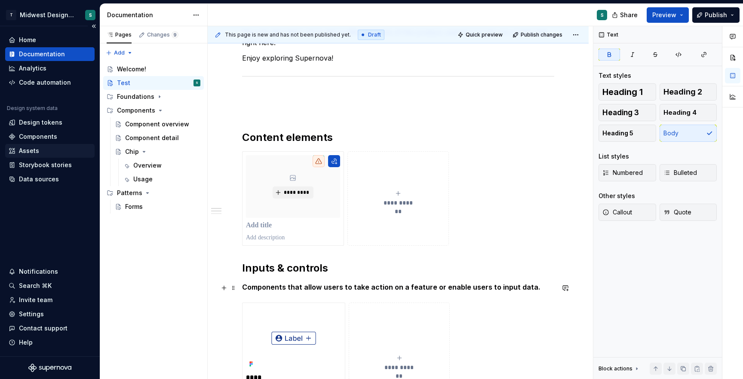
scroll to position [154, 0]
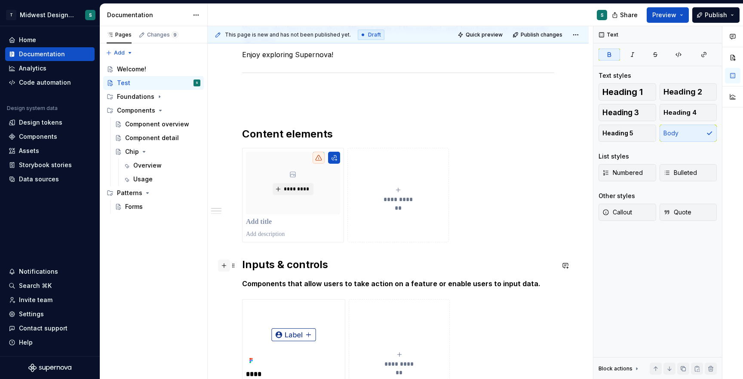
click at [224, 266] on button "button" at bounding box center [224, 266] width 12 height 12
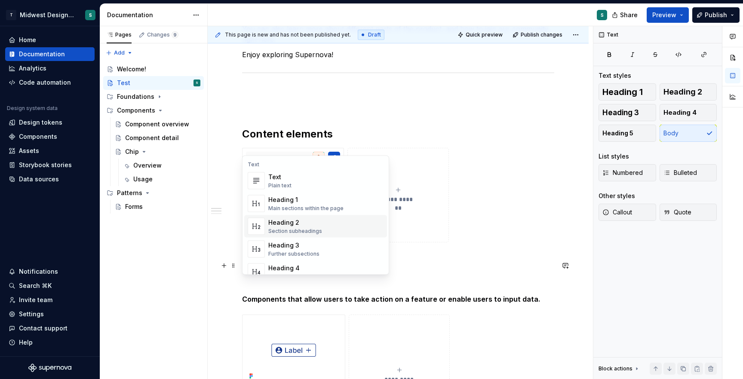
click at [301, 218] on div "Heading 2" at bounding box center [295, 222] width 54 height 9
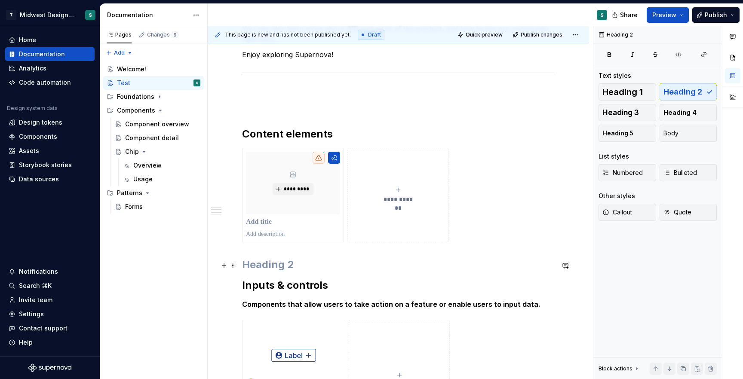
click at [267, 267] on h2 at bounding box center [398, 265] width 312 height 14
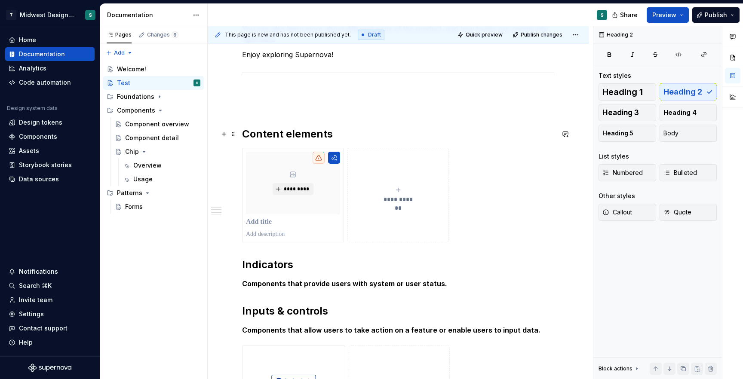
click at [337, 135] on h2 "Content elements" at bounding box center [398, 134] width 312 height 14
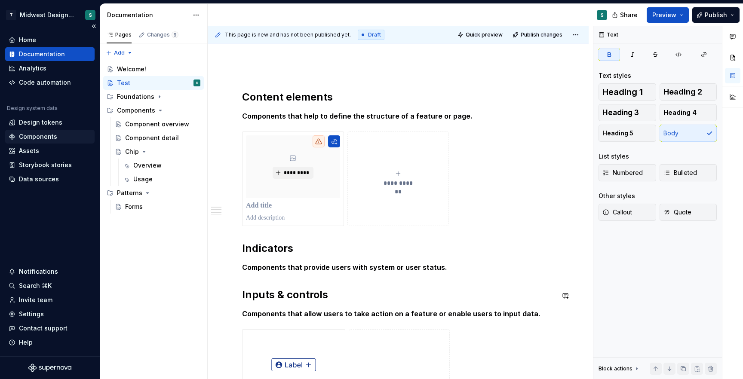
scroll to position [204, 0]
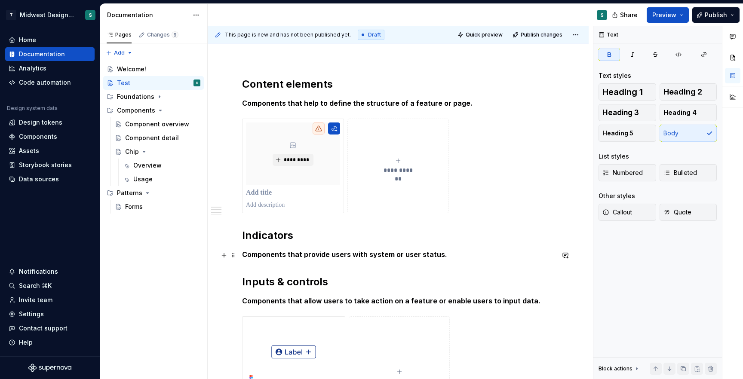
click at [441, 253] on p "Components that provide users with system or user status." at bounding box center [398, 254] width 312 height 10
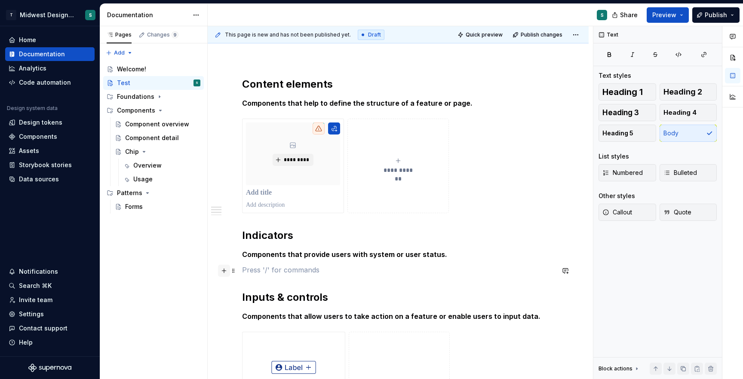
click at [223, 270] on button "button" at bounding box center [224, 271] width 12 height 12
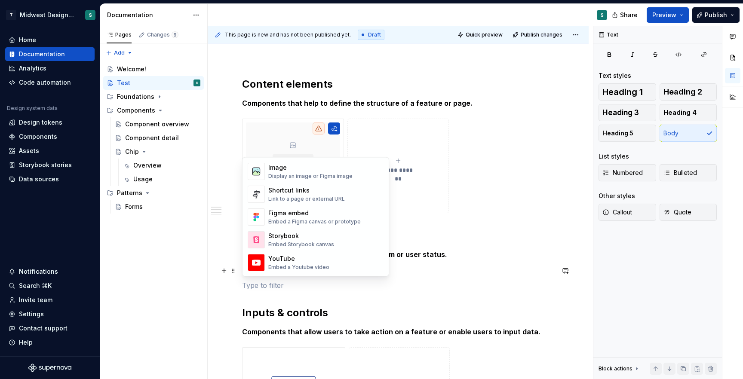
scroll to position [380, 0]
click at [304, 186] on div "Shortcut links" at bounding box center [306, 187] width 77 height 9
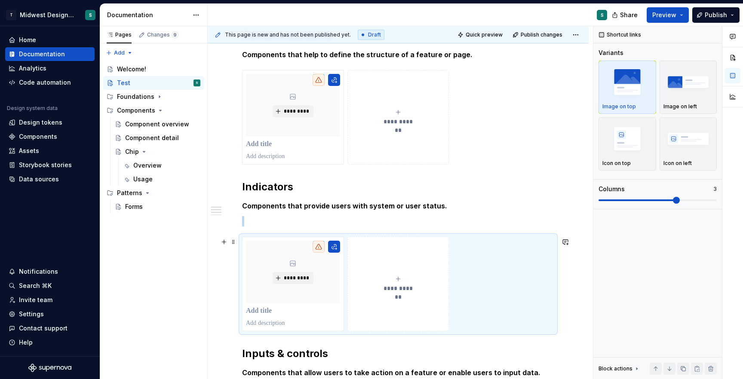
scroll to position [253, 0]
click at [340, 224] on p at bounding box center [398, 221] width 312 height 10
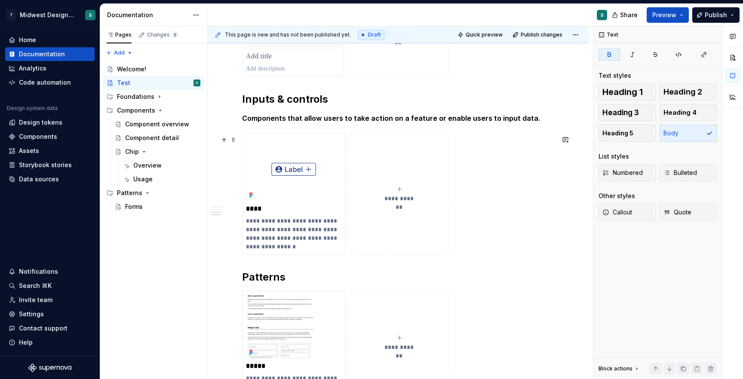
scroll to position [495, 0]
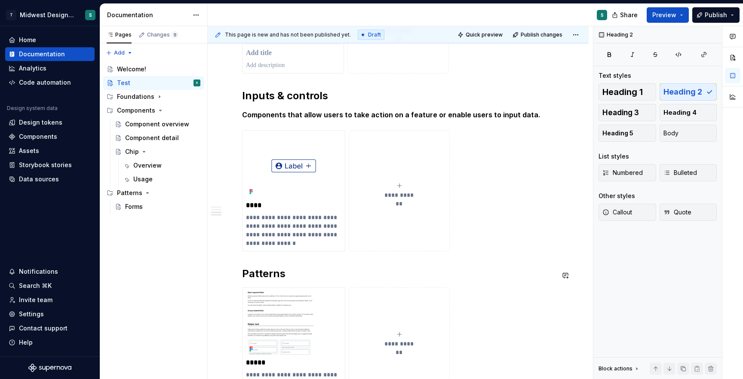
click at [249, 263] on div "**********" at bounding box center [398, 49] width 312 height 755
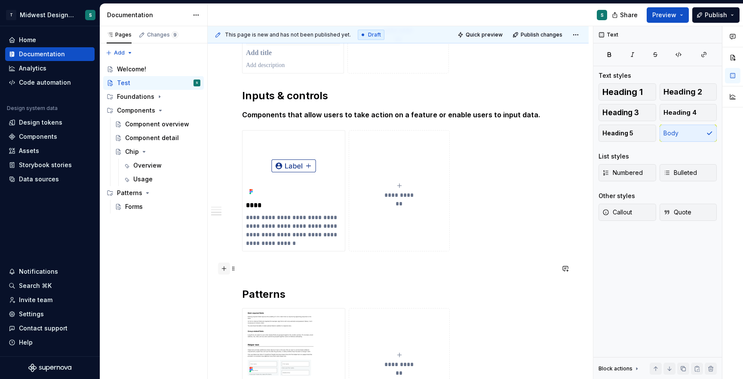
click at [226, 271] on button "button" at bounding box center [224, 269] width 12 height 12
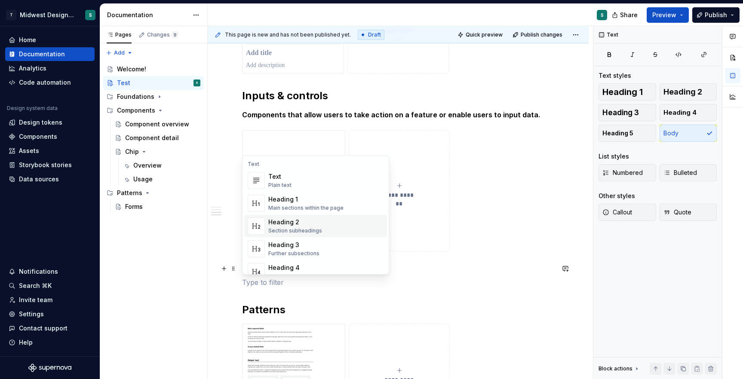
click at [311, 219] on div "Heading 2" at bounding box center [295, 222] width 54 height 9
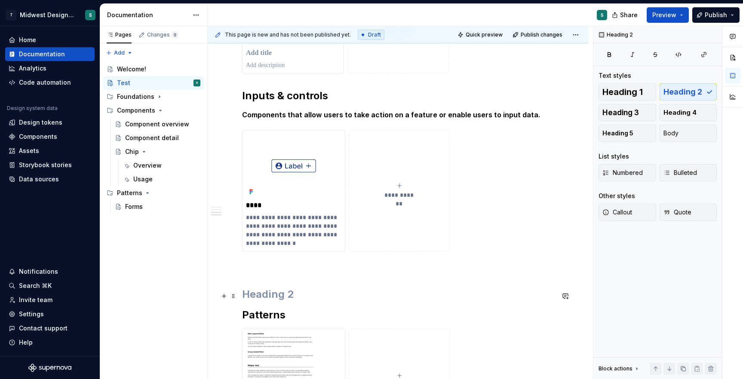
click at [260, 296] on h2 at bounding box center [398, 295] width 312 height 14
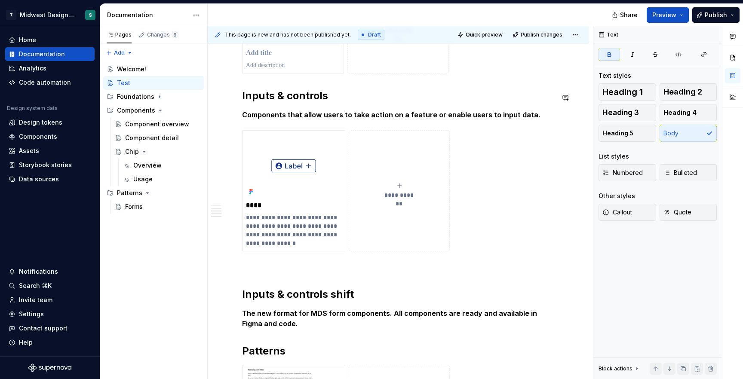
type textarea "*"
